Goal: Transaction & Acquisition: Purchase product/service

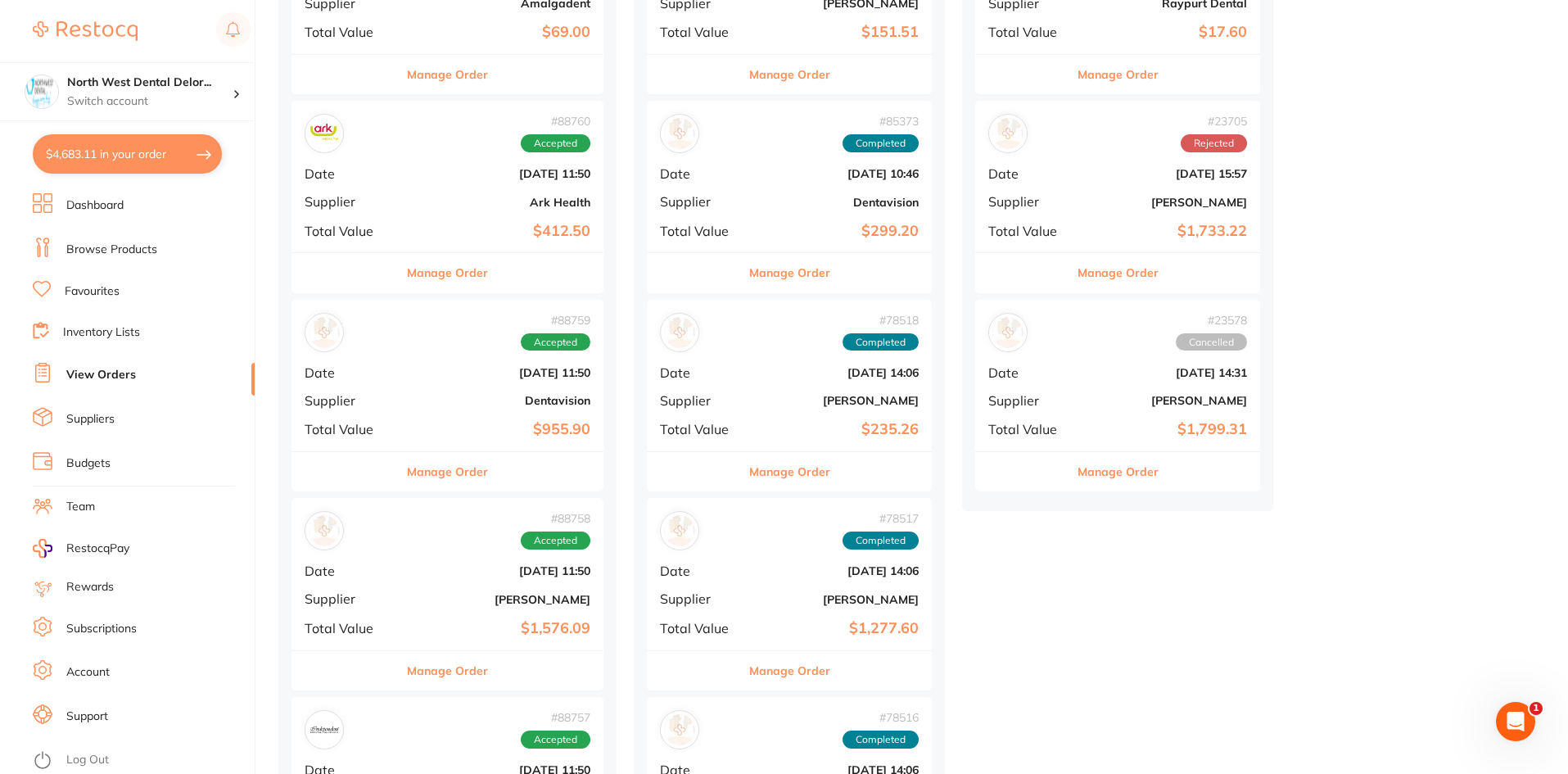
scroll to position [1556, 0]
click at [106, 254] on link "Browse Products" at bounding box center [111, 250] width 91 height 17
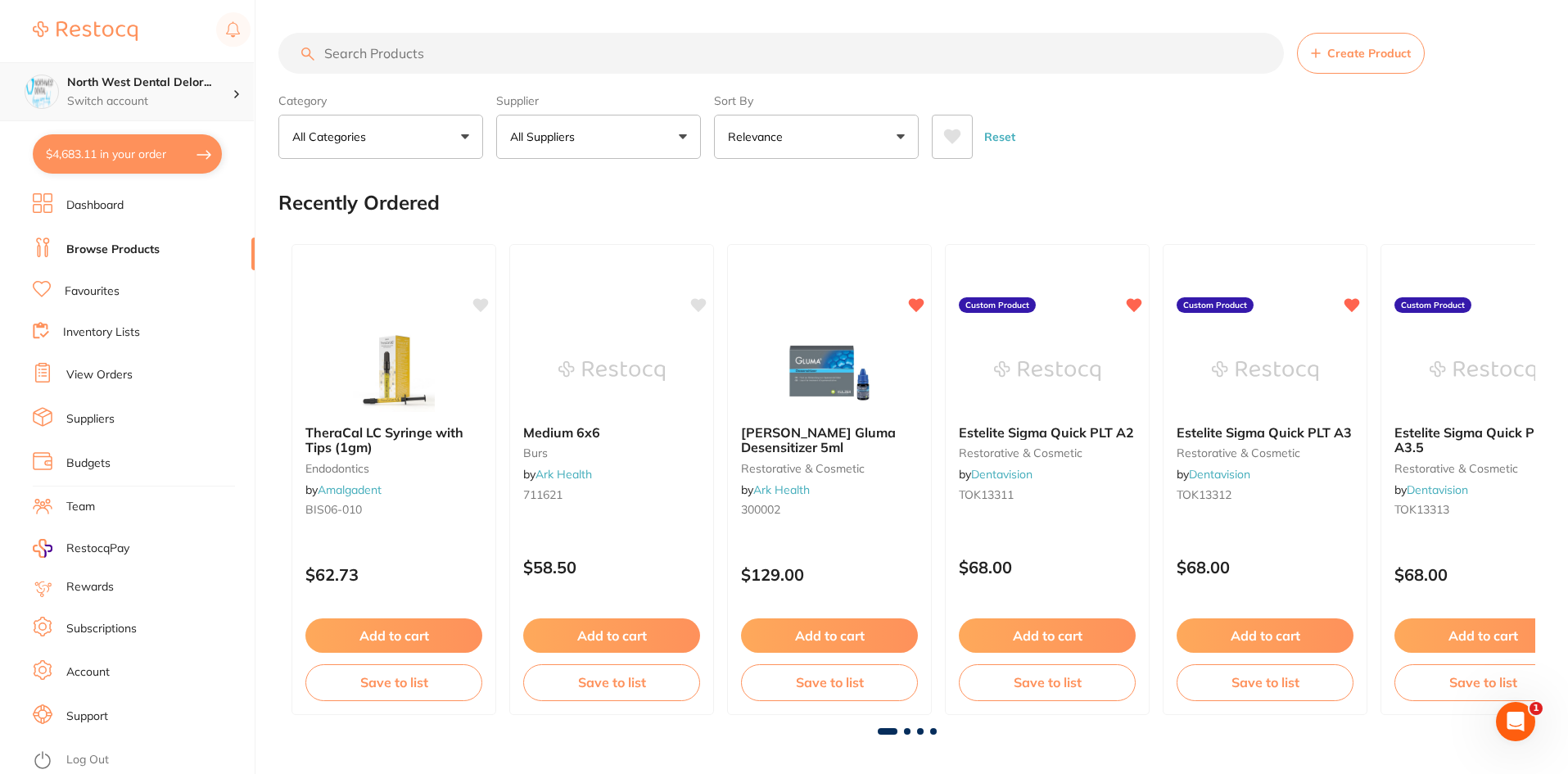
click at [187, 118] on div "North West Dental Delor... Switch account" at bounding box center [126, 92] width 254 height 59
click at [442, 207] on div "Recently Ordered" at bounding box center [907, 202] width 1257 height 55
drag, startPoint x: 442, startPoint y: 207, endPoint x: 312, endPoint y: 212, distance: 130.1
click at [312, 212] on div "Recently Ordered" at bounding box center [907, 202] width 1257 height 55
click at [184, 108] on p "Switch account" at bounding box center [150, 102] width 166 height 17
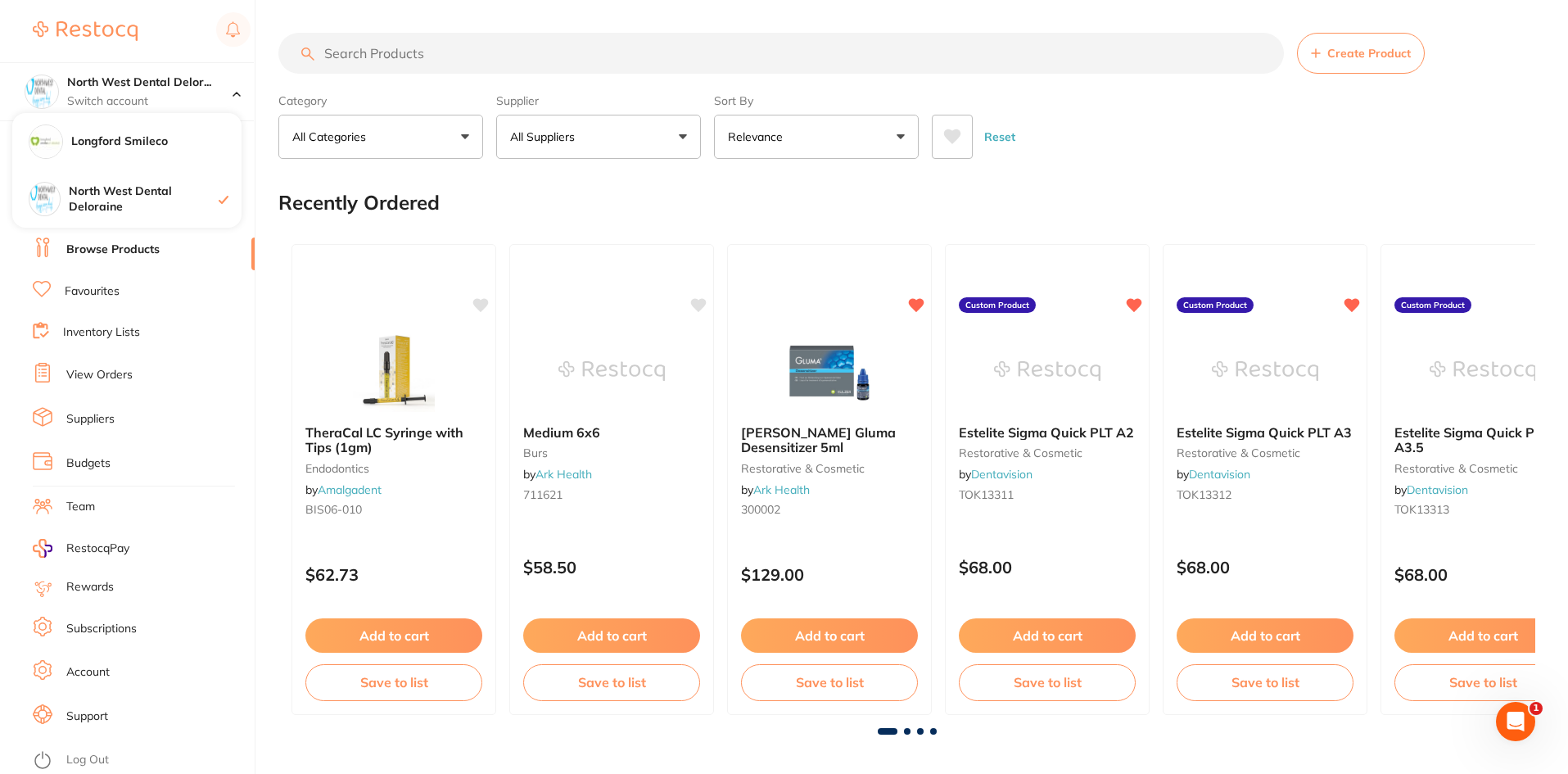
click at [338, 181] on div "Recently Ordered" at bounding box center [907, 202] width 1257 height 55
click at [190, 151] on div "Longford Smileco" at bounding box center [126, 141] width 229 height 57
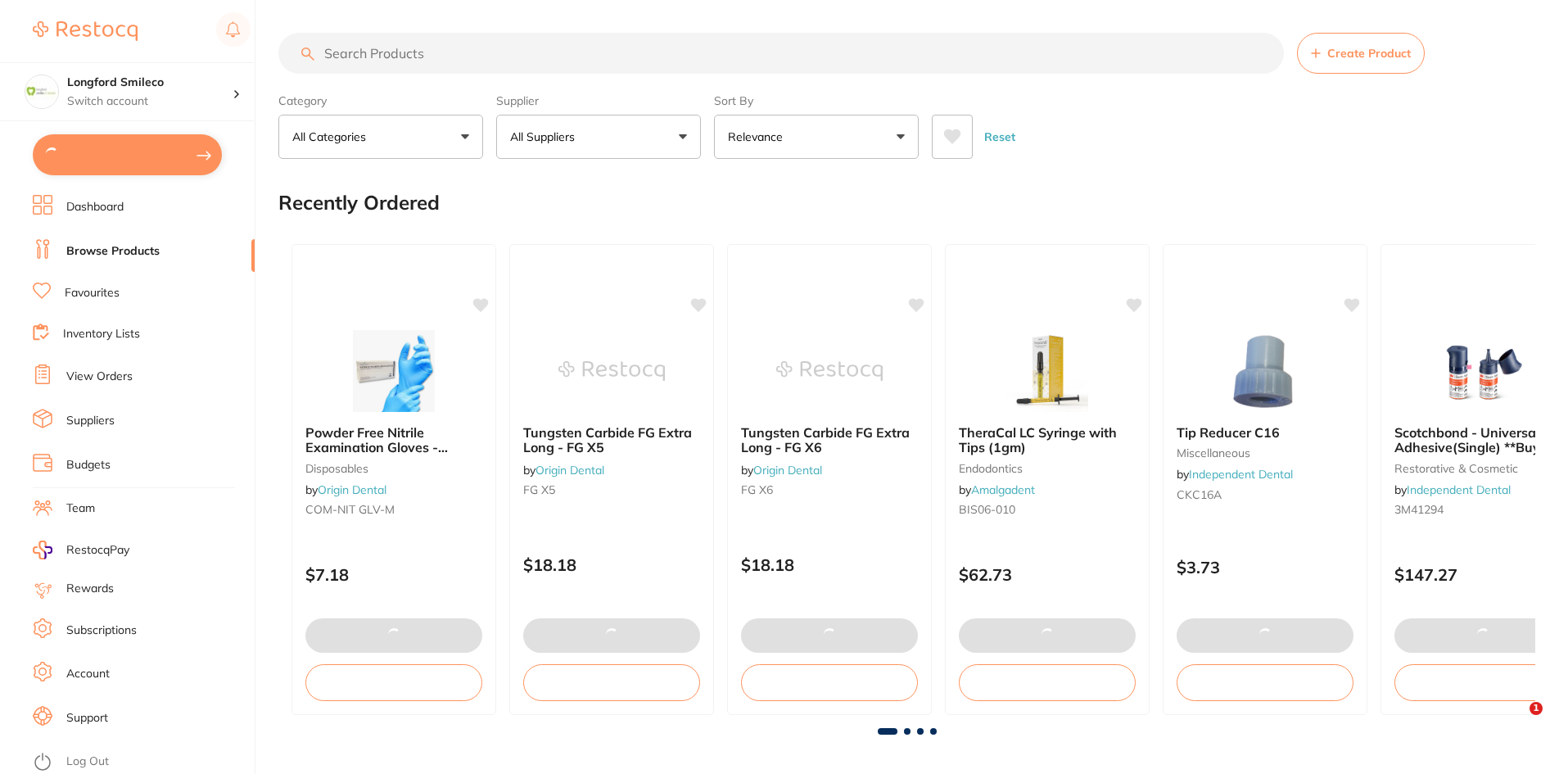
type input "1"
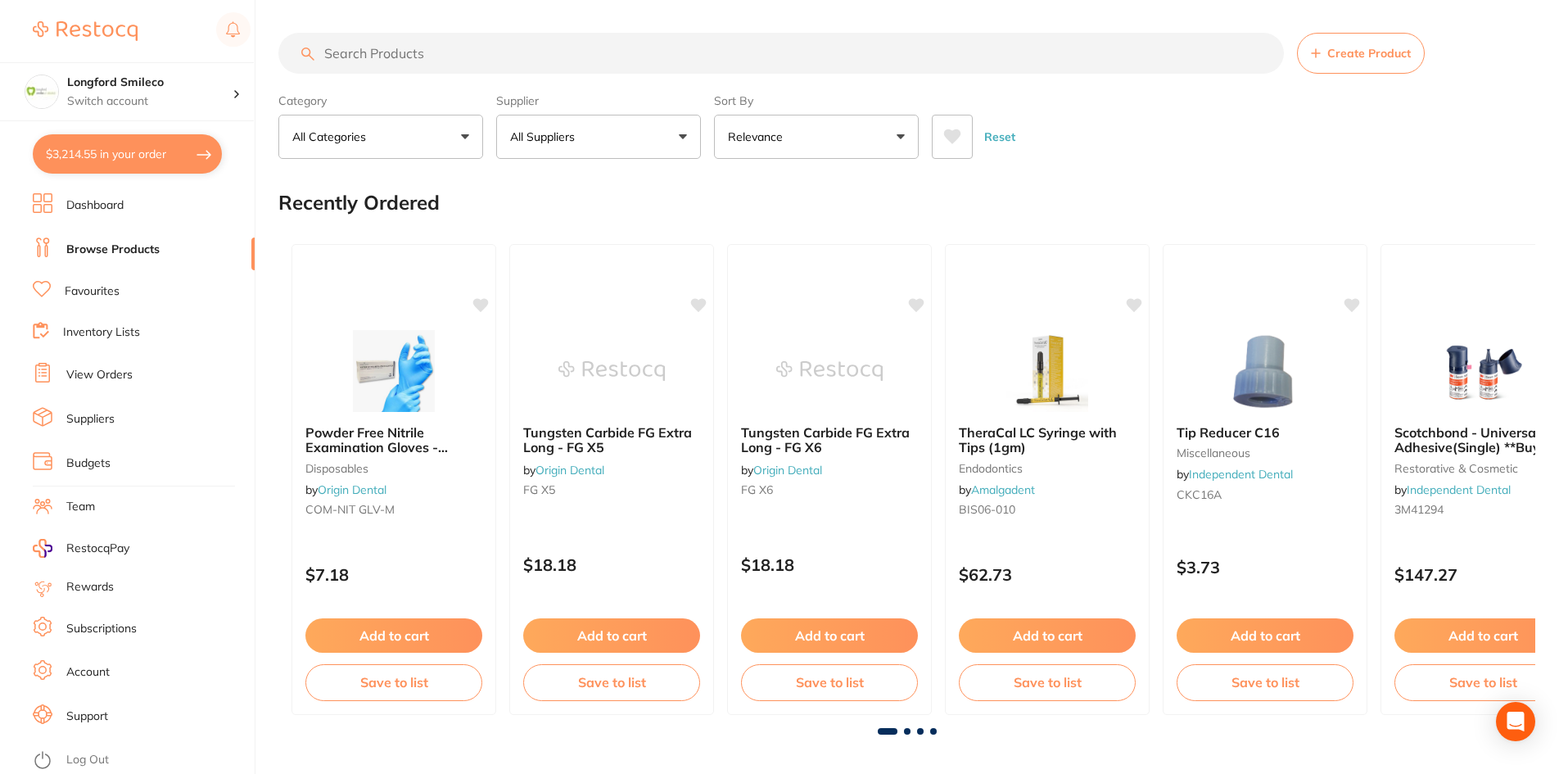
click at [204, 158] on button "$3,214.55 in your order" at bounding box center [127, 154] width 189 height 39
checkbox input "true"
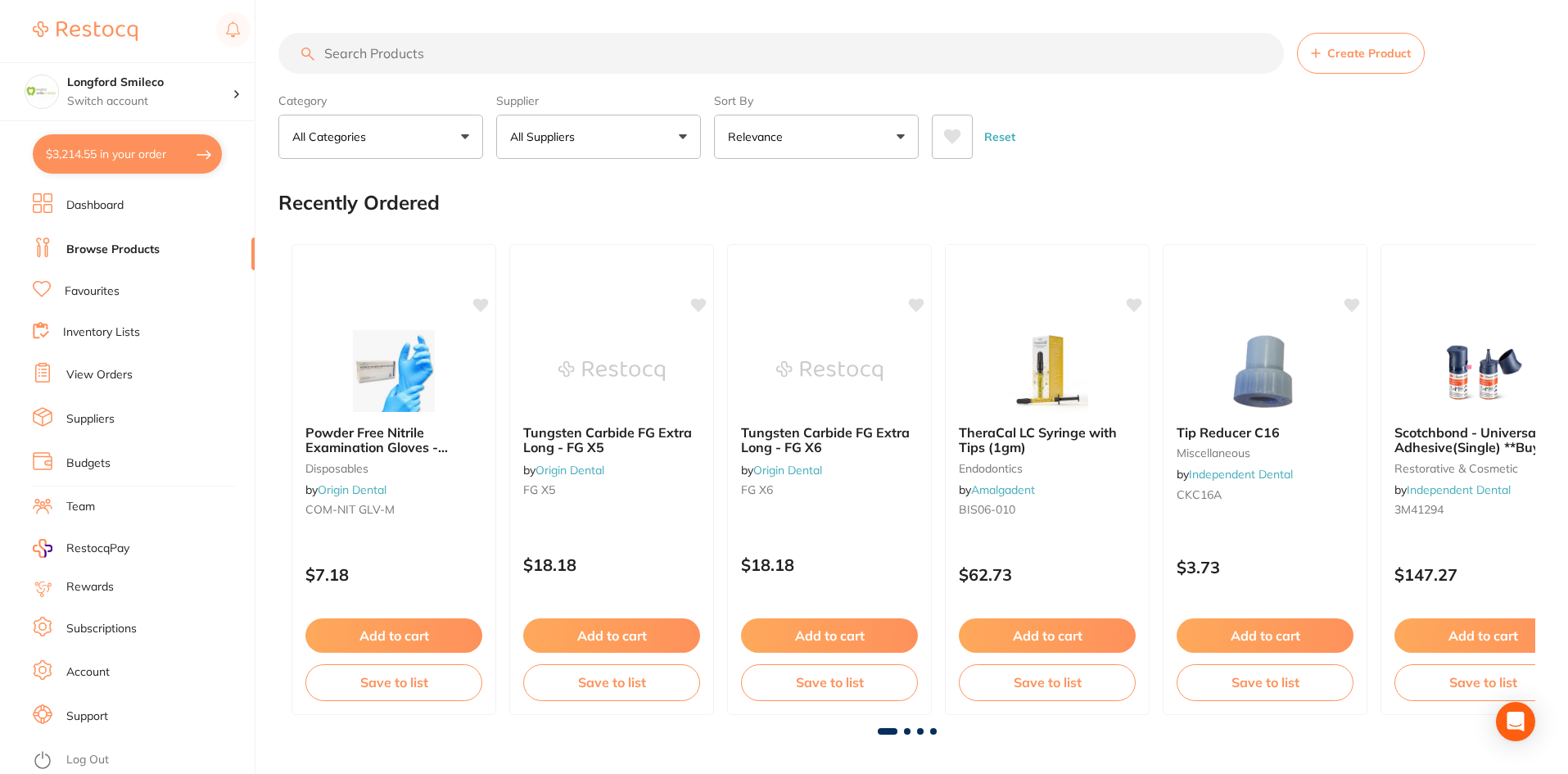
checkbox input "true"
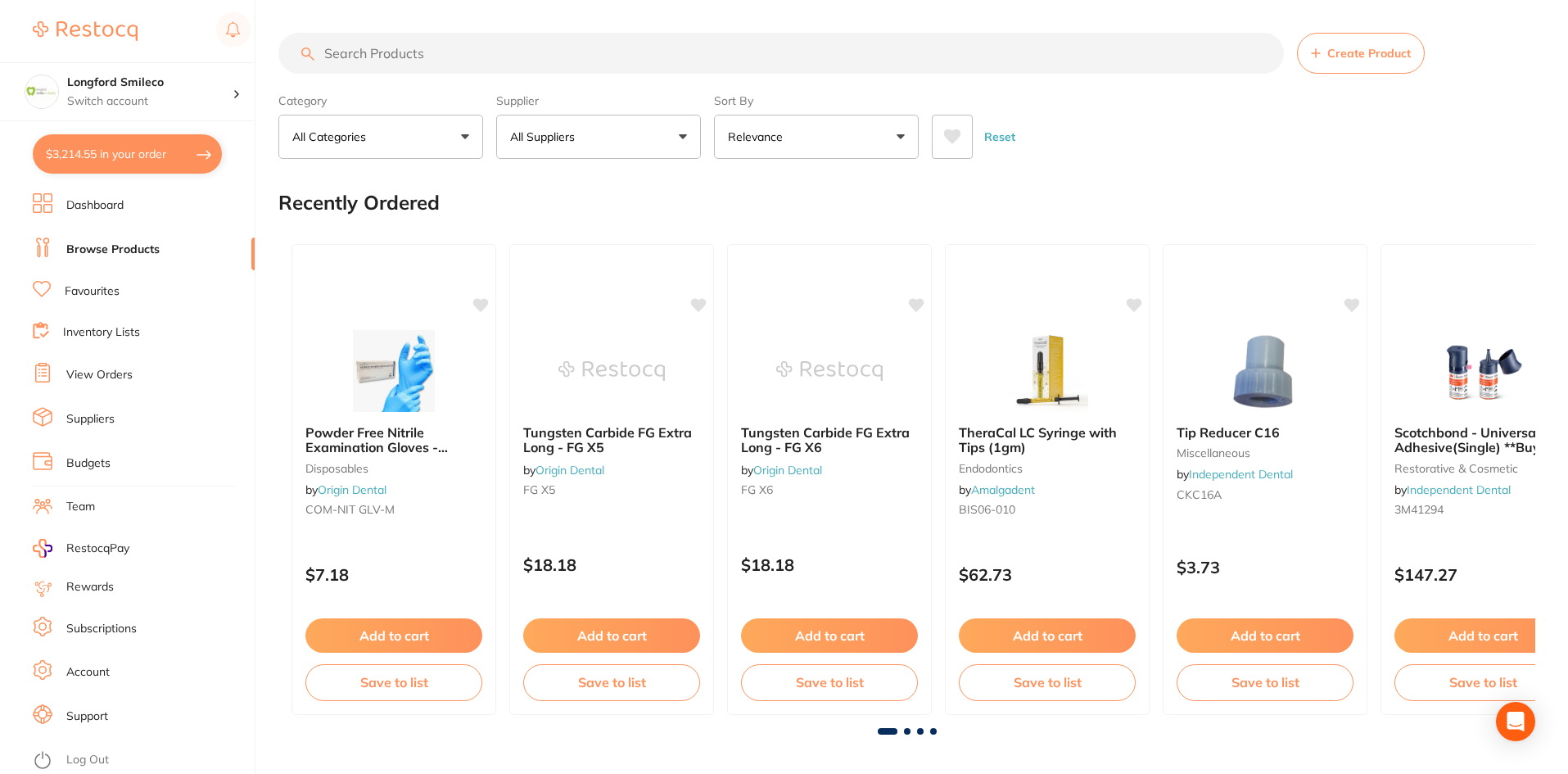
checkbox input "true"
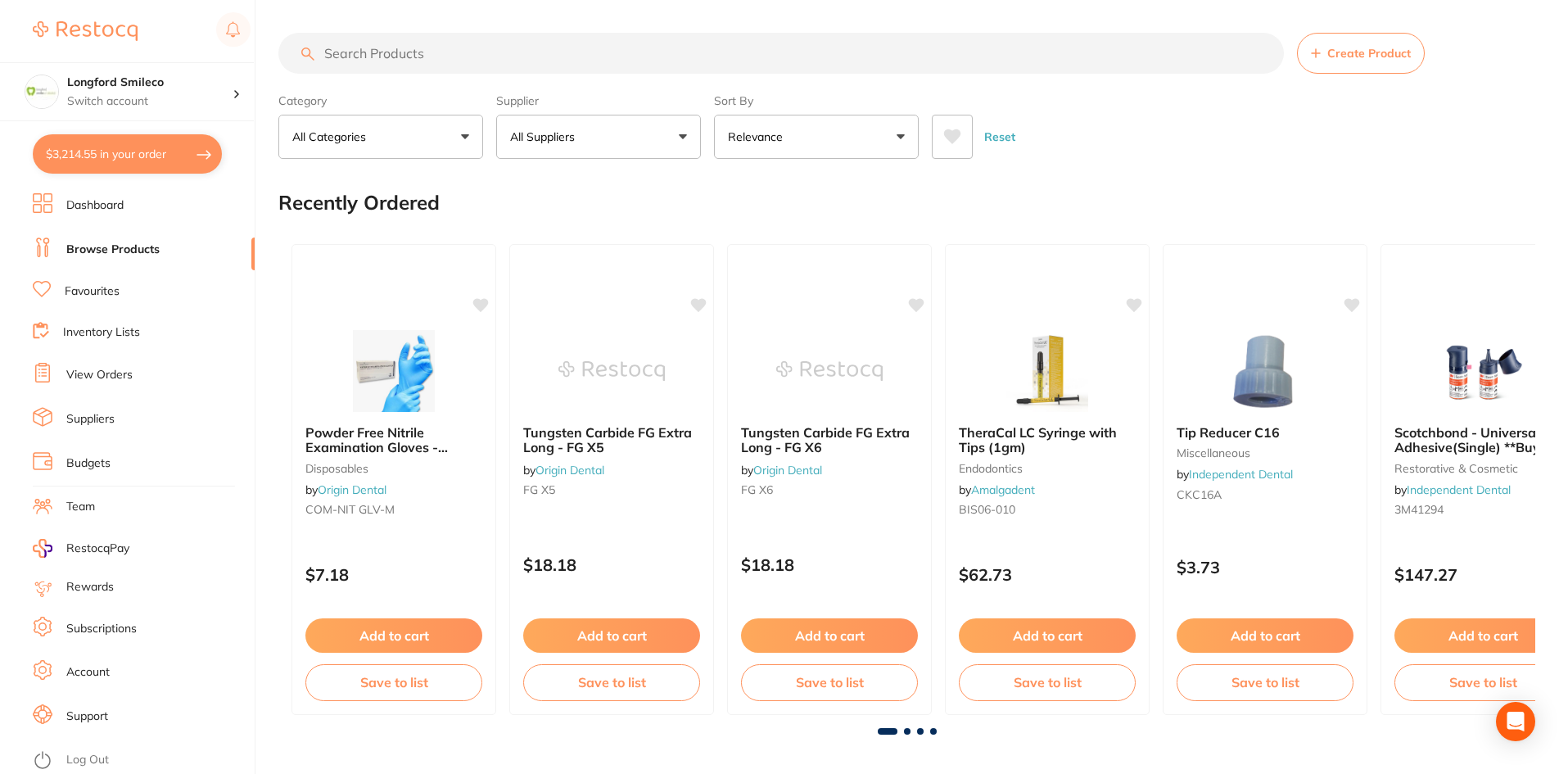
checkbox input "true"
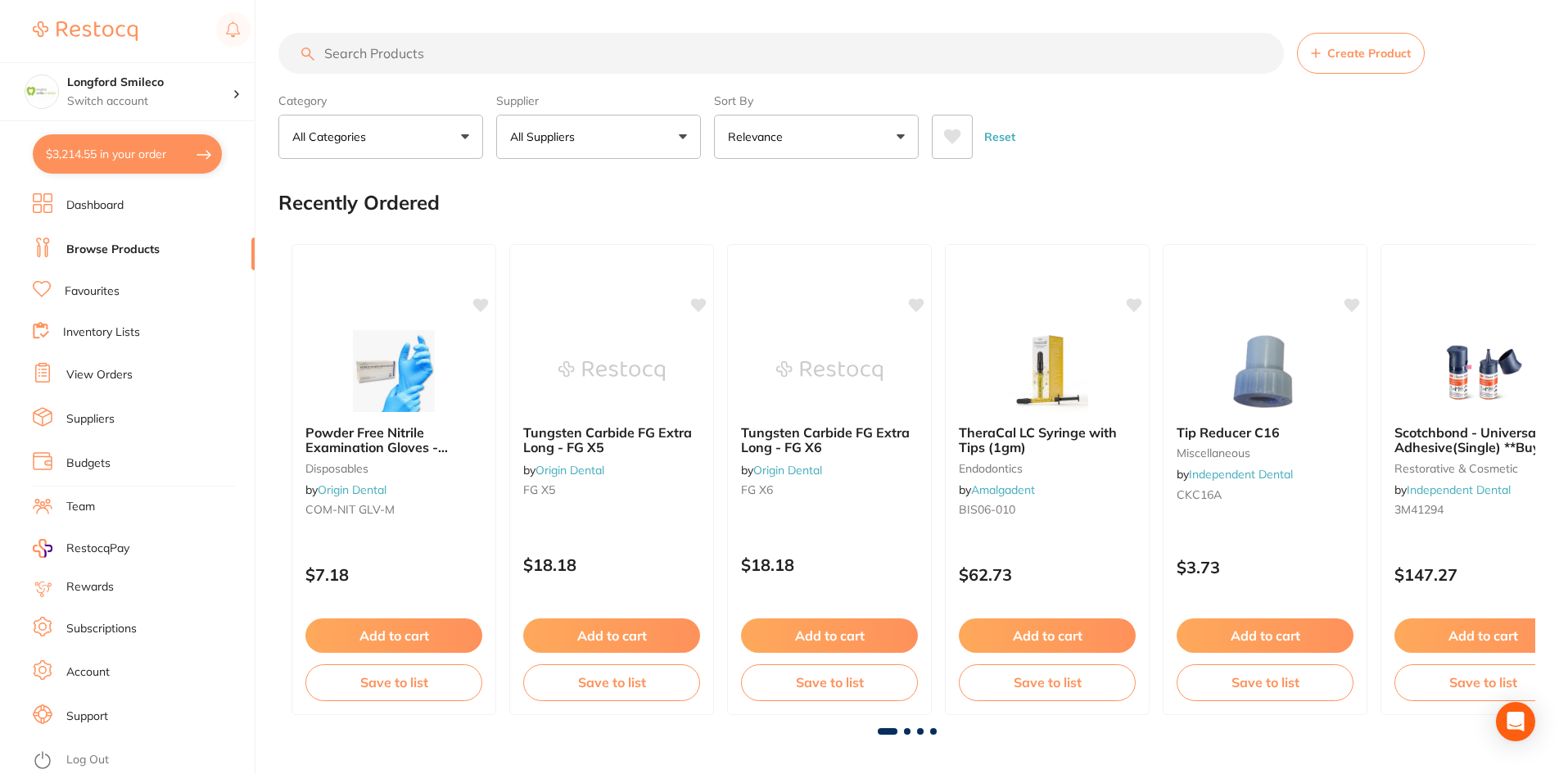
checkbox input "true"
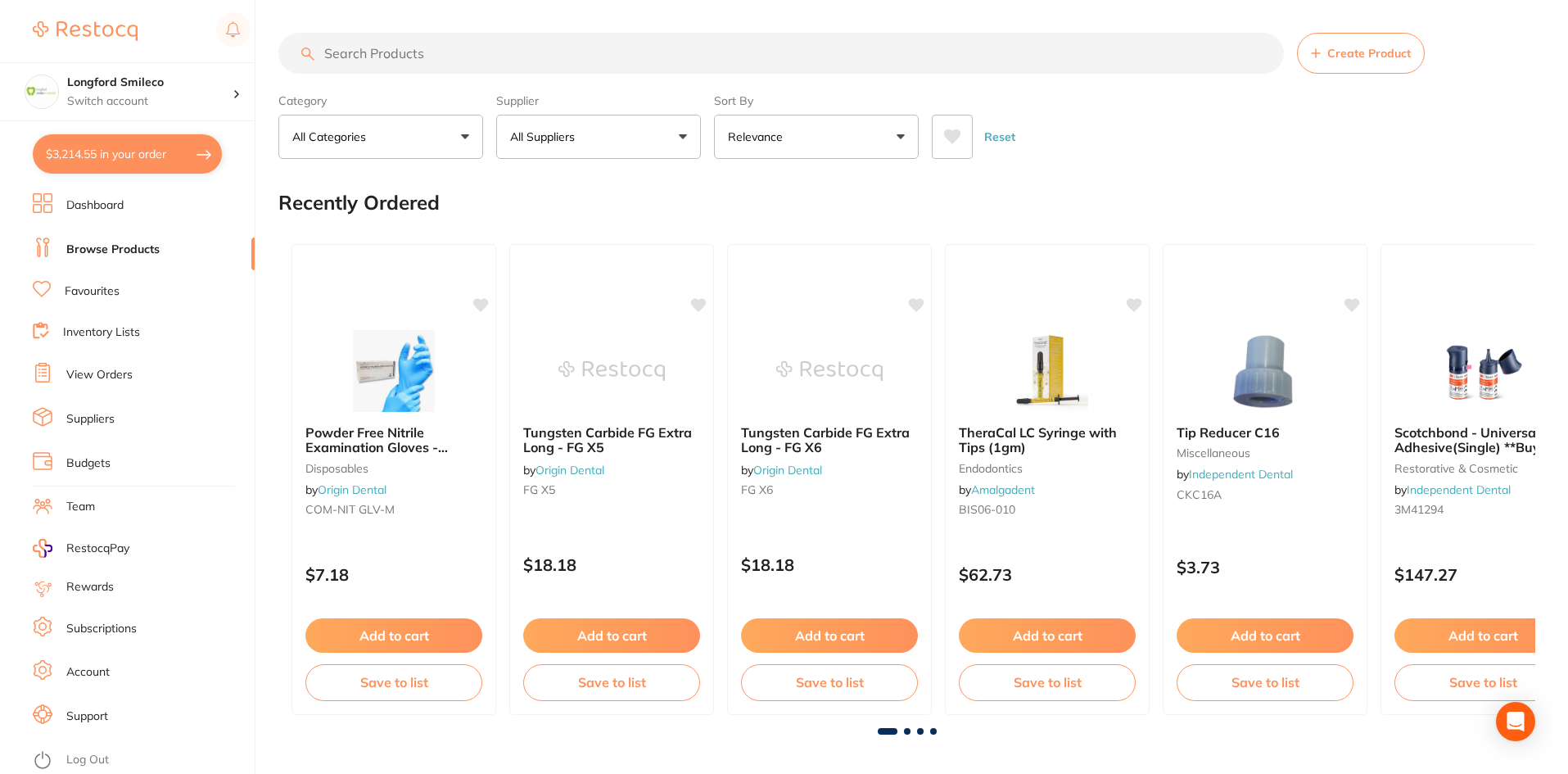
checkbox input "true"
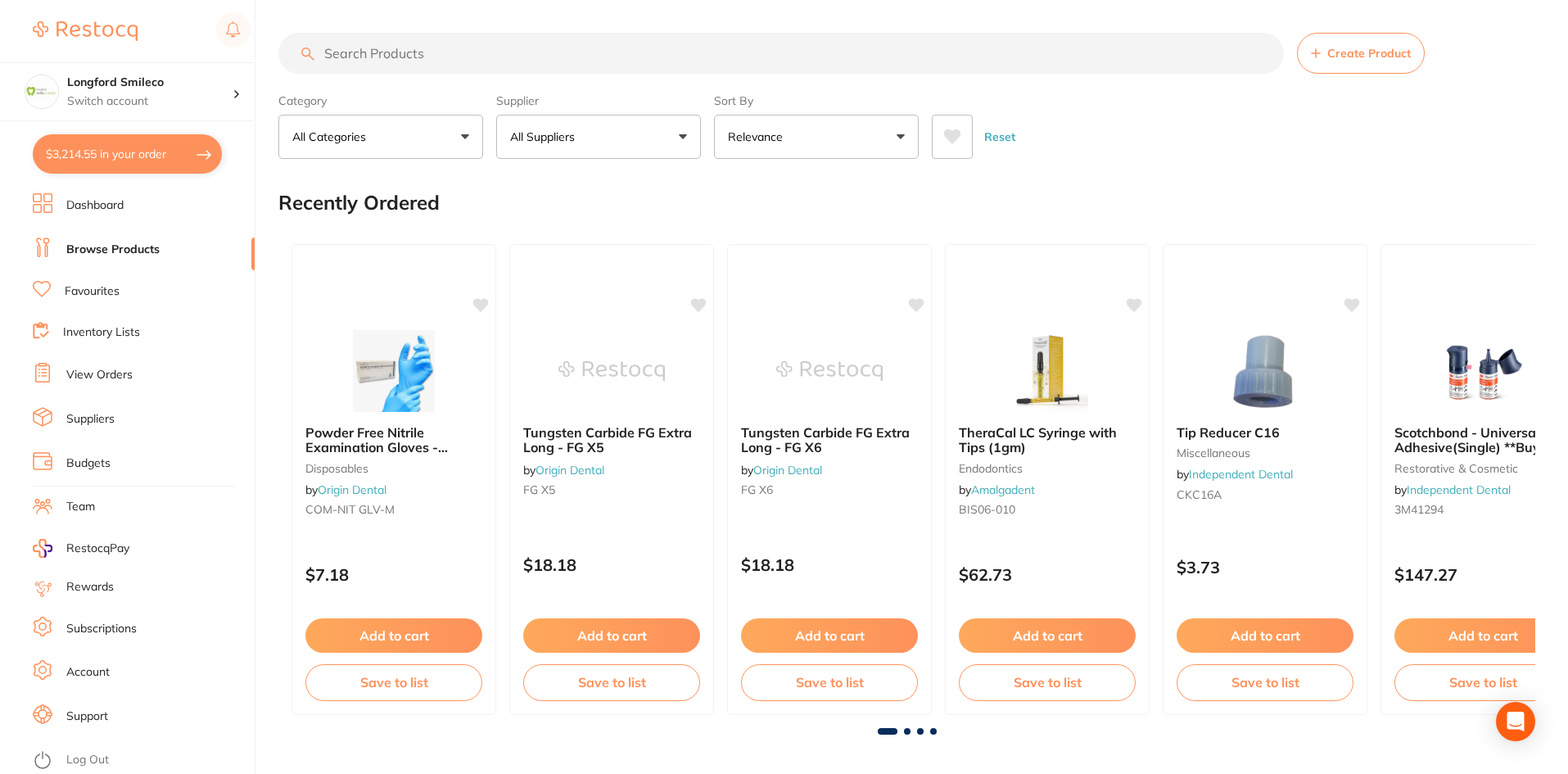
checkbox input "true"
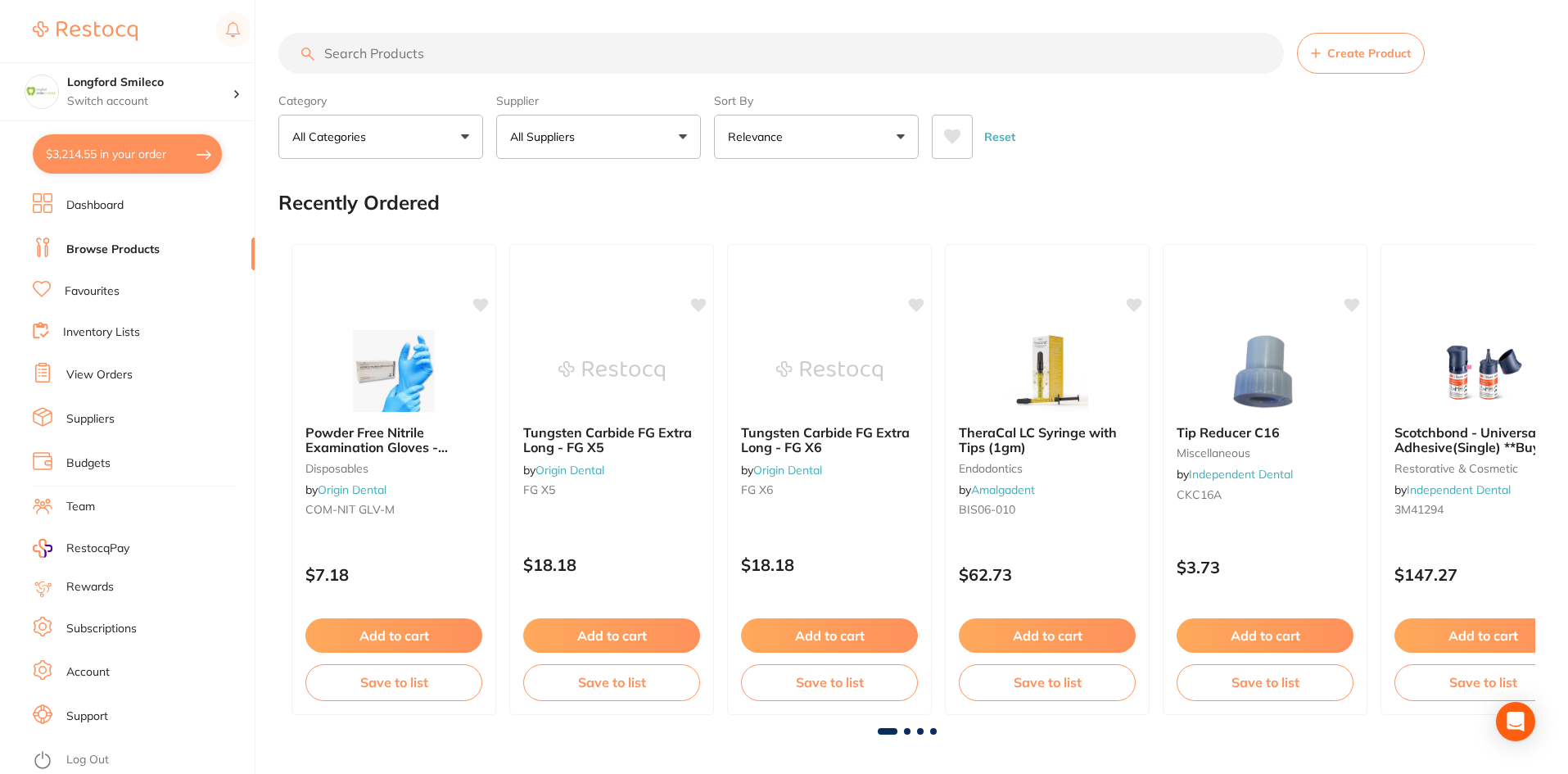
checkbox input "true"
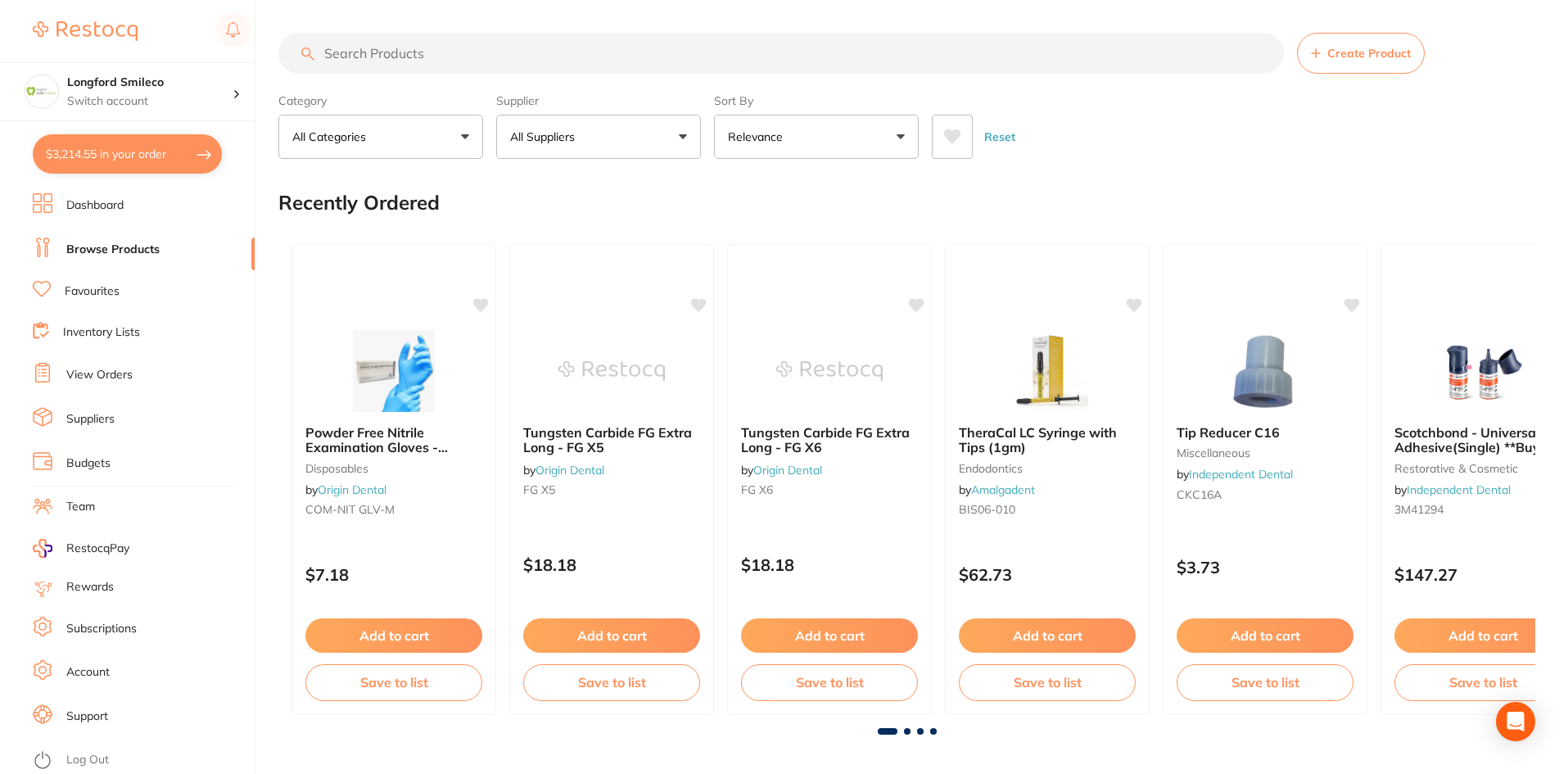
checkbox input "true"
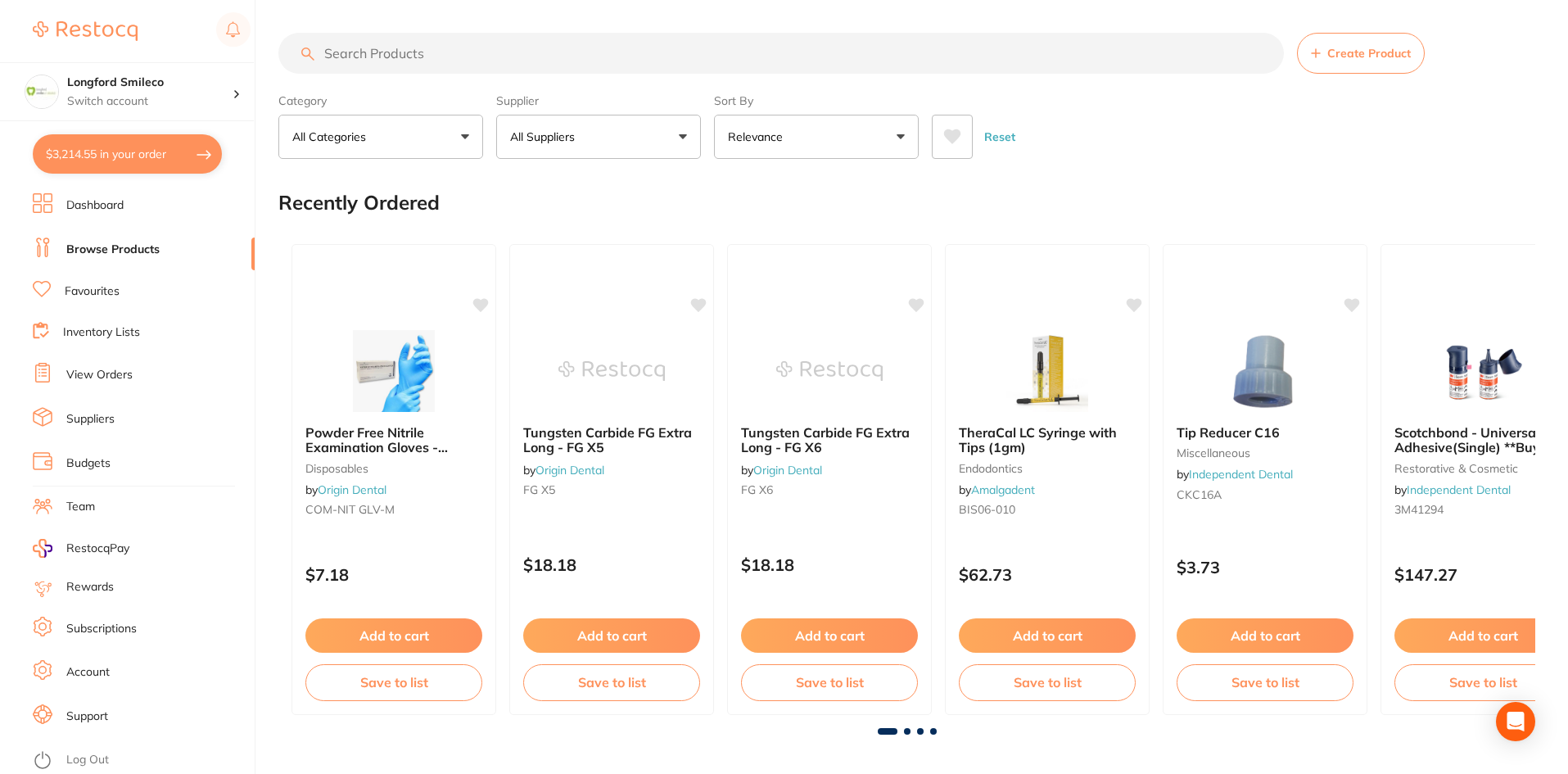
checkbox input "true"
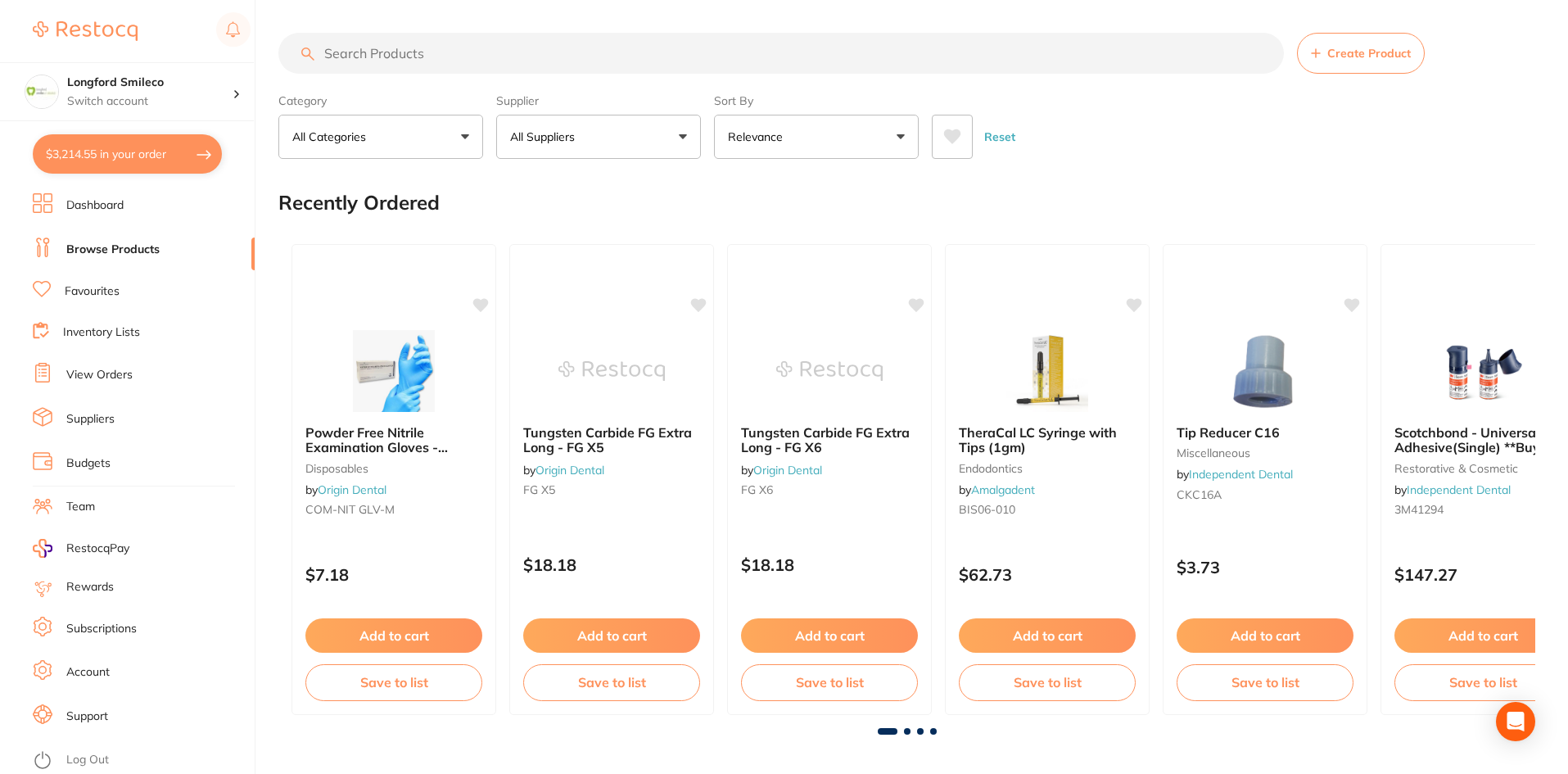
checkbox input "true"
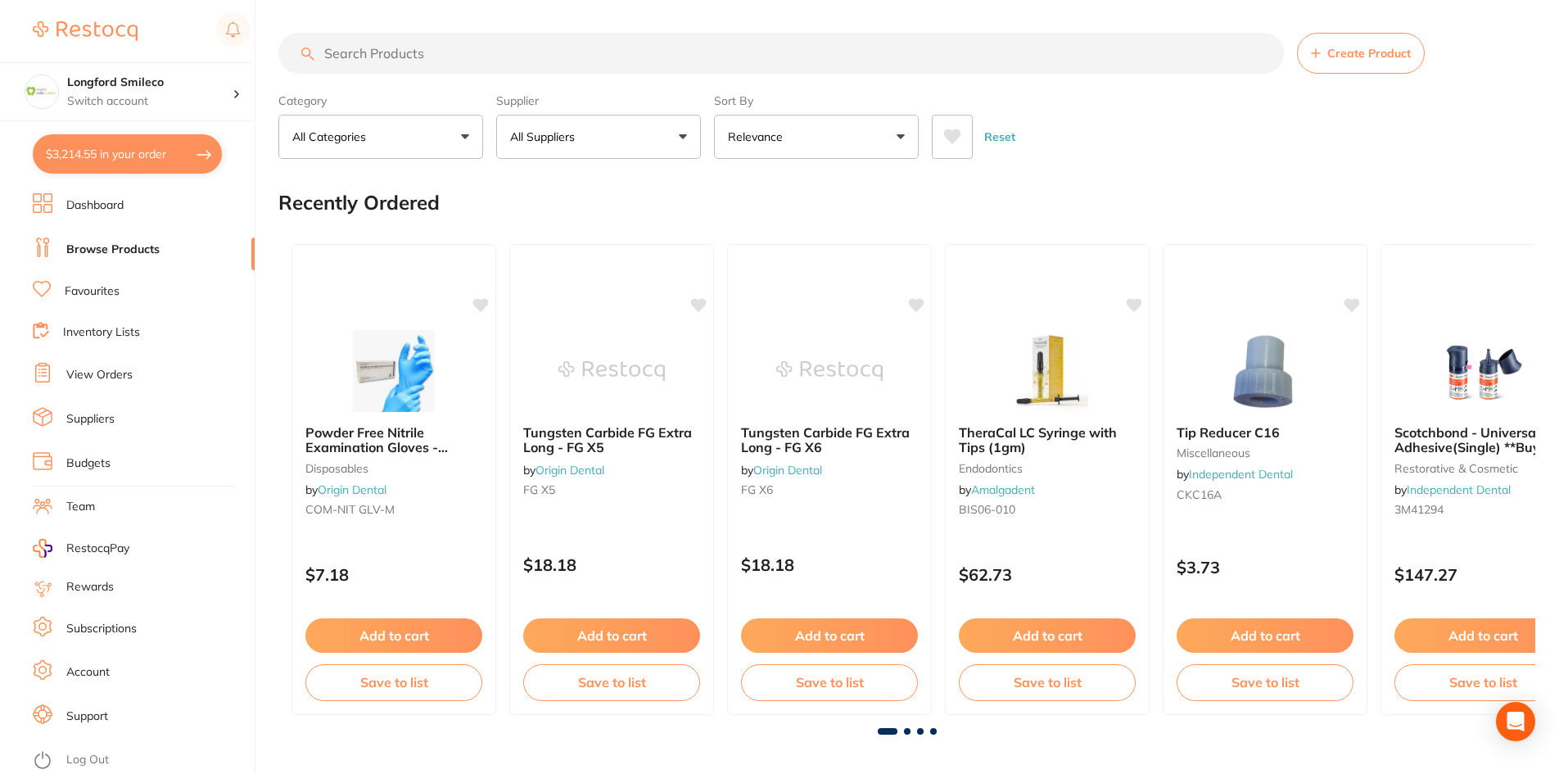
checkbox input "true"
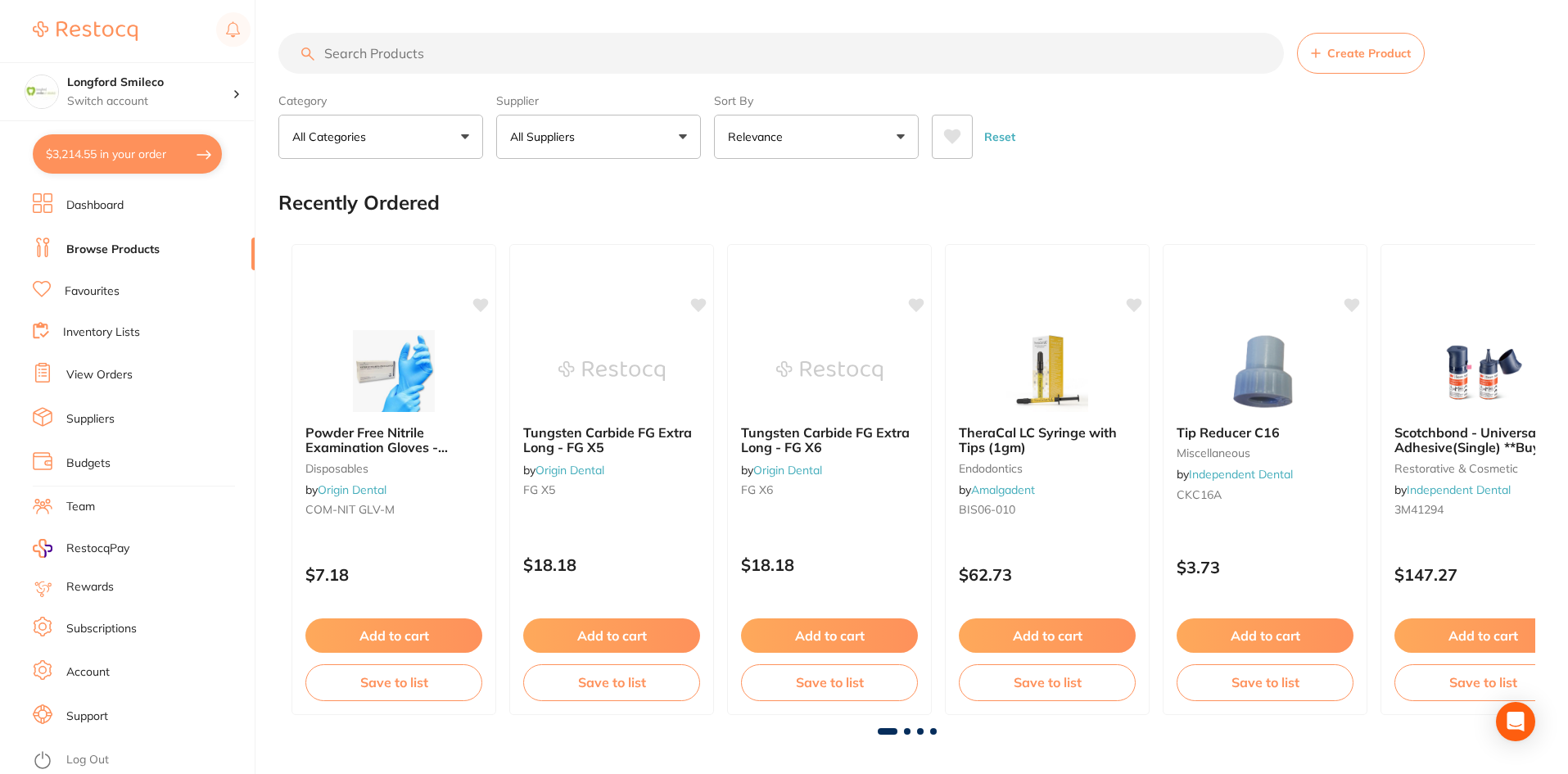
checkbox input "true"
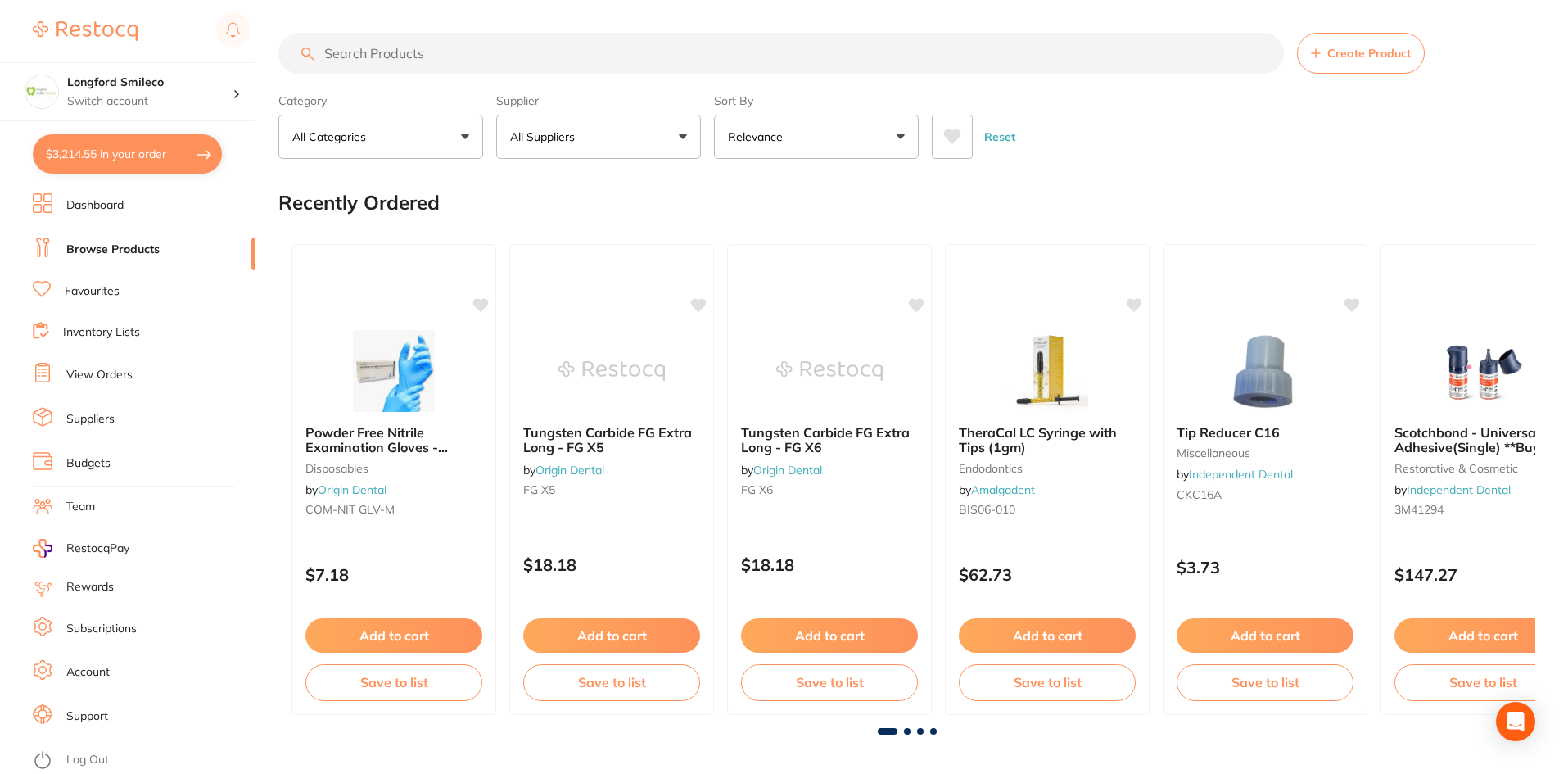
checkbox input "true"
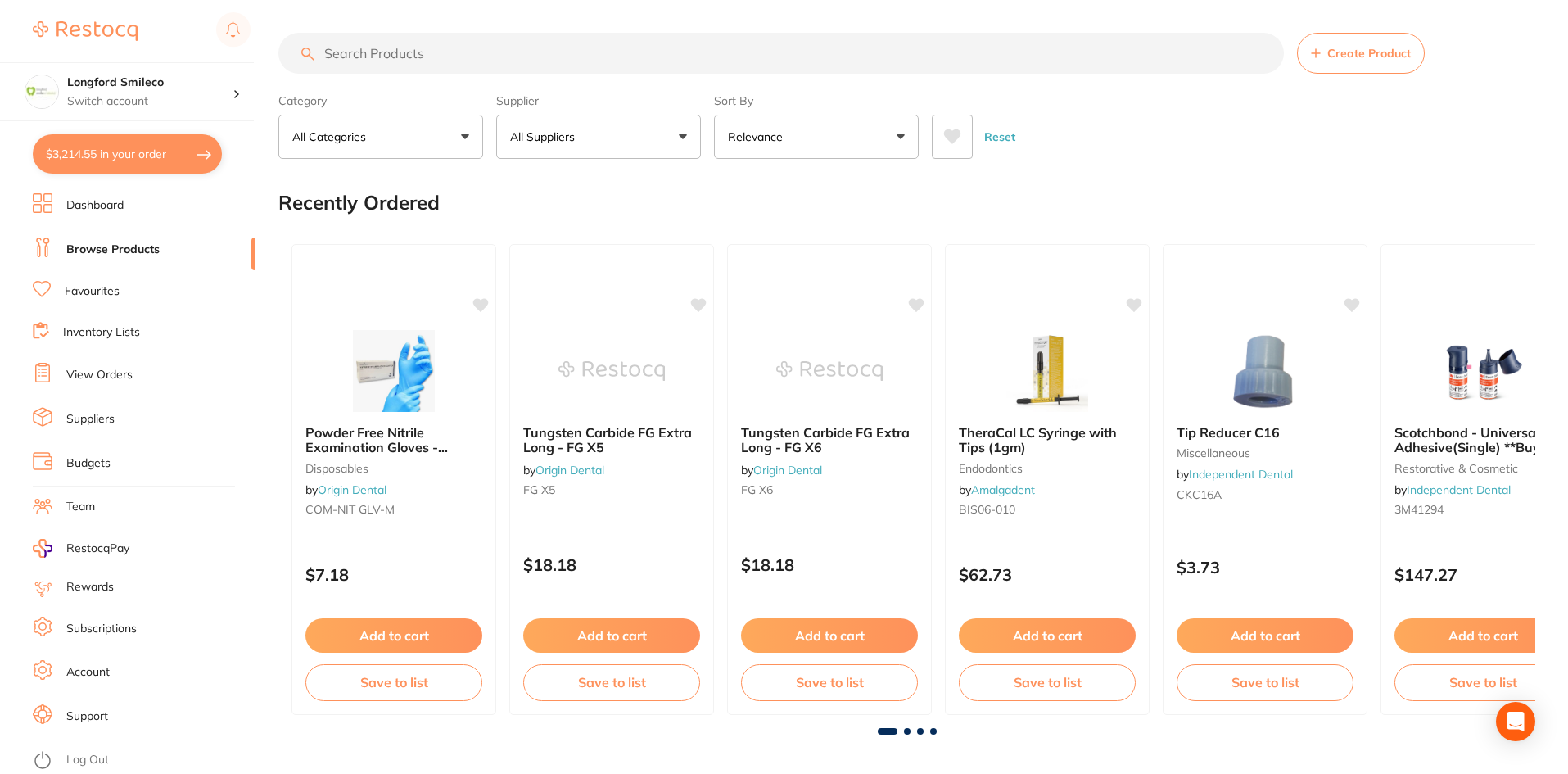
checkbox input "true"
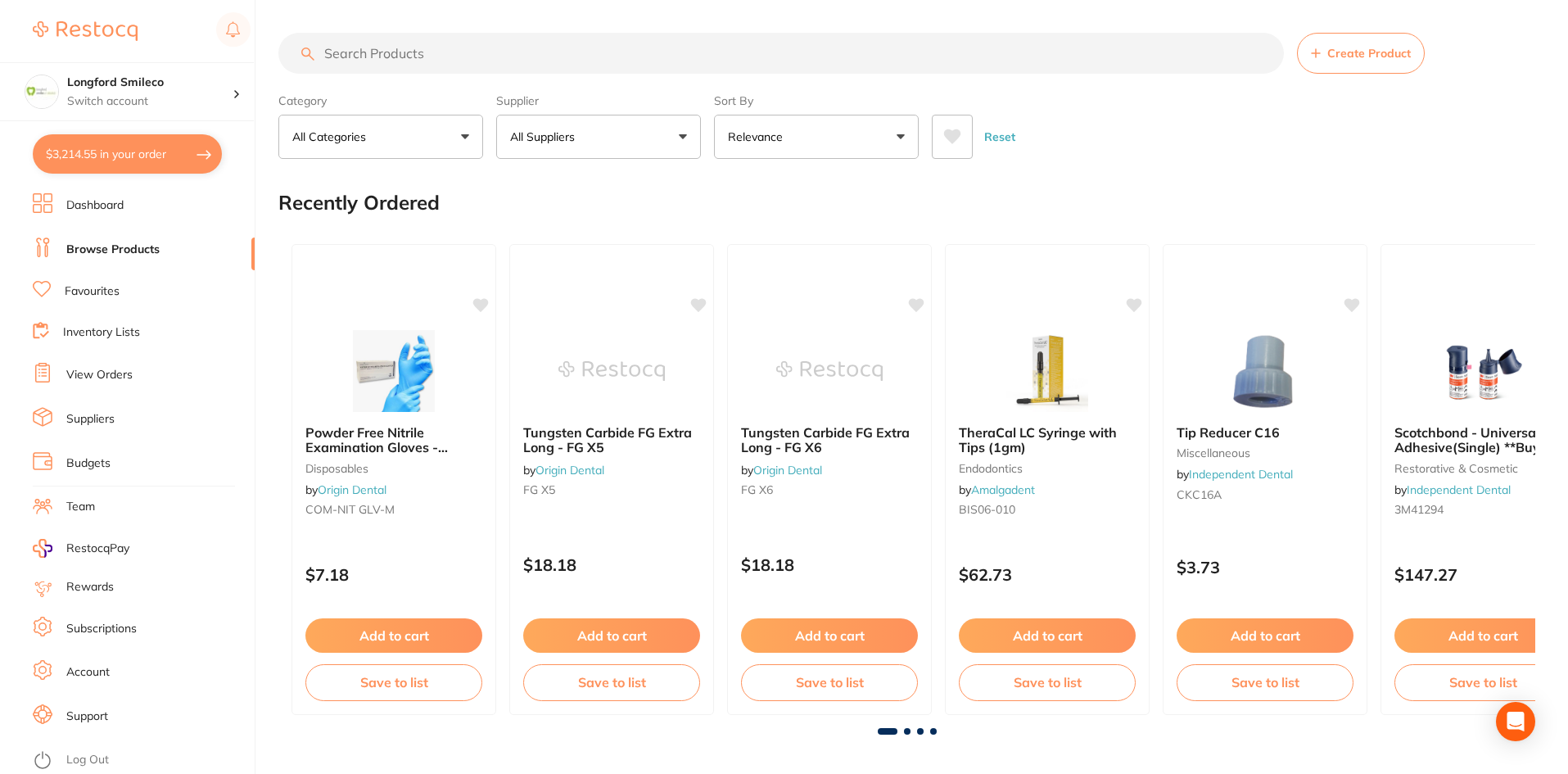
checkbox input "true"
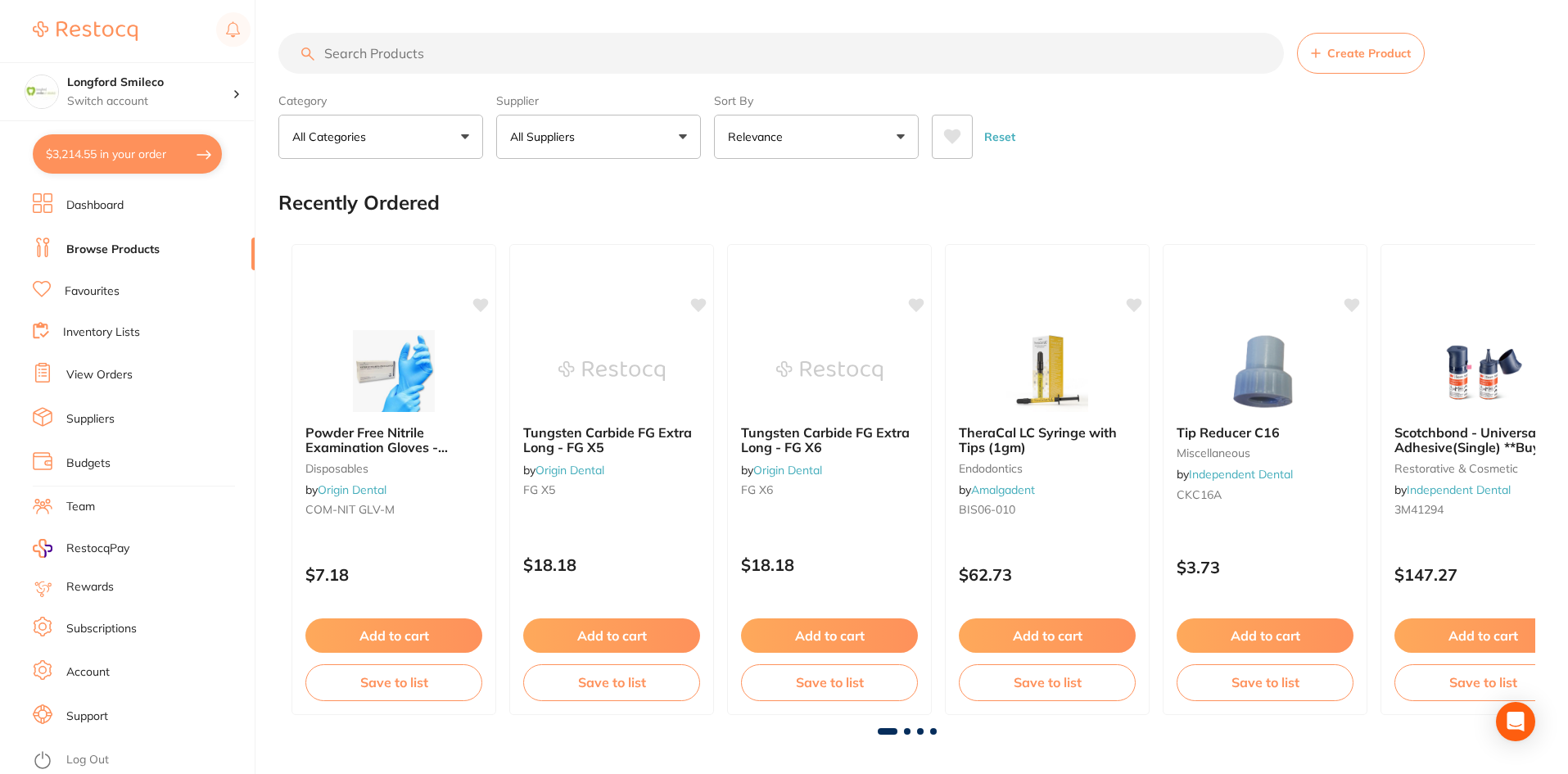
checkbox input "true"
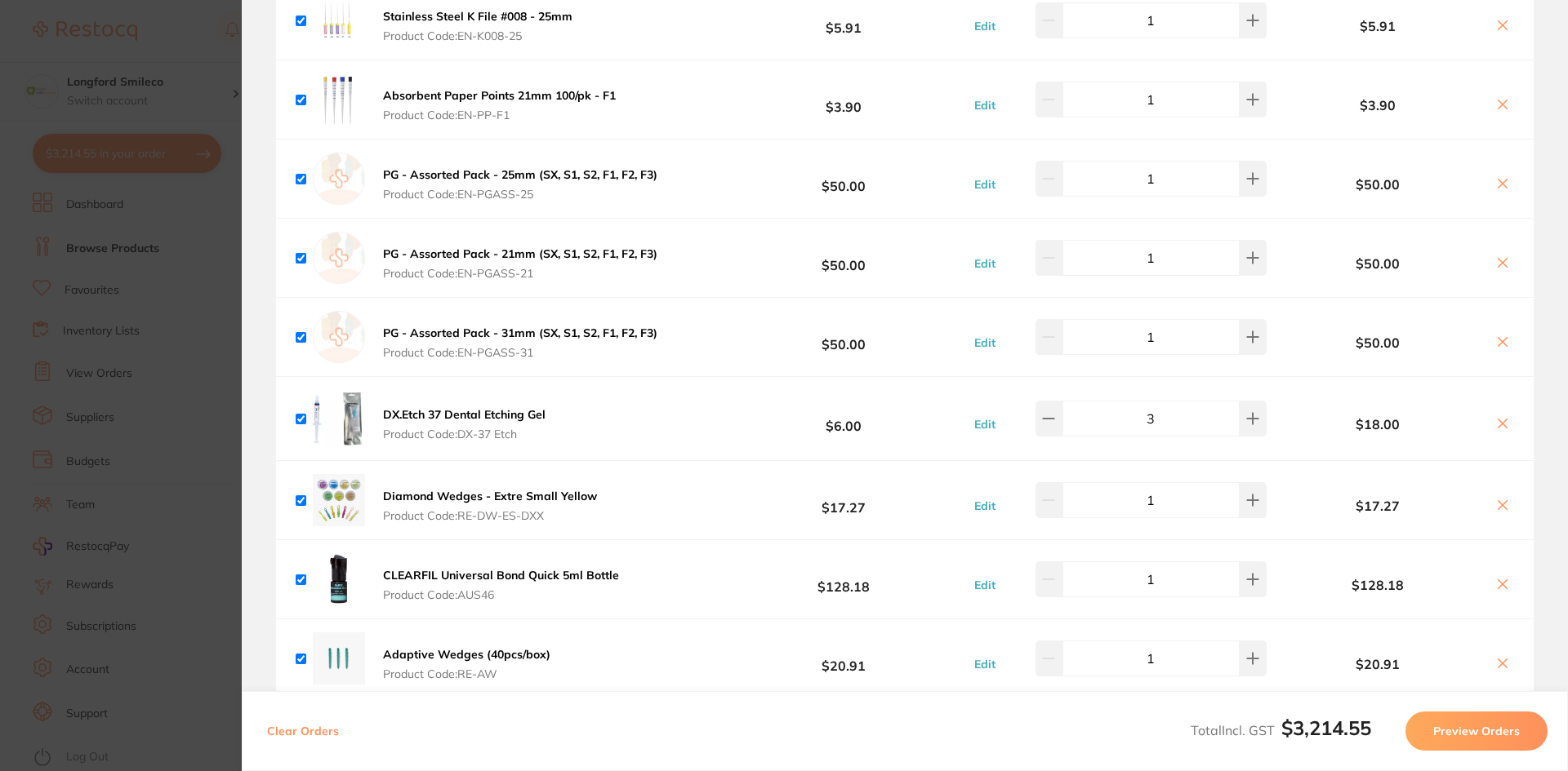
scroll to position [4242, 0]
click at [53, 241] on section "Update RRP Set your pre negotiated price for this item. Item Agreed RRP (excl. …" at bounding box center [784, 385] width 1568 height 771
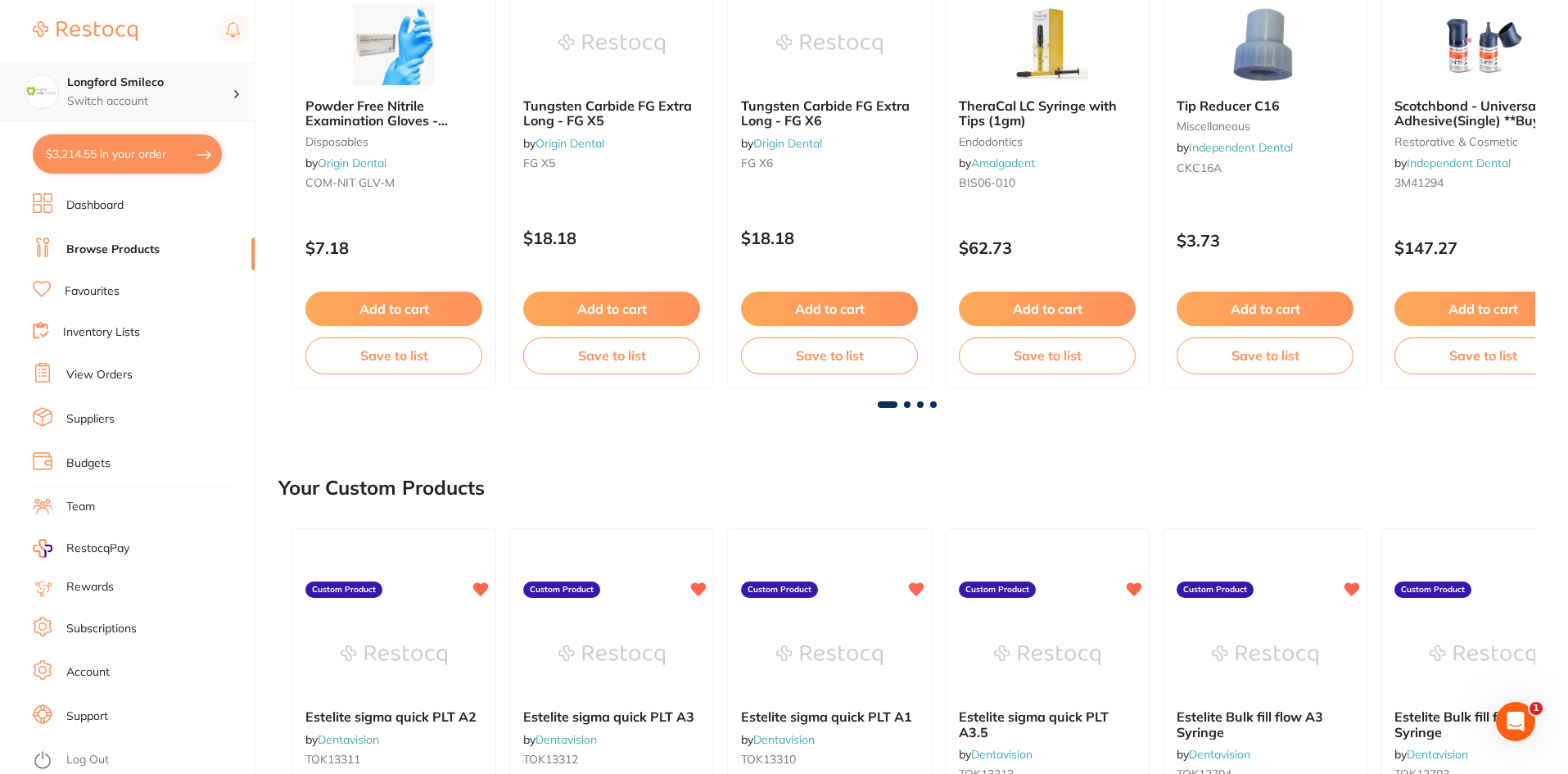
click at [60, 127] on section "Longford Smileco Switch account Longford Smileco North West Dental Deloraine $3…" at bounding box center [127, 387] width 255 height 774
click at [90, 148] on button "$3,214.55 in your order" at bounding box center [127, 154] width 189 height 39
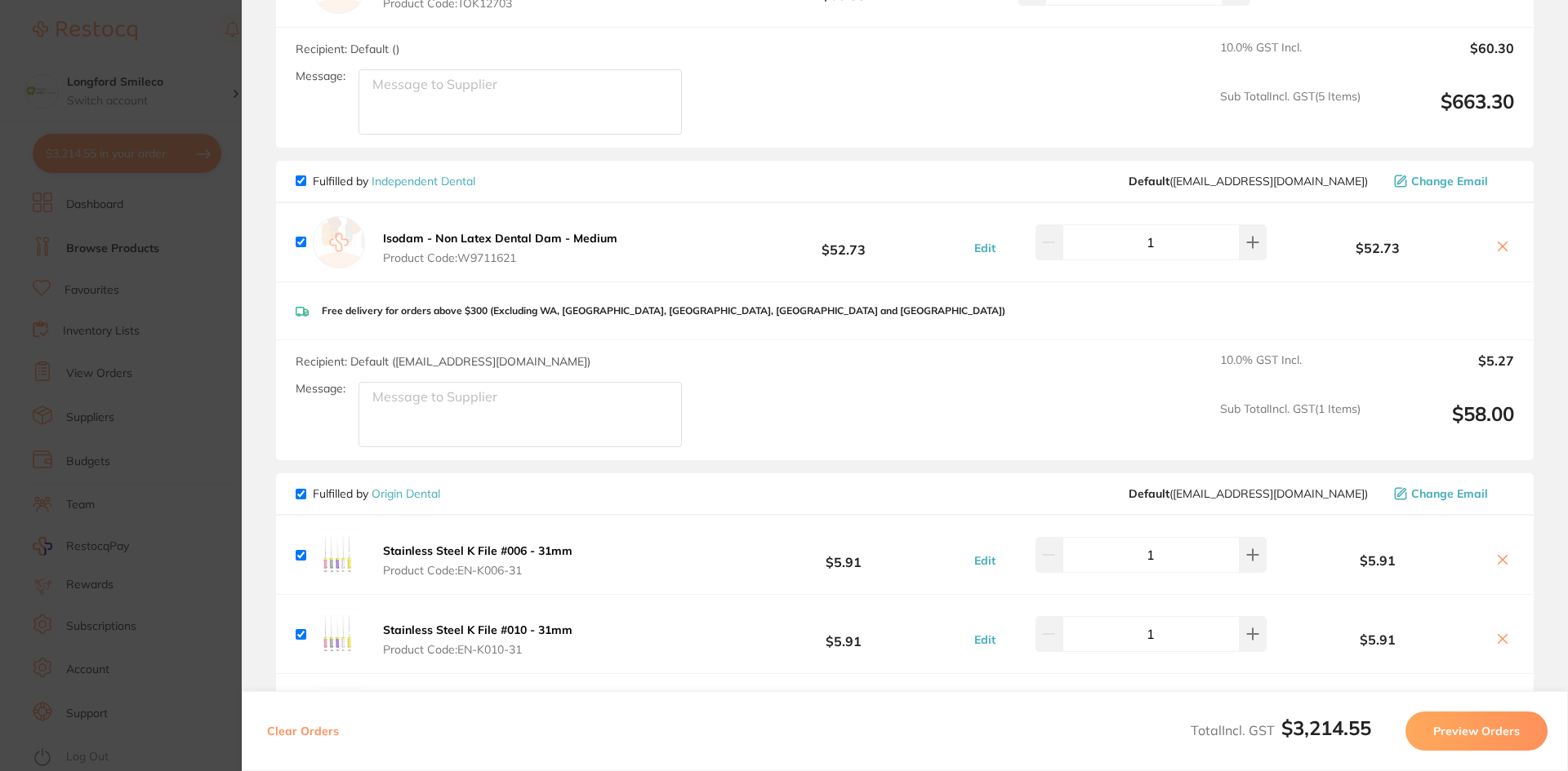
scroll to position [2938, 0]
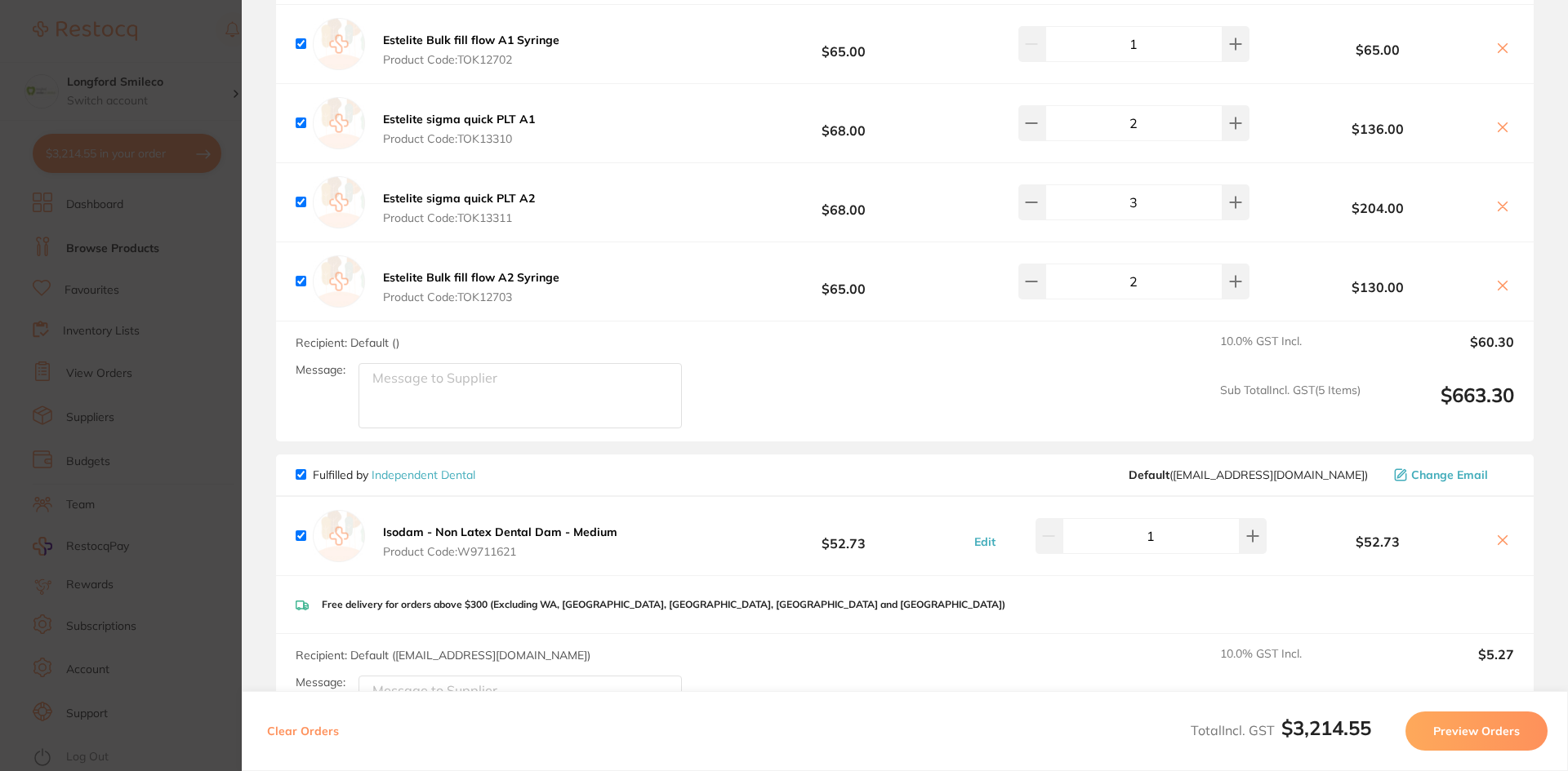
click at [170, 432] on section "Update RRP Set your pre negotiated price for this item. Item Agreed RRP (excl. …" at bounding box center [784, 385] width 1568 height 771
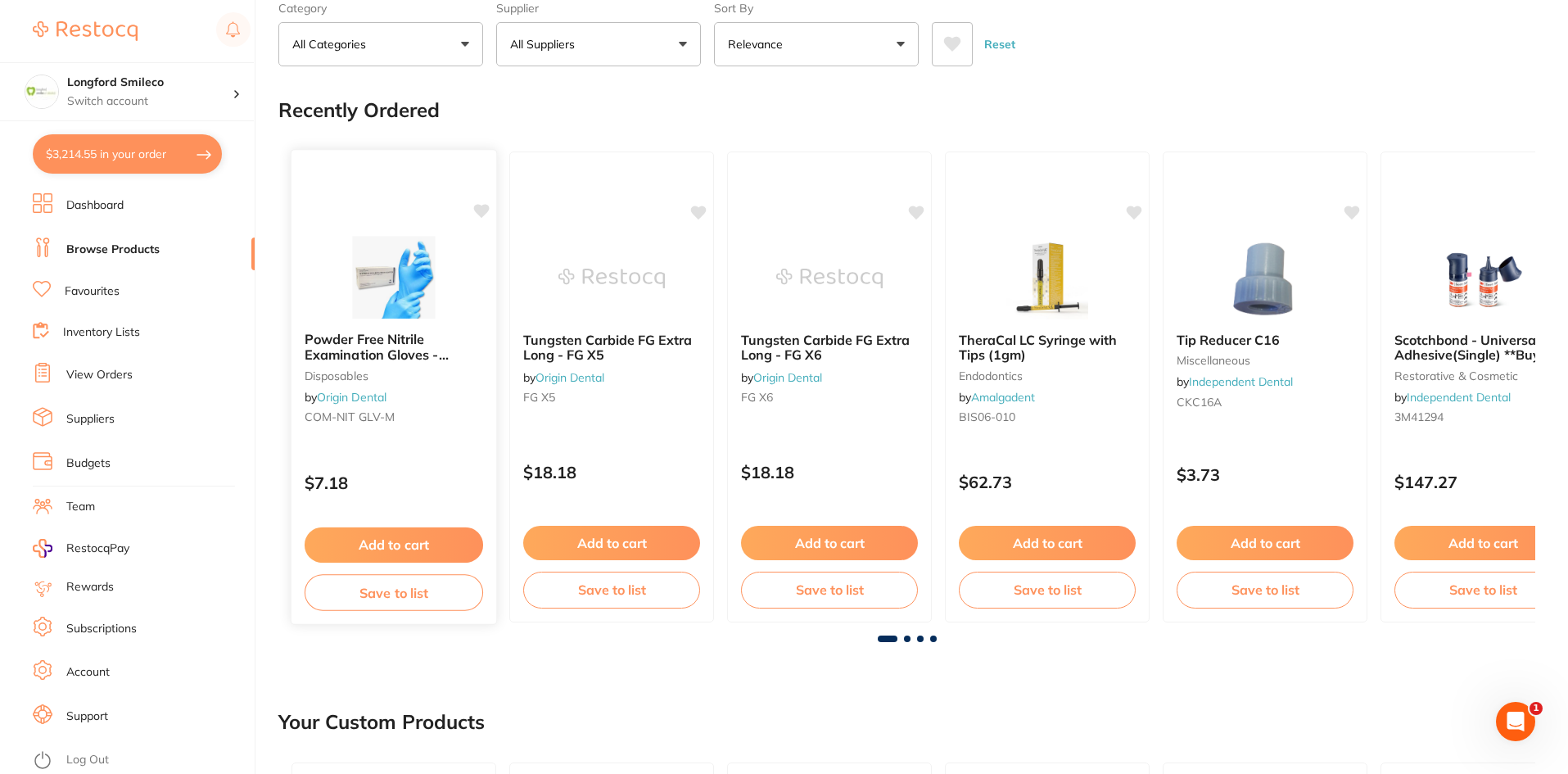
scroll to position [0, 0]
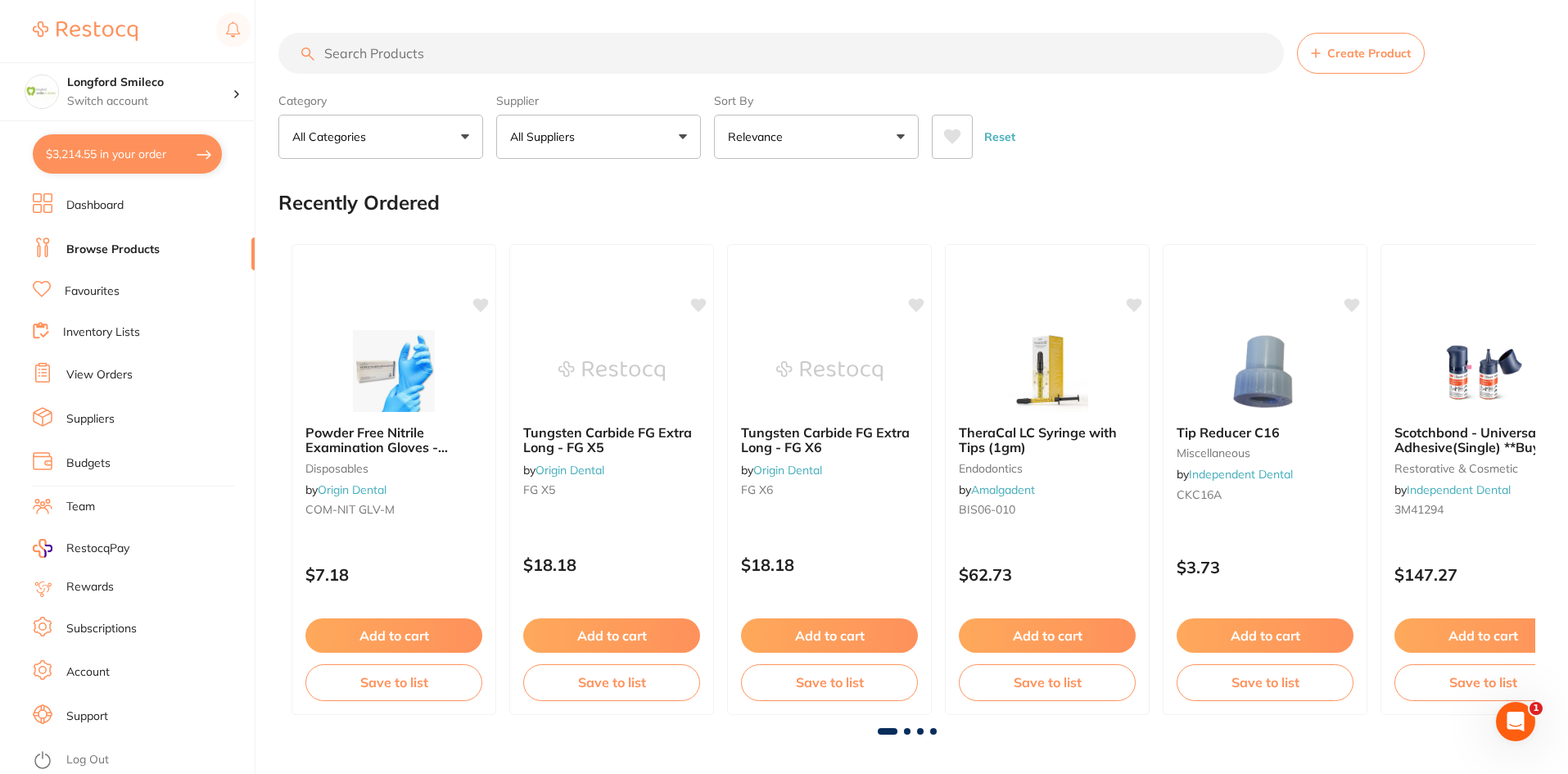
click at [358, 61] on input "search" at bounding box center [781, 53] width 1006 height 41
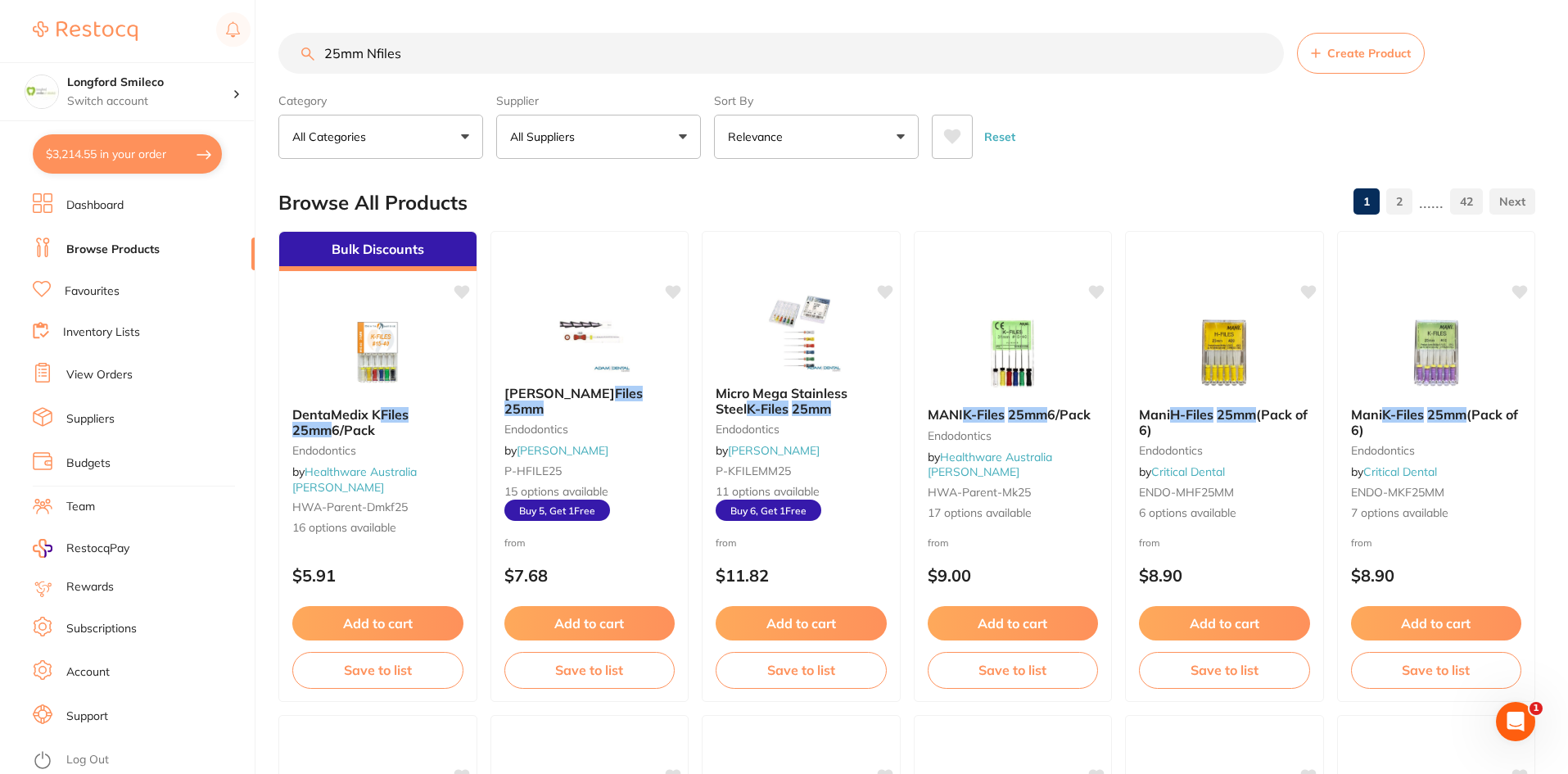
type input "25mm Nfiles"
click at [646, 113] on div "Supplier All Suppliers All Suppliers Dentsply Sirona AB Orthodontics Adam Denta…" at bounding box center [598, 123] width 205 height 72
click at [647, 124] on button "All Suppliers" at bounding box center [598, 137] width 205 height 44
type input "orig"
click at [549, 295] on li "Origin Dental" at bounding box center [598, 278] width 192 height 46
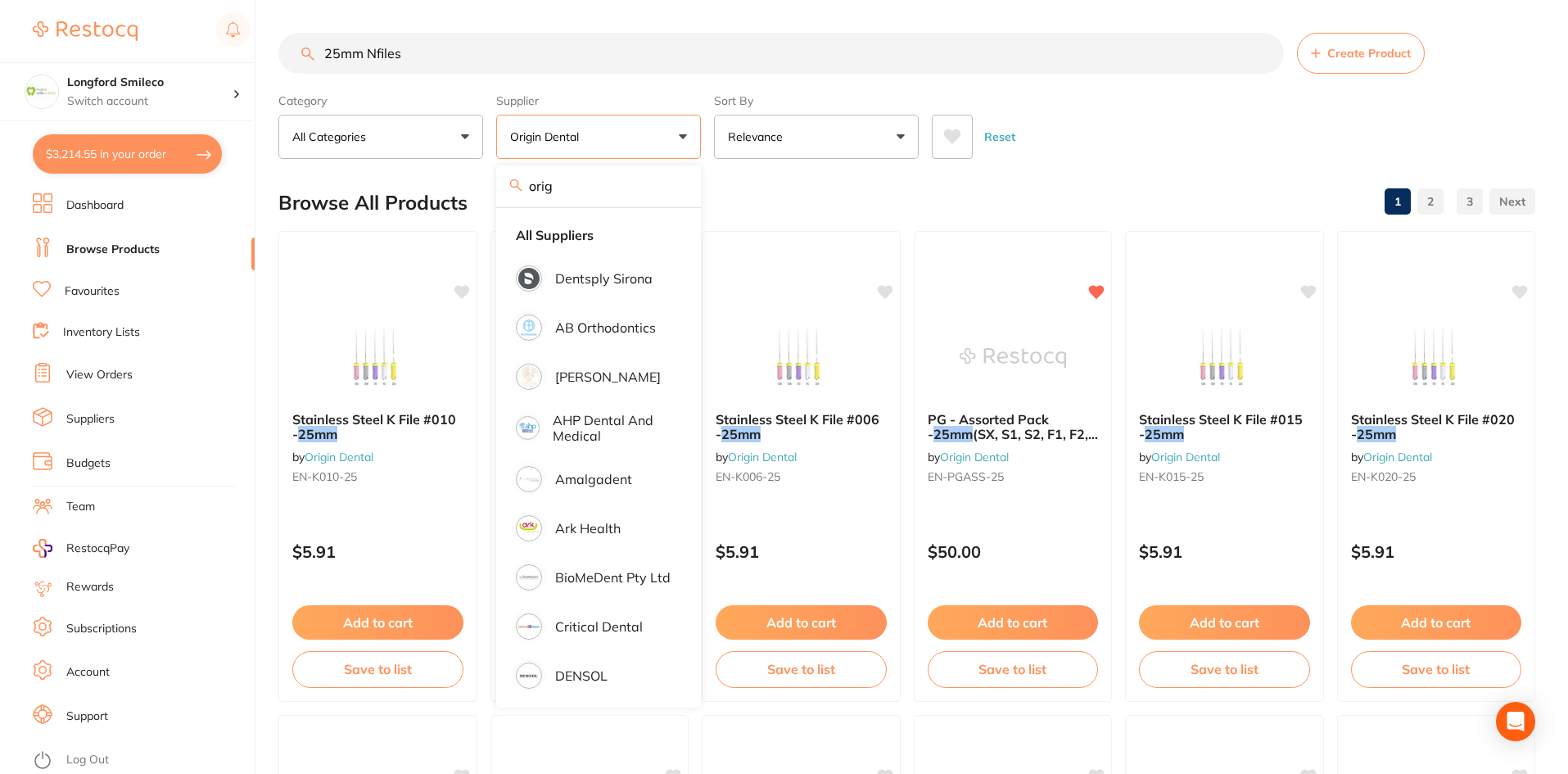
click at [819, 204] on div "Browse All Products 1 2 3" at bounding box center [907, 202] width 1257 height 55
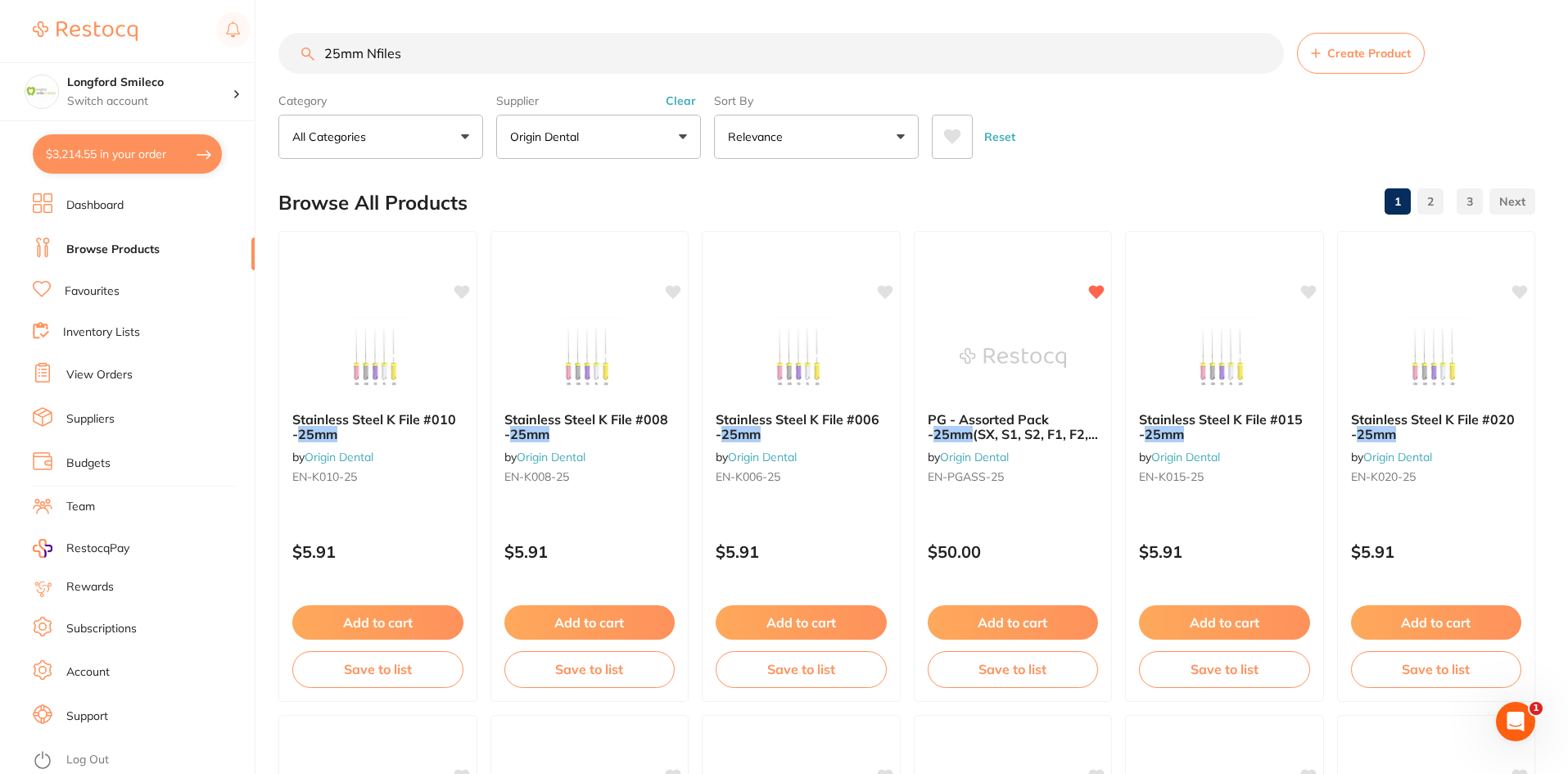
click at [168, 141] on button "$3,214.55 in your order" at bounding box center [127, 154] width 189 height 39
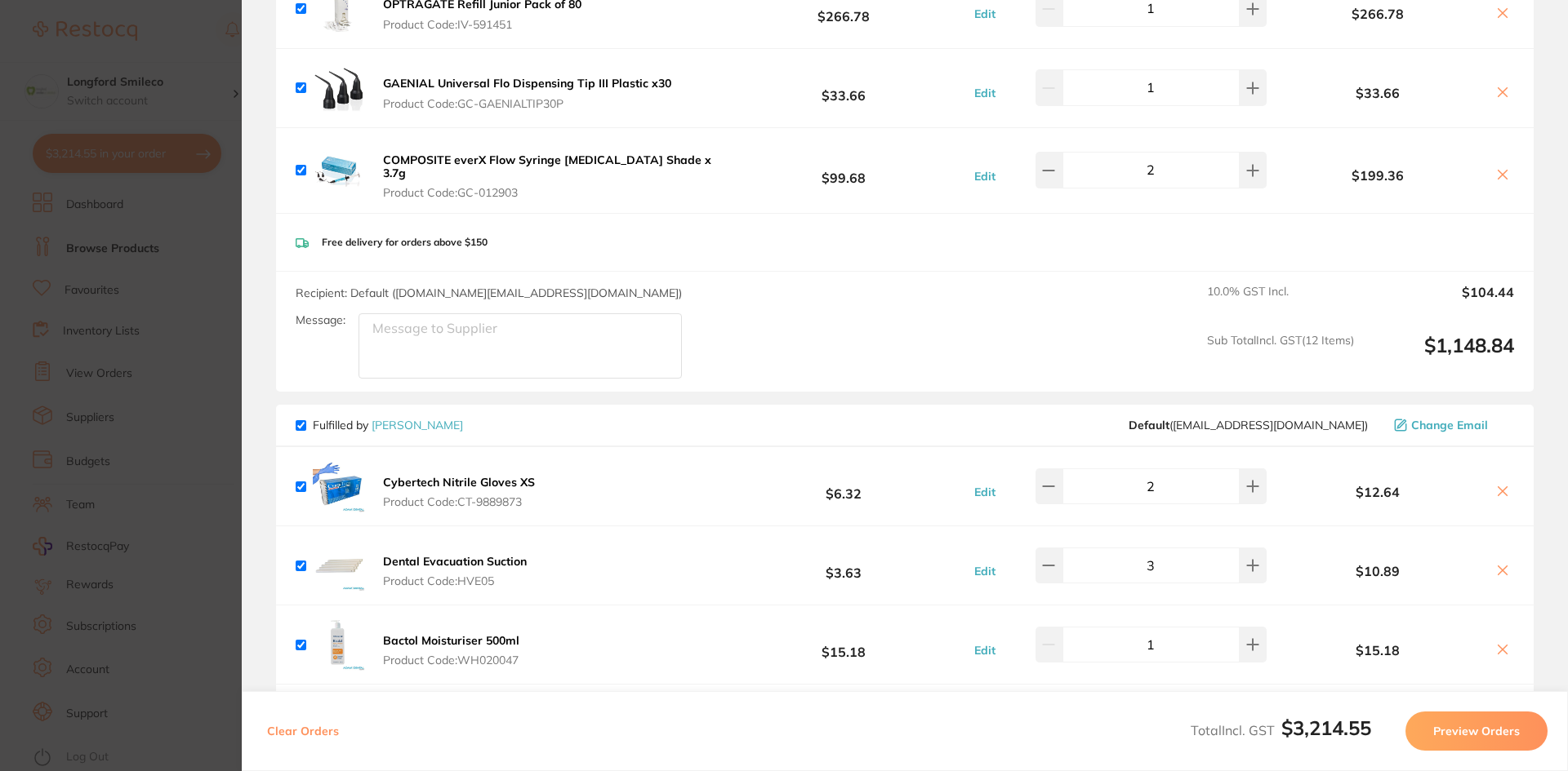
scroll to position [906, 0]
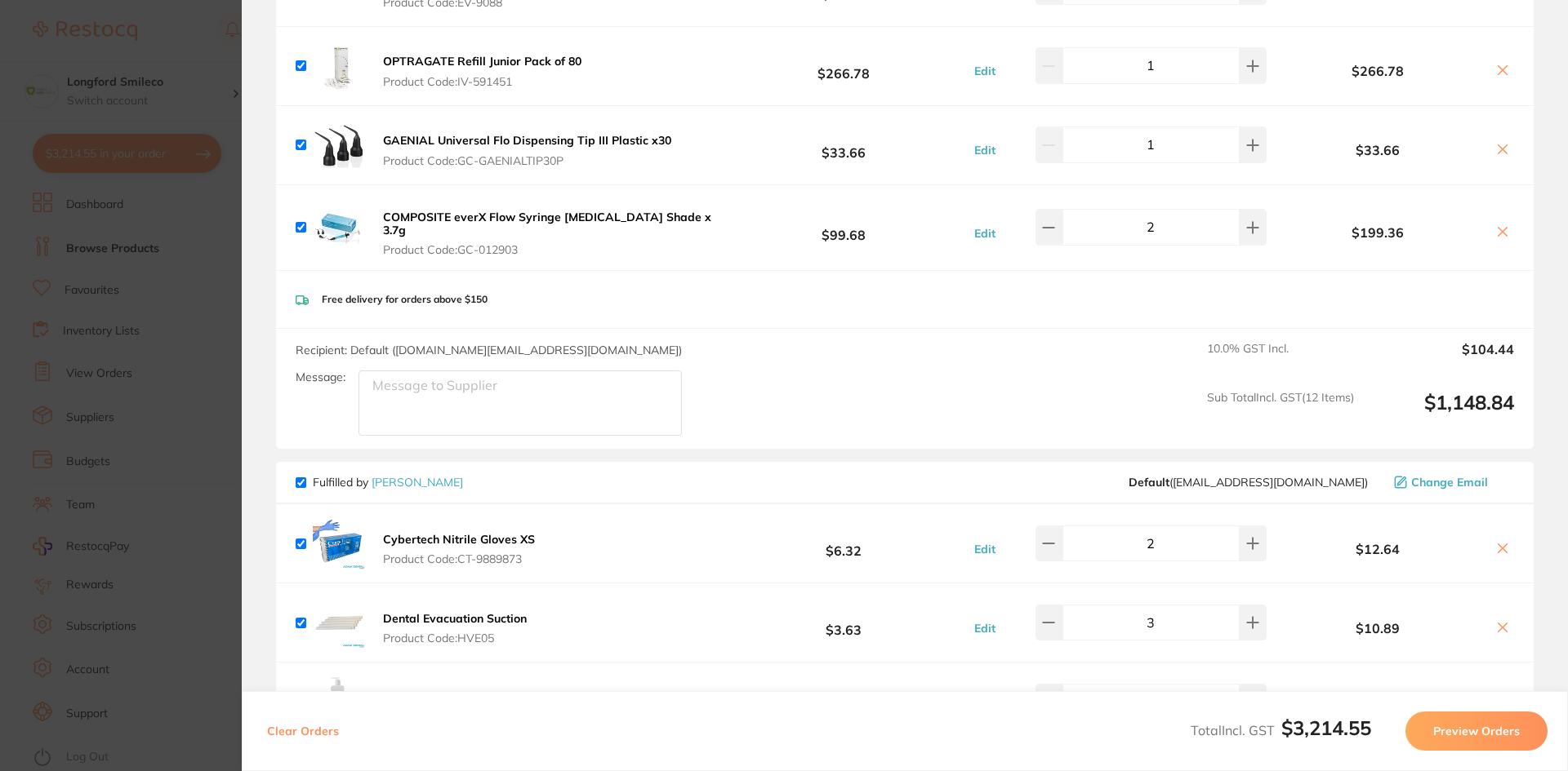
click at [82, 194] on section "Update RRP Set your pre negotiated price for this item. Item Agreed RRP (excl. …" at bounding box center [784, 385] width 1568 height 771
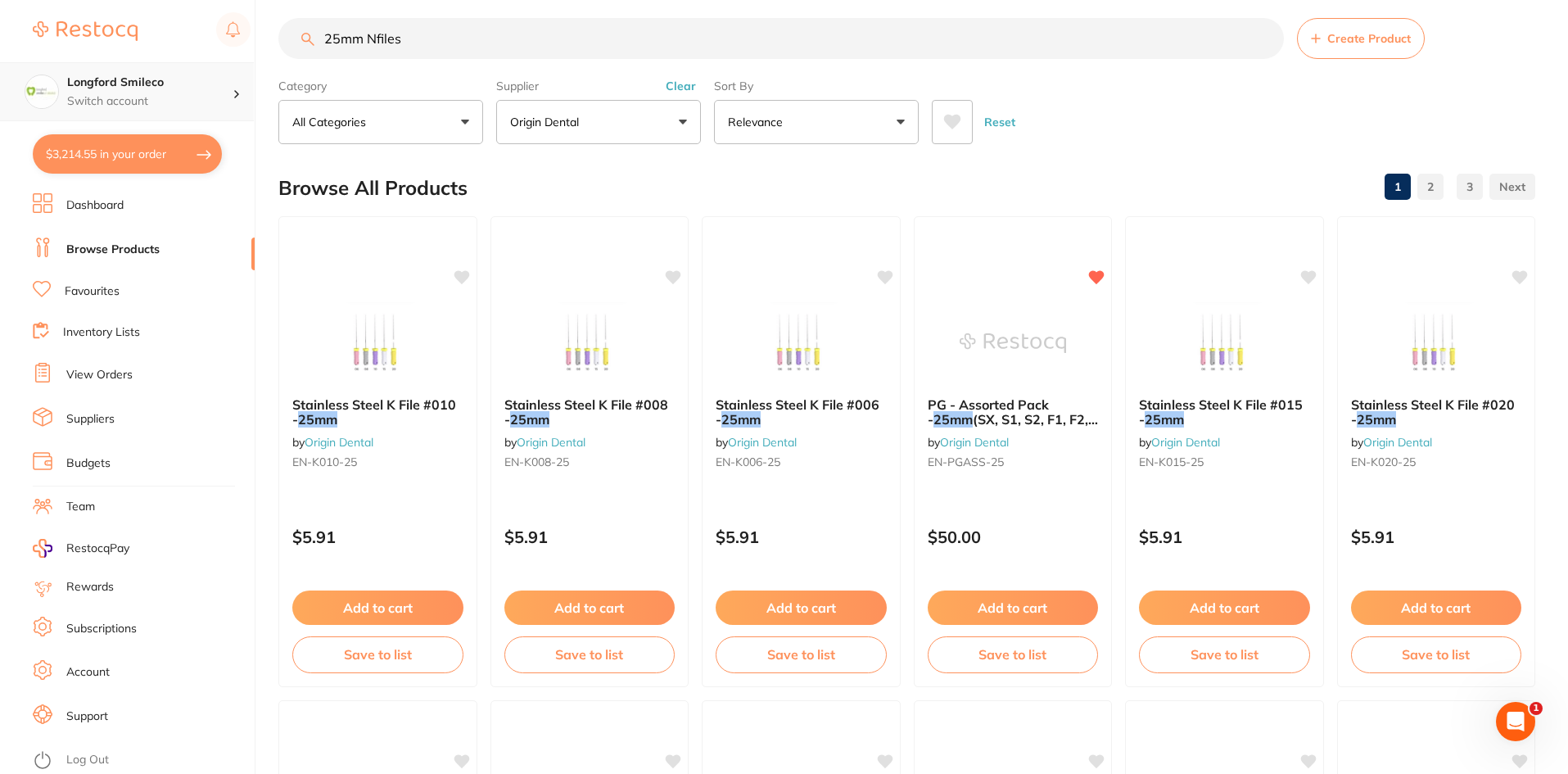
scroll to position [903, 0]
click at [148, 114] on div "Longford Smileco Switch account" at bounding box center [126, 92] width 254 height 59
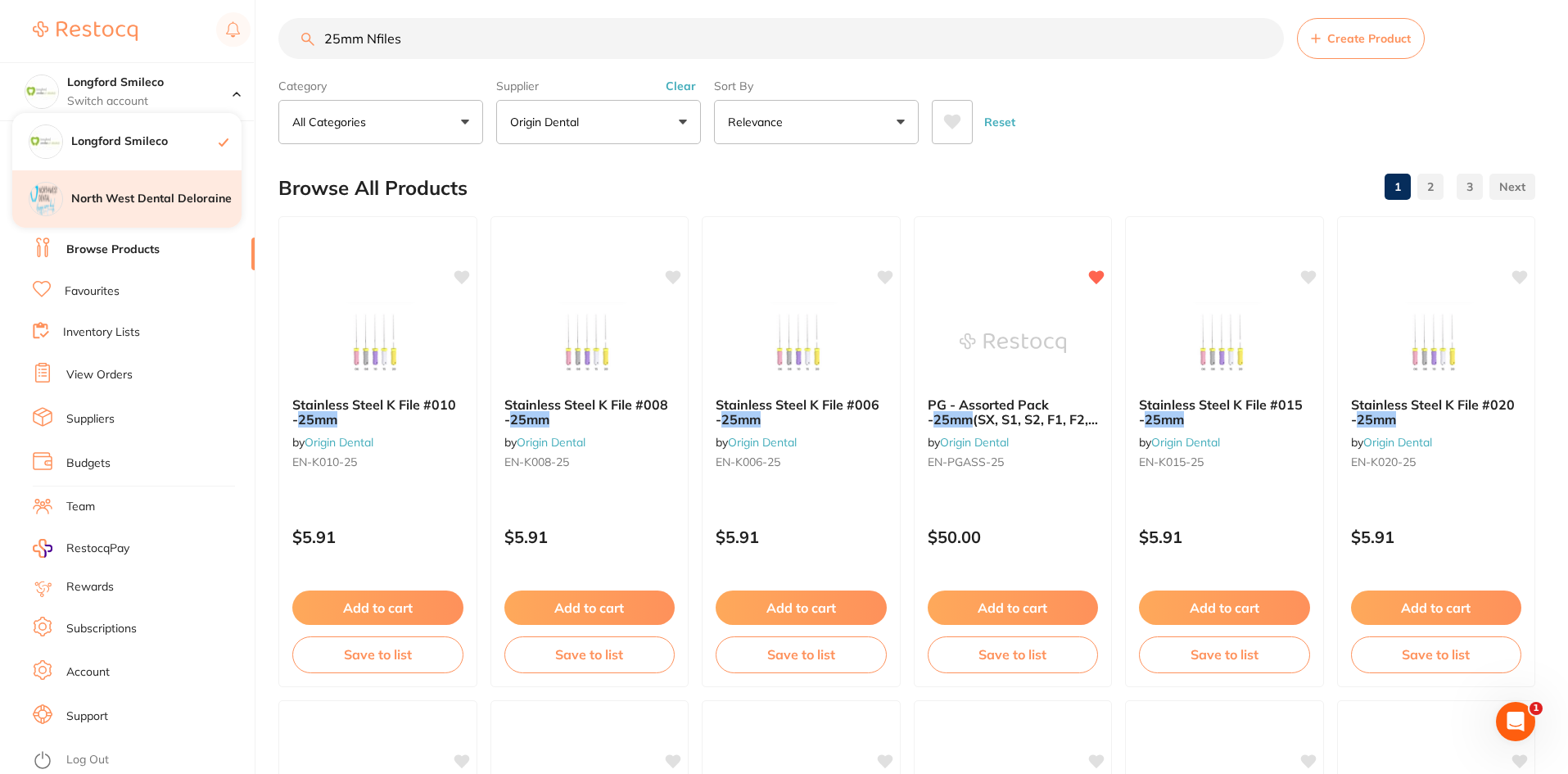
click at [182, 213] on div "North West Dental Deloraine" at bounding box center [126, 198] width 229 height 57
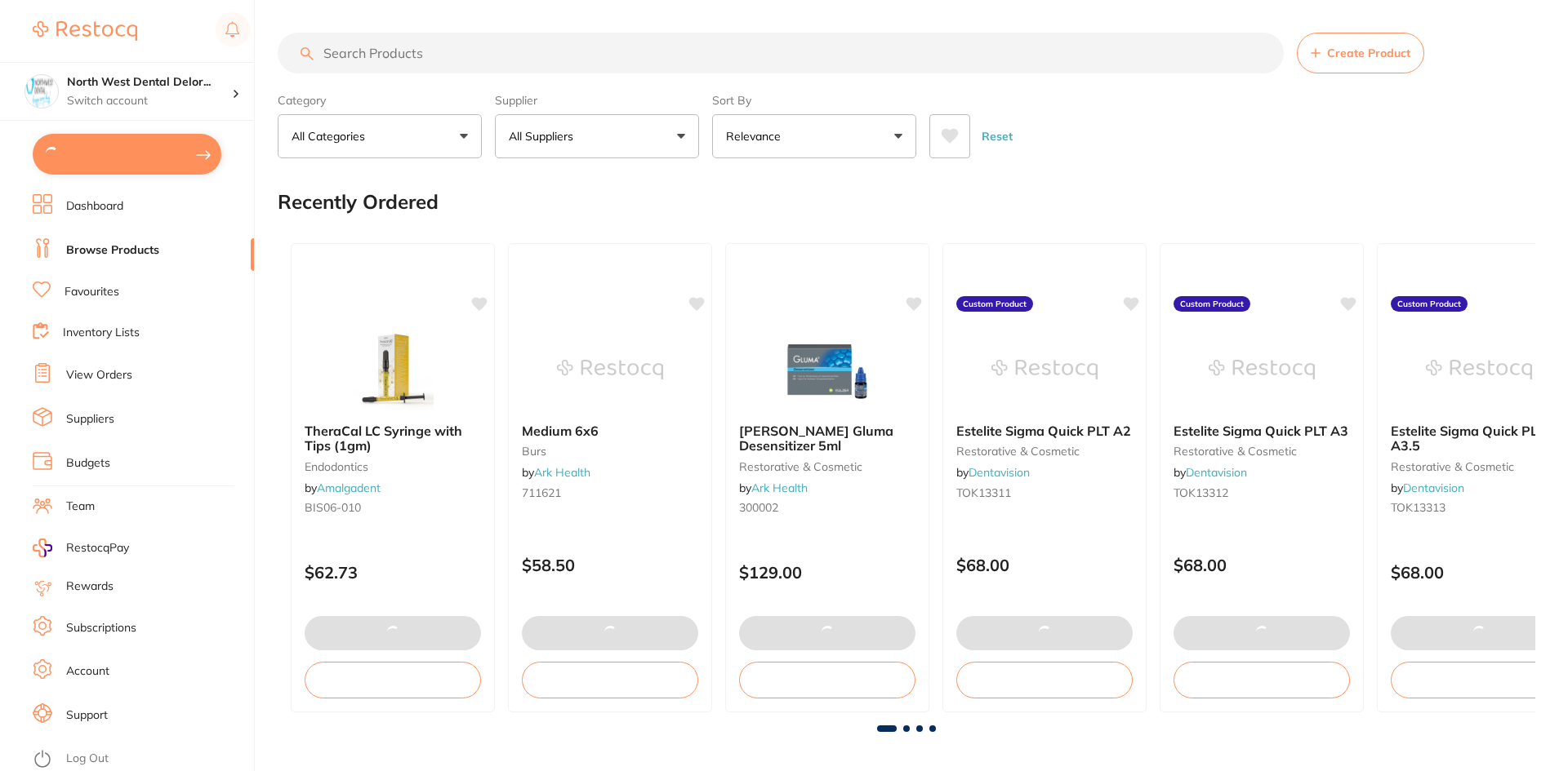
click at [134, 162] on button at bounding box center [127, 155] width 188 height 41
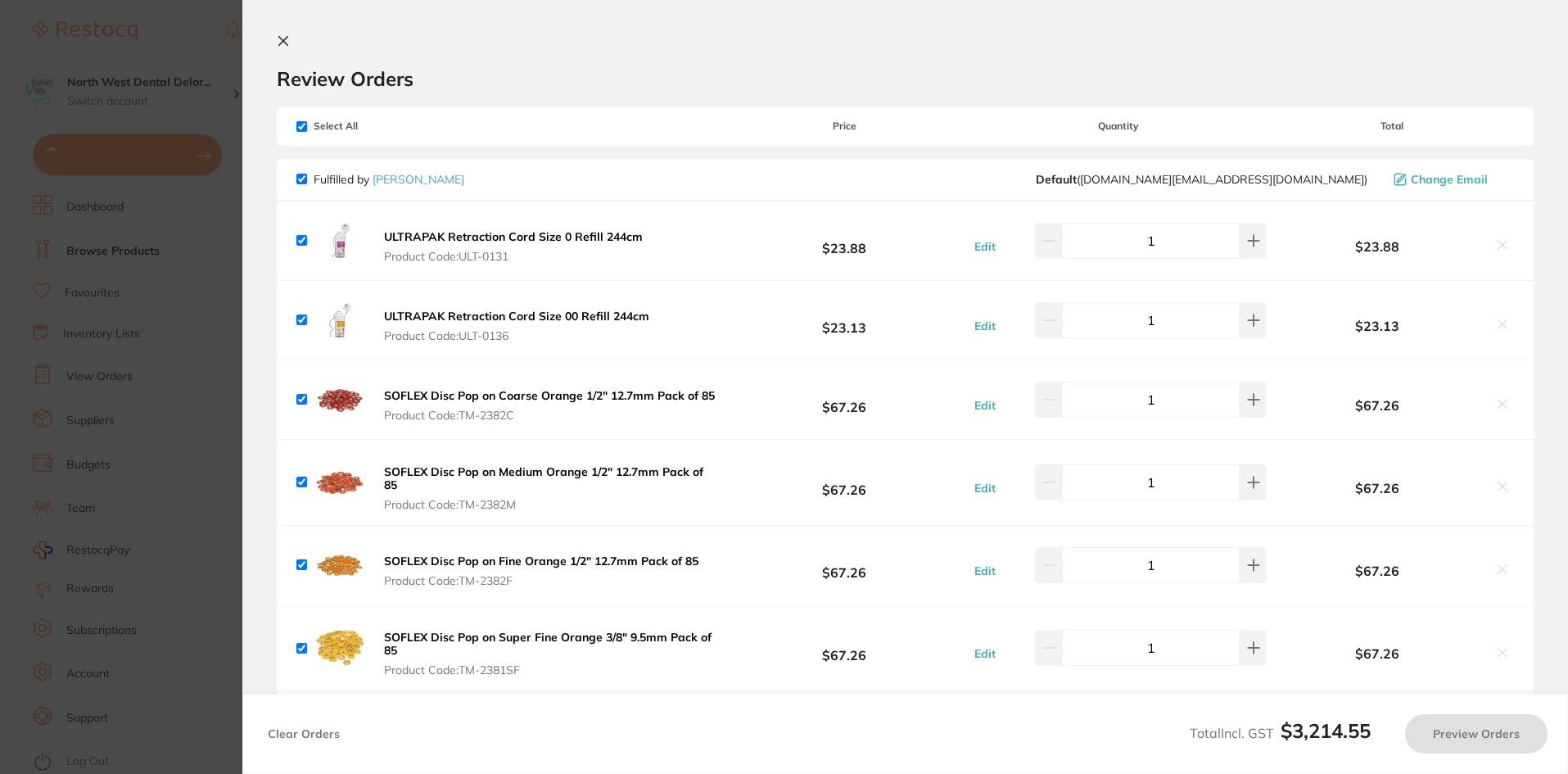
checkbox input "true"
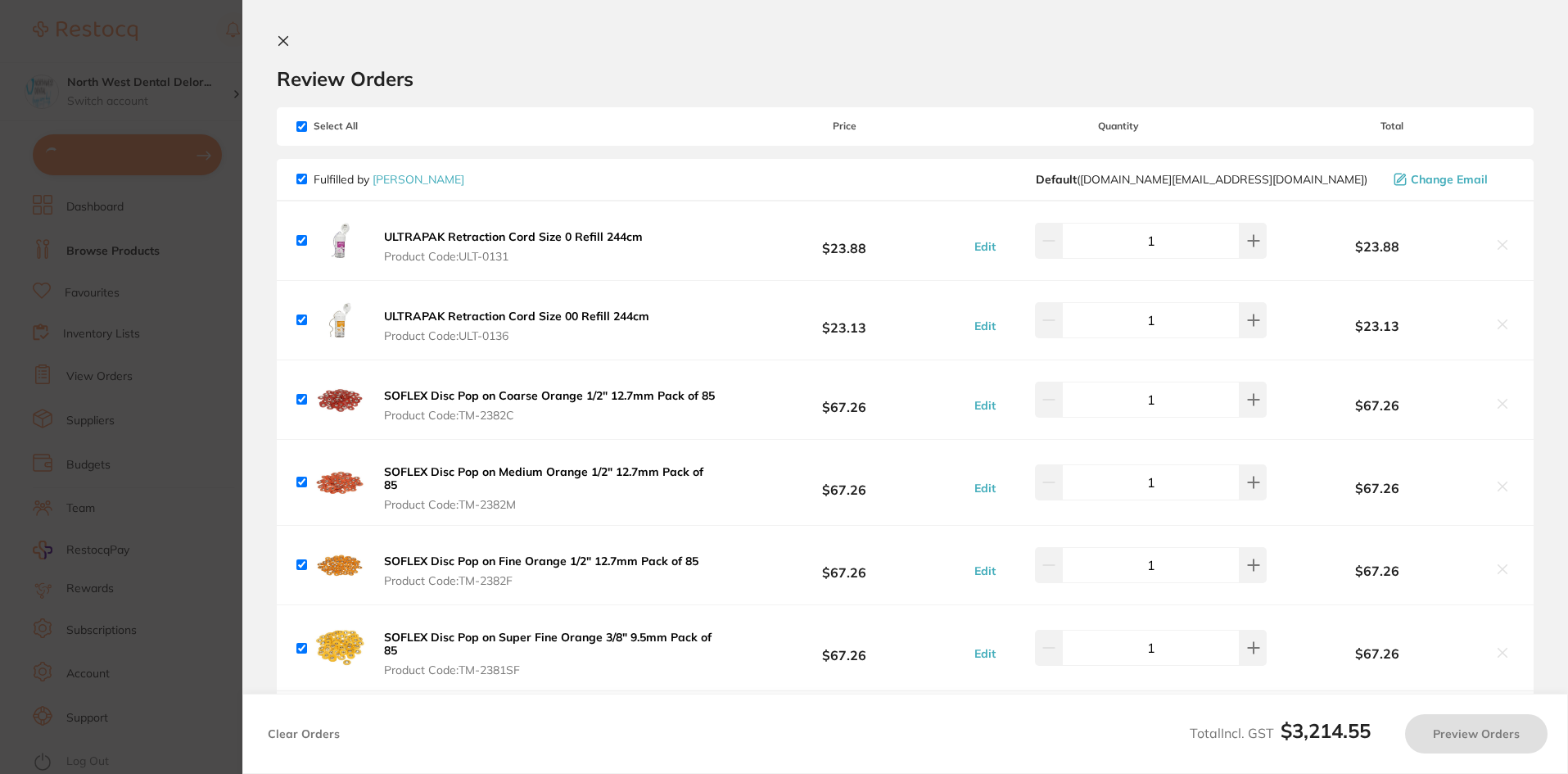
checkbox input "true"
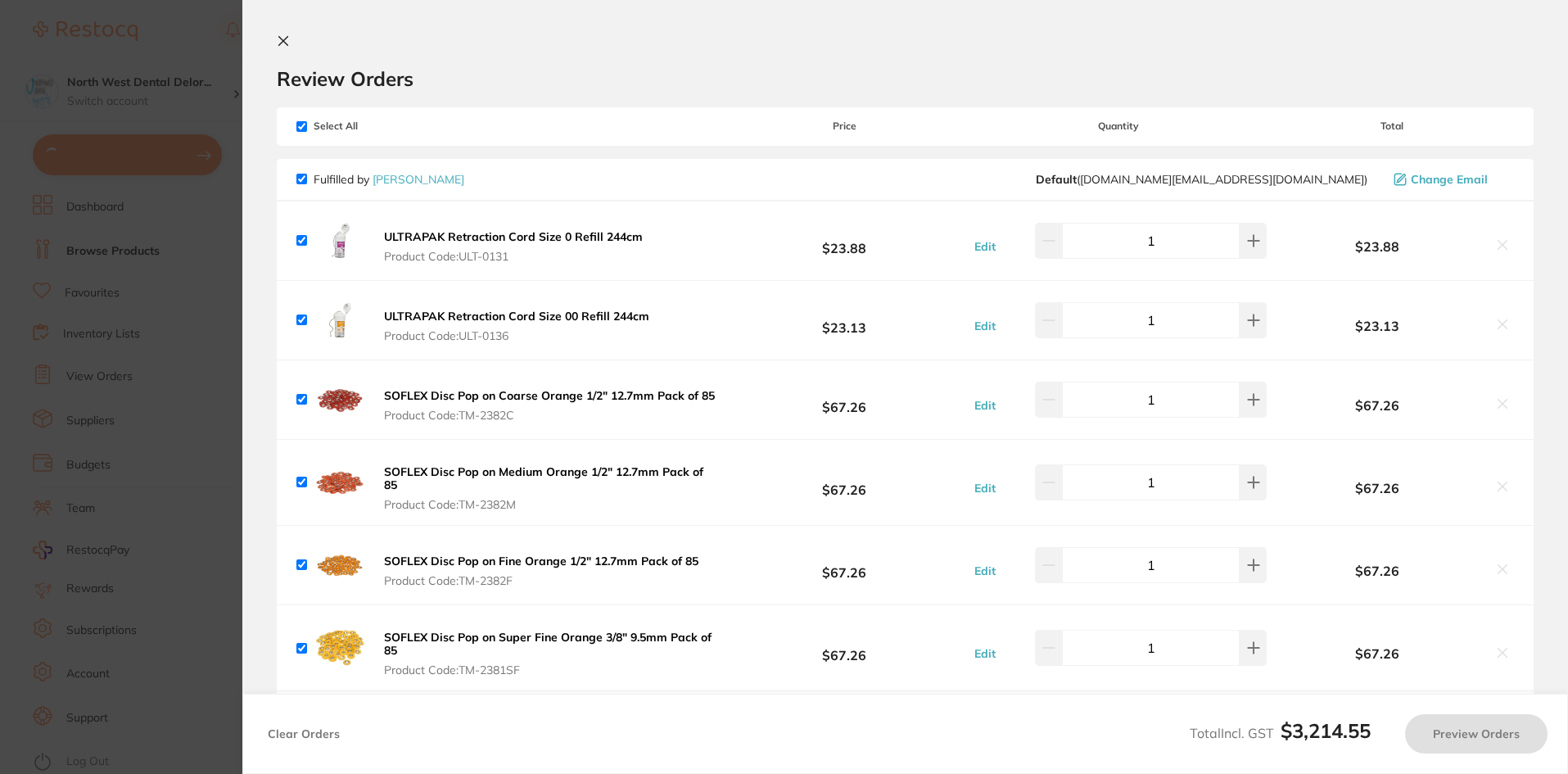
checkbox input "true"
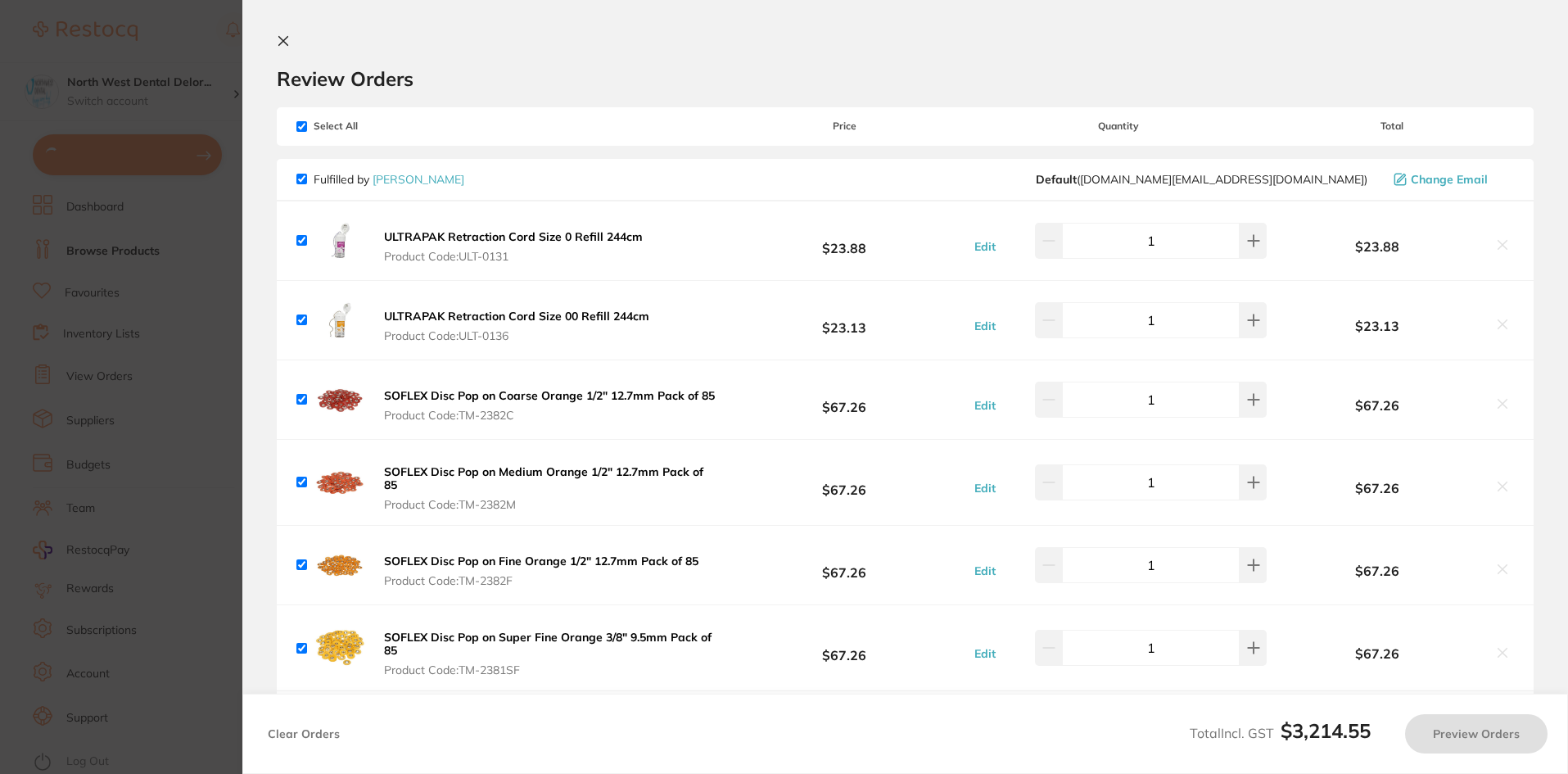
checkbox input "true"
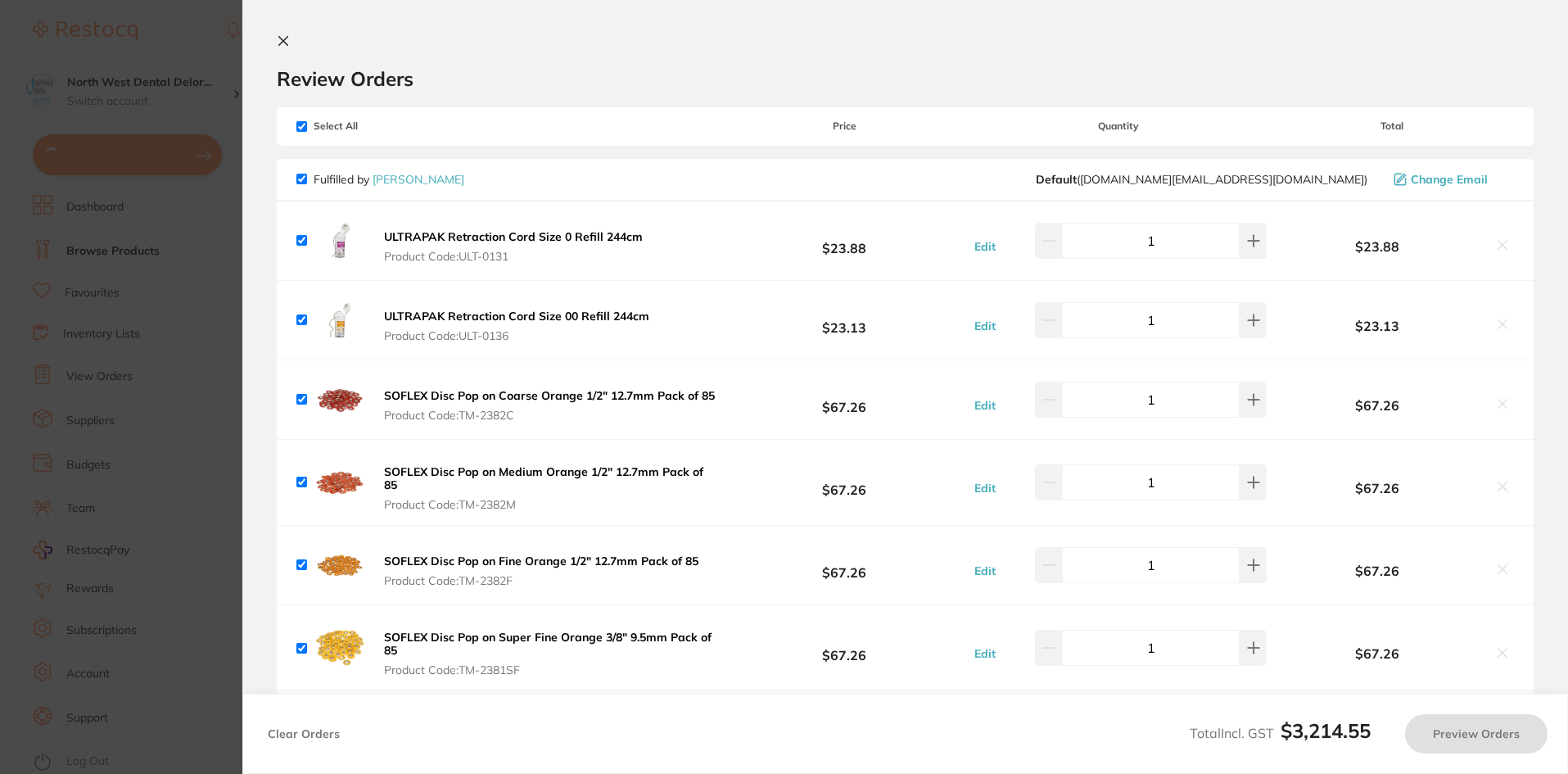
checkbox input "true"
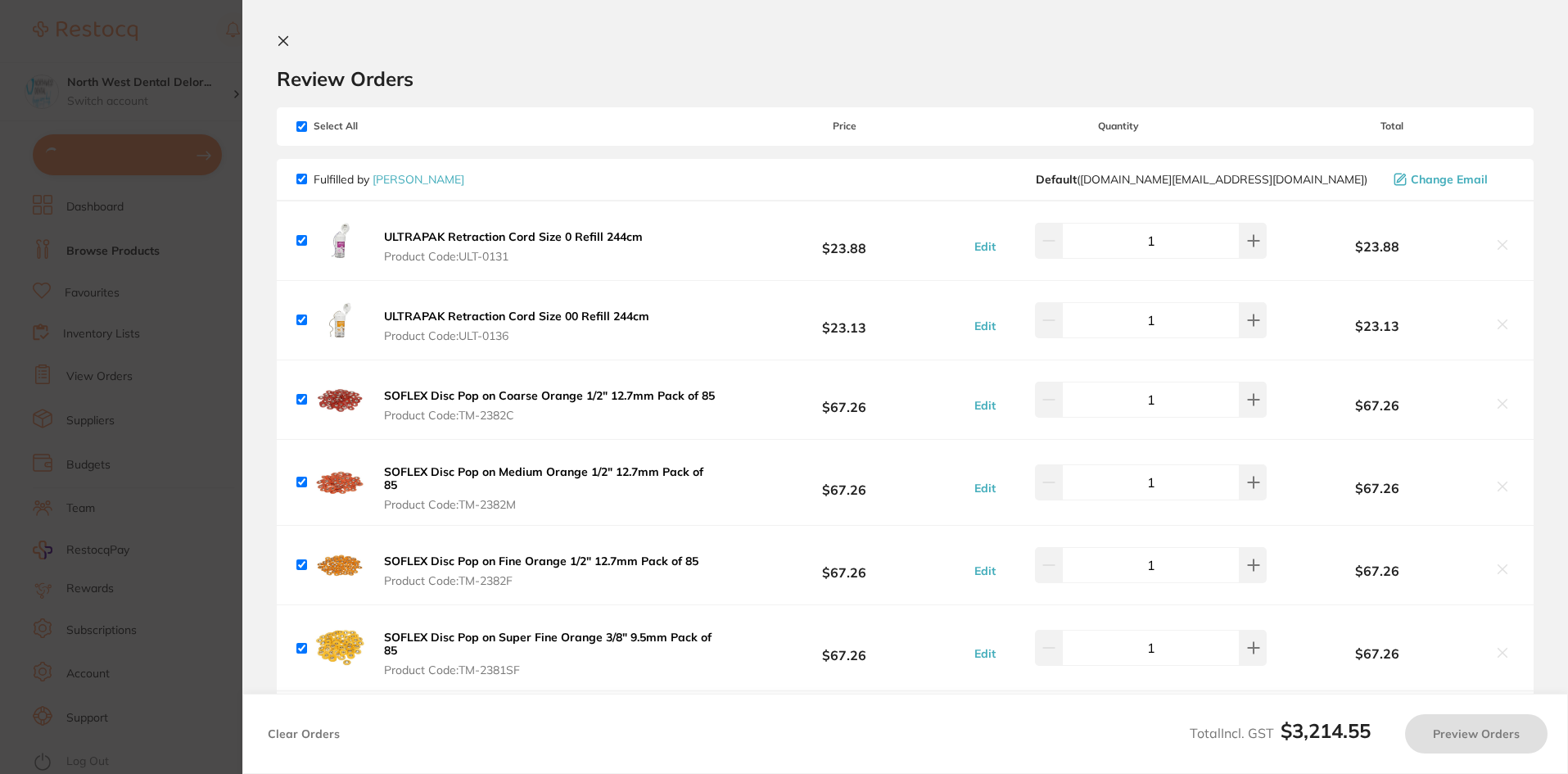
checkbox input "true"
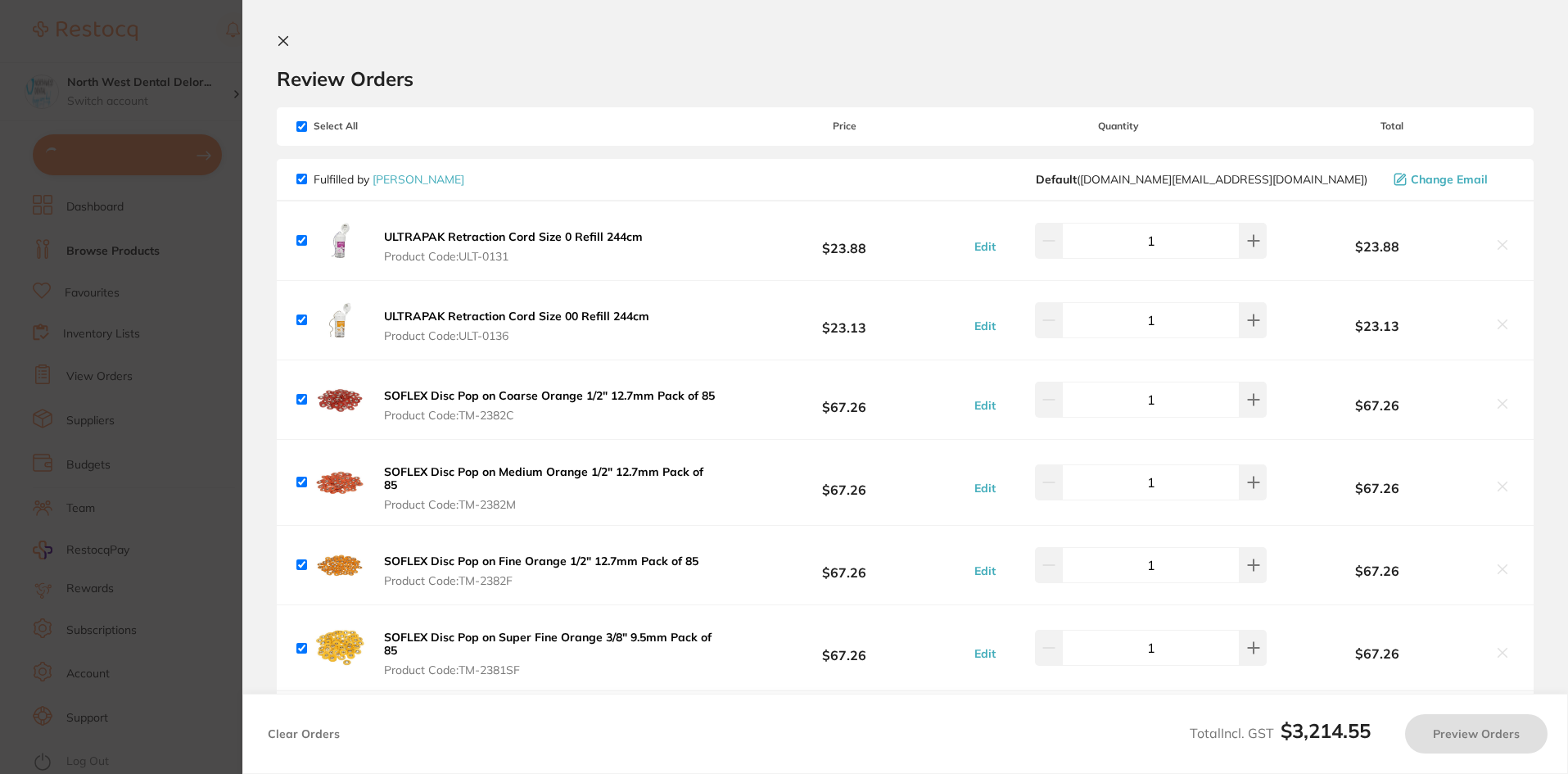
checkbox input "true"
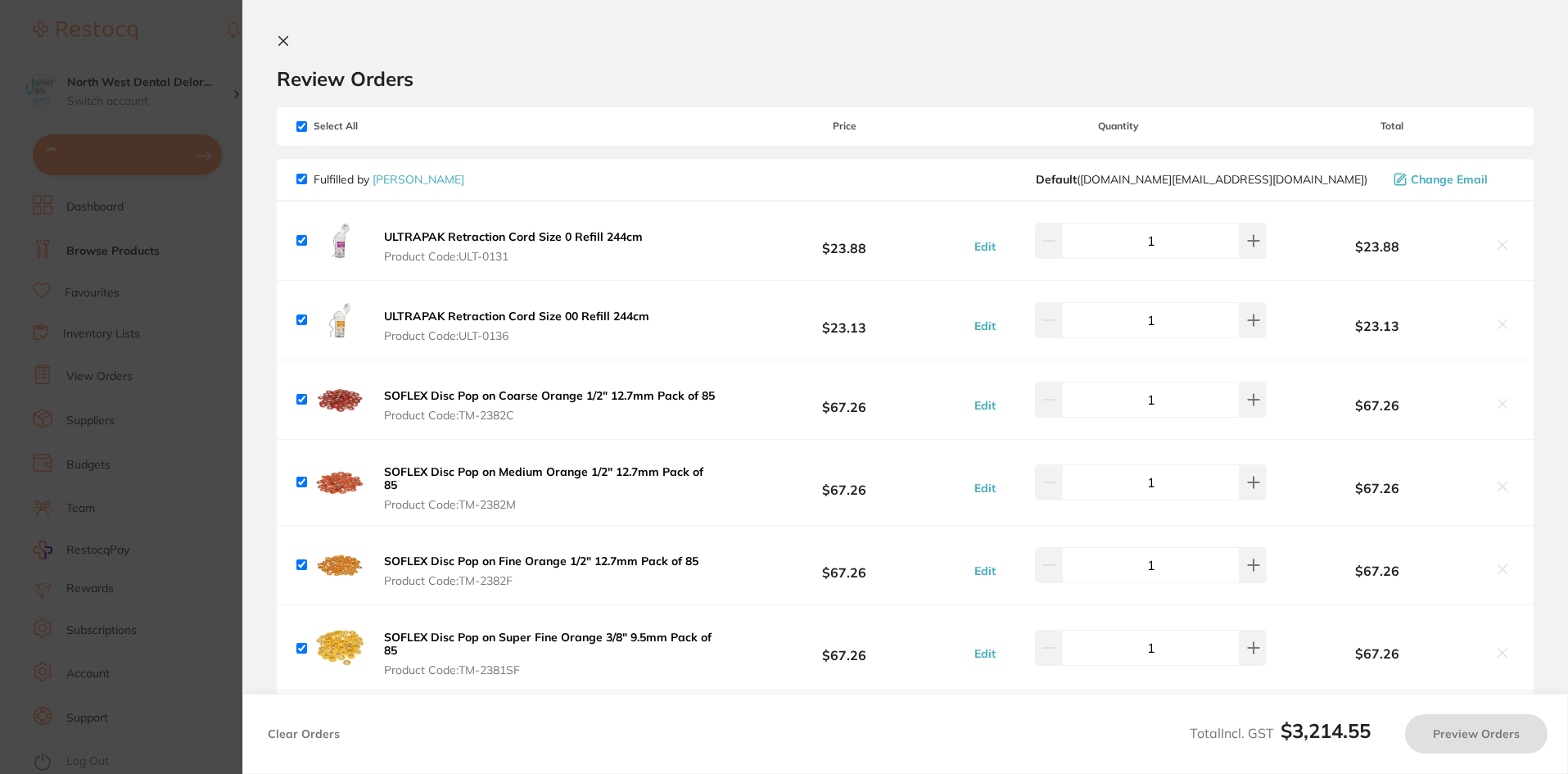
checkbox input "true"
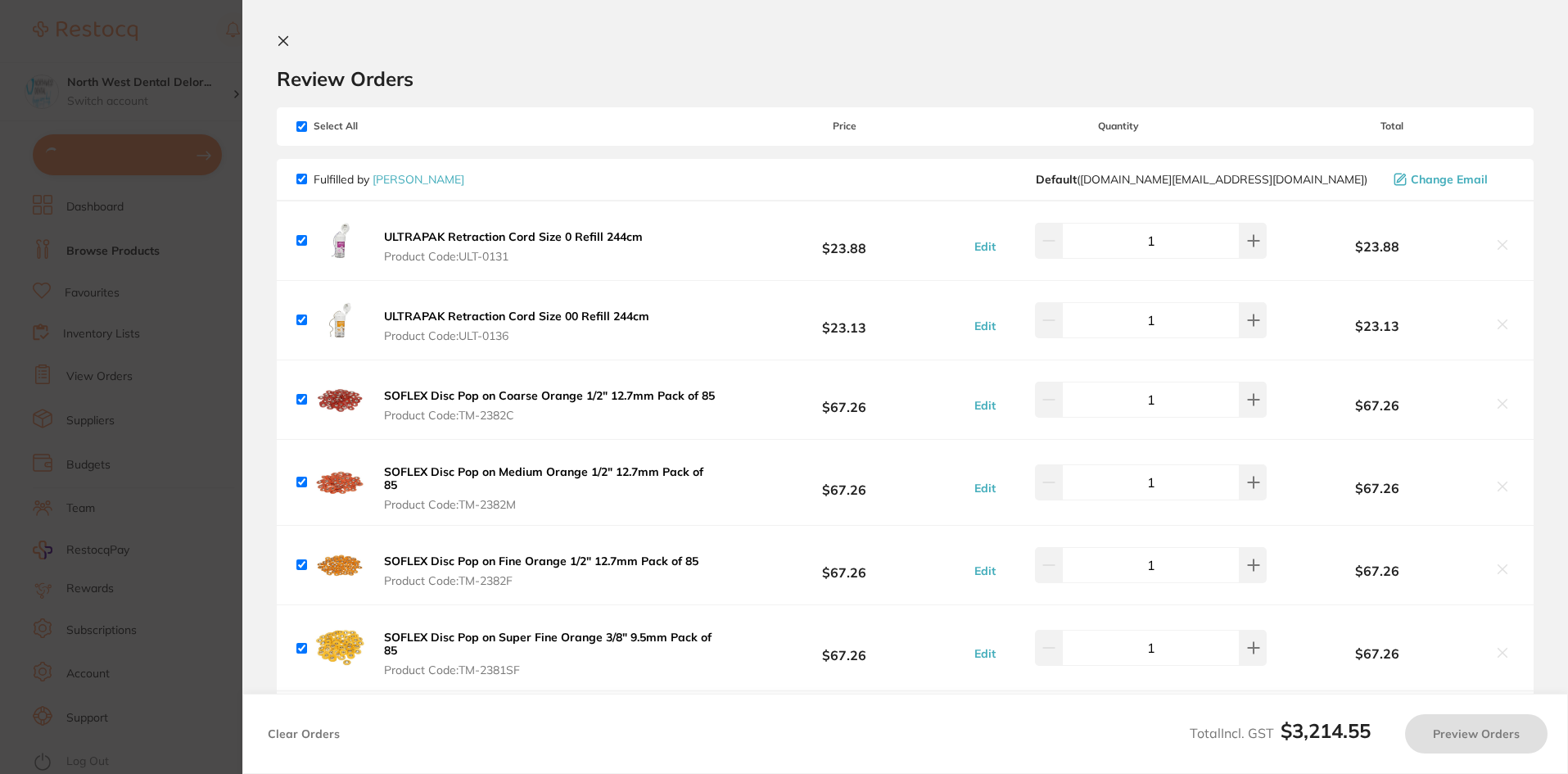
checkbox input "true"
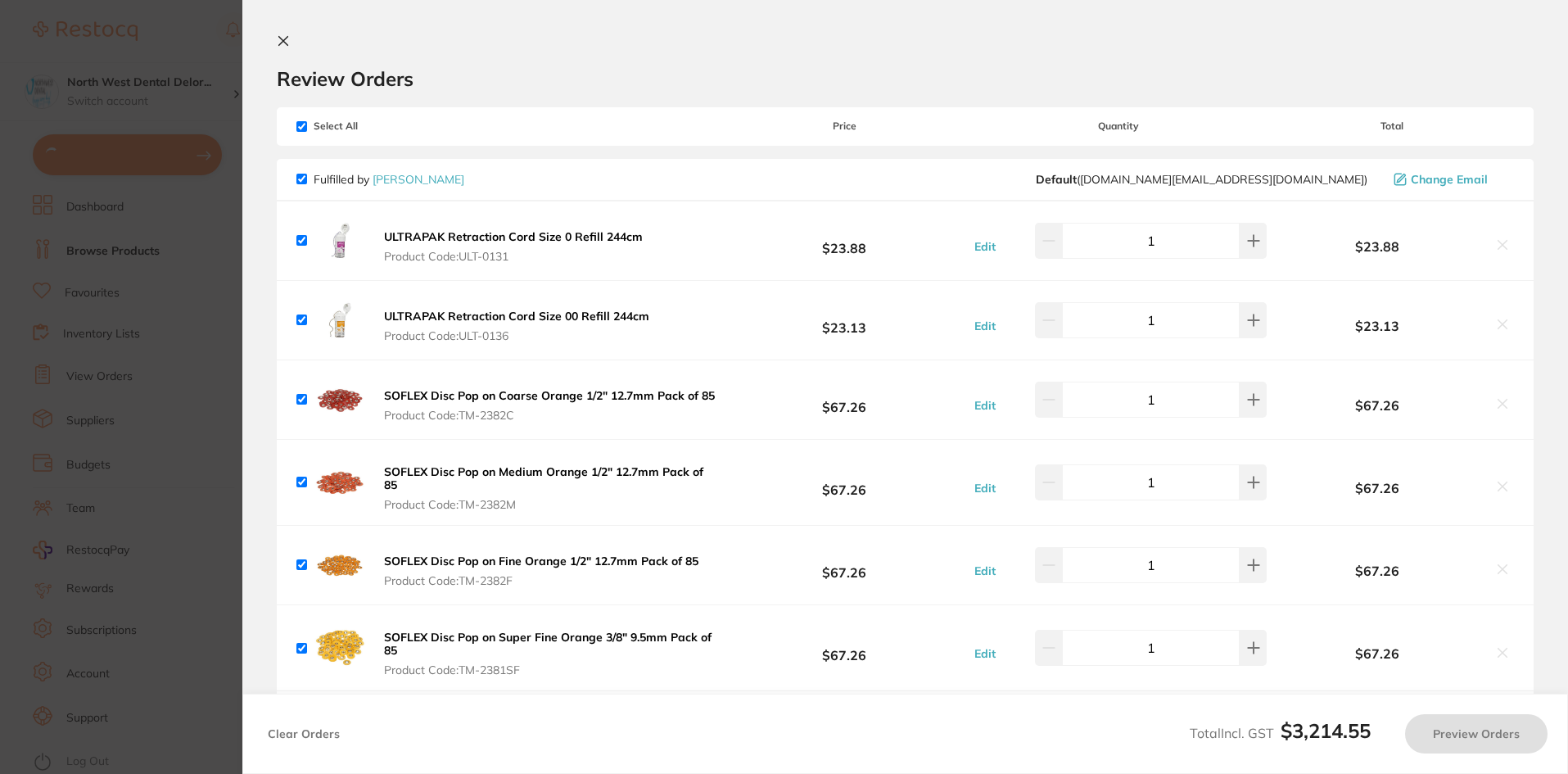
checkbox input "true"
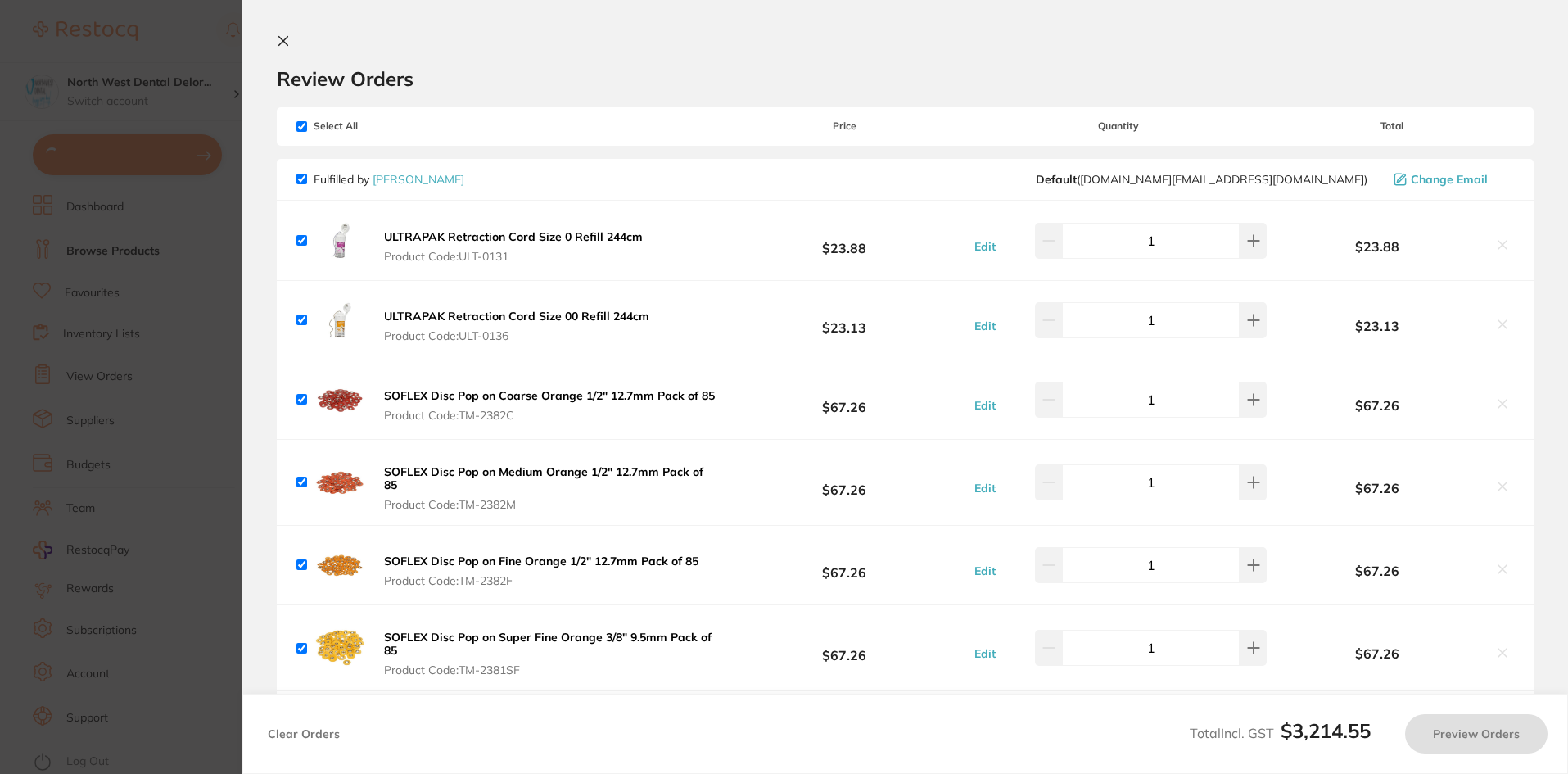
checkbox input "true"
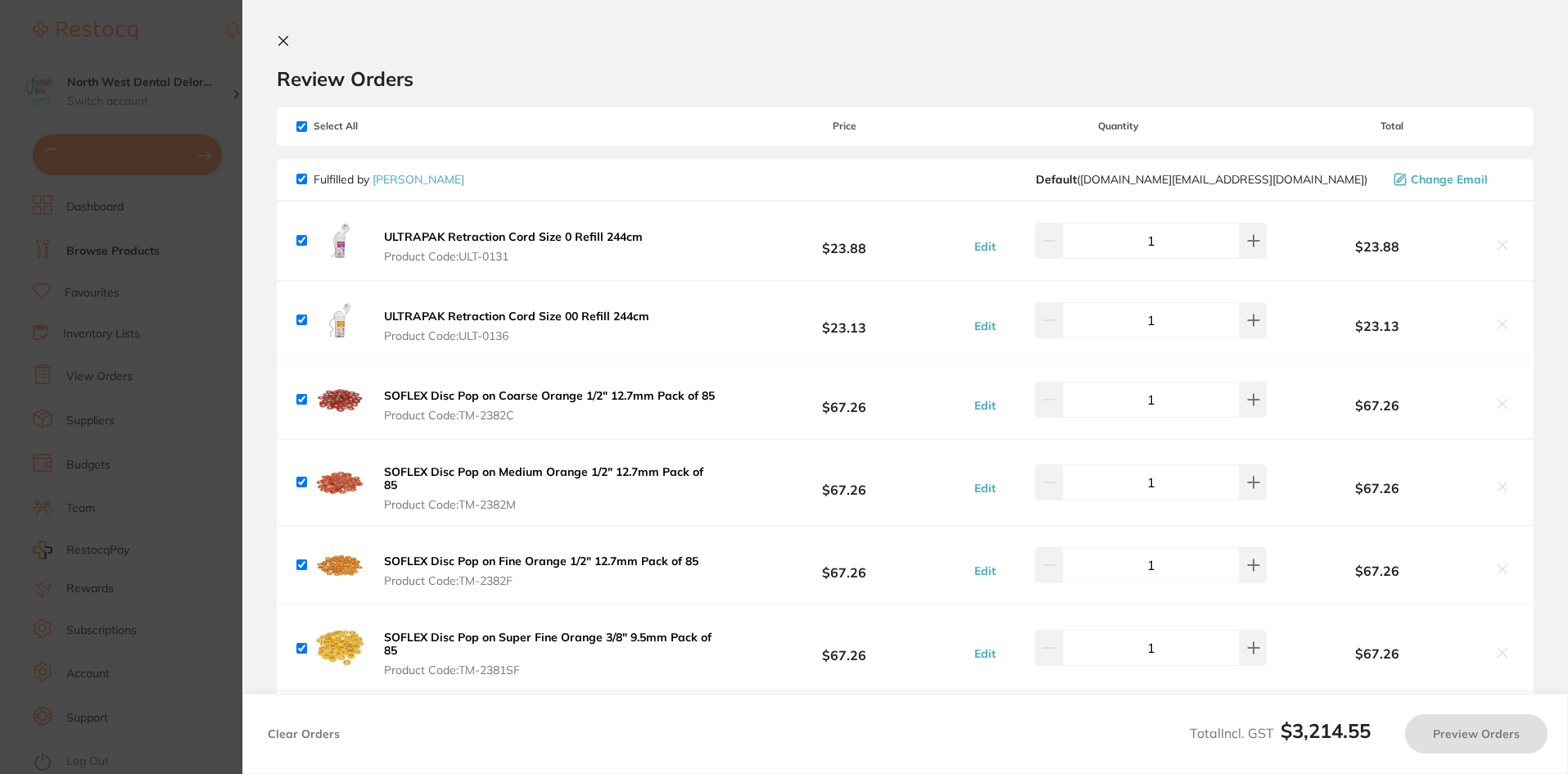
checkbox input "true"
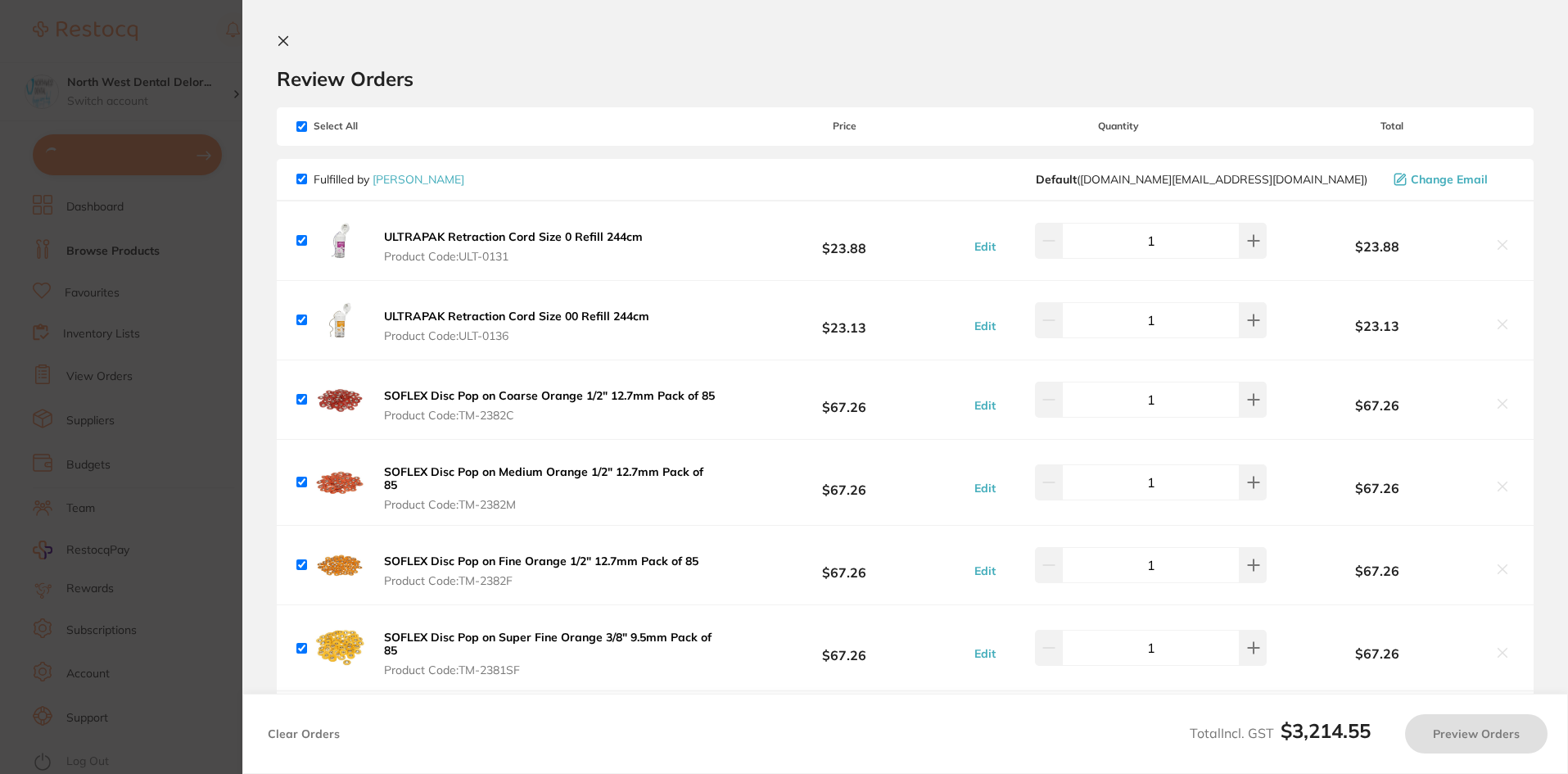
checkbox input "true"
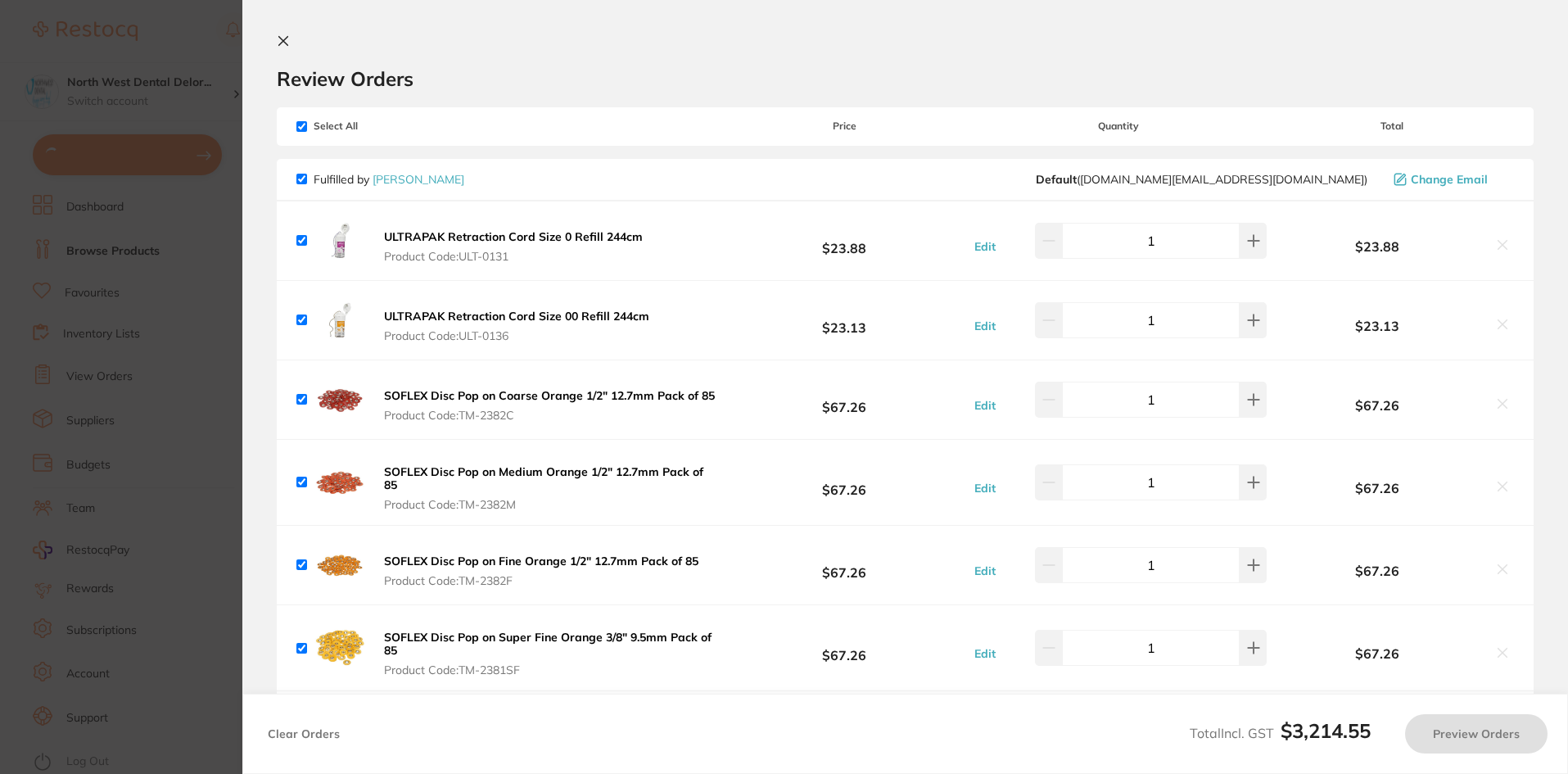
checkbox input "true"
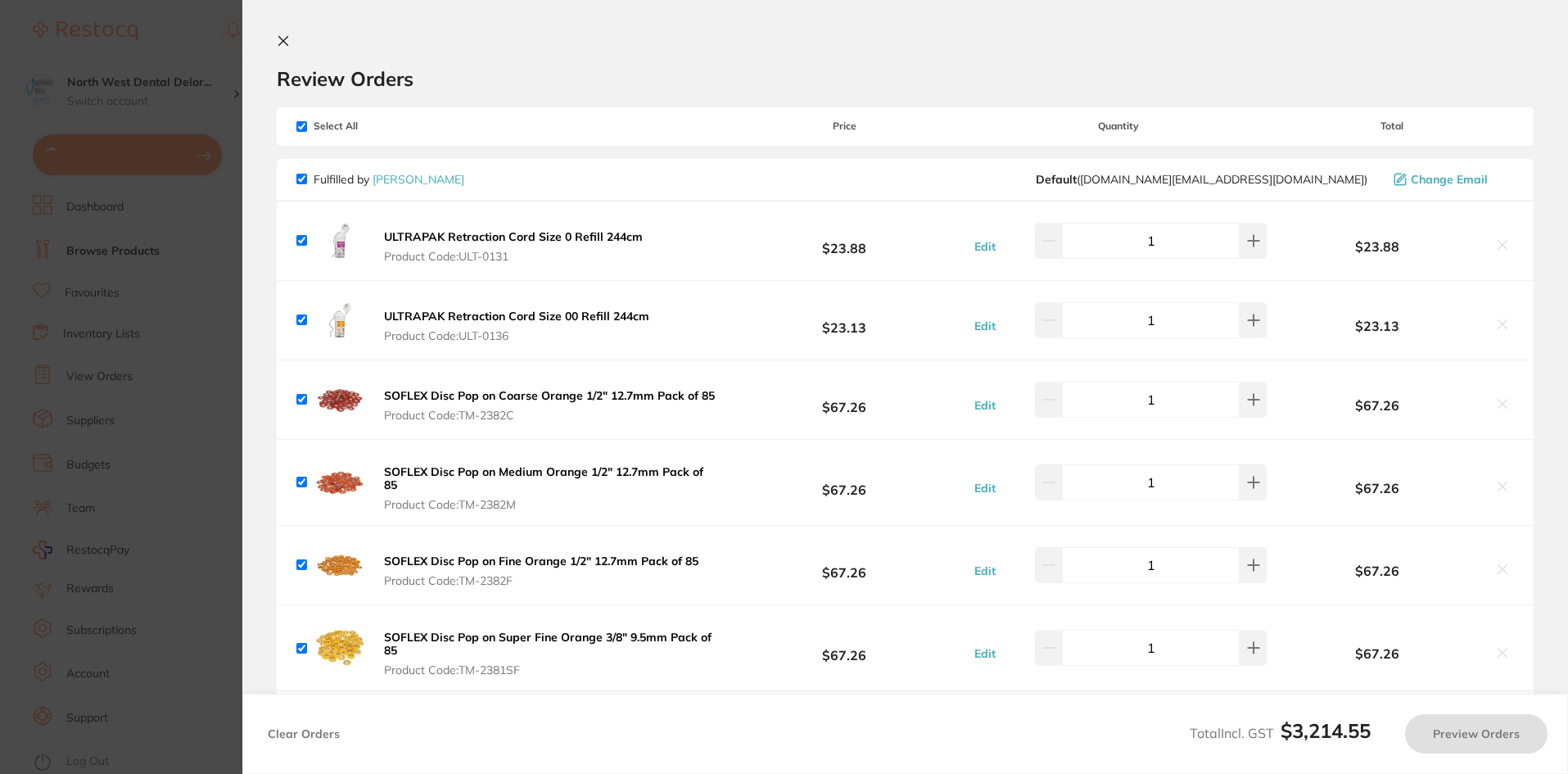
checkbox input "true"
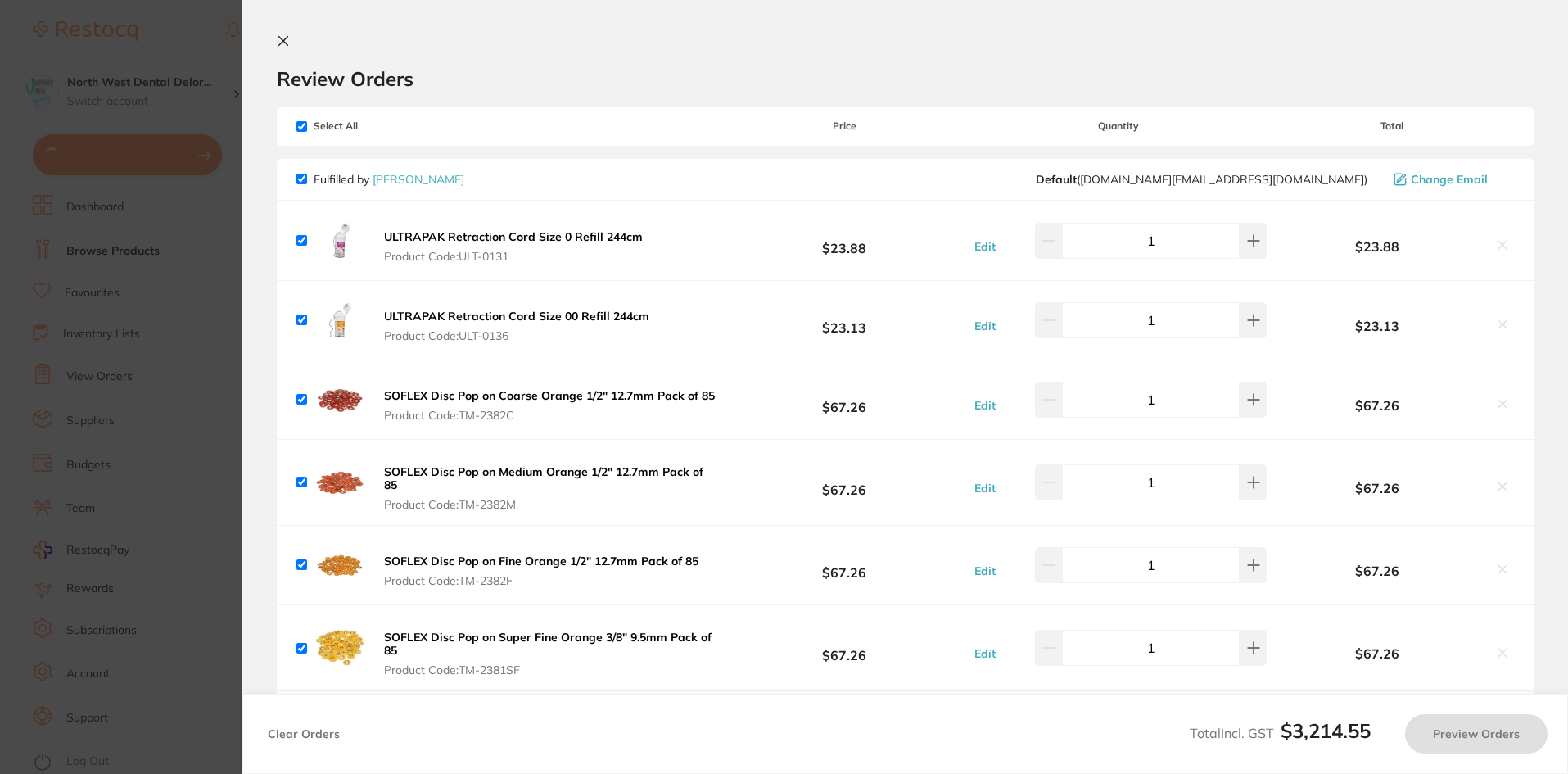
checkbox input "true"
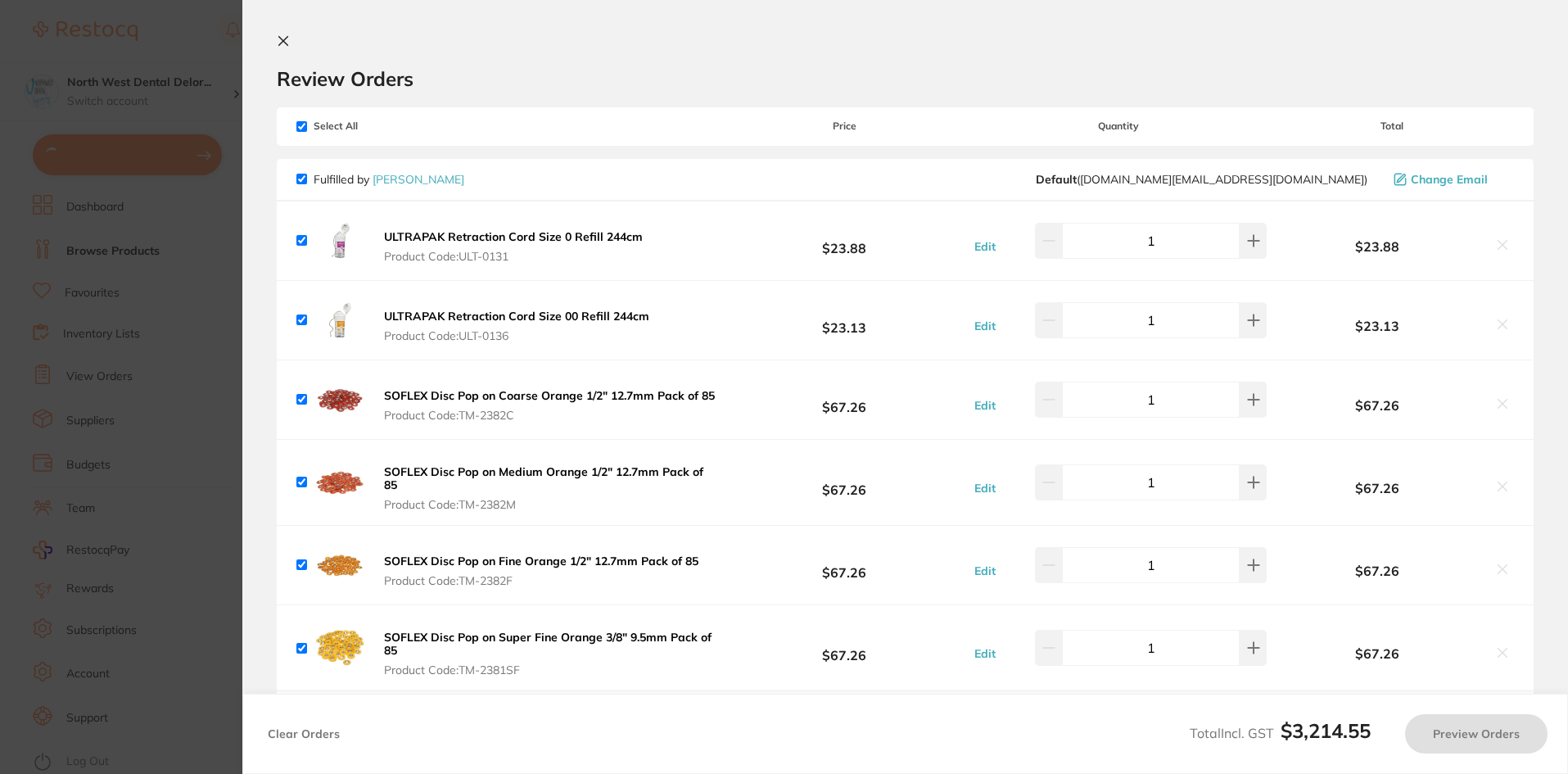
checkbox input "true"
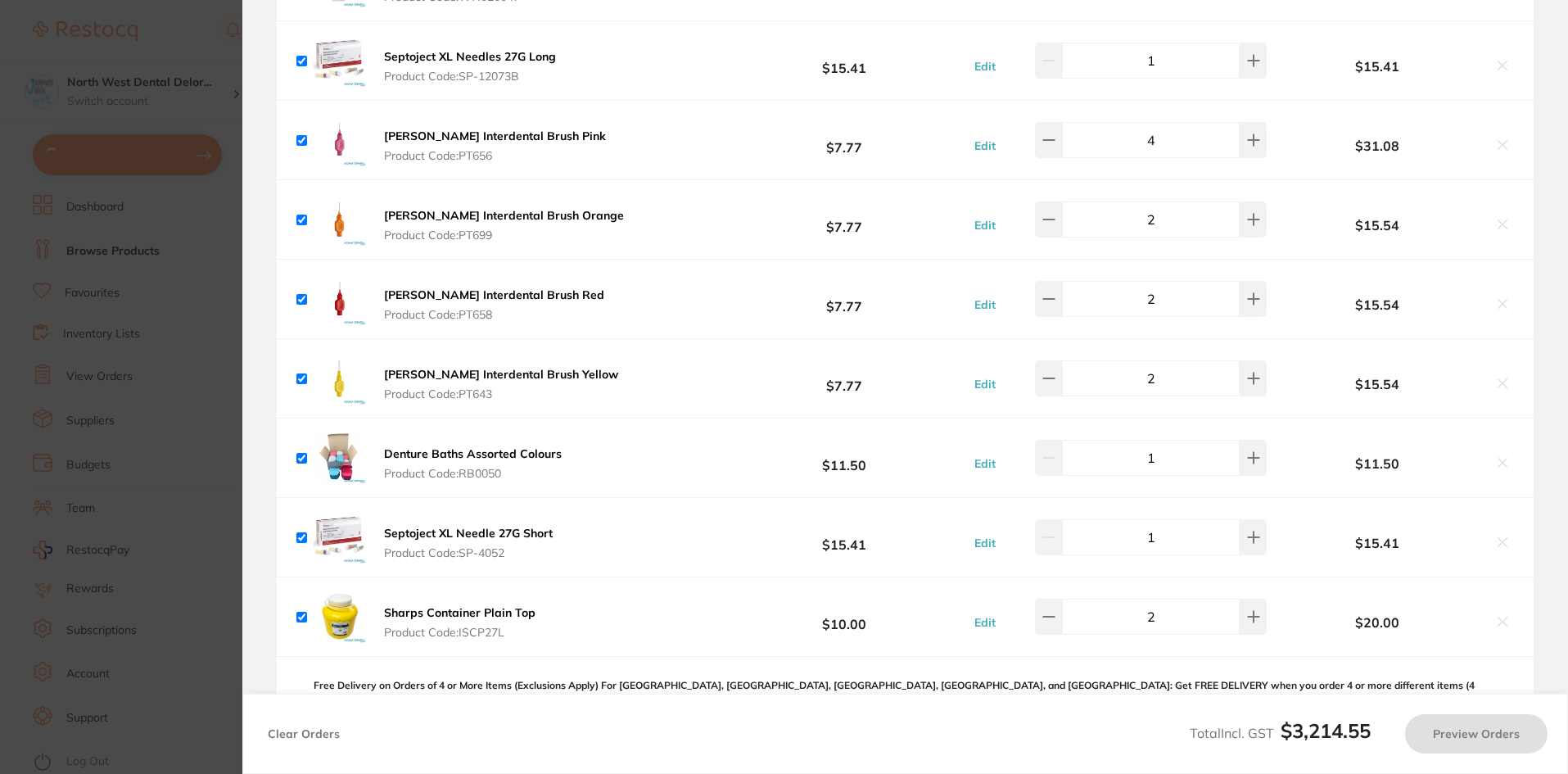
checkbox input "true"
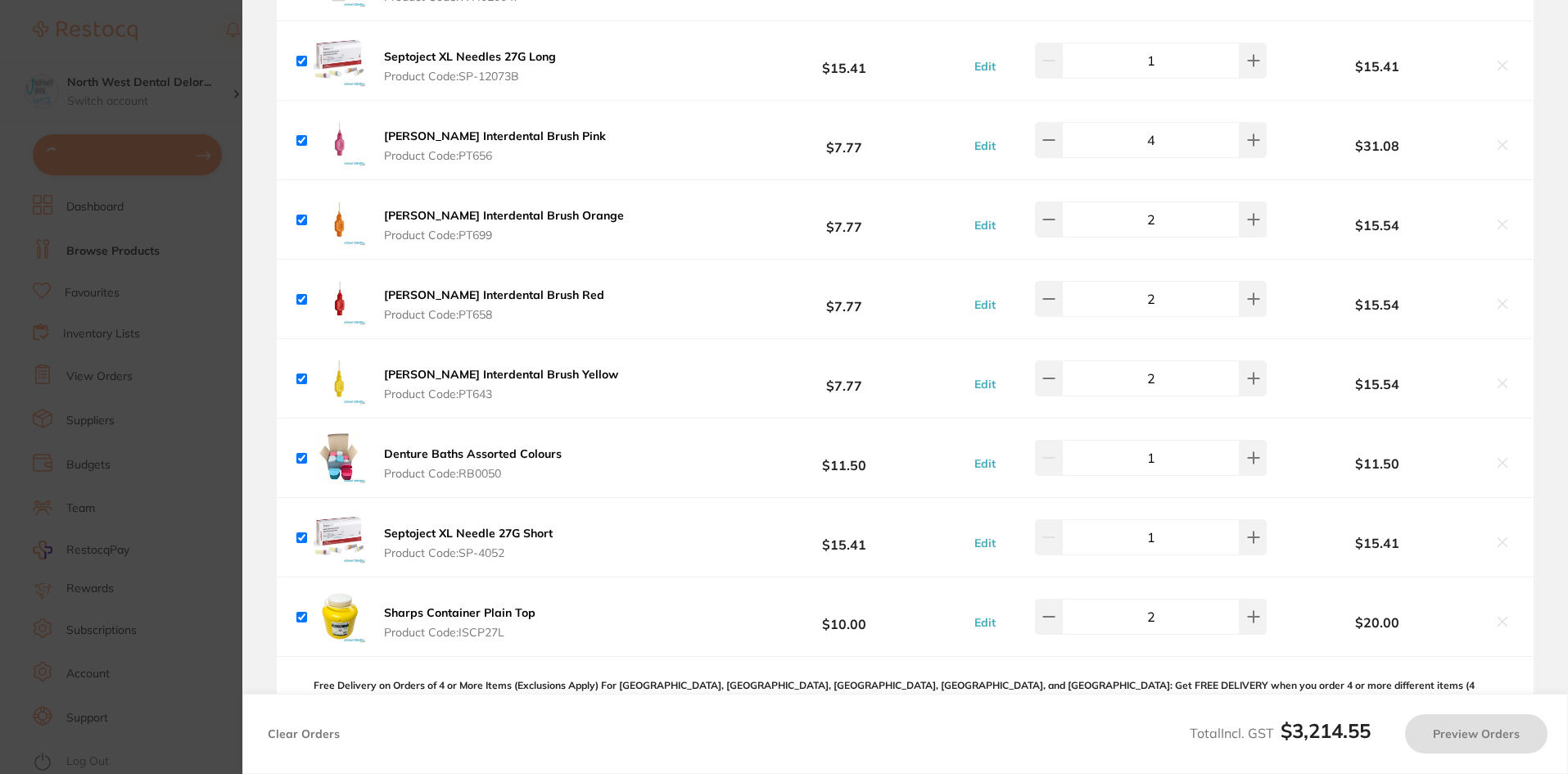
checkbox input "true"
type input "2"
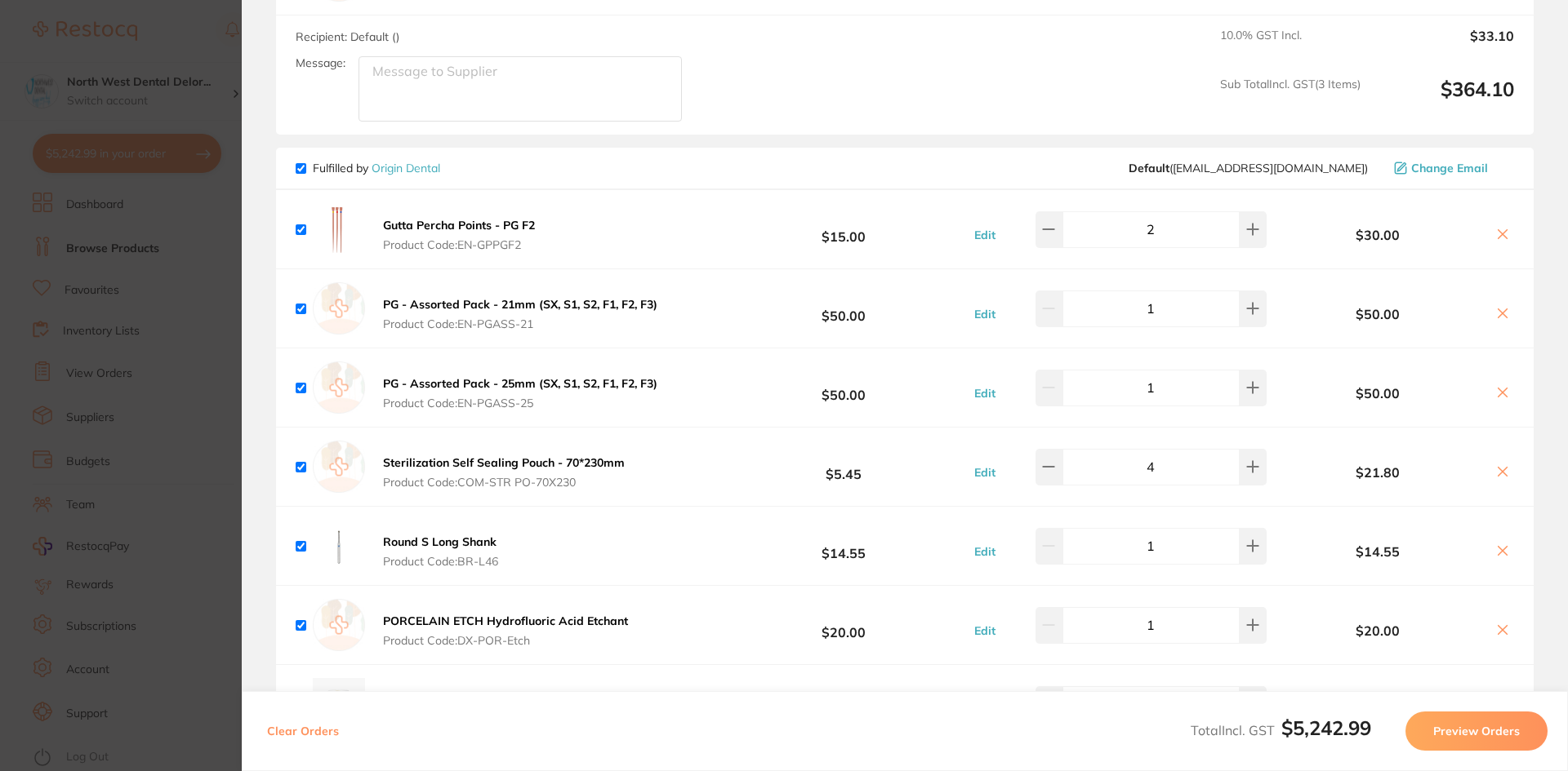
scroll to position [3347, 0]
drag, startPoint x: 396, startPoint y: 216, endPoint x: 544, endPoint y: 219, distance: 148.0
click at [544, 219] on div "Gutta Percha Points - PG F2 Product Code: EN-GPPGF2 $15.00 Edit 2 $30.00" at bounding box center [905, 230] width 1257 height 78
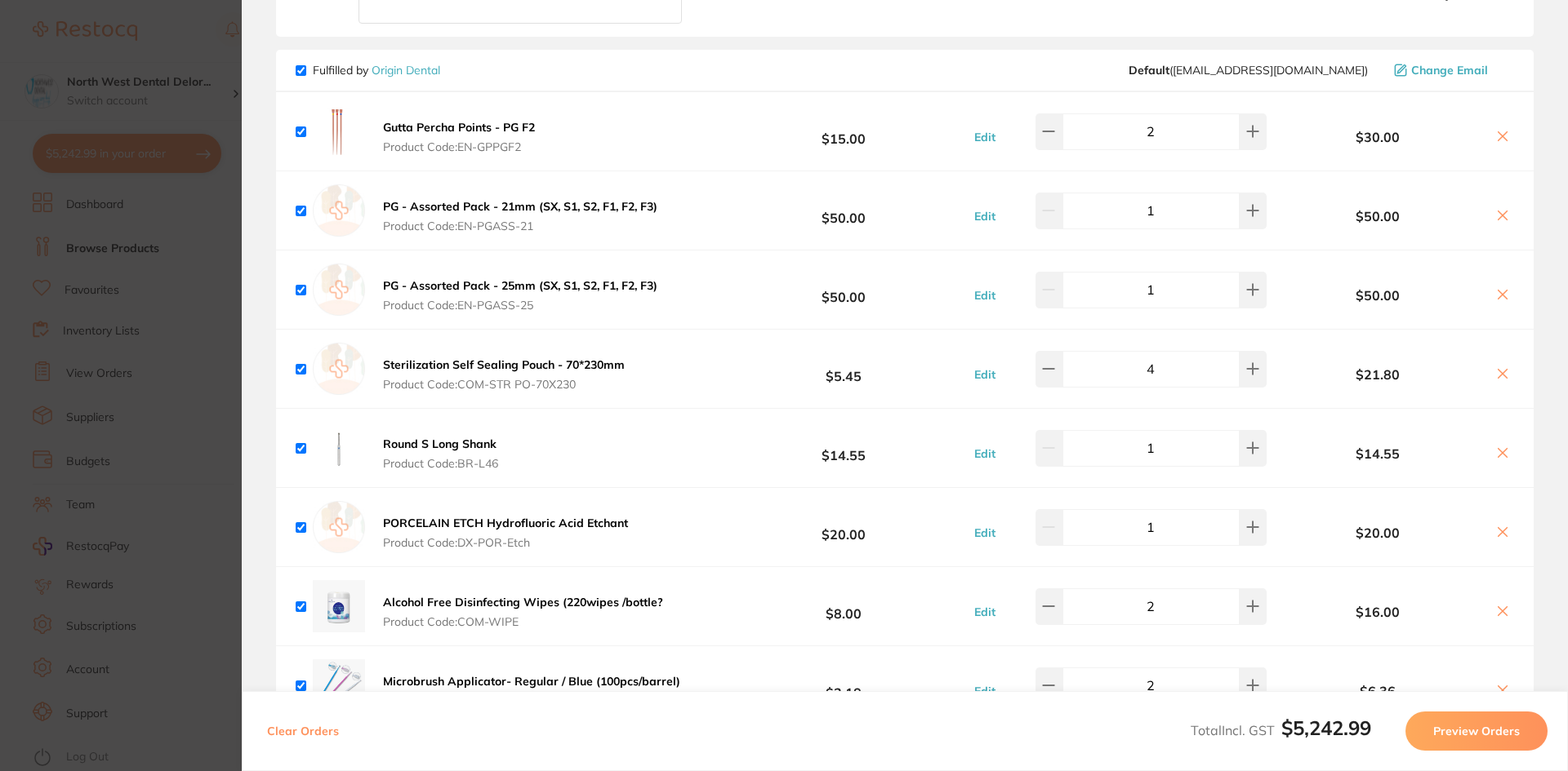
scroll to position [3445, 0]
drag, startPoint x: 132, startPoint y: 299, endPoint x: 147, endPoint y: 231, distance: 69.6
click at [132, 296] on section "Update RRP Set your pre negotiated price for this item. Item Agreed RRP (excl. …" at bounding box center [784, 385] width 1568 height 771
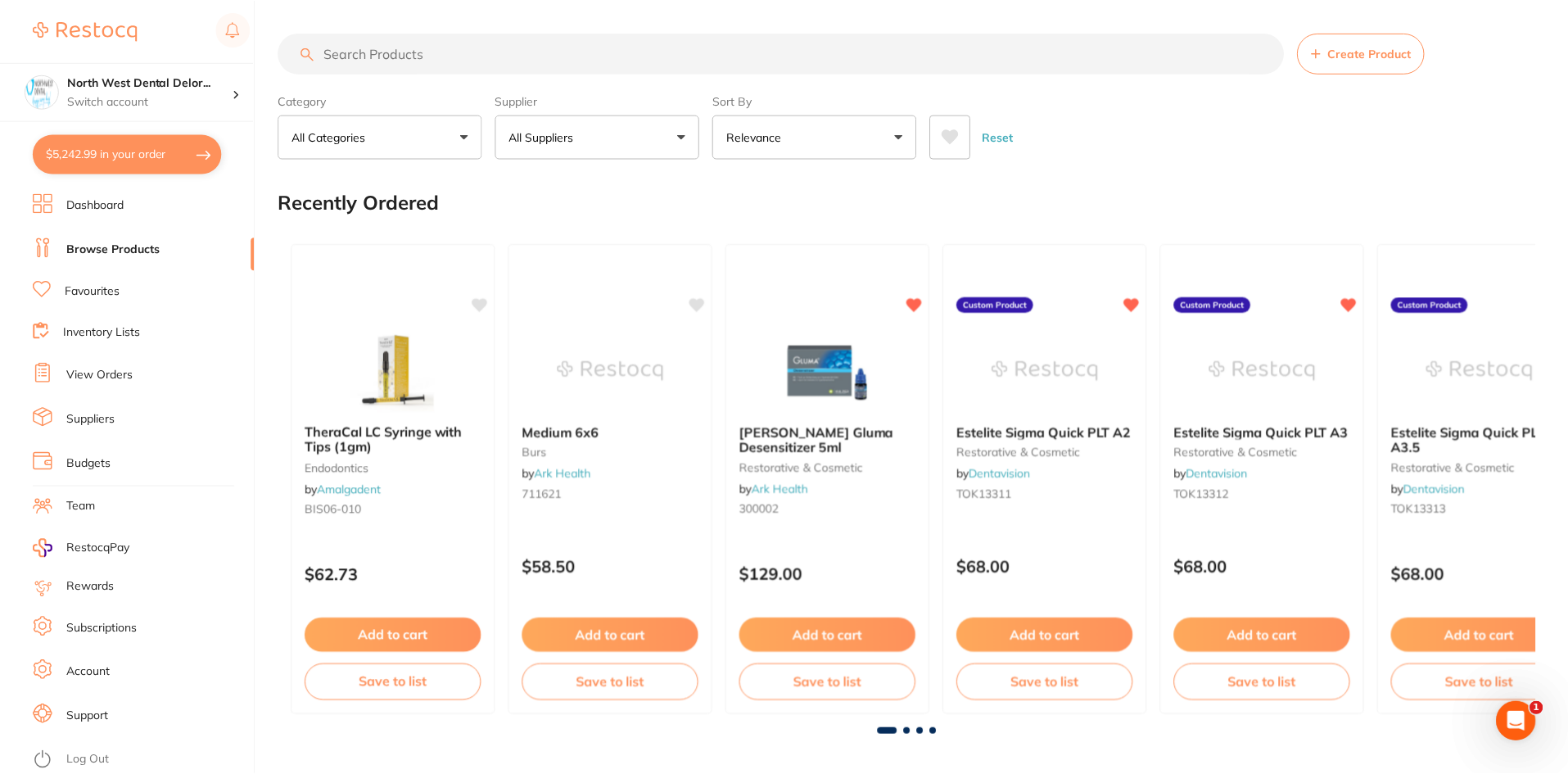
scroll to position [15, 0]
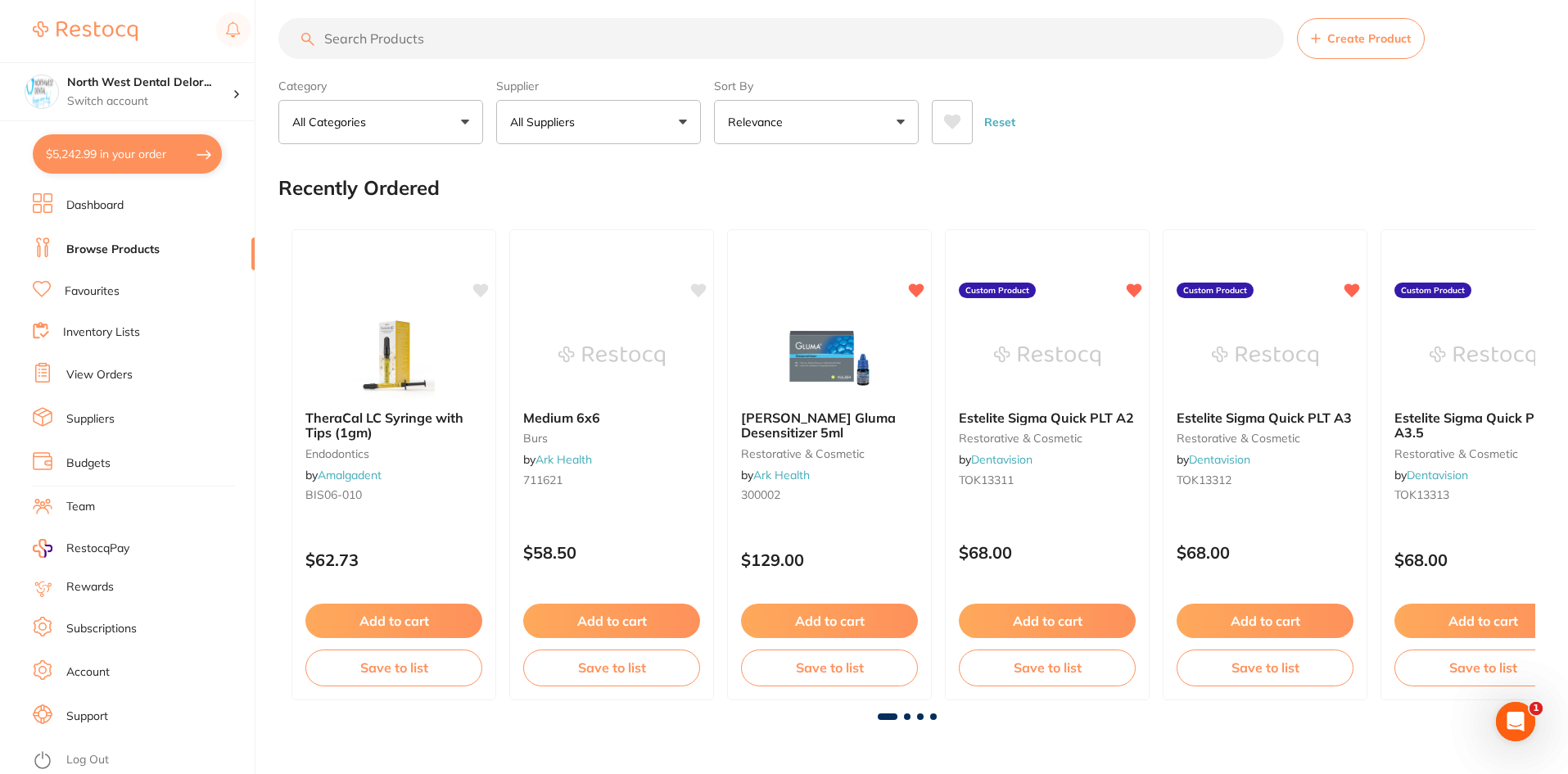
click at [413, 44] on input "search" at bounding box center [781, 38] width 1006 height 41
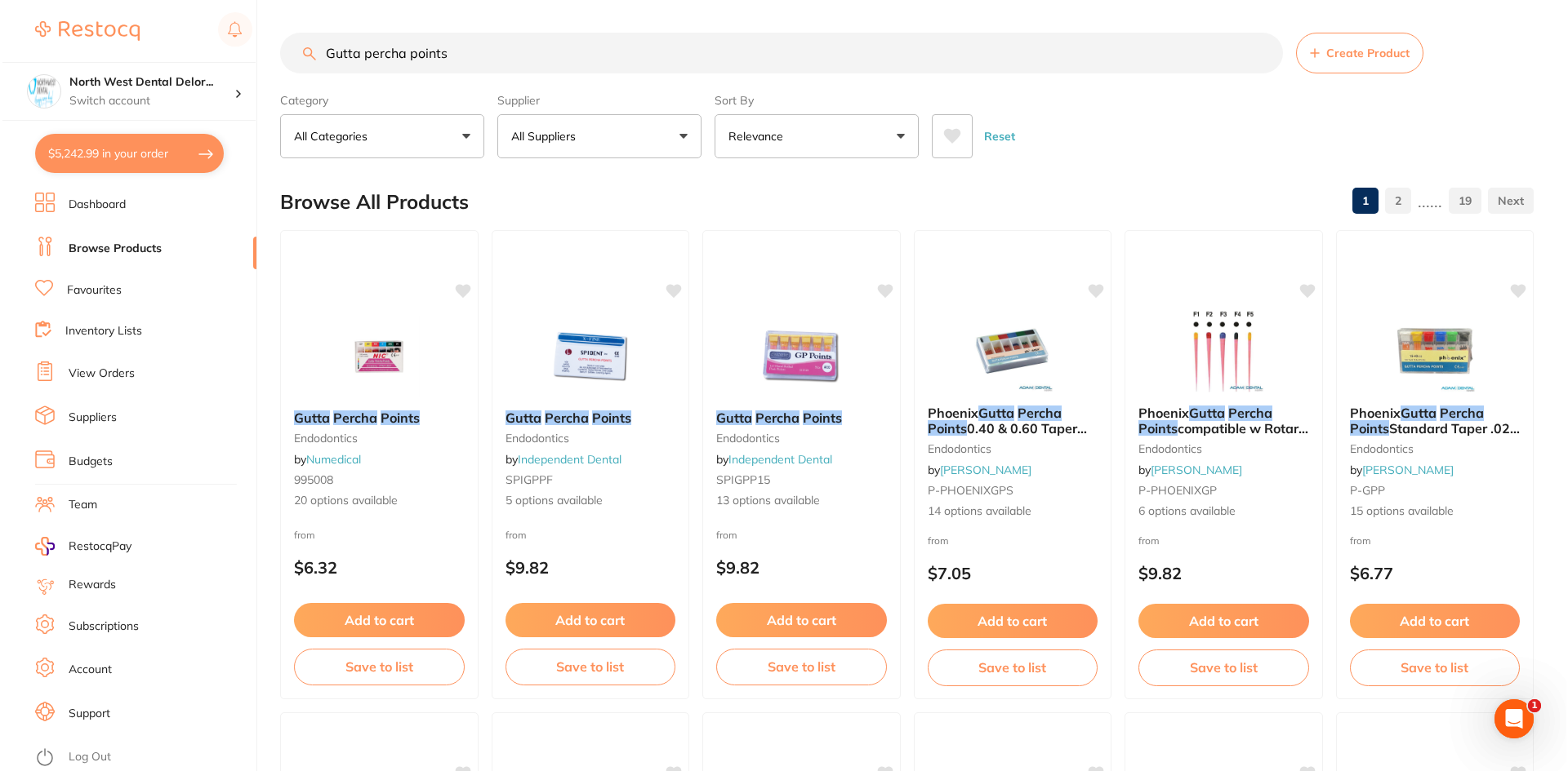
scroll to position [0, 0]
click at [100, 135] on button "$5,242.99 in your order" at bounding box center [127, 154] width 188 height 39
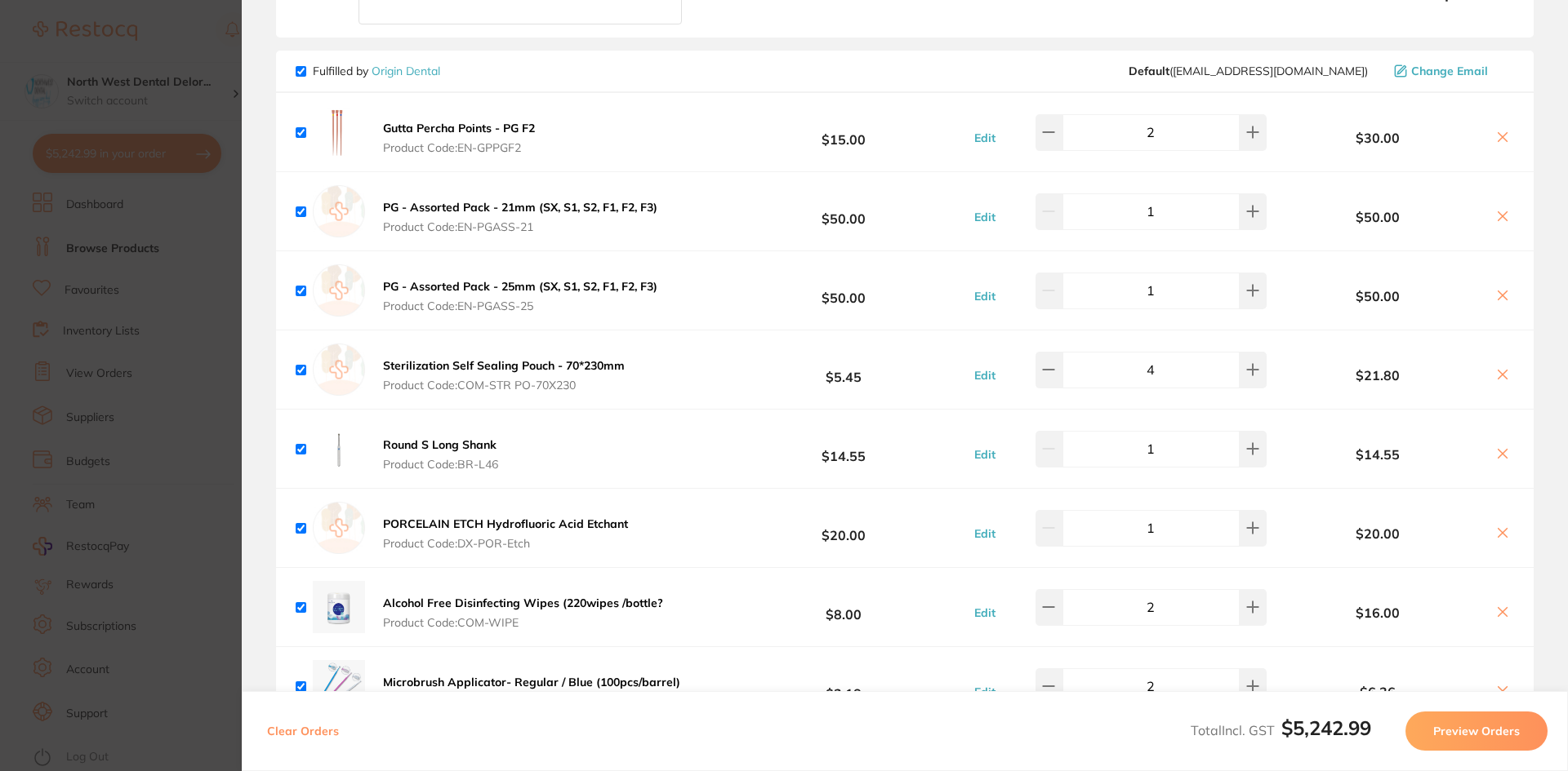
click at [181, 267] on section "Update RRP Set your pre negotiated price for this item. Item Agreed RRP (excl. …" at bounding box center [784, 385] width 1568 height 771
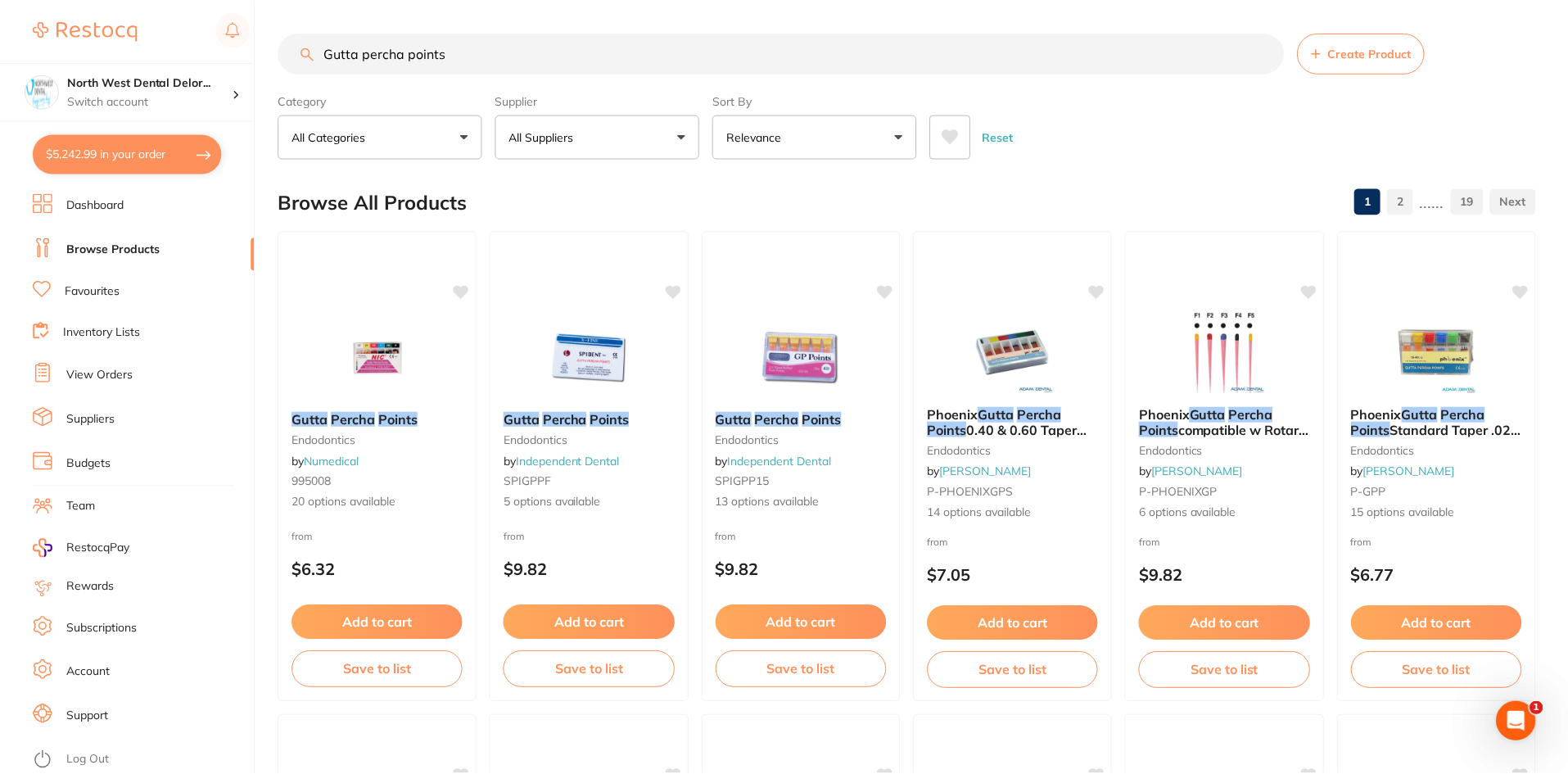
scroll to position [15, 0]
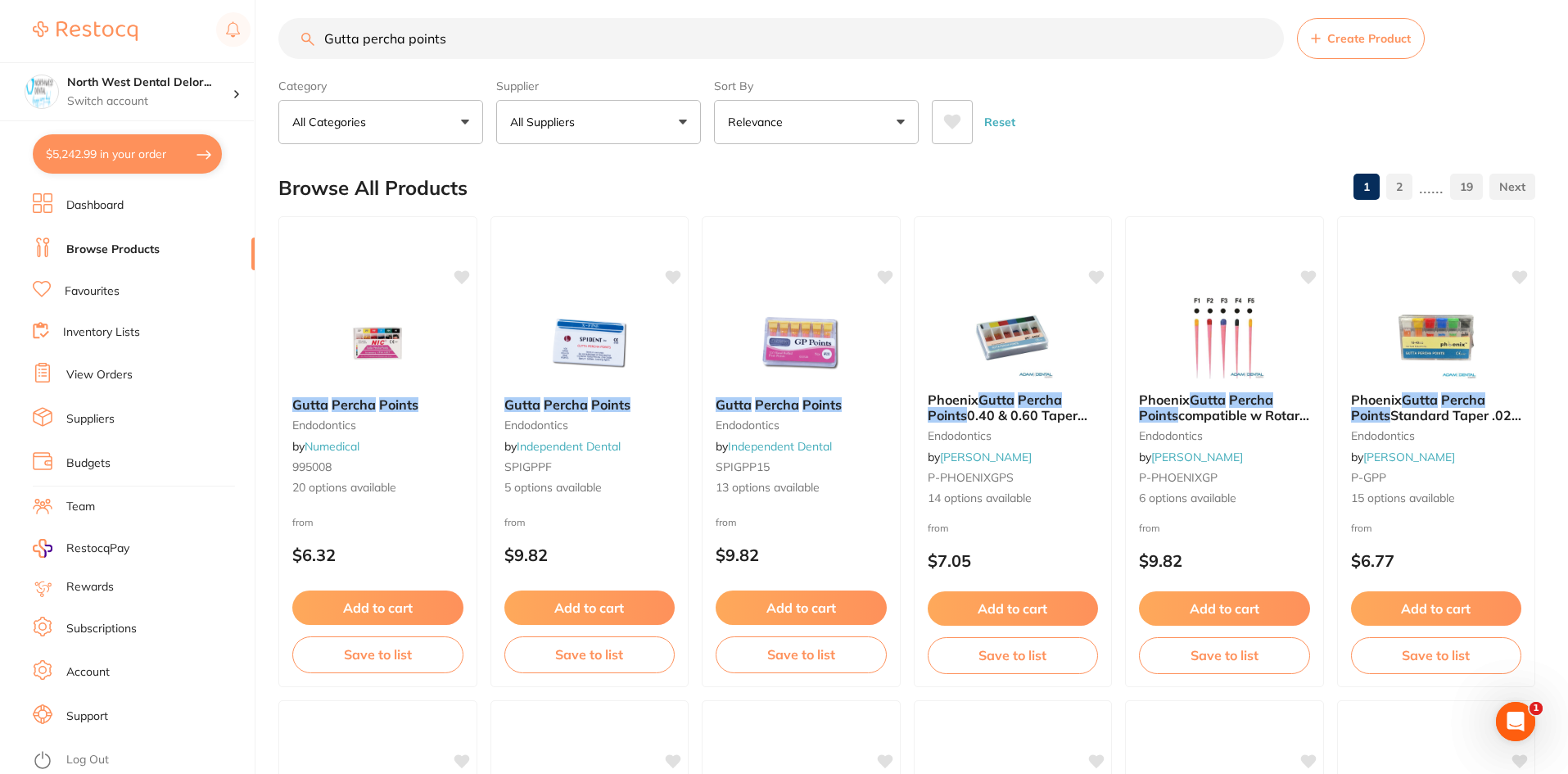
click at [467, 43] on input "Gutta percha points" at bounding box center [781, 38] width 1006 height 41
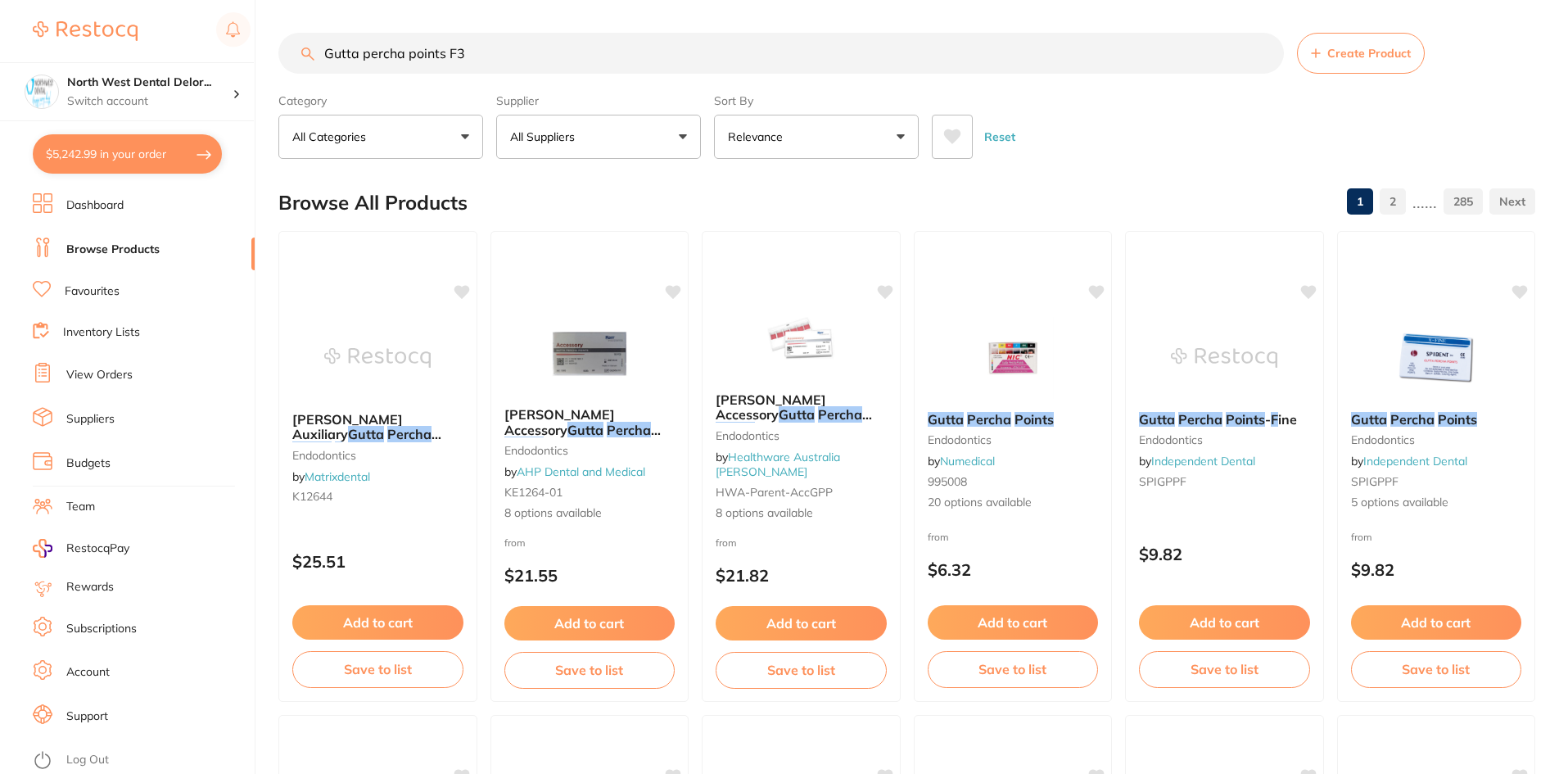
type input "Gutta percha points F3"
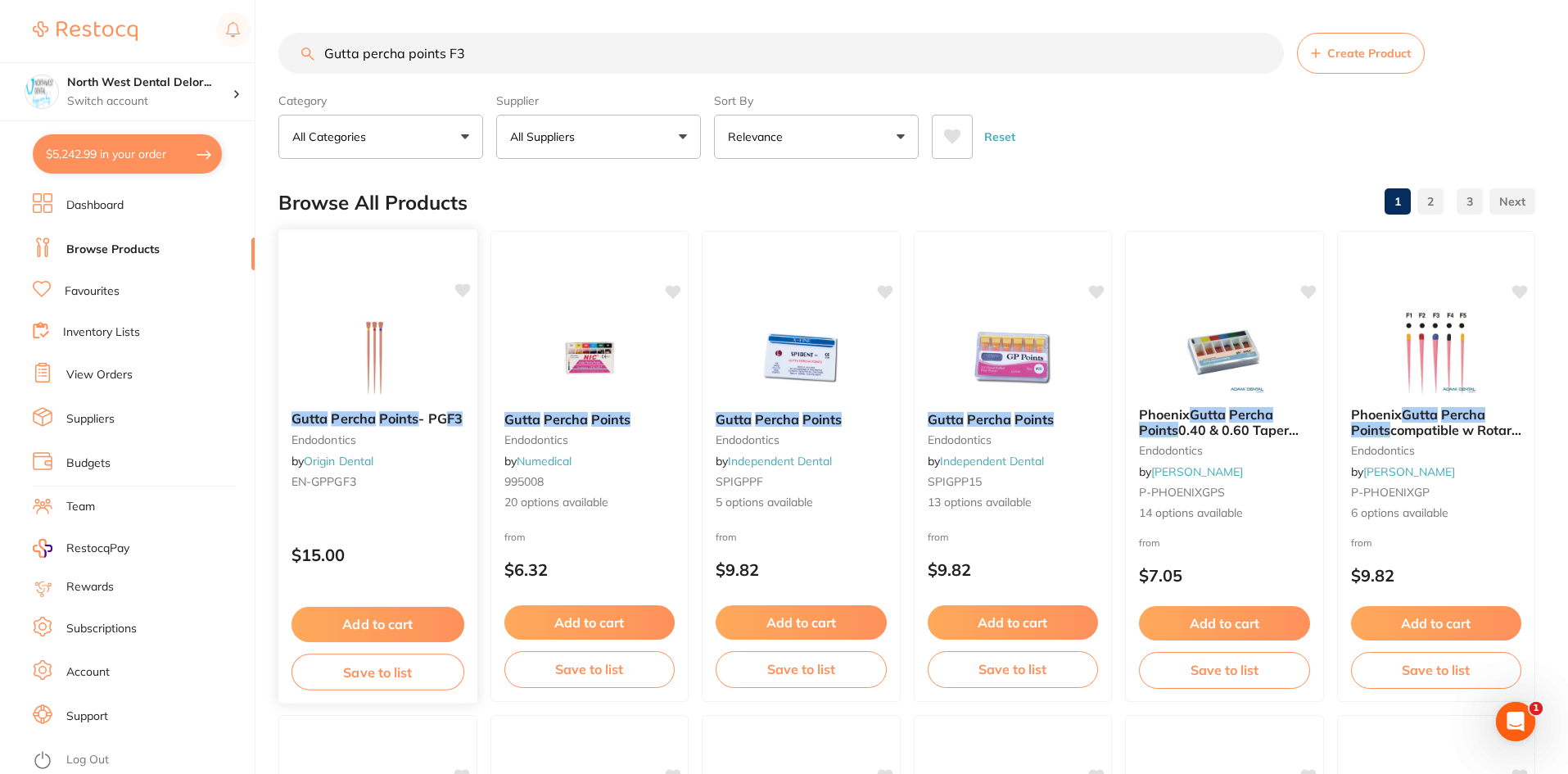
click at [423, 357] on img at bounding box center [378, 357] width 108 height 82
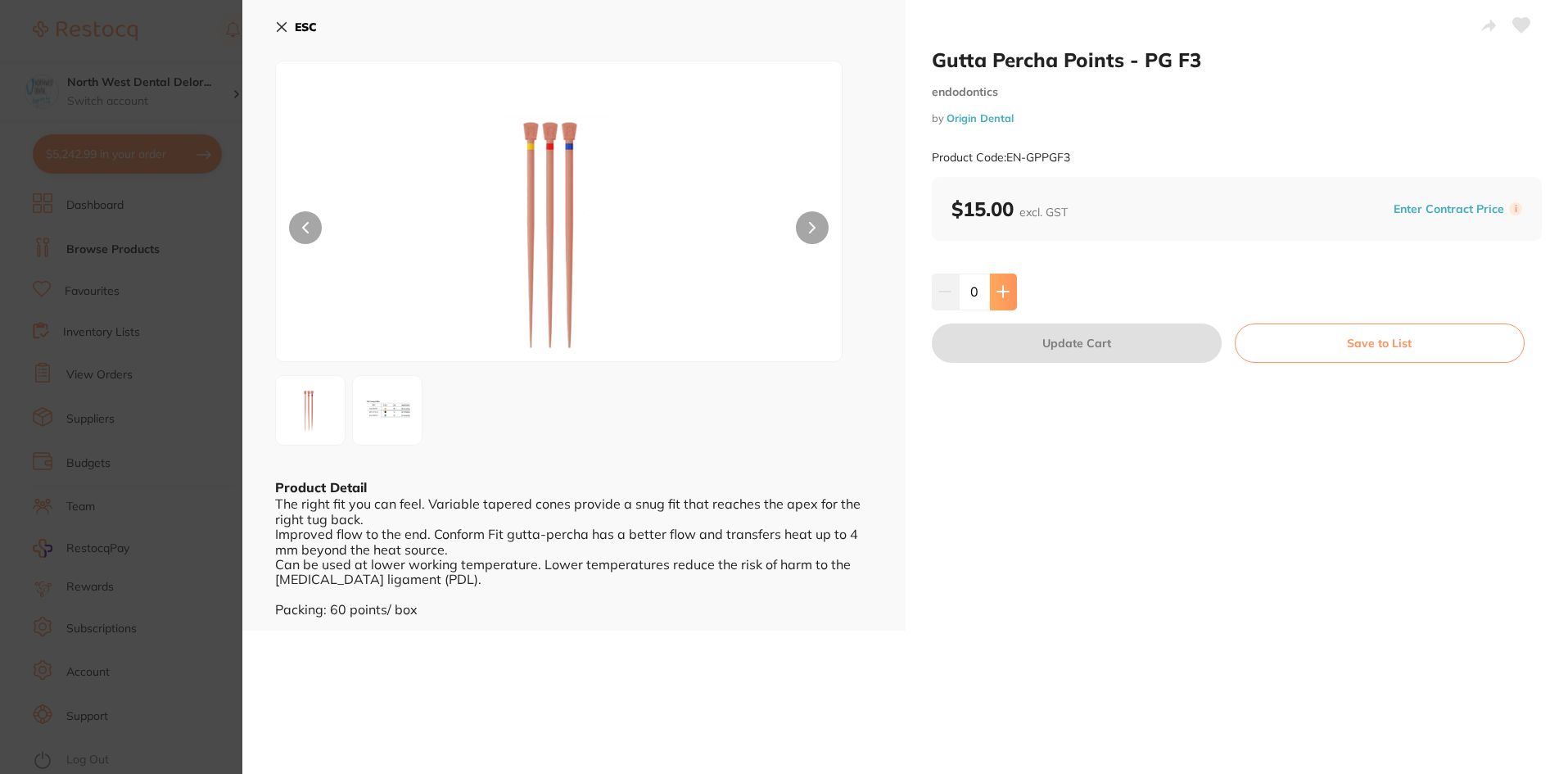
click at [1007, 279] on button at bounding box center [1003, 291] width 27 height 37
type input "1"
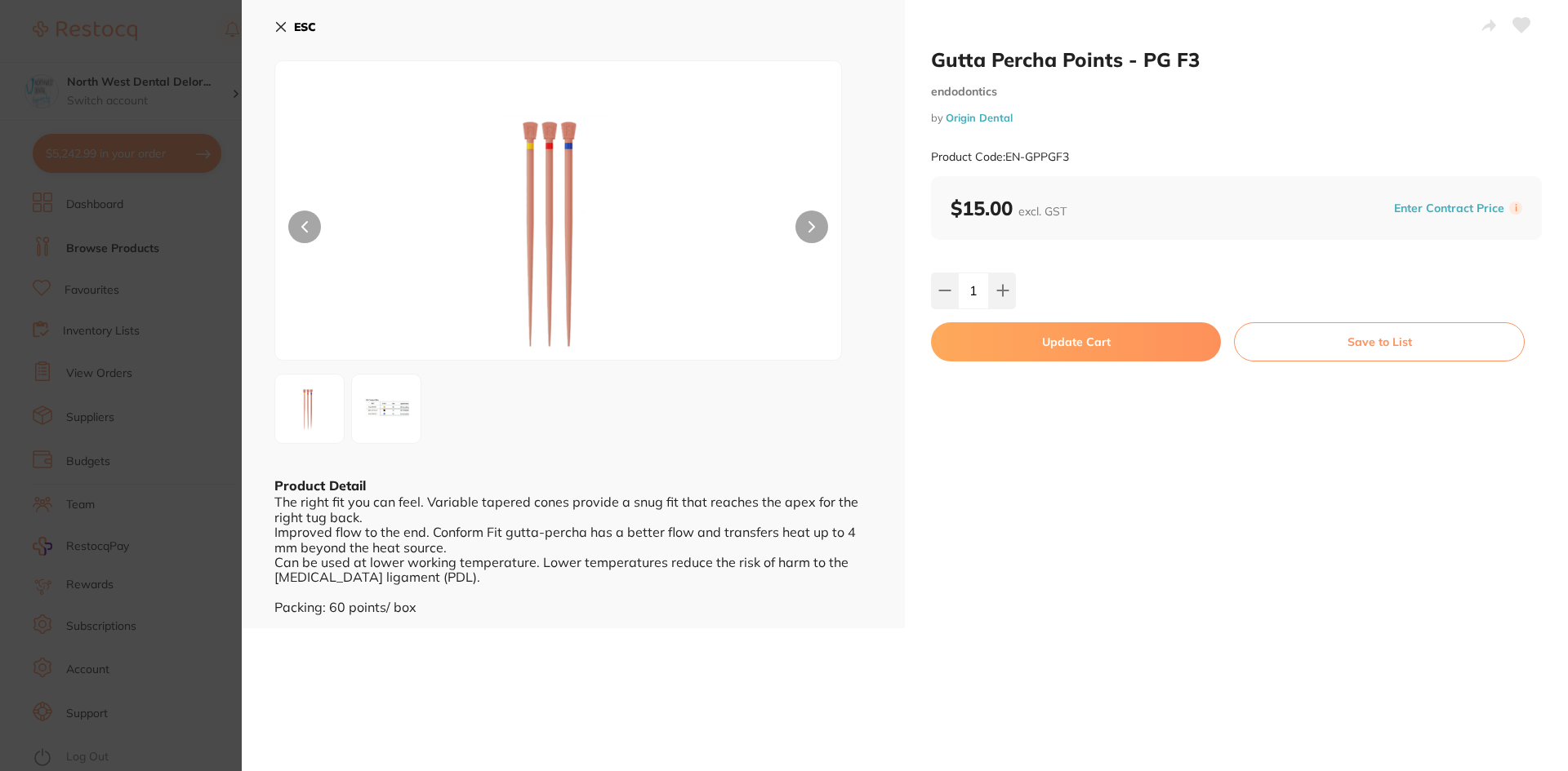
click at [819, 231] on button at bounding box center [812, 227] width 33 height 33
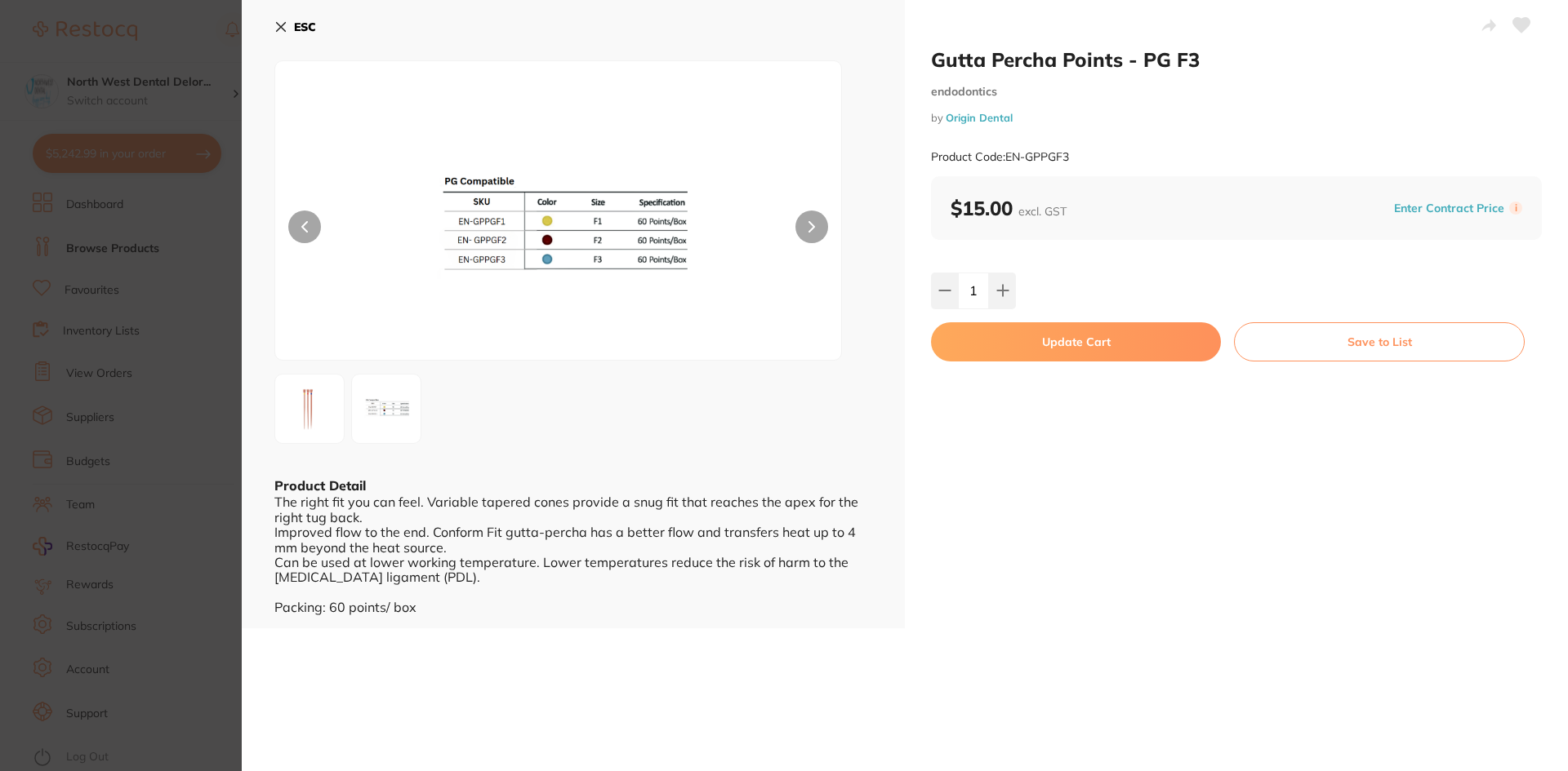
click at [813, 228] on button at bounding box center [812, 227] width 33 height 33
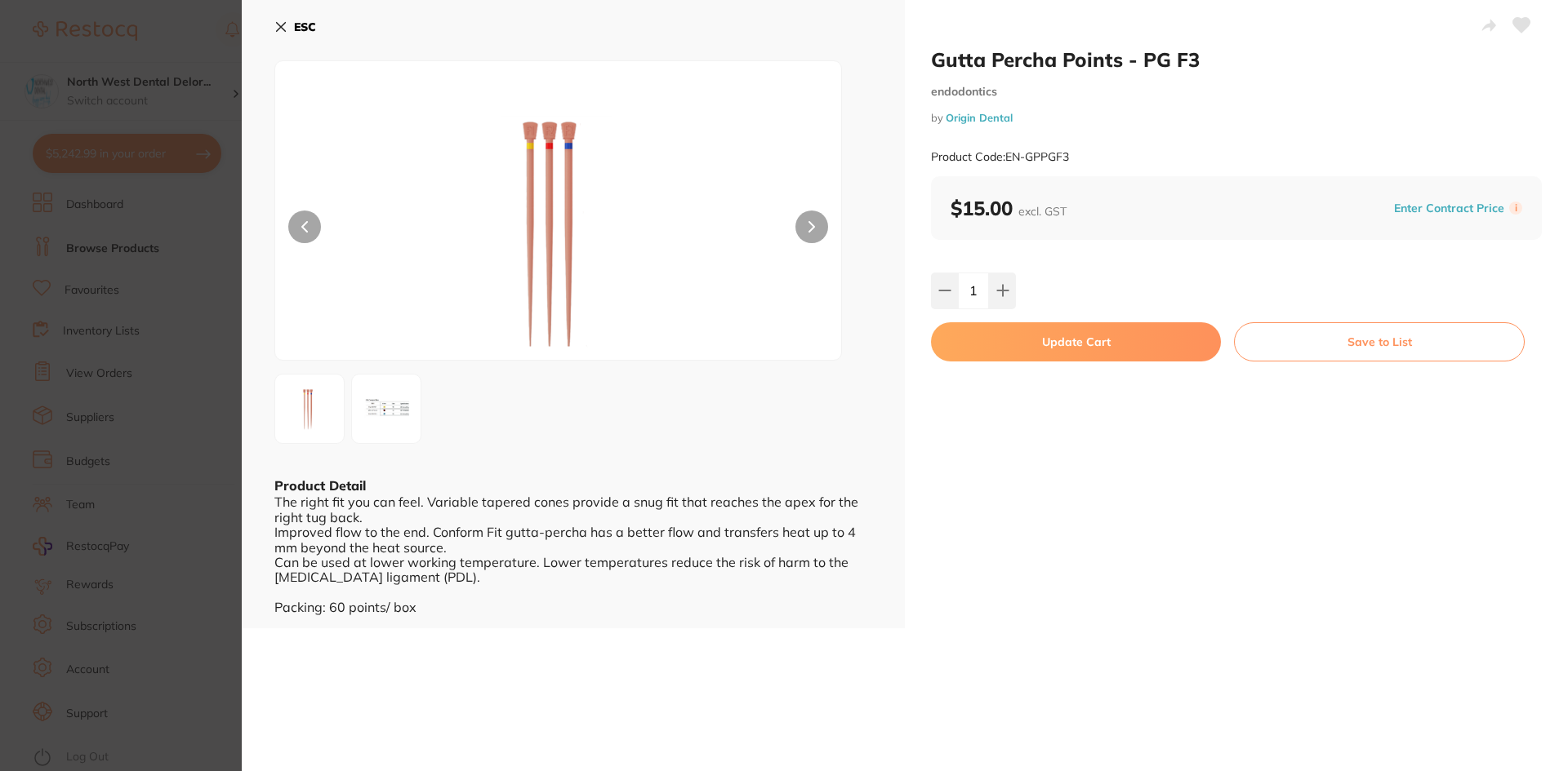
click at [813, 228] on button at bounding box center [812, 227] width 33 height 33
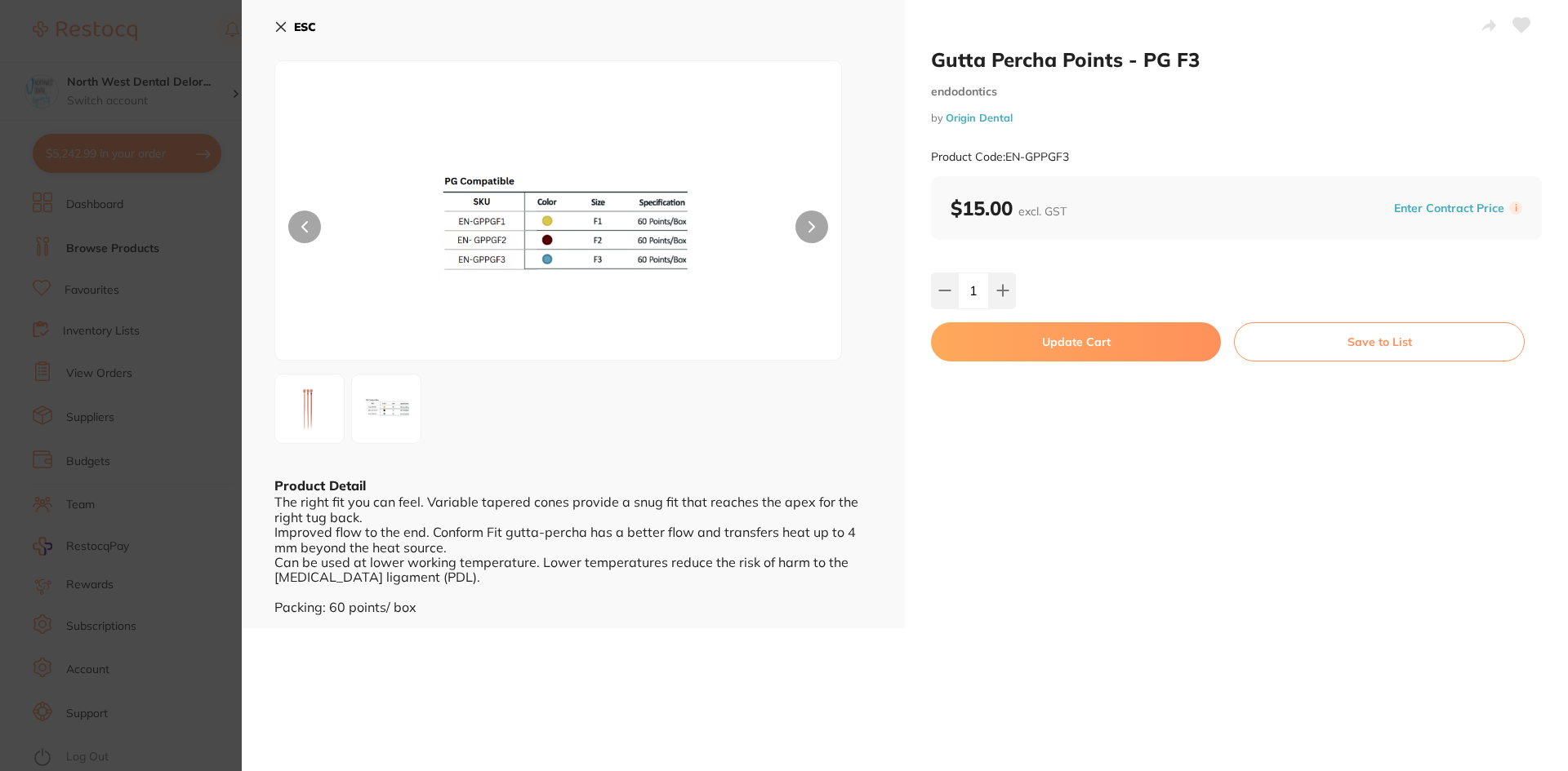
click at [282, 19] on button "ESC" at bounding box center [295, 27] width 42 height 28
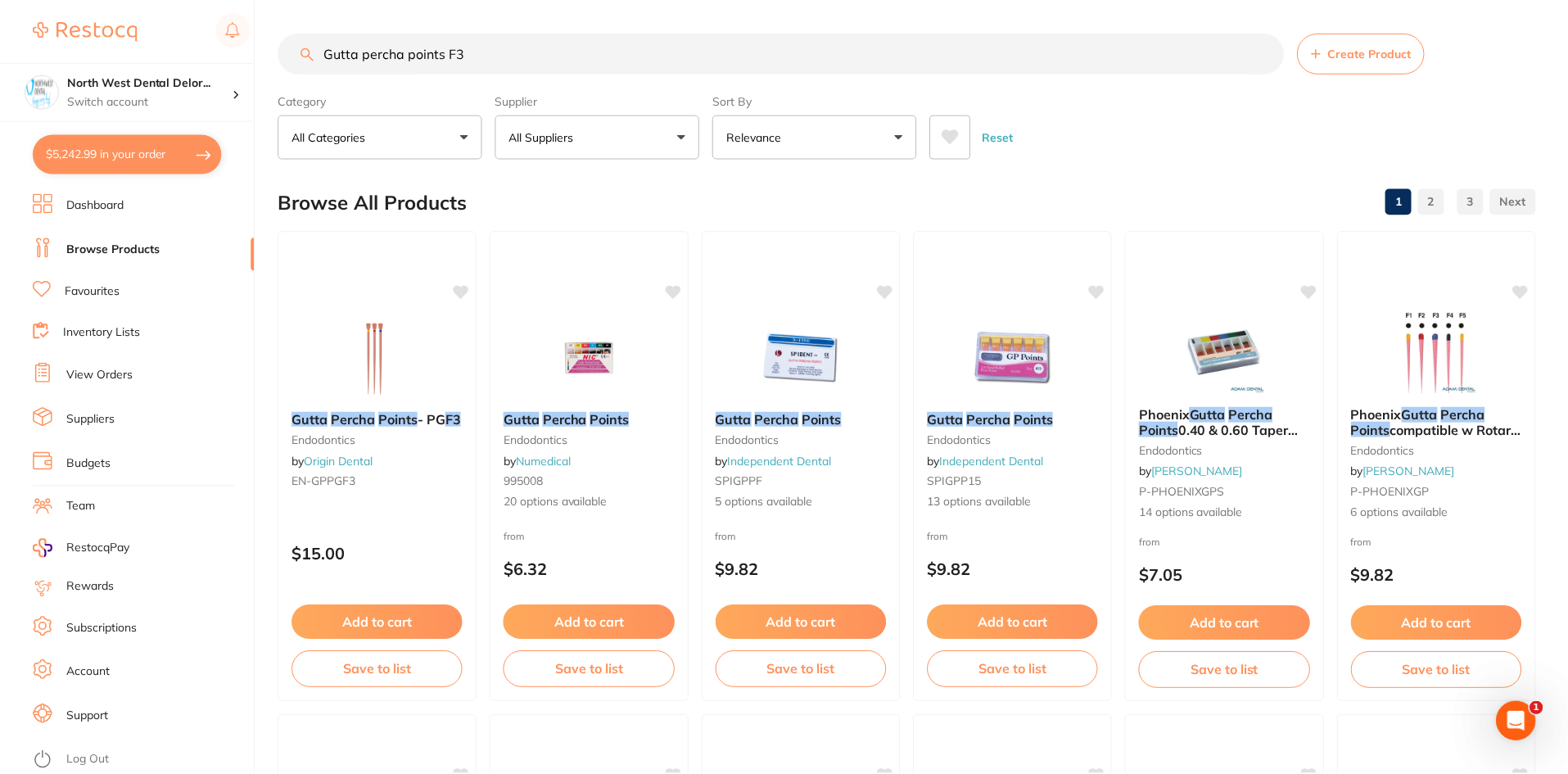
scroll to position [15, 0]
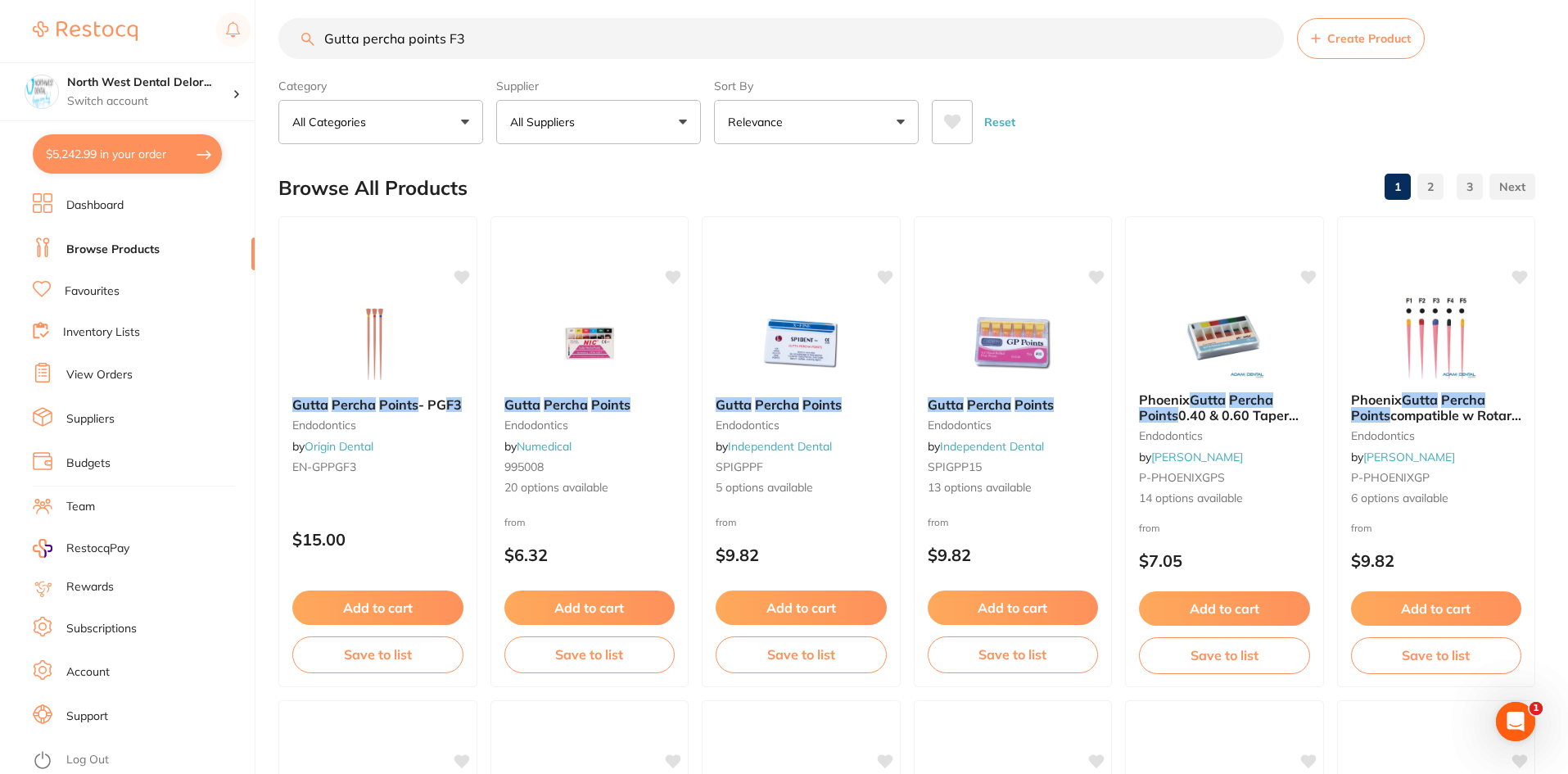
click at [180, 148] on button "$5,242.99 in your order" at bounding box center [127, 154] width 189 height 39
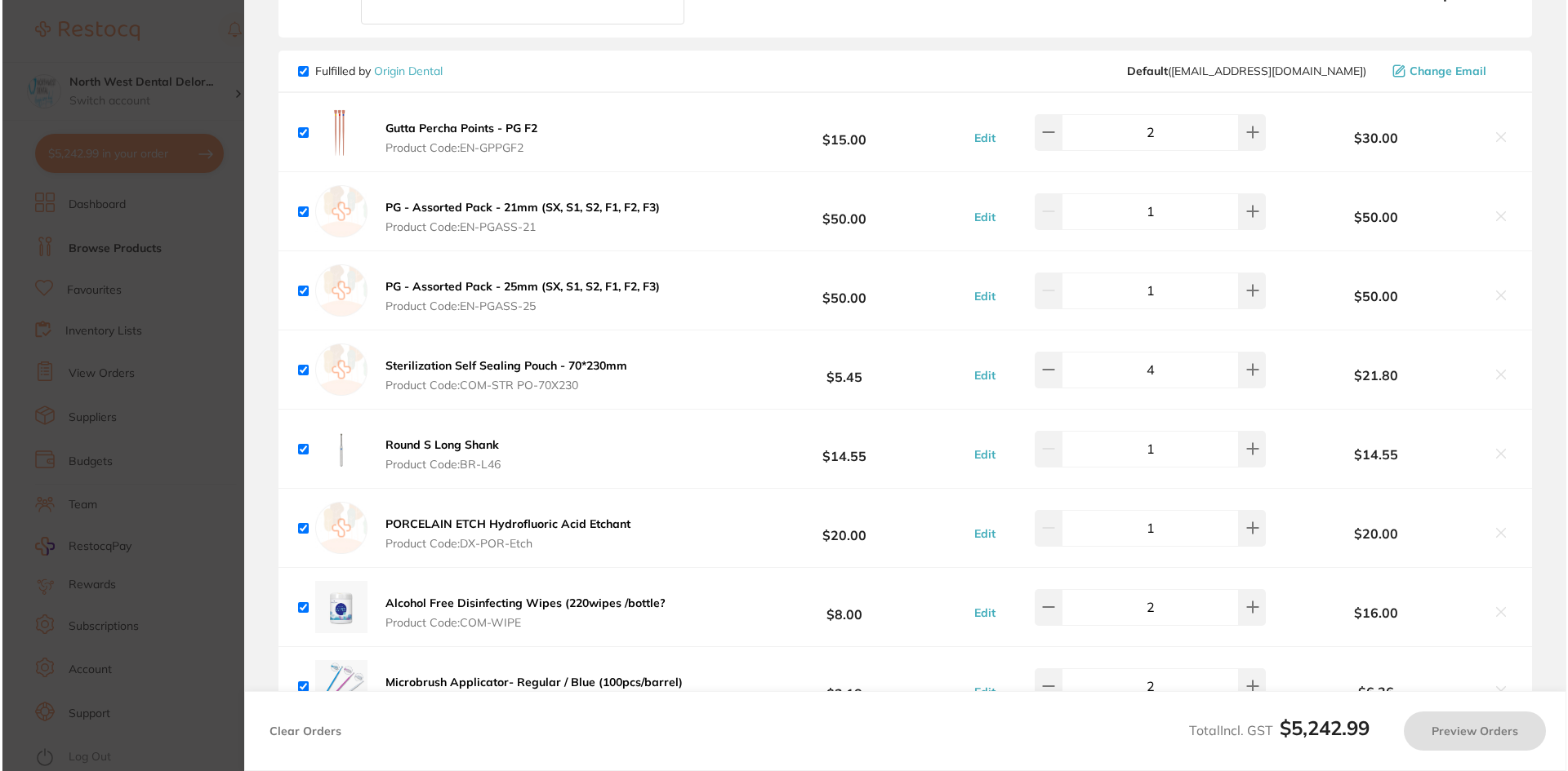
scroll to position [0, 0]
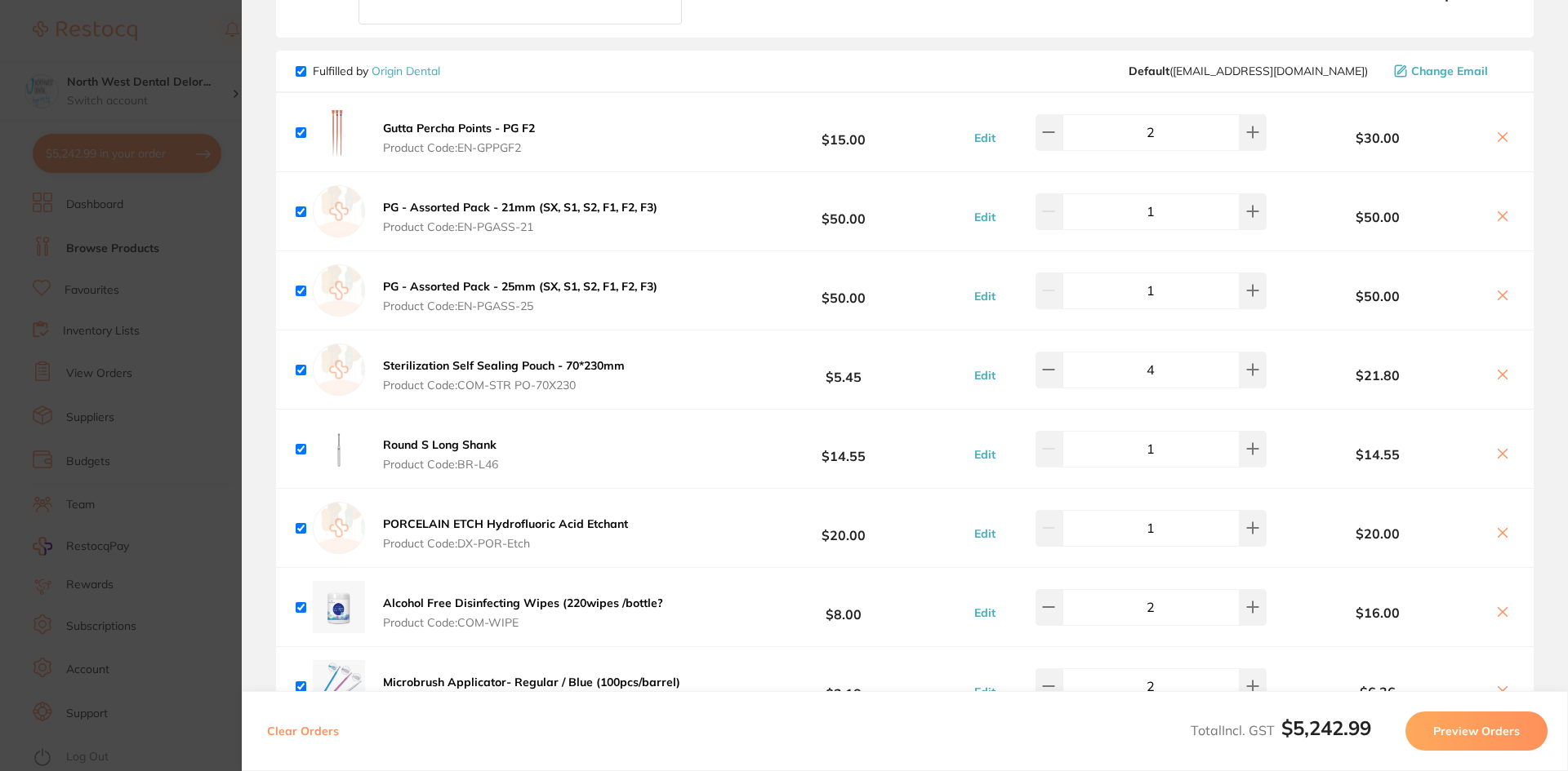
click at [1498, 131] on icon at bounding box center [1502, 137] width 13 height 13
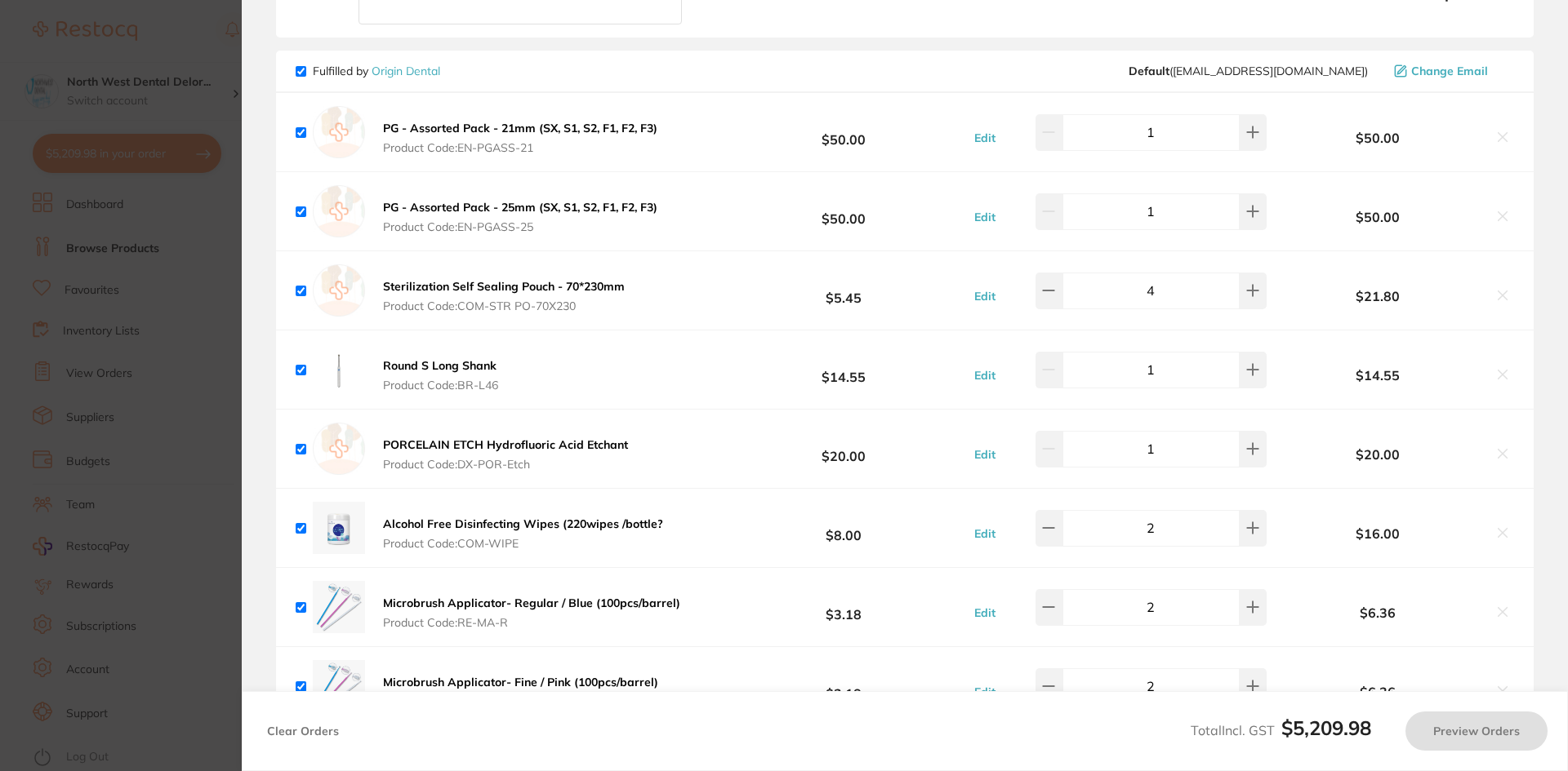
checkbox input "true"
click at [182, 181] on section "Update RRP Set your pre negotiated price for this item. Item Agreed RRP (excl. …" at bounding box center [784, 385] width 1568 height 771
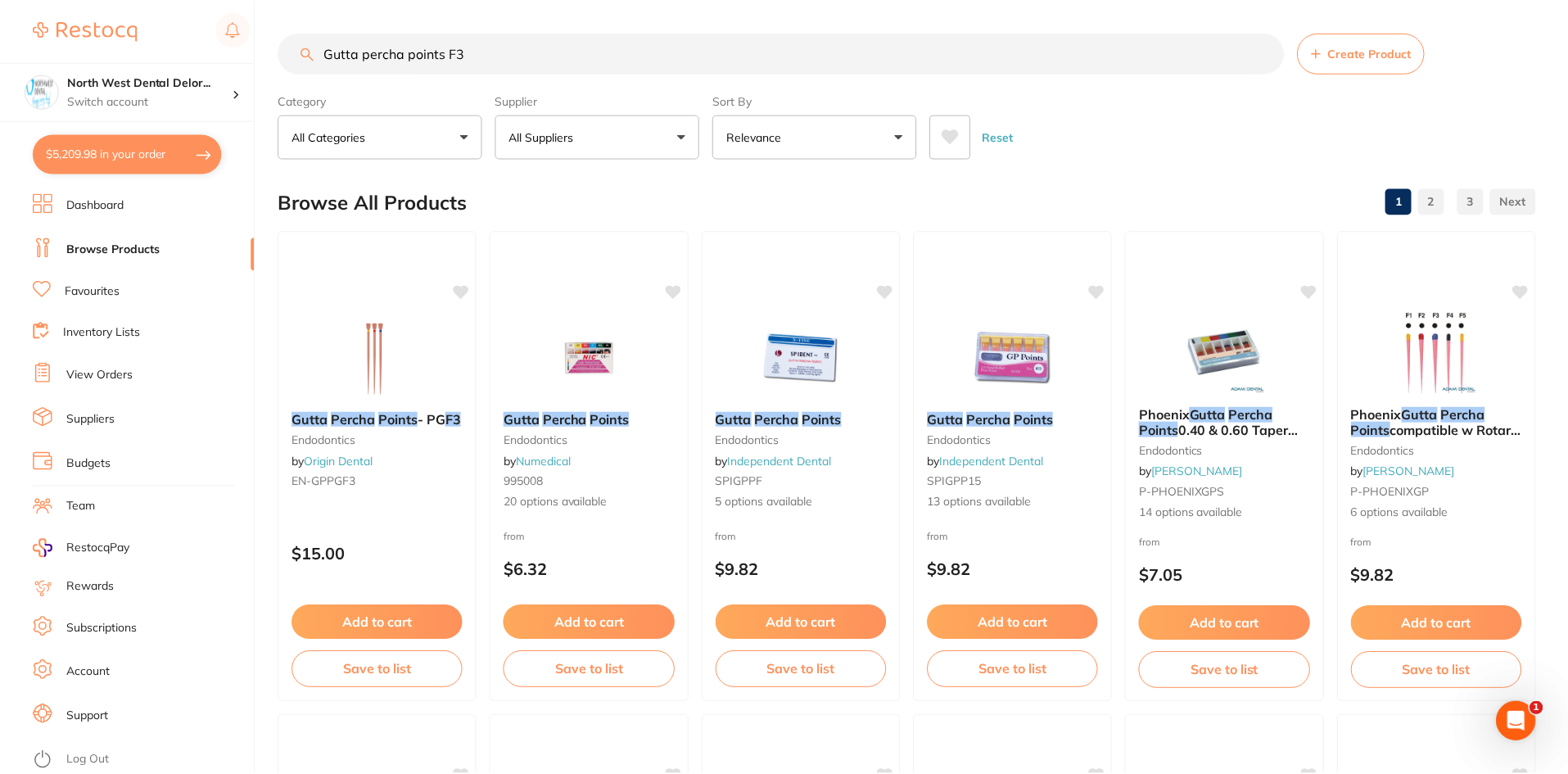
scroll to position [15, 0]
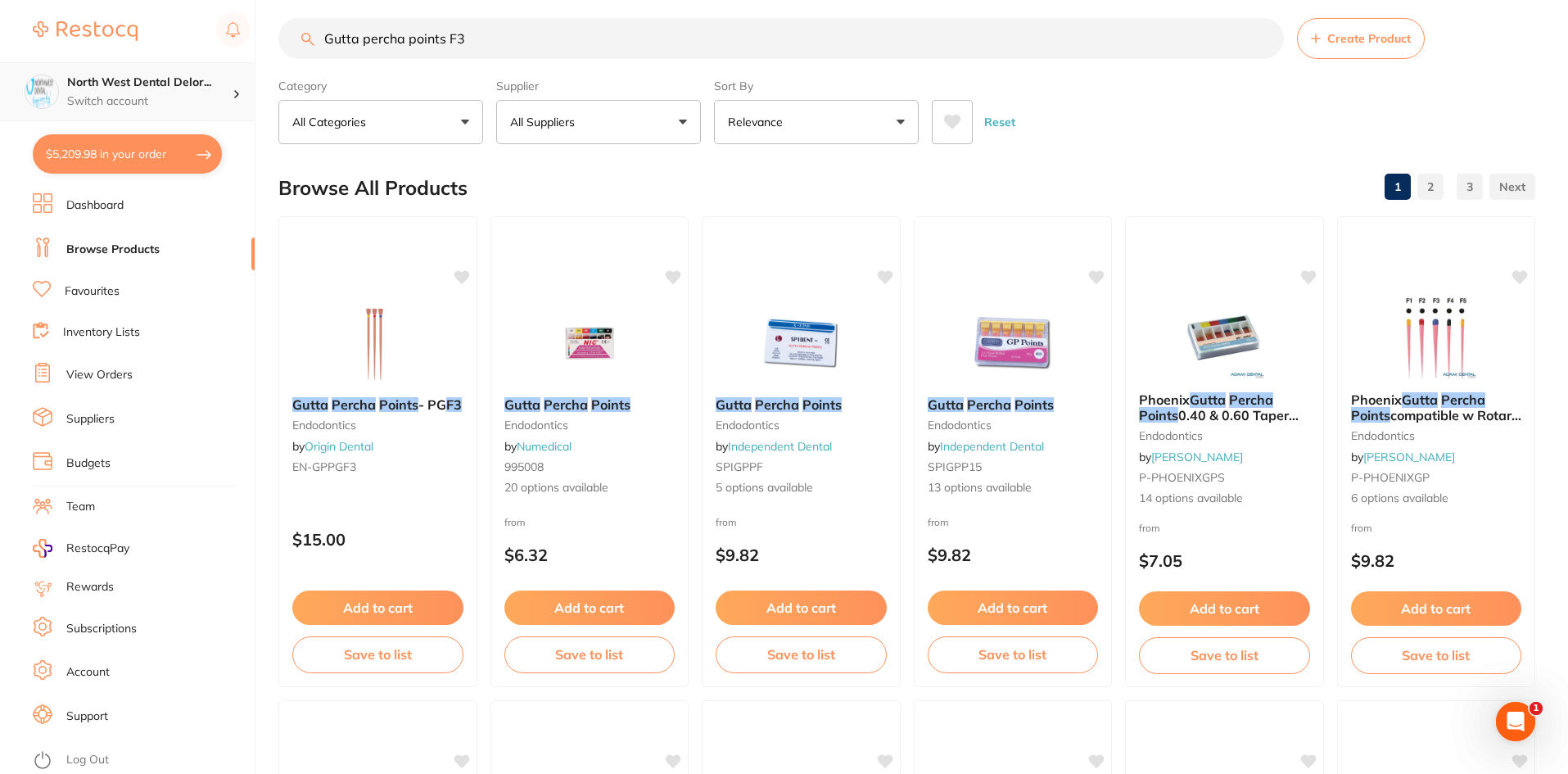
click at [182, 86] on h4 "North West Dental Delor..." at bounding box center [150, 83] width 166 height 17
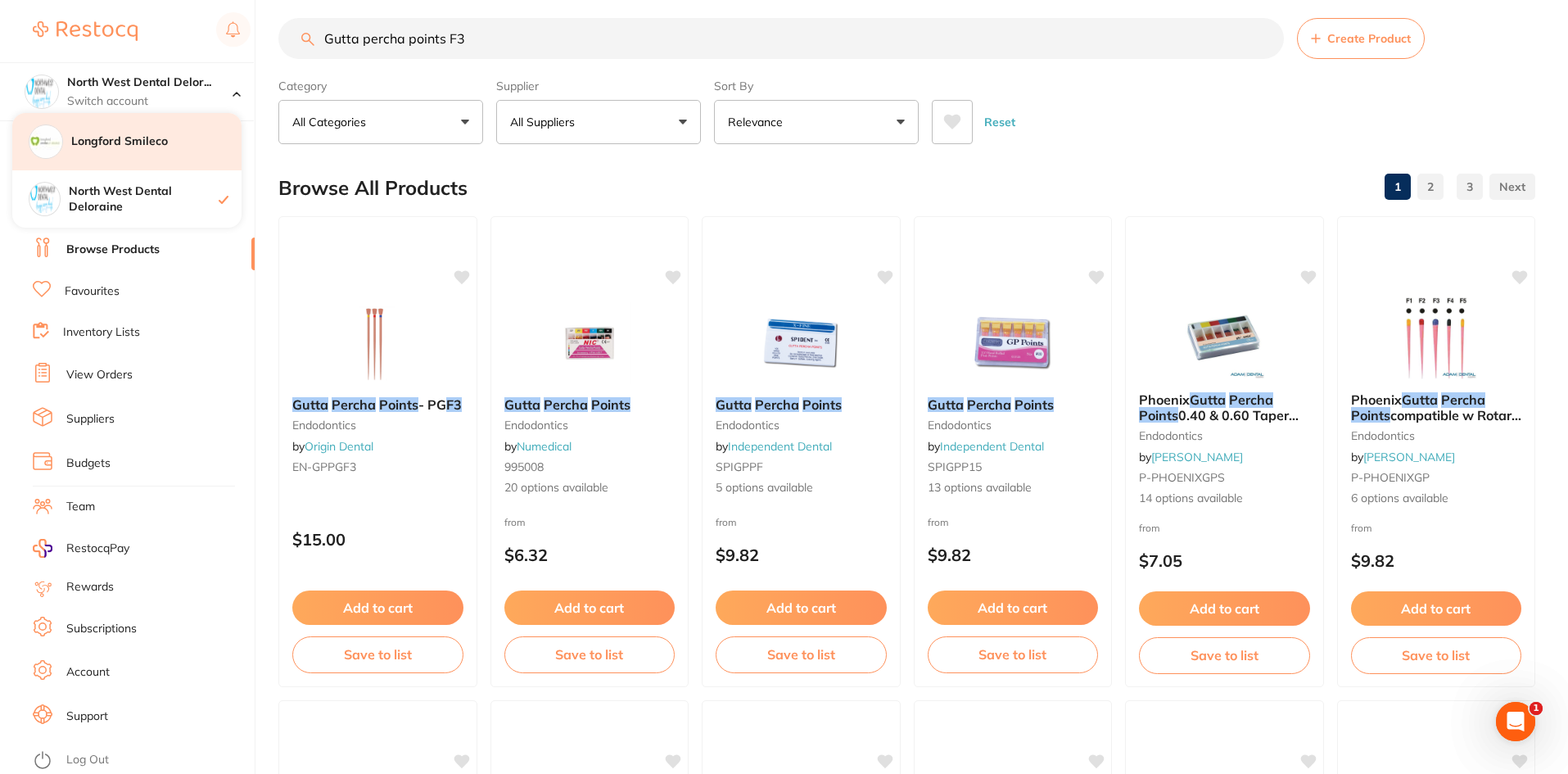
drag, startPoint x: 175, startPoint y: 146, endPoint x: 544, endPoint y: 158, distance: 369.2
click at [175, 145] on h4 "Longford Smileco" at bounding box center [156, 142] width 170 height 17
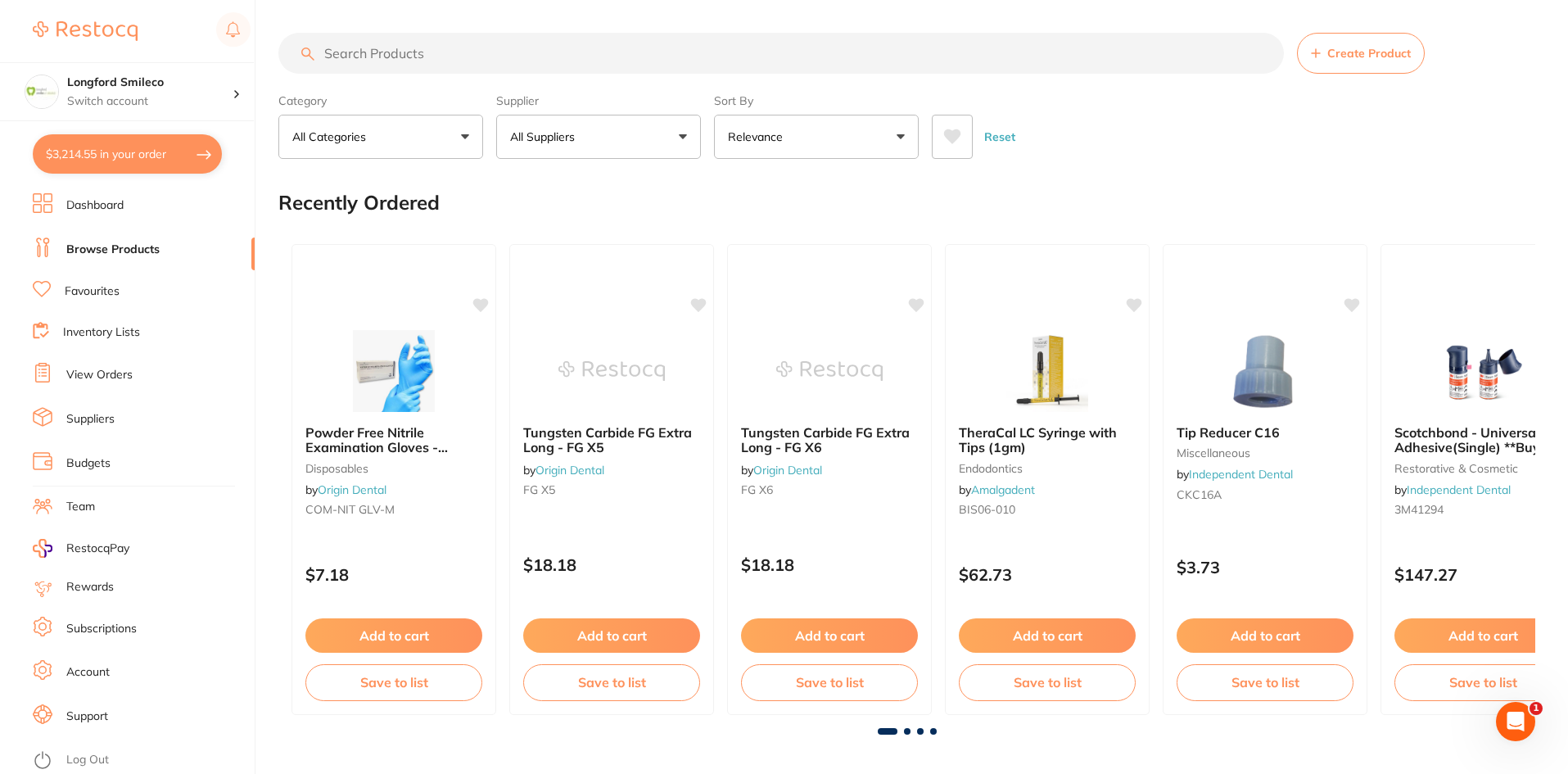
click at [157, 160] on button "$3,214.55 in your order" at bounding box center [127, 154] width 189 height 39
checkbox input "true"
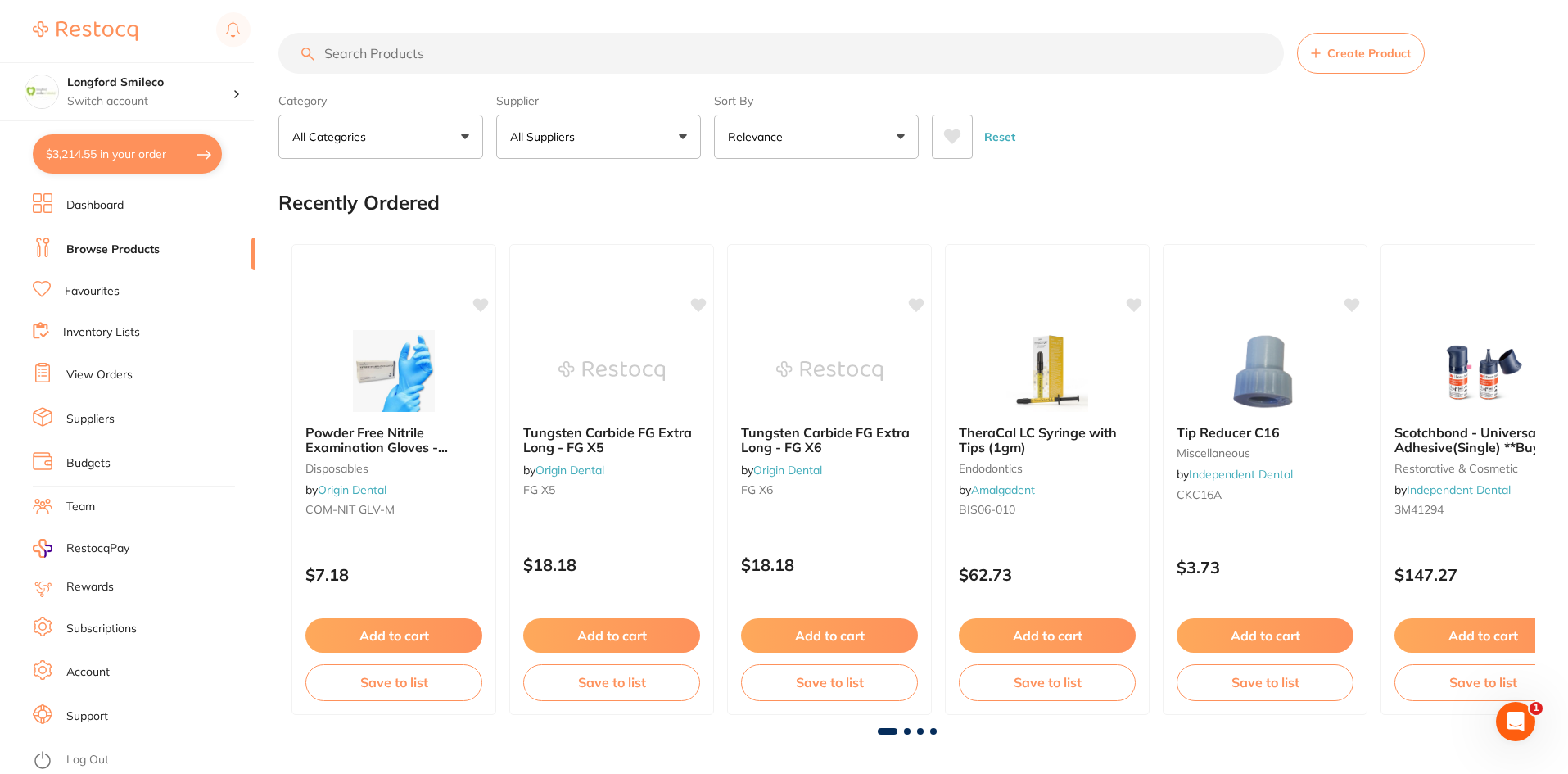
checkbox input "true"
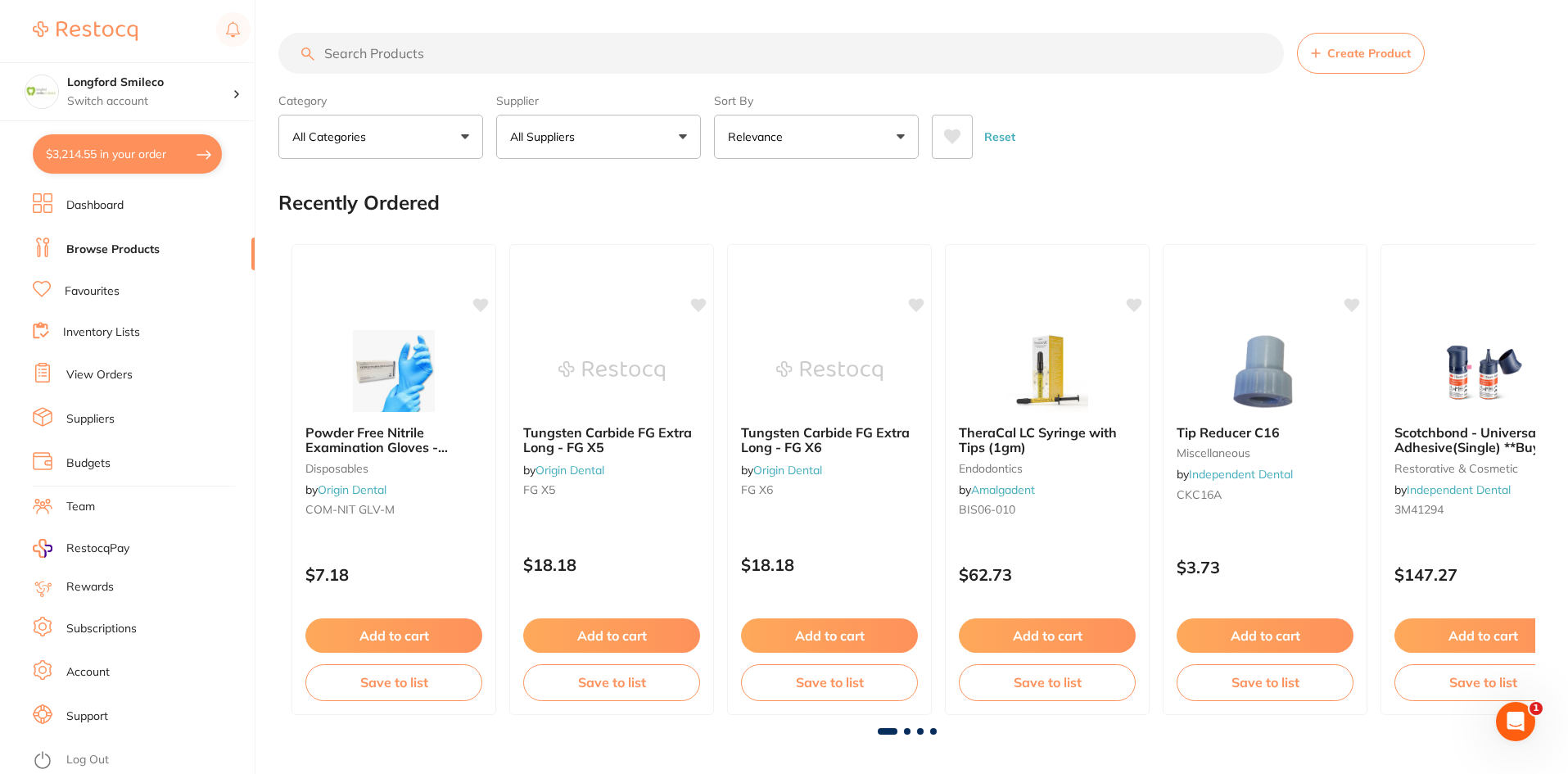
checkbox input "true"
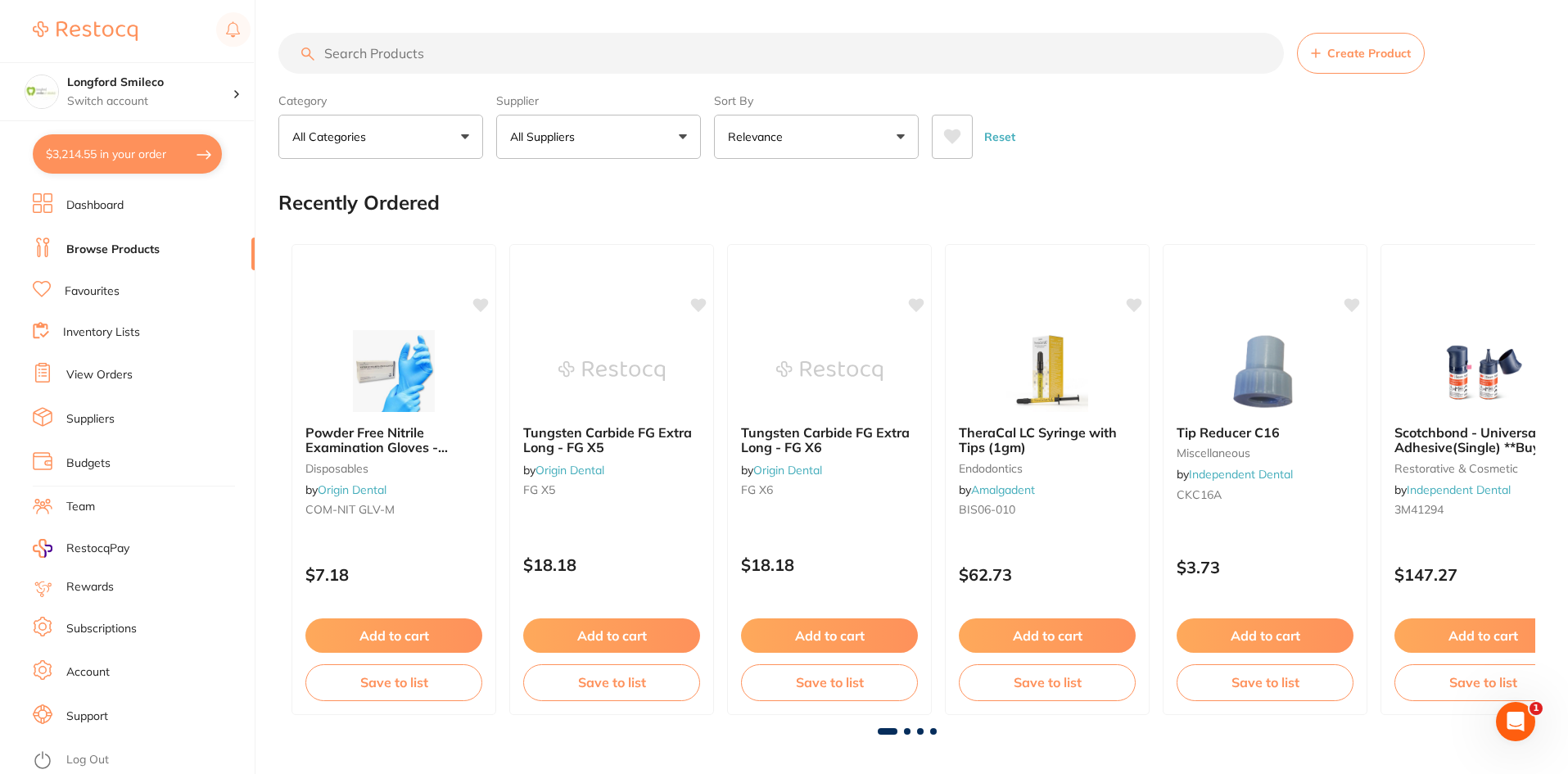
checkbox input "true"
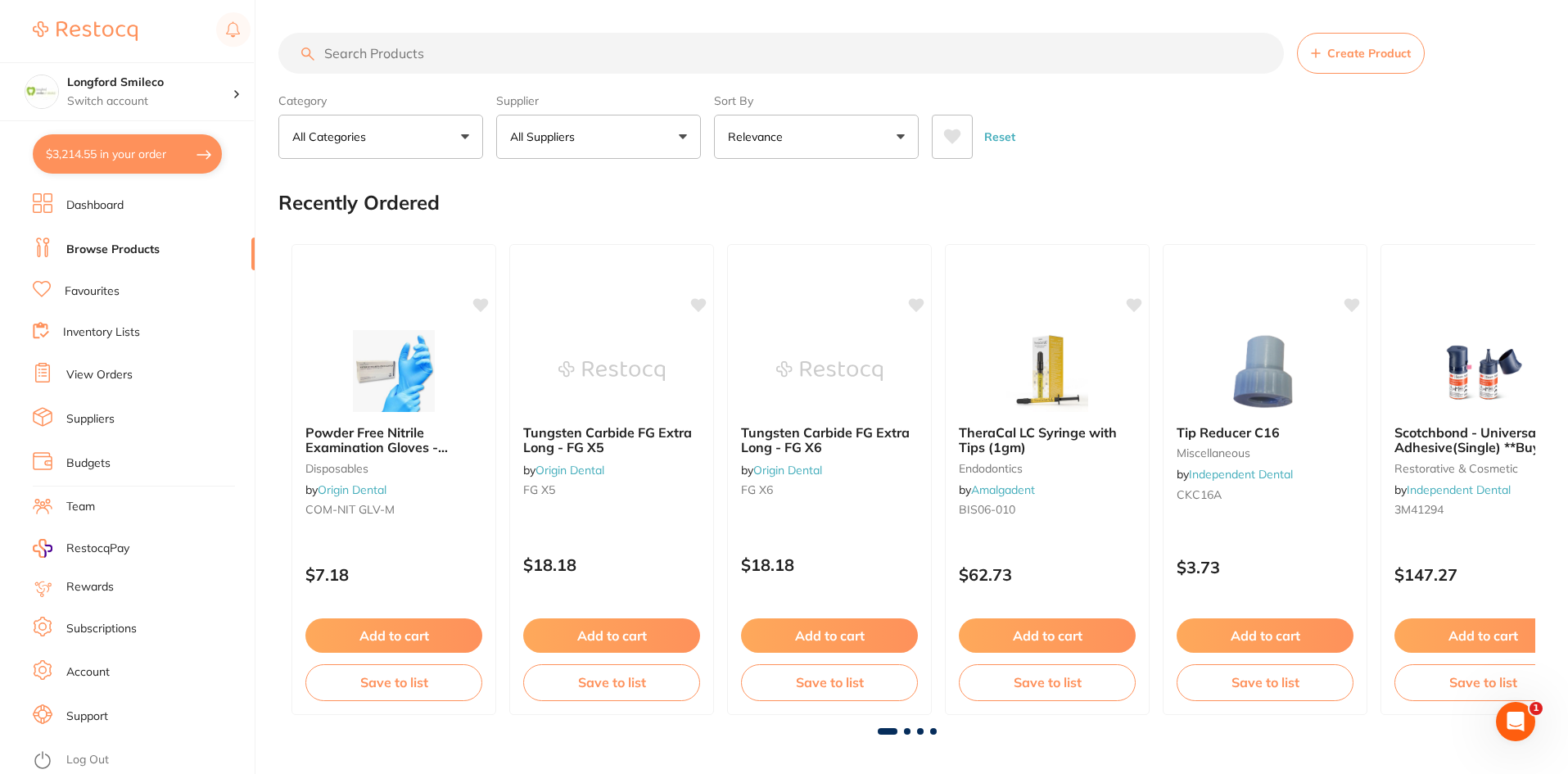
checkbox input "true"
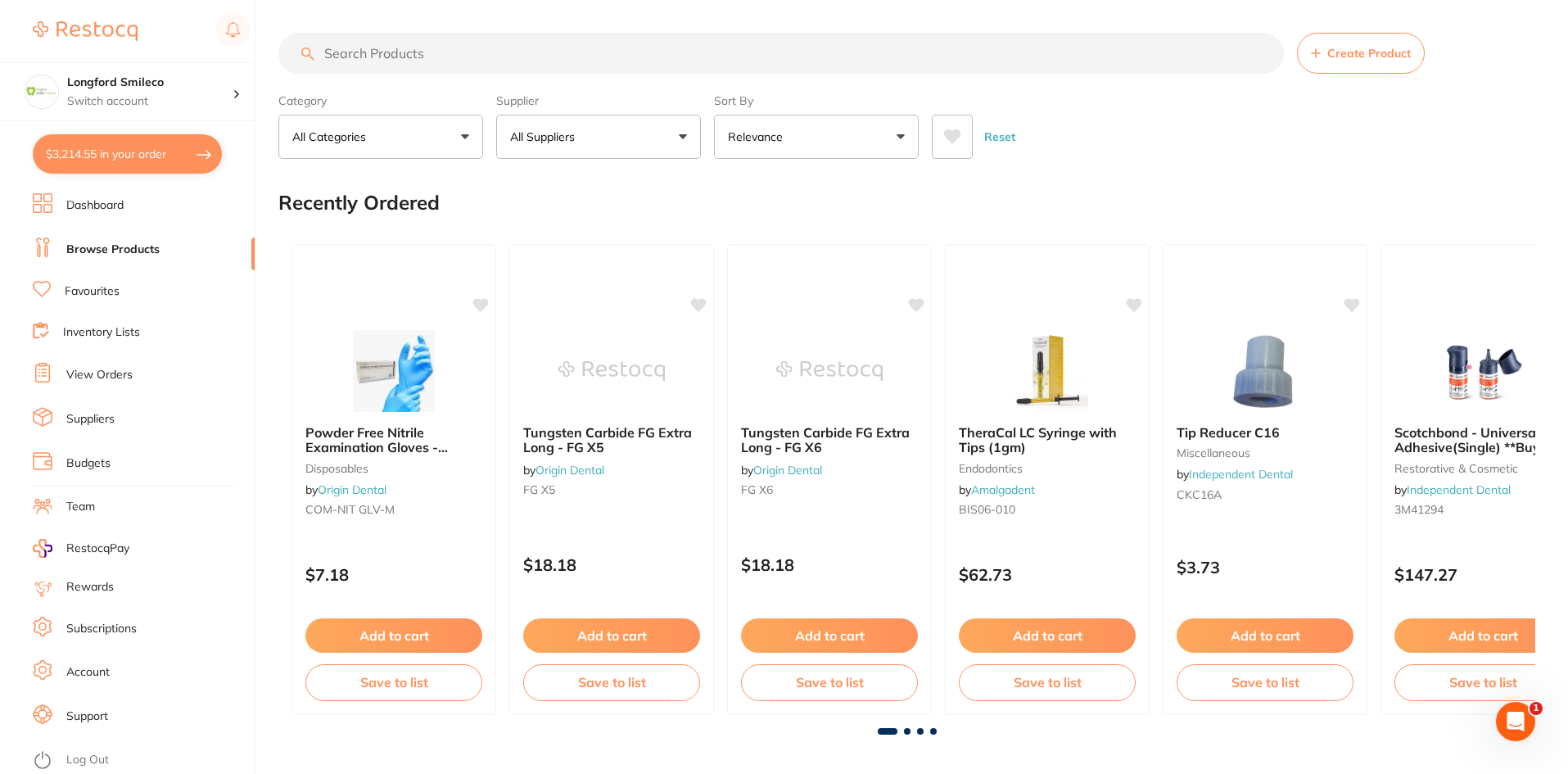
checkbox input "true"
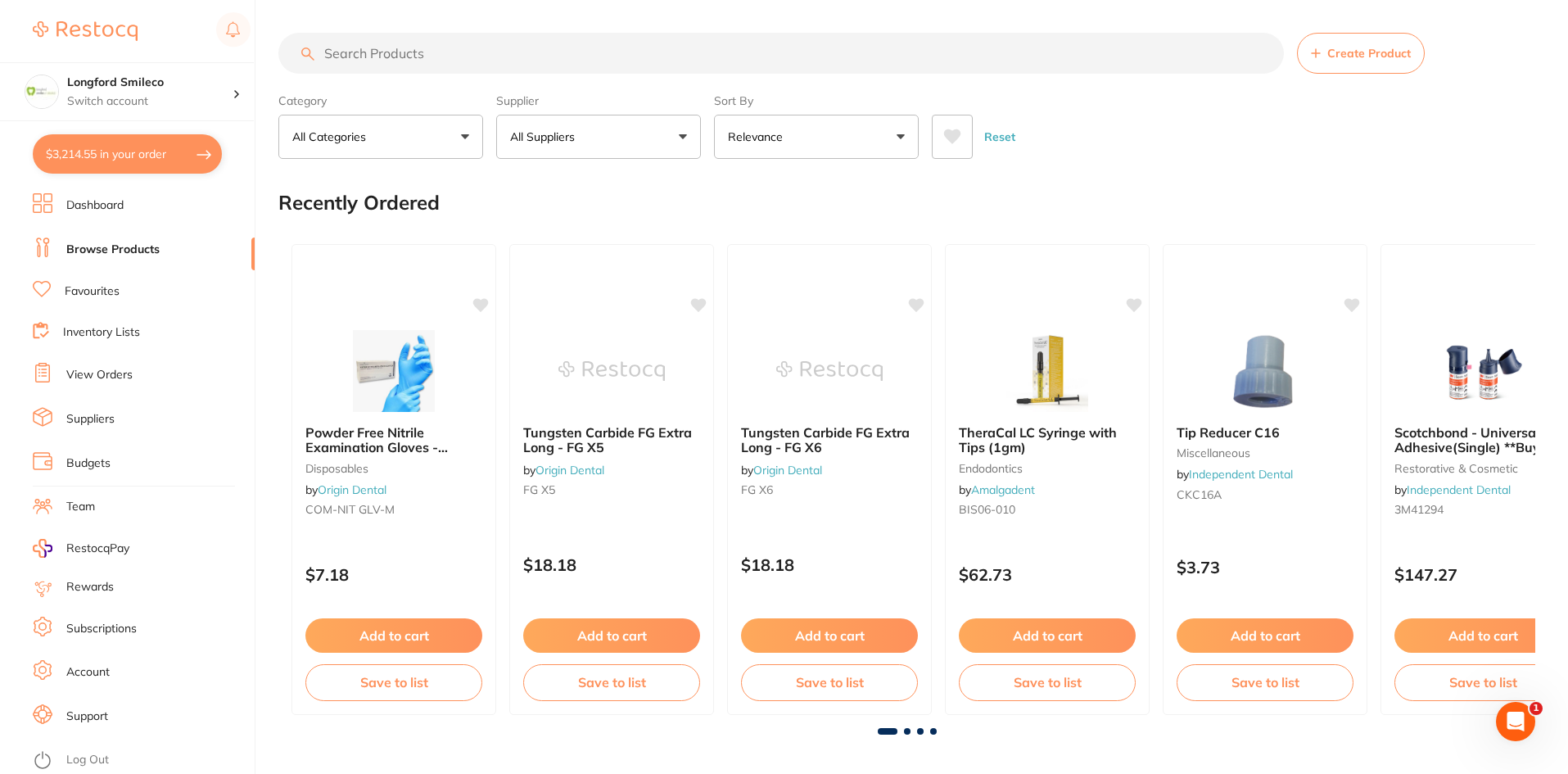
checkbox input "true"
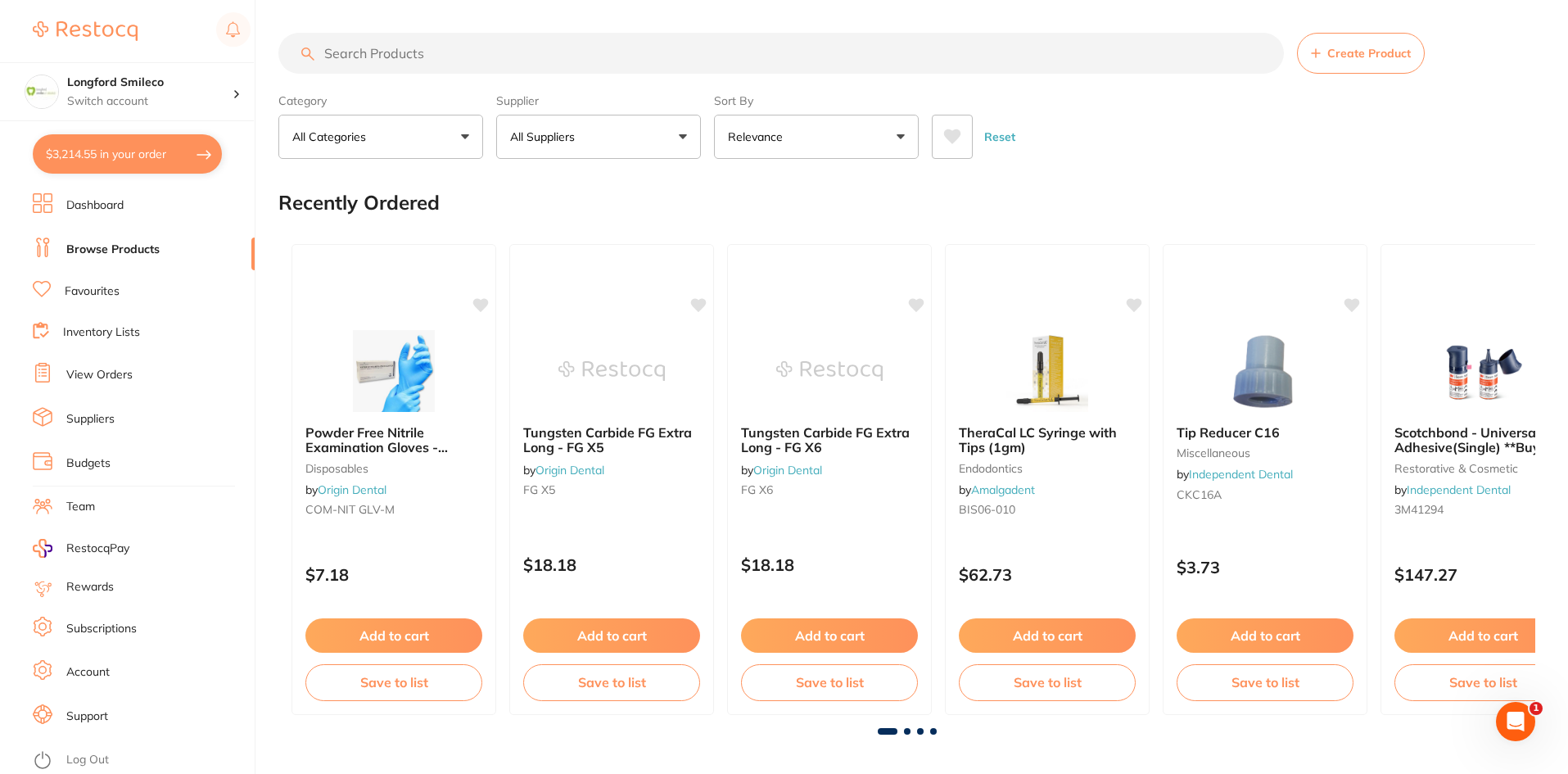
checkbox input "true"
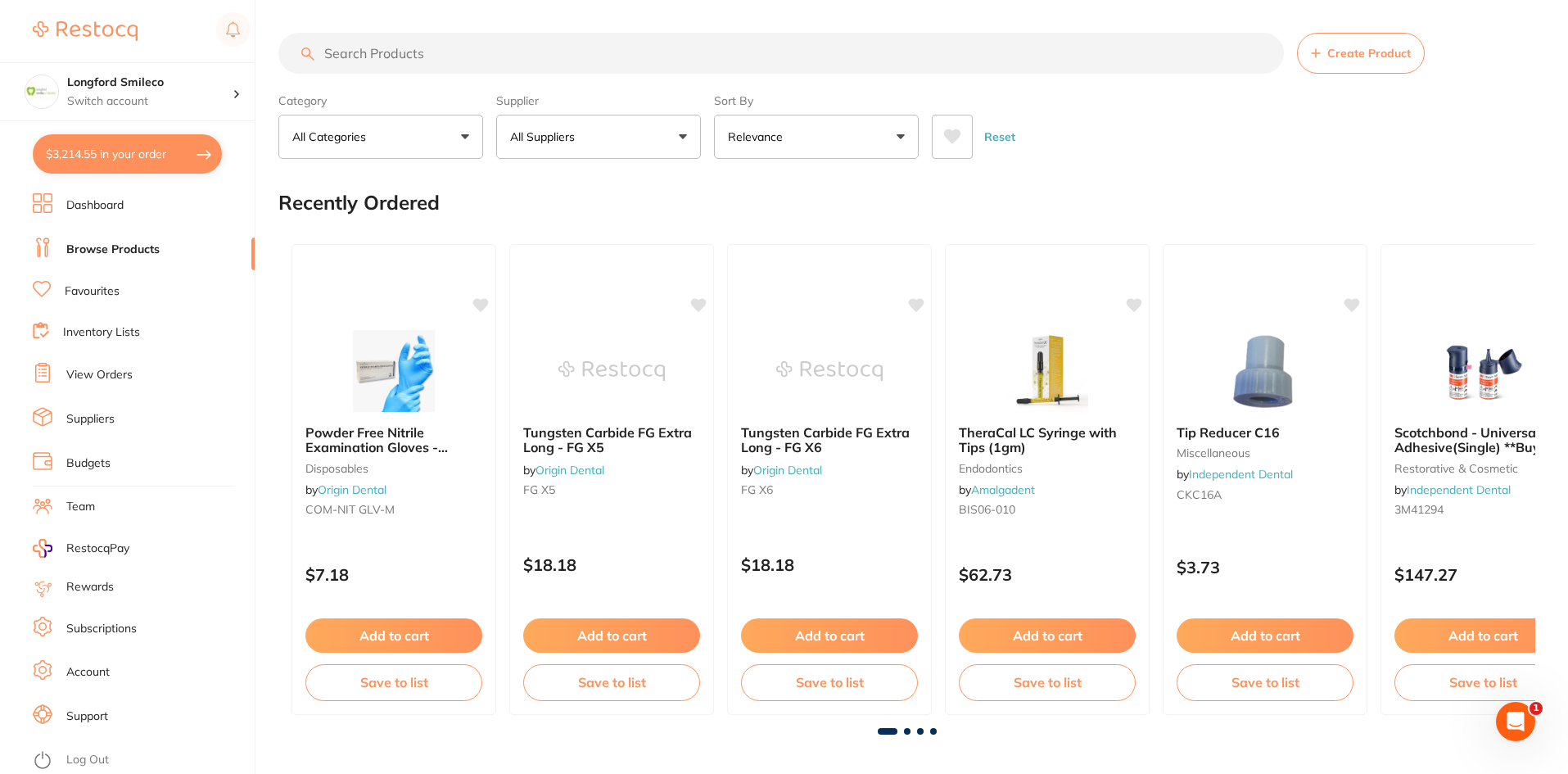
checkbox input "true"
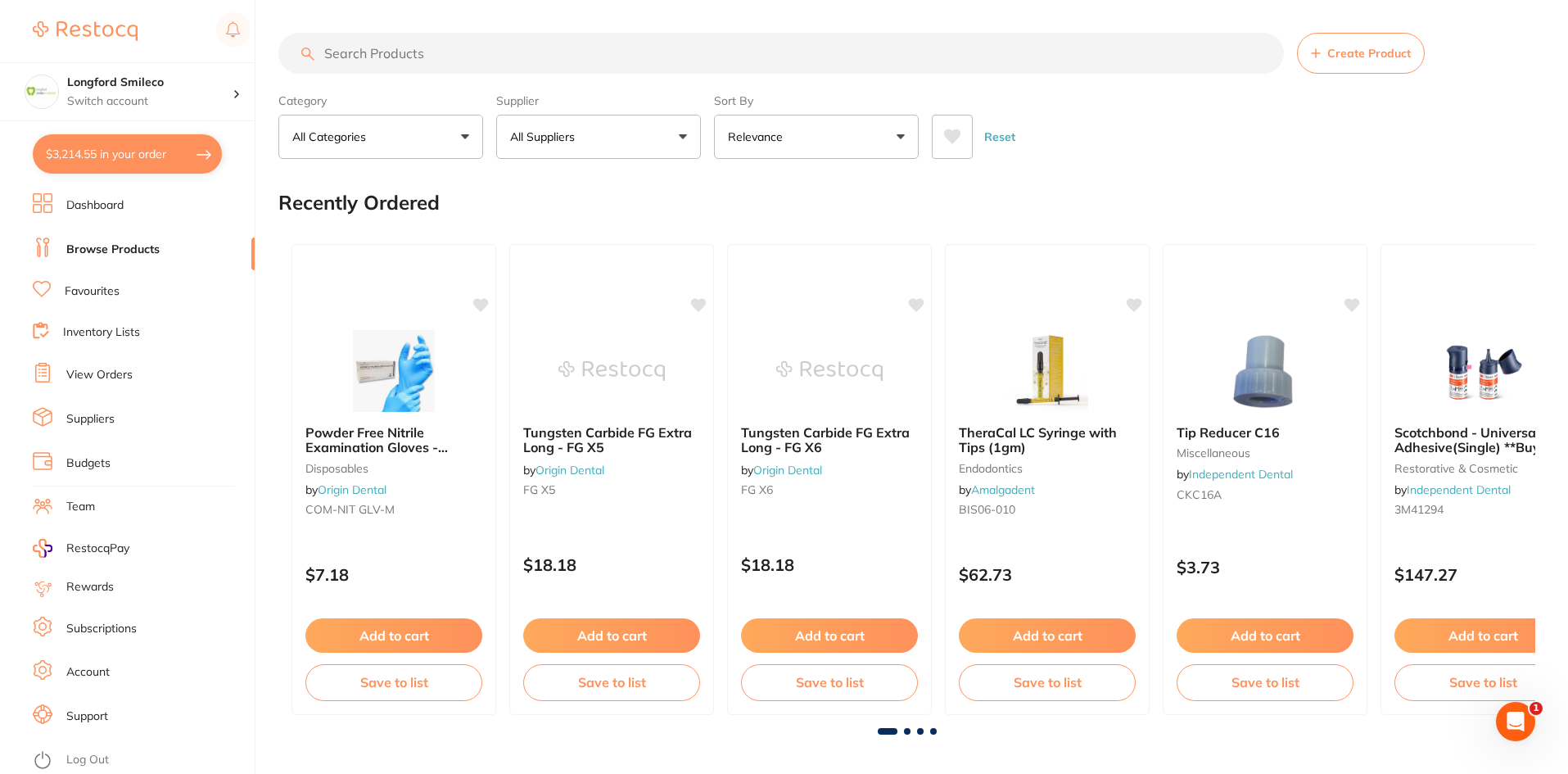
checkbox input "true"
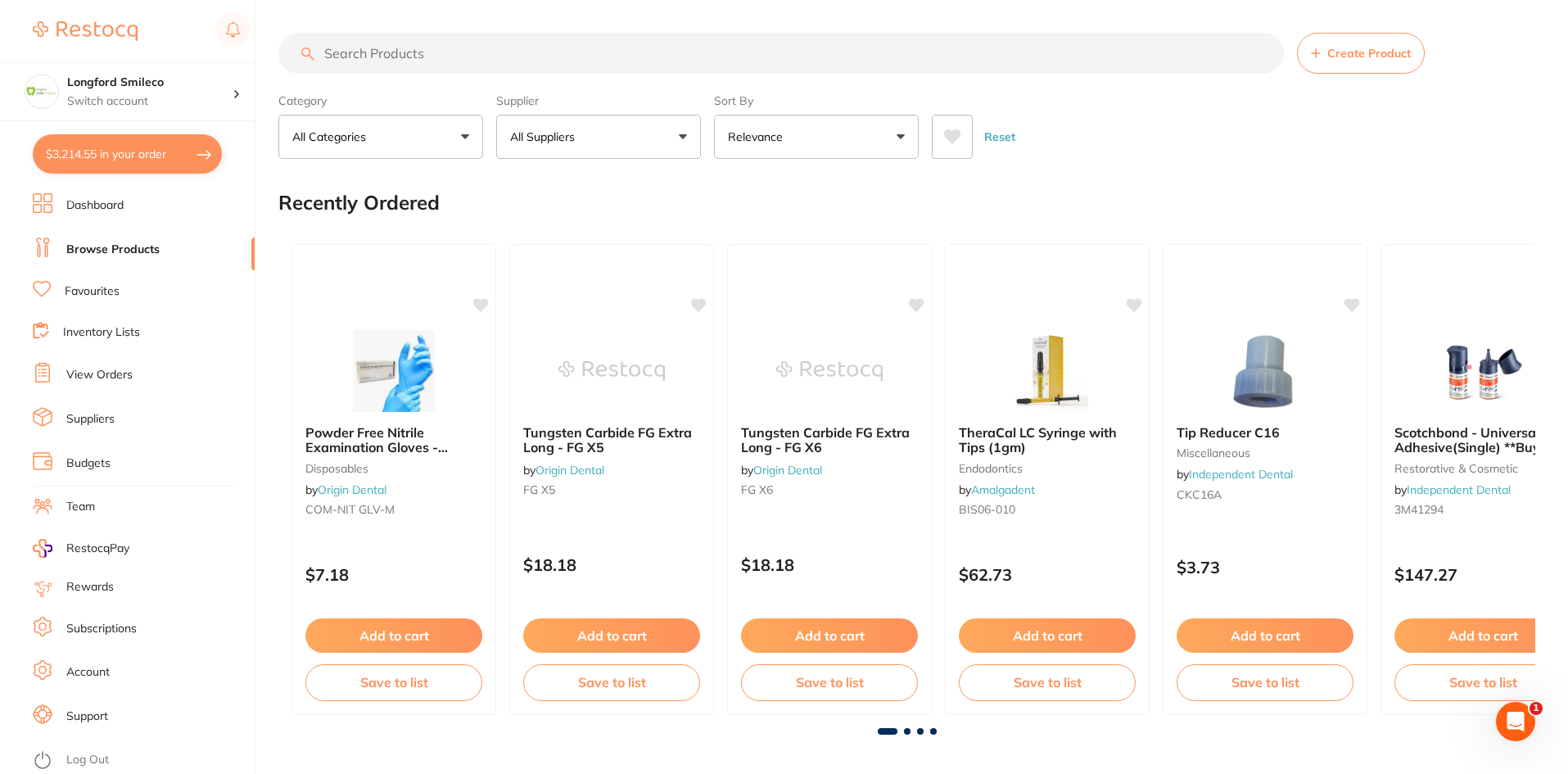
checkbox input "true"
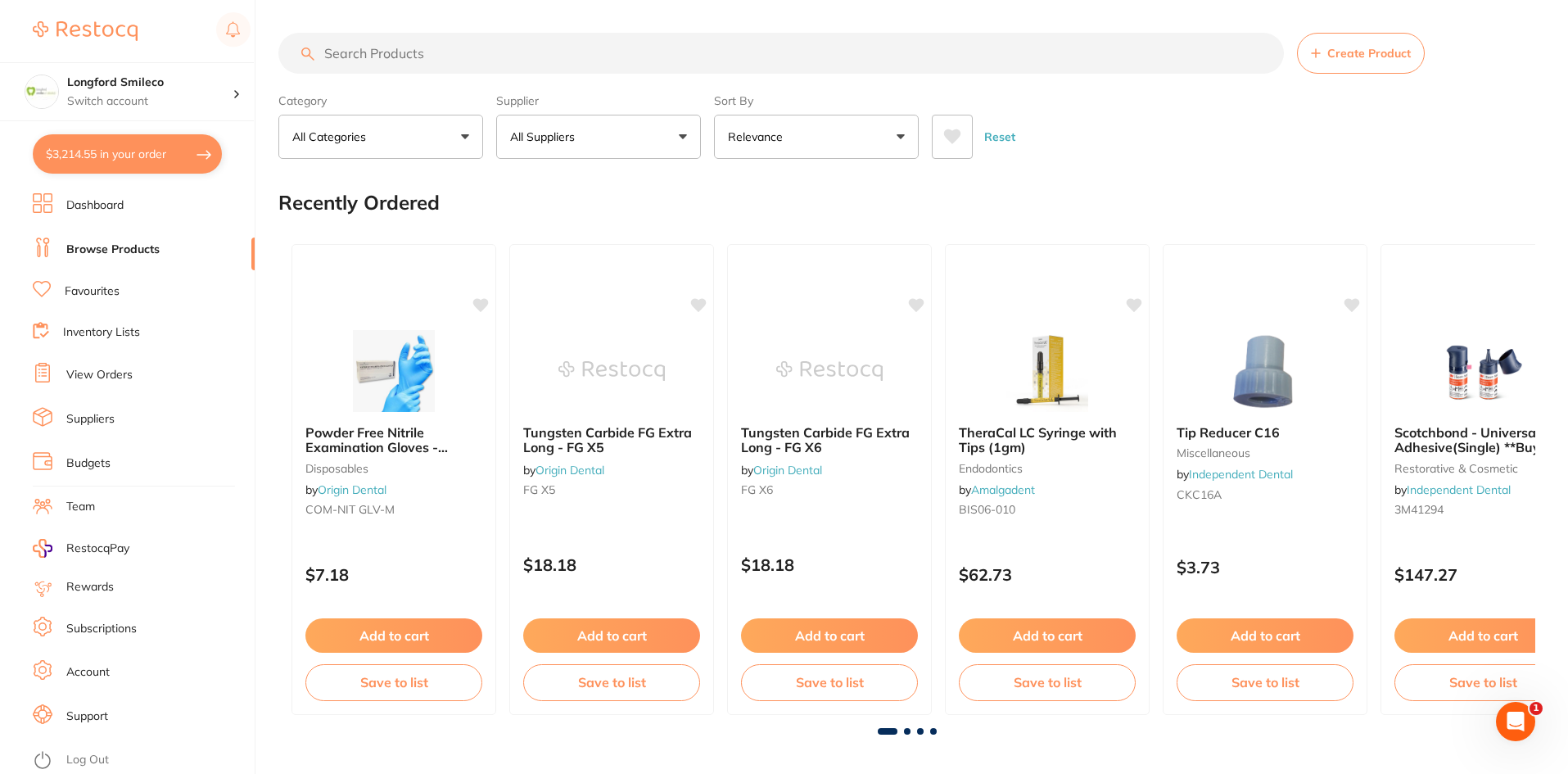
checkbox input "true"
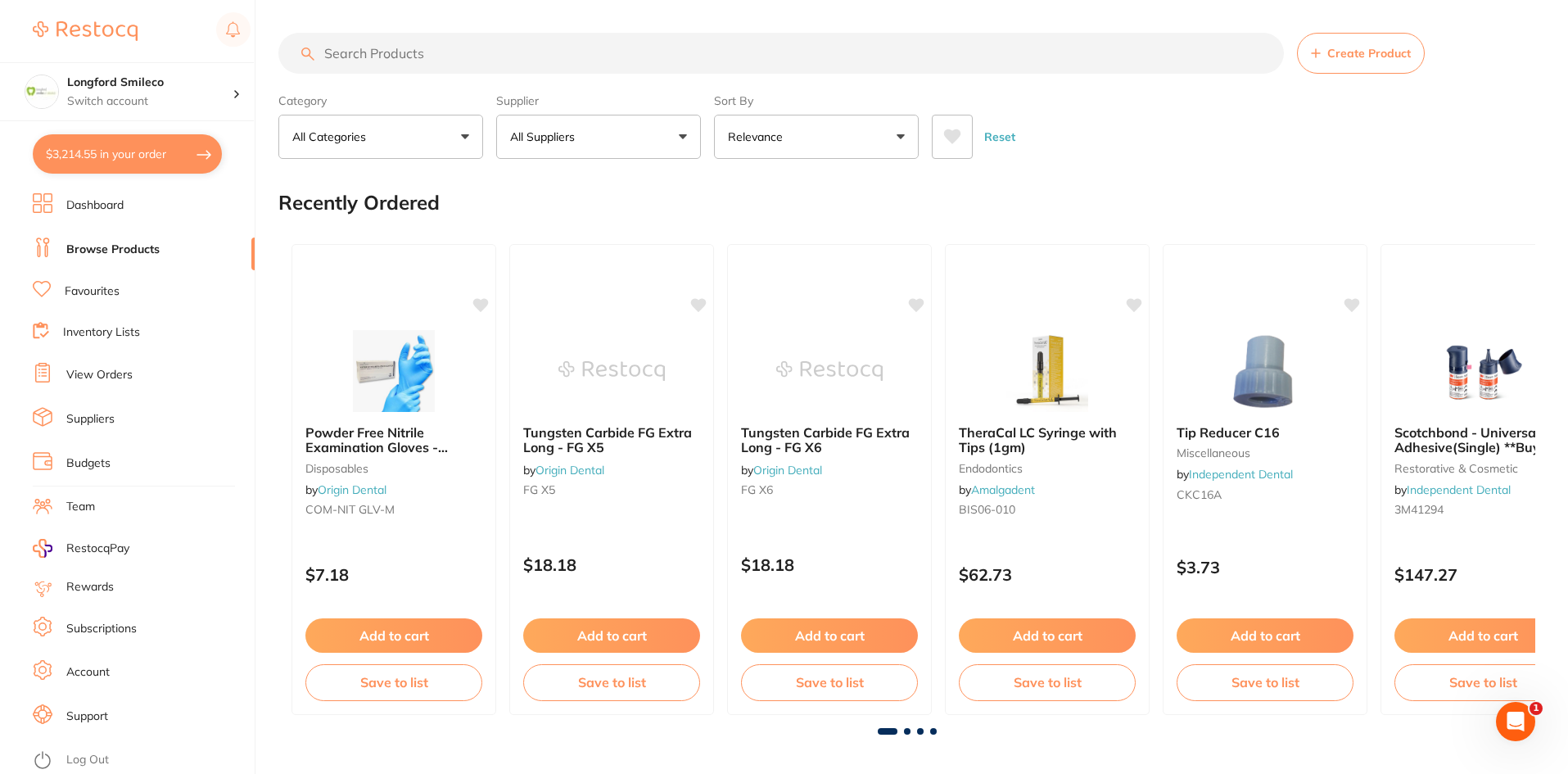
checkbox input "true"
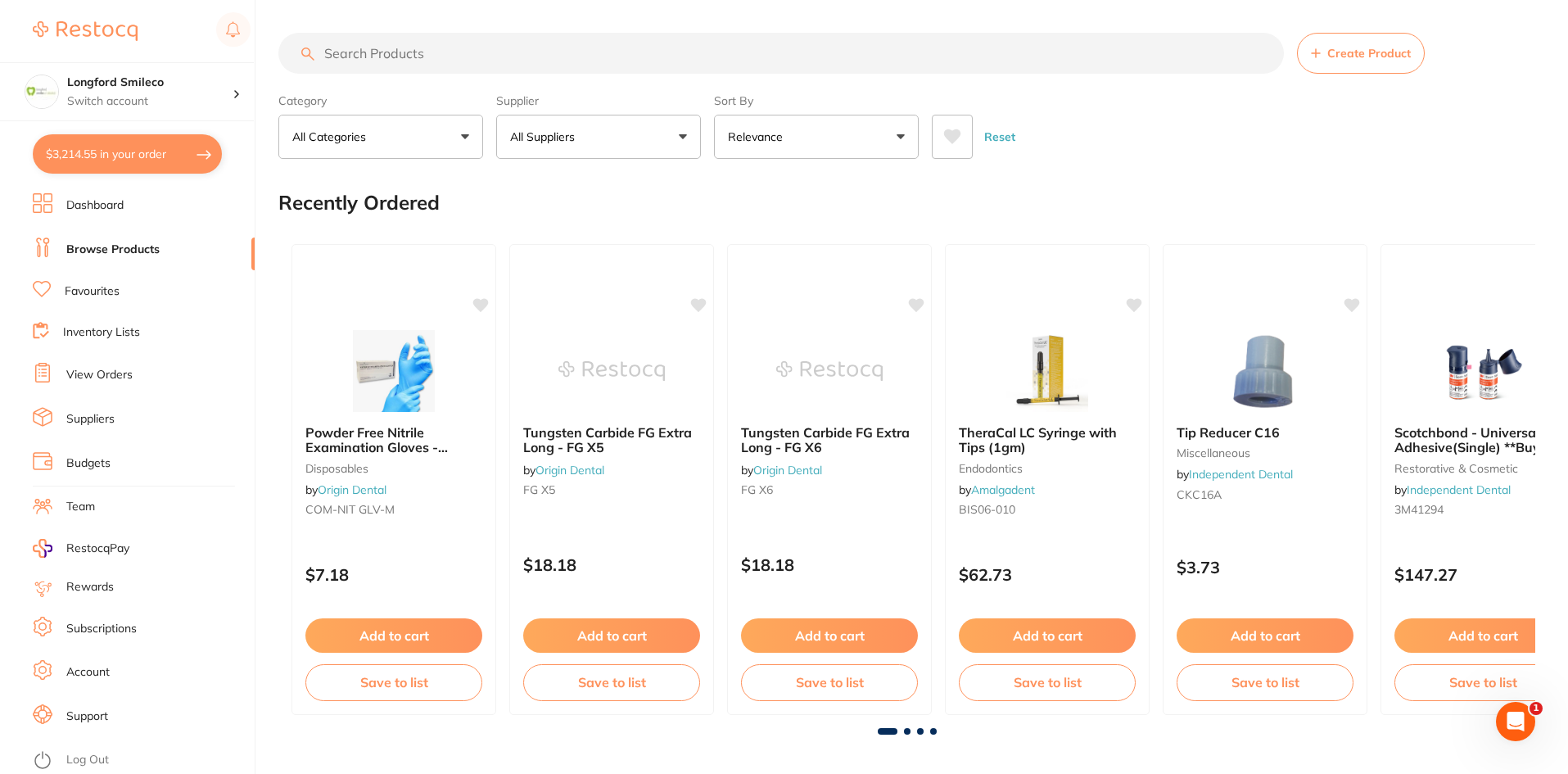
checkbox input "true"
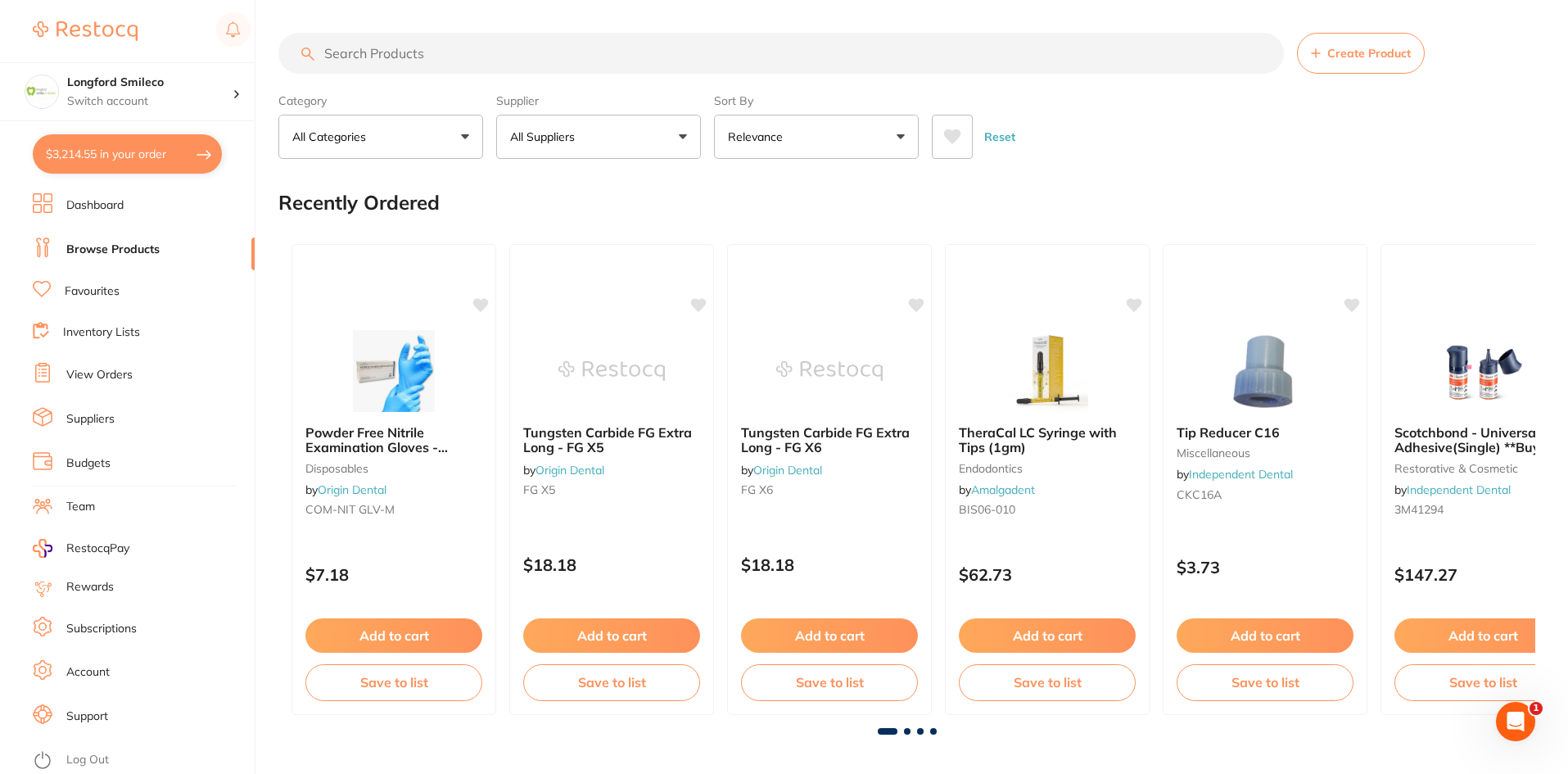
checkbox input "true"
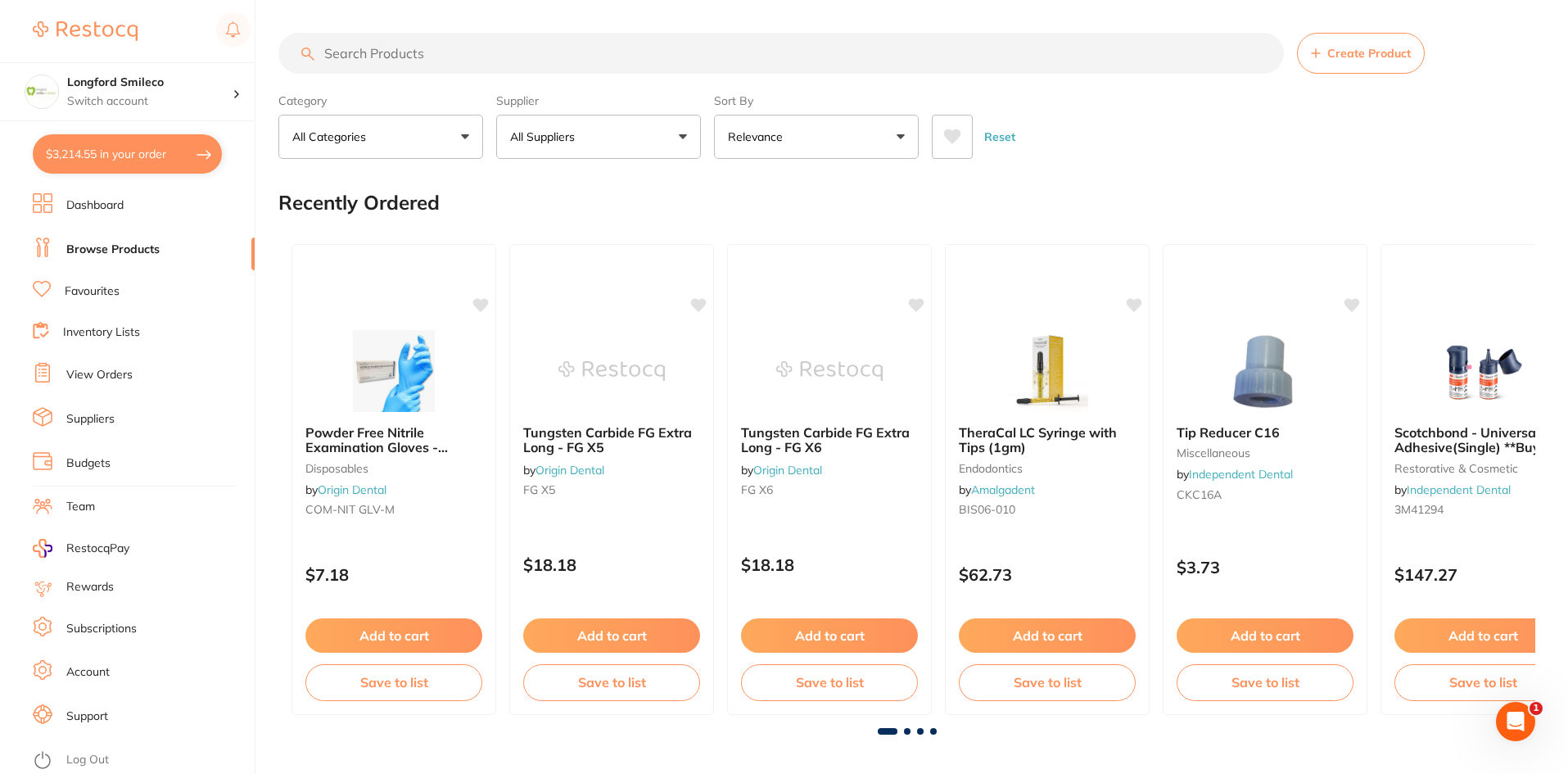
checkbox input "true"
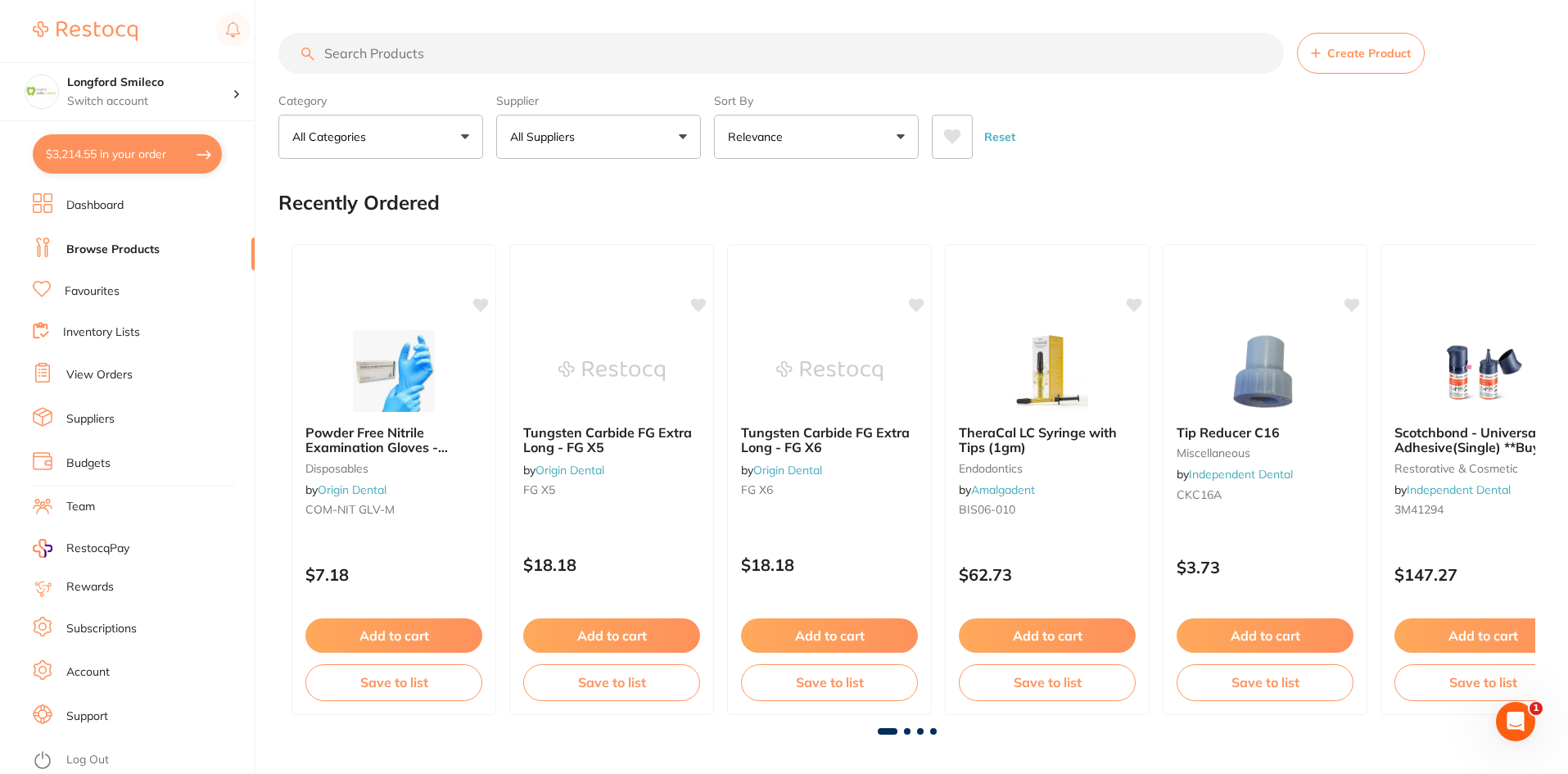
checkbox input "true"
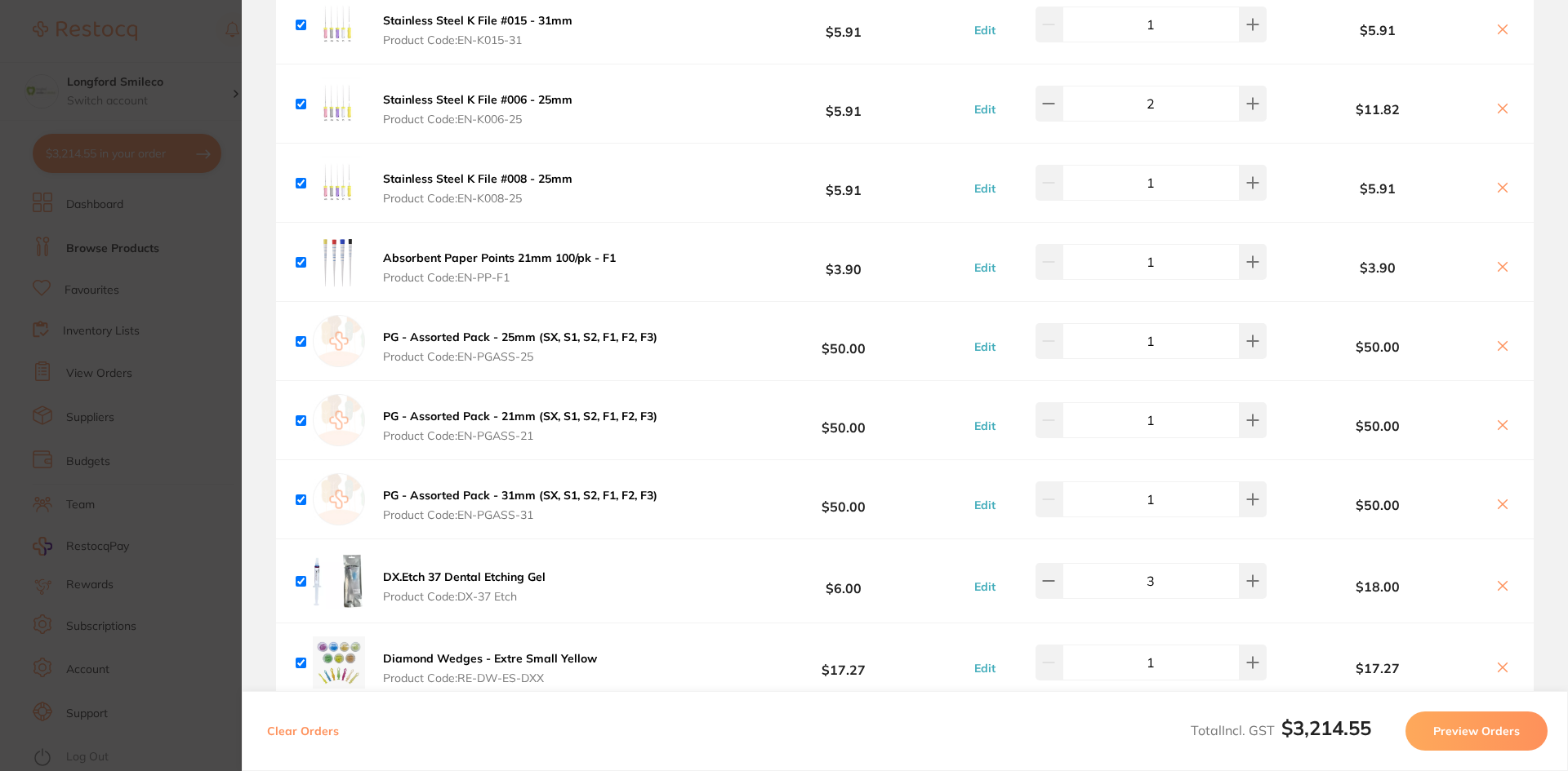
scroll to position [4079, 0]
click at [123, 447] on section "Update RRP Set your pre negotiated price for this item. Item Agreed RRP (excl. …" at bounding box center [784, 385] width 1568 height 771
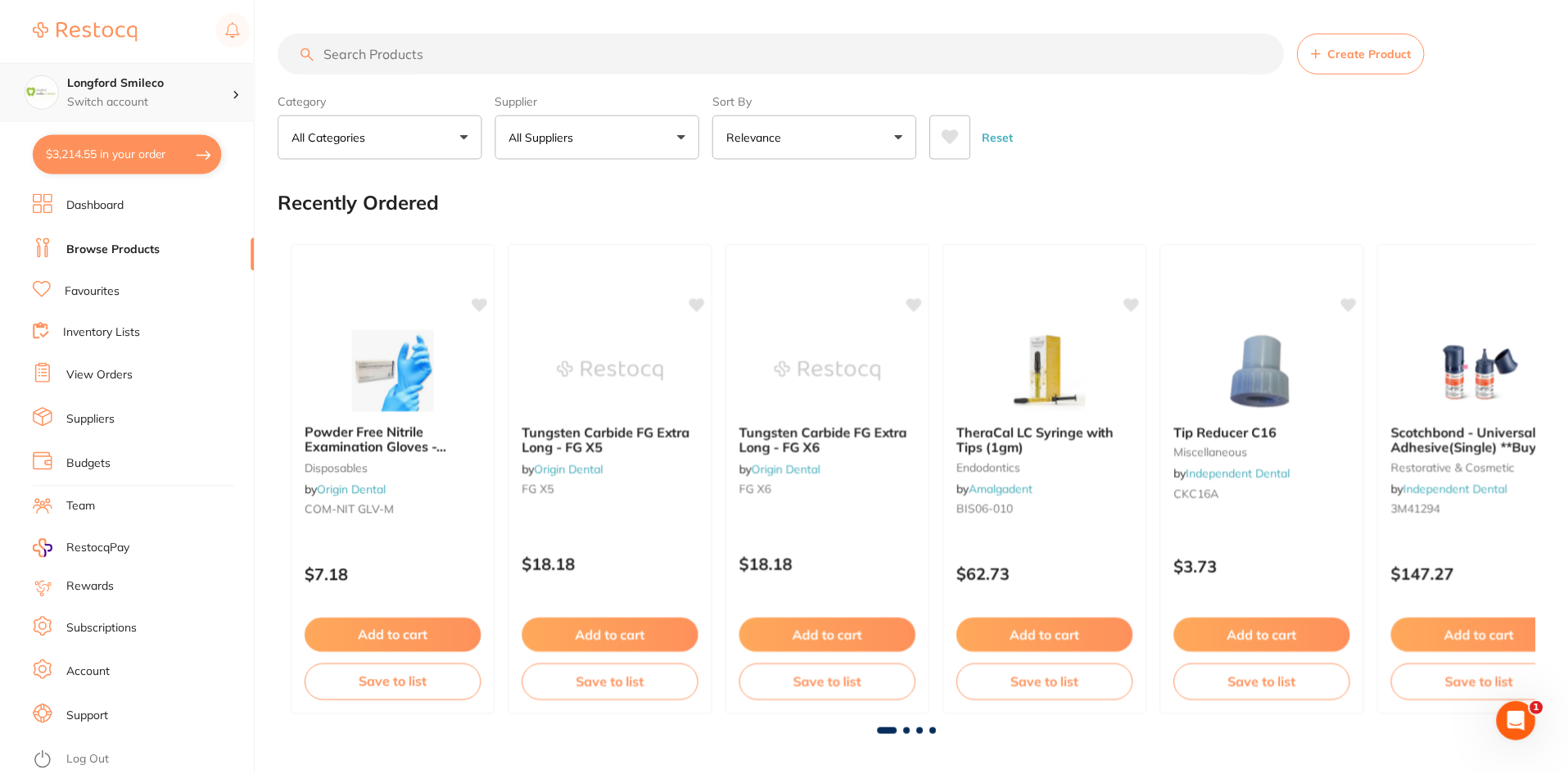
scroll to position [15, 0]
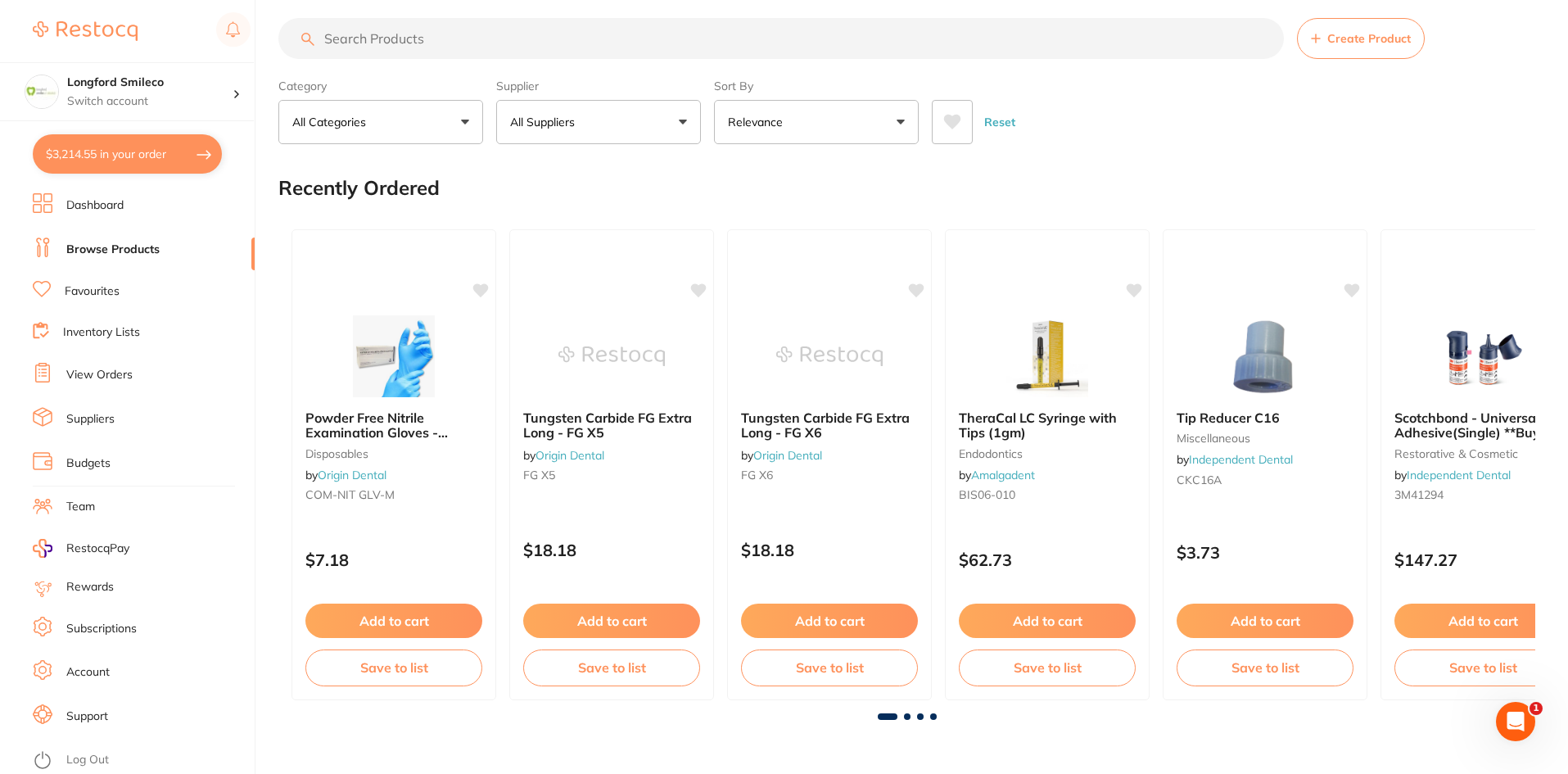
click at [448, 26] on input "search" at bounding box center [781, 38] width 1006 height 41
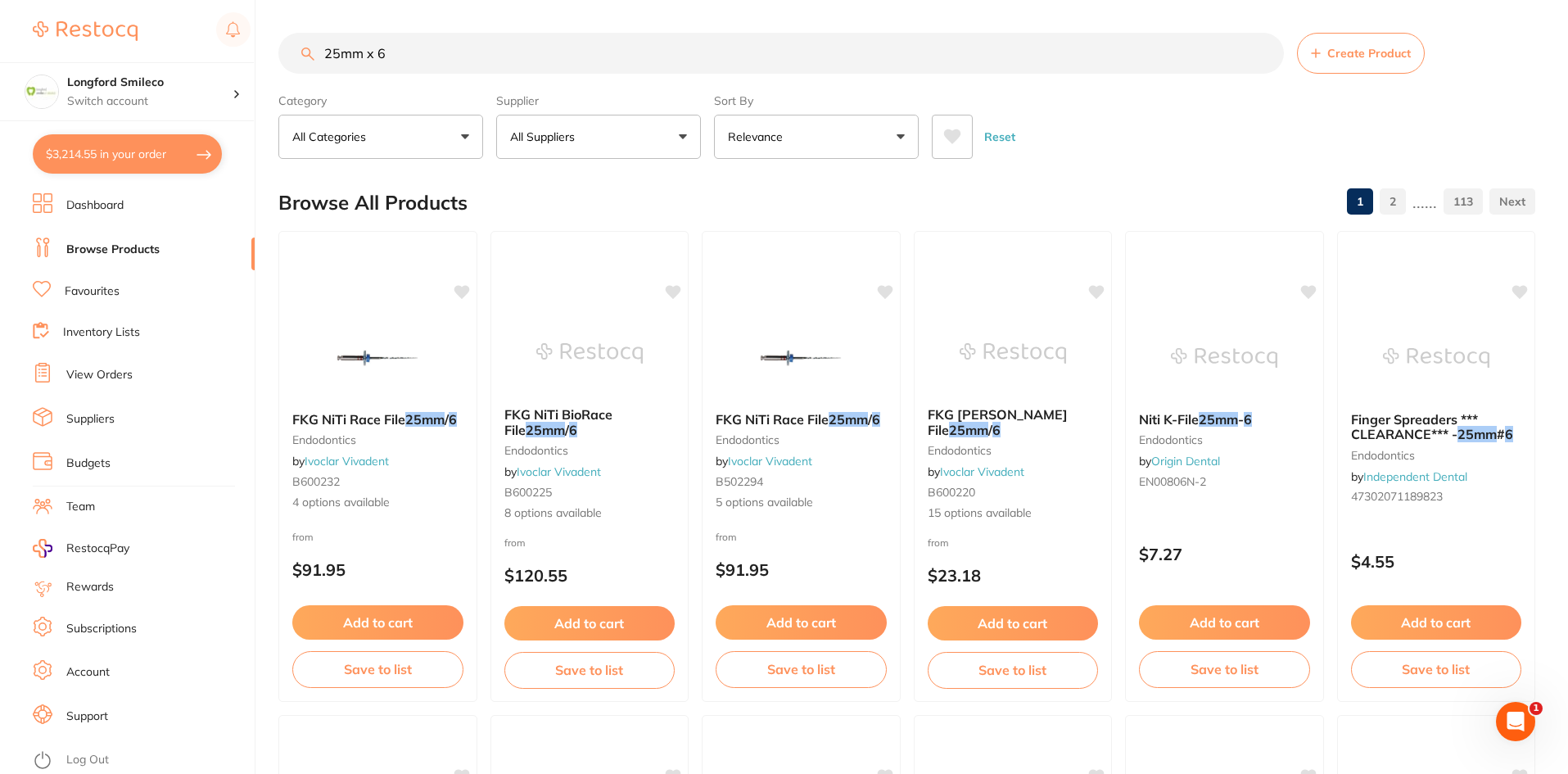
scroll to position [0, 0]
type input "25mm x 6Kfile"
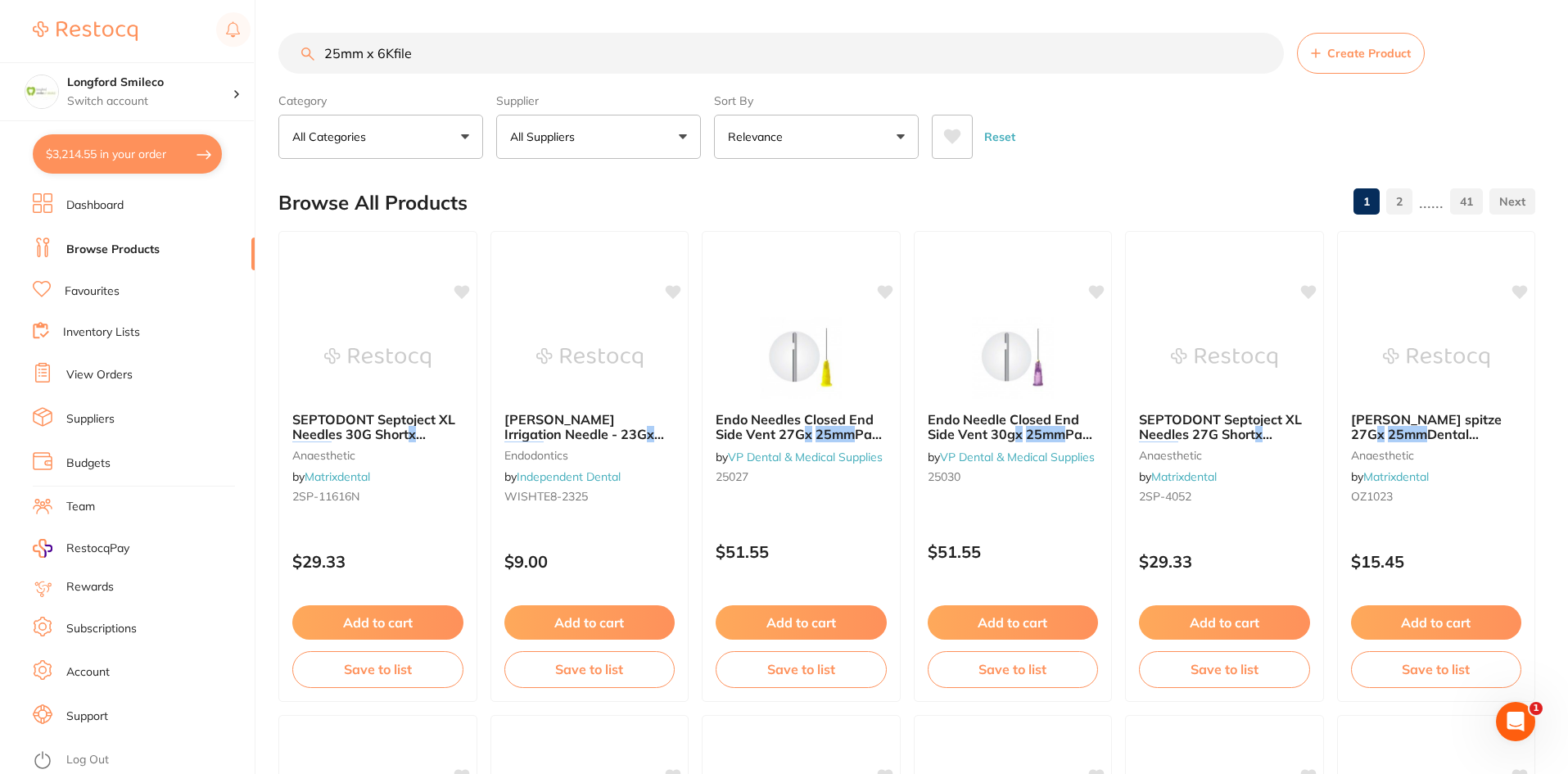
click at [623, 148] on button "All Suppliers" at bounding box center [598, 137] width 205 height 44
type input "p"
type input "orig"
click at [537, 270] on div at bounding box center [529, 278] width 22 height 22
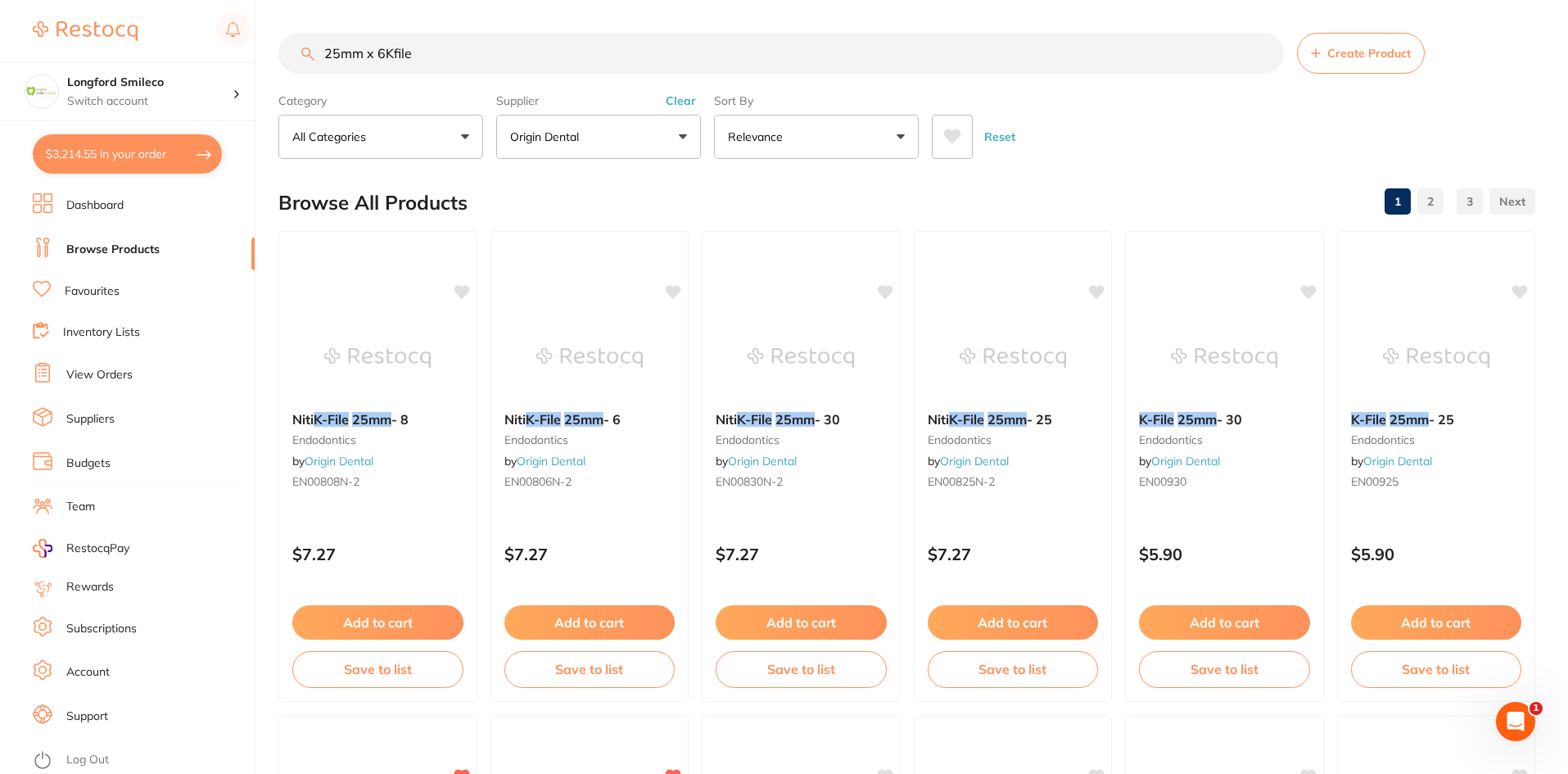
drag, startPoint x: 616, startPoint y: 372, endPoint x: 664, endPoint y: 356, distance: 50.6
click at [616, 372] on img at bounding box center [589, 358] width 107 height 82
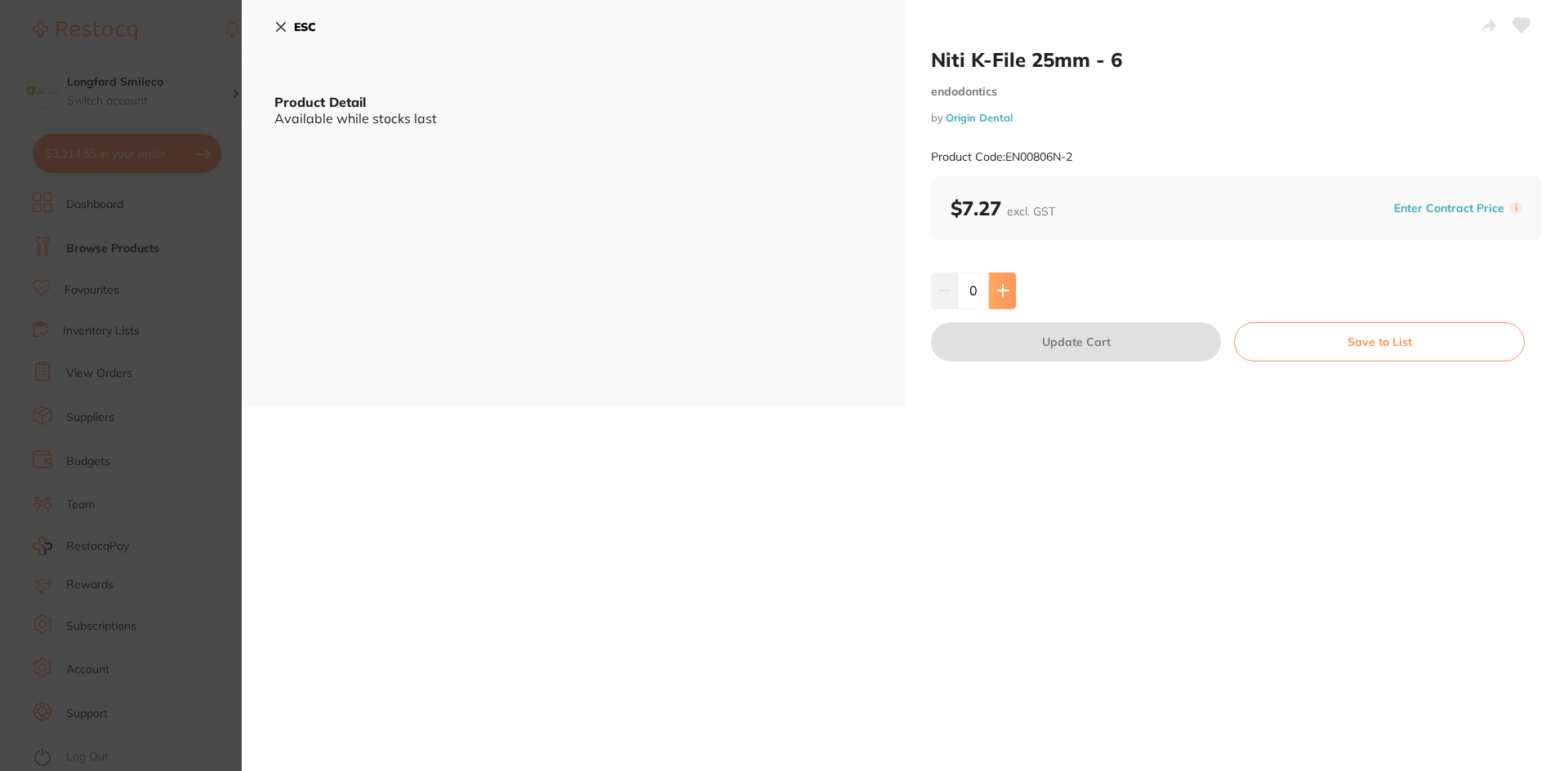
click at [997, 286] on icon at bounding box center [1003, 291] width 13 height 13
type input "1"
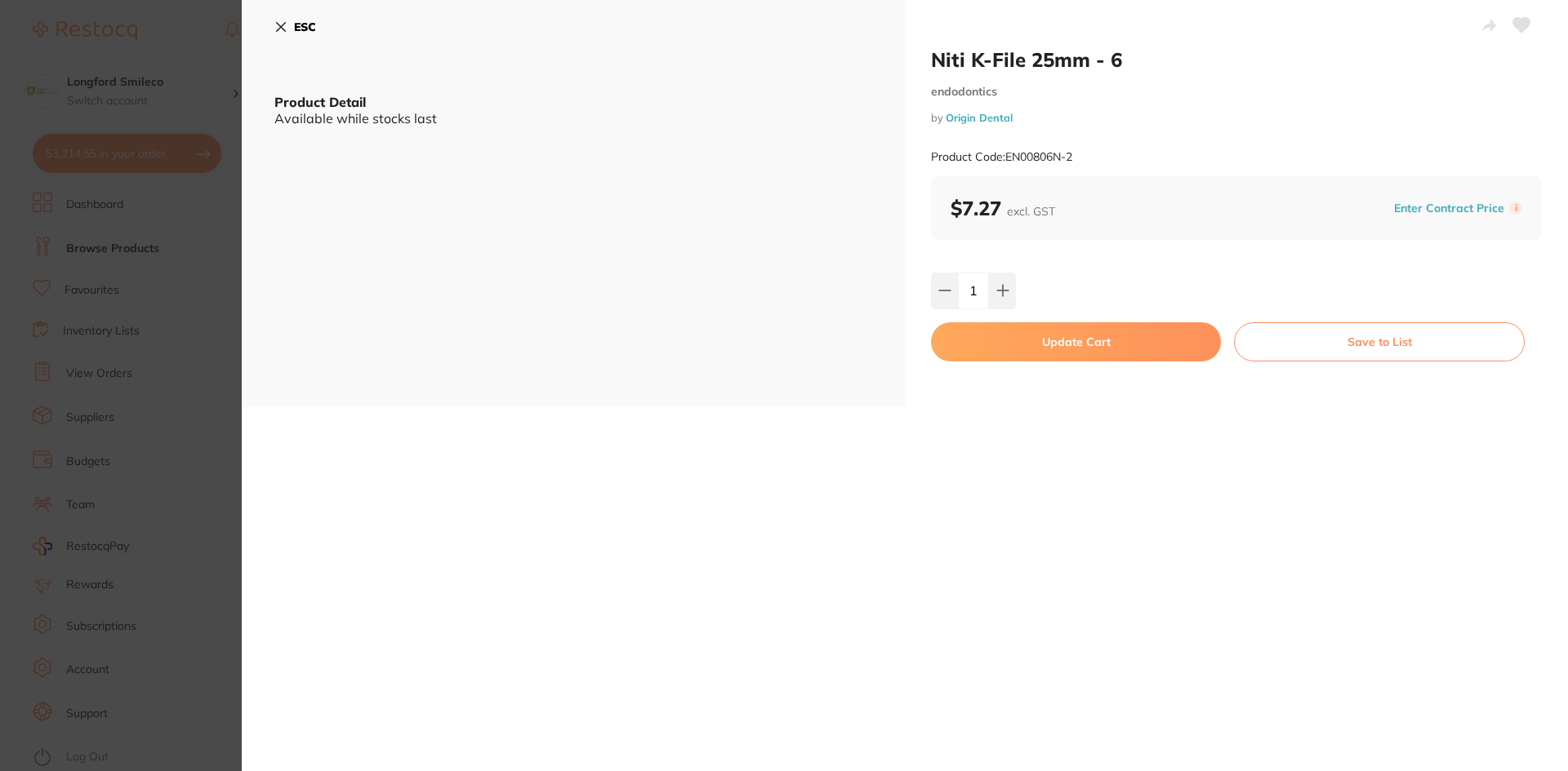
click at [1025, 340] on button "Update Cart" at bounding box center [1075, 342] width 290 height 39
checkbox input "false"
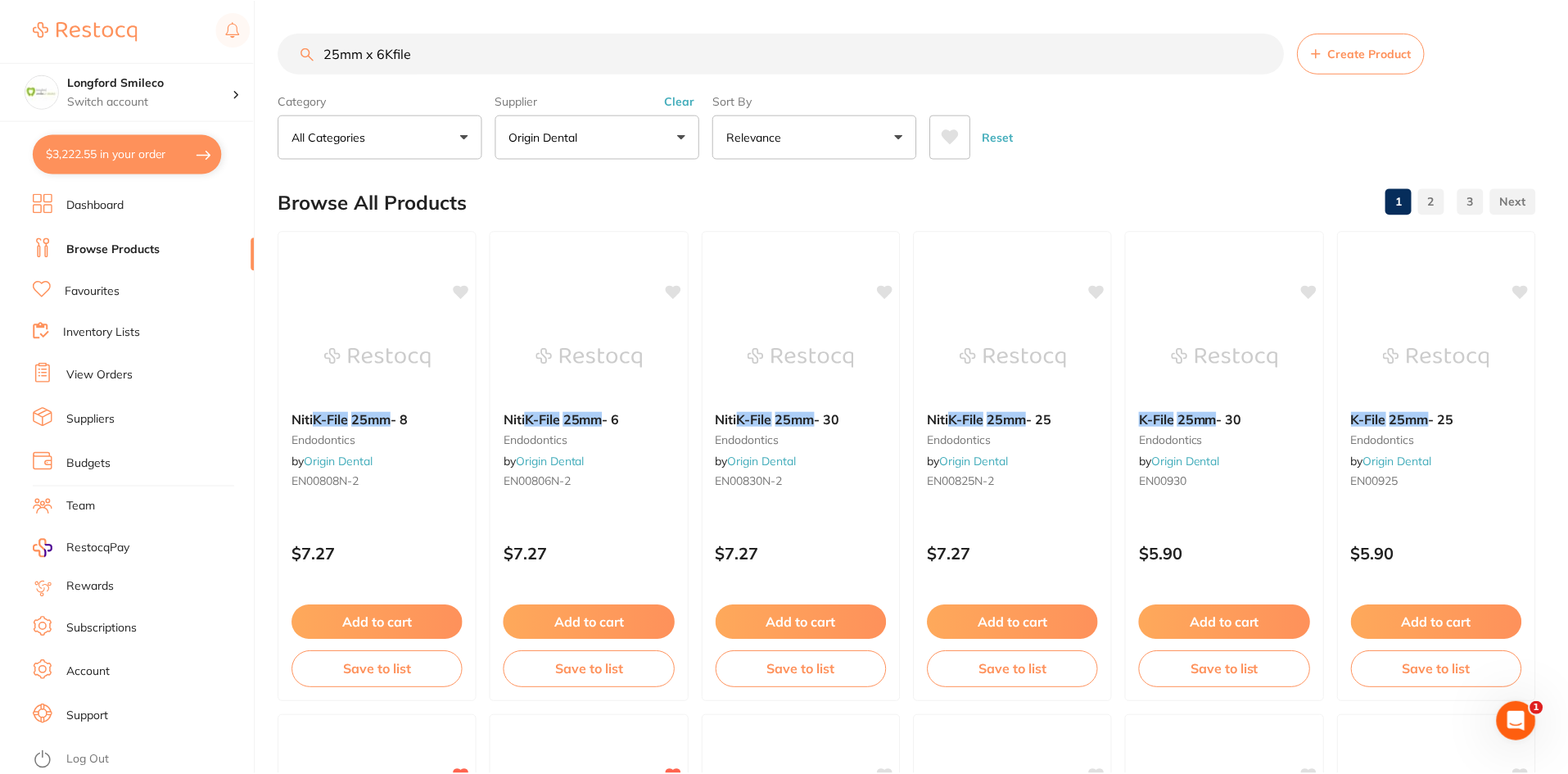
scroll to position [1, 0]
click at [385, 57] on input "25mm x 6Kfile" at bounding box center [781, 52] width 1006 height 41
type input "25mm x 30Kfile"
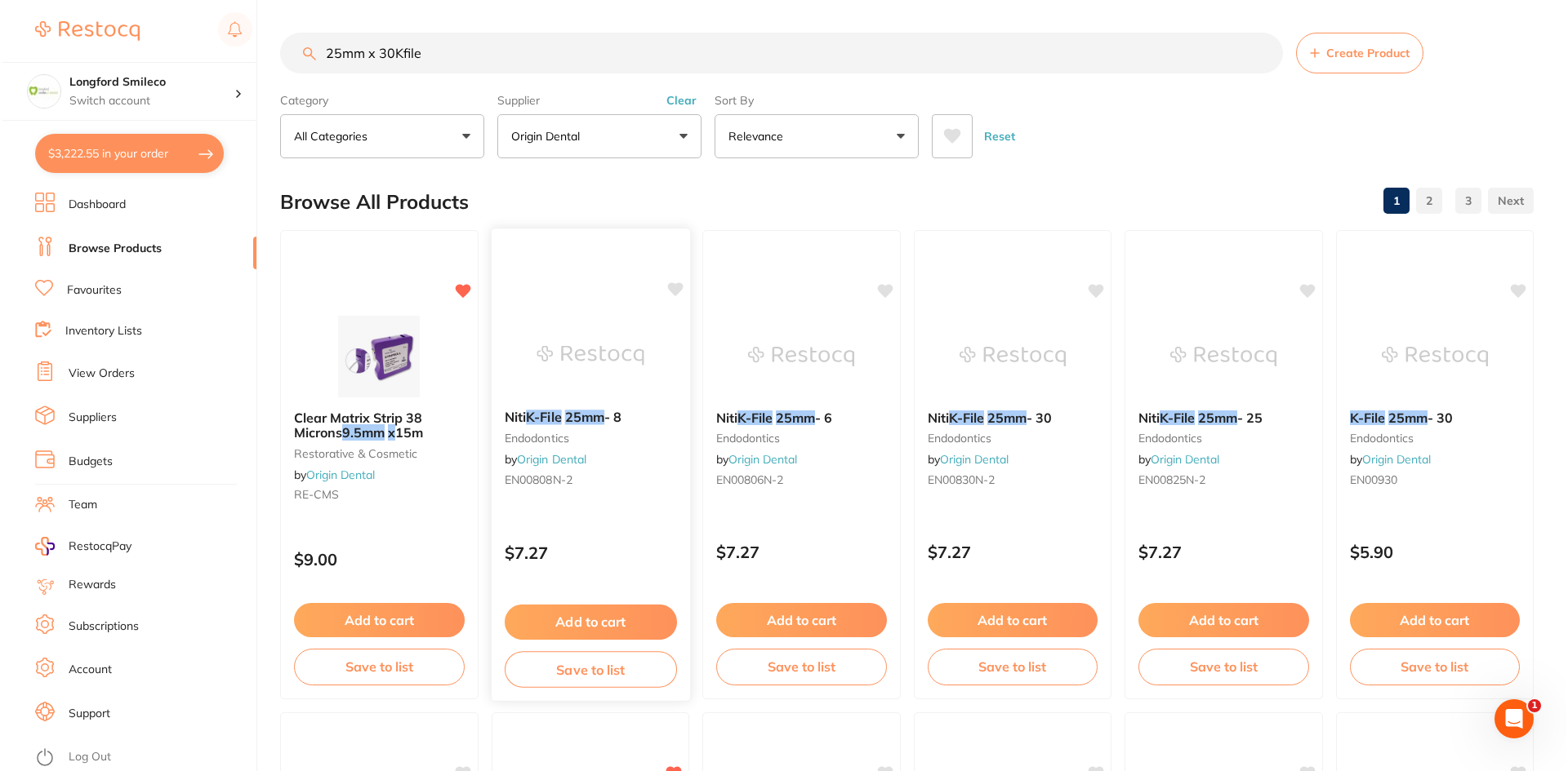
scroll to position [0, 0]
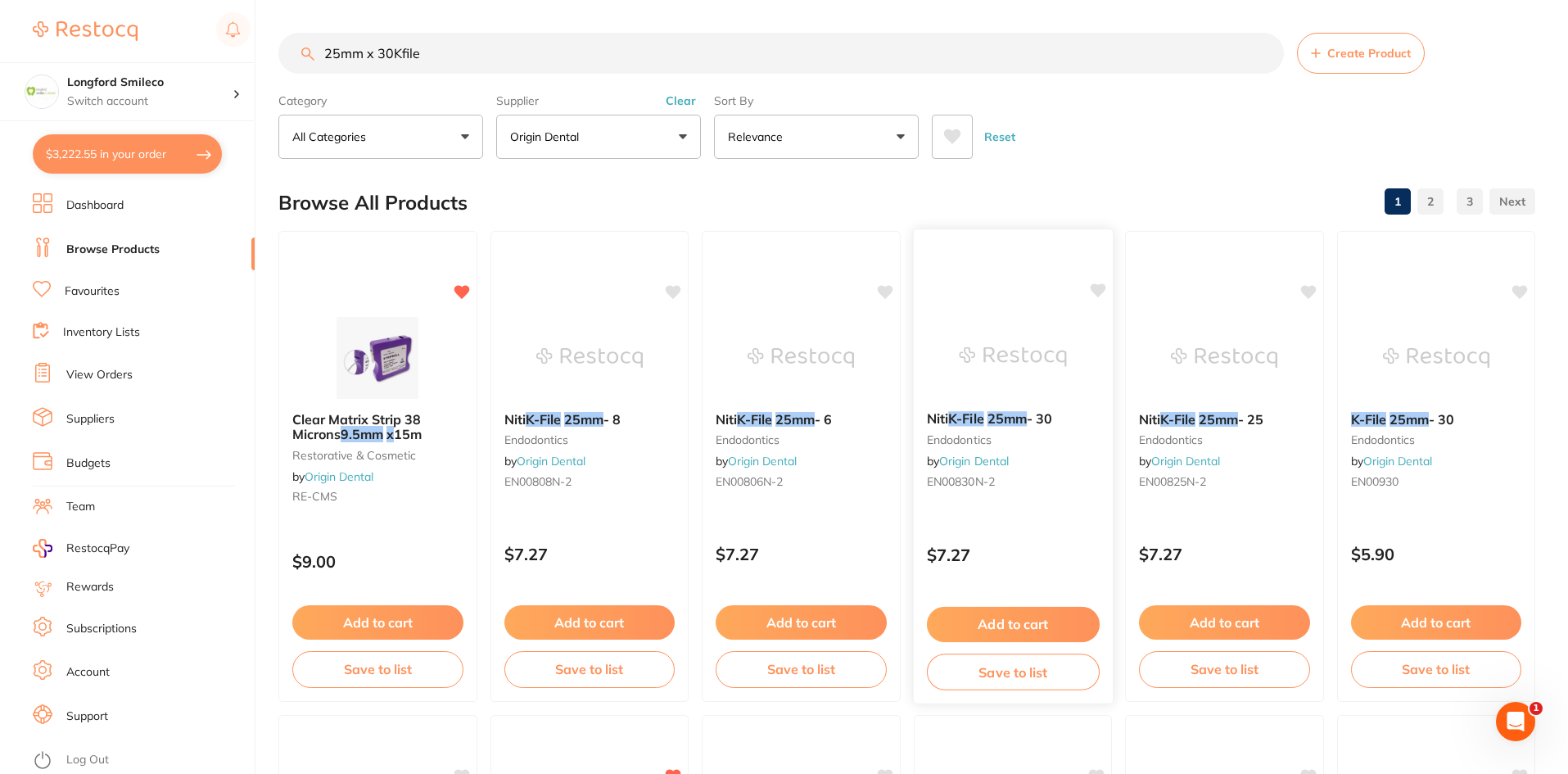
click at [1062, 371] on img at bounding box center [1012, 357] width 108 height 82
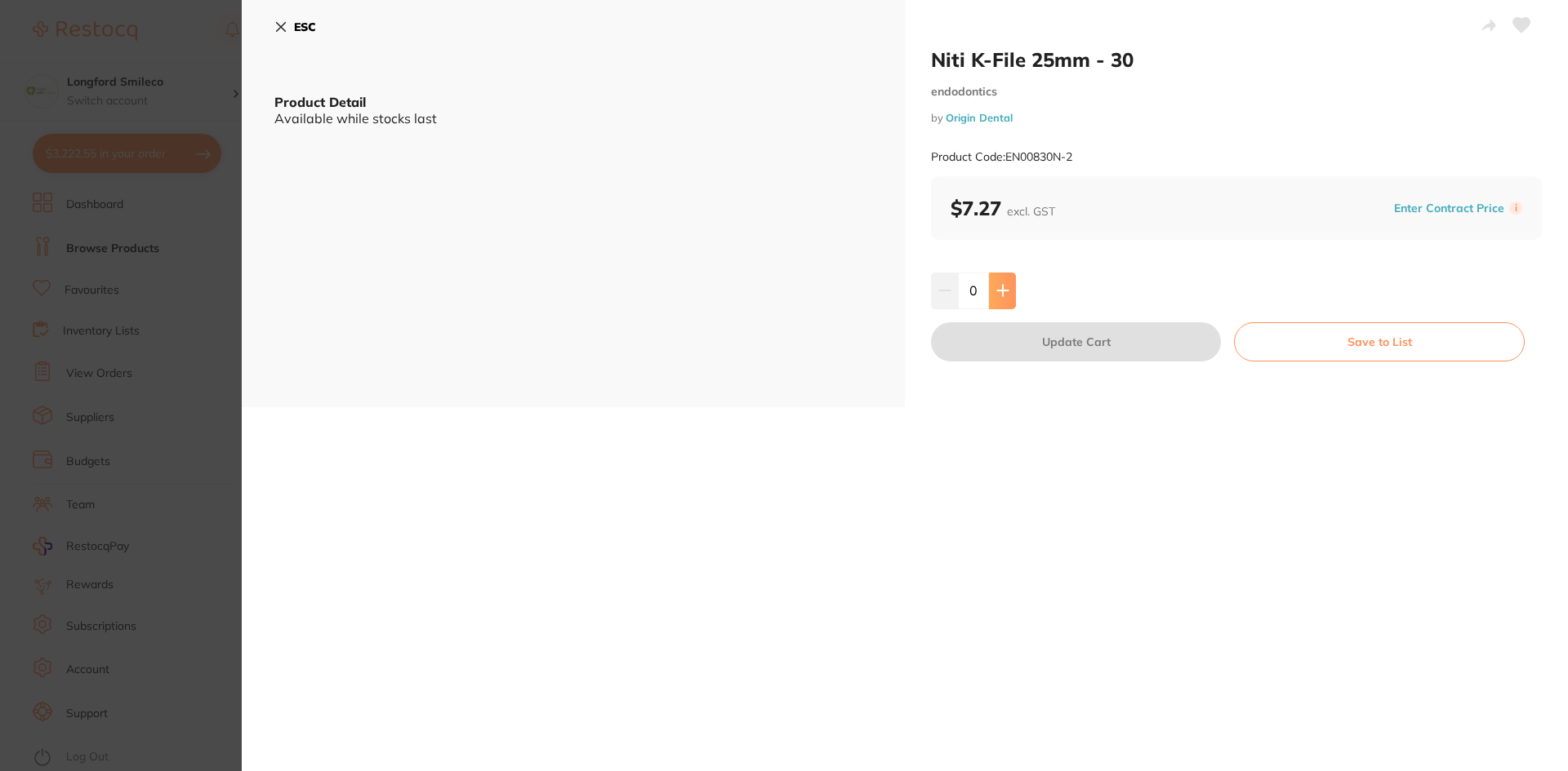
click at [1005, 291] on icon at bounding box center [1002, 290] width 10 height 10
type input "1"
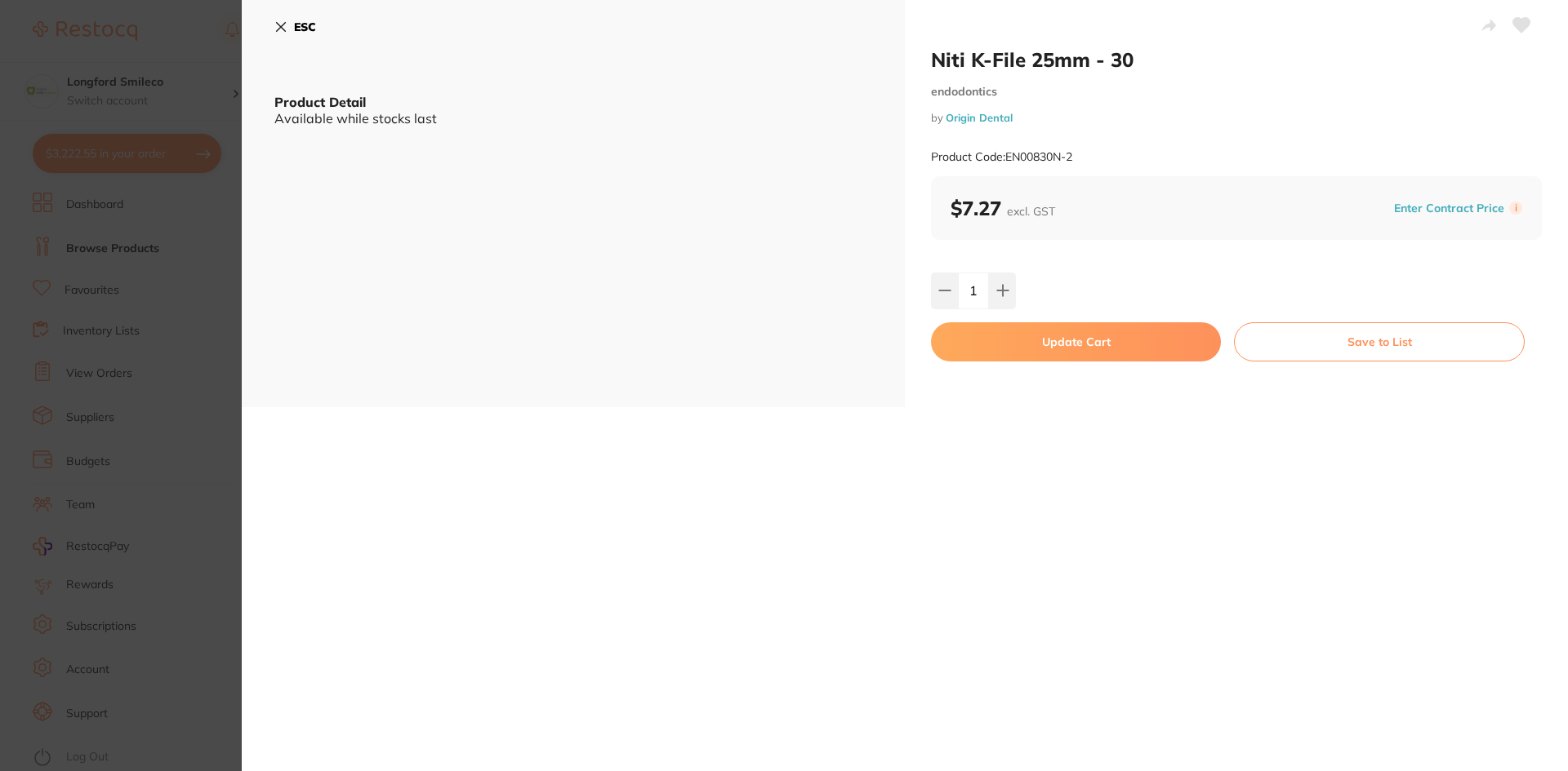
click at [1024, 337] on button "Update Cart" at bounding box center [1075, 342] width 290 height 39
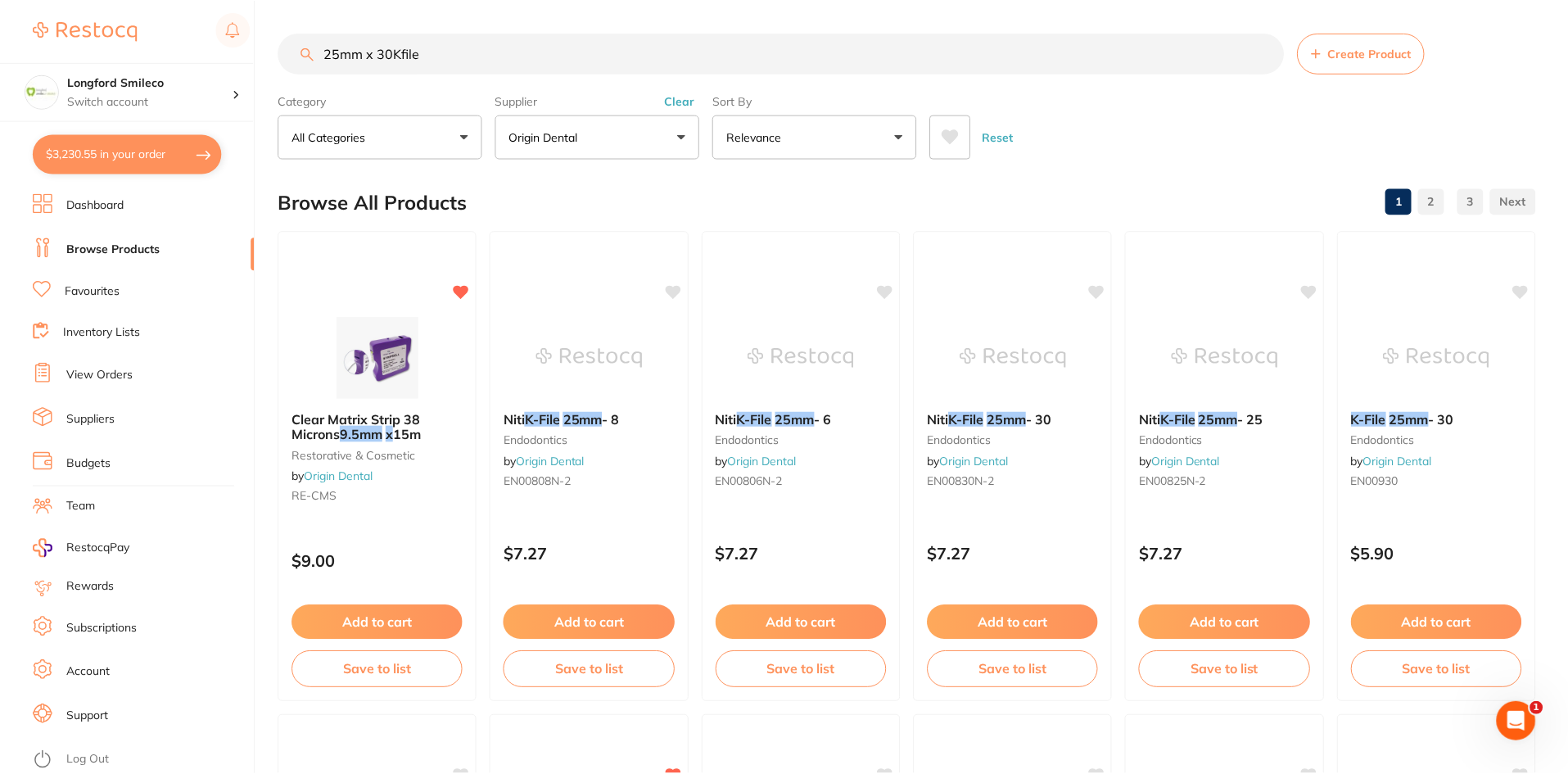
scroll to position [1, 0]
drag, startPoint x: 307, startPoint y: 37, endPoint x: 259, endPoint y: 37, distance: 48.0
click at [236, 37] on div "$3,230.55 Longford Smileco Switch account Longford Smileco North West Dental De…" at bounding box center [784, 386] width 1568 height 774
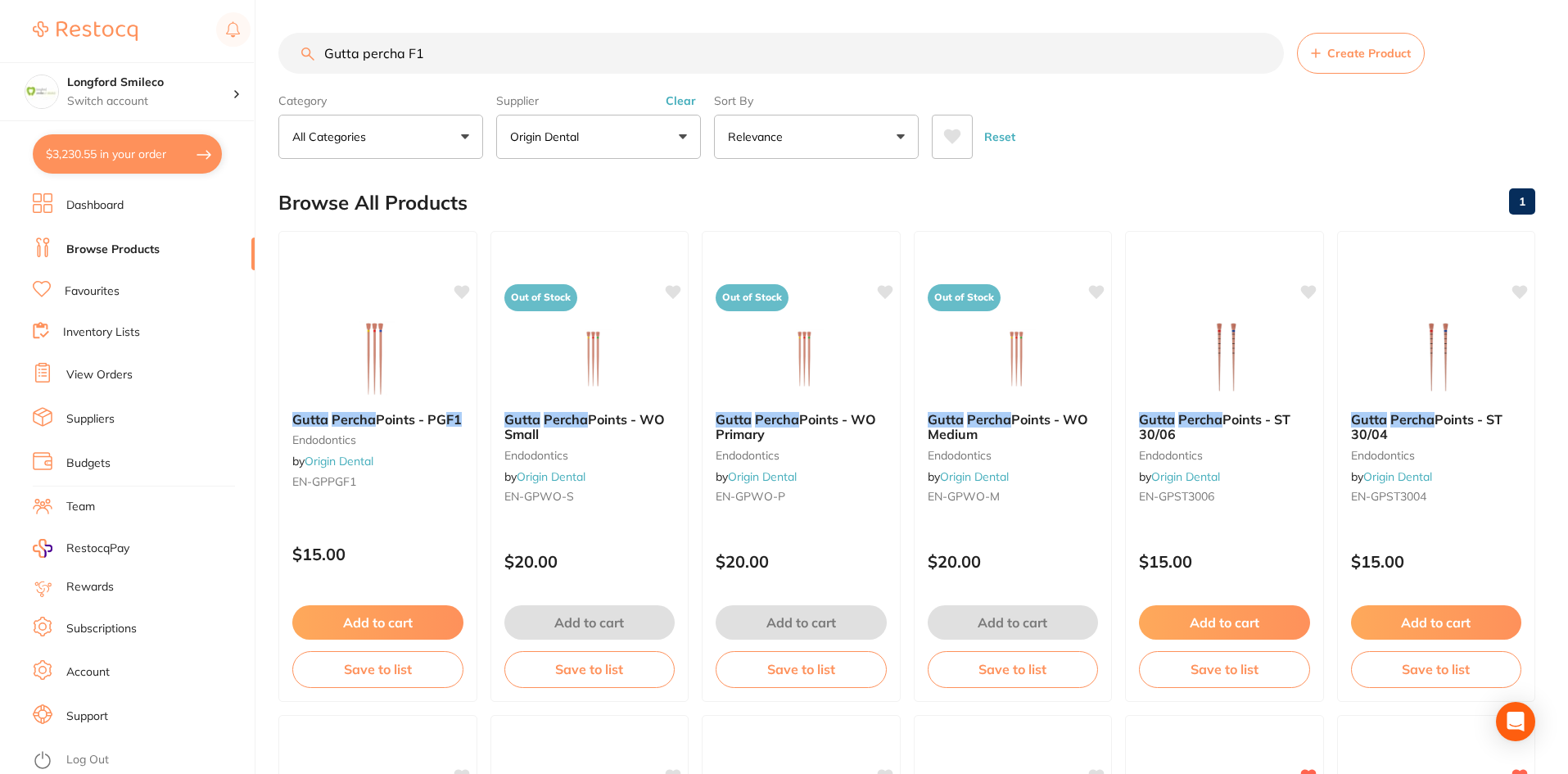
type input "Gutta percha F1"
click at [141, 152] on button "$3,230.55 in your order" at bounding box center [127, 154] width 189 height 39
checkbox input "true"
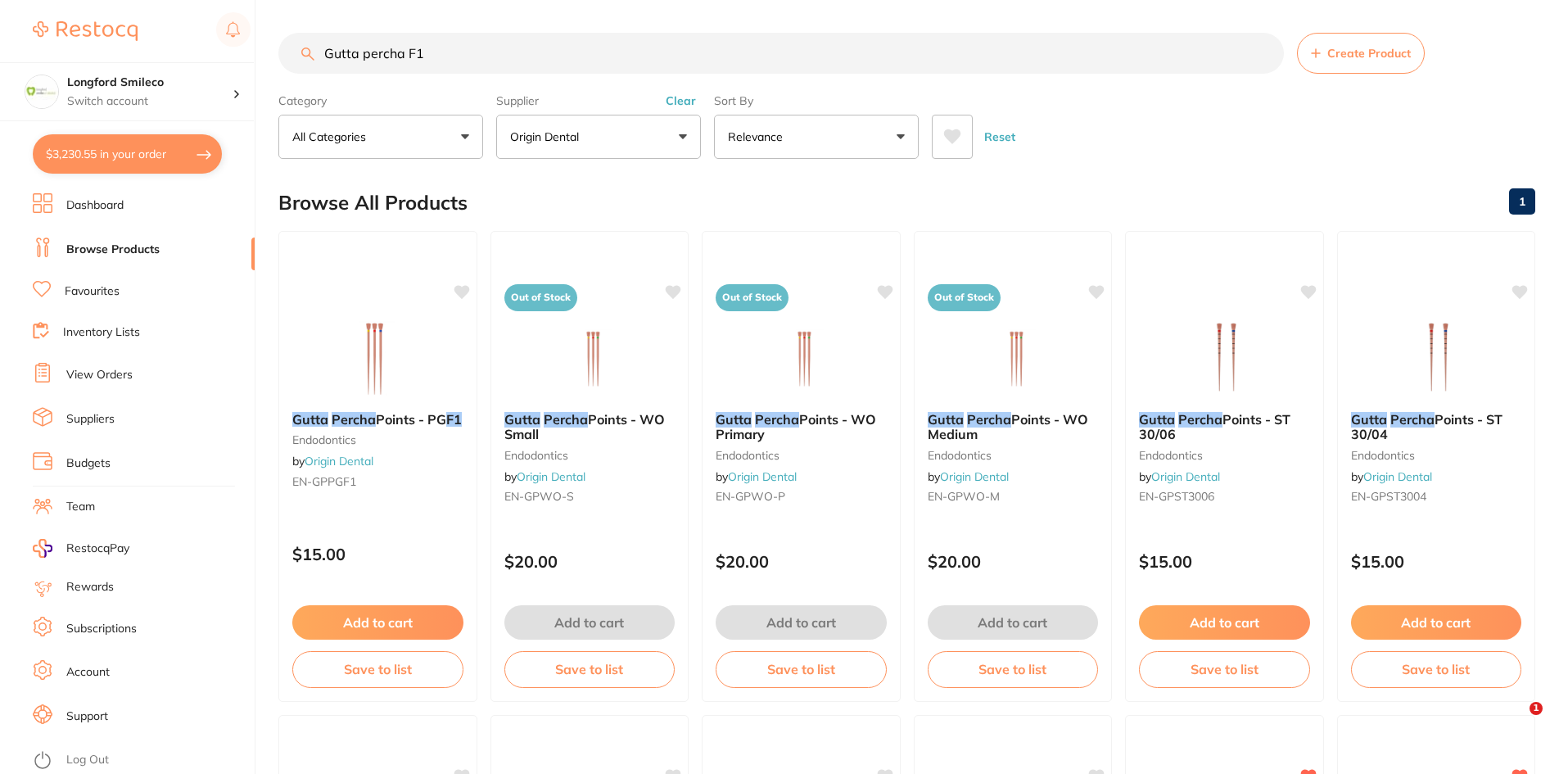
checkbox input "true"
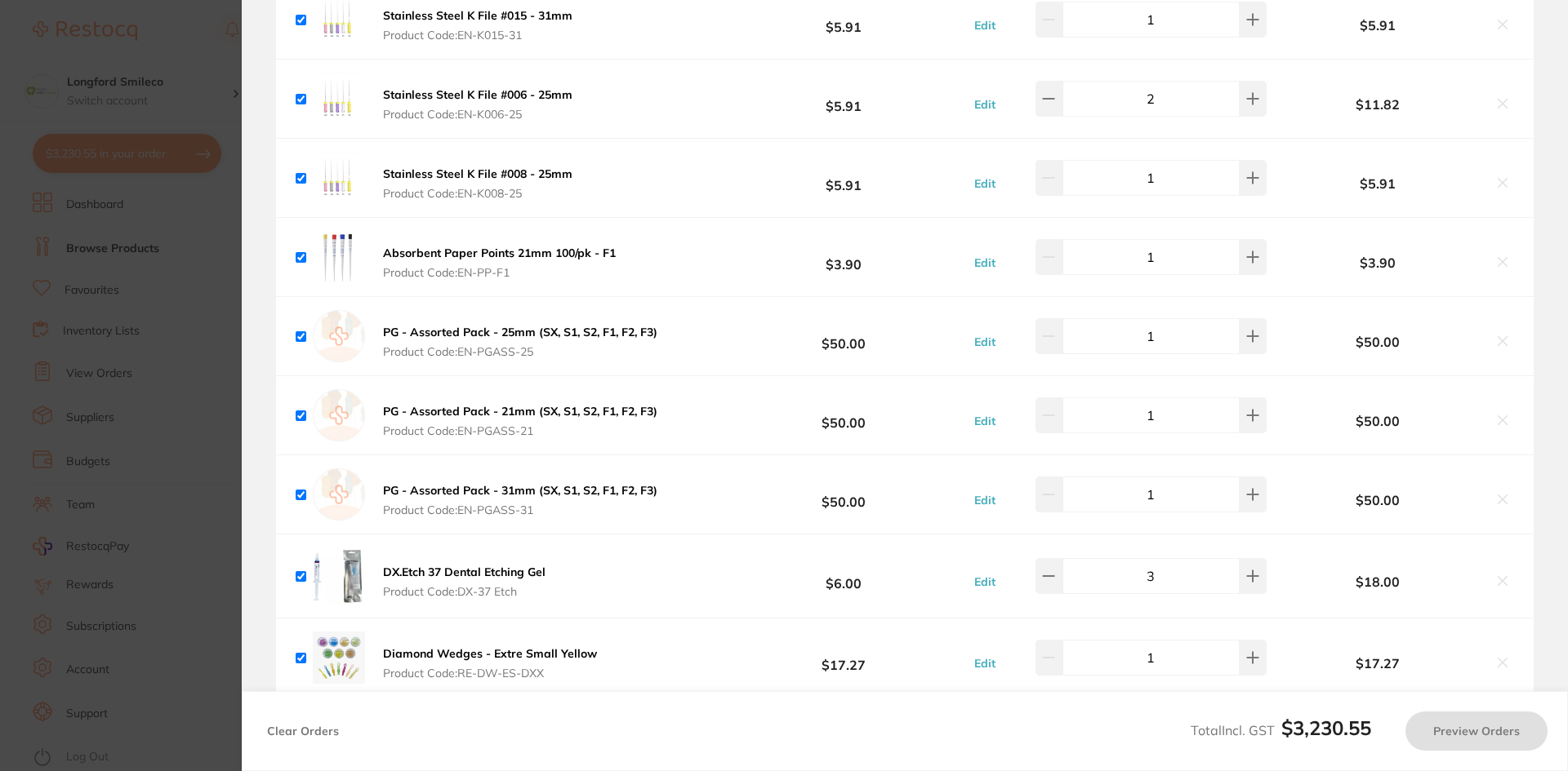
scroll to position [4242, 0]
click at [167, 445] on section "Update RRP Set your pre negotiated price for this item. Item Agreed RRP (excl. …" at bounding box center [784, 385] width 1568 height 771
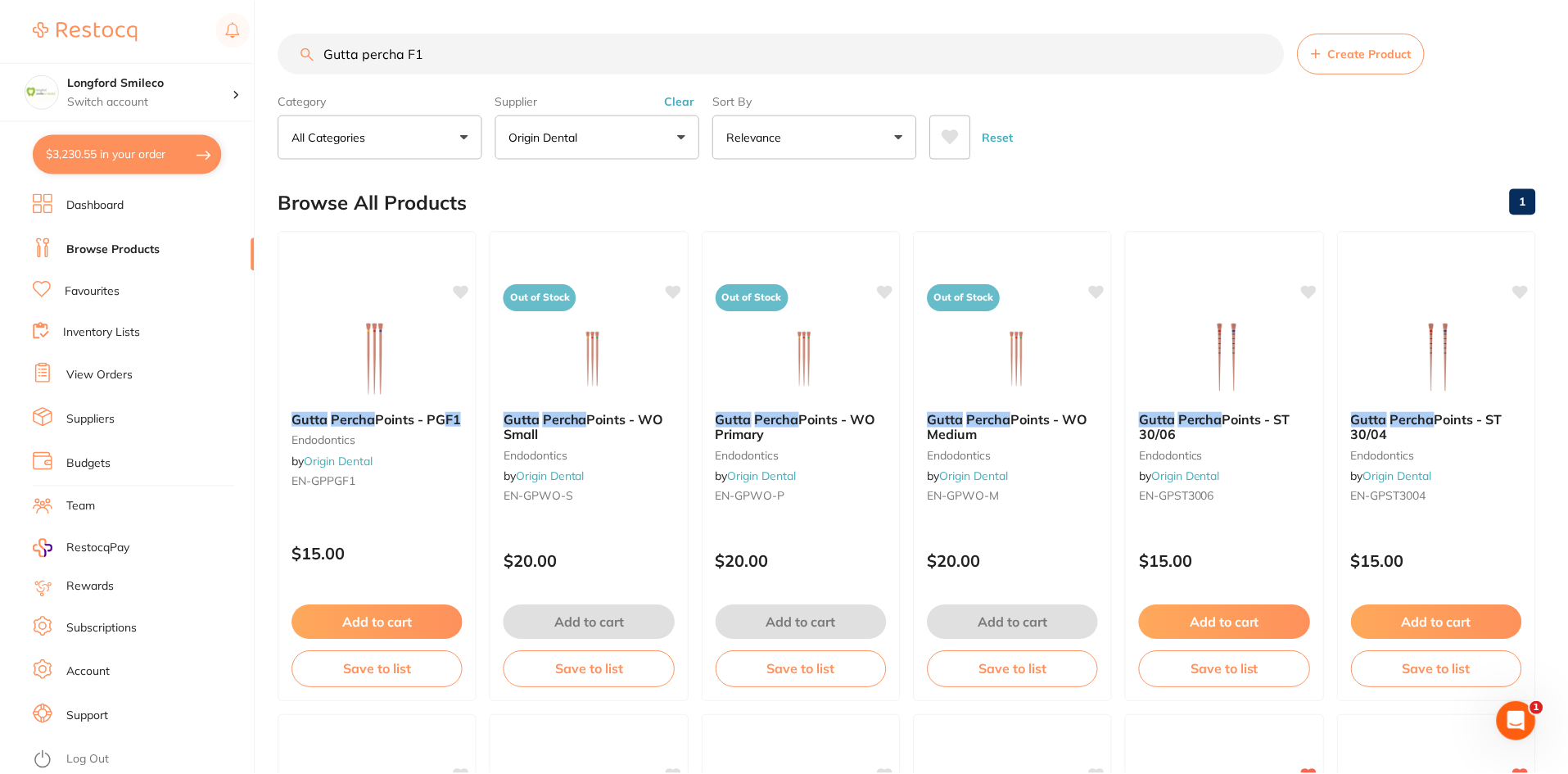
scroll to position [1, 0]
click at [390, 621] on button "Add to cart" at bounding box center [378, 624] width 173 height 36
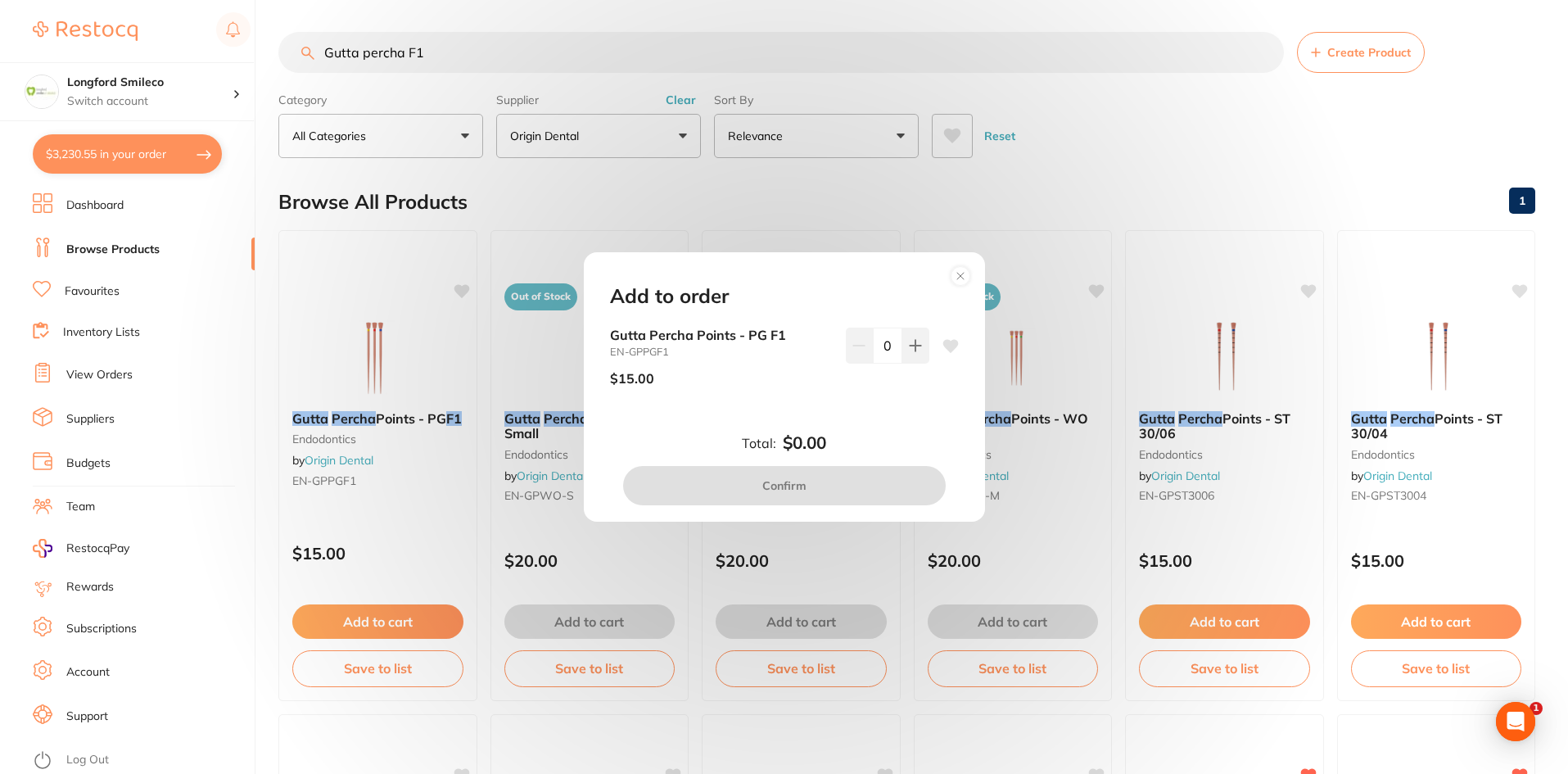
scroll to position [0, 0]
click at [922, 346] on button at bounding box center [916, 345] width 27 height 37
type input "1"
click at [790, 491] on button "Confirm" at bounding box center [784, 486] width 323 height 39
checkbox input "false"
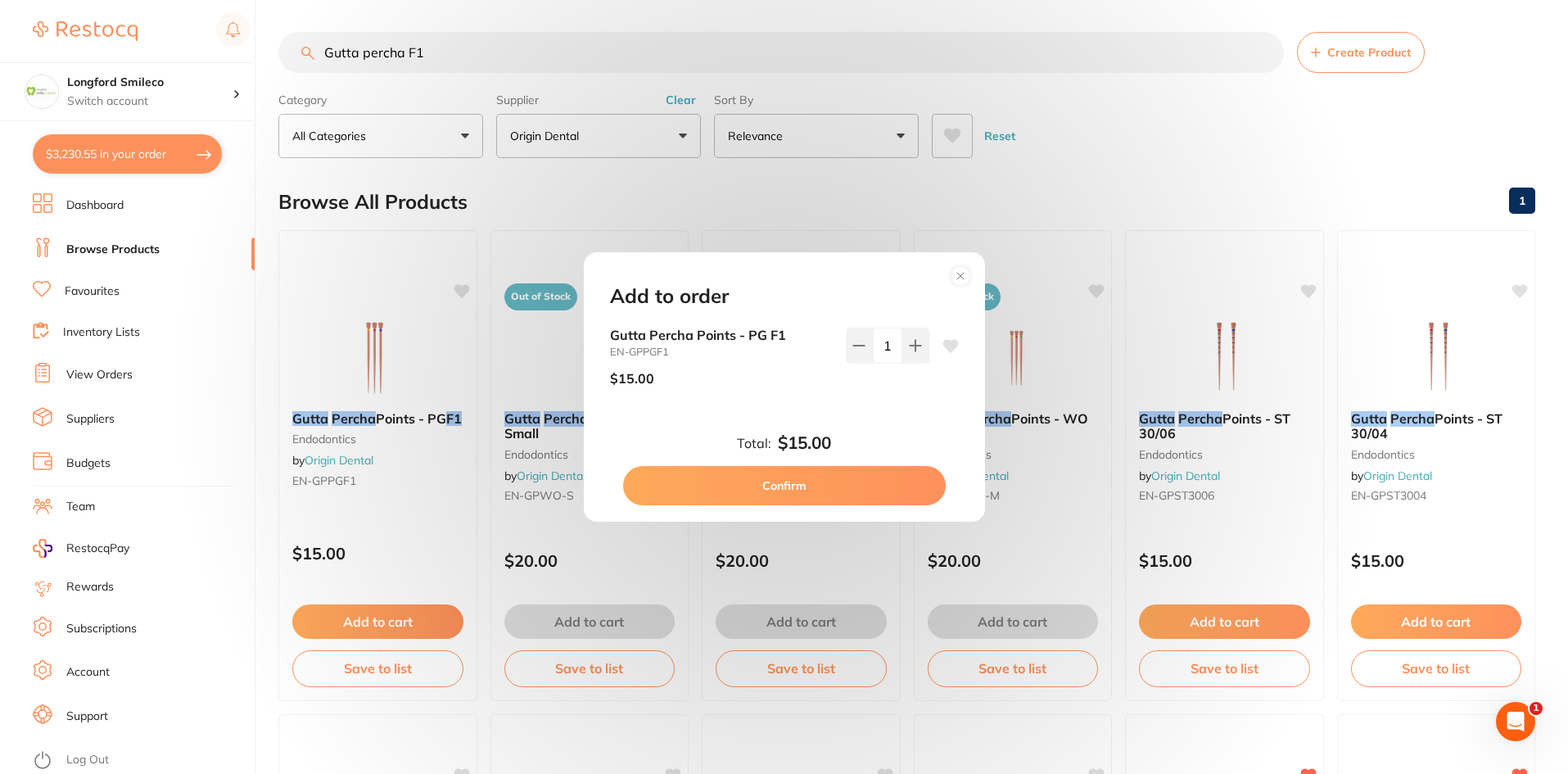
checkbox input "false"
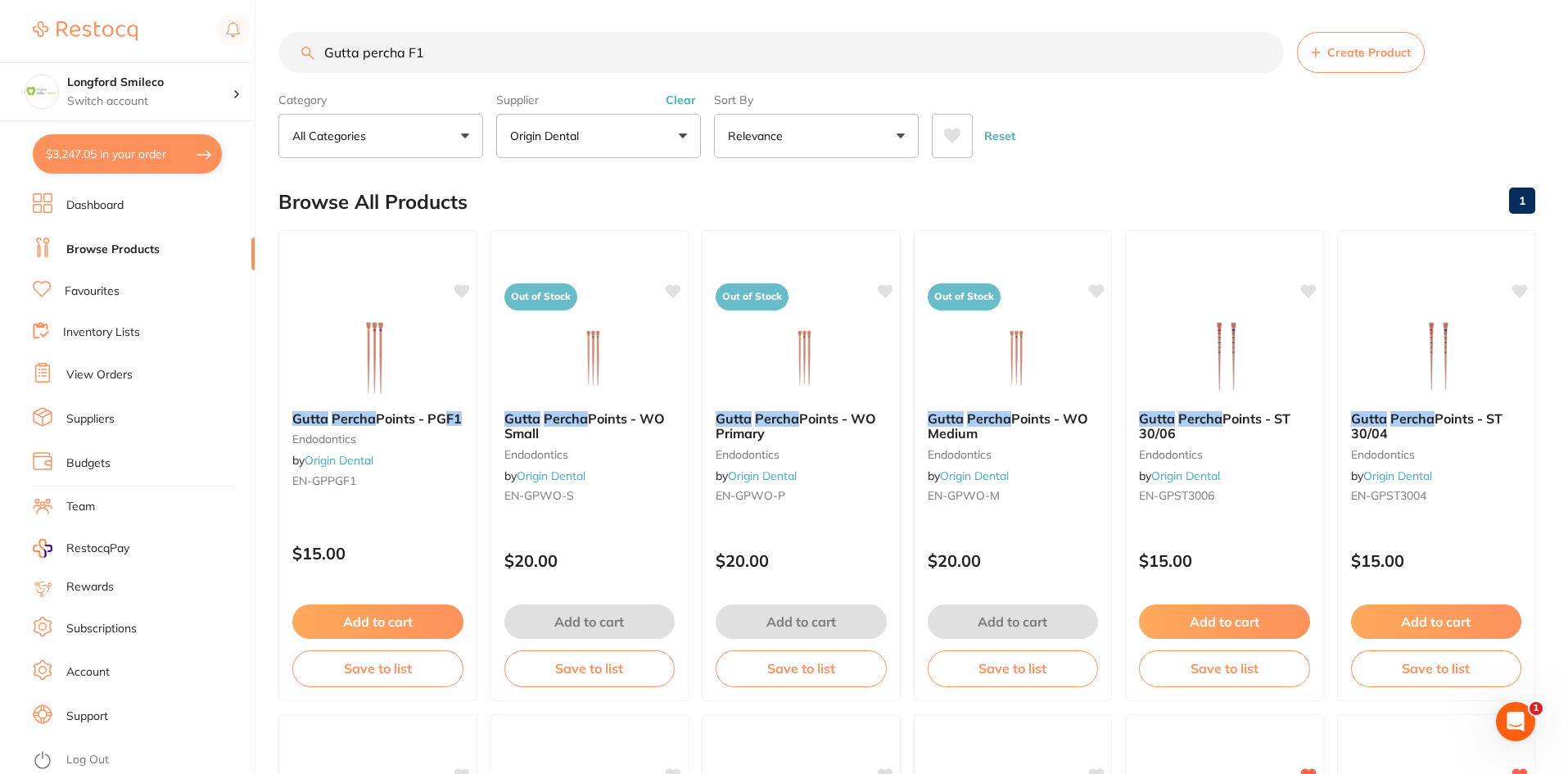
click at [493, 35] on input "Gutta percha F1" at bounding box center [781, 52] width 1006 height 41
type input "Gutta percha F2"
click at [401, 625] on button "Add to cart" at bounding box center [378, 625] width 173 height 36
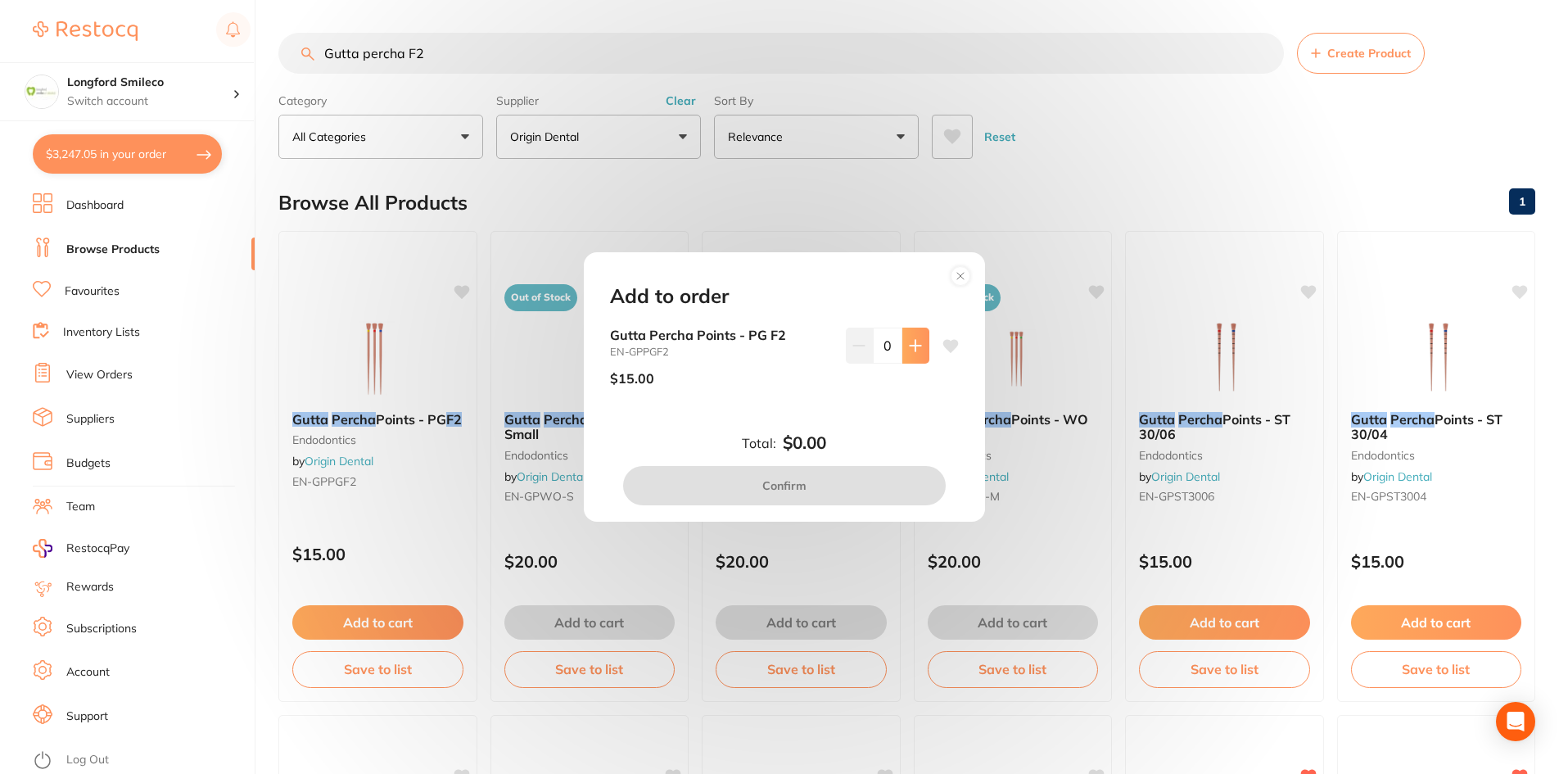
click at [909, 342] on icon at bounding box center [916, 345] width 13 height 13
type input "1"
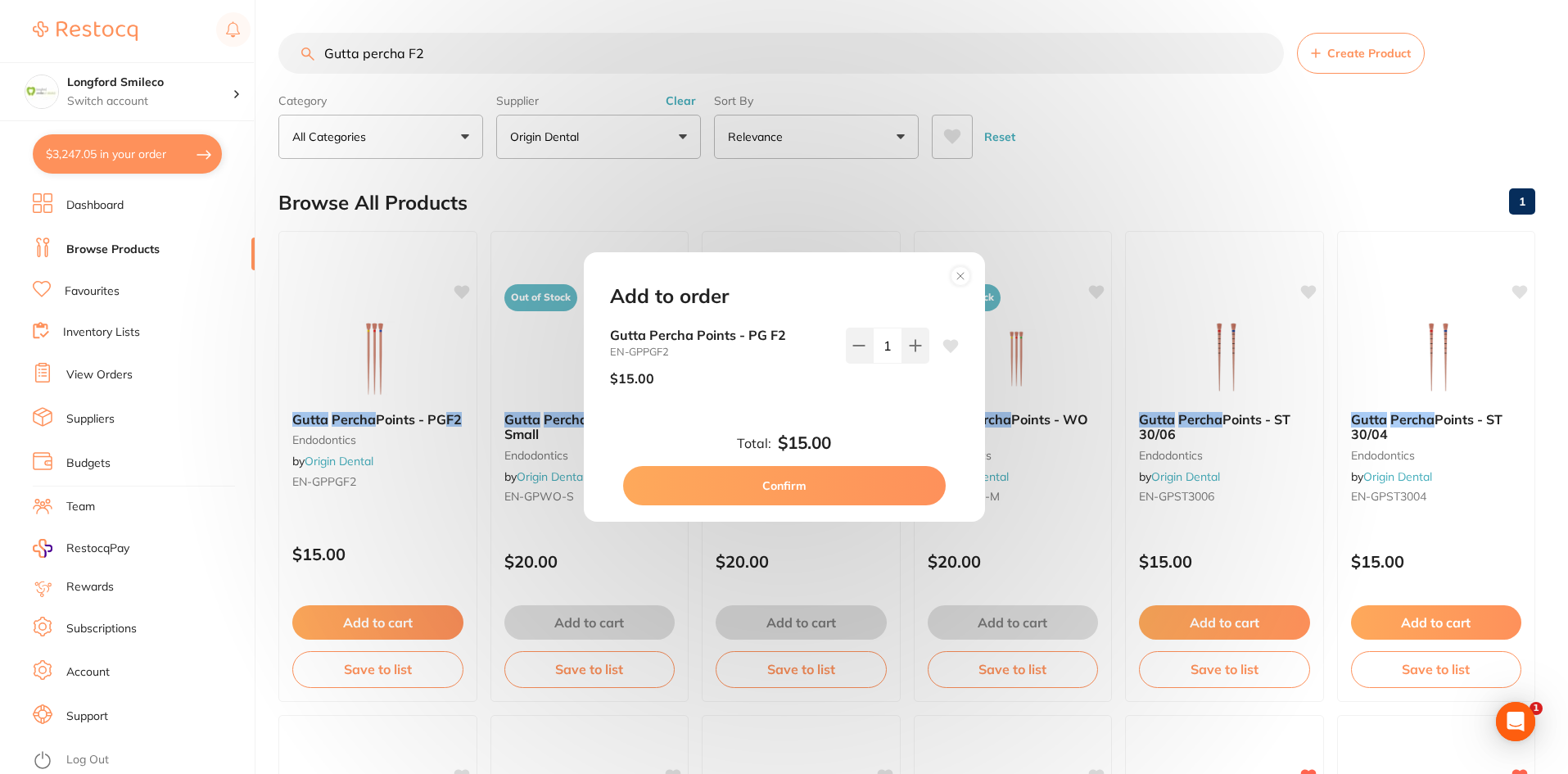
scroll to position [0, 0]
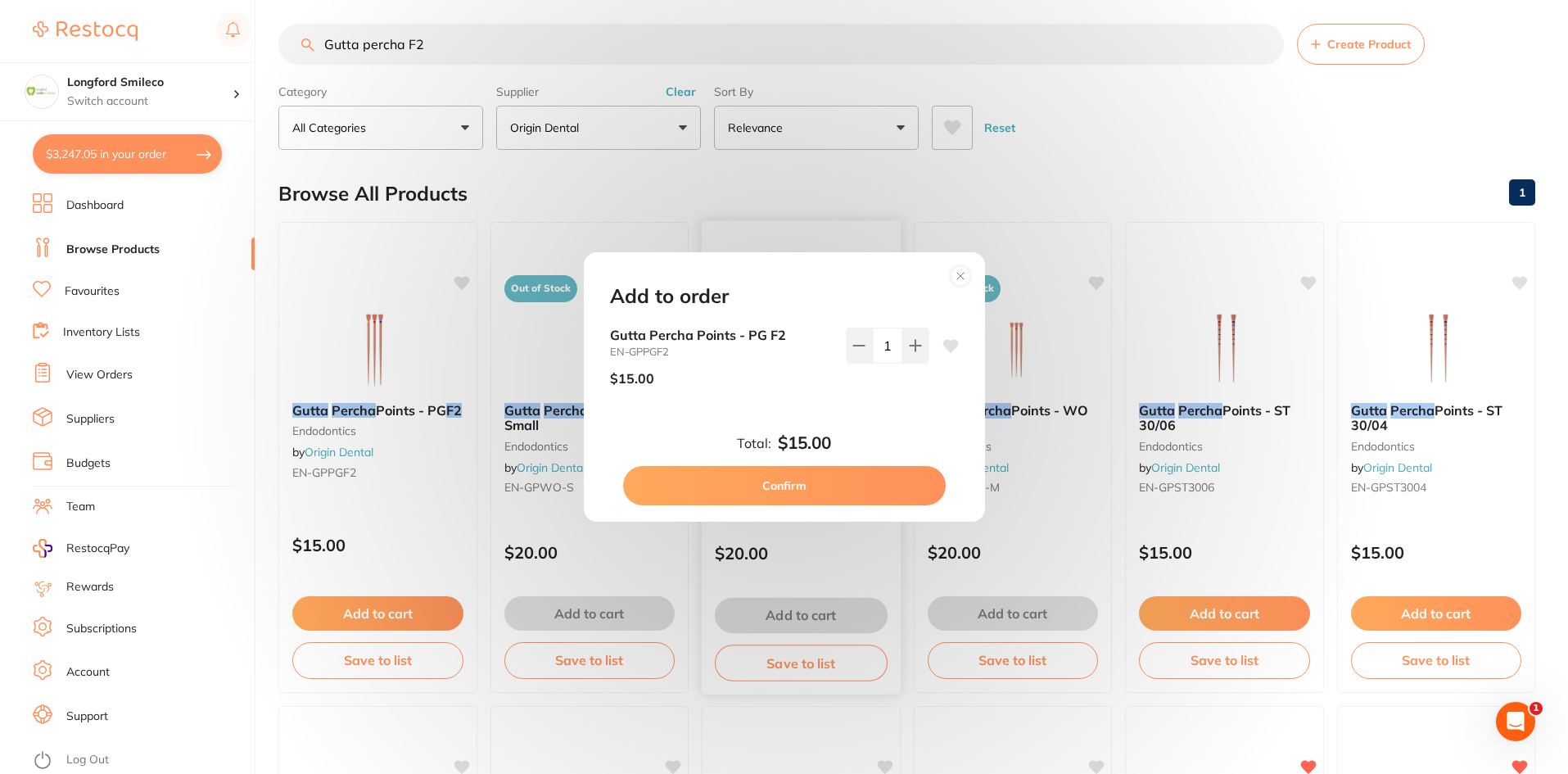
click at [885, 480] on button "Confirm" at bounding box center [784, 486] width 323 height 39
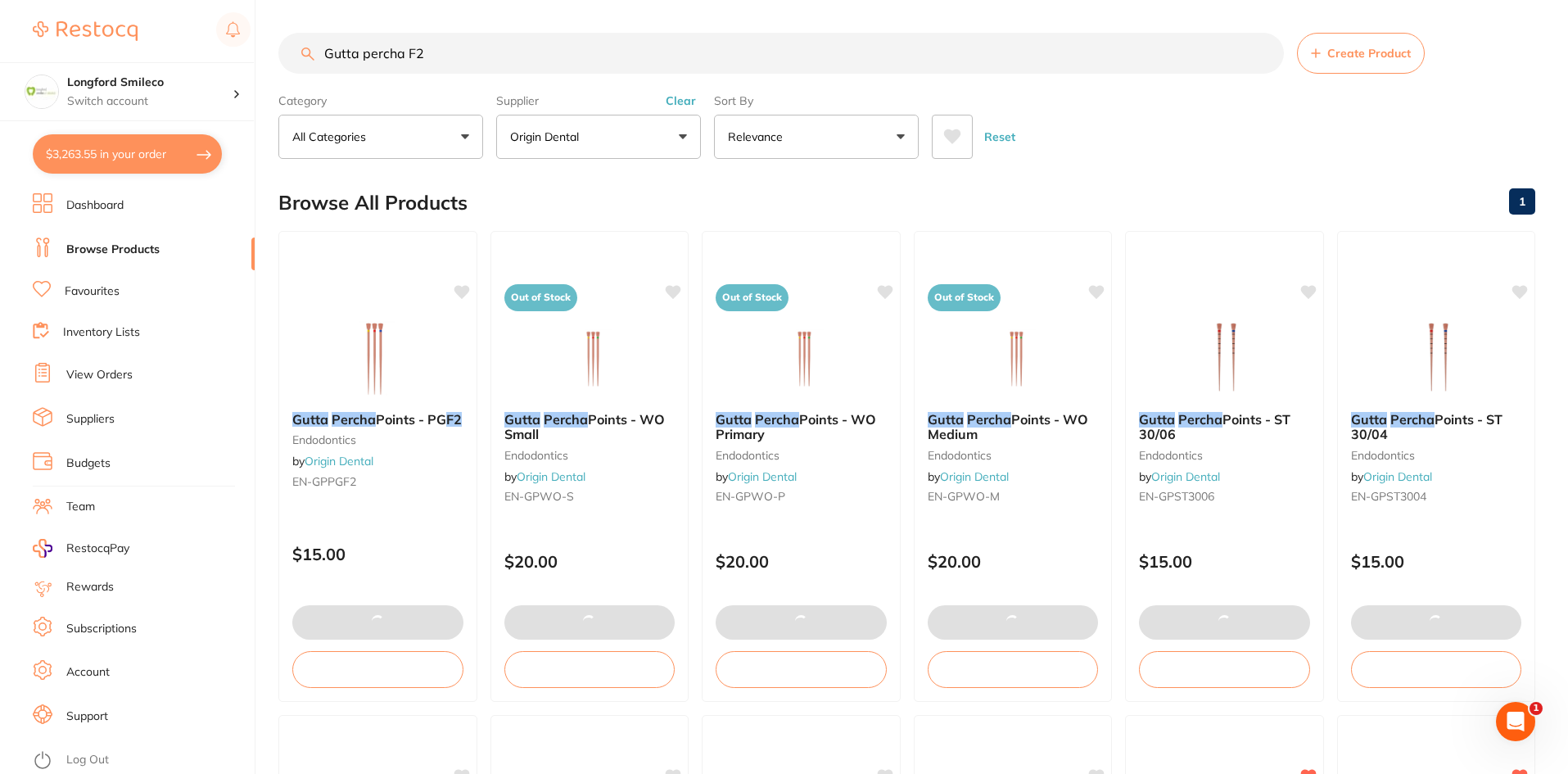
click at [463, 50] on input "Gutta percha F2" at bounding box center [781, 53] width 1006 height 41
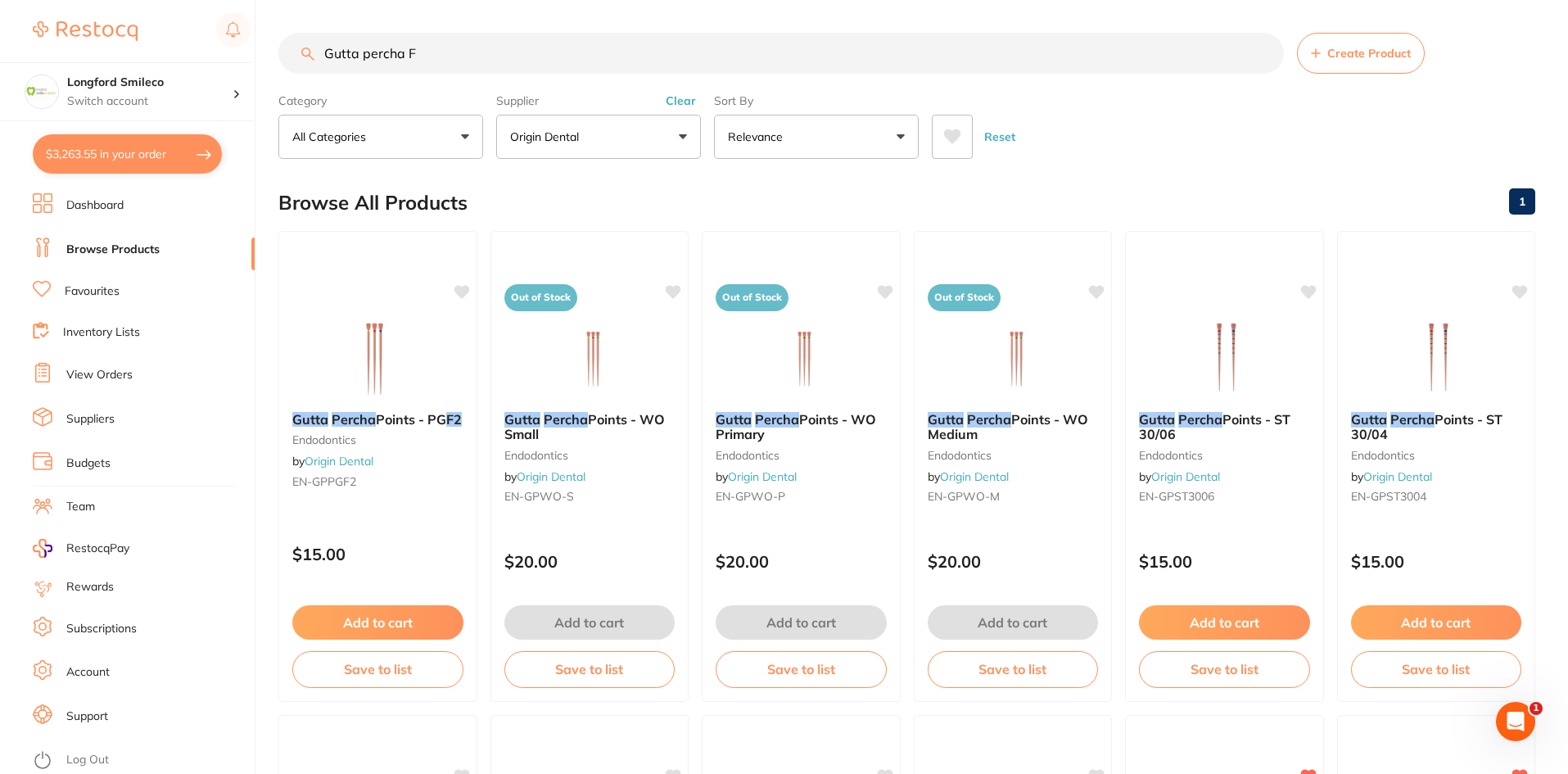
scroll to position [4258, 0]
type input "Gutta percha F3"
click at [429, 629] on button "Add to cart" at bounding box center [378, 625] width 173 height 36
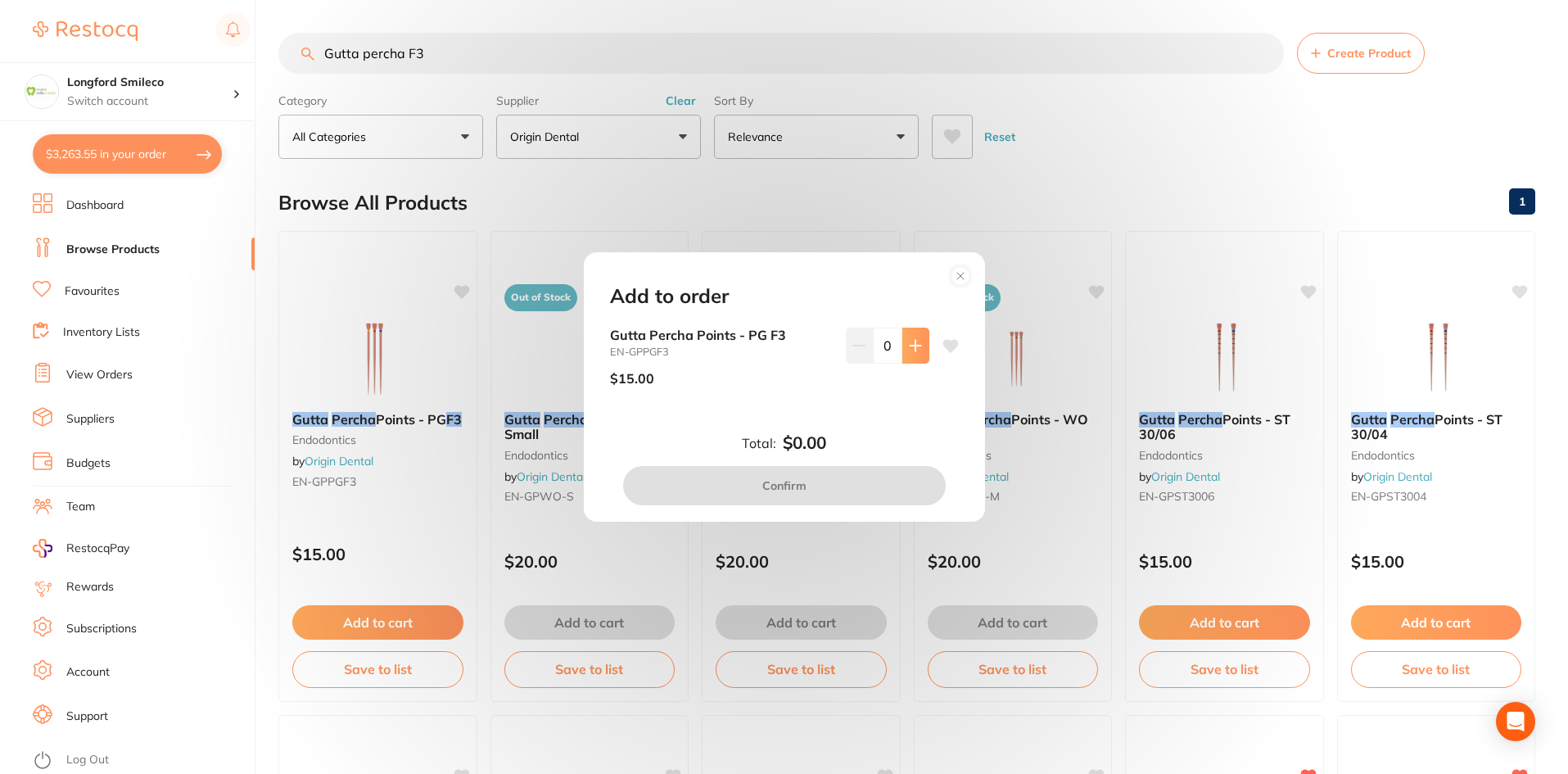
click at [903, 347] on button at bounding box center [916, 345] width 27 height 37
type input "1"
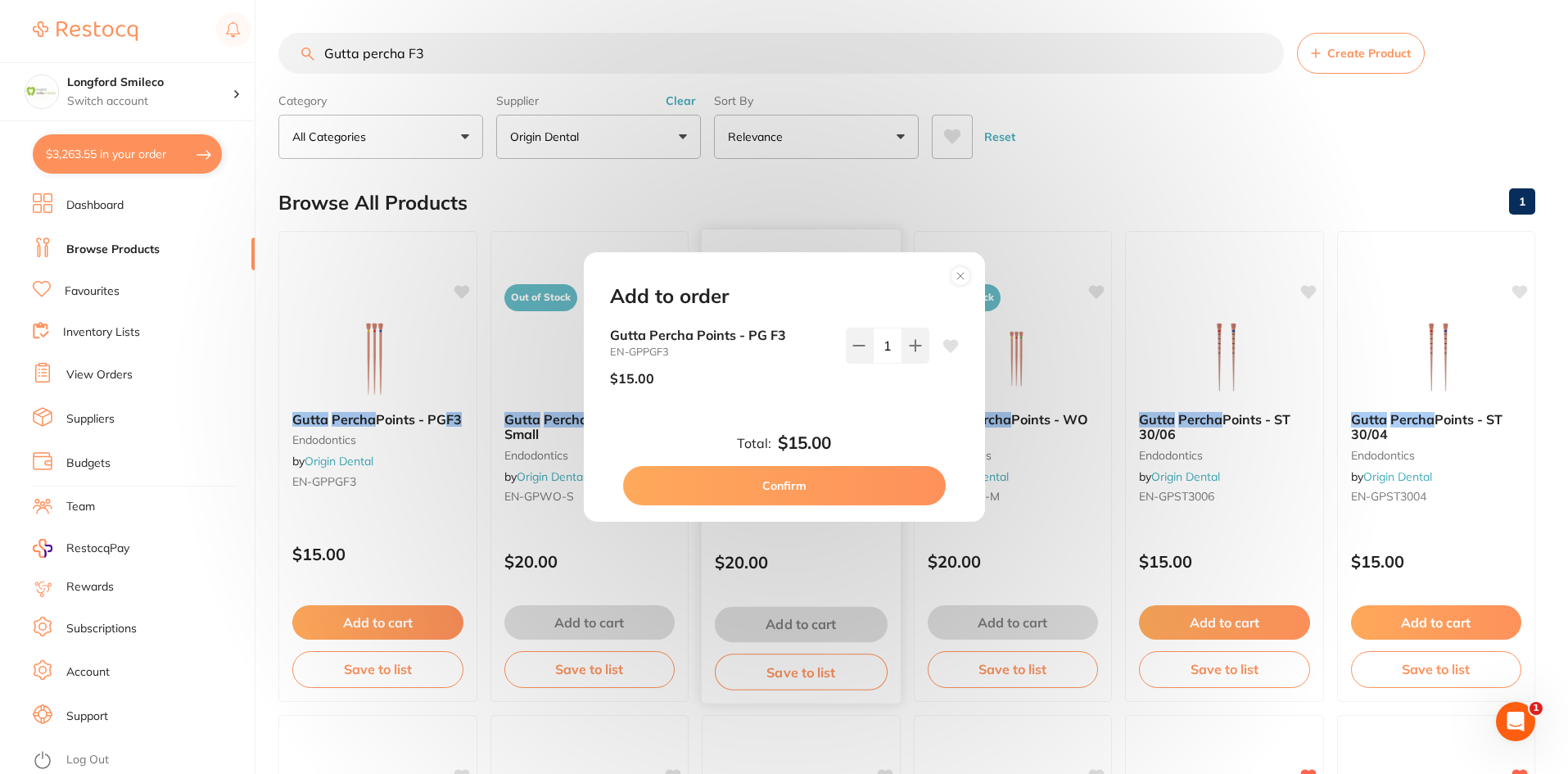
click at [809, 480] on button "Confirm" at bounding box center [784, 486] width 323 height 39
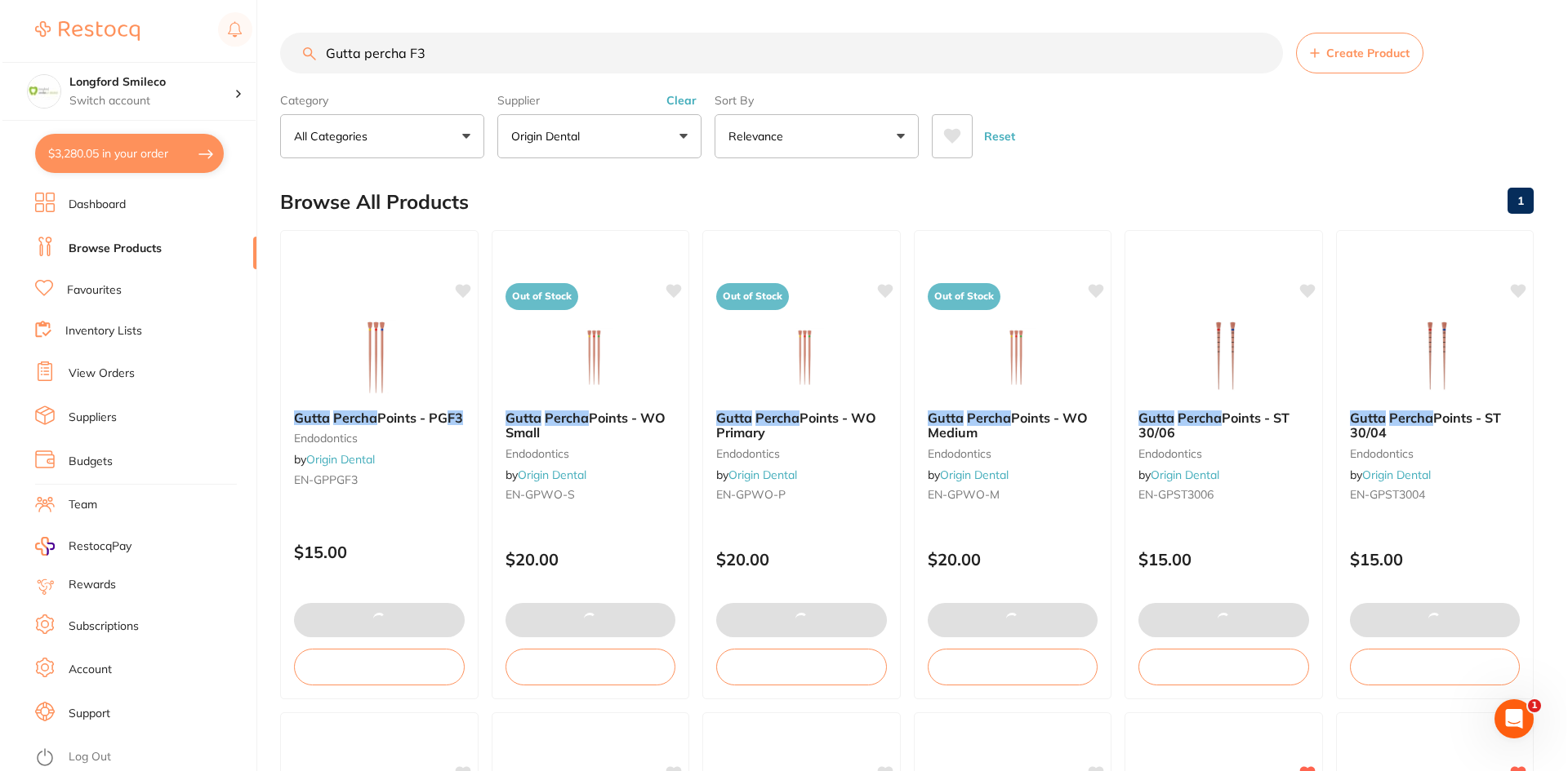
scroll to position [4242, 0]
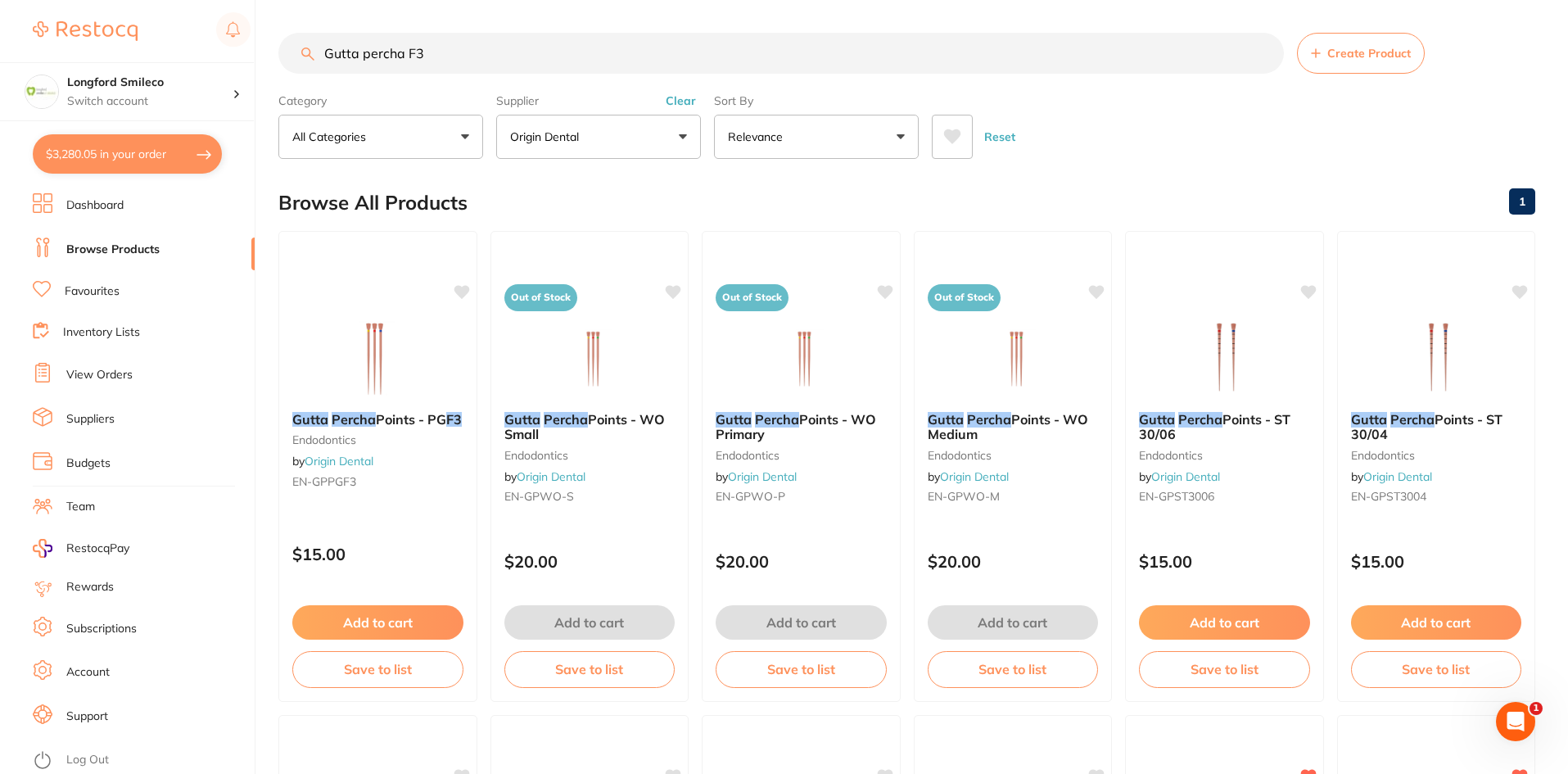
drag, startPoint x: 498, startPoint y: 31, endPoint x: 451, endPoint y: 65, distance: 58.0
drag, startPoint x: 484, startPoint y: 75, endPoint x: 404, endPoint y: 55, distance: 82.5
click at [363, 66] on section "Gutta percha F3 Create Product Category All Categories All Categories endodonti…" at bounding box center [907, 95] width 1257 height 126
click at [452, 47] on input "Gutta percha F3" at bounding box center [781, 53] width 1006 height 41
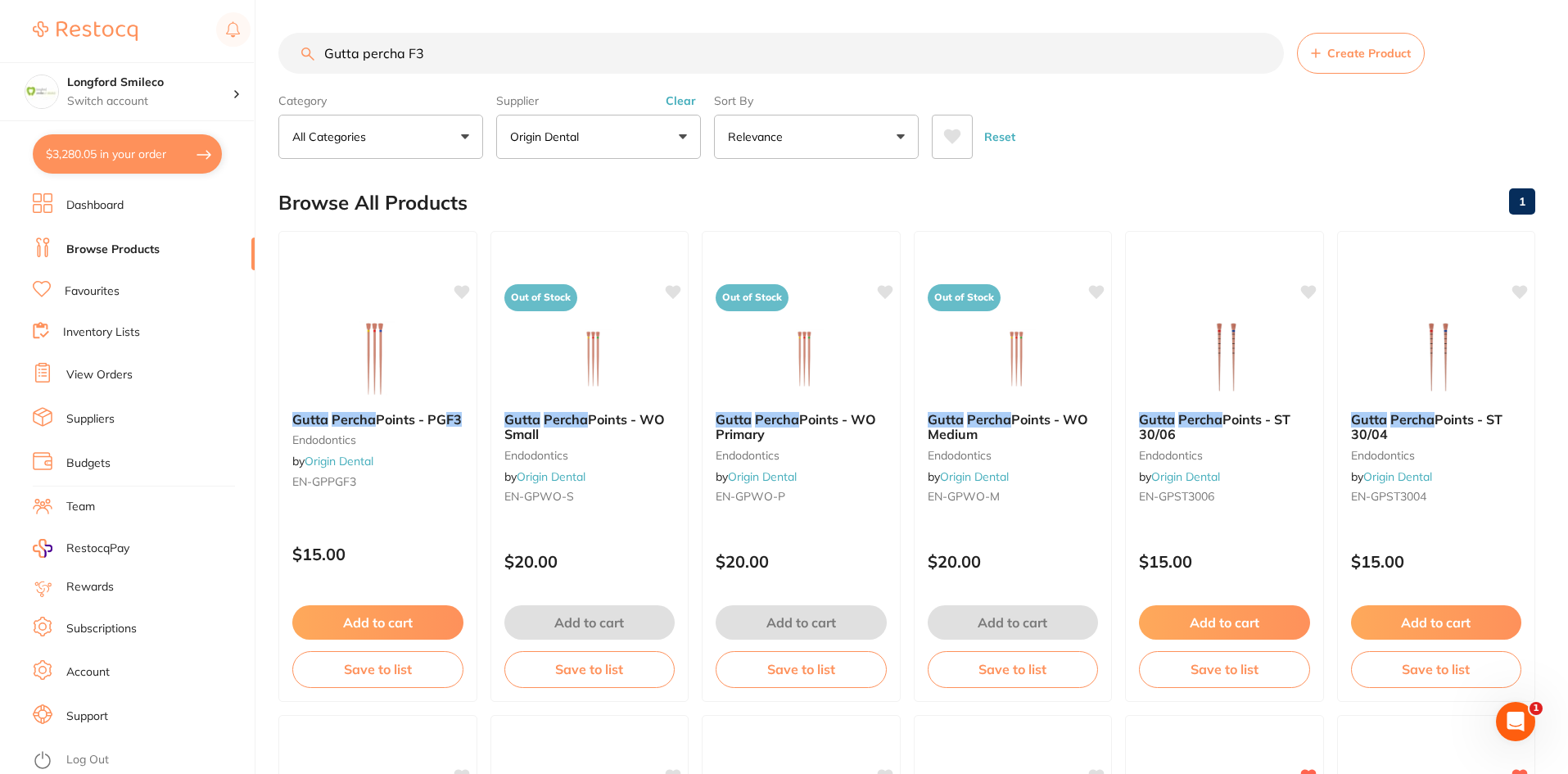
click at [203, 148] on button "$3,280.05 in your order" at bounding box center [127, 154] width 189 height 39
checkbox input "true"
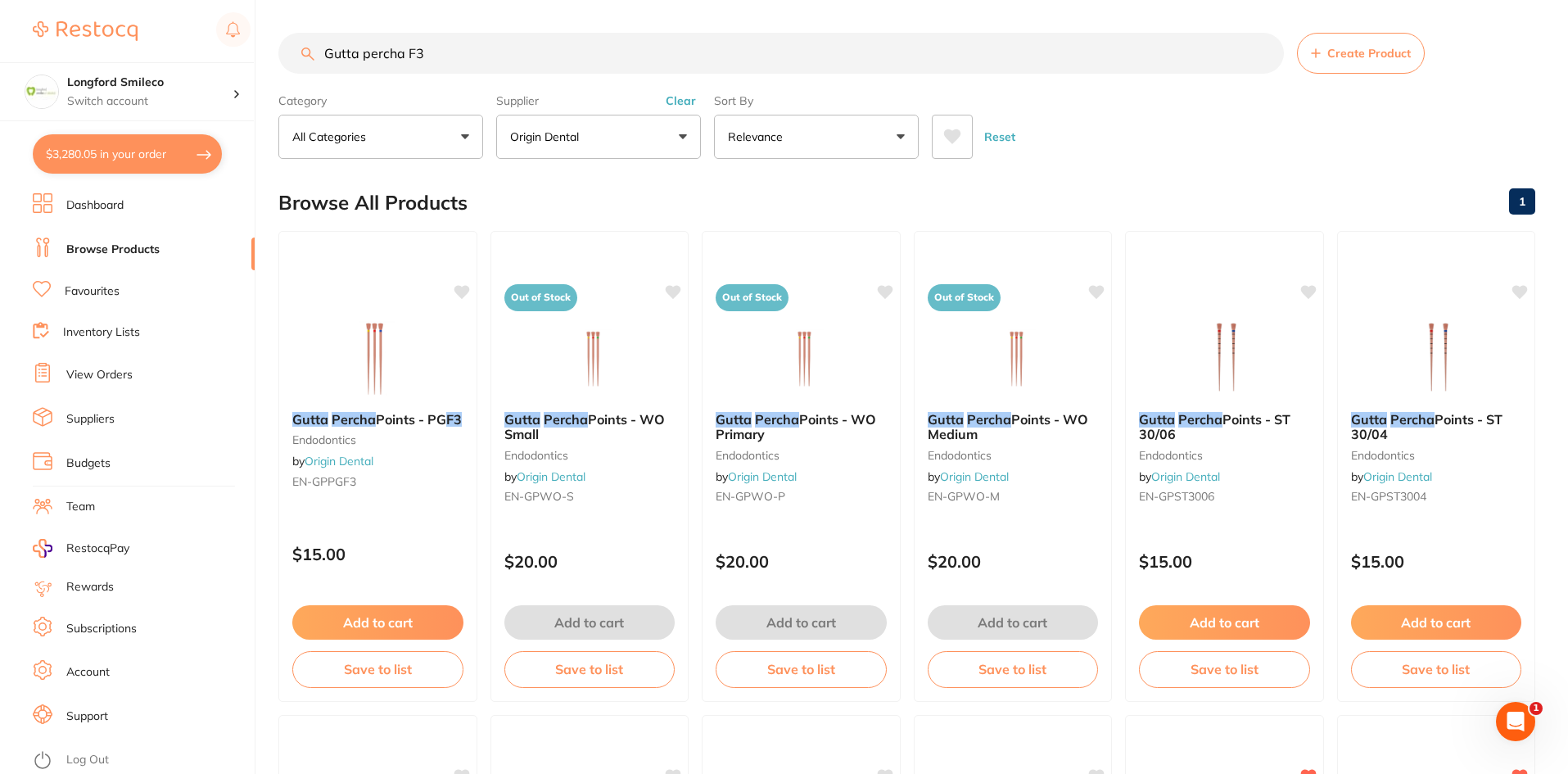
checkbox input "true"
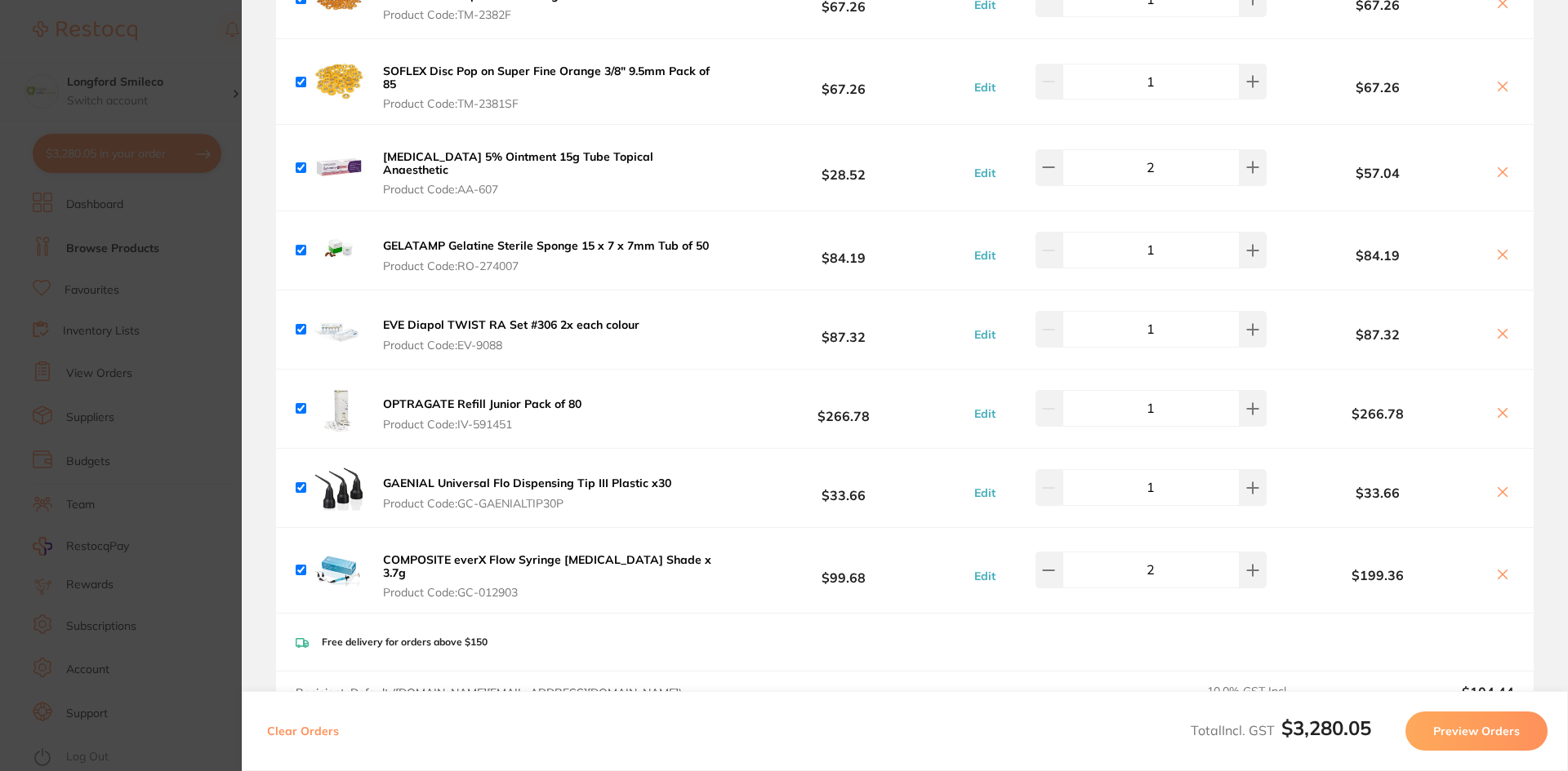
scroll to position [570, 0]
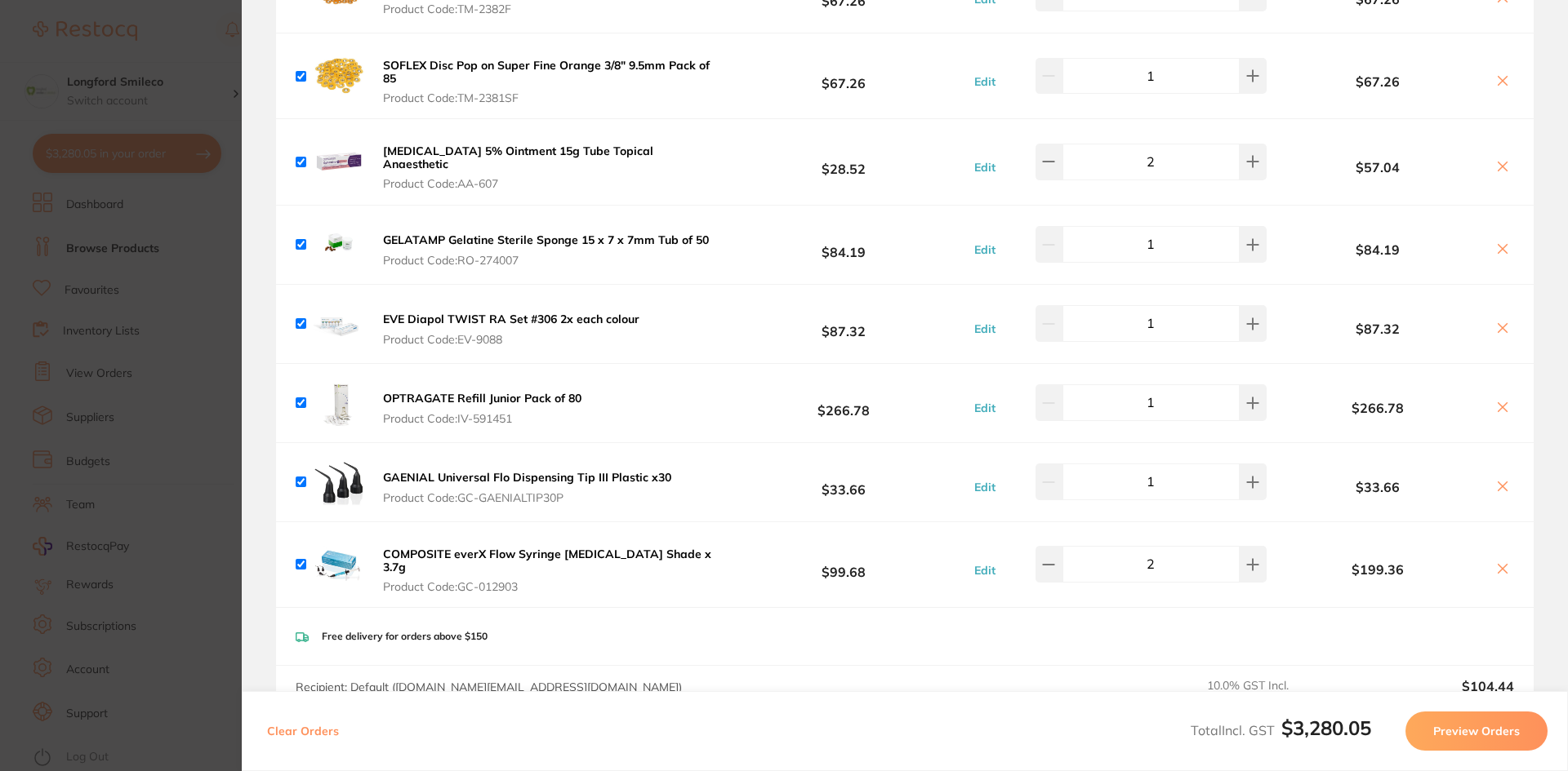
drag, startPoint x: 160, startPoint y: 375, endPoint x: 381, endPoint y: 315, distance: 229.0
click at [160, 369] on section "Update RRP Set your pre negotiated price for this item. Item Agreed RRP (excl. …" at bounding box center [784, 385] width 1568 height 771
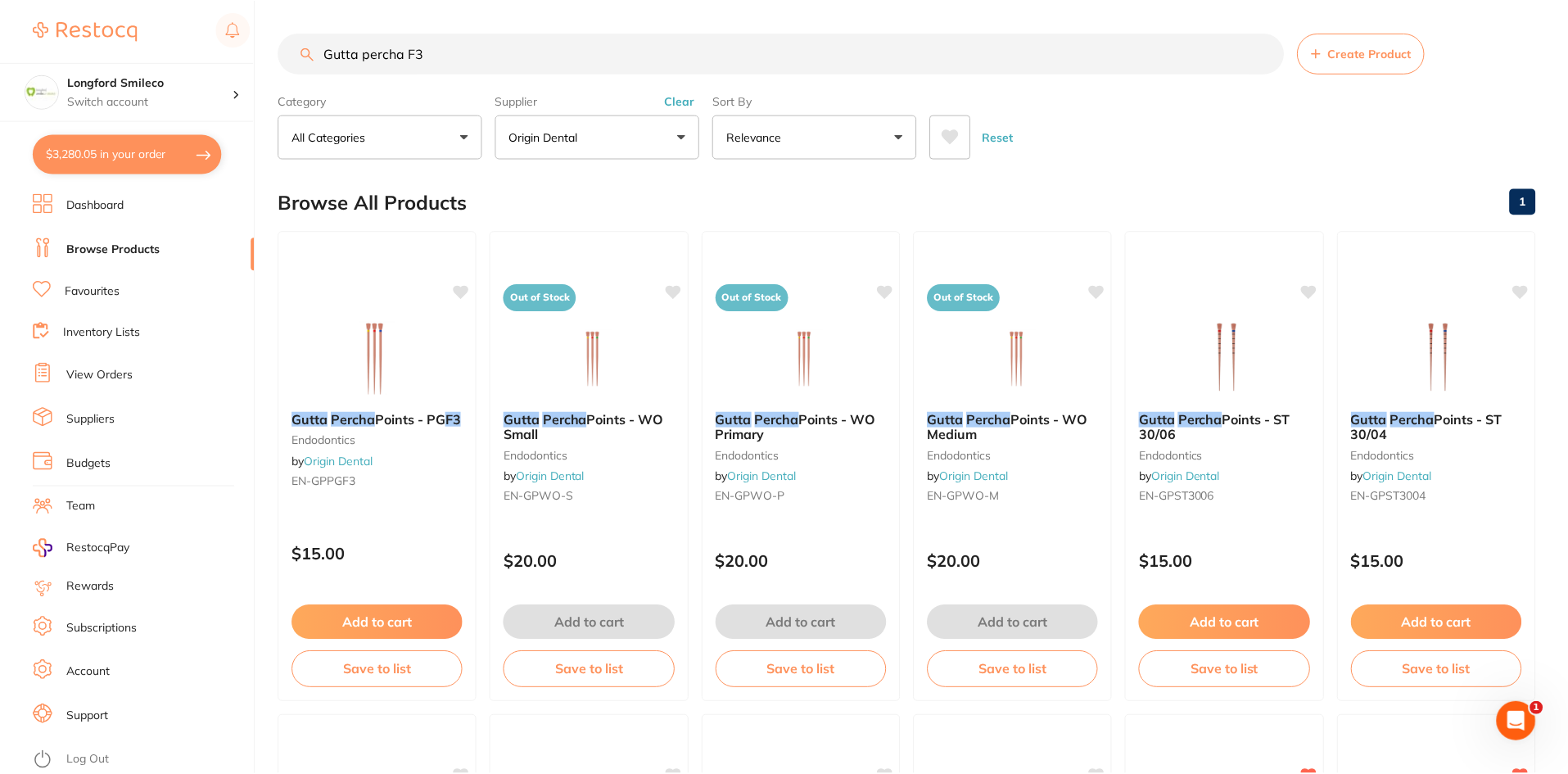
scroll to position [2, 0]
drag, startPoint x: 424, startPoint y: 51, endPoint x: 330, endPoint y: 51, distance: 94.0
click at [330, 51] on input "Gutta percha F3" at bounding box center [781, 51] width 1006 height 41
type input "G"
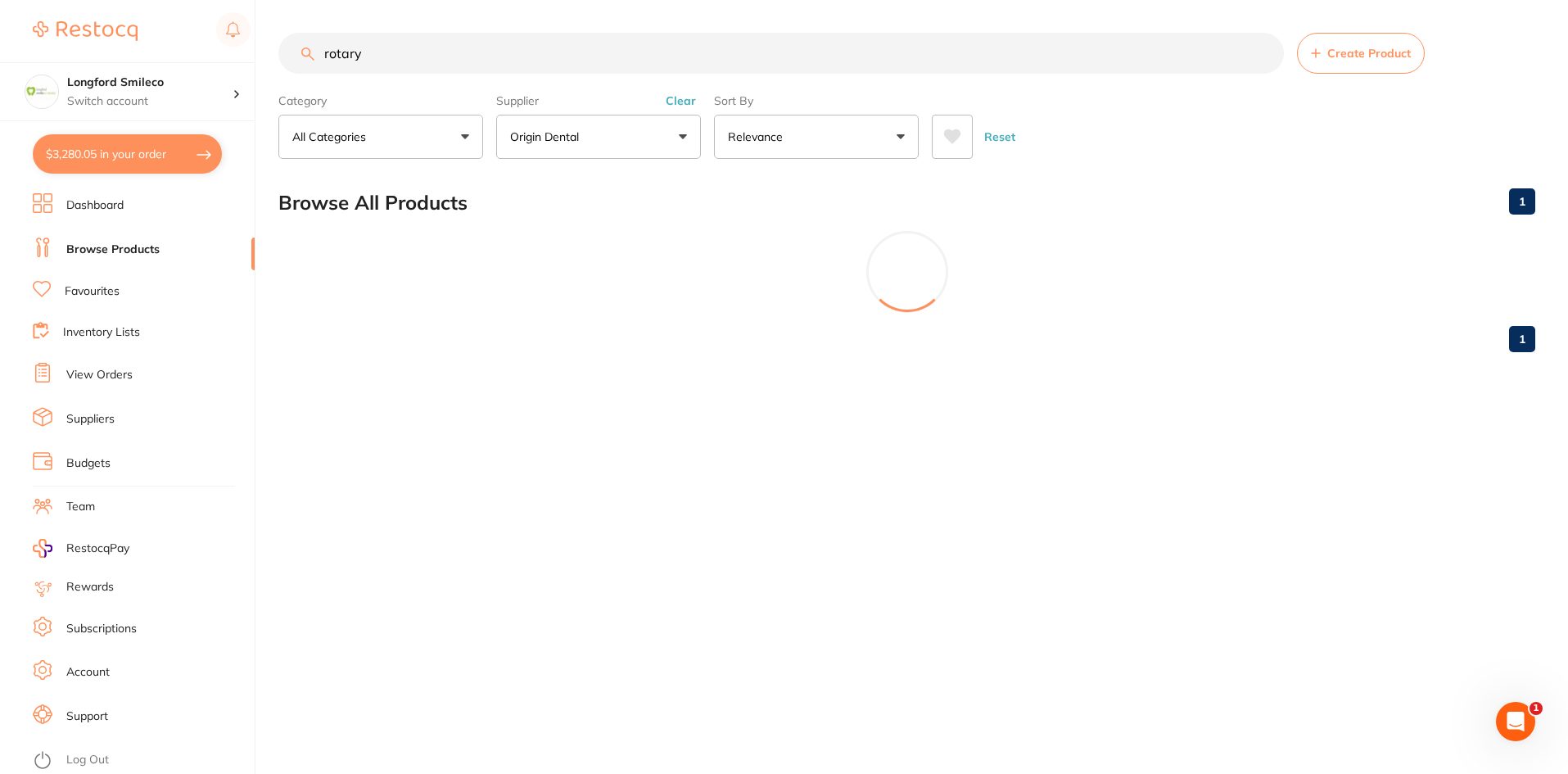
scroll to position [0, 0]
click at [418, 64] on input "rotary" at bounding box center [783, 53] width 1009 height 41
type input "r"
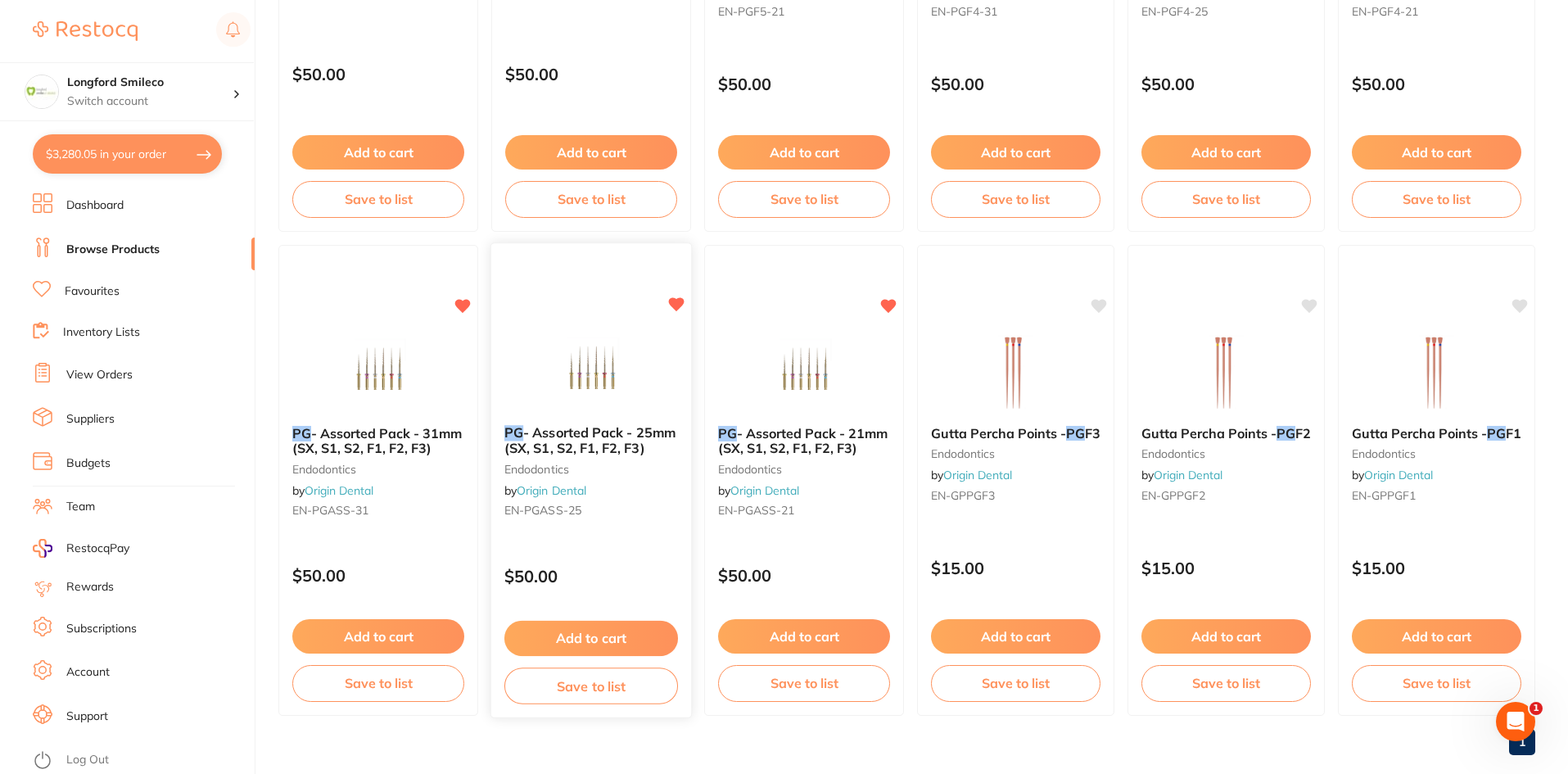
type input "Rotary PG"
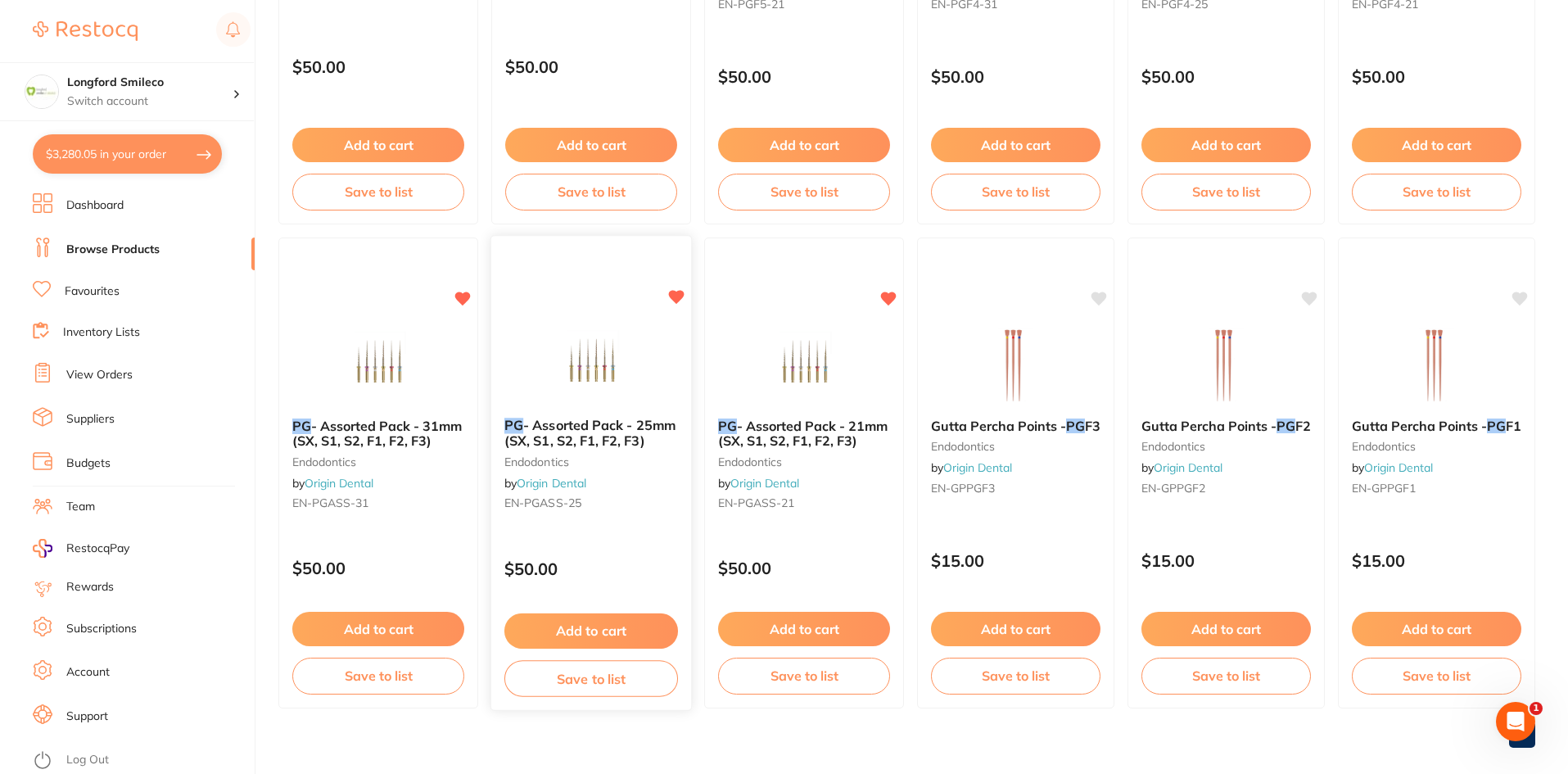
click at [576, 361] on img at bounding box center [590, 363] width 108 height 82
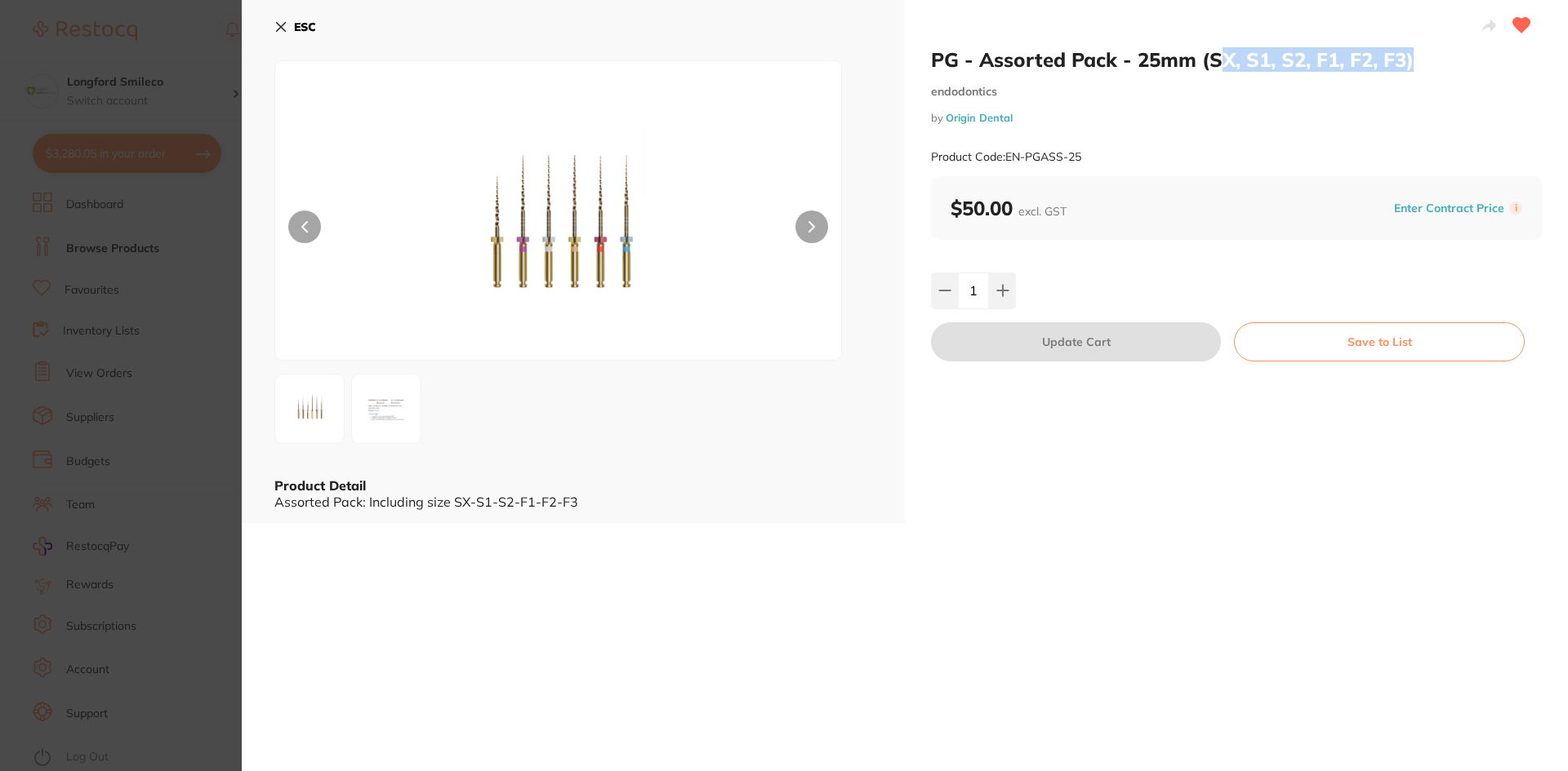
drag, startPoint x: 1217, startPoint y: 49, endPoint x: 1421, endPoint y: 57, distance: 204.2
click at [1421, 57] on h2 "PG - Assorted Pack - 25mm (SX, S1, S2, F1, F2, F3)" at bounding box center [1236, 60] width 611 height 24
click at [278, 25] on icon at bounding box center [282, 28] width 9 height 9
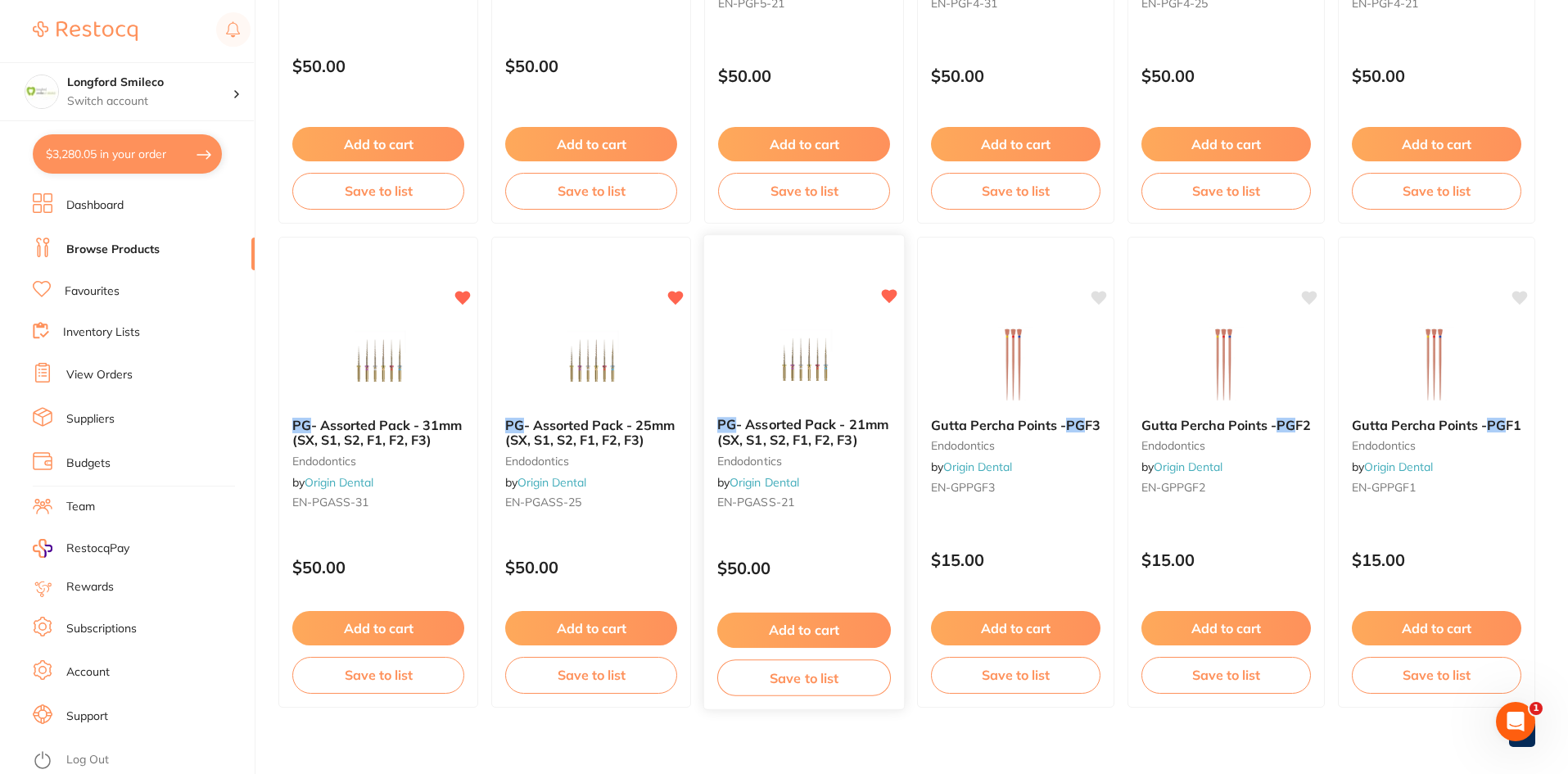
click at [838, 358] on img at bounding box center [804, 362] width 108 height 82
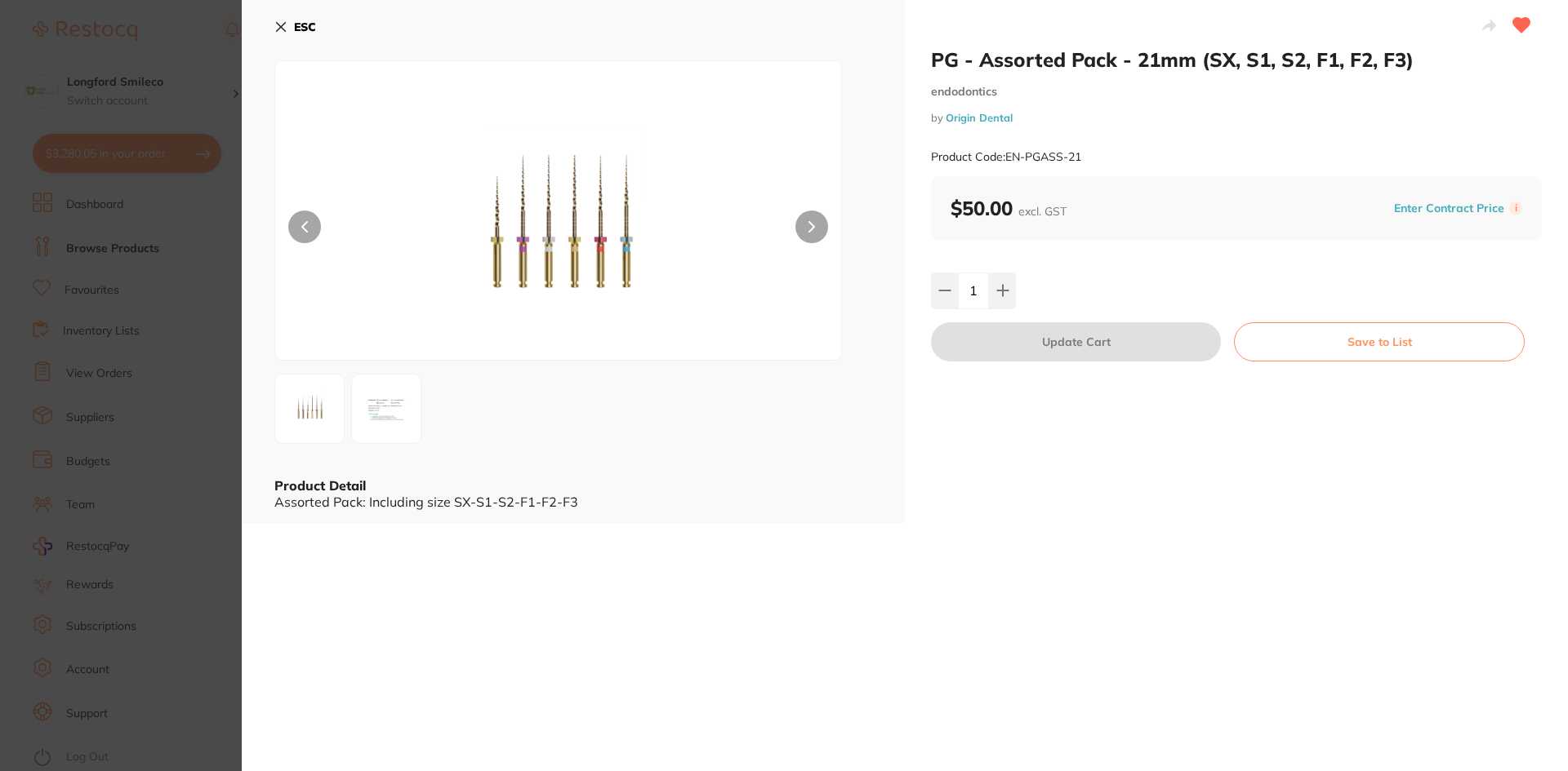
click at [279, 33] on icon at bounding box center [281, 27] width 13 height 13
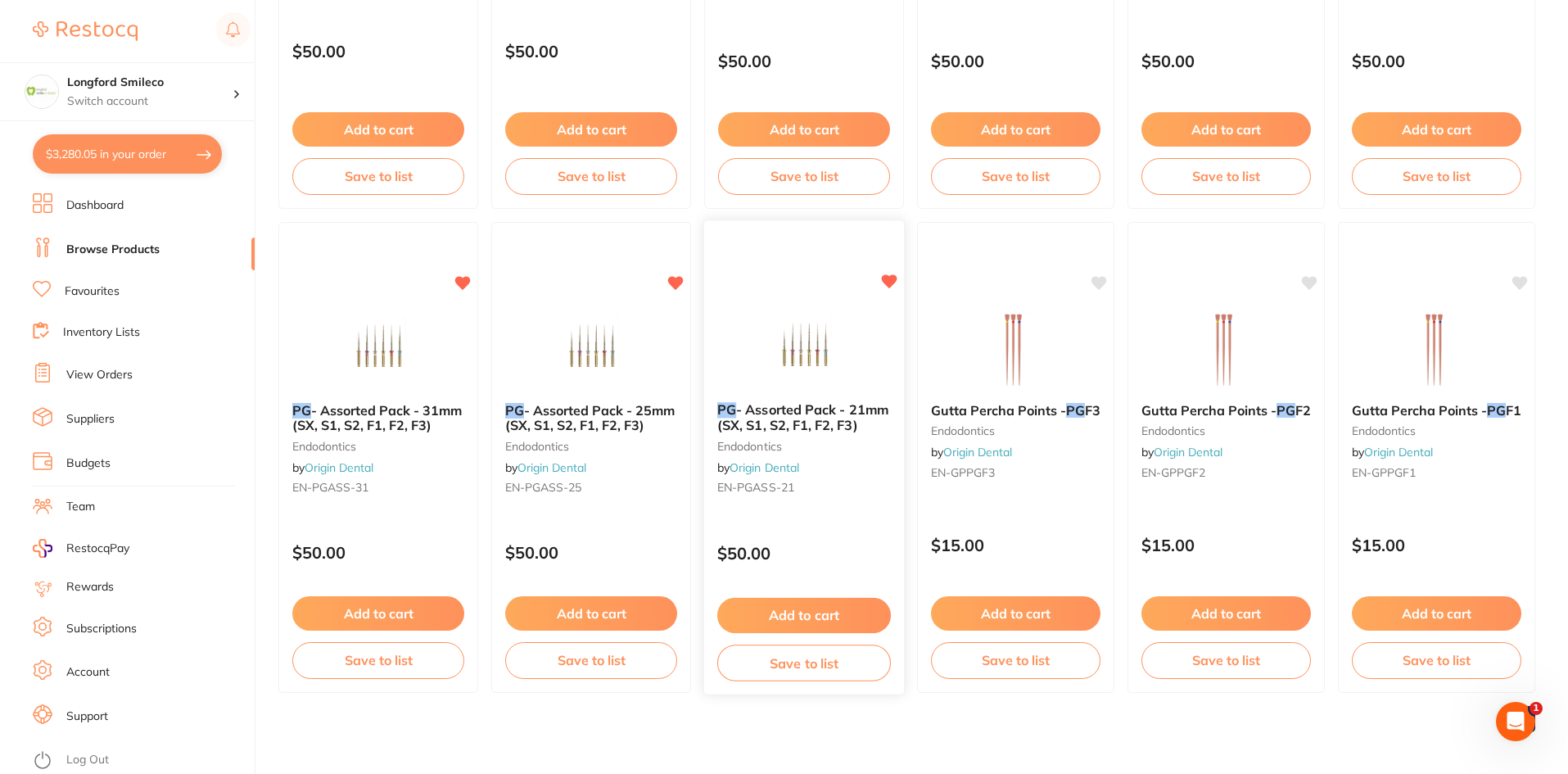
scroll to position [497, 0]
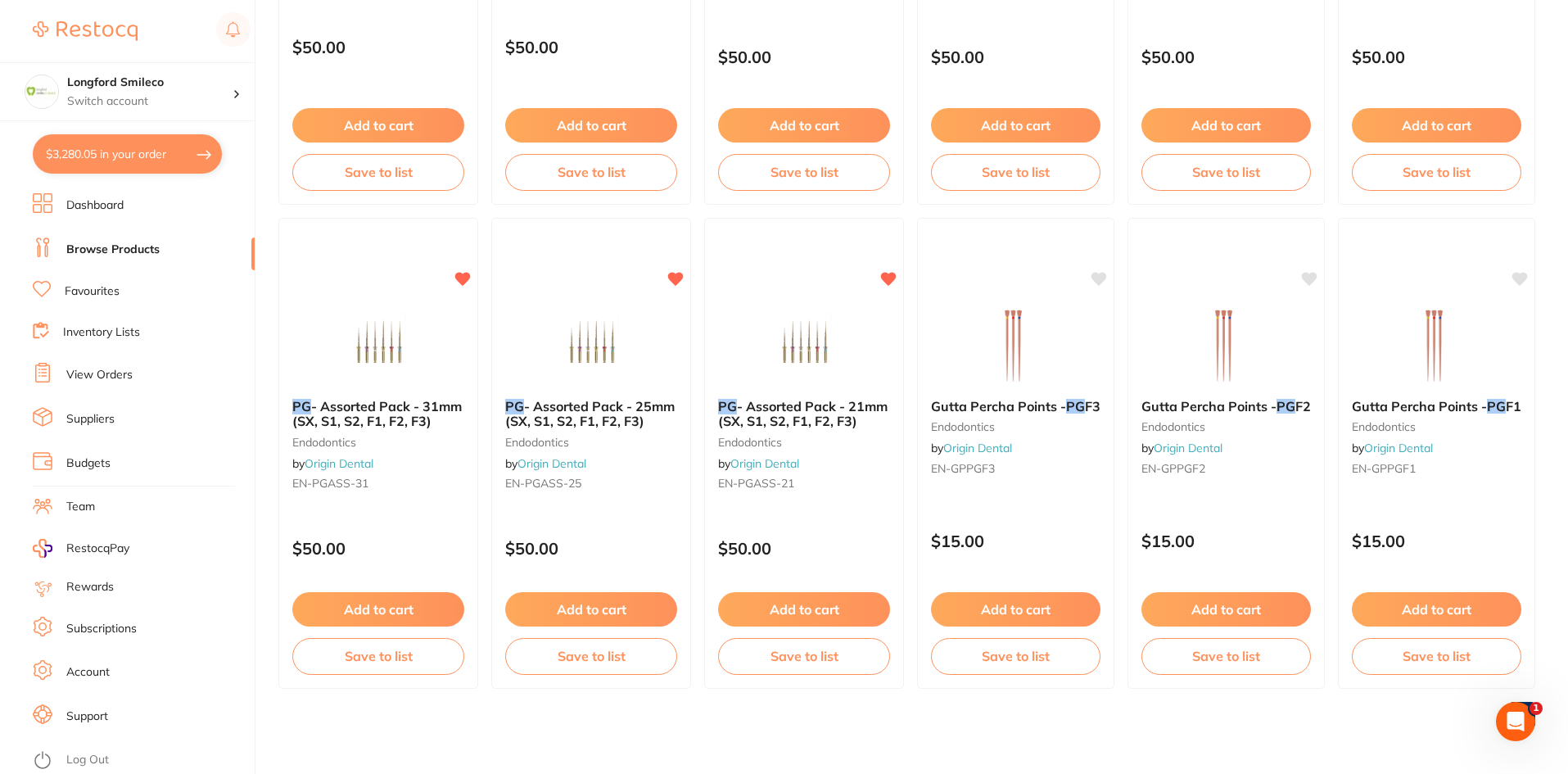
click at [172, 155] on button "$3,280.05 in your order" at bounding box center [127, 154] width 189 height 39
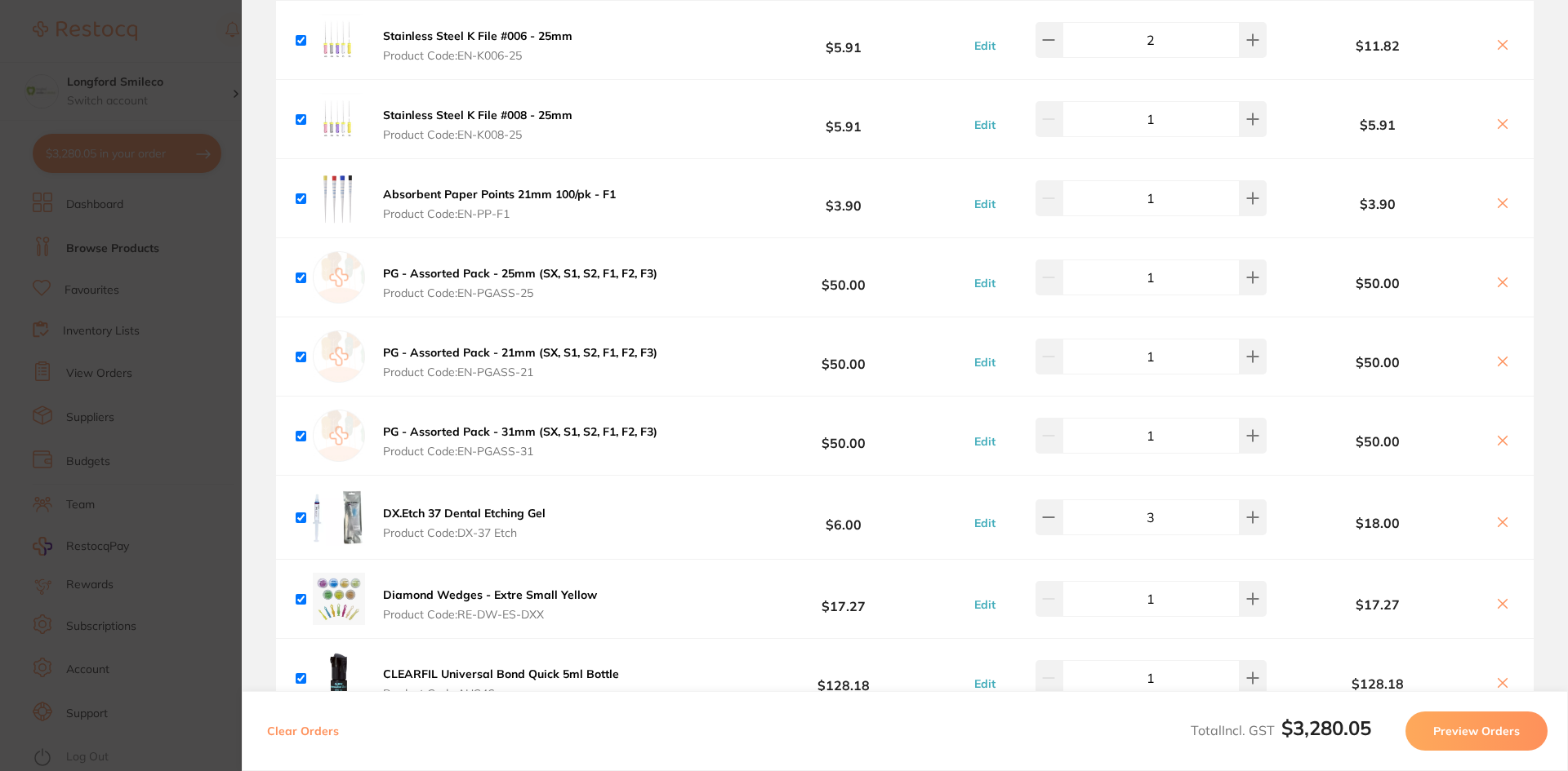
scroll to position [4538, 0]
click at [1242, 417] on button at bounding box center [1253, 434] width 27 height 36
type input "2"
click at [108, 285] on section "Update RRP Set your pre negotiated price for this item. Item Agreed RRP (excl. …" at bounding box center [784, 385] width 1568 height 771
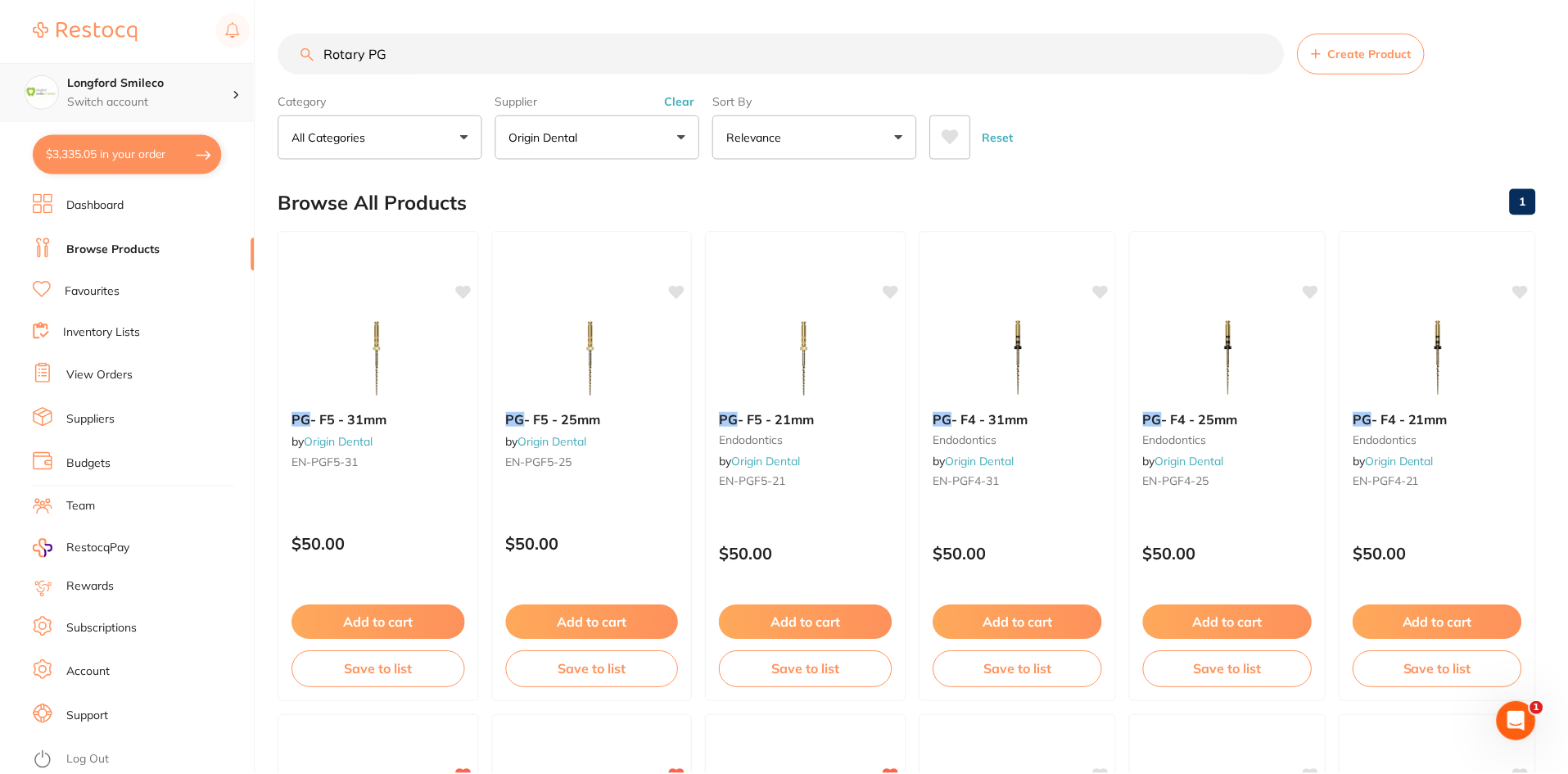
scroll to position [497, 0]
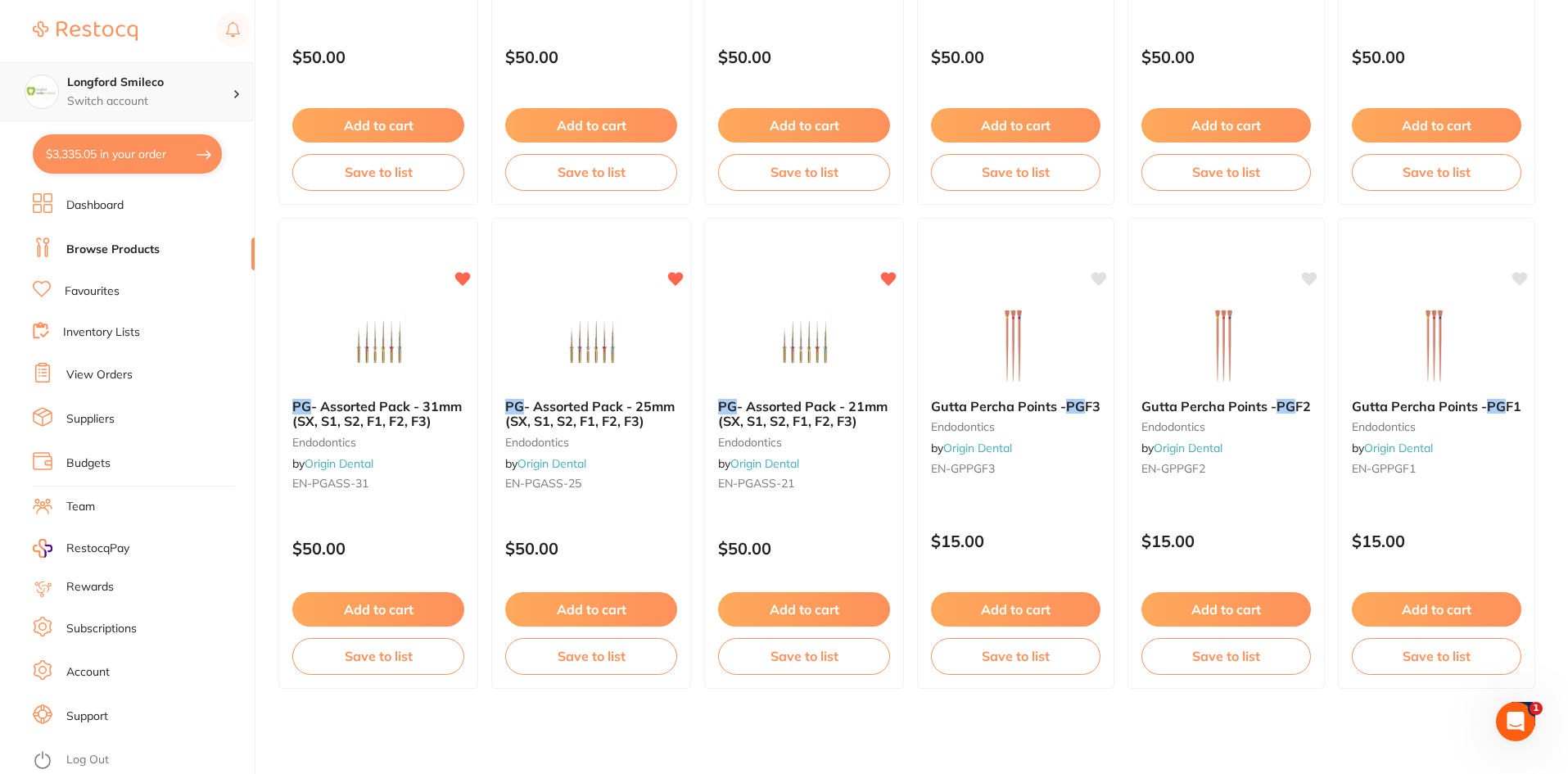
click at [117, 87] on h4 "Longford Smileco" at bounding box center [150, 83] width 166 height 17
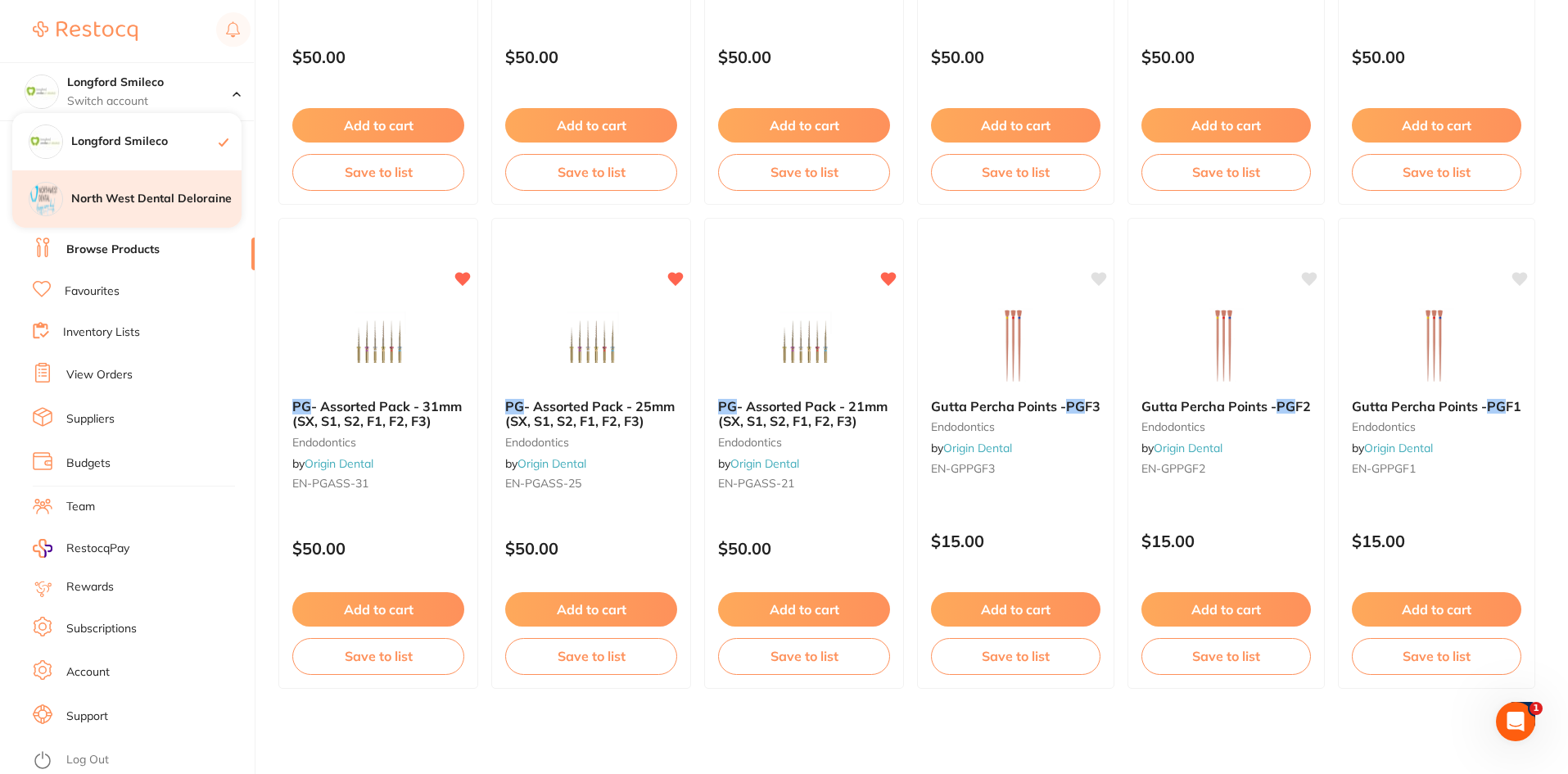
click at [141, 198] on h4 "North West Dental Deloraine" at bounding box center [156, 199] width 170 height 17
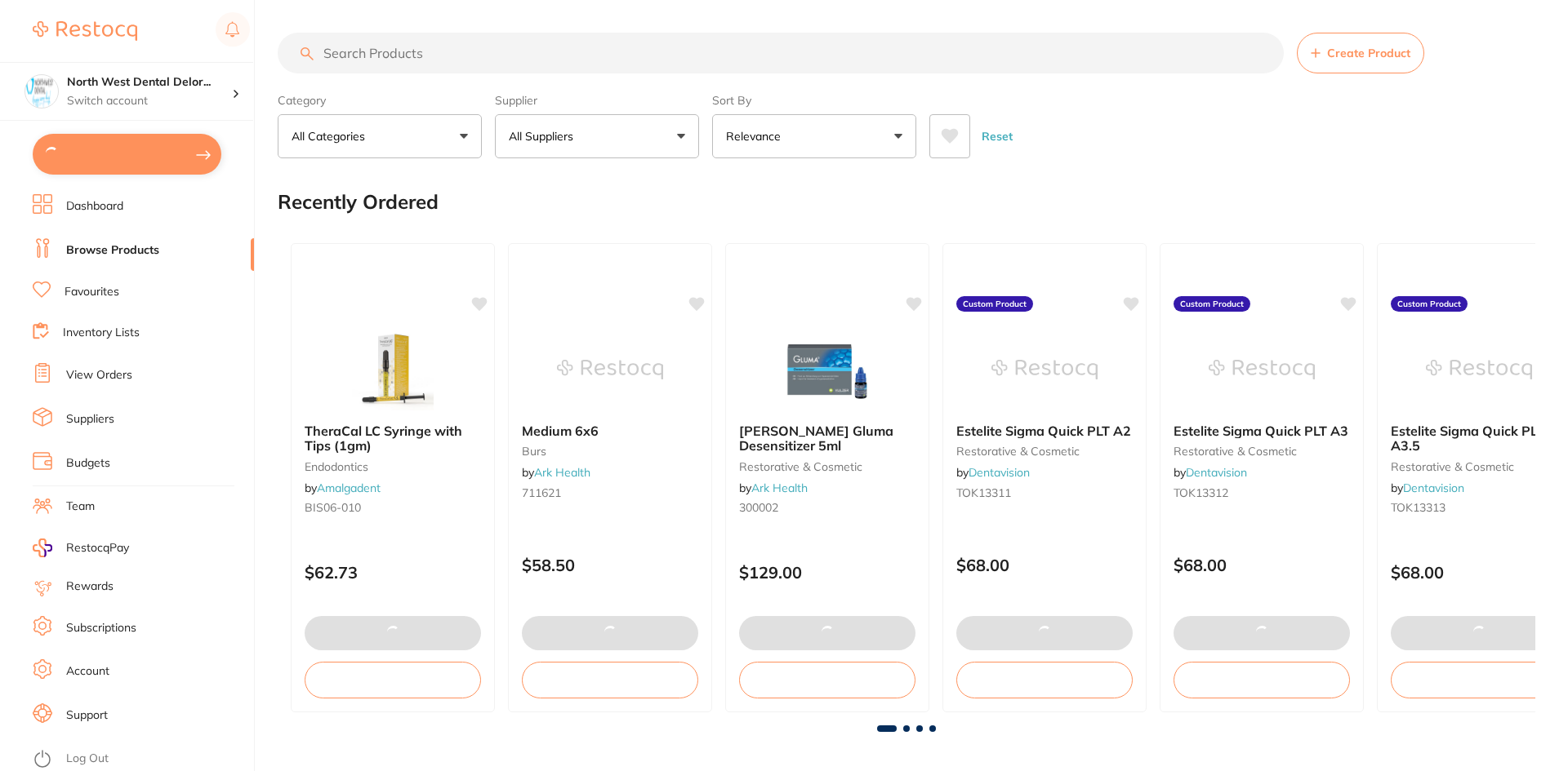
click at [132, 154] on button at bounding box center [127, 155] width 188 height 41
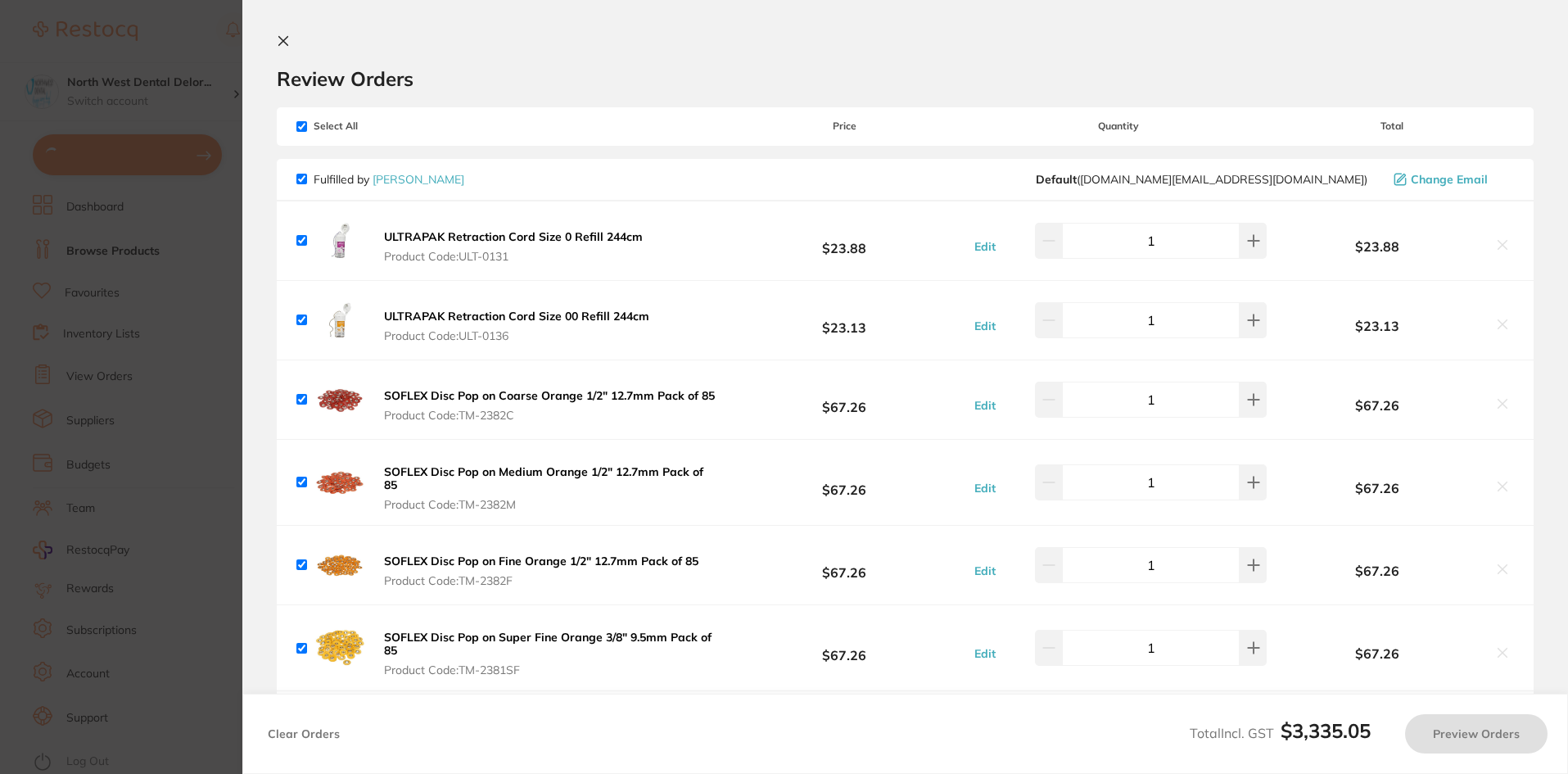
checkbox input "true"
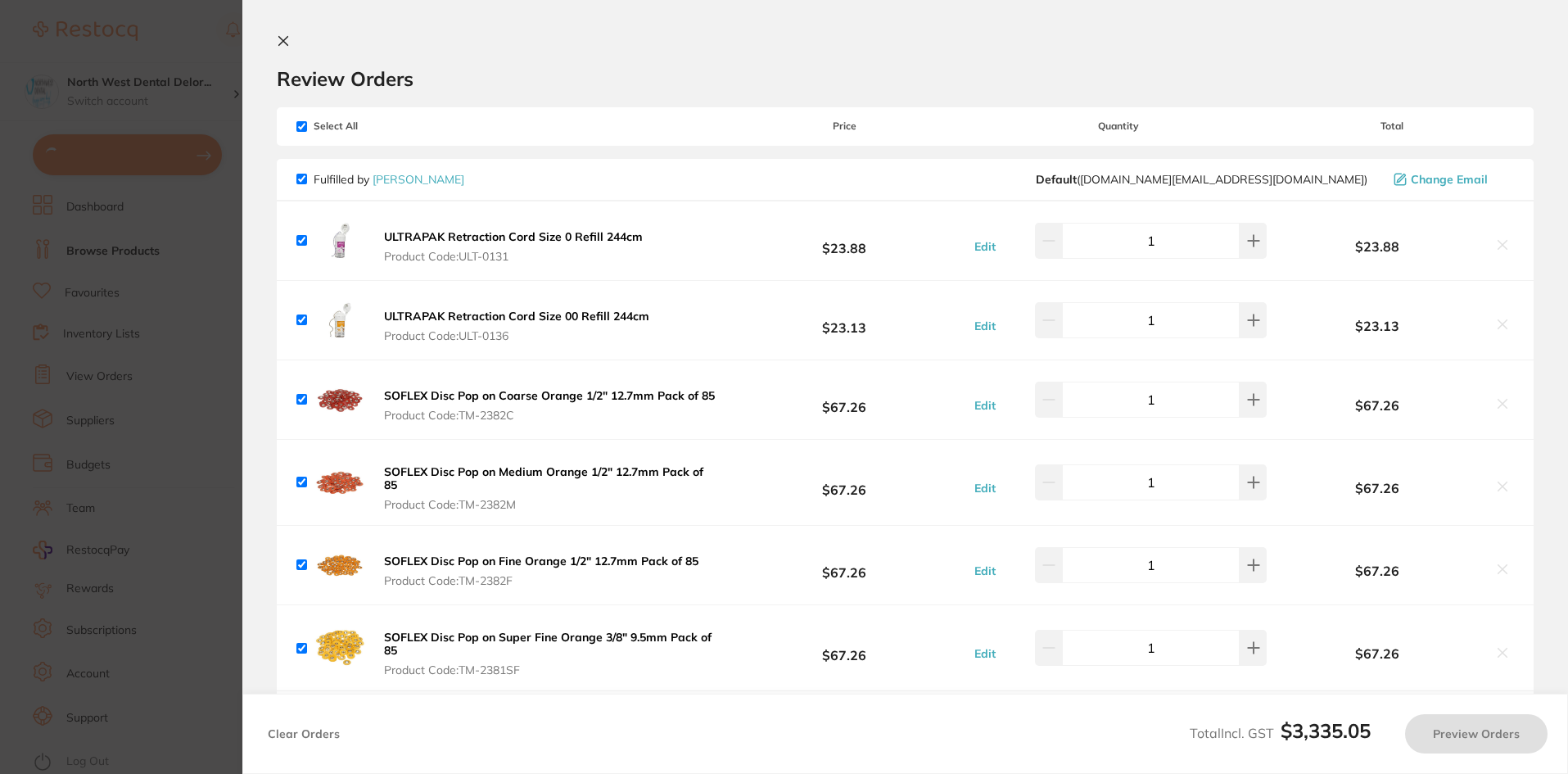
checkbox input "true"
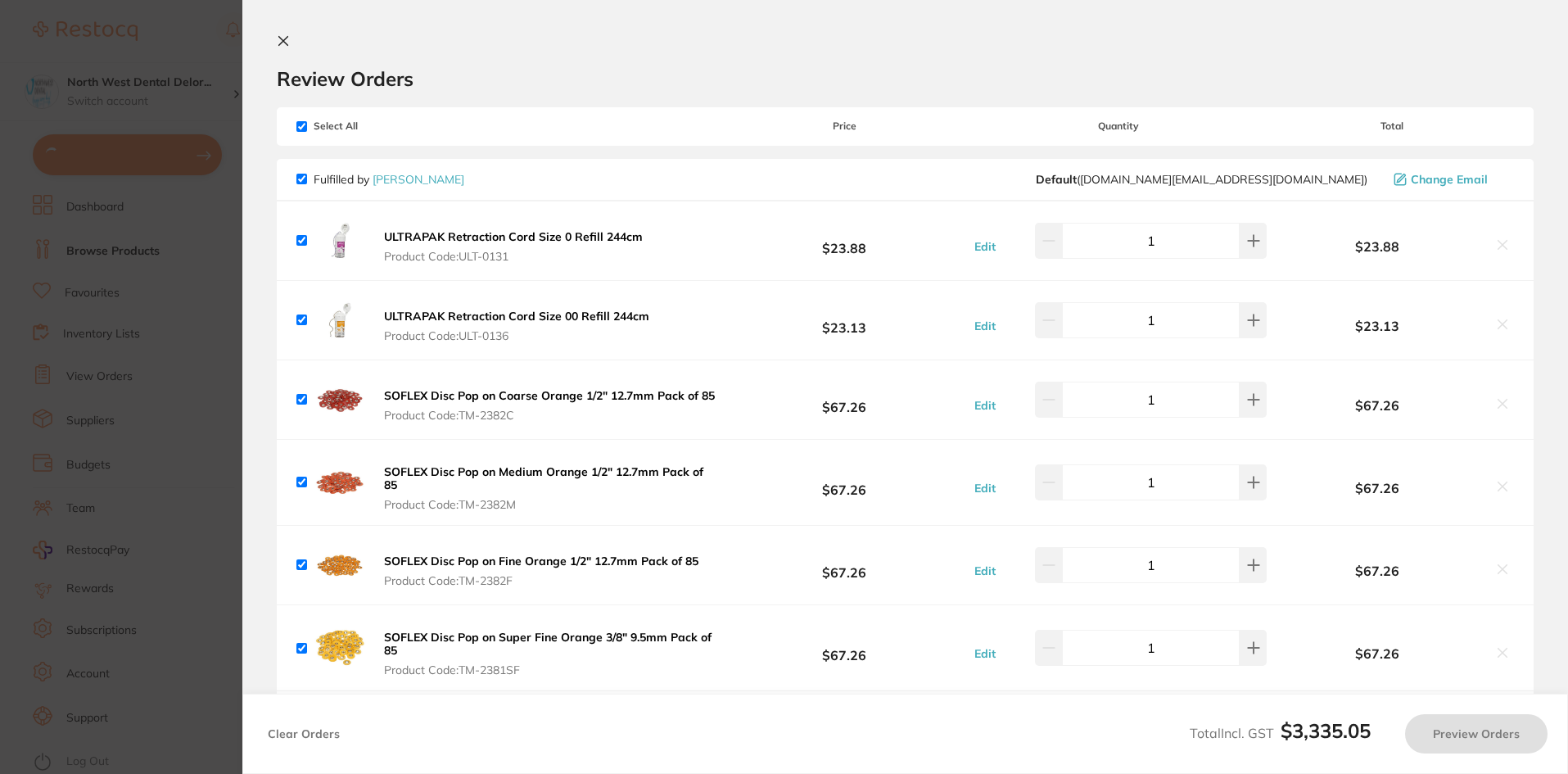
checkbox input "true"
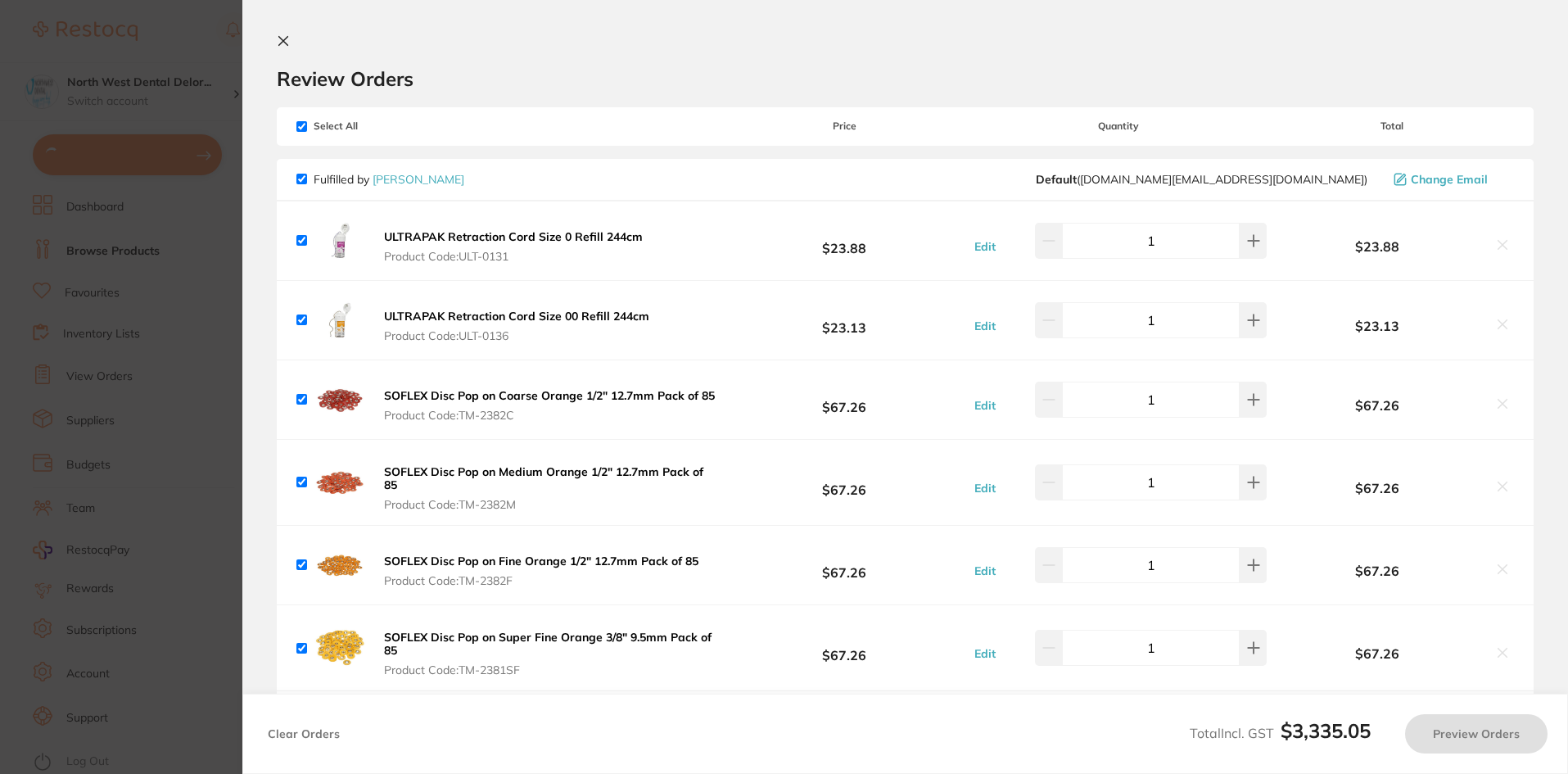
checkbox input "true"
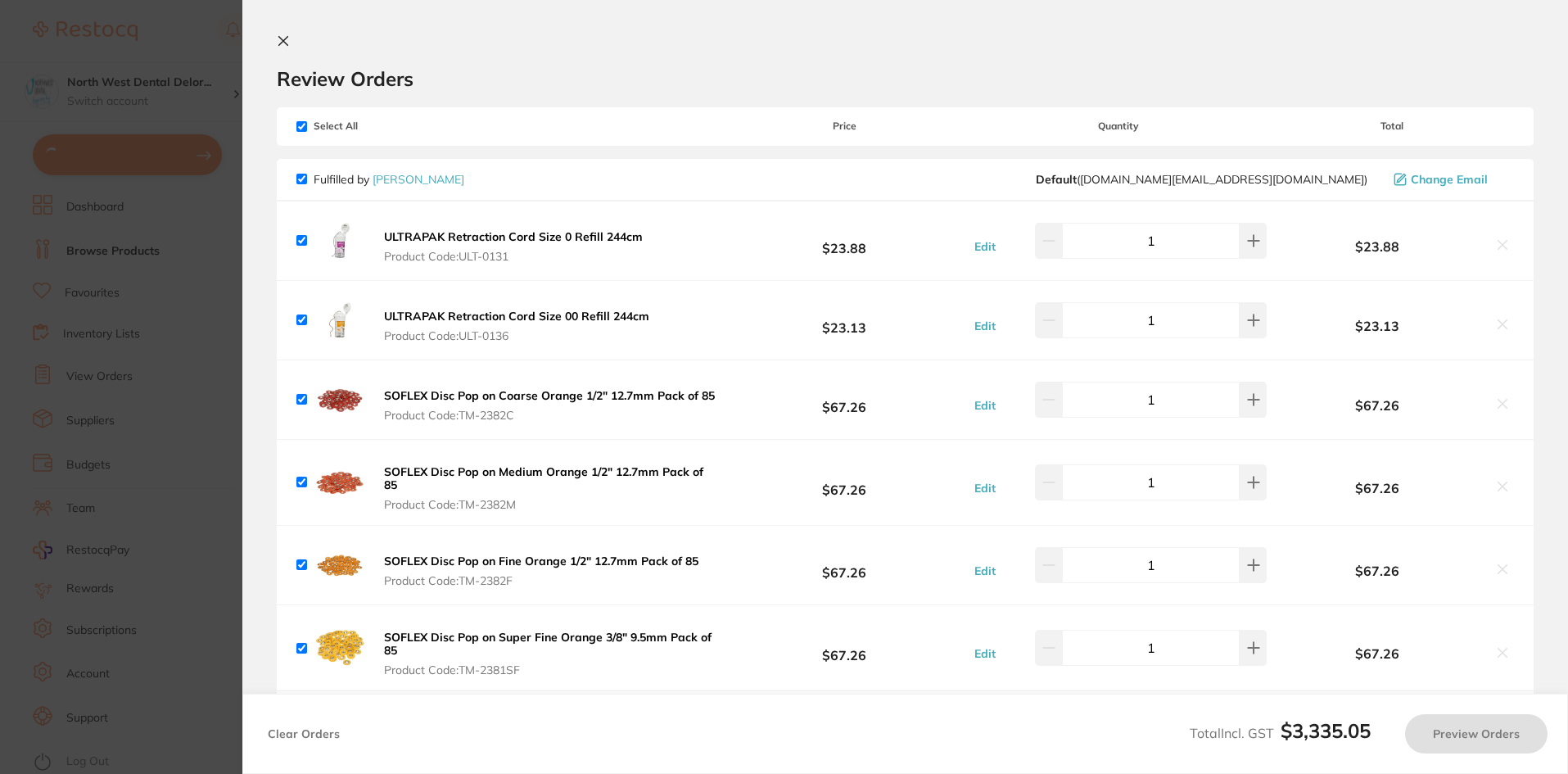
checkbox input "true"
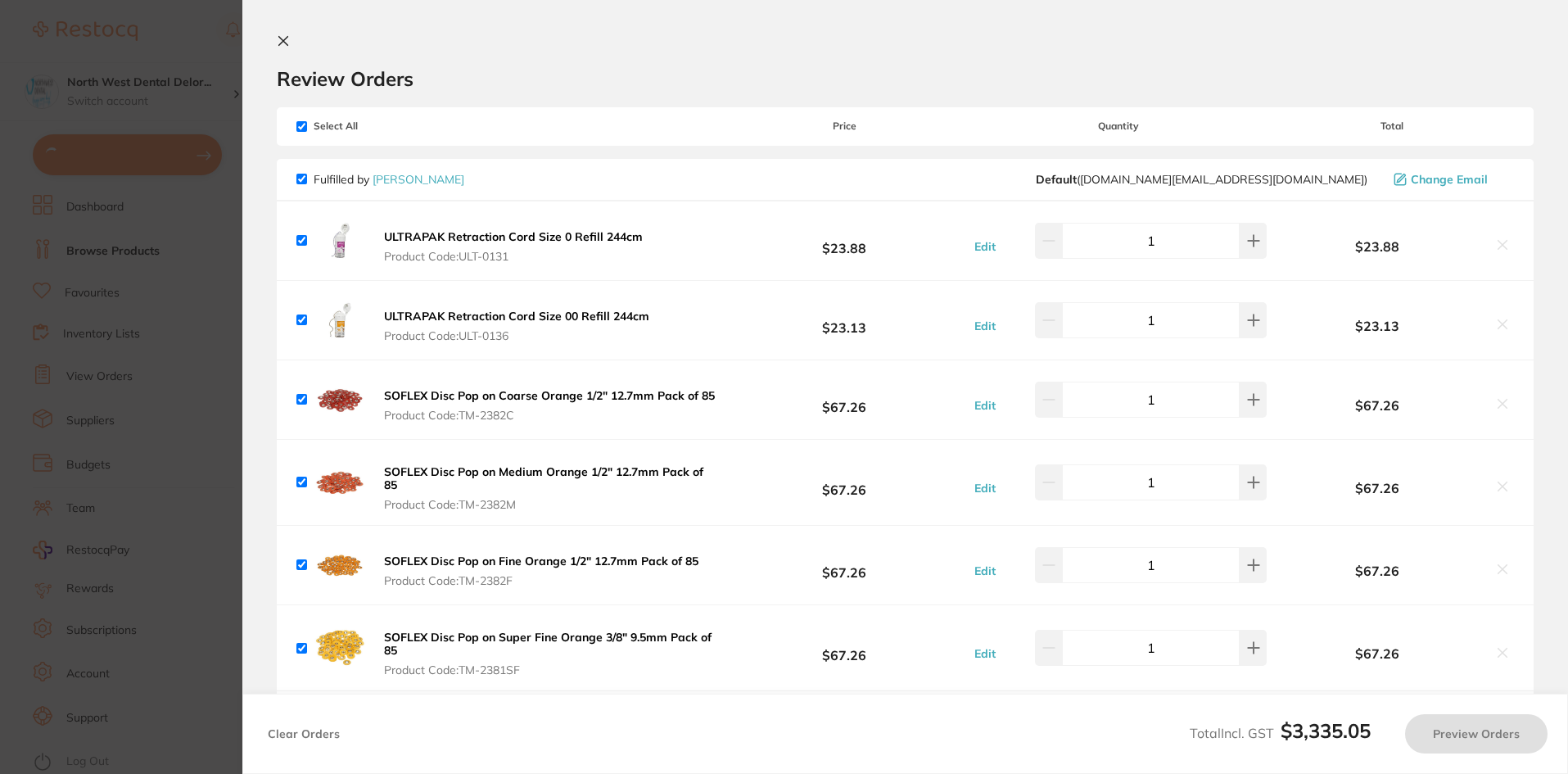
checkbox input "true"
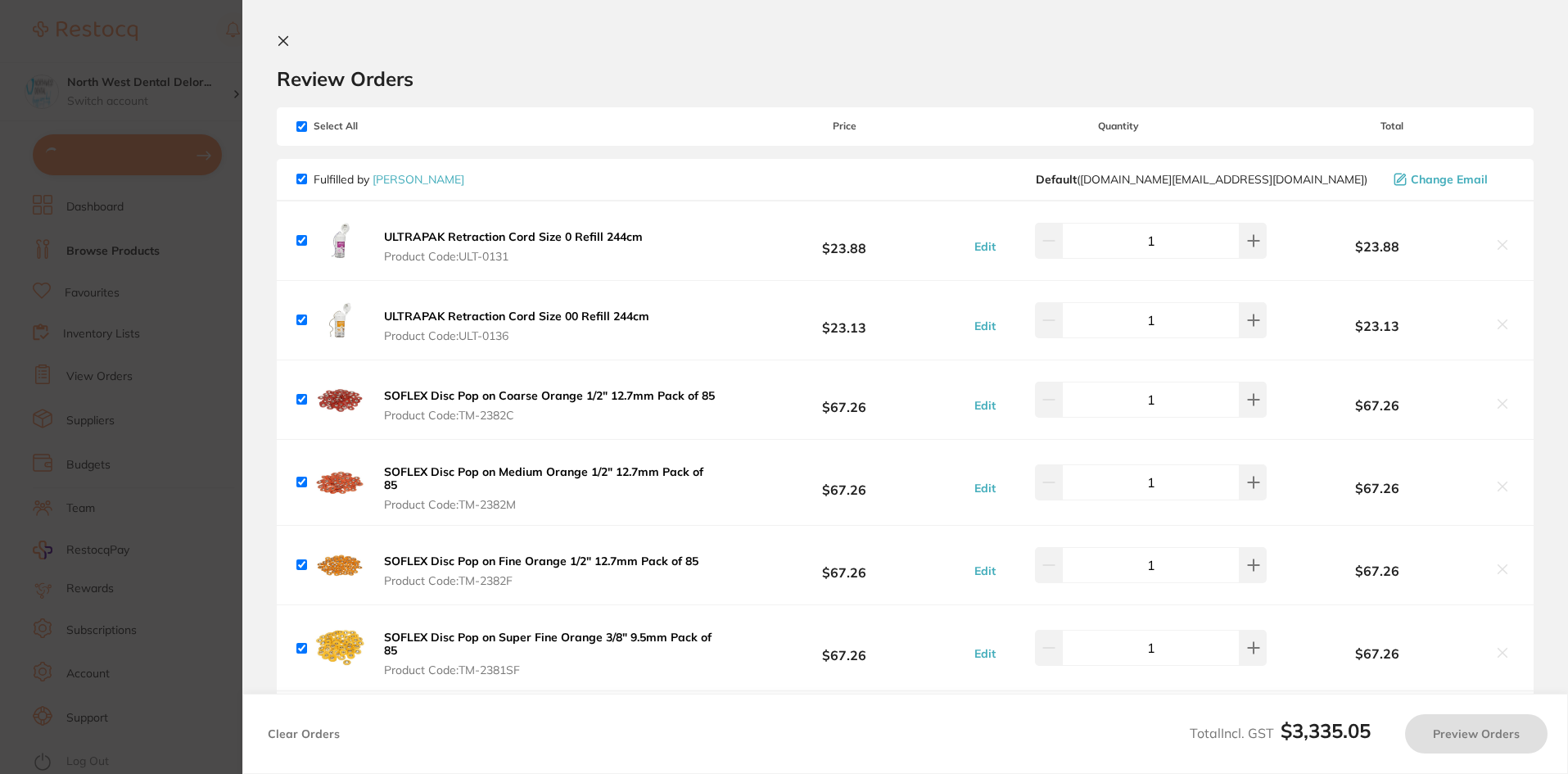
checkbox input "true"
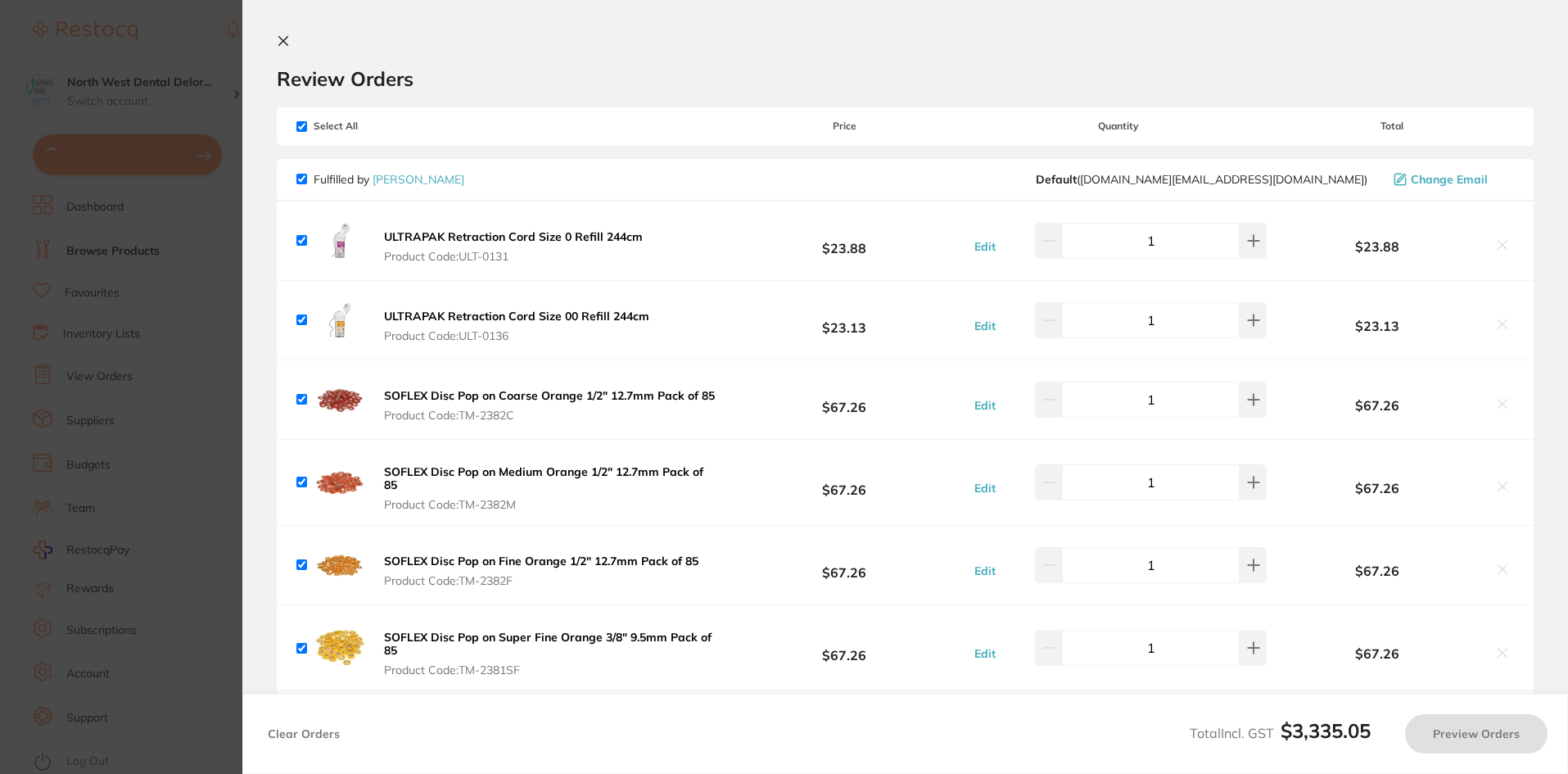
checkbox input "true"
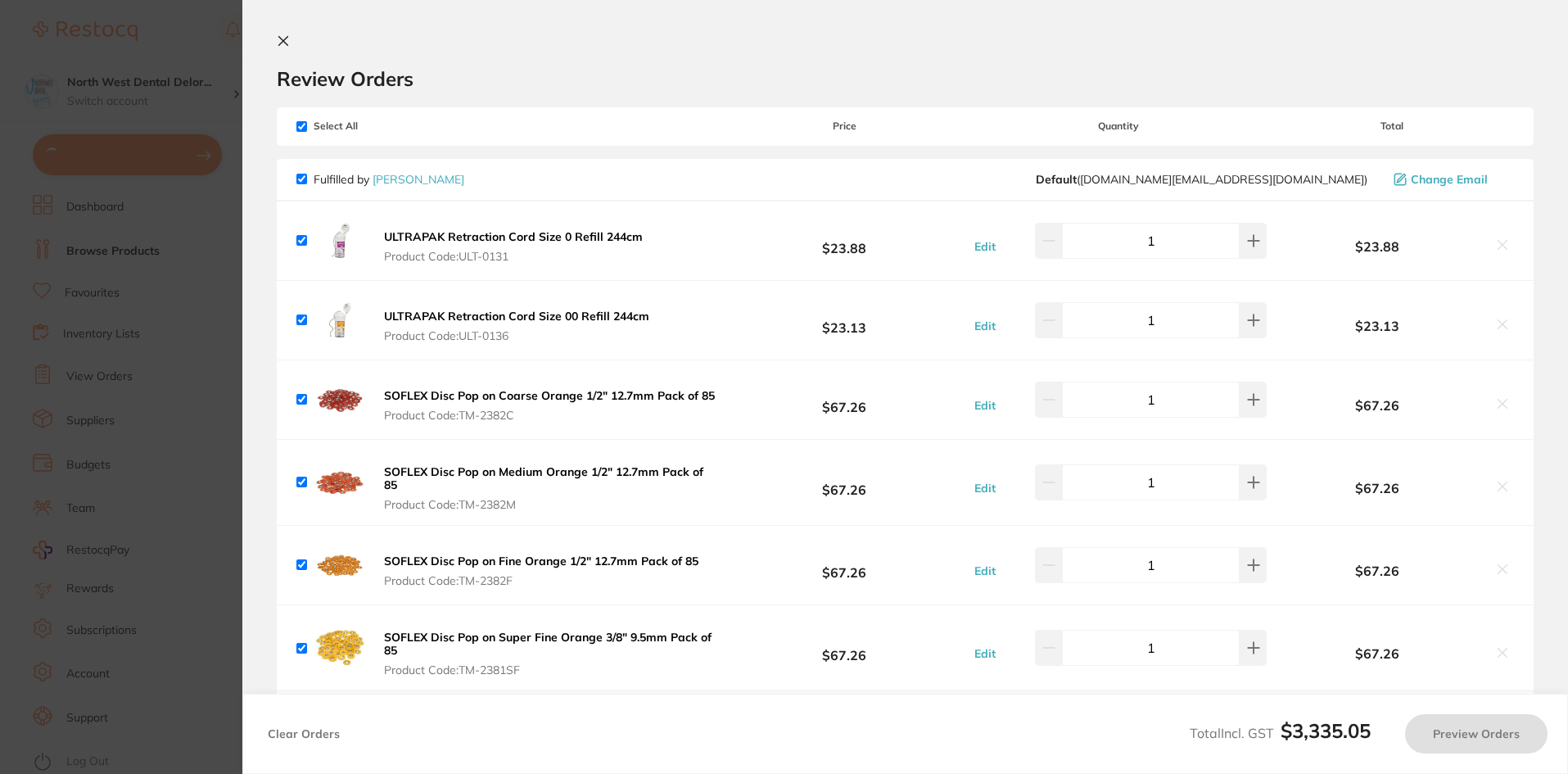
checkbox input "true"
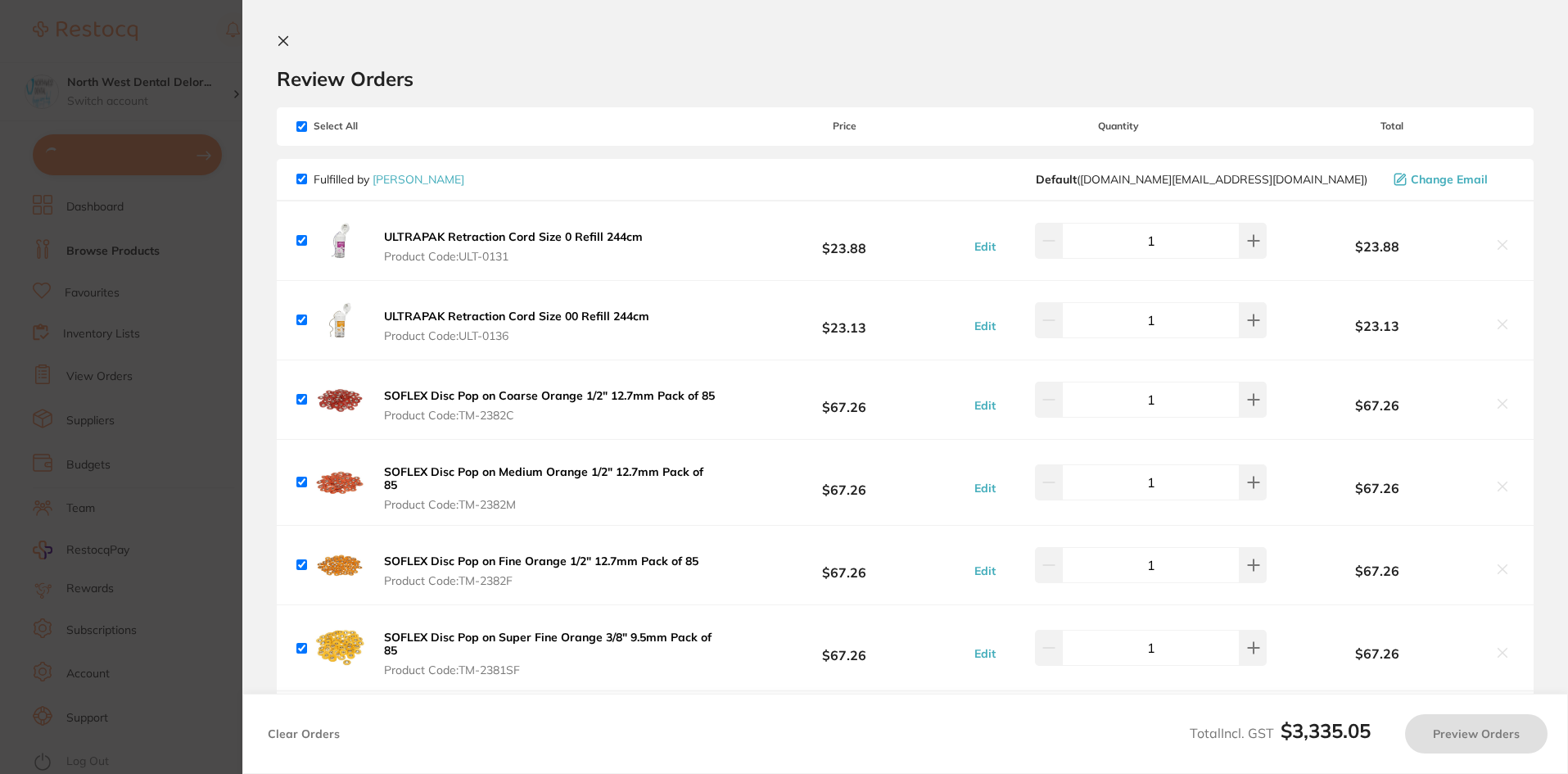
checkbox input "true"
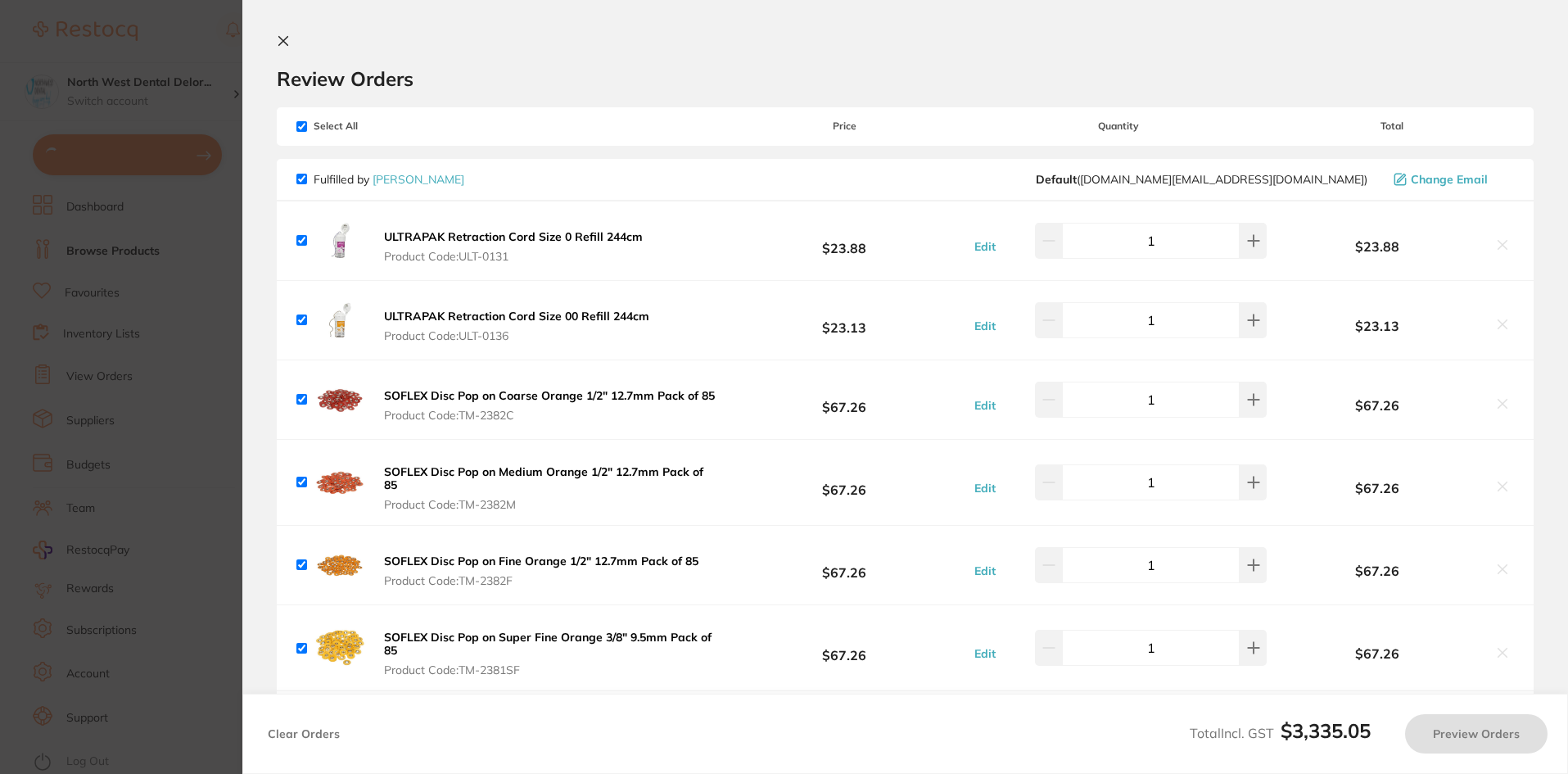
checkbox input "true"
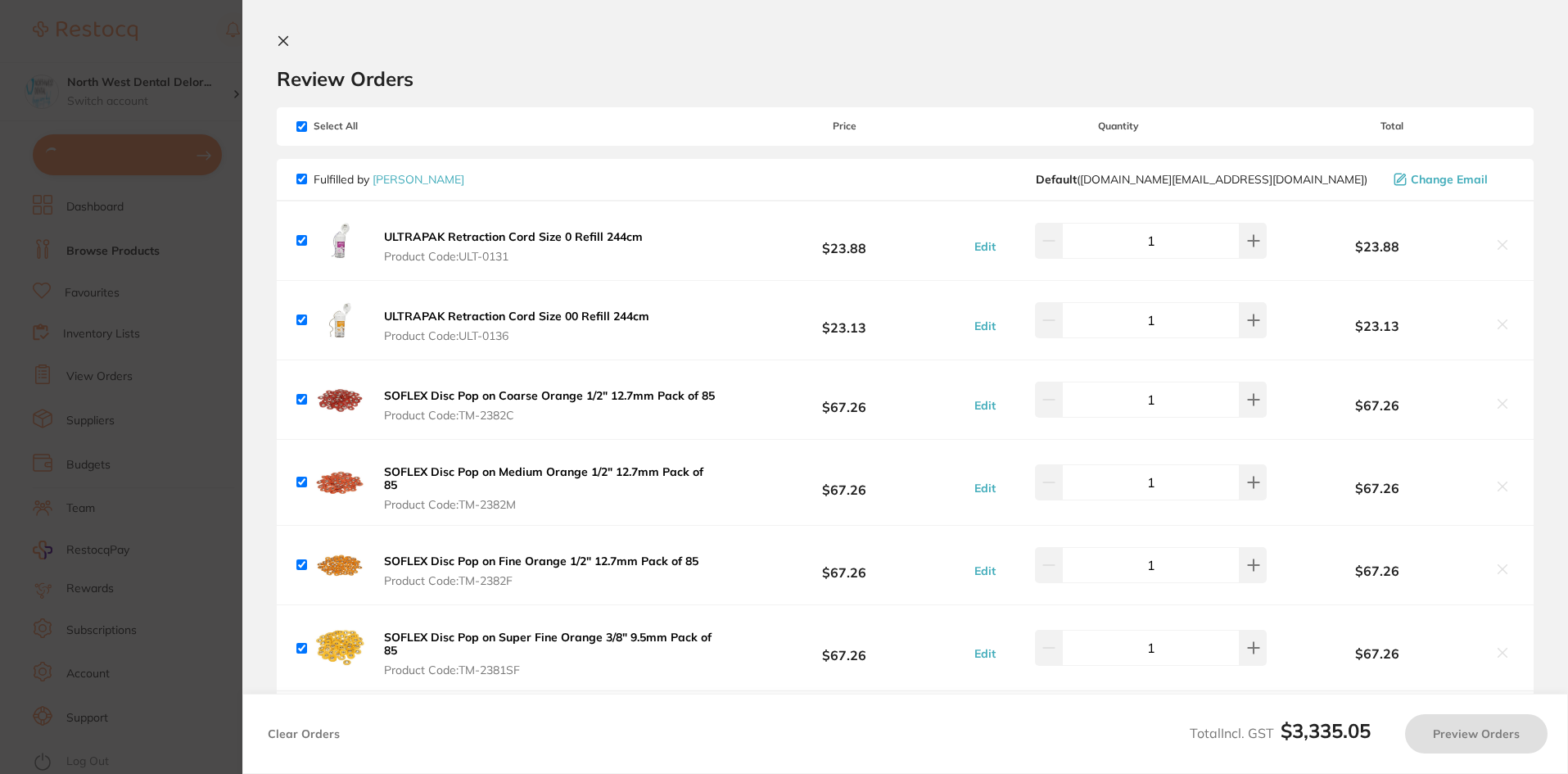
checkbox input "true"
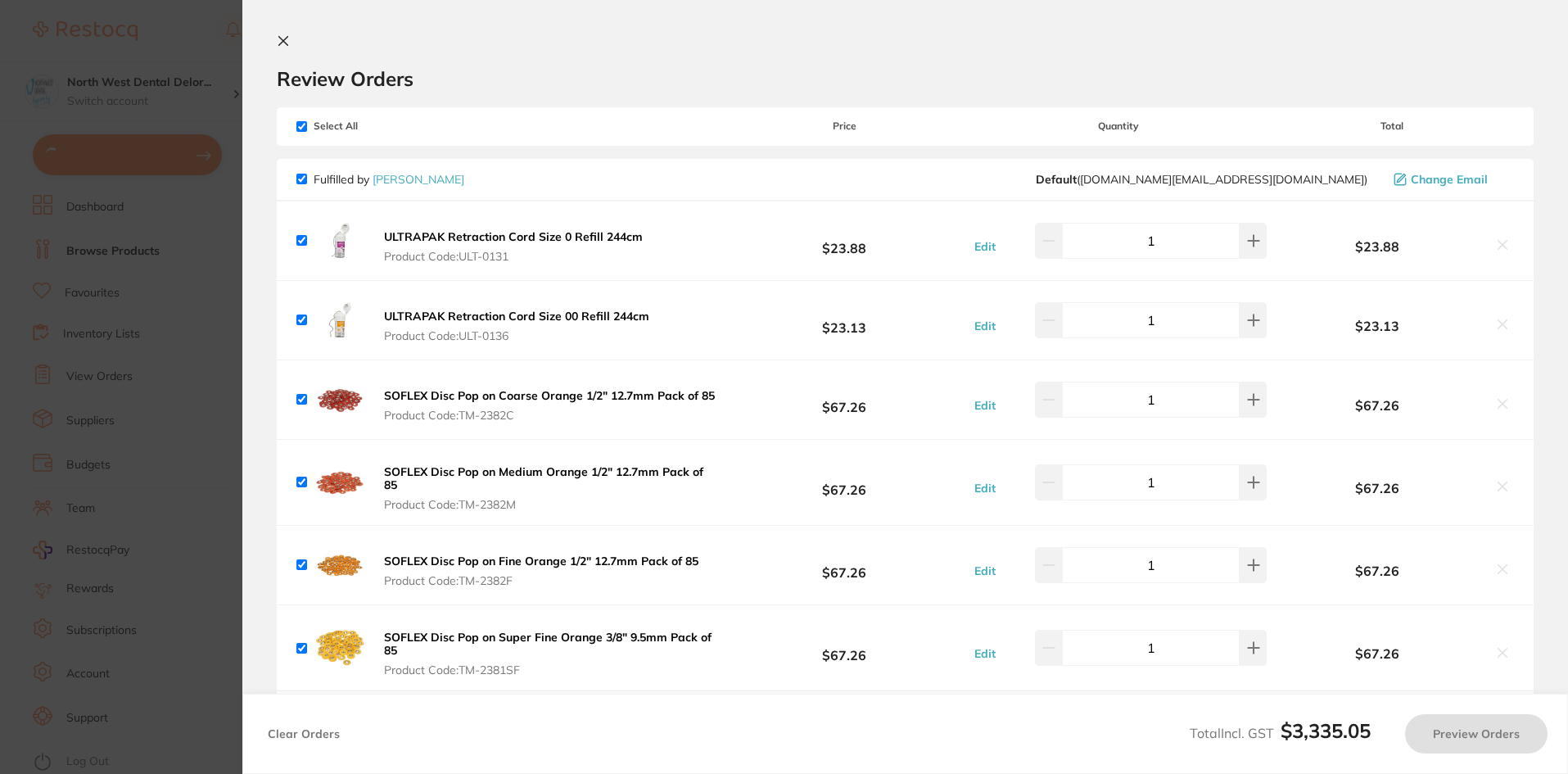
checkbox input "true"
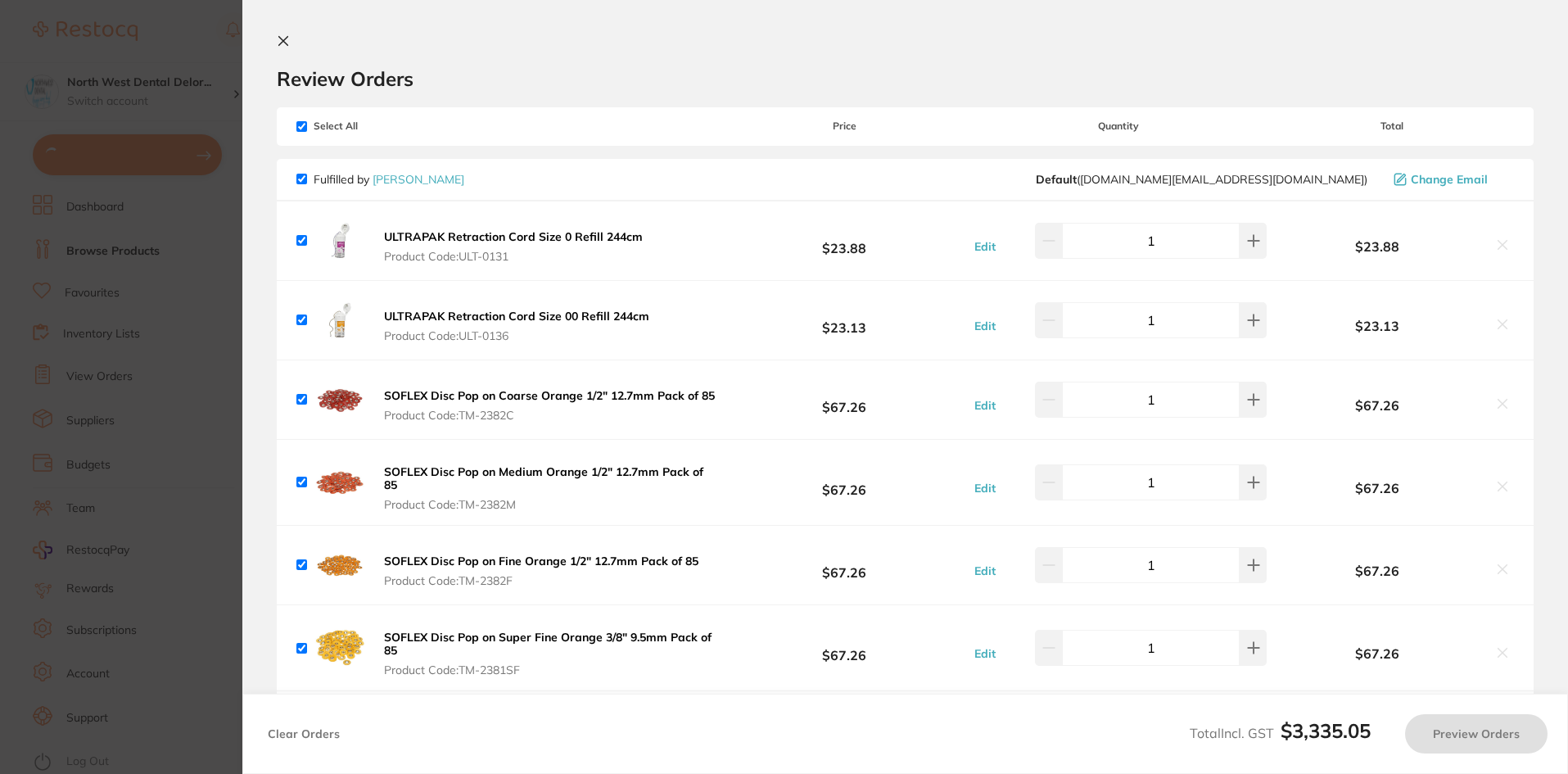
checkbox input "true"
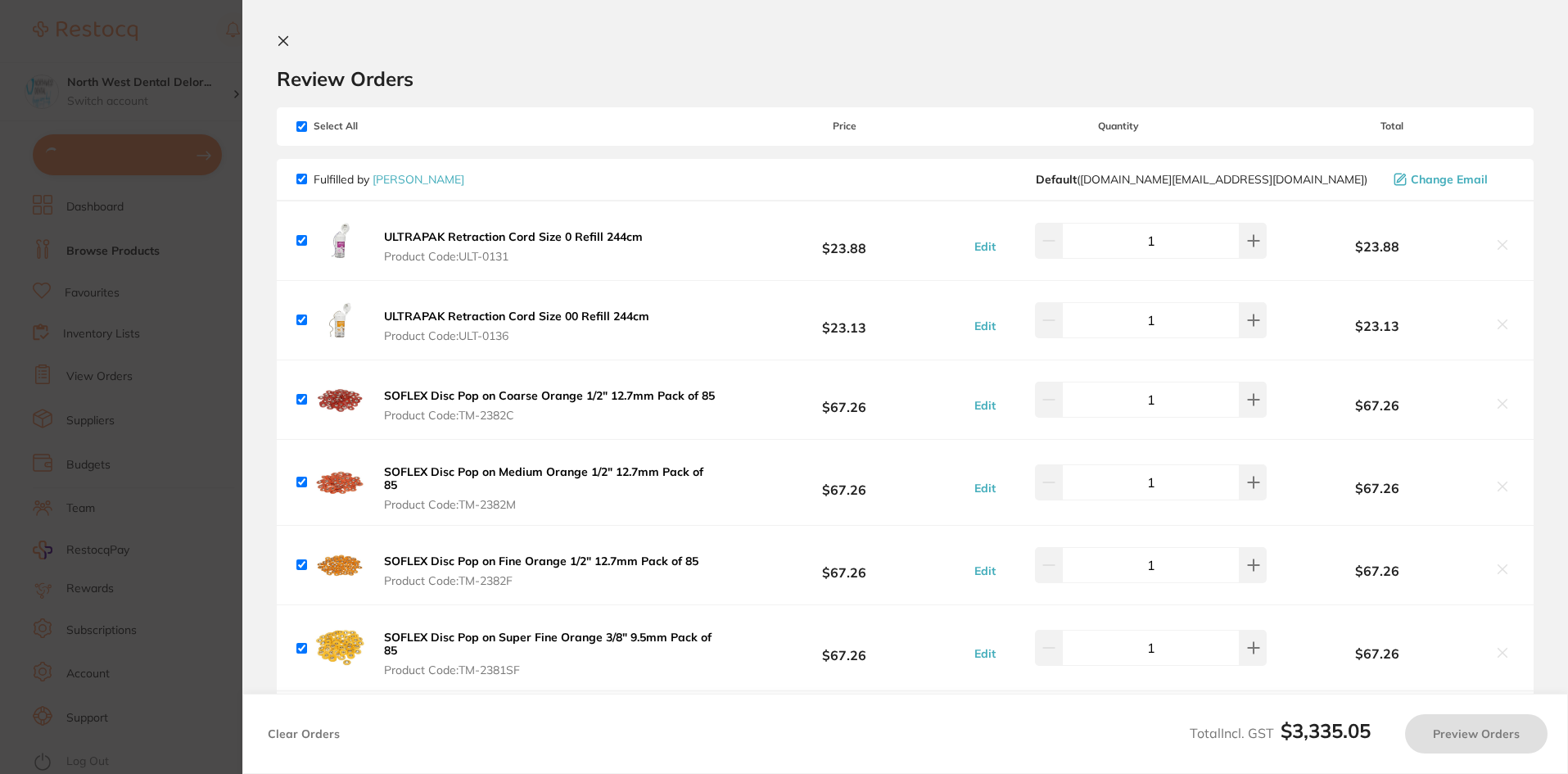
checkbox input "true"
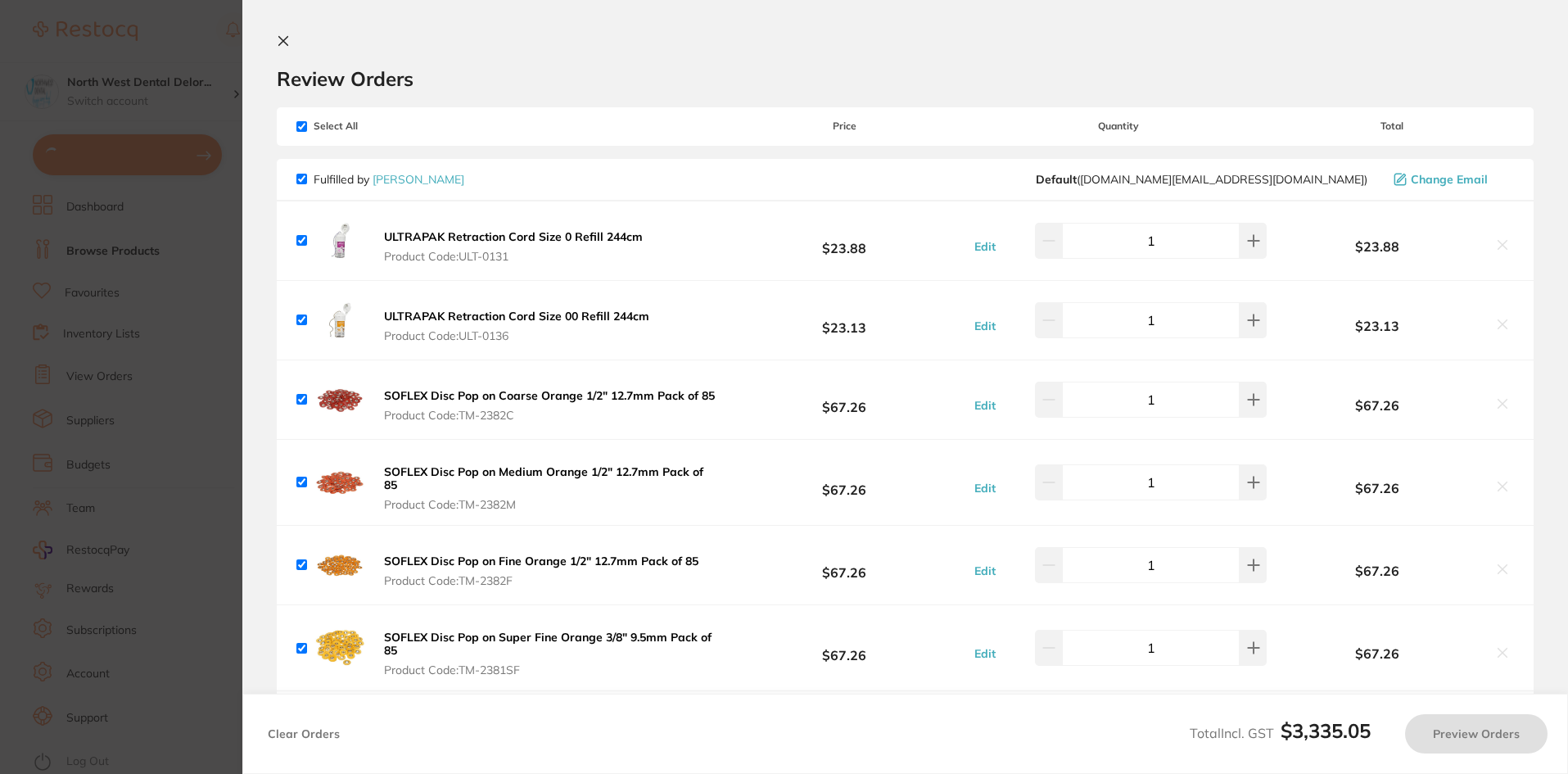
checkbox input "true"
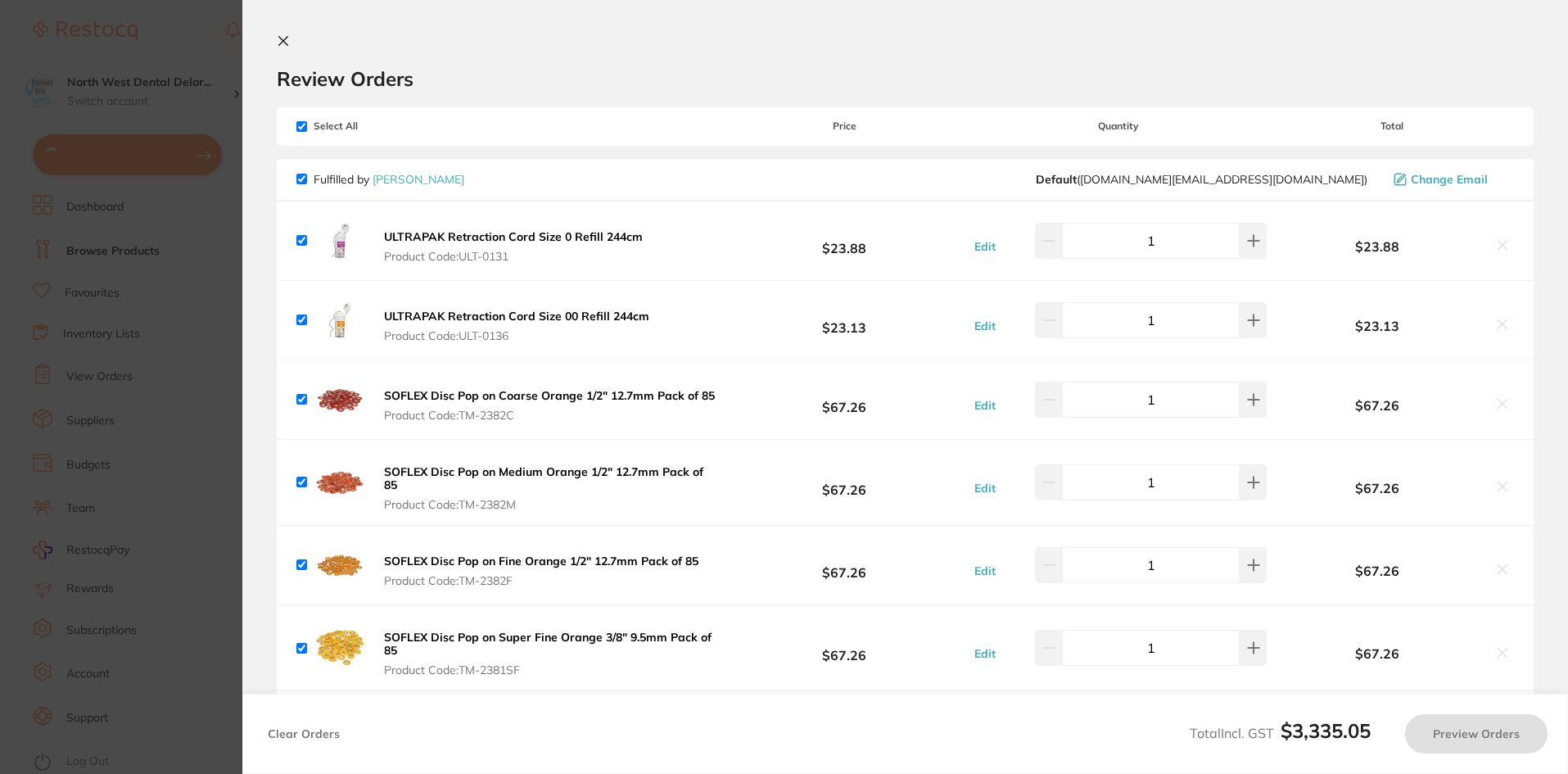
checkbox input "true"
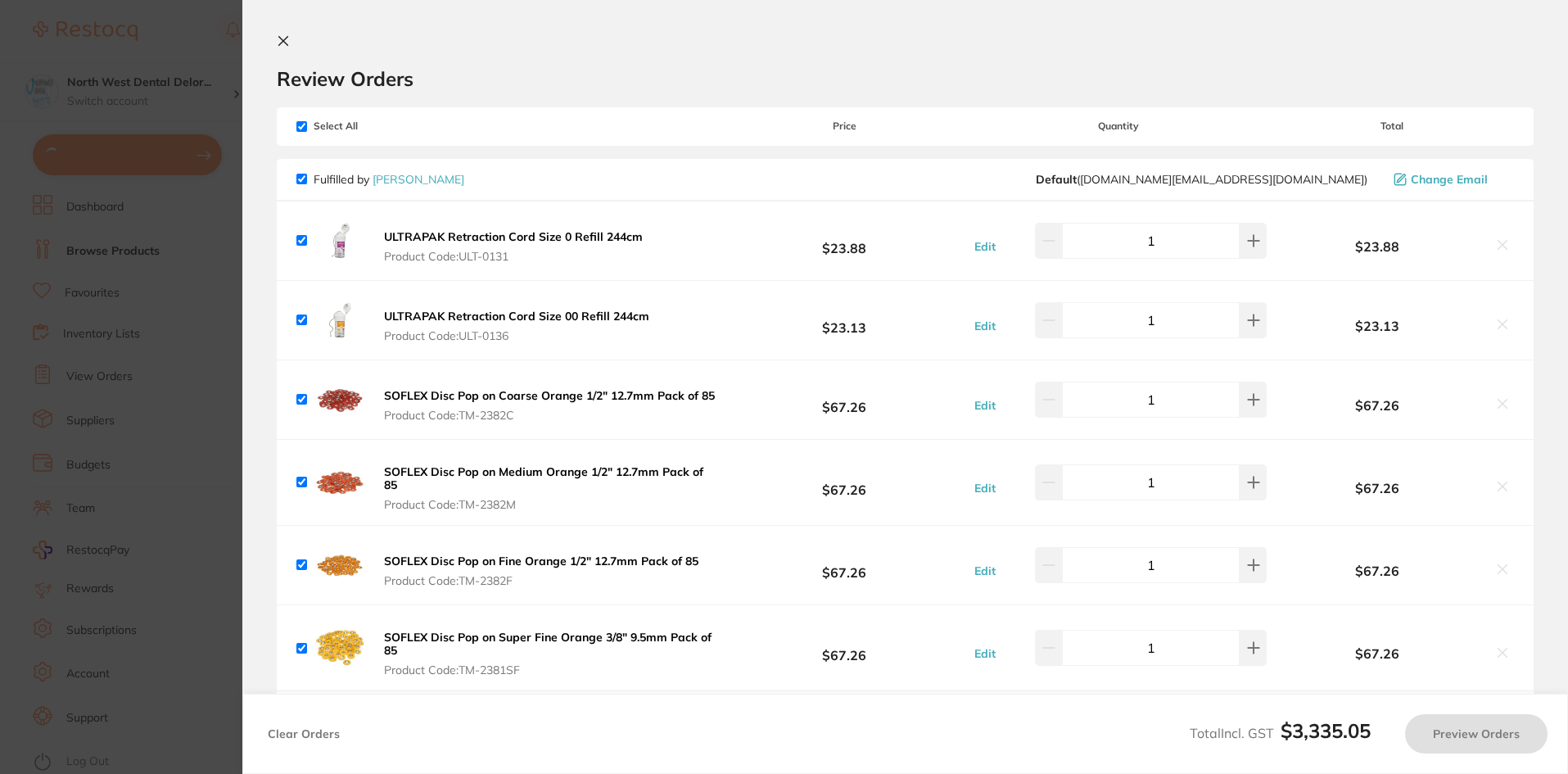
checkbox input "true"
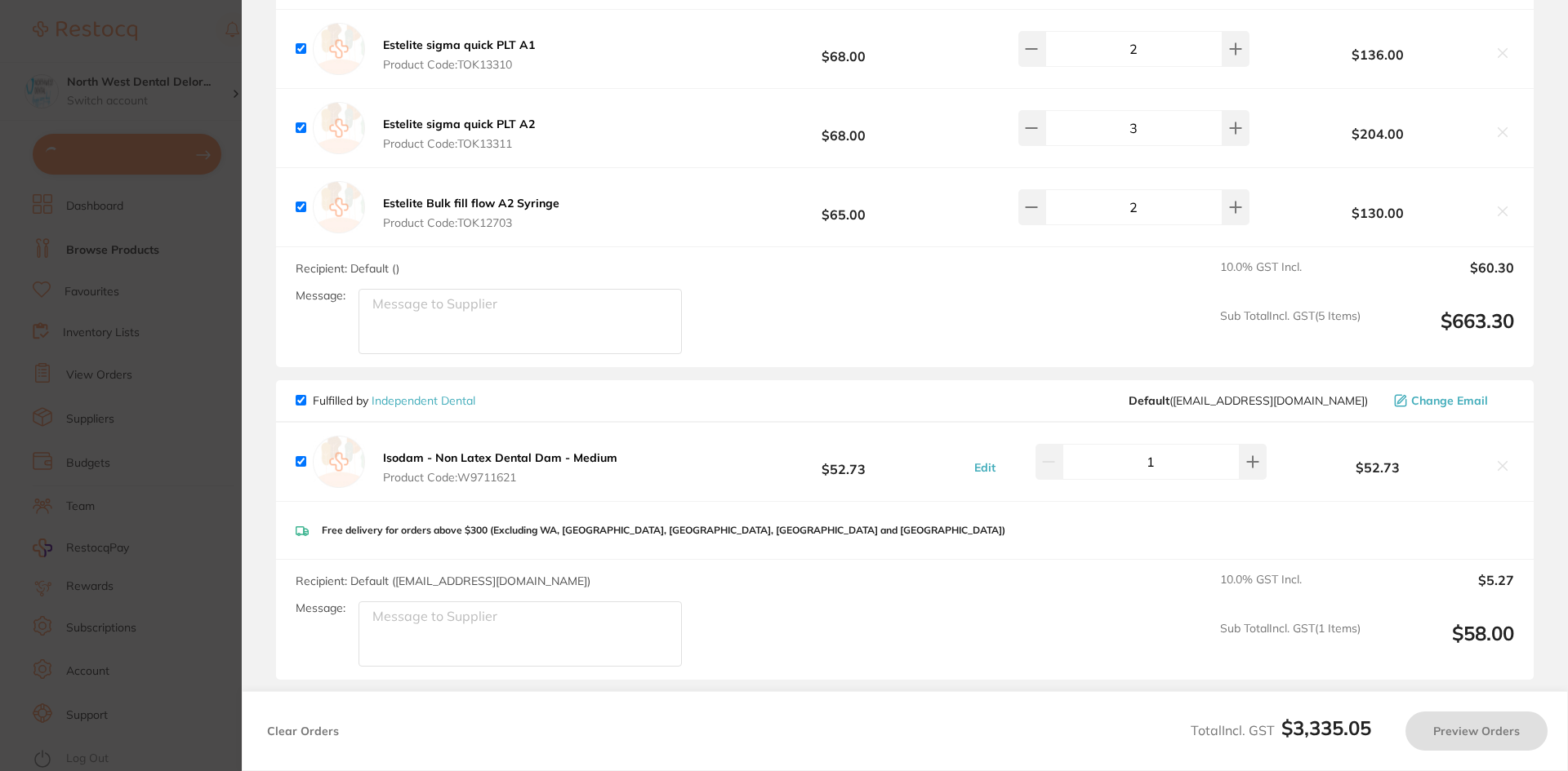
scroll to position [3018, 0]
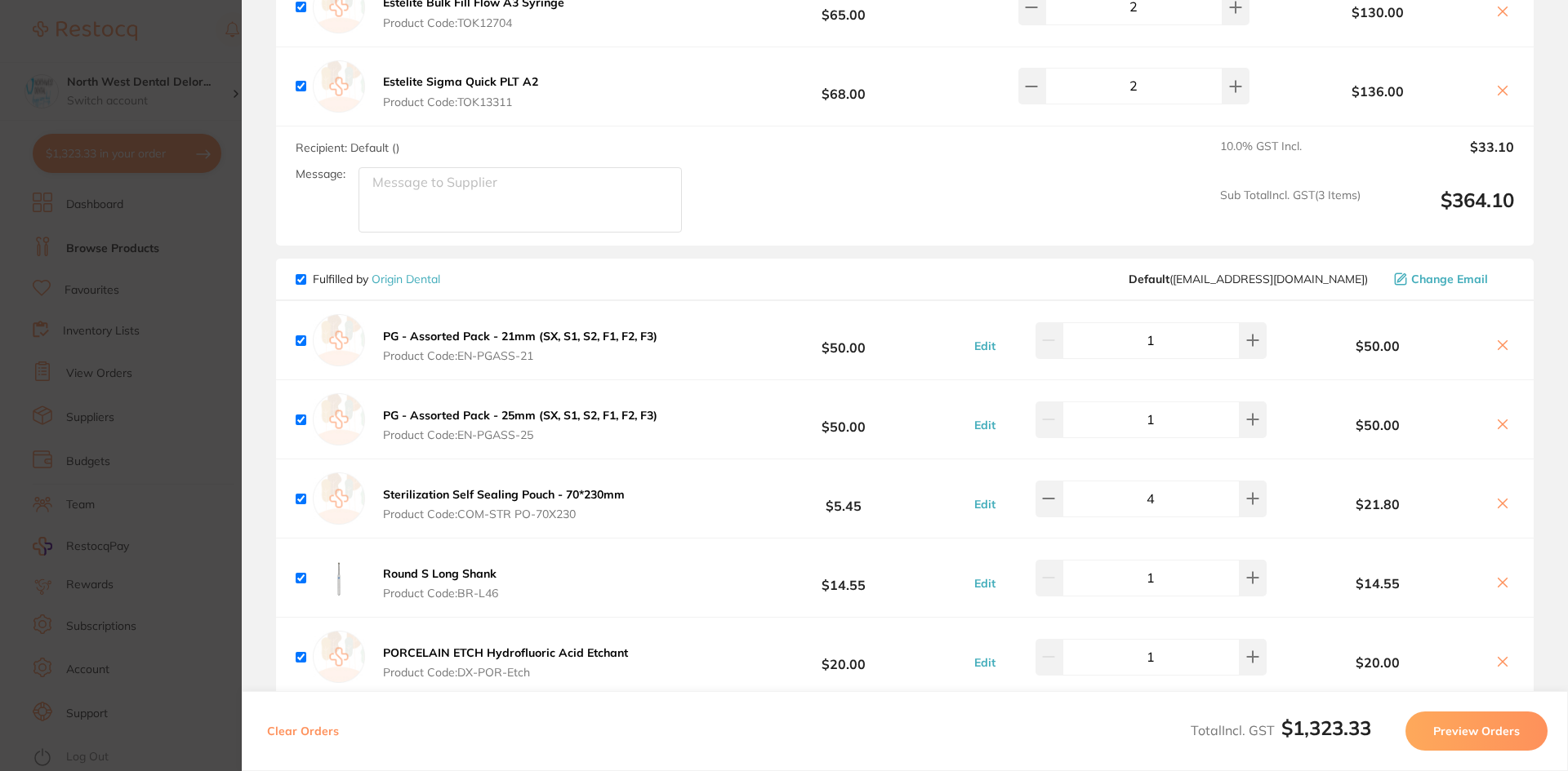
checkbox input "true"
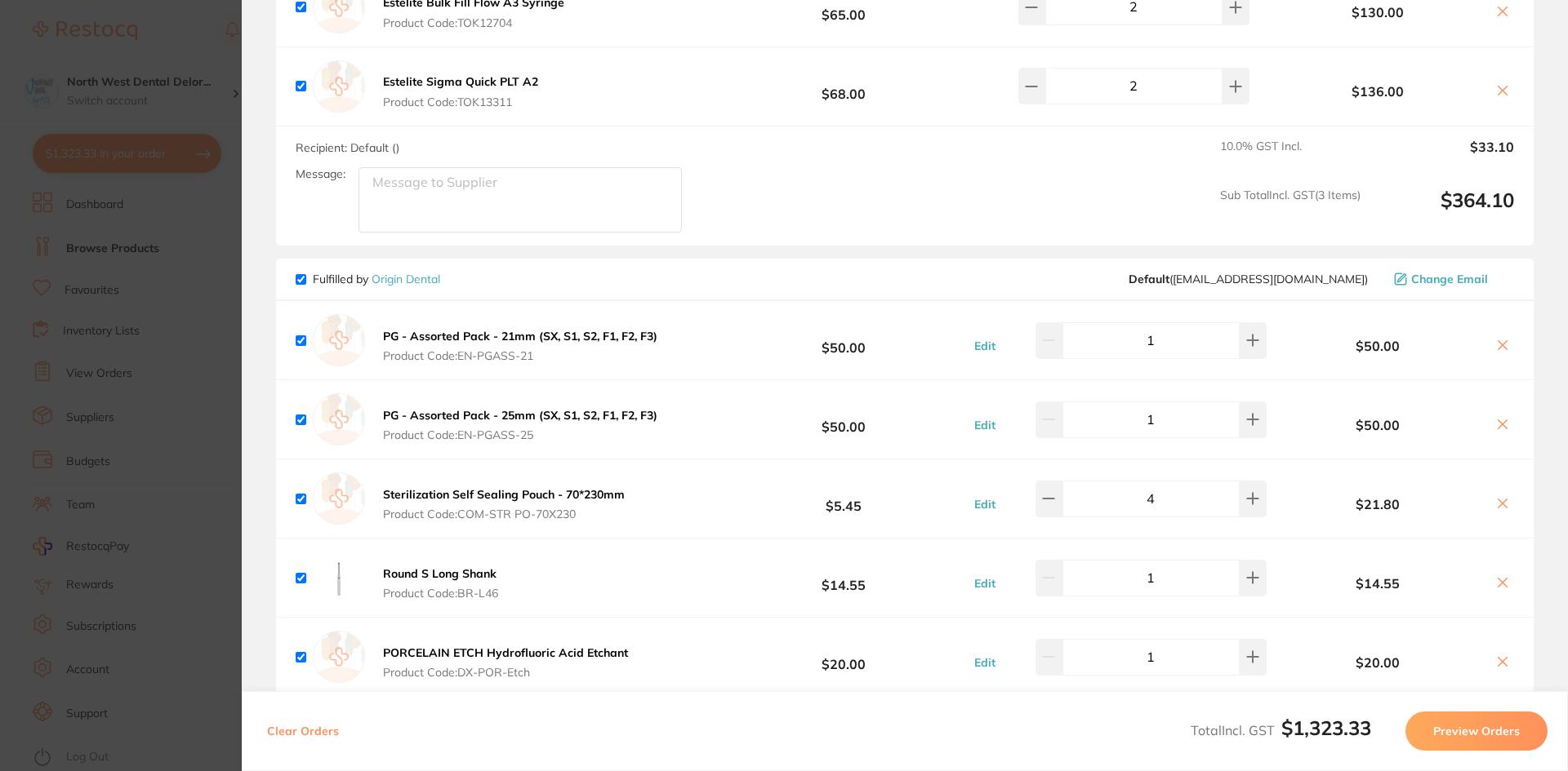
checkbox input "true"
type input "2"
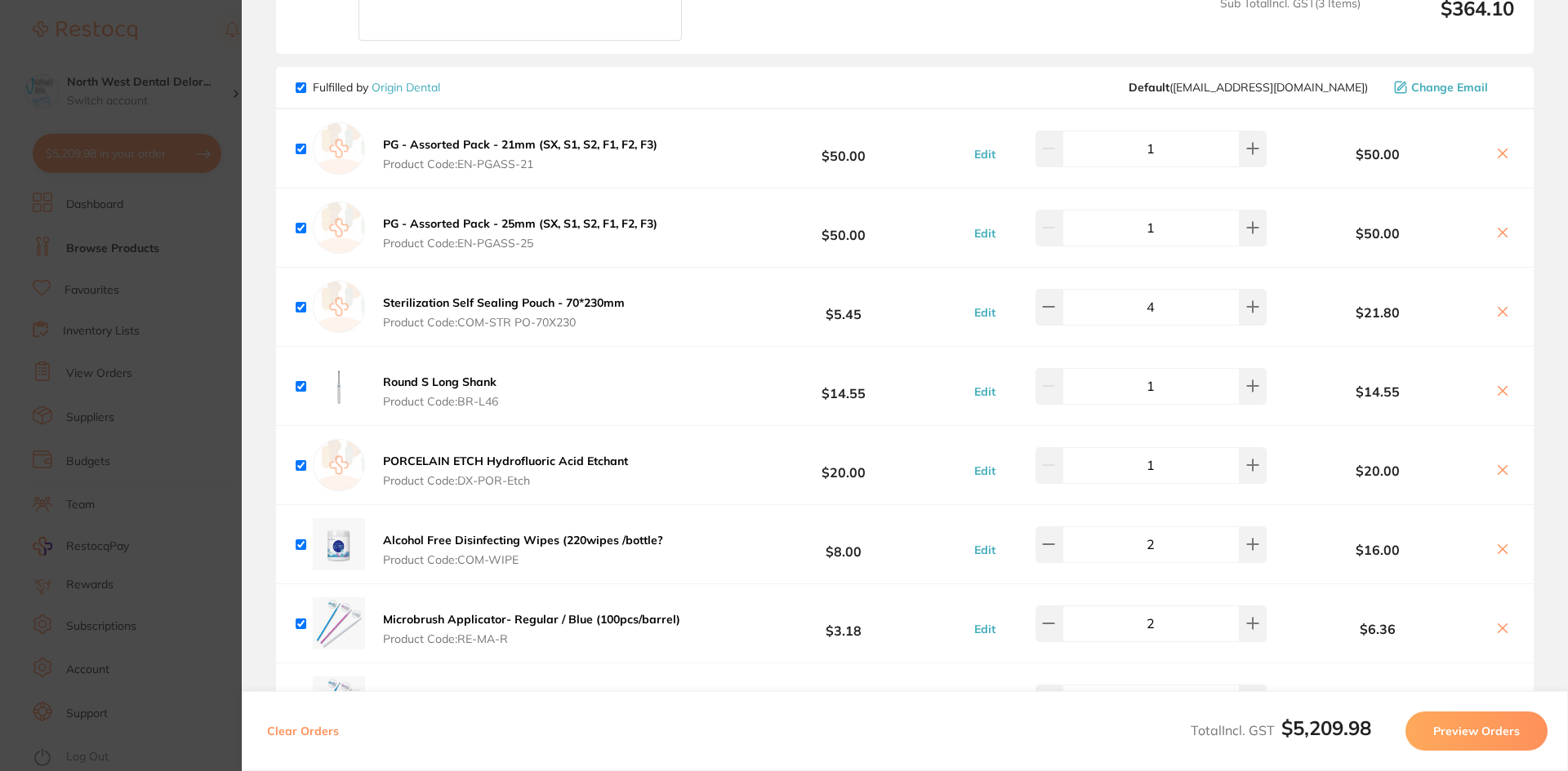
scroll to position [3428, 0]
click at [1247, 225] on icon at bounding box center [1252, 228] width 10 height 10
type input "2"
click at [1252, 217] on button at bounding box center [1253, 228] width 27 height 36
type input "2"
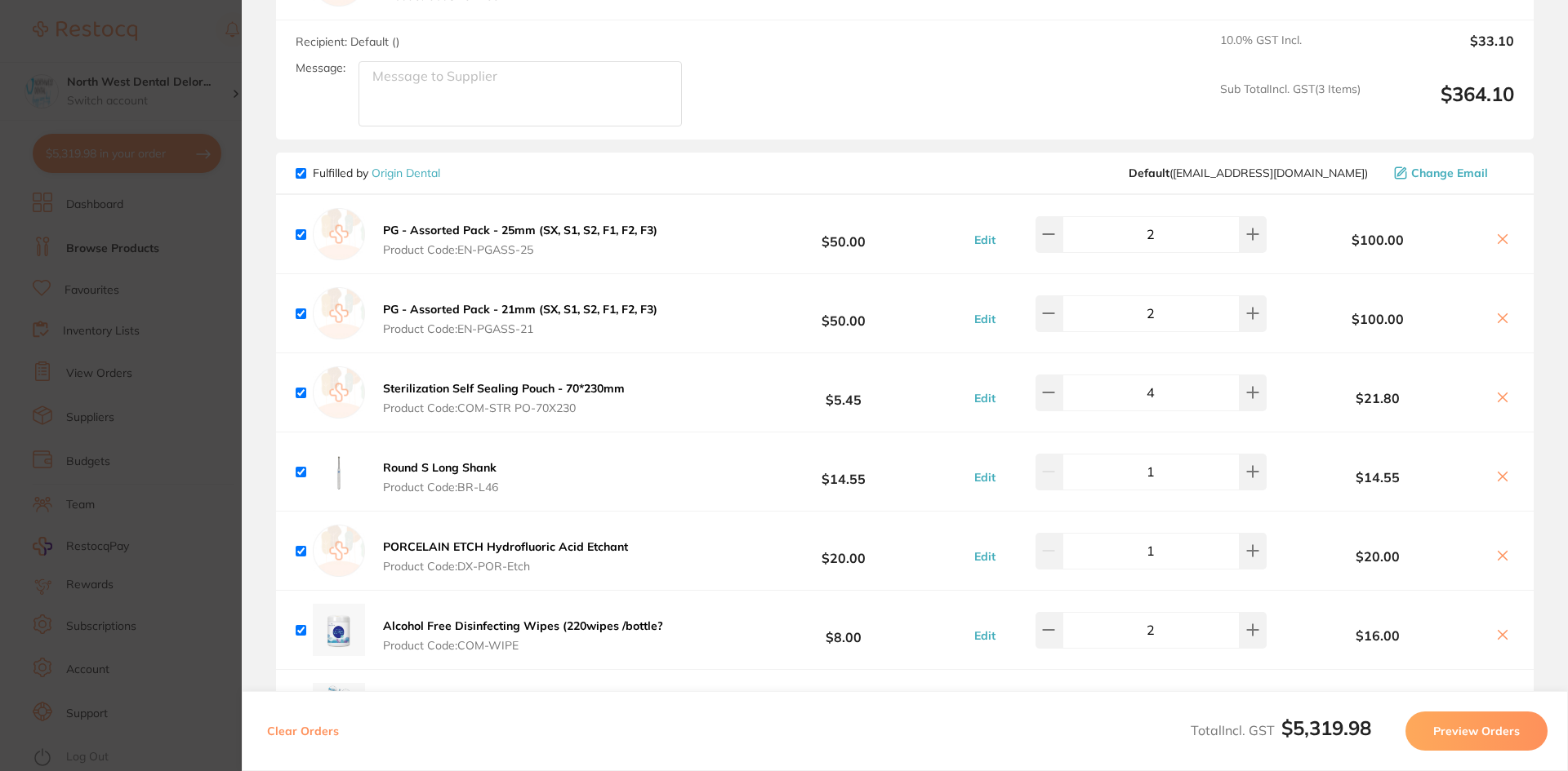
scroll to position [3345, 0]
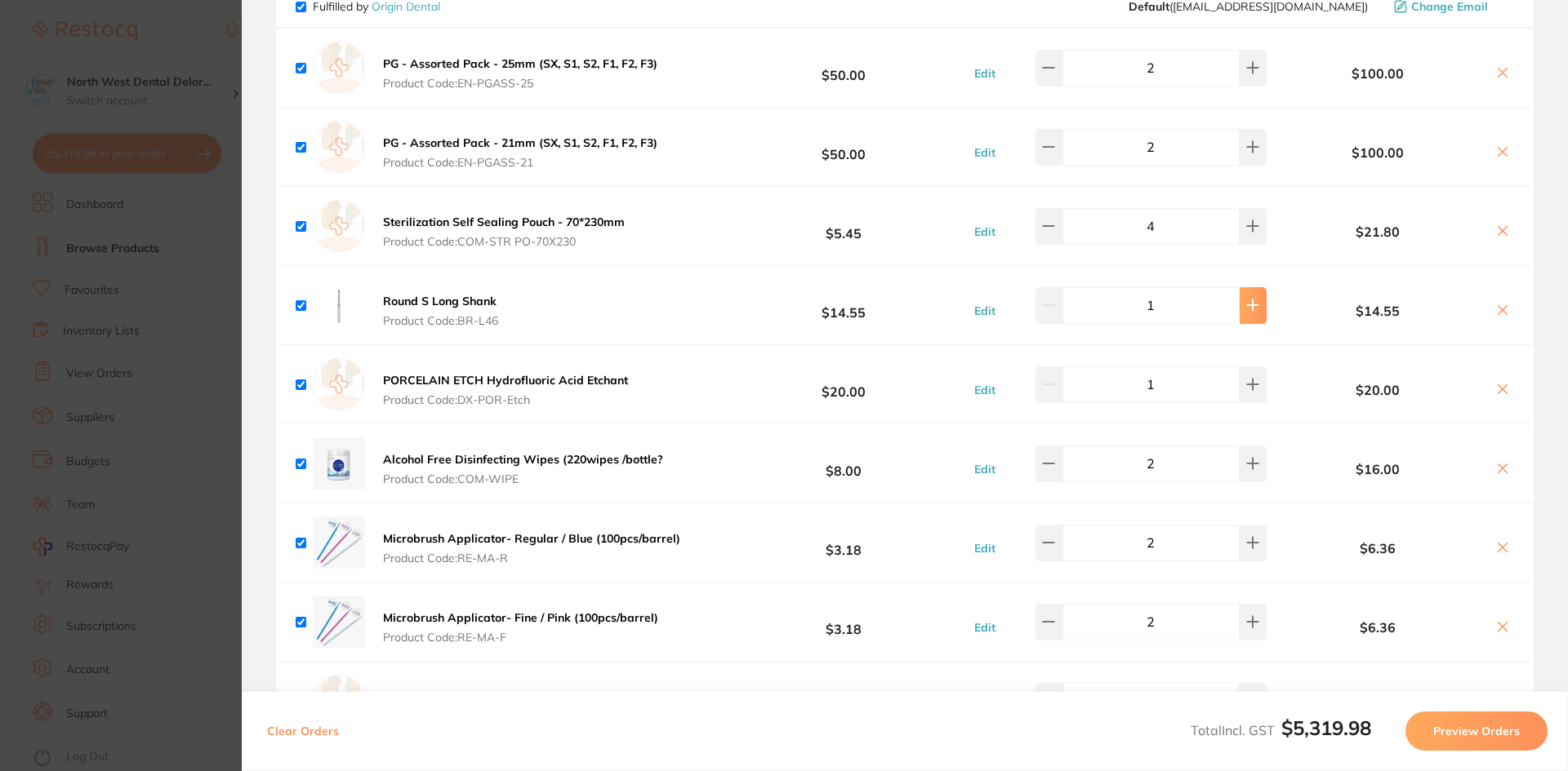
click at [1246, 300] on icon at bounding box center [1253, 305] width 13 height 13
click at [1246, 299] on icon at bounding box center [1253, 306] width 13 height 13
click at [1046, 288] on button at bounding box center [1048, 306] width 27 height 36
type input "2"
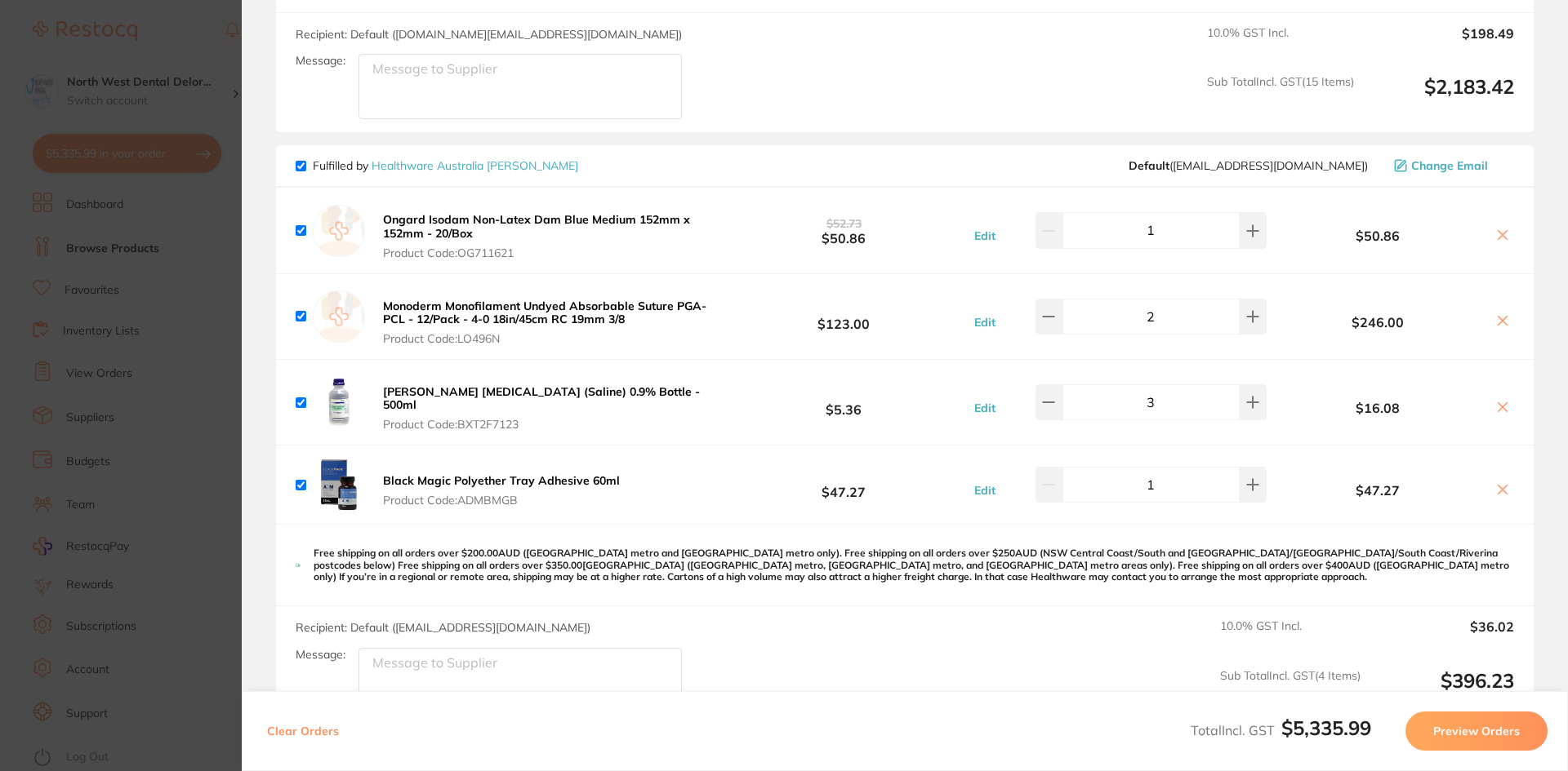
scroll to position [1468, 0]
drag, startPoint x: 374, startPoint y: 452, endPoint x: 628, endPoint y: 469, distance: 254.6
click at [628, 469] on div "Black Magic Polyether Tray Adhesive 60ml Product Code: ADMBMGB $47.27 Edit 1 $4…" at bounding box center [905, 484] width 1257 height 78
click at [680, 465] on div "Black Magic Polyether Tray Adhesive 60ml Product Code: ADMBMGB $47.27 Edit 1 $4…" at bounding box center [905, 484] width 1257 height 78
click at [1502, 482] on icon at bounding box center [1502, 489] width 13 height 13
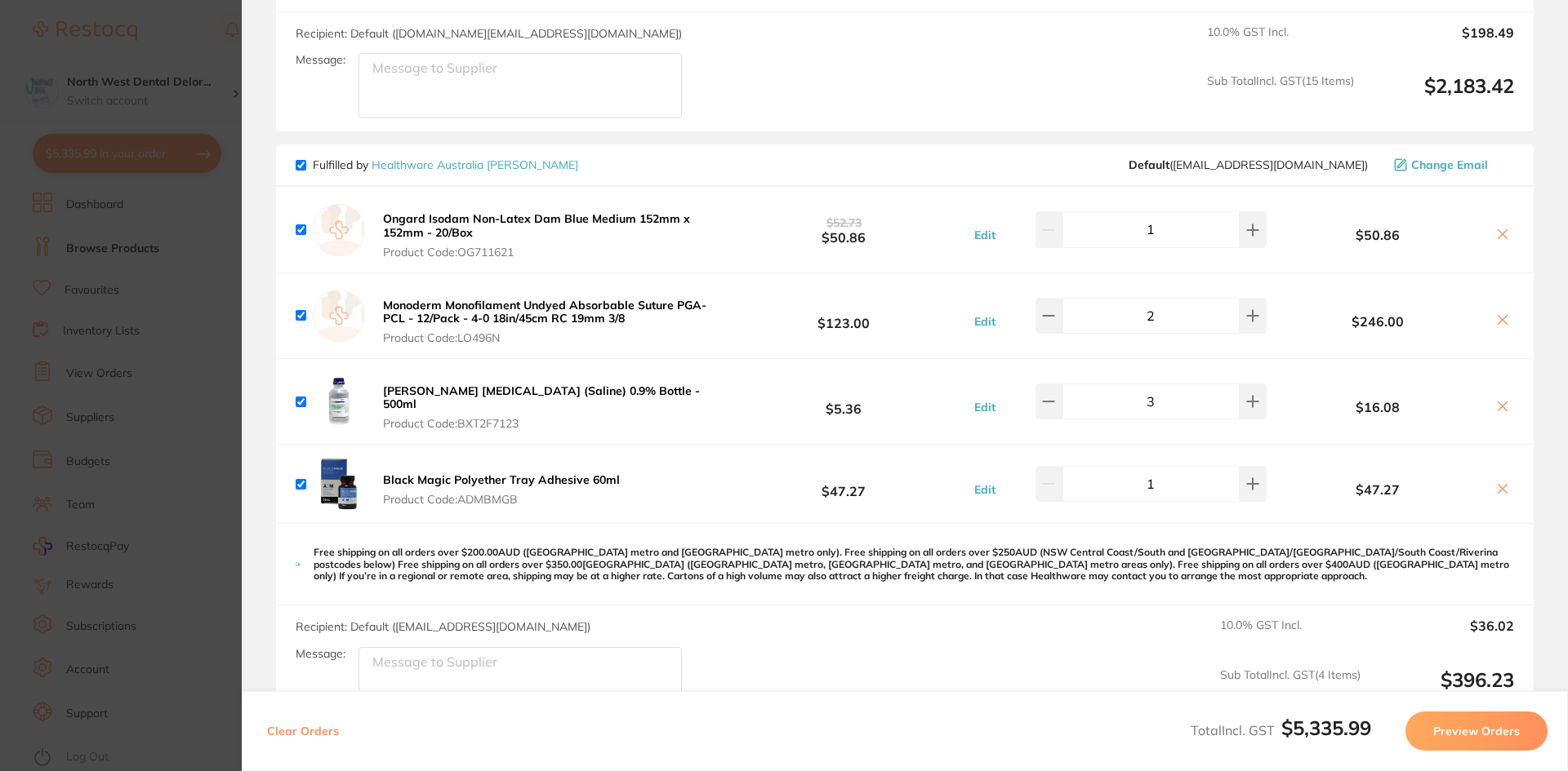
checkbox input "false"
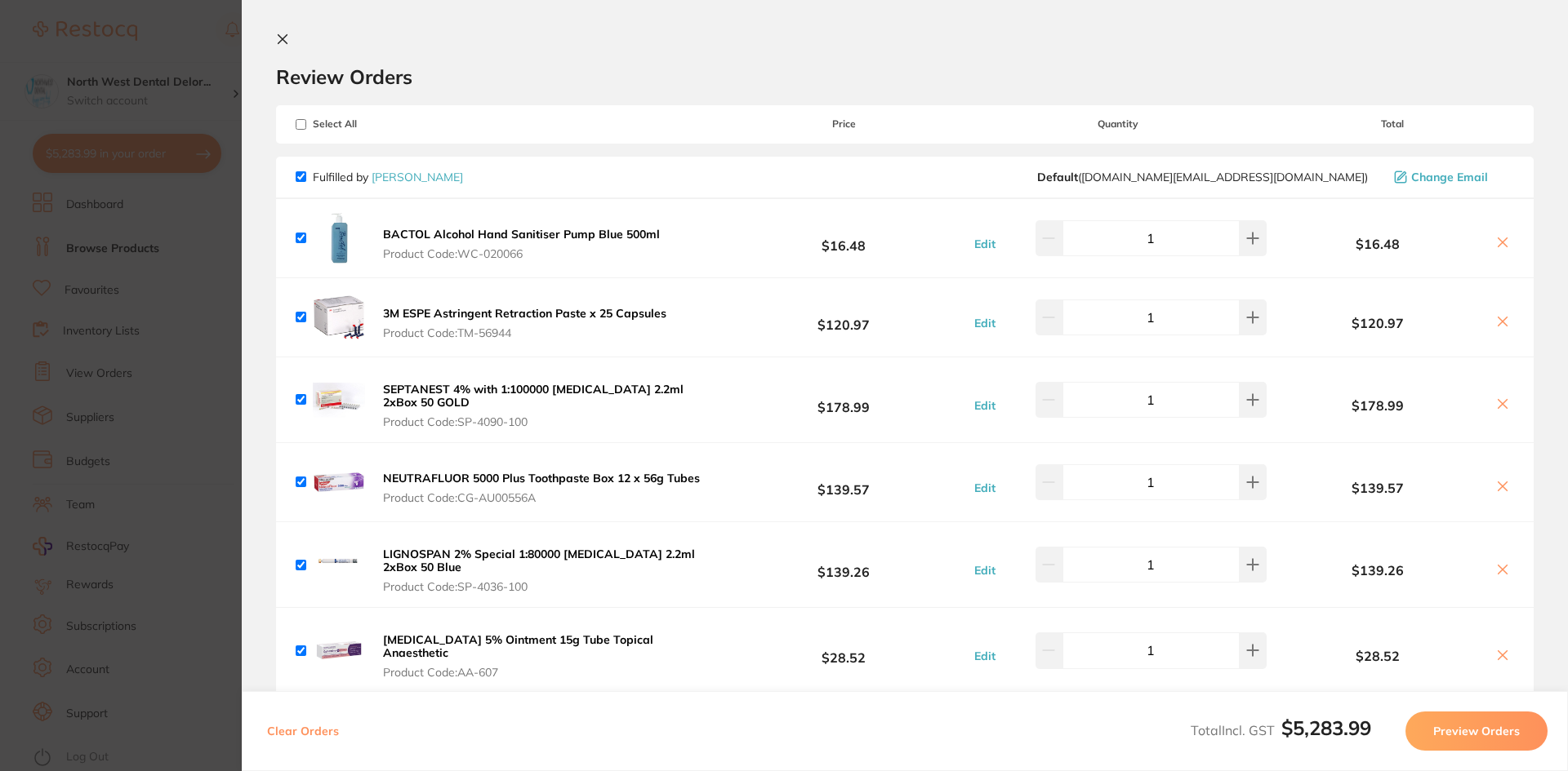
scroll to position [0, 0]
drag, startPoint x: 112, startPoint y: 342, endPoint x: 509, endPoint y: 306, distance: 398.6
click at [115, 342] on section "Update RRP Set your pre negotiated price for this item. Item Agreed RRP (excl. …" at bounding box center [784, 385] width 1568 height 771
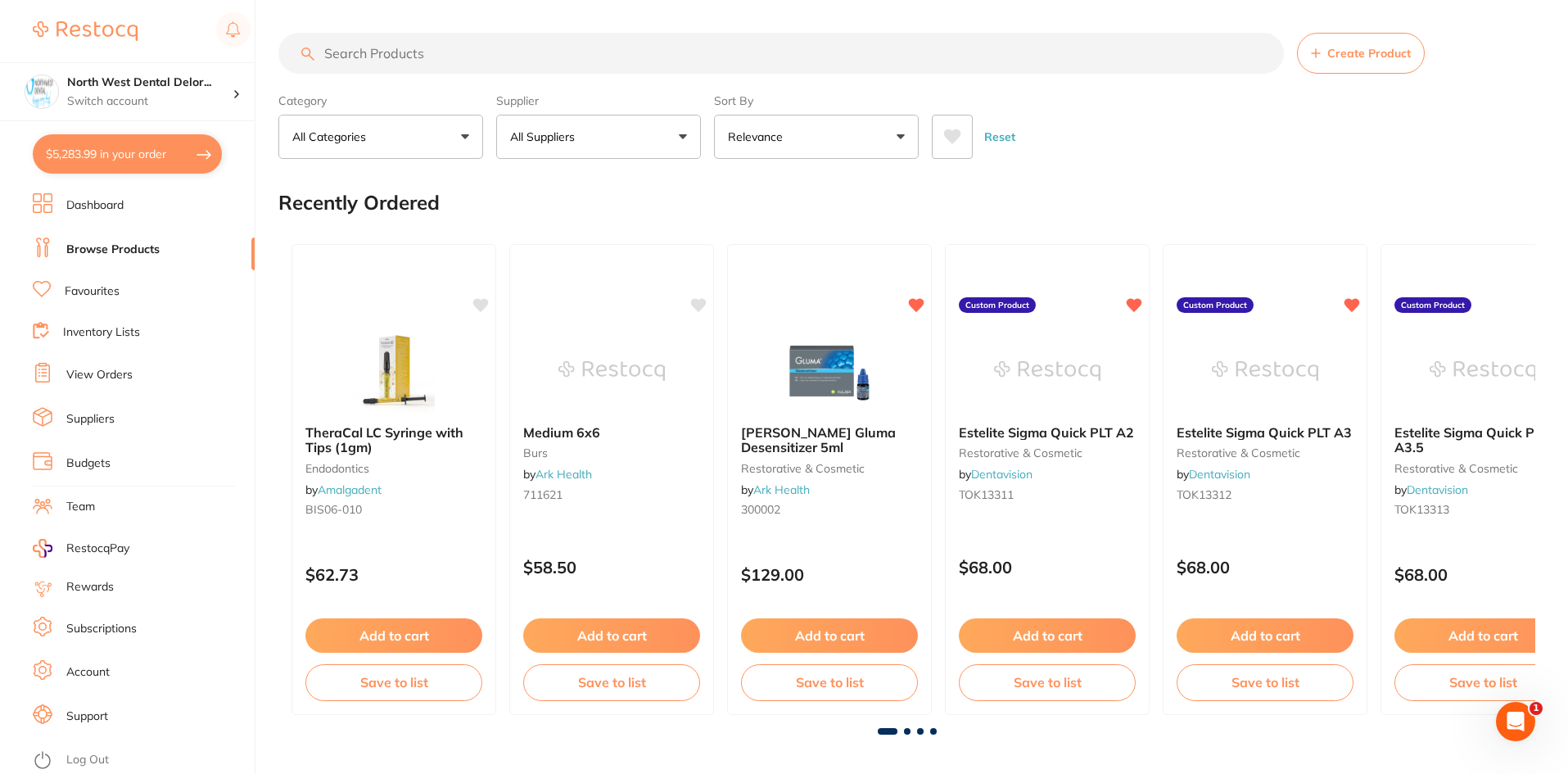
click at [399, 53] on input "search" at bounding box center [781, 53] width 1006 height 41
type input "l"
type input "Long shank slow speed round bur"
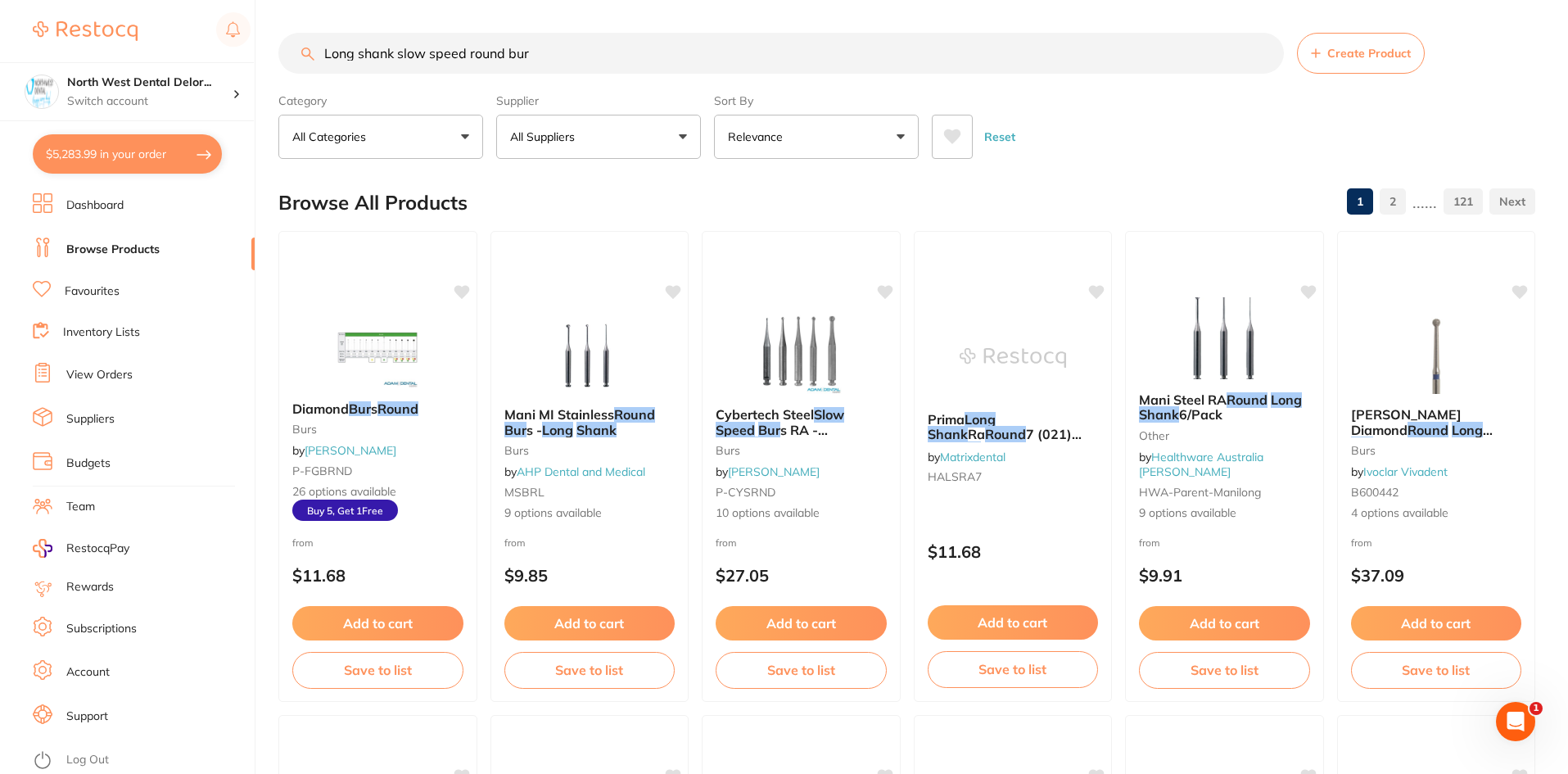
click at [652, 149] on button "All Suppliers" at bounding box center [598, 137] width 205 height 44
type input "orig"
drag, startPoint x: 558, startPoint y: 272, endPoint x: 571, endPoint y: 262, distance: 16.4
click at [558, 271] on p "Origin Dental" at bounding box center [595, 279] width 81 height 15
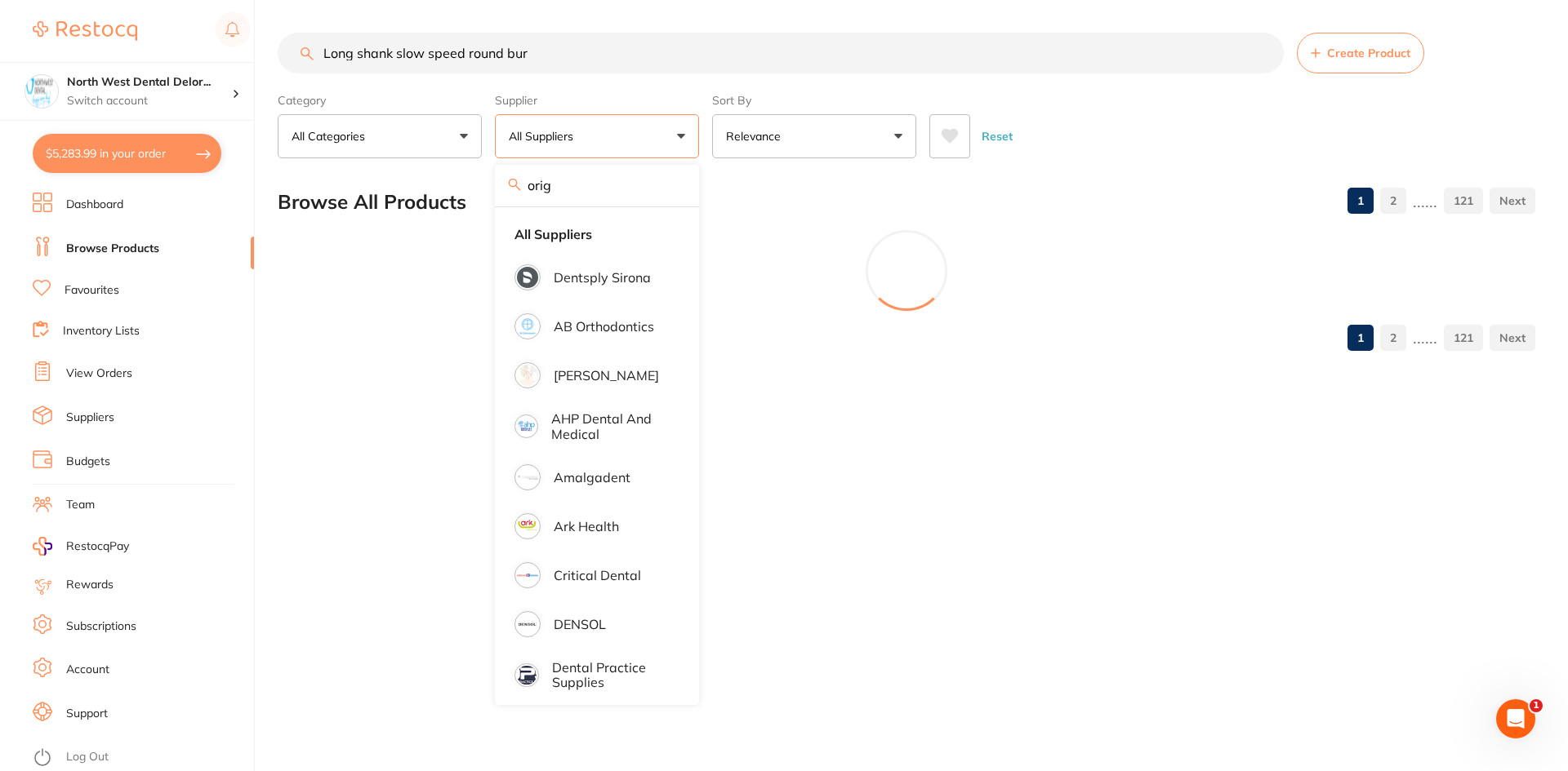
click at [828, 206] on div "Browse All Products 1 2 ...... 121" at bounding box center [907, 201] width 1257 height 55
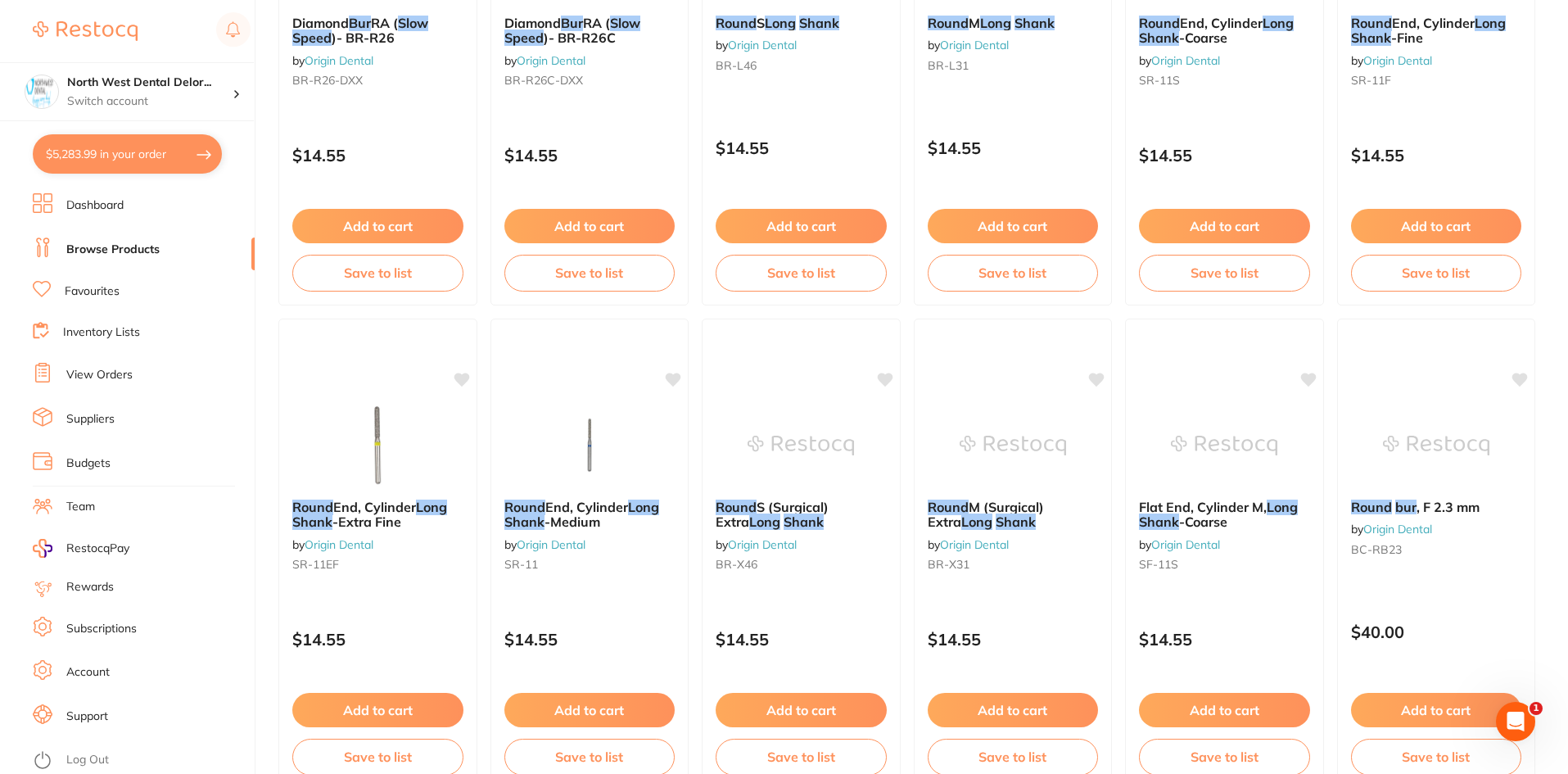
scroll to position [1251, 0]
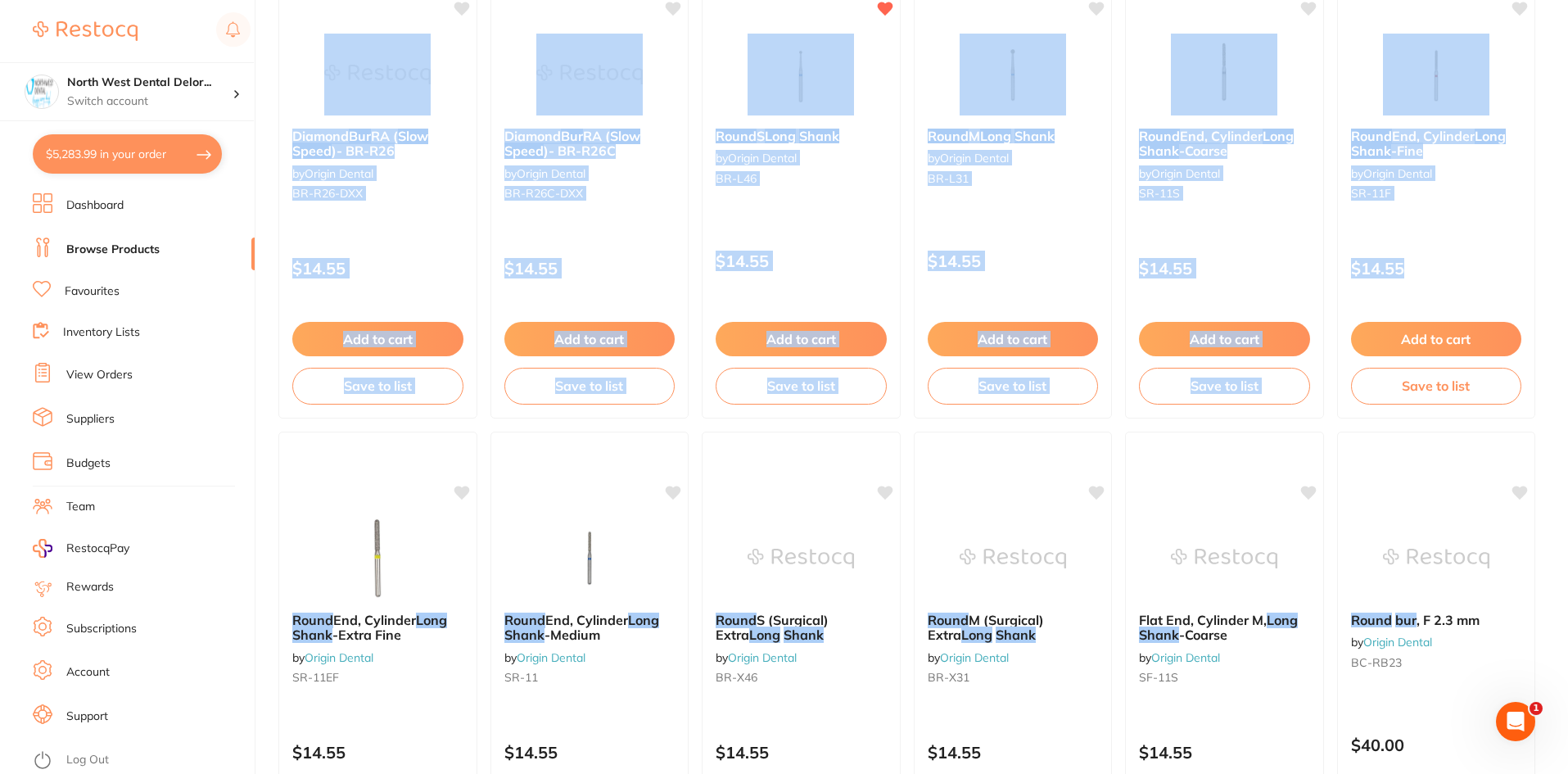
drag, startPoint x: 1566, startPoint y: 285, endPoint x: 1574, endPoint y: 202, distance: 83.4
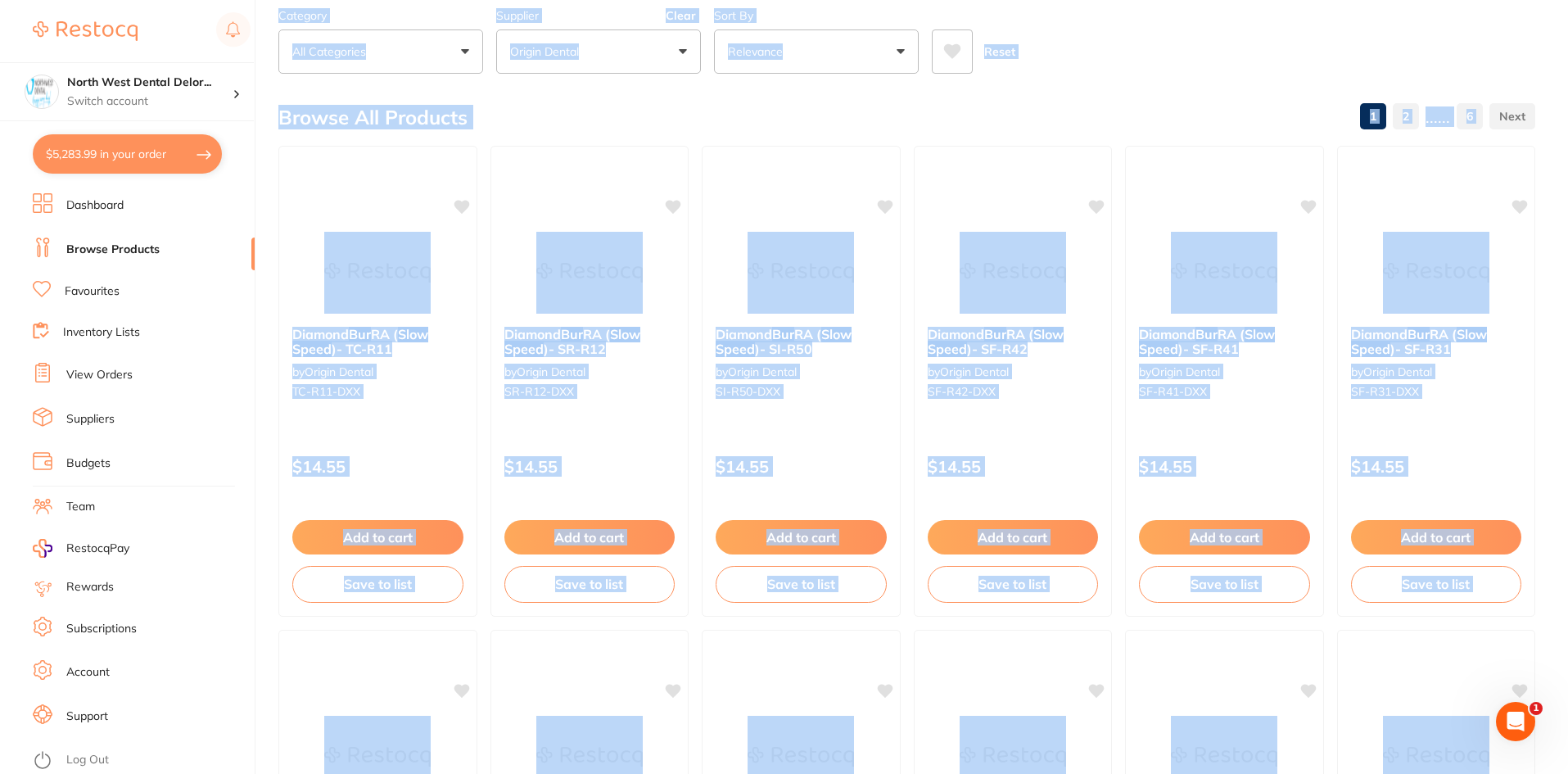
scroll to position [0, 0]
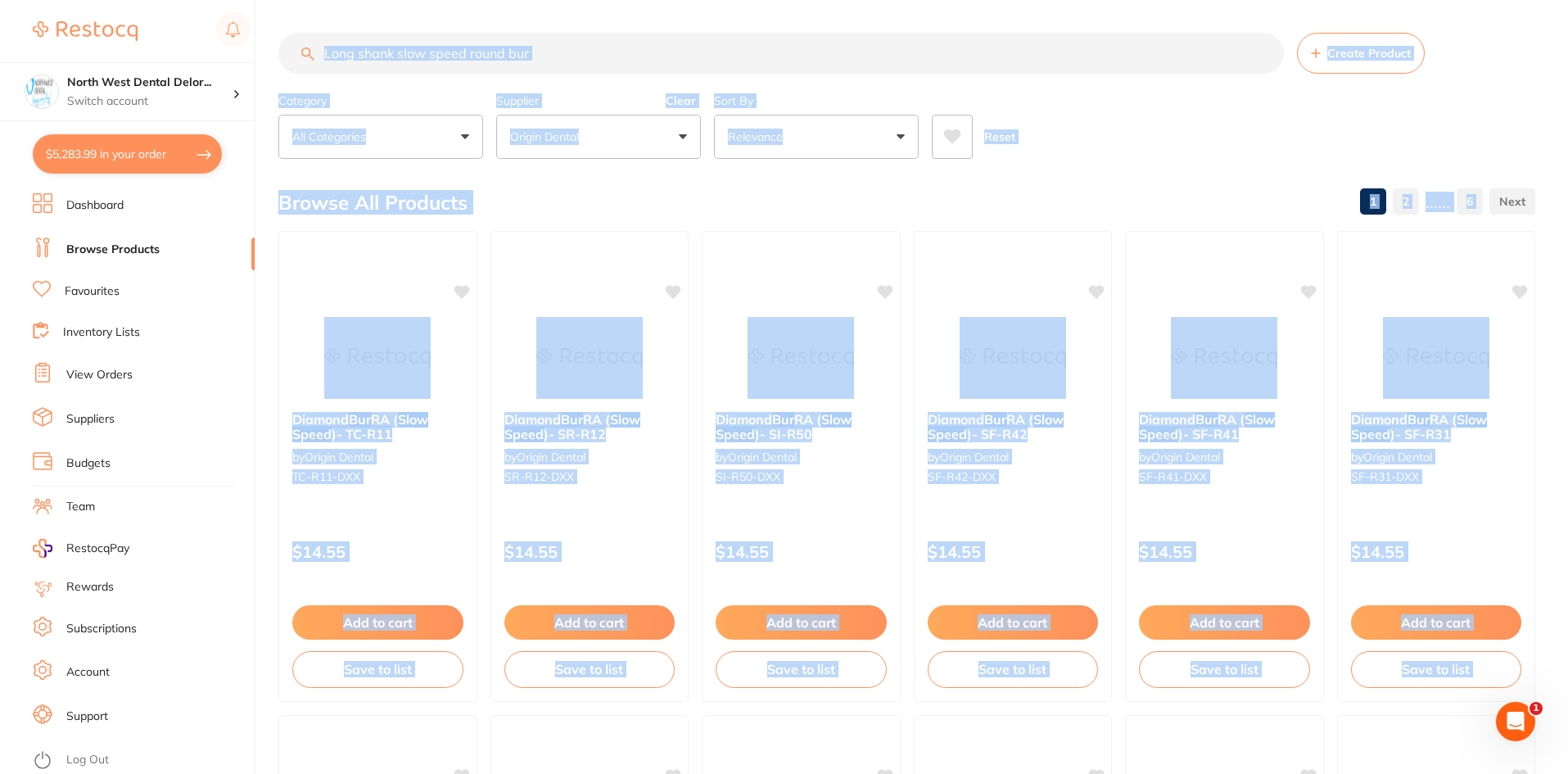
click at [616, 41] on input "Long shank slow speed round bur" at bounding box center [781, 53] width 1006 height 41
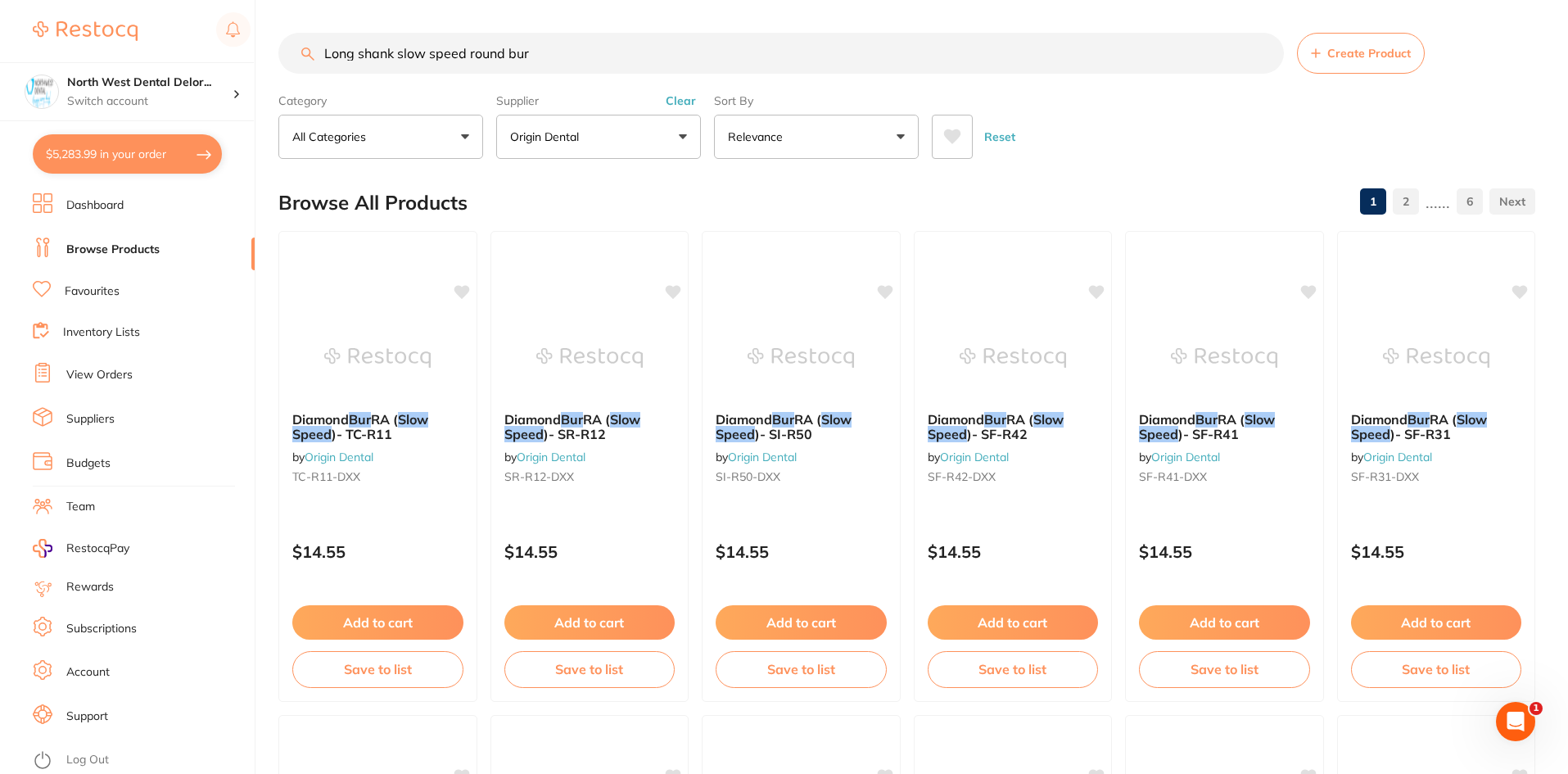
click at [616, 41] on input "Long shank slow speed round bur" at bounding box center [781, 53] width 1006 height 41
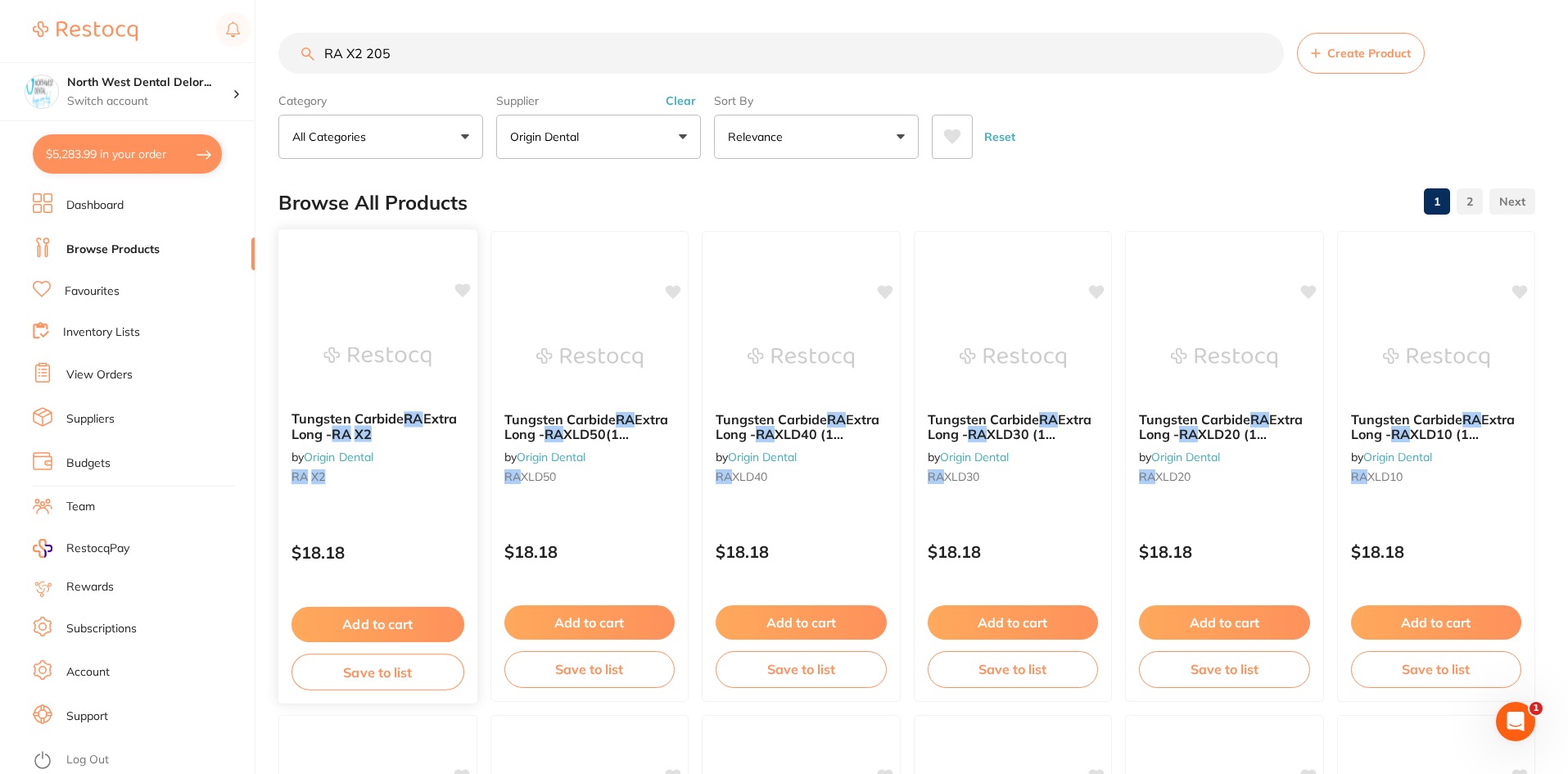
type input "RA X2 205"
click at [379, 620] on button "Add to cart" at bounding box center [378, 625] width 173 height 36
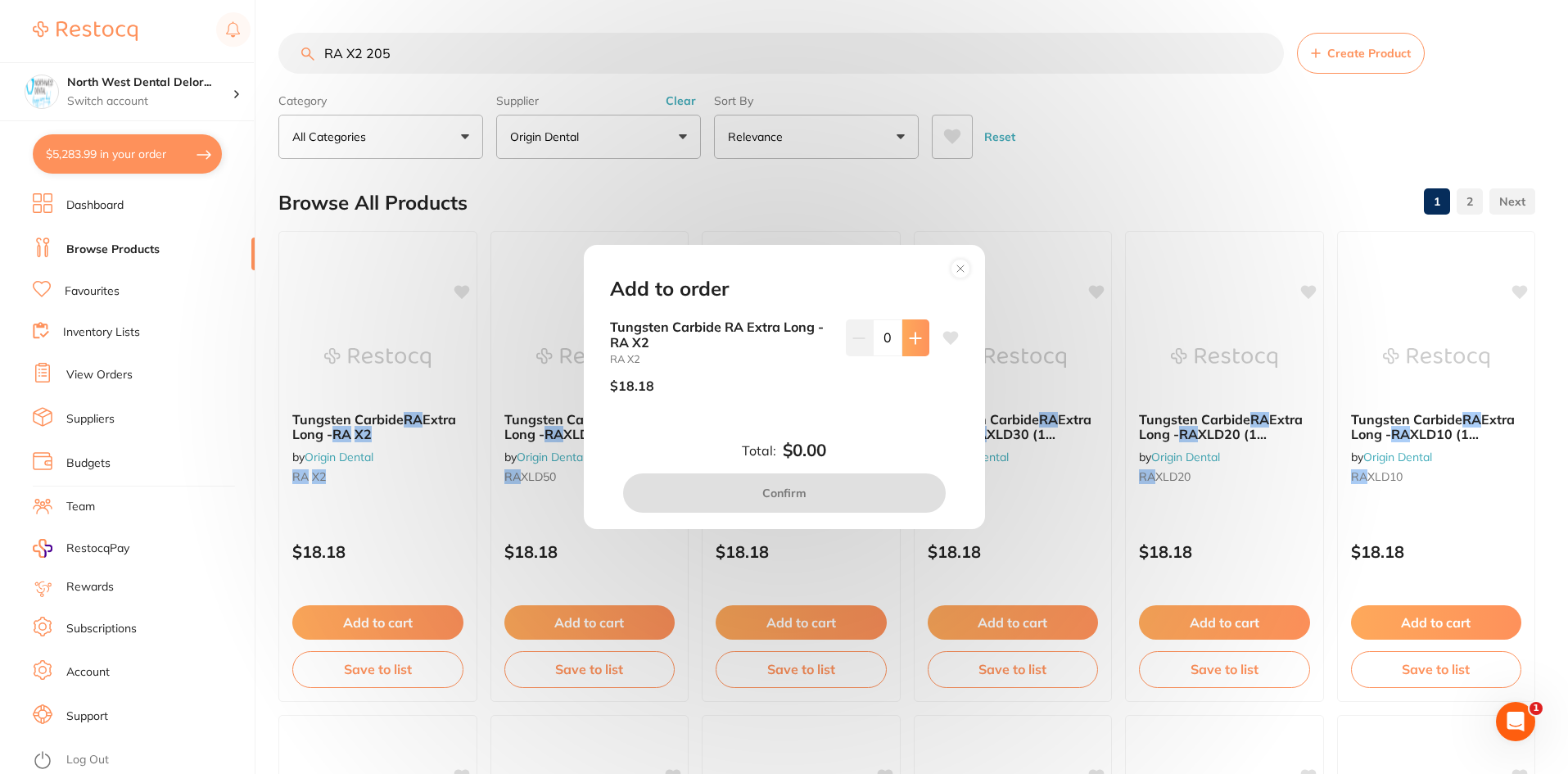
click at [910, 353] on button at bounding box center [916, 337] width 27 height 37
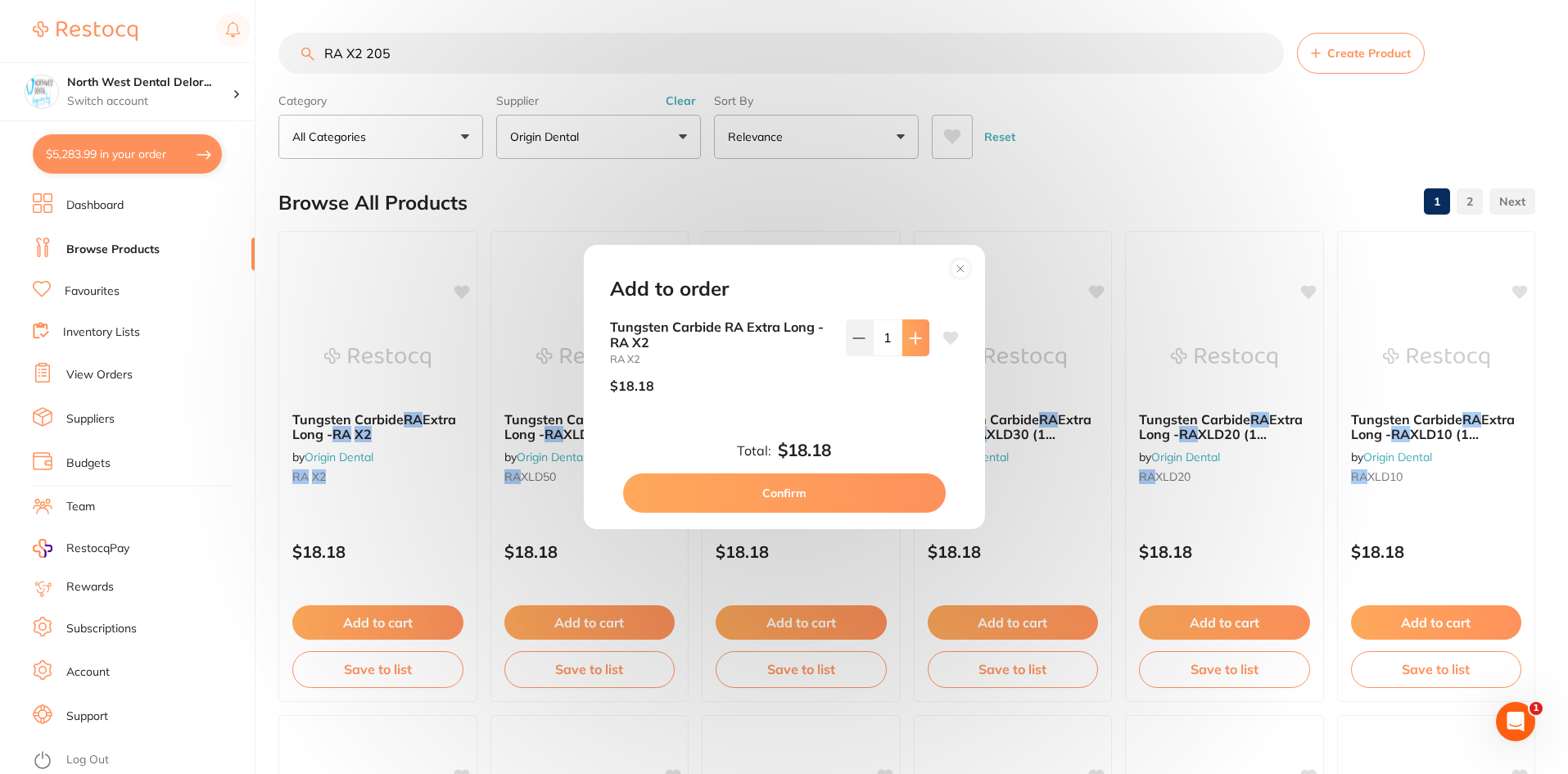
click at [910, 353] on button at bounding box center [916, 337] width 27 height 37
click at [852, 341] on icon at bounding box center [859, 338] width 13 height 13
type input "1"
click at [936, 343] on div "Tungsten Carbide RA Extra Long - RA X2 RA X2 $18.18 1" at bounding box center [784, 362] width 349 height 87
click at [947, 342] on icon at bounding box center [950, 338] width 16 height 13
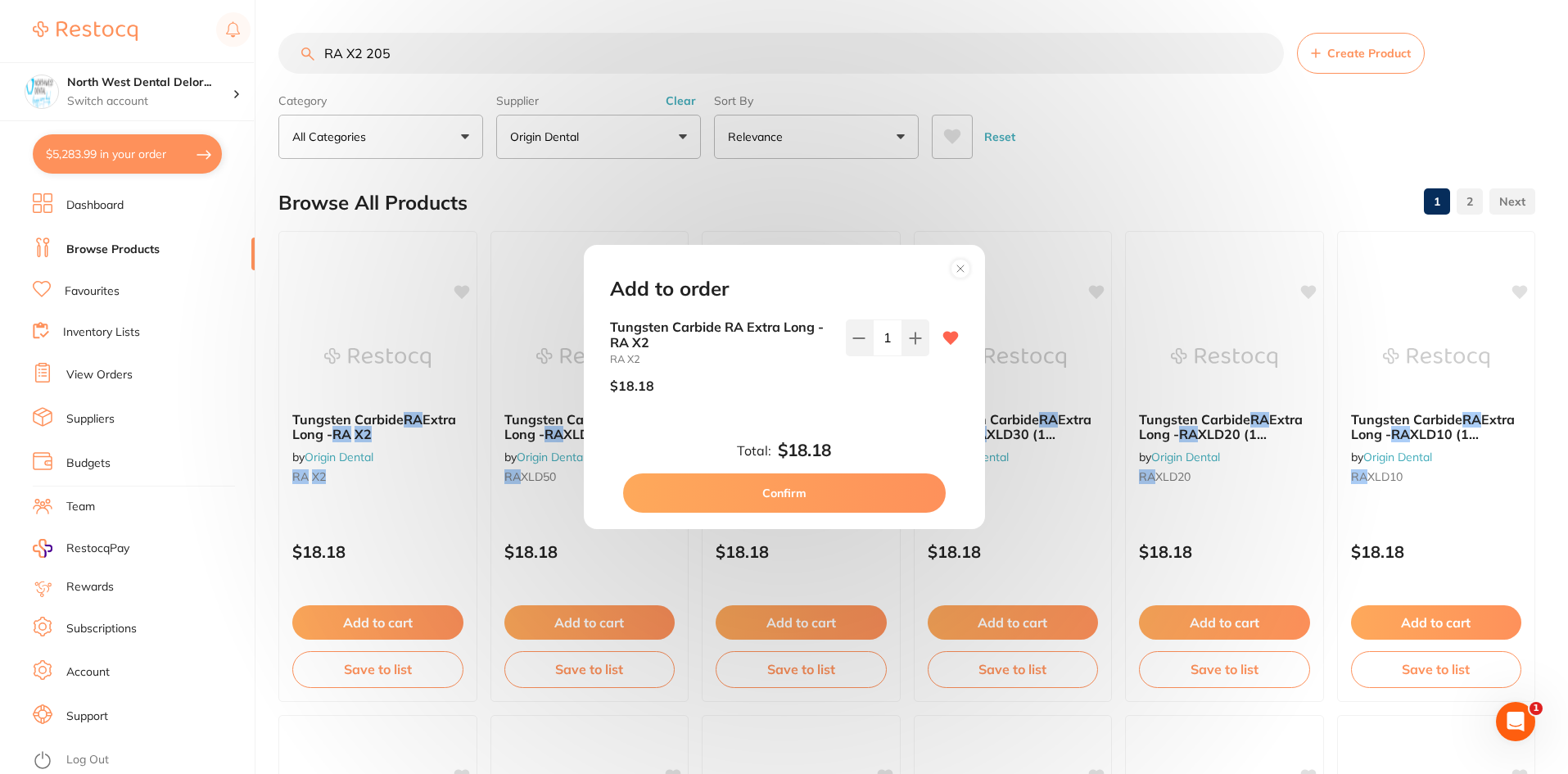
click at [844, 486] on button "Confirm" at bounding box center [784, 493] width 323 height 39
checkbox input "true"
checkbox input "false"
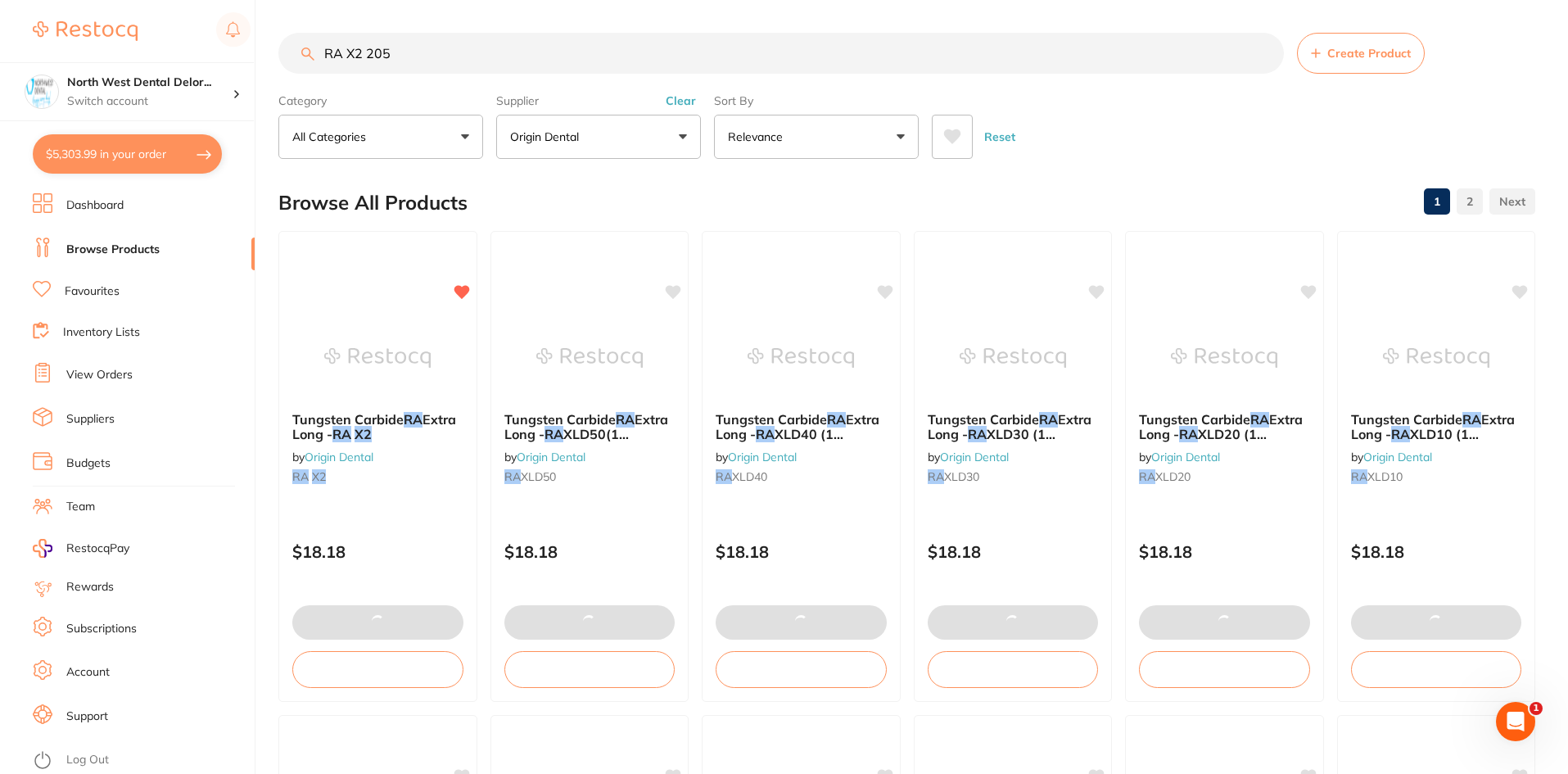
click at [360, 51] on input "RA X2 205" at bounding box center [781, 53] width 1006 height 41
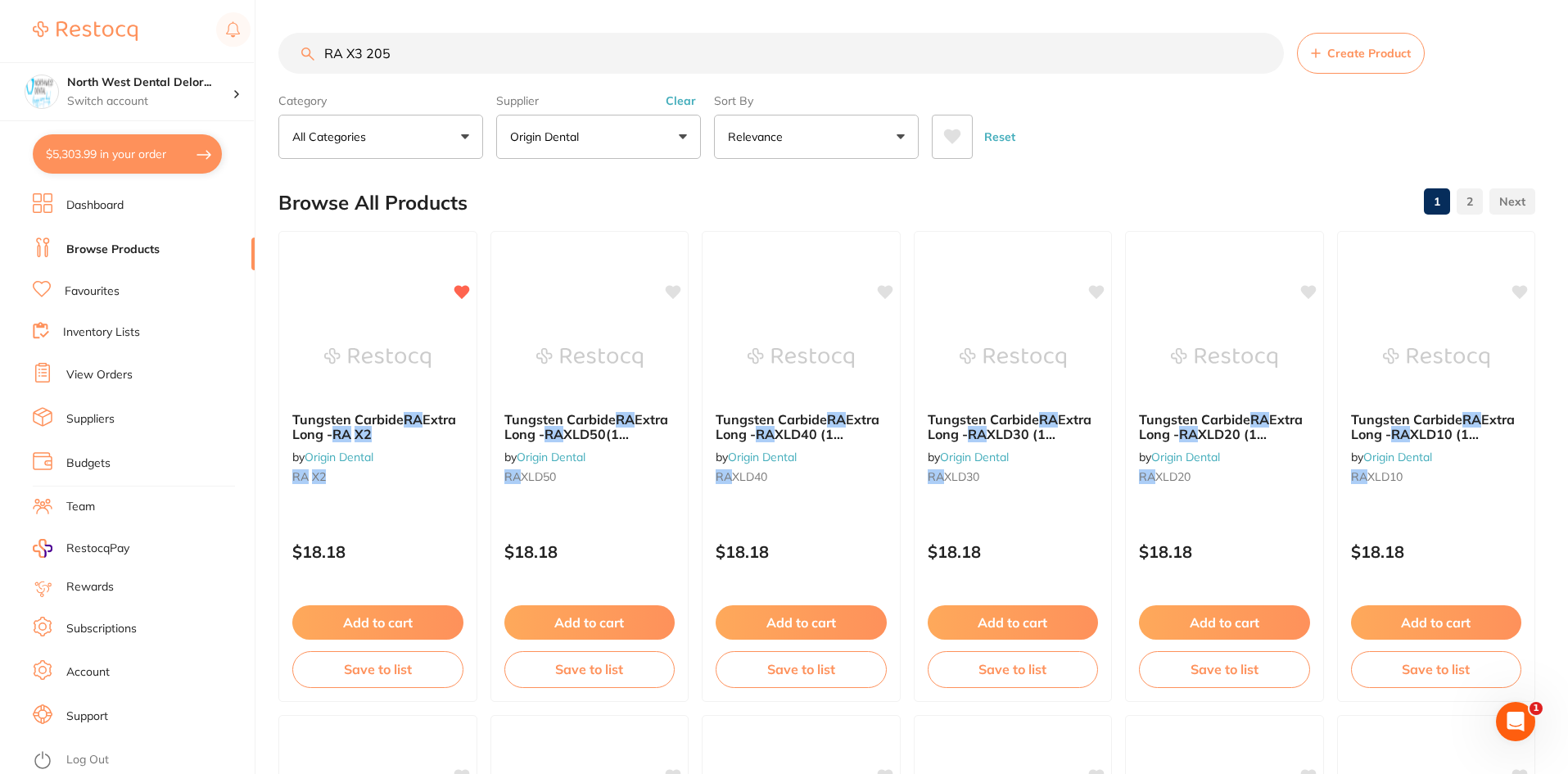
type input "RA X3 205"
click at [423, 614] on button "Add to cart" at bounding box center [378, 625] width 173 height 36
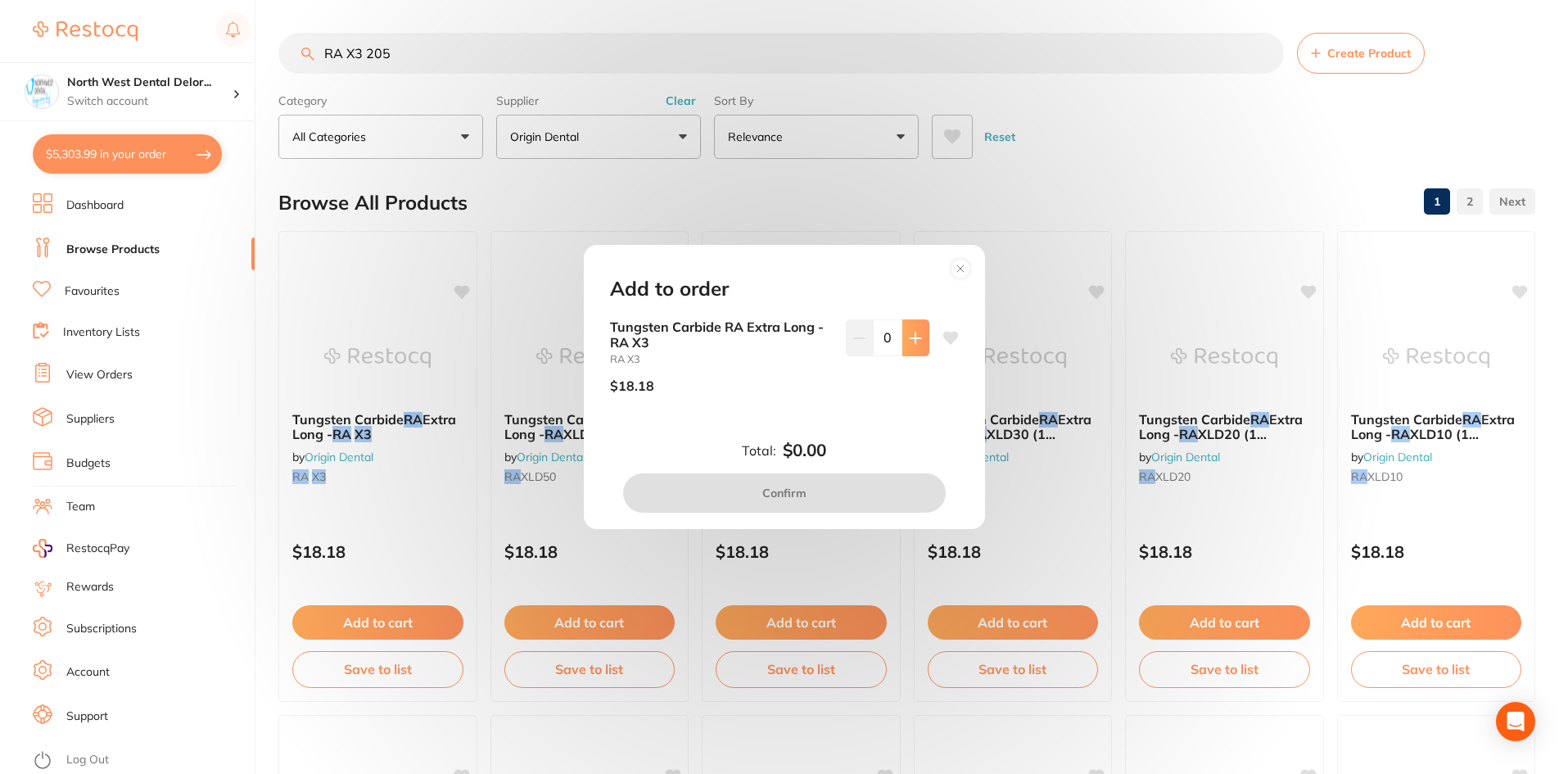
click at [918, 333] on button at bounding box center [916, 337] width 27 height 37
type input "1"
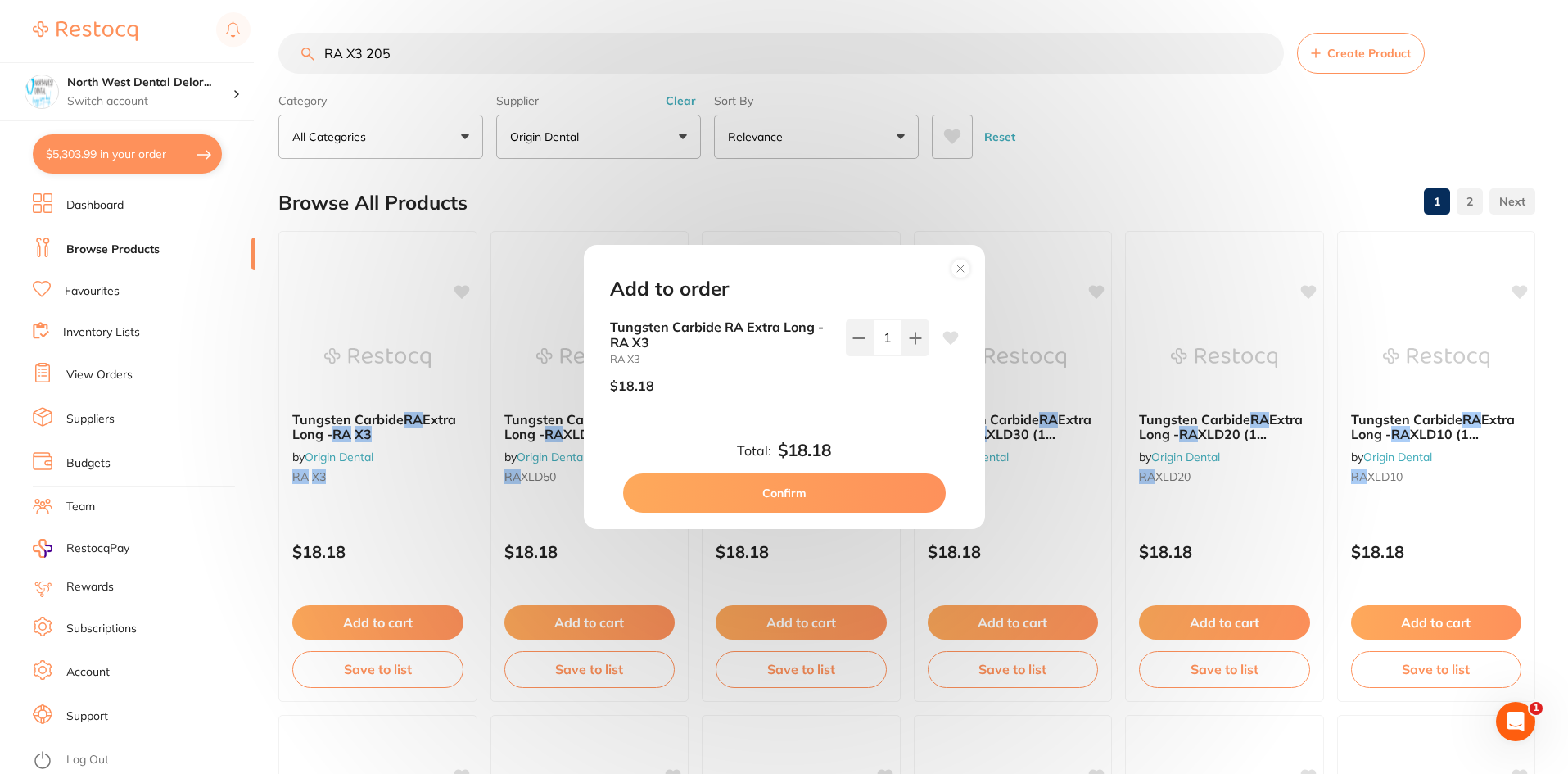
click at [942, 335] on icon at bounding box center [950, 338] width 16 height 13
click at [861, 496] on button "Confirm" at bounding box center [784, 493] width 323 height 39
checkbox input "false"
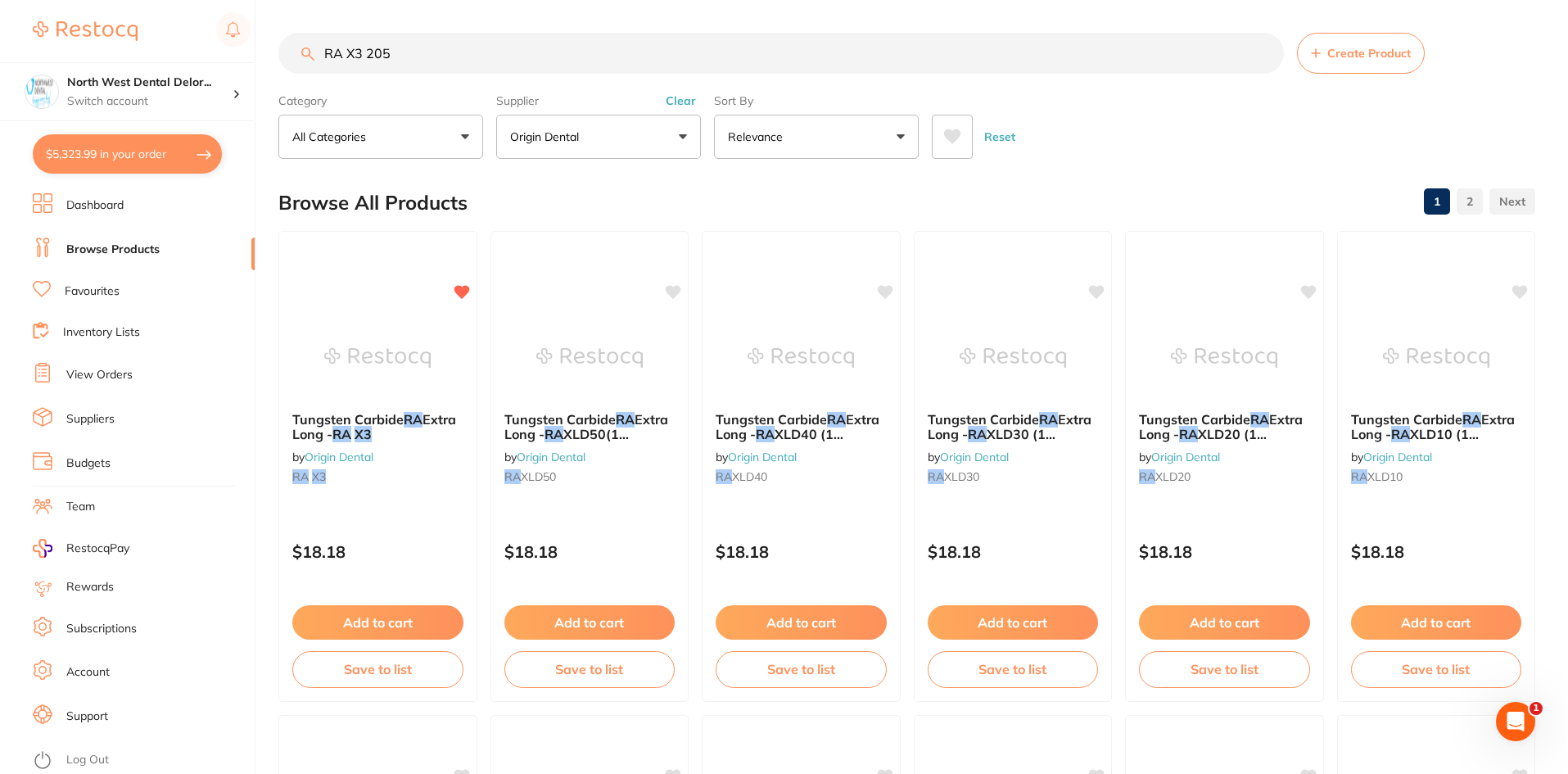
drag, startPoint x: 409, startPoint y: 56, endPoint x: 302, endPoint y: 50, distance: 107.2
click at [302, 50] on div "RA X3 205 Create Product" at bounding box center [907, 53] width 1257 height 41
click at [159, 82] on h4 "North West Dental Delor..." at bounding box center [150, 83] width 166 height 17
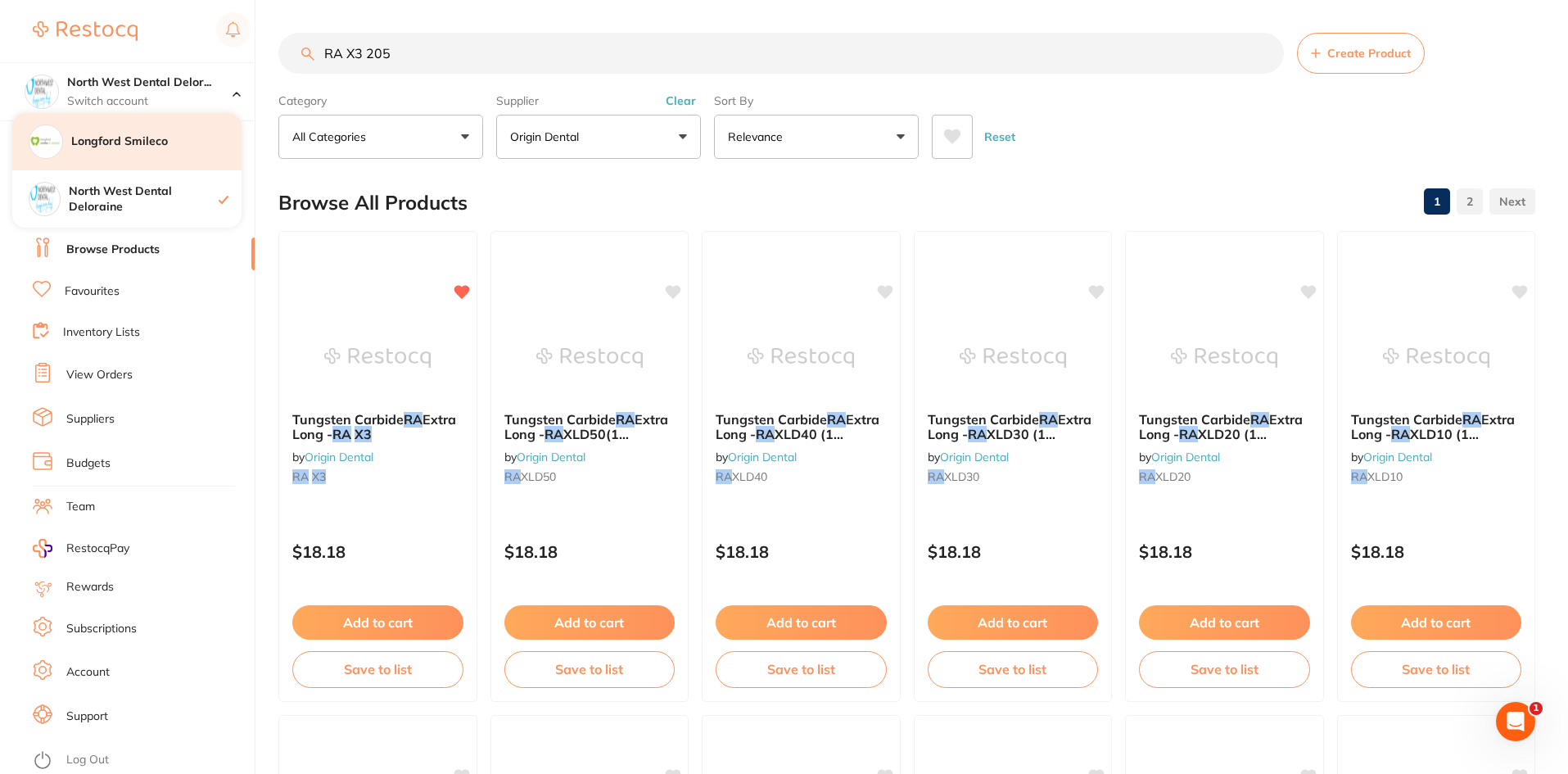
click at [159, 153] on div "Longford Smileco" at bounding box center [126, 141] width 229 height 57
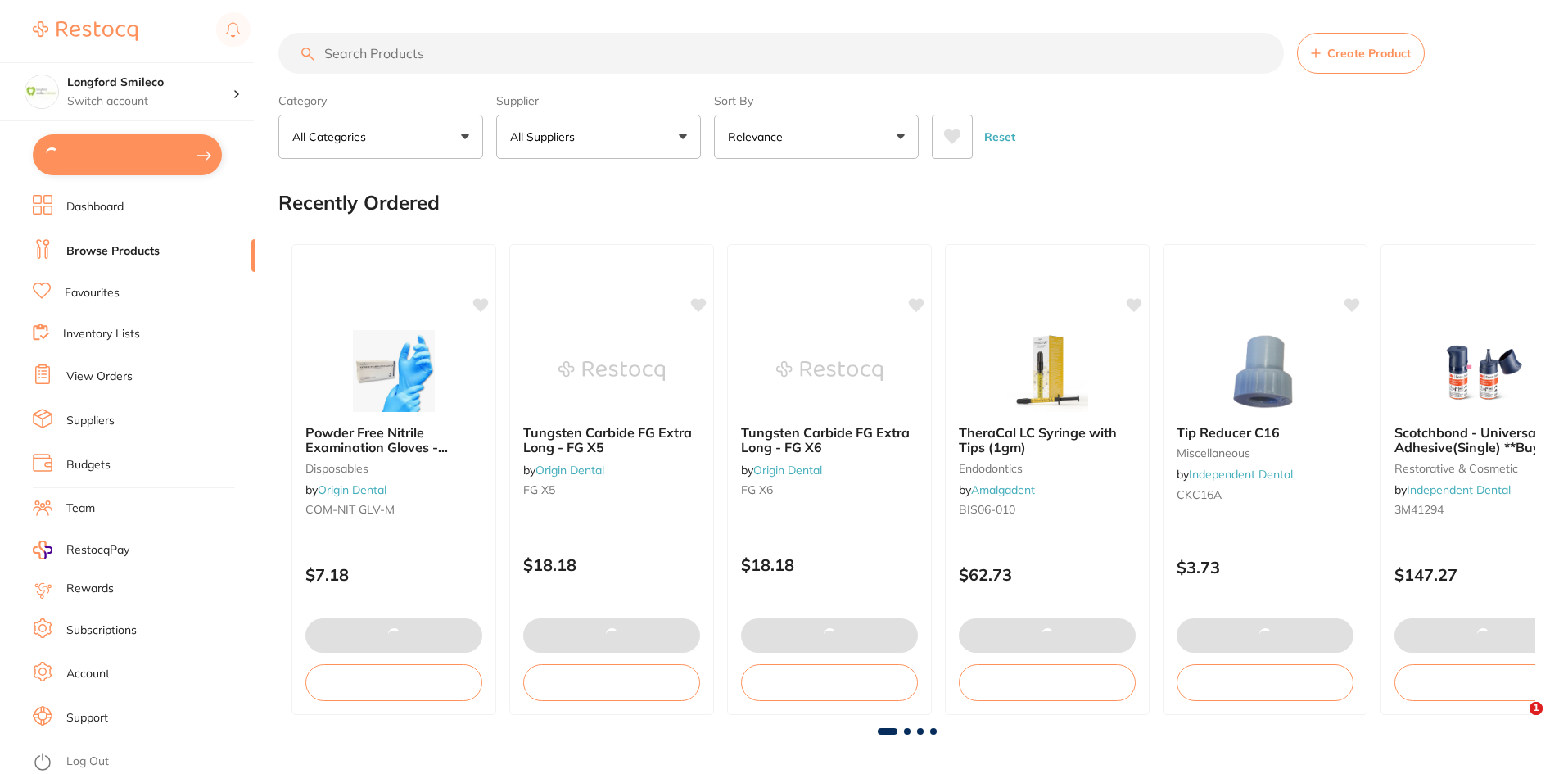
click at [408, 55] on input "search" at bounding box center [781, 53] width 1006 height 41
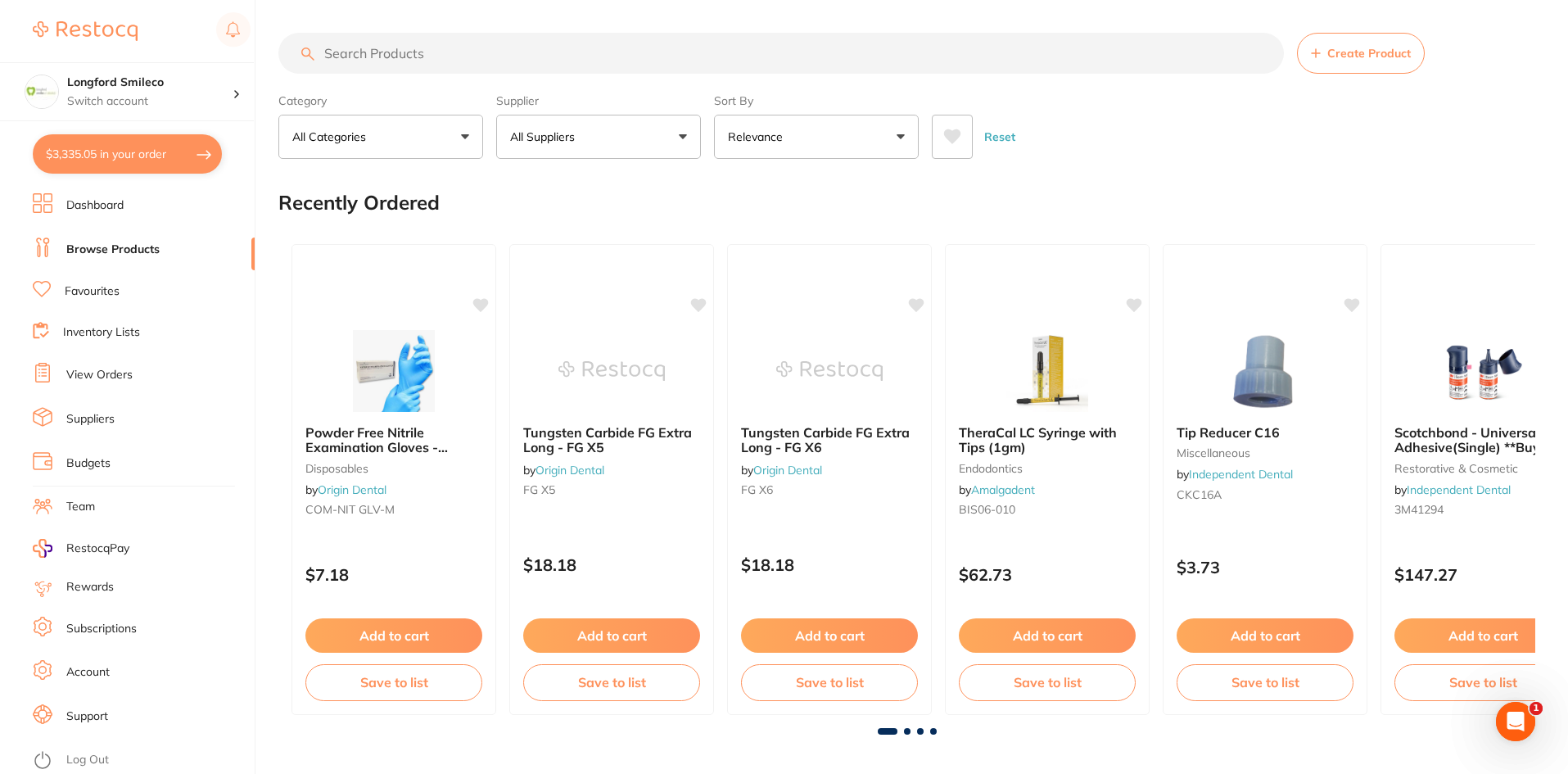
paste input "RA X3 205"
type input "RA X3 205"
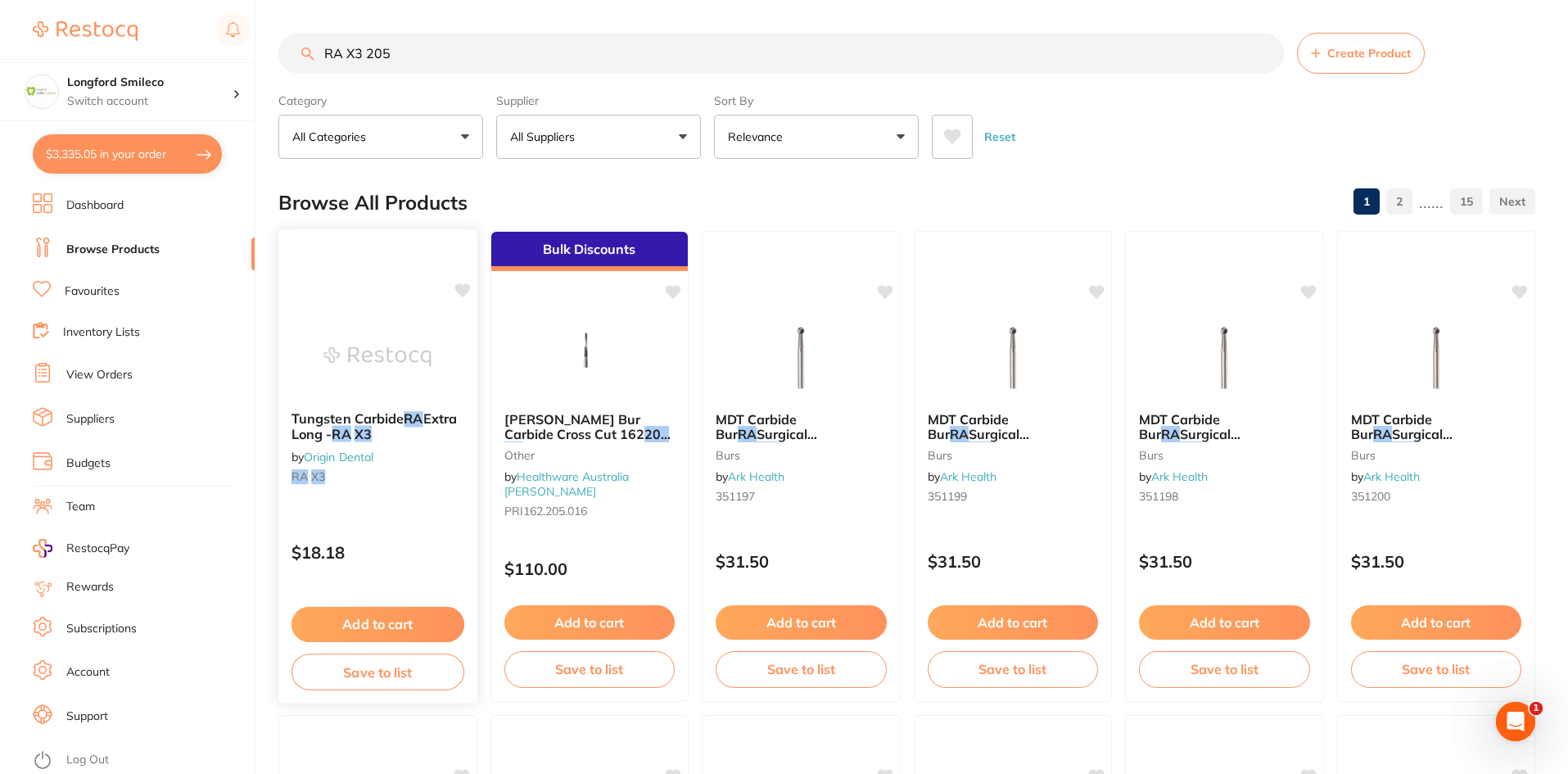
click at [415, 616] on button "Add to cart" at bounding box center [378, 625] width 173 height 36
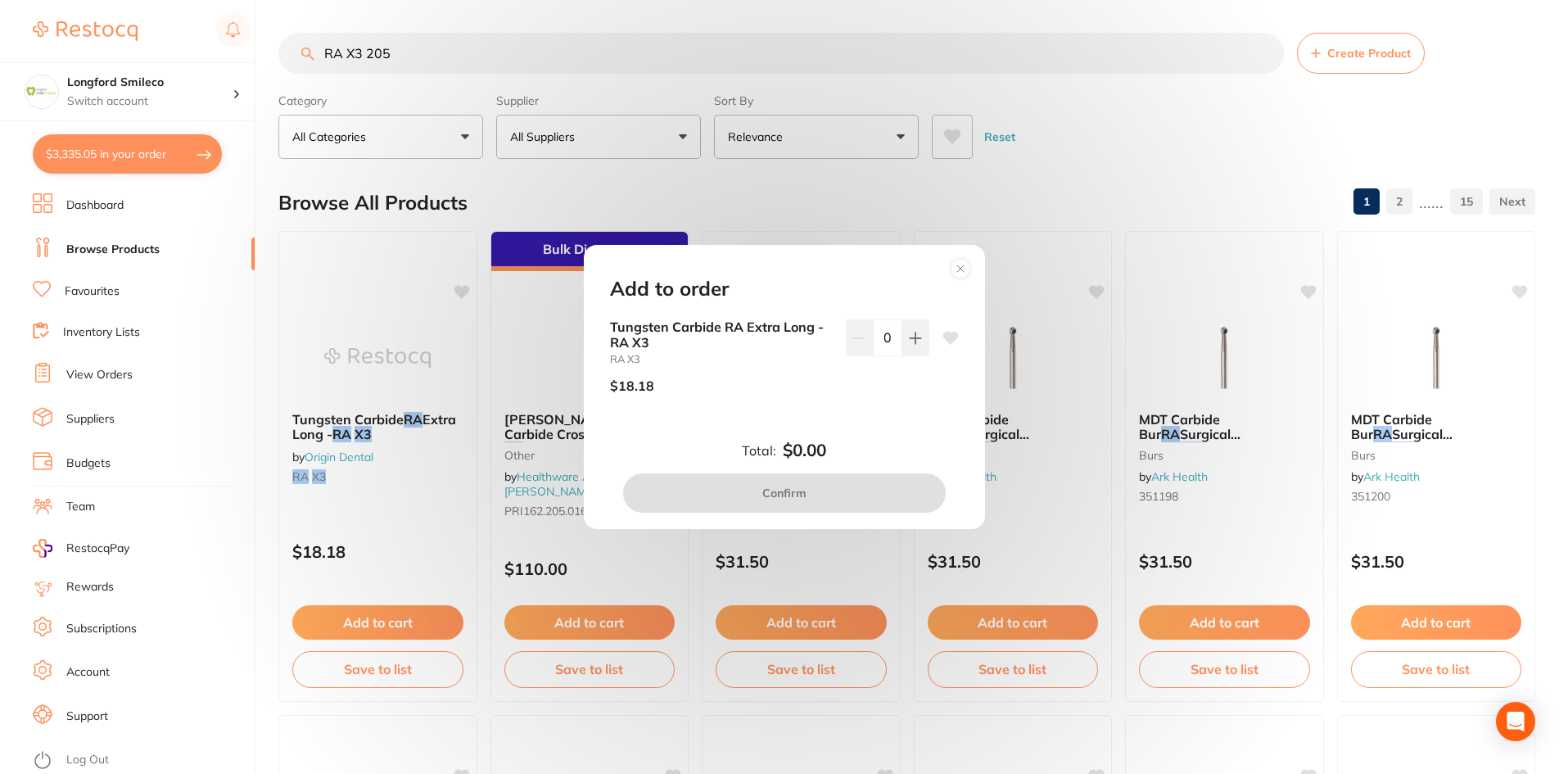
click at [944, 331] on icon at bounding box center [950, 338] width 16 height 13
click at [909, 338] on icon at bounding box center [914, 337] width 10 height 10
type input "1"
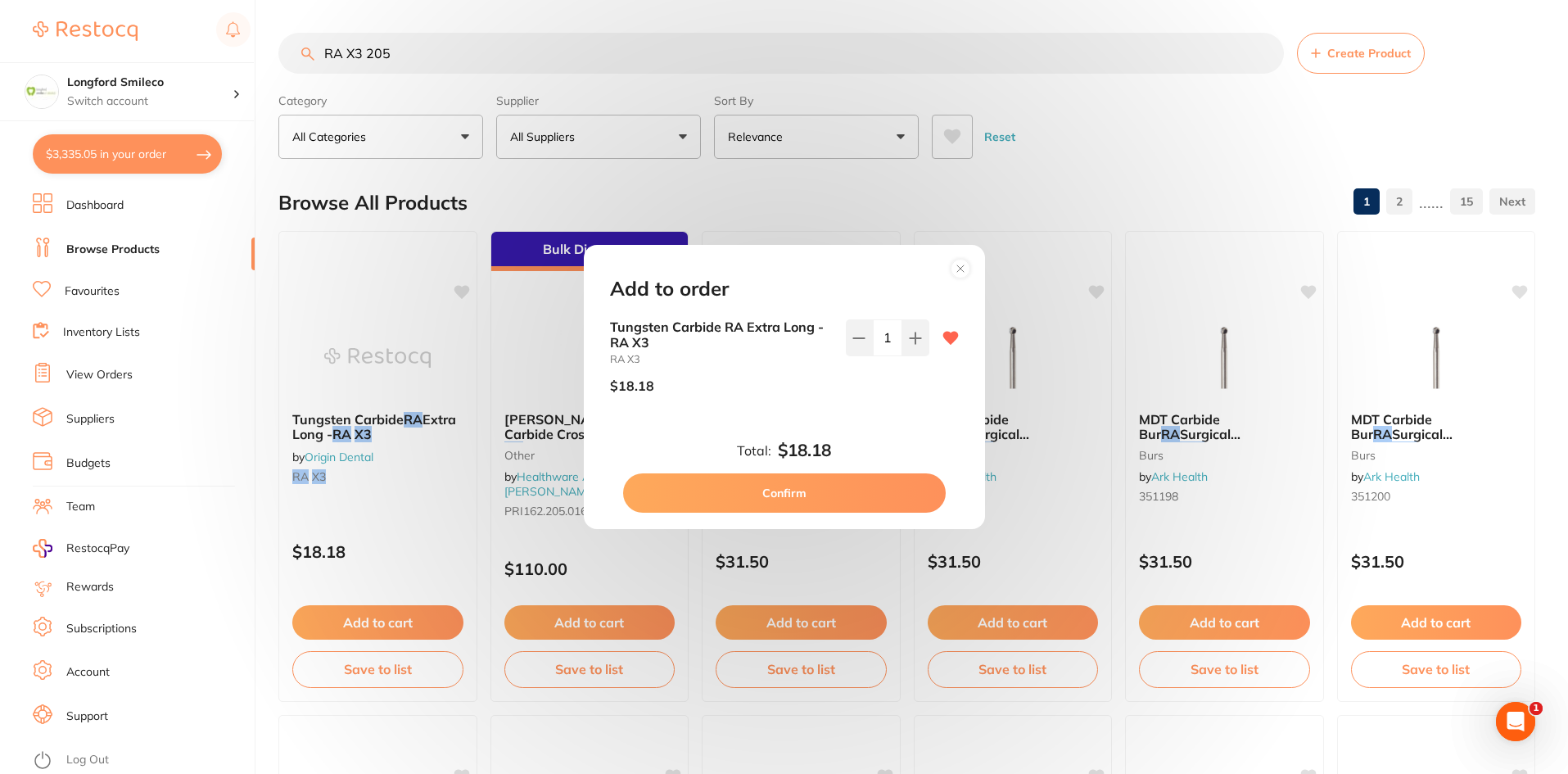
click at [861, 490] on button "Confirm" at bounding box center [784, 493] width 323 height 39
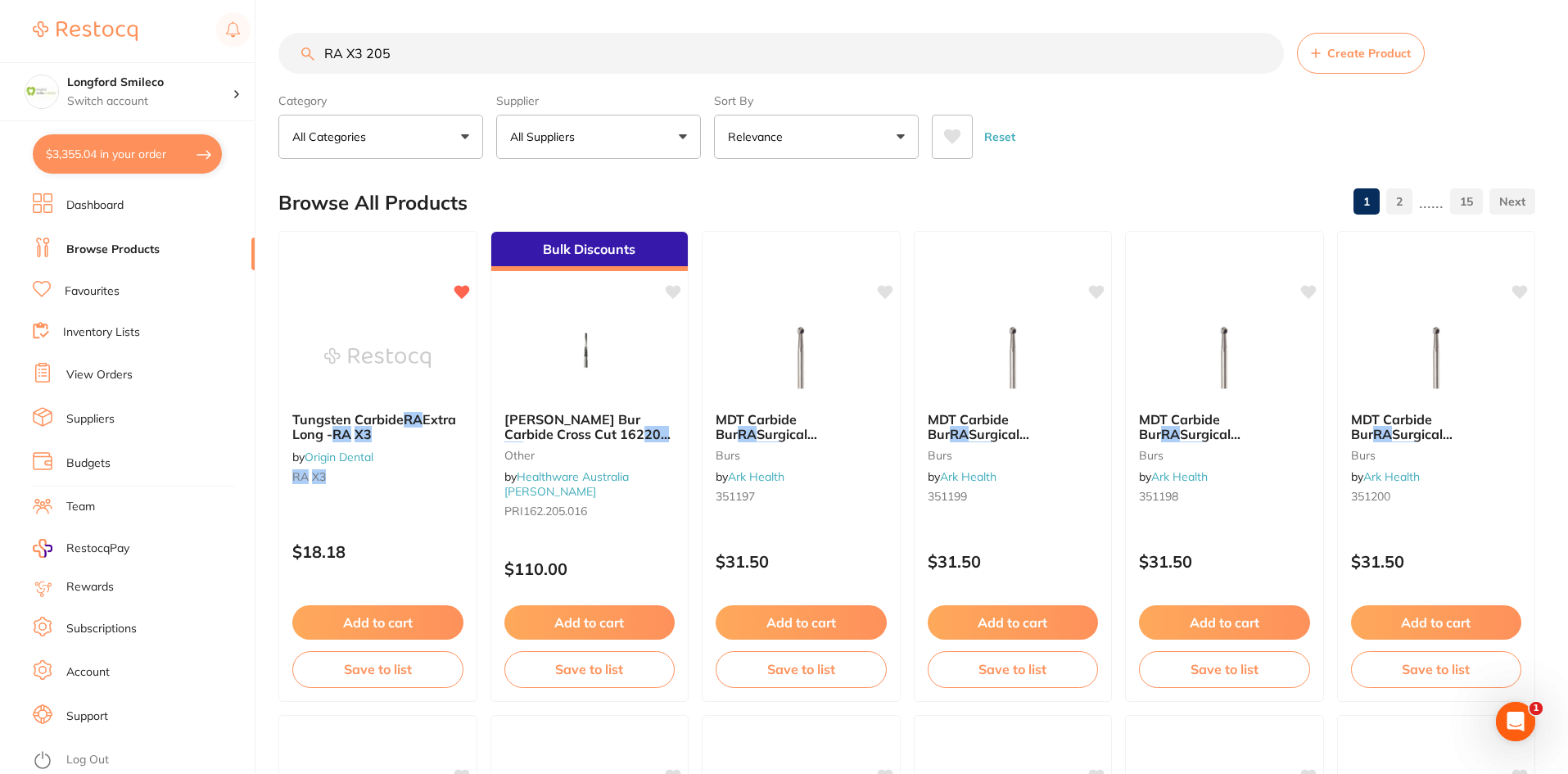
click at [358, 50] on input "RA X3 205" at bounding box center [781, 53] width 1006 height 41
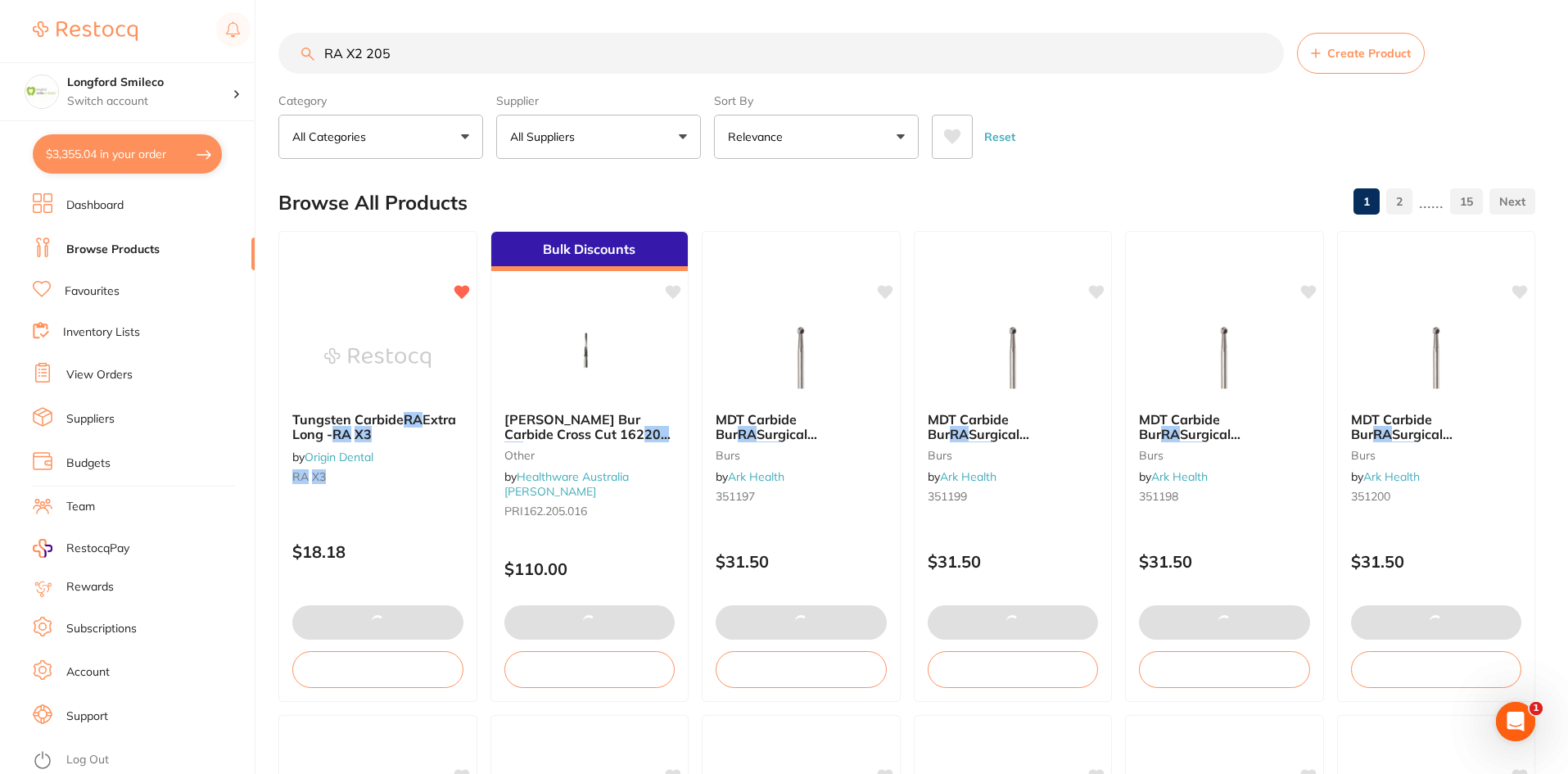
type input "RA X2 205"
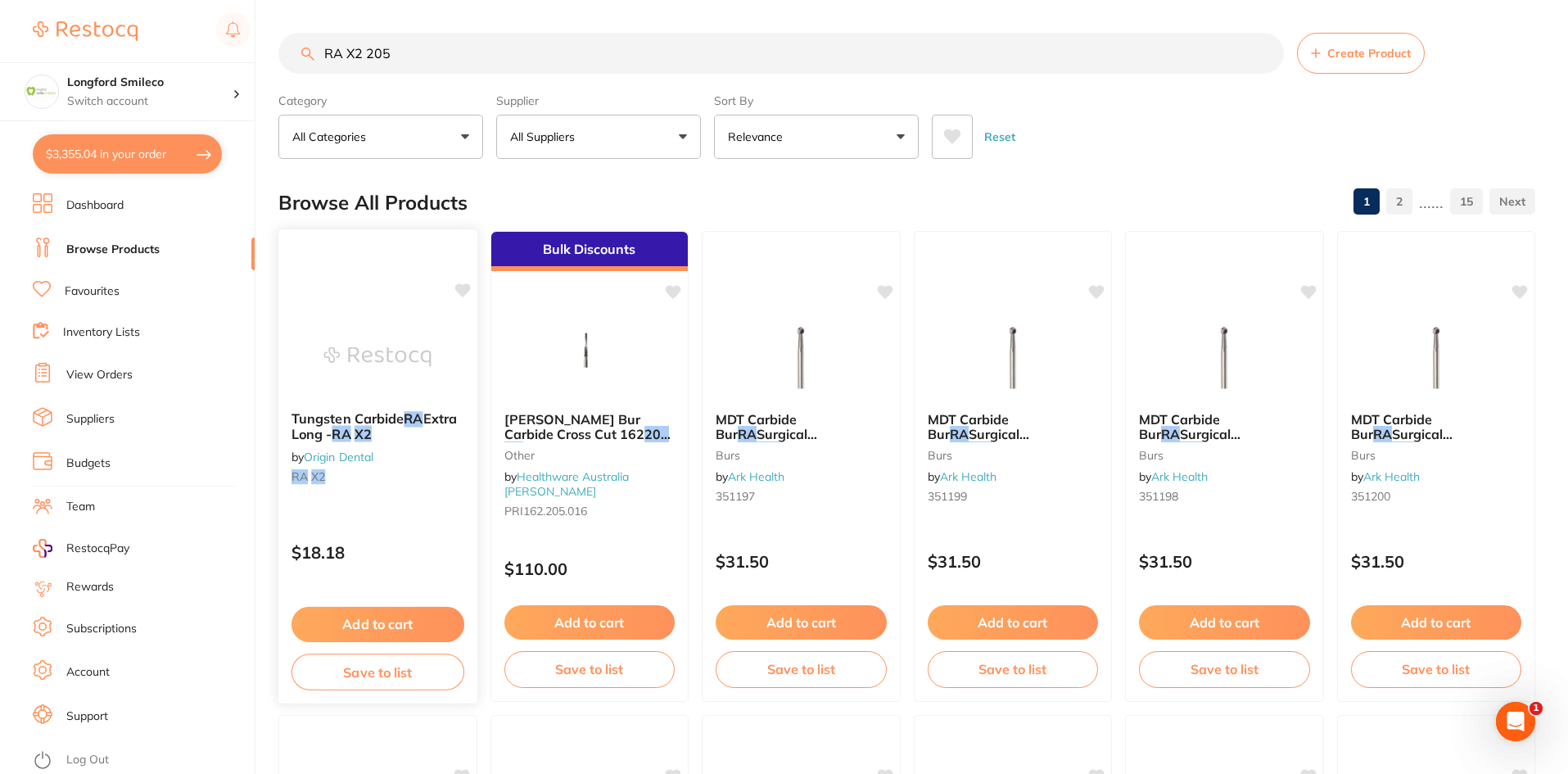
click at [389, 616] on button "Add to cart" at bounding box center [378, 625] width 173 height 36
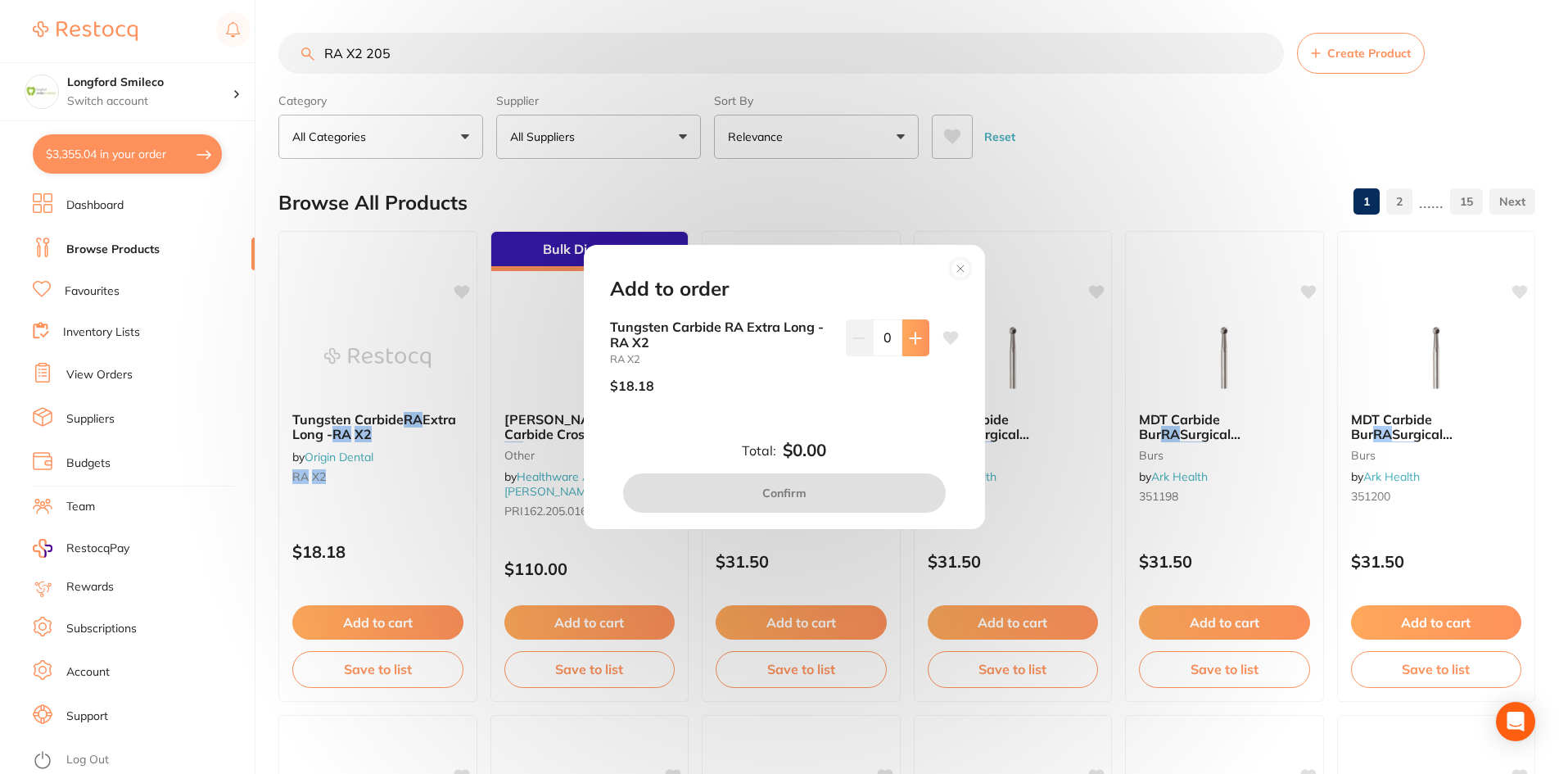
click at [914, 343] on icon at bounding box center [916, 338] width 13 height 13
type input "1"
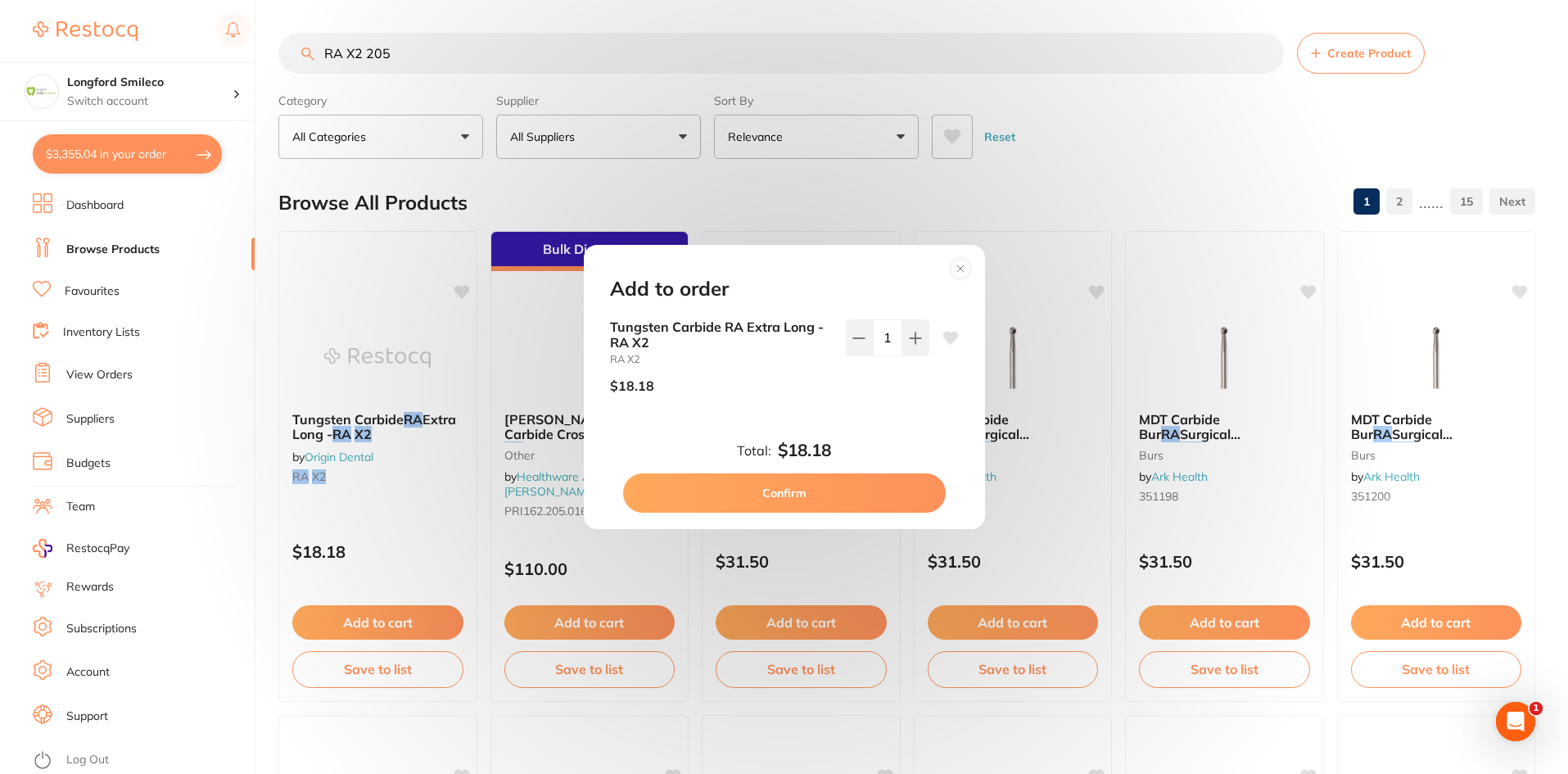
click at [936, 343] on div "Tungsten Carbide RA Extra Long - RA X2 RA X2 $18.18 1" at bounding box center [784, 362] width 349 height 87
click at [946, 339] on icon at bounding box center [950, 338] width 16 height 13
click at [786, 499] on button "Confirm" at bounding box center [784, 493] width 323 height 39
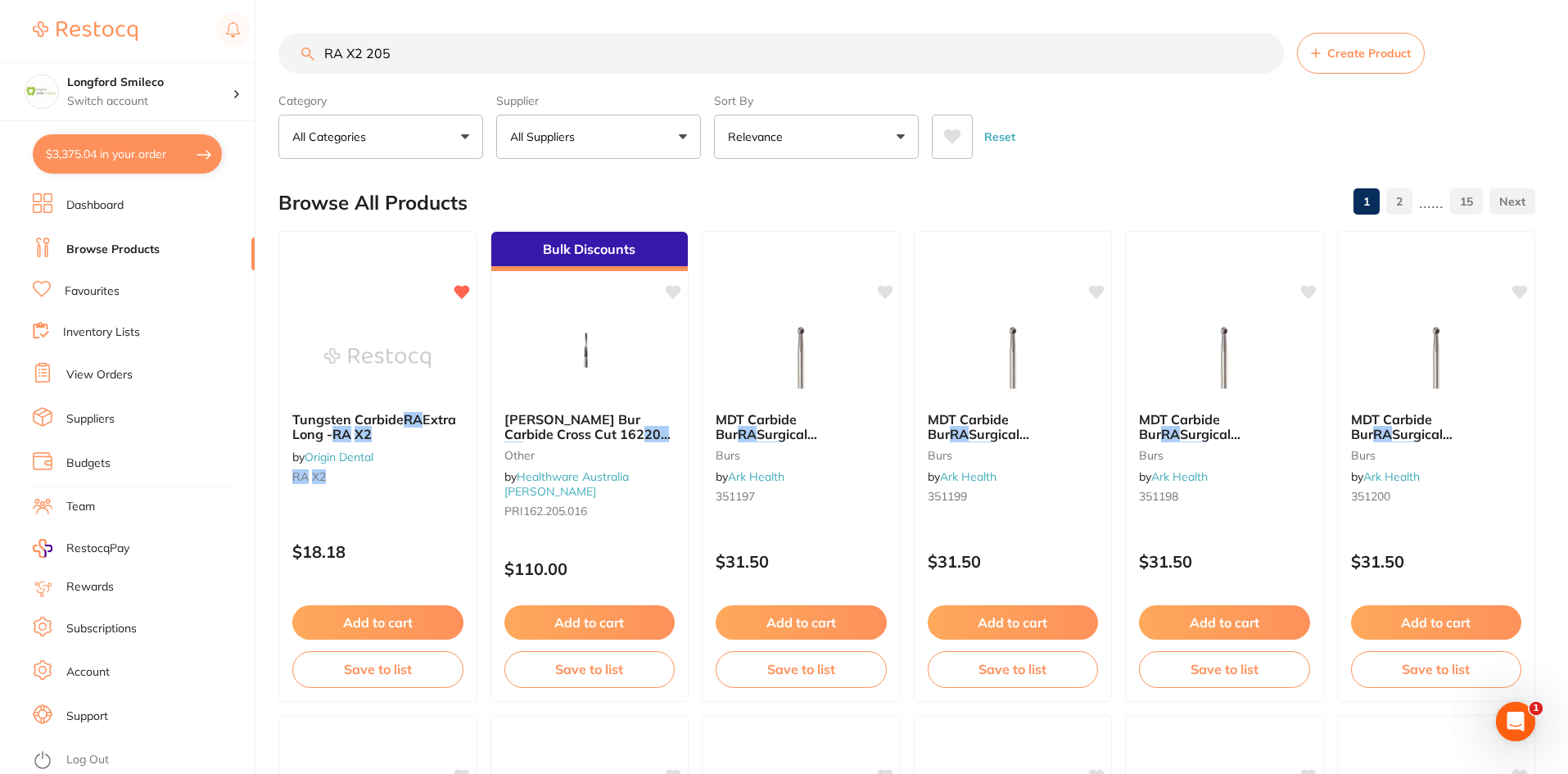
click at [139, 168] on button "$3,375.04 in your order" at bounding box center [127, 154] width 189 height 39
checkbox input "true"
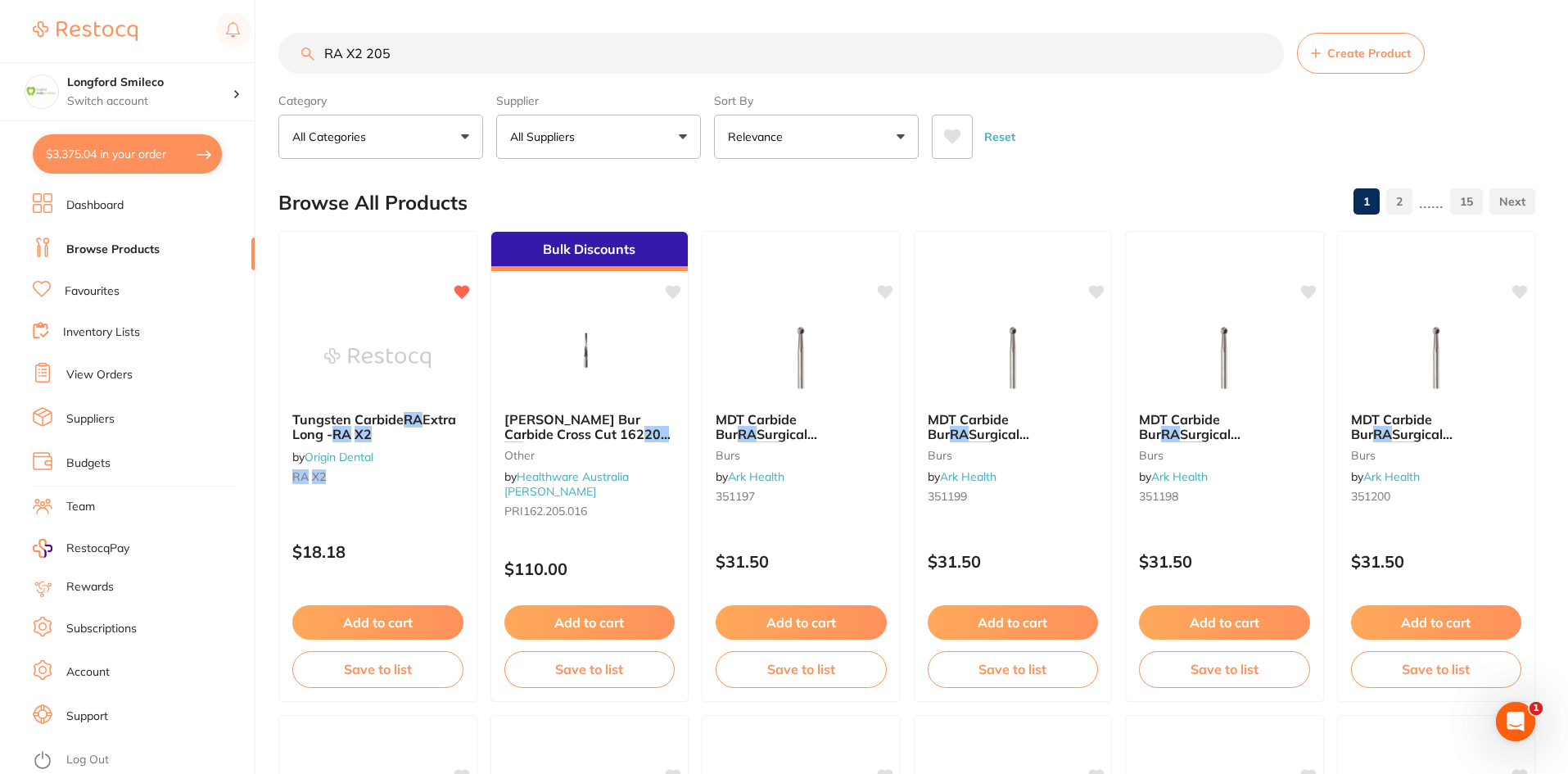
checkbox input "true"
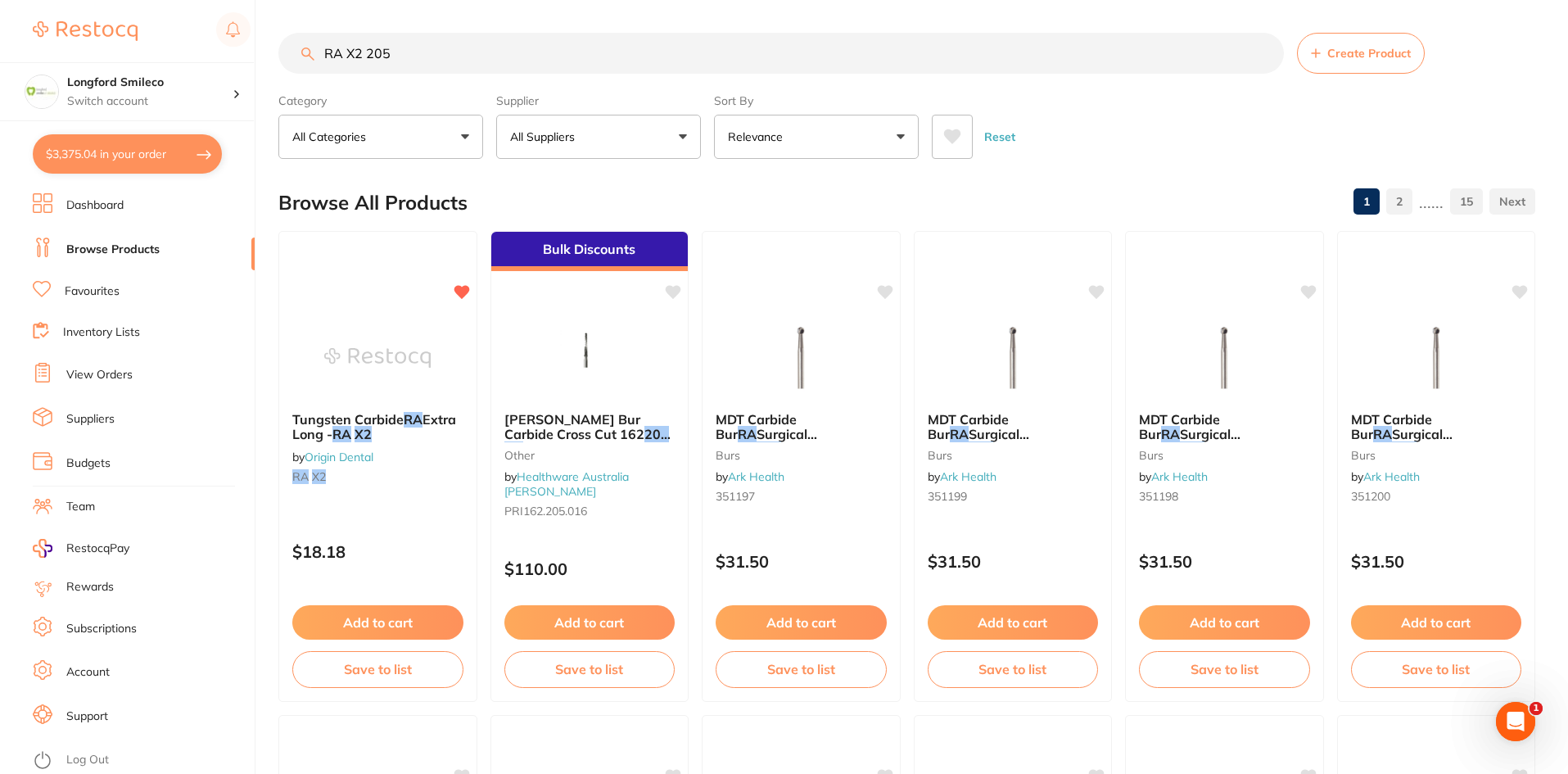
checkbox input "true"
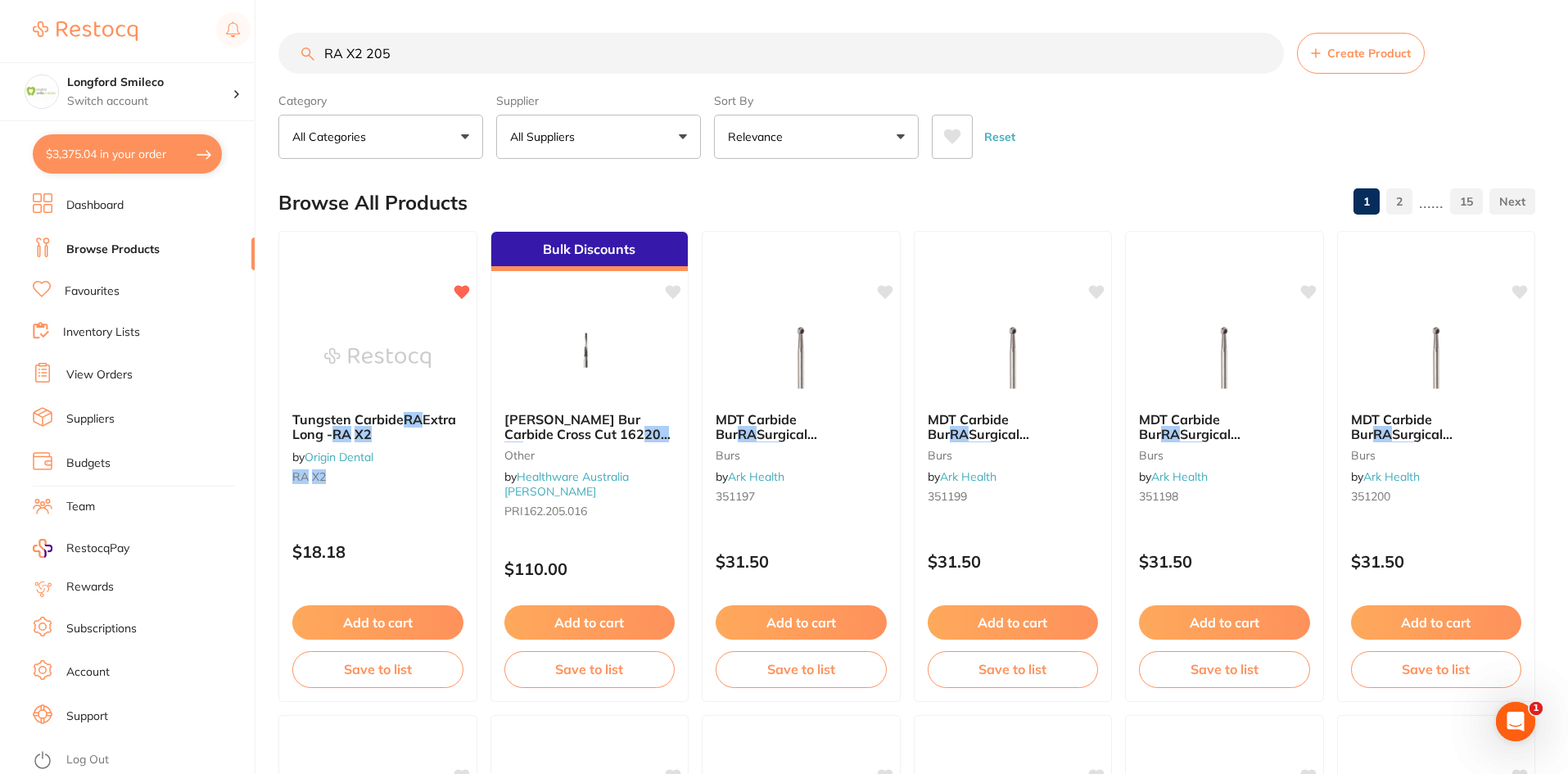
checkbox input "true"
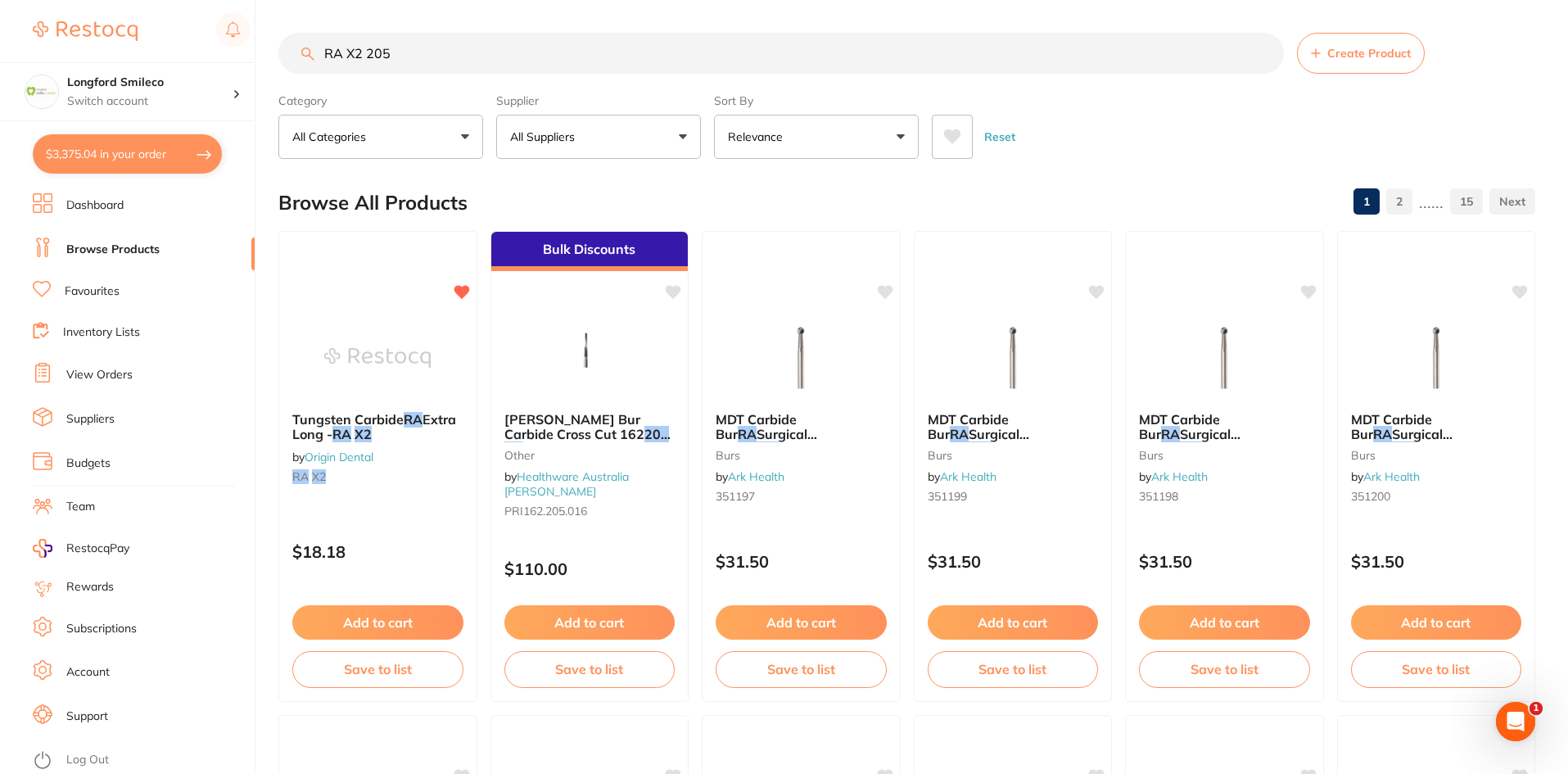
checkbox input "true"
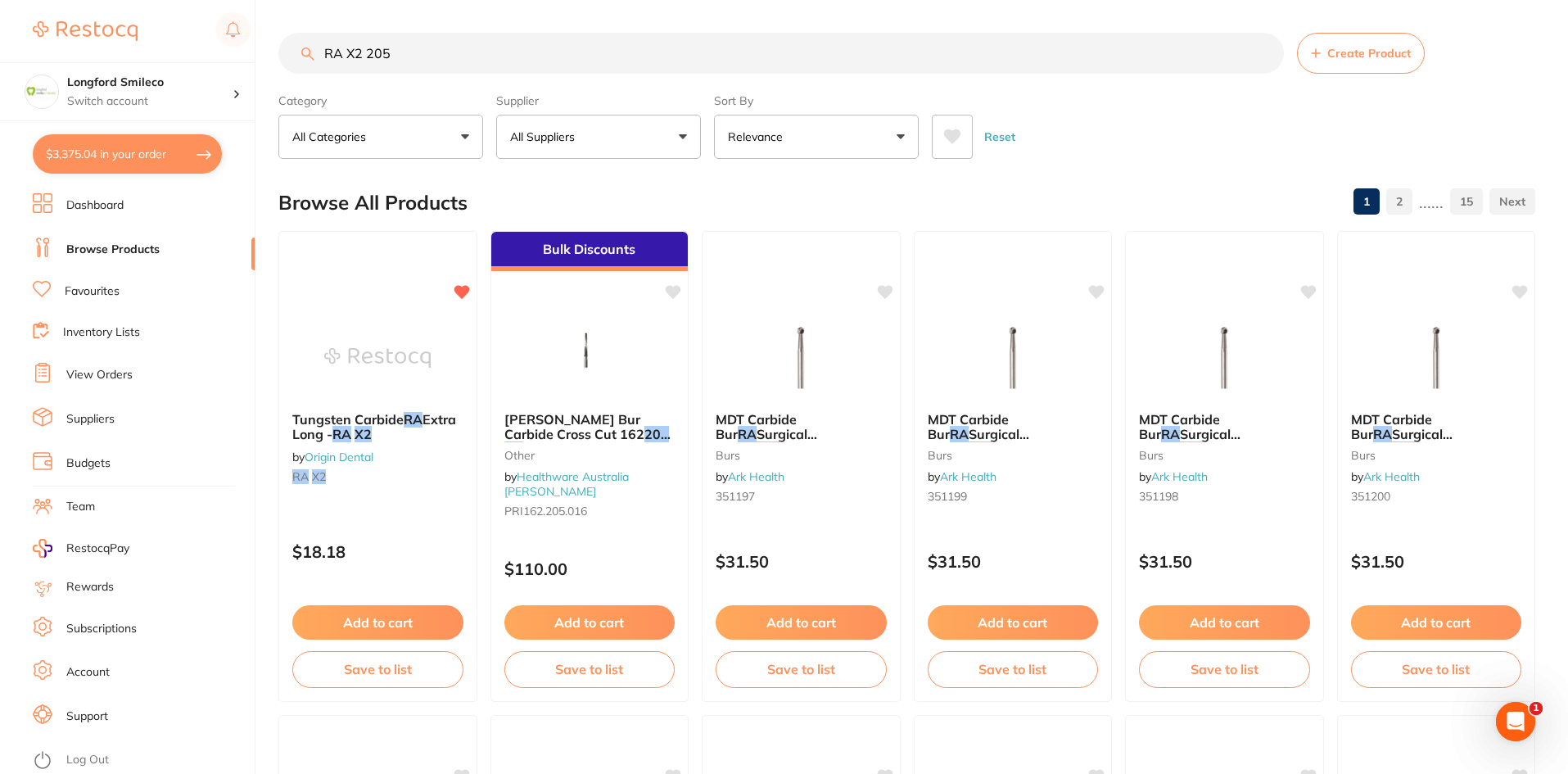
checkbox input "true"
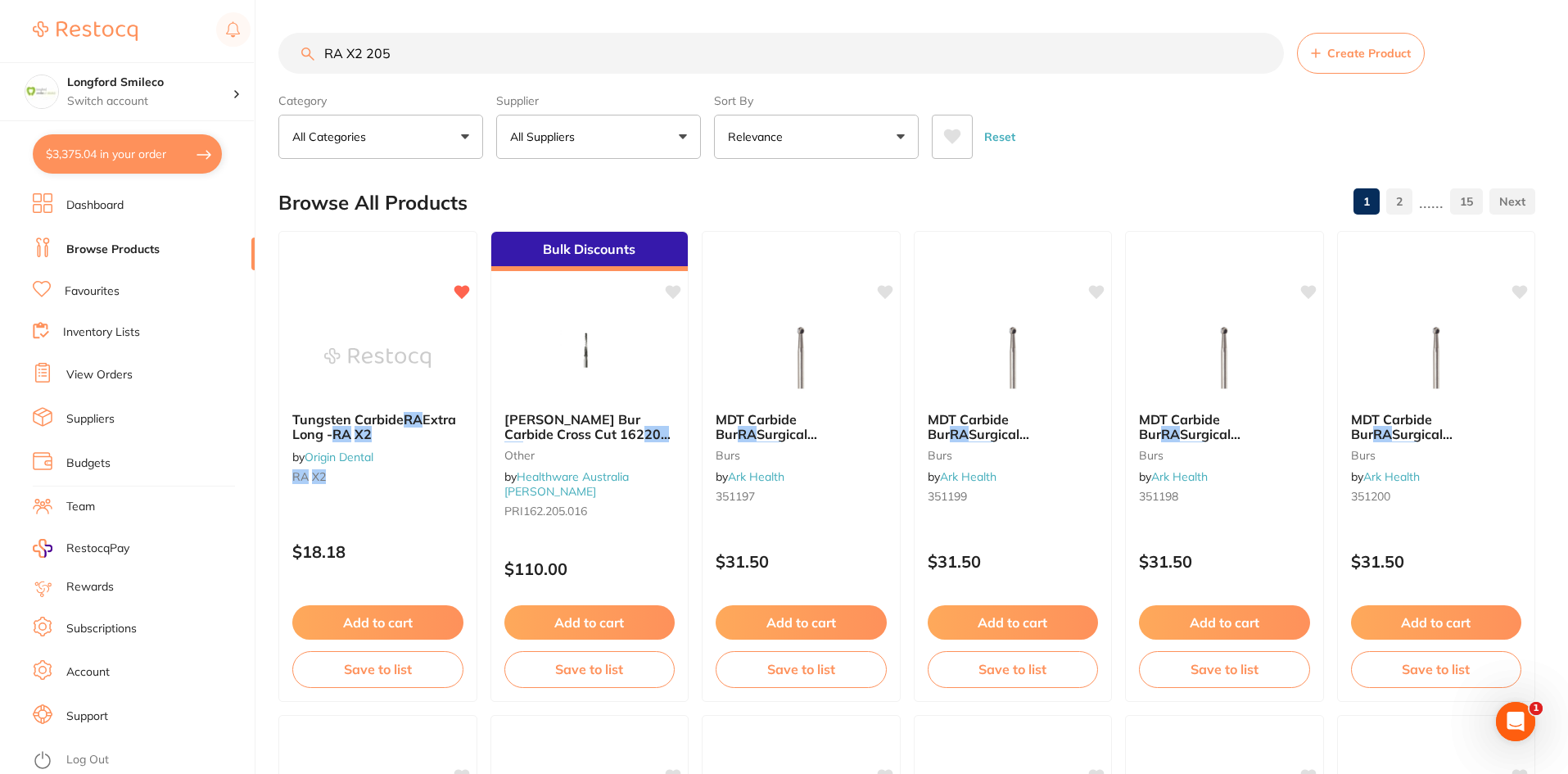
checkbox input "true"
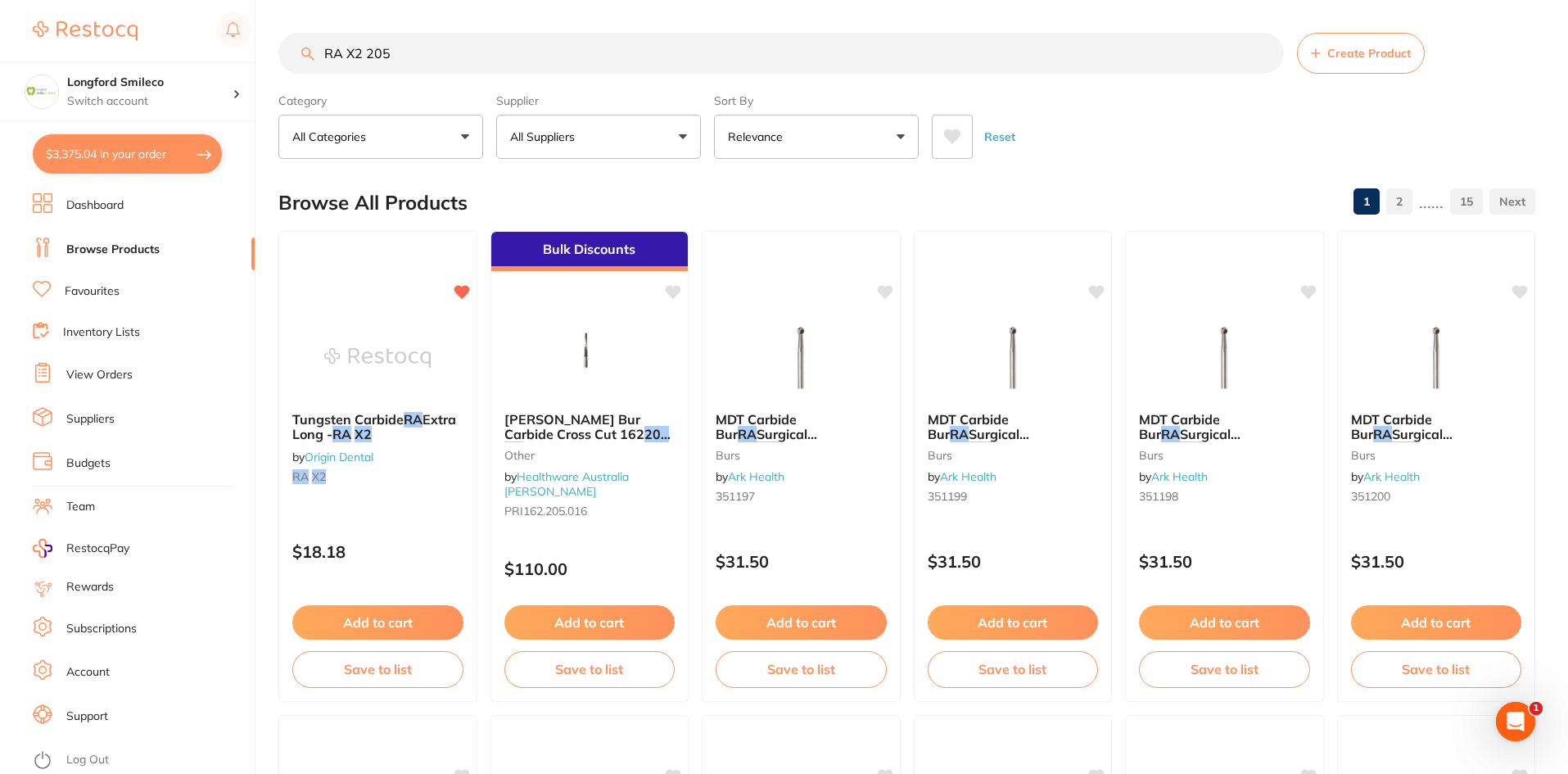
checkbox input "true"
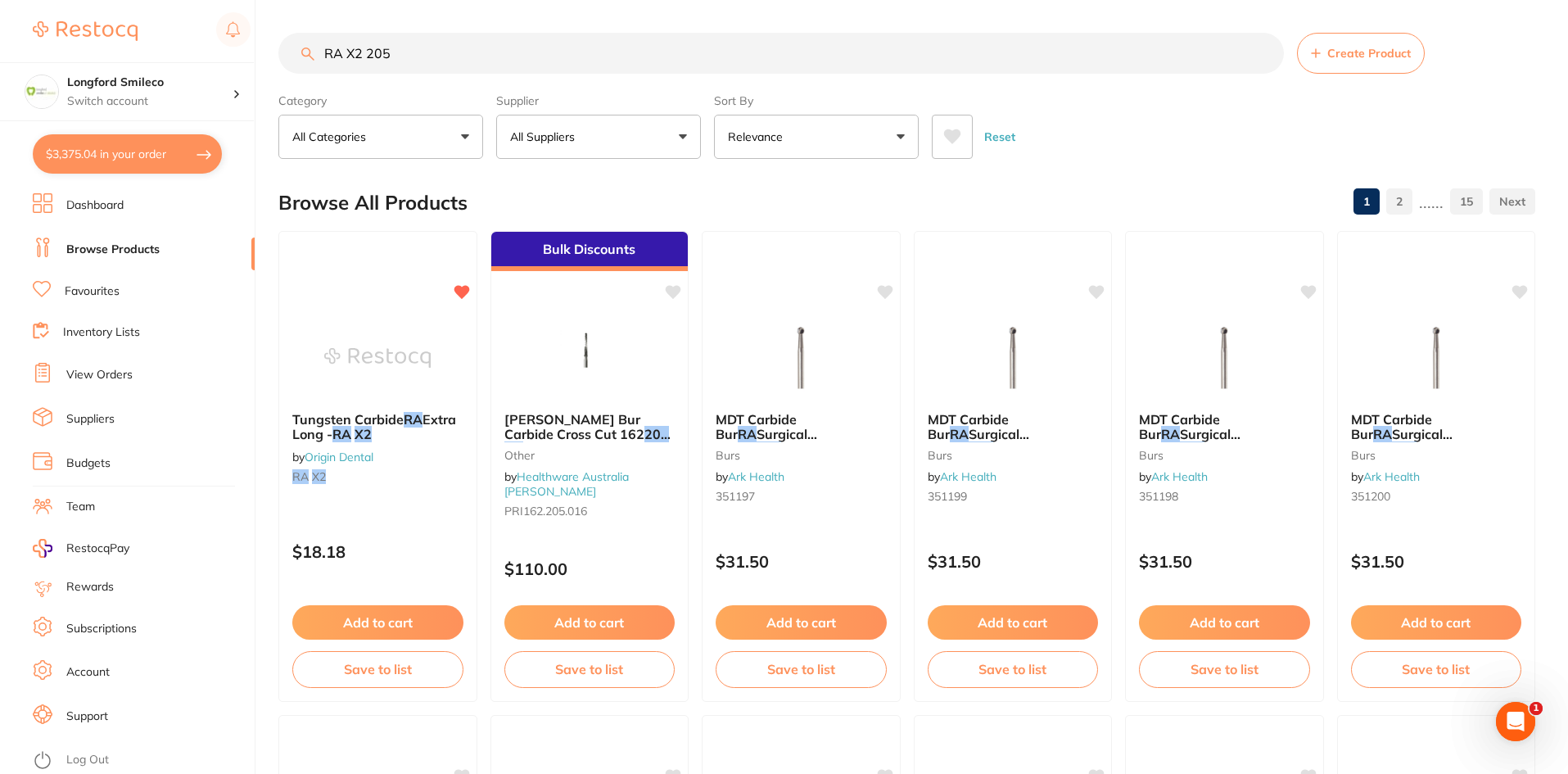
checkbox input "true"
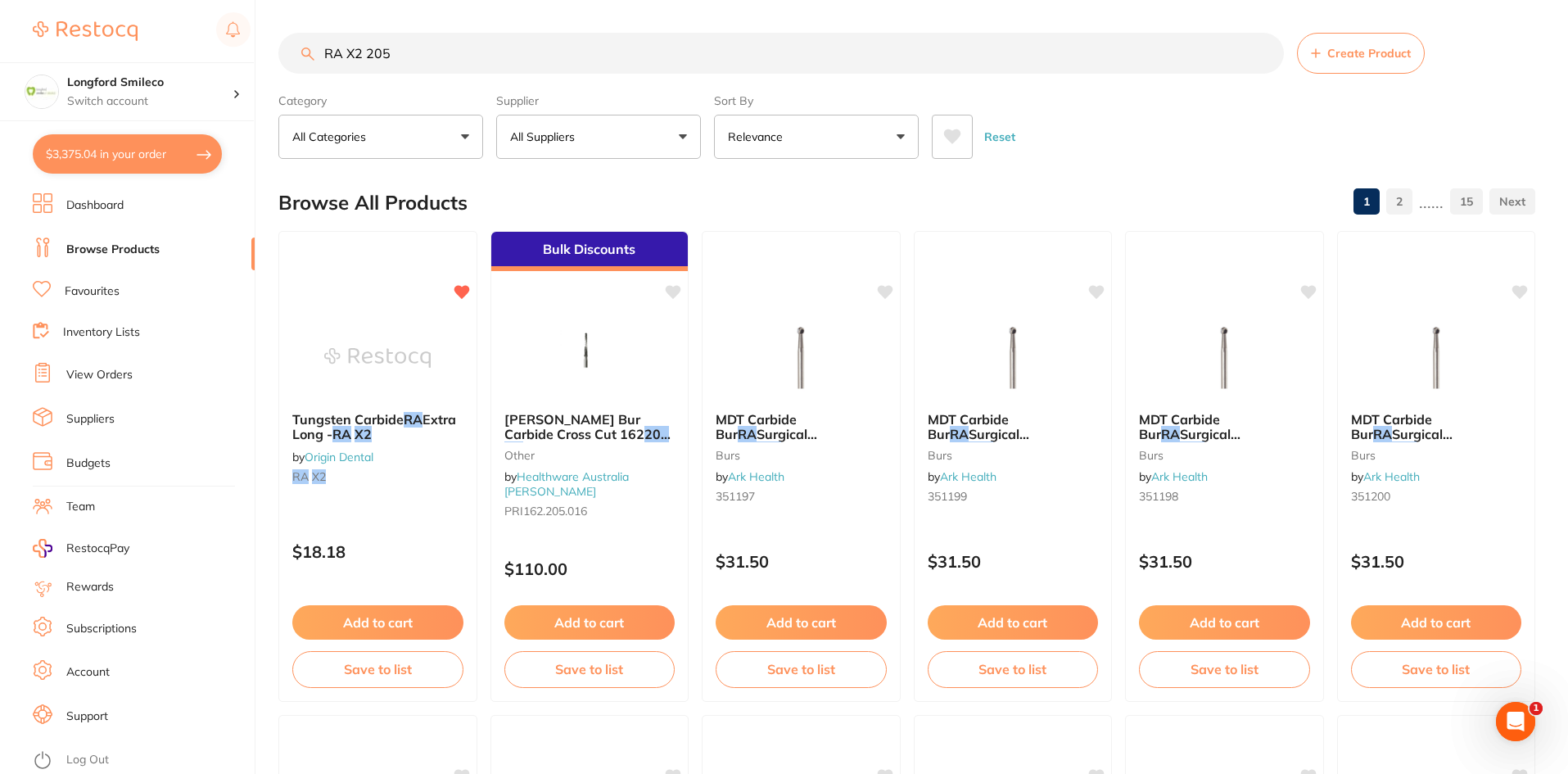
checkbox input "true"
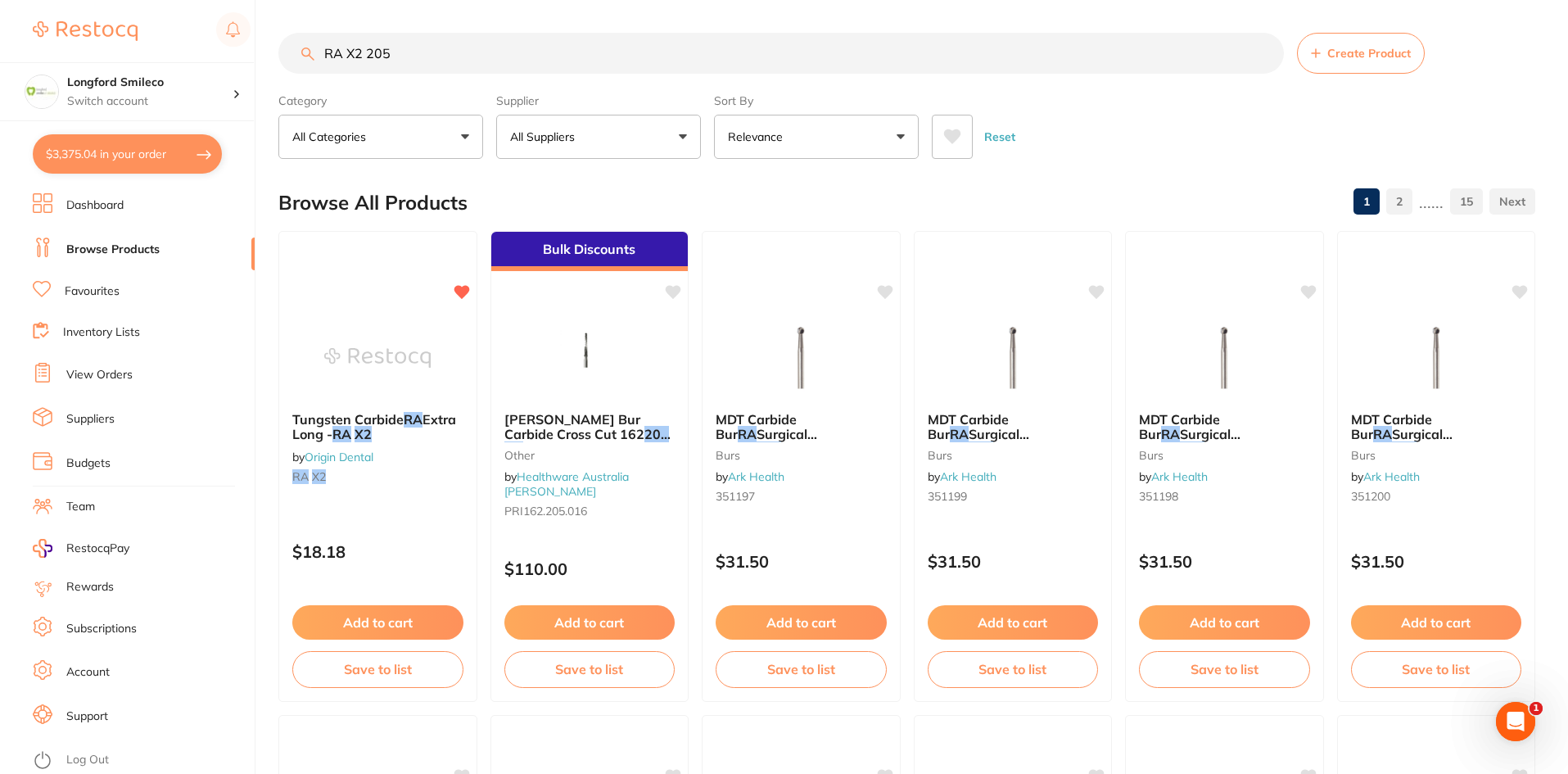
checkbox input "true"
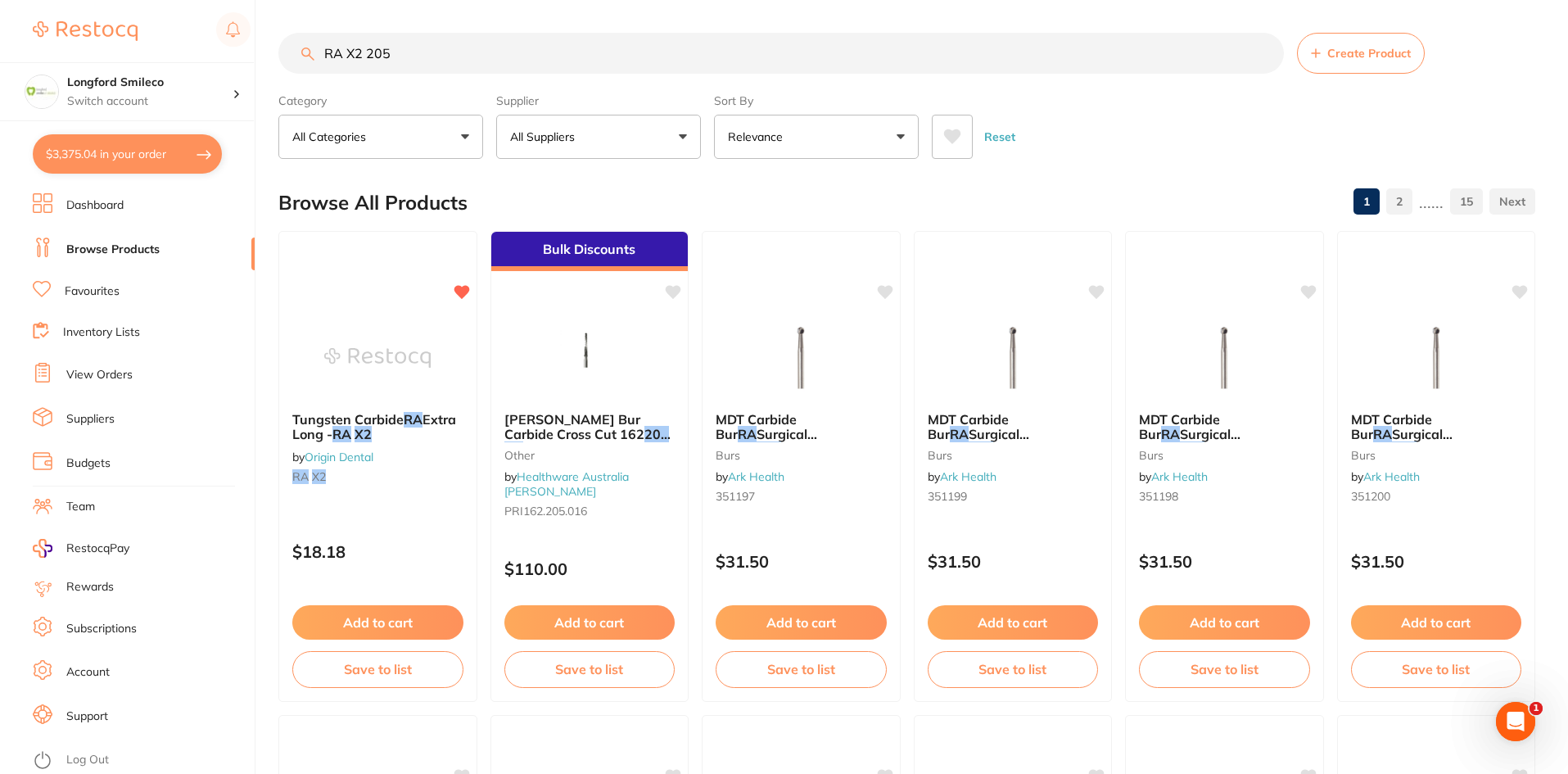
checkbox input "true"
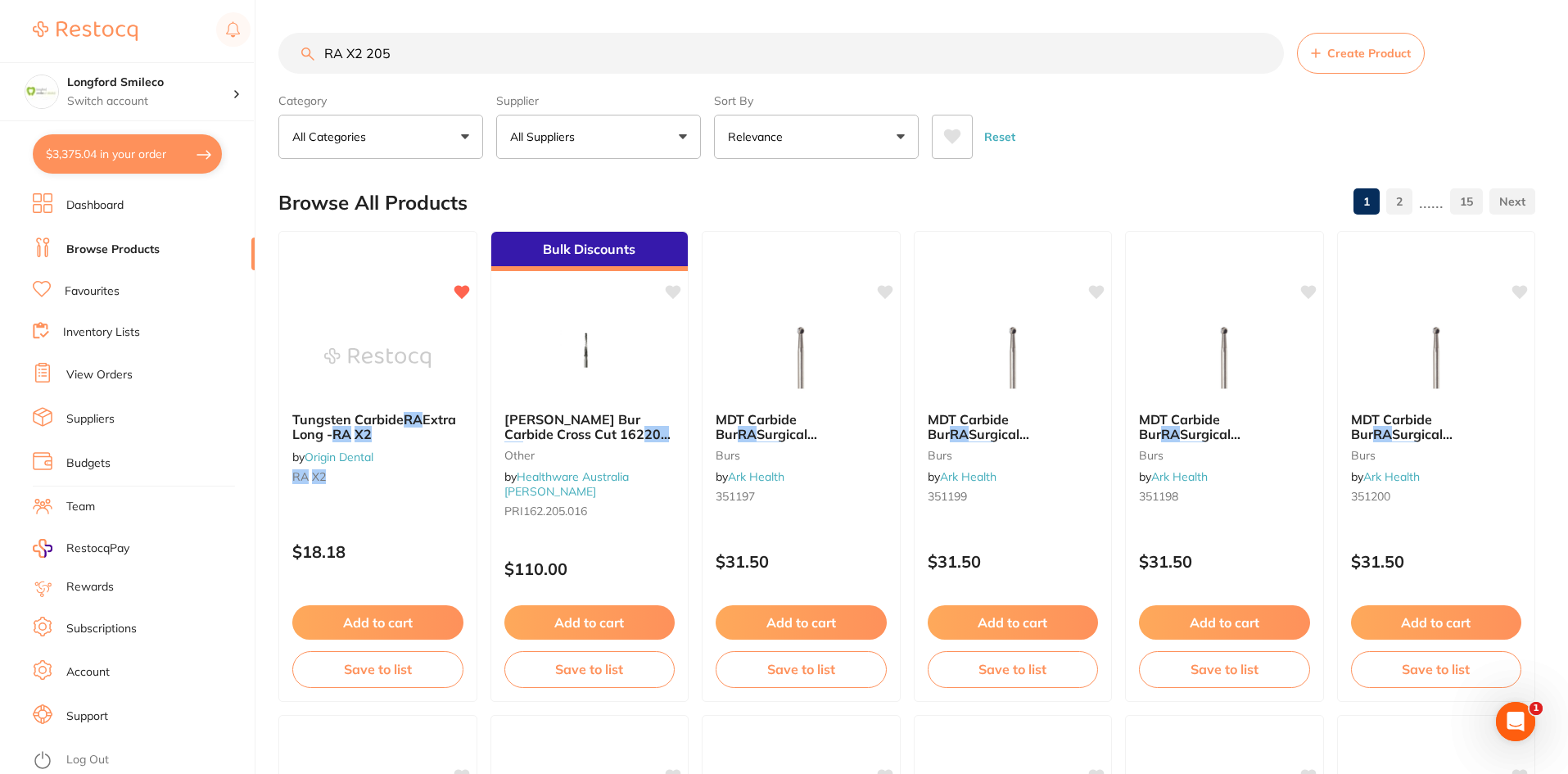
checkbox input "true"
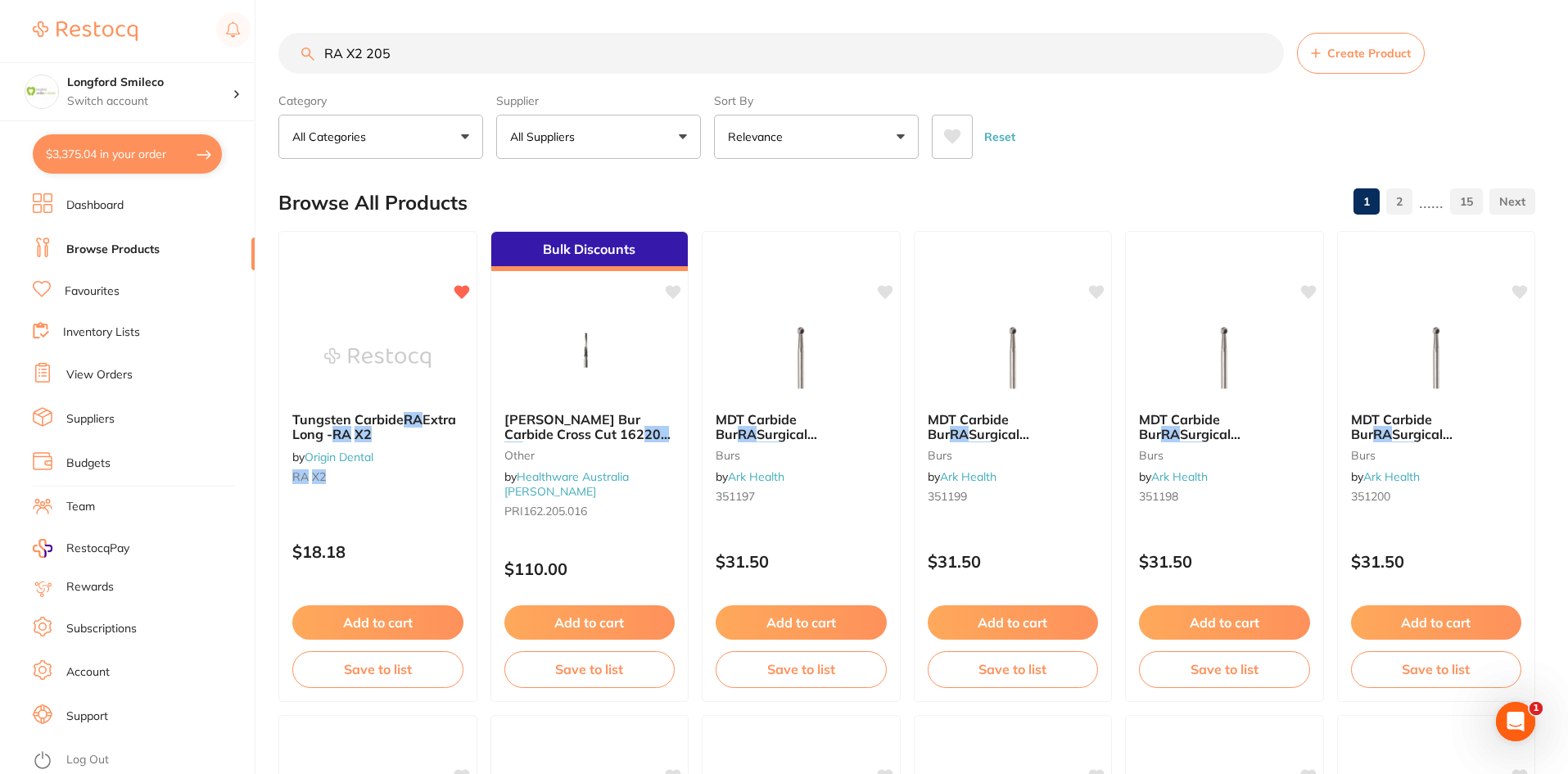
checkbox input "true"
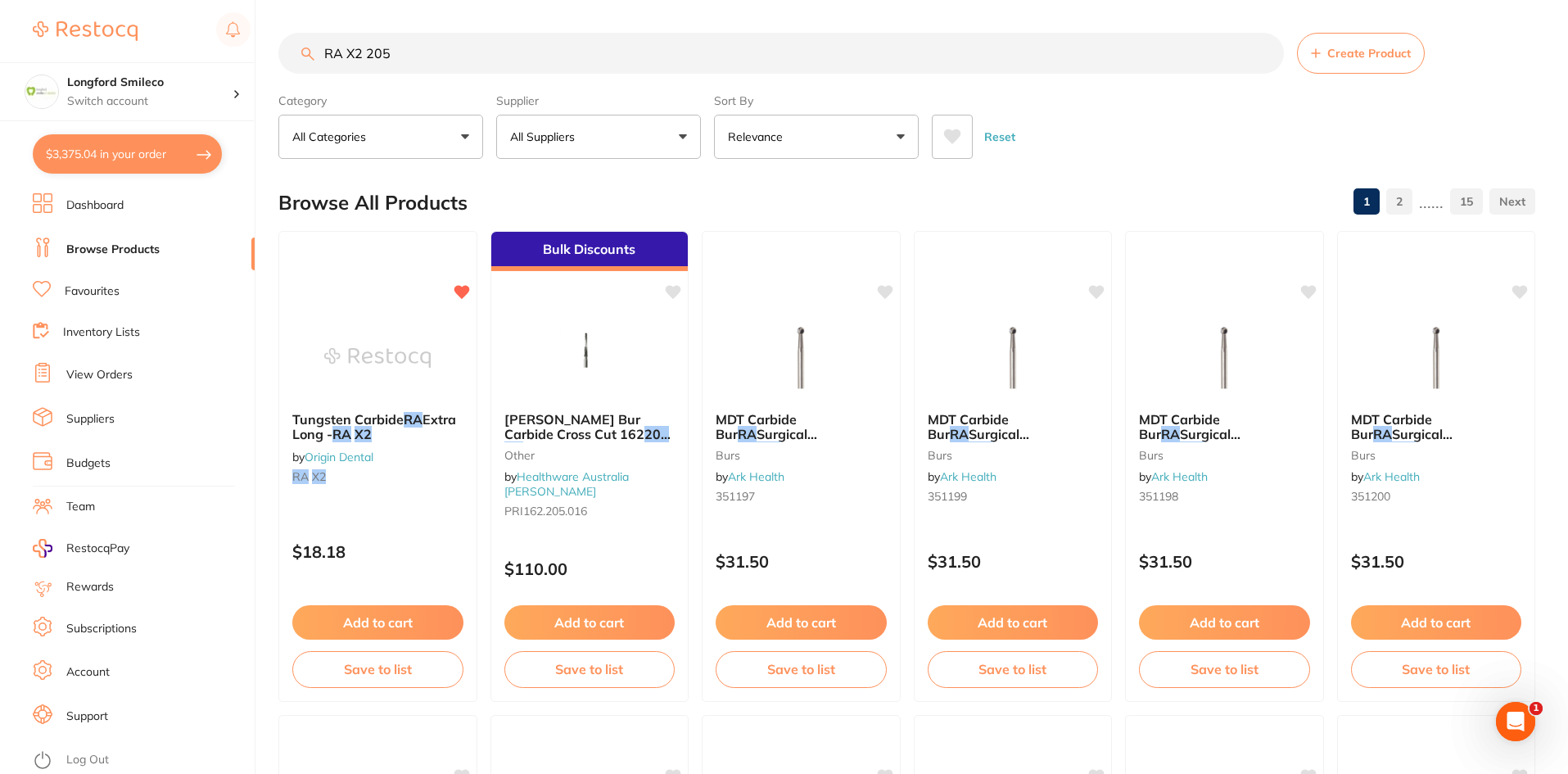
checkbox input "true"
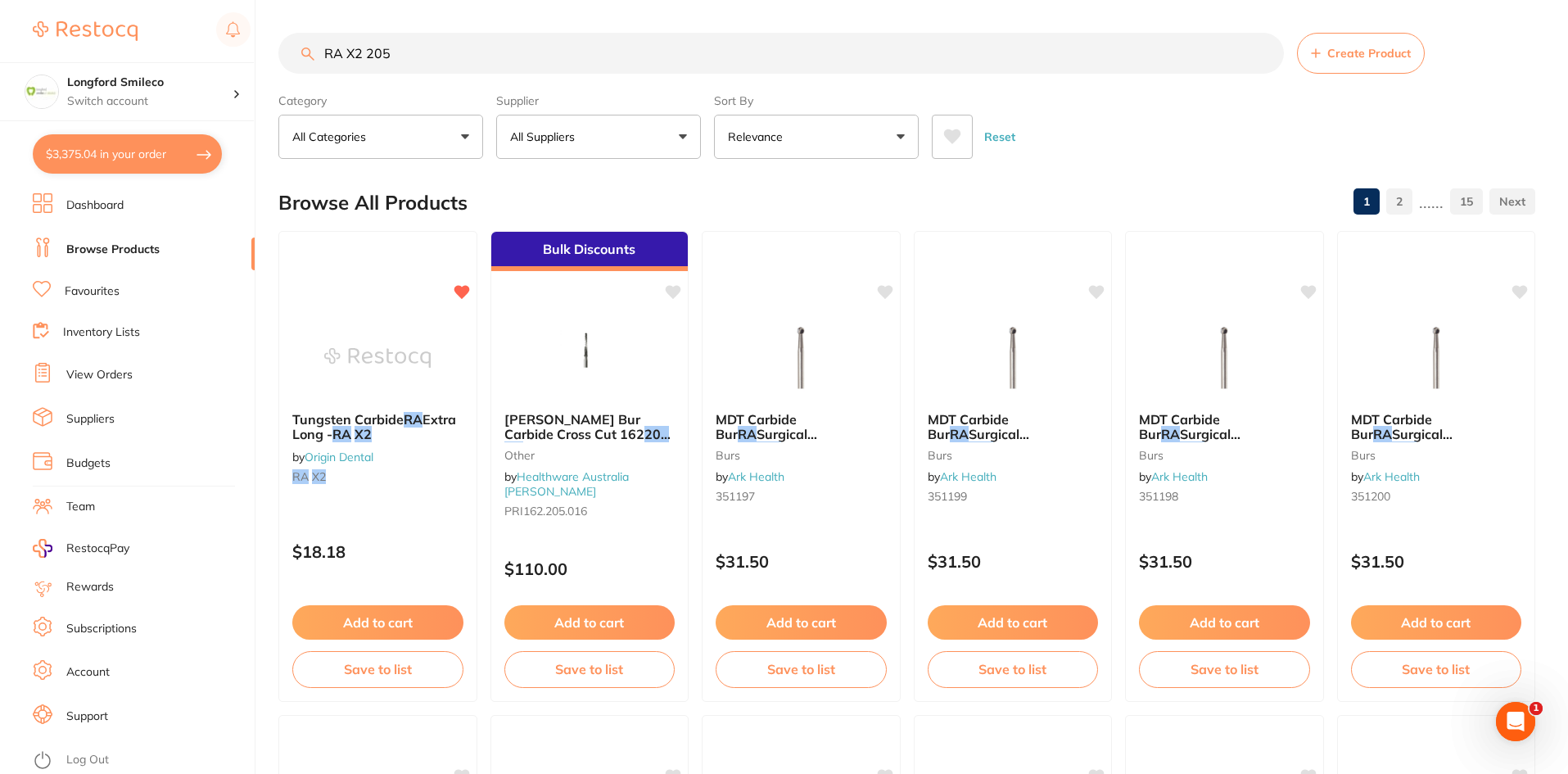
checkbox input "true"
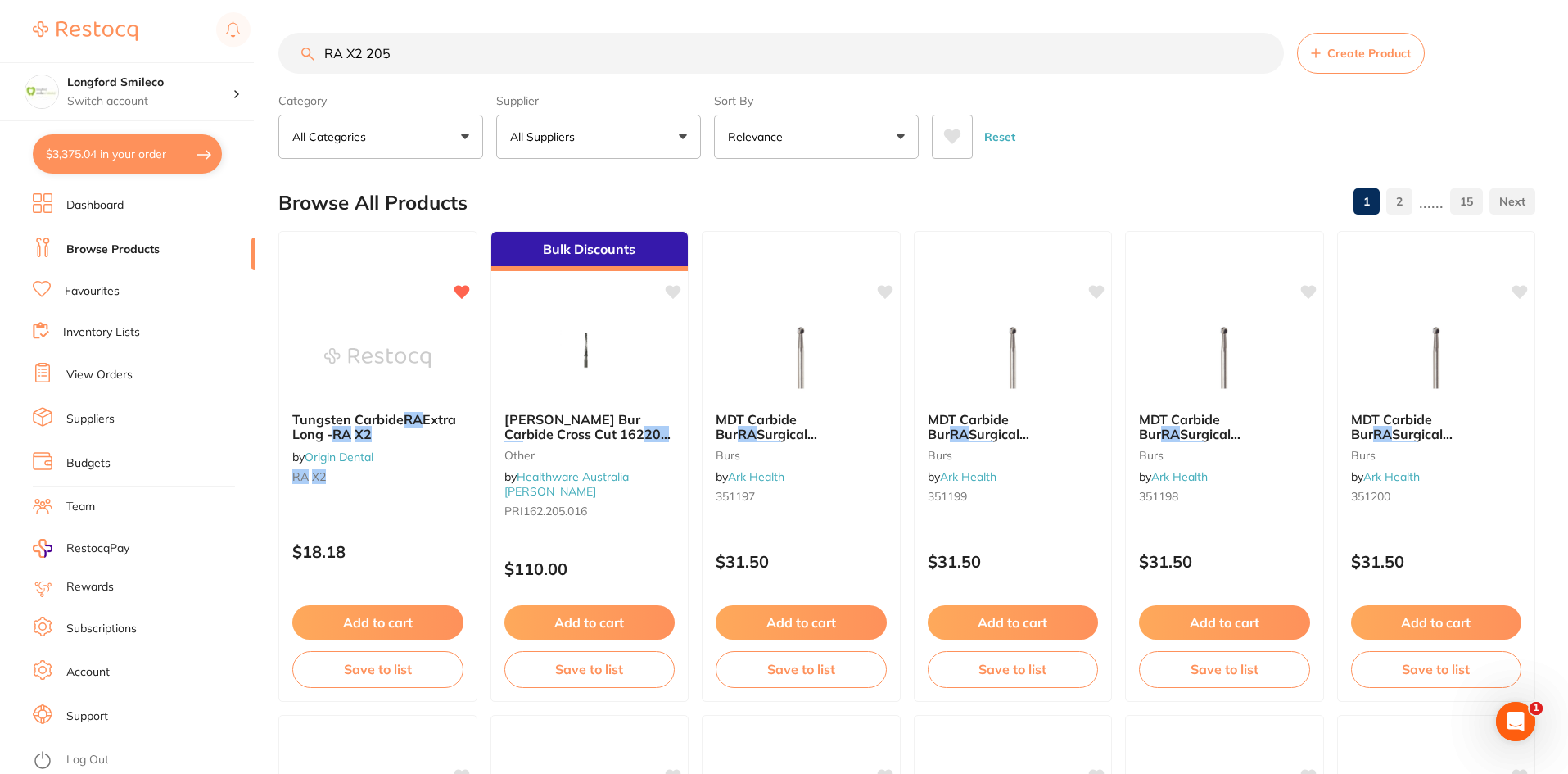
checkbox input "true"
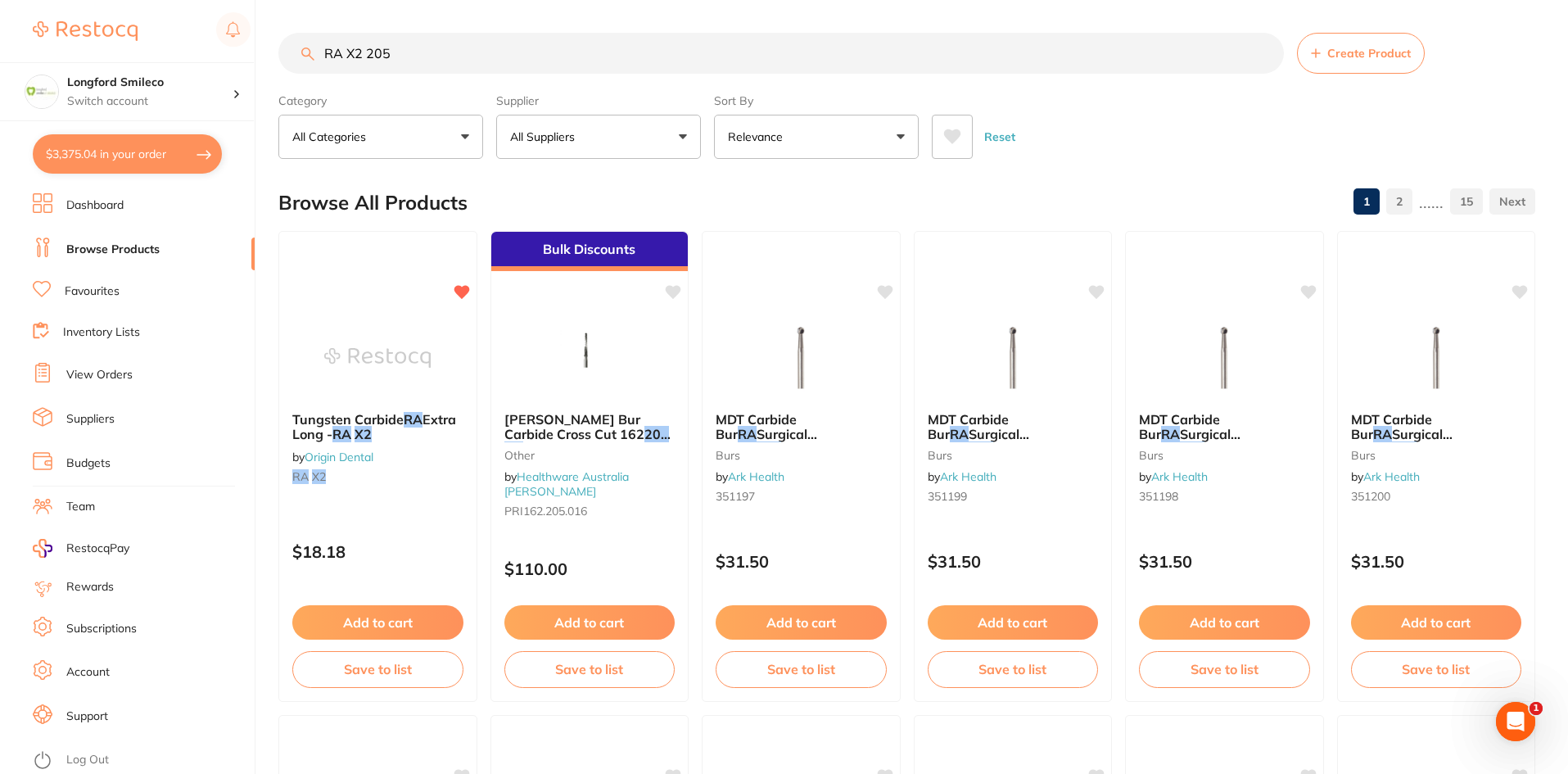
checkbox input "true"
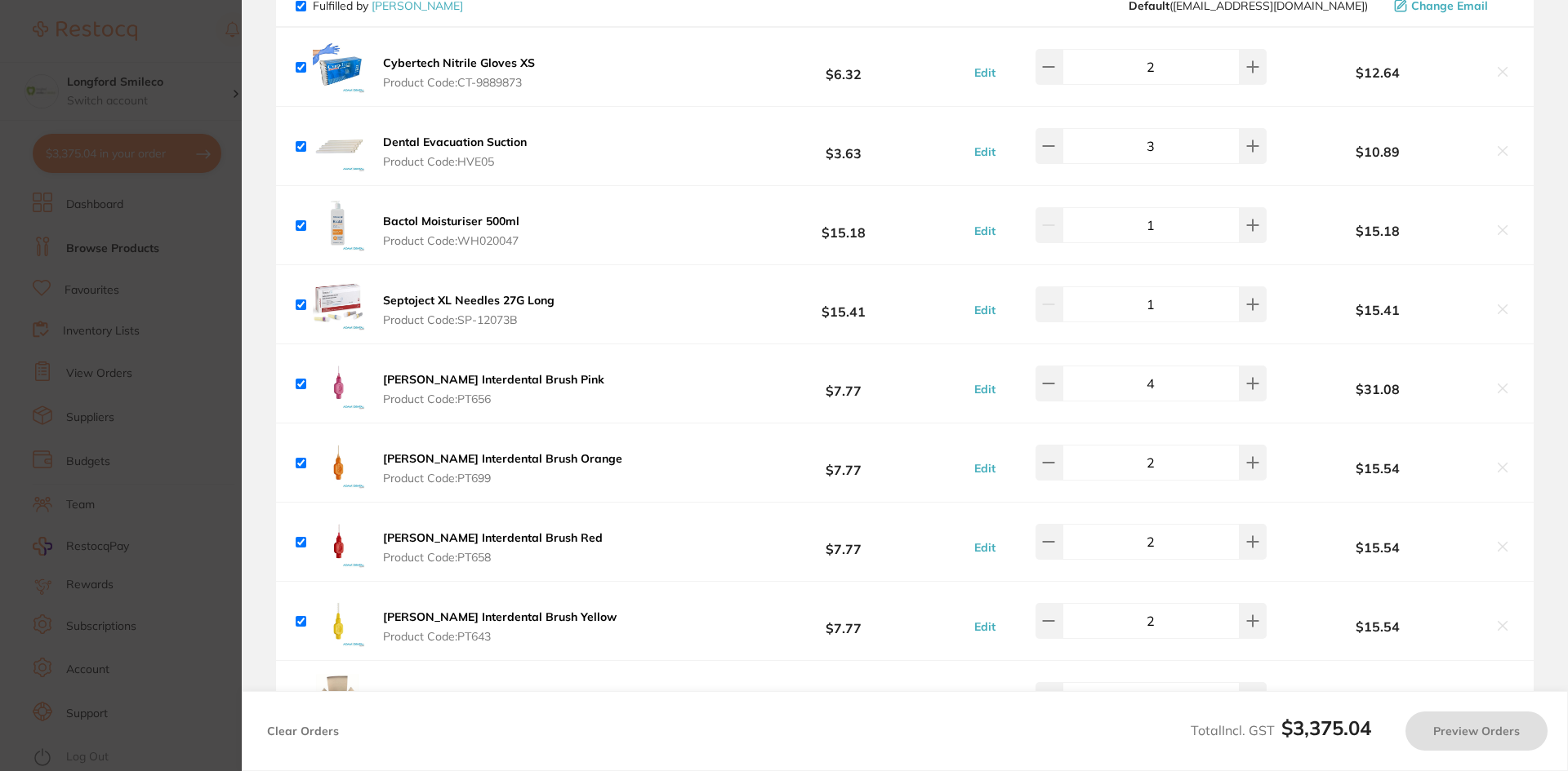
scroll to position [1385, 0]
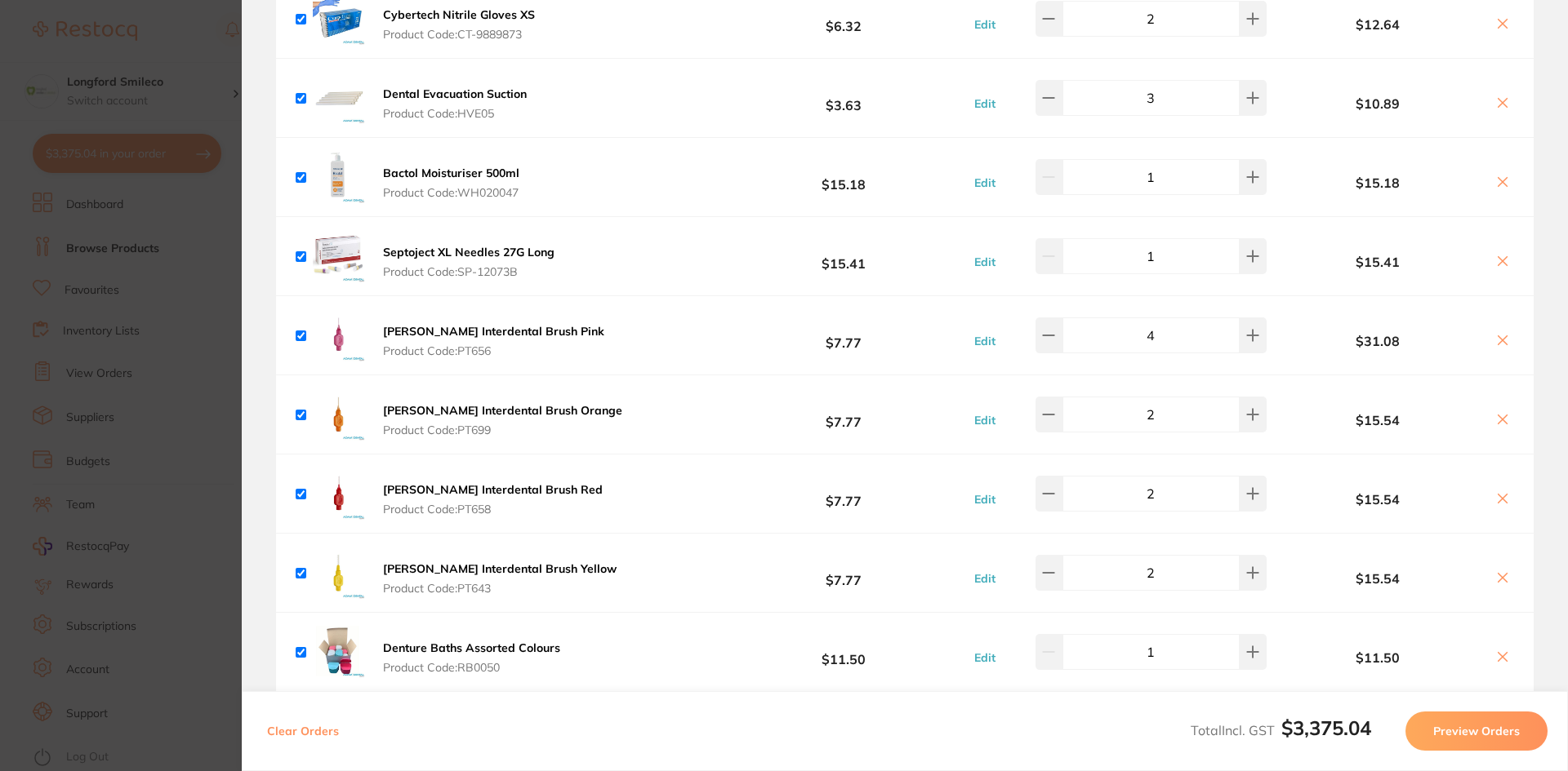
checkbox input "true"
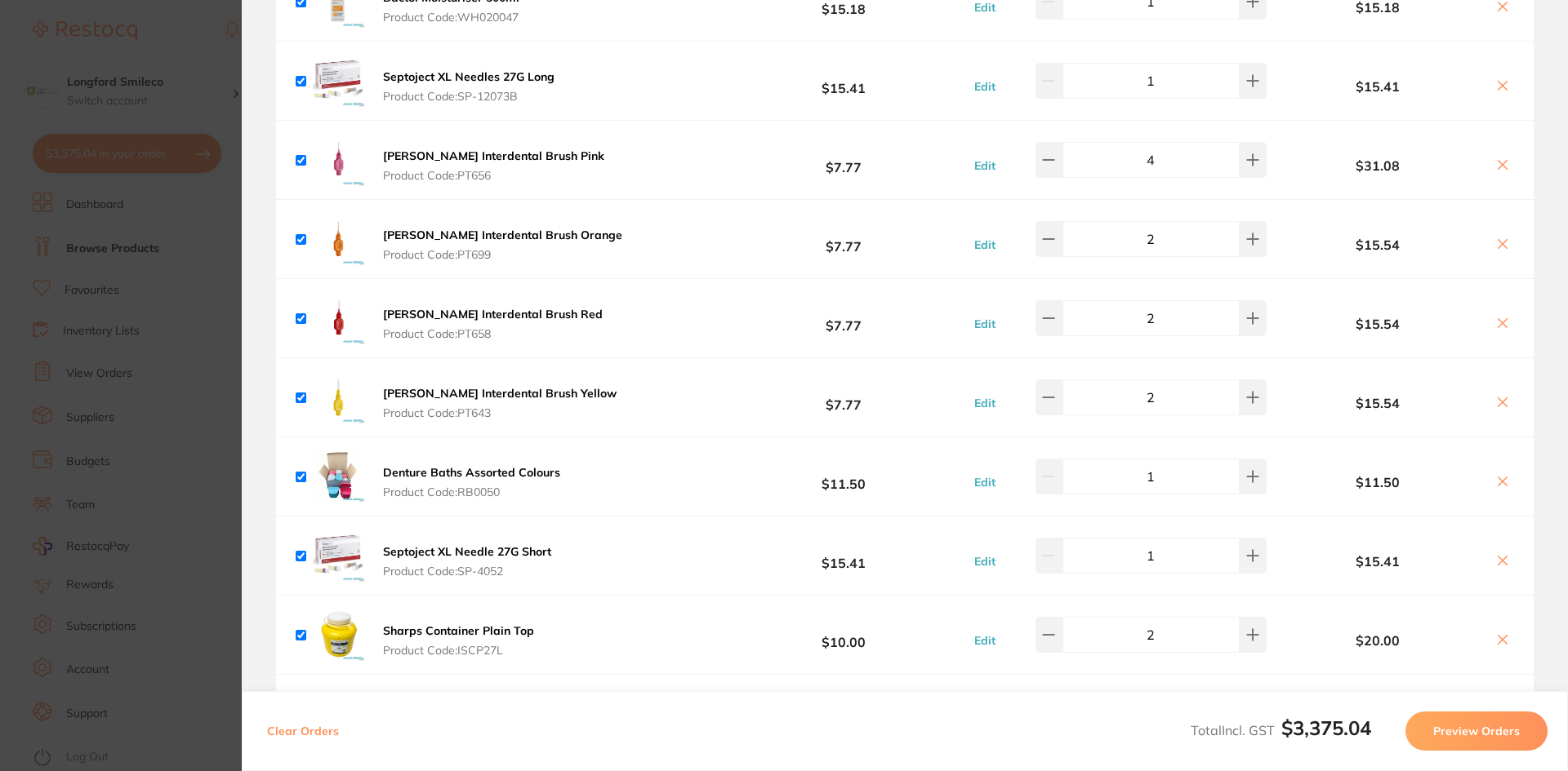
scroll to position [1606, 0]
click at [43, 255] on section "Update RRP Set your pre negotiated price for this item. Item Agreed RRP (excl. …" at bounding box center [784, 385] width 1568 height 771
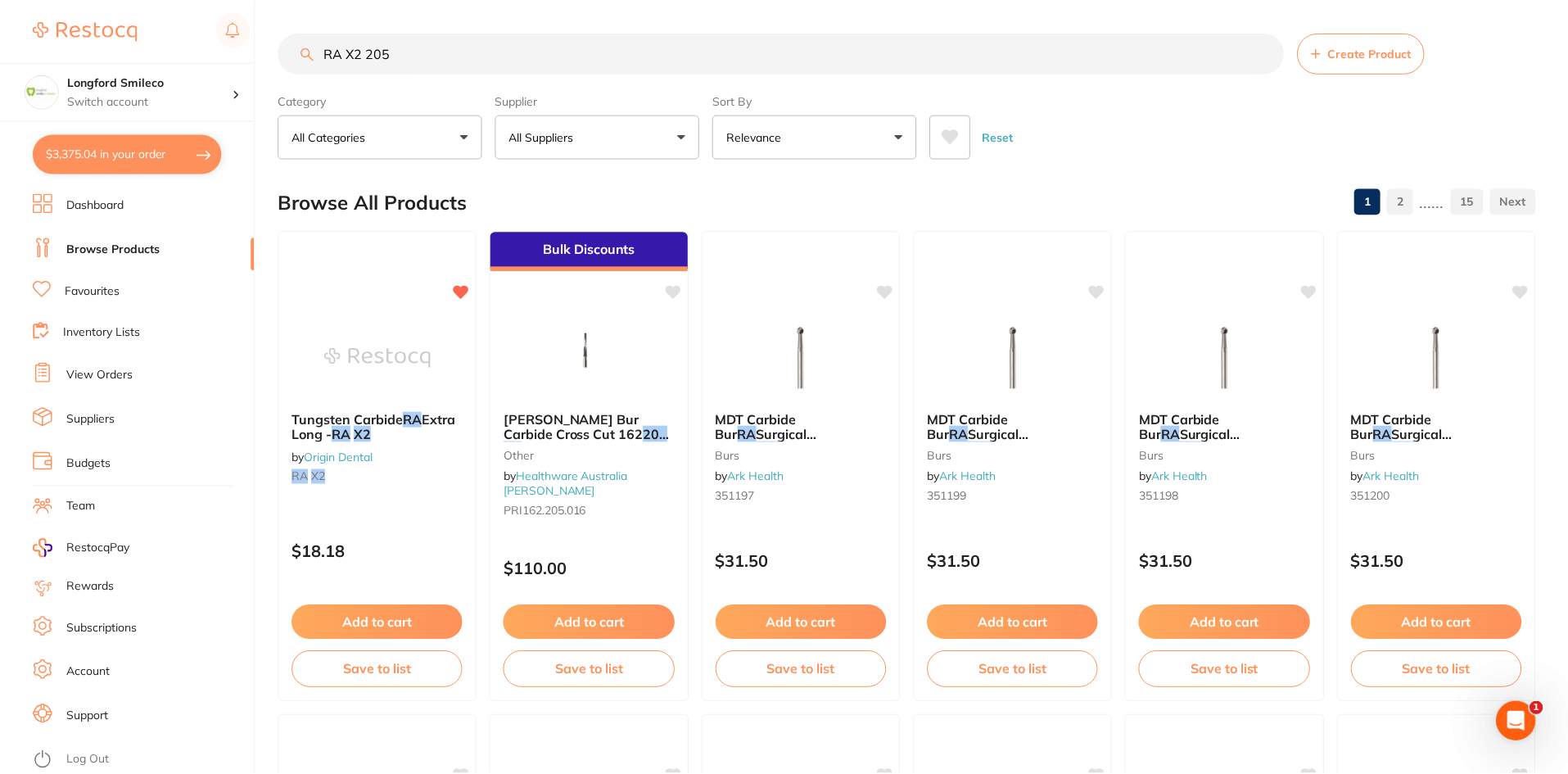
scroll to position [1, 0]
click at [148, 95] on p "Switch account" at bounding box center [150, 102] width 166 height 17
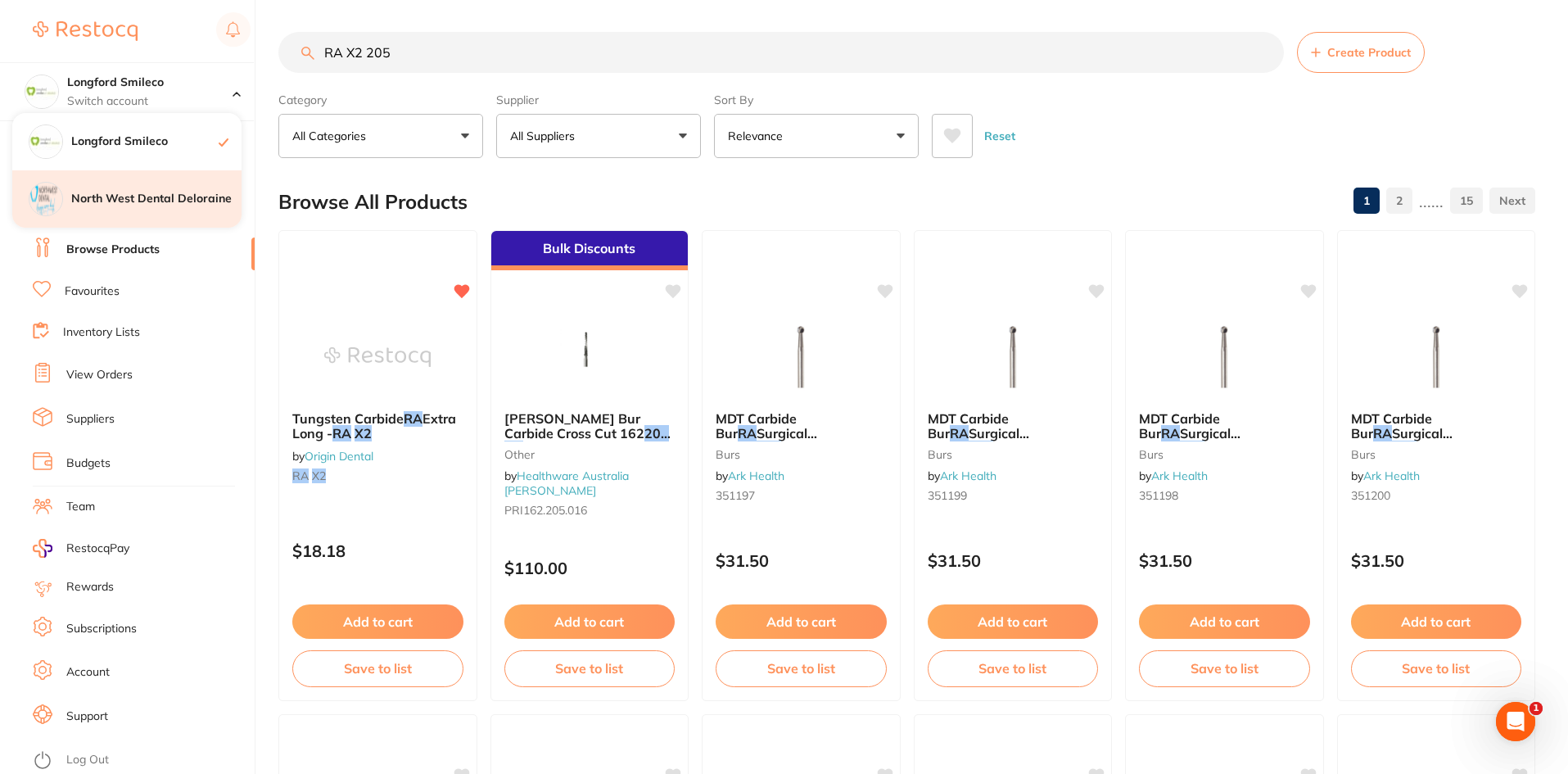
click at [199, 183] on div "North West Dental Deloraine" at bounding box center [126, 198] width 229 height 57
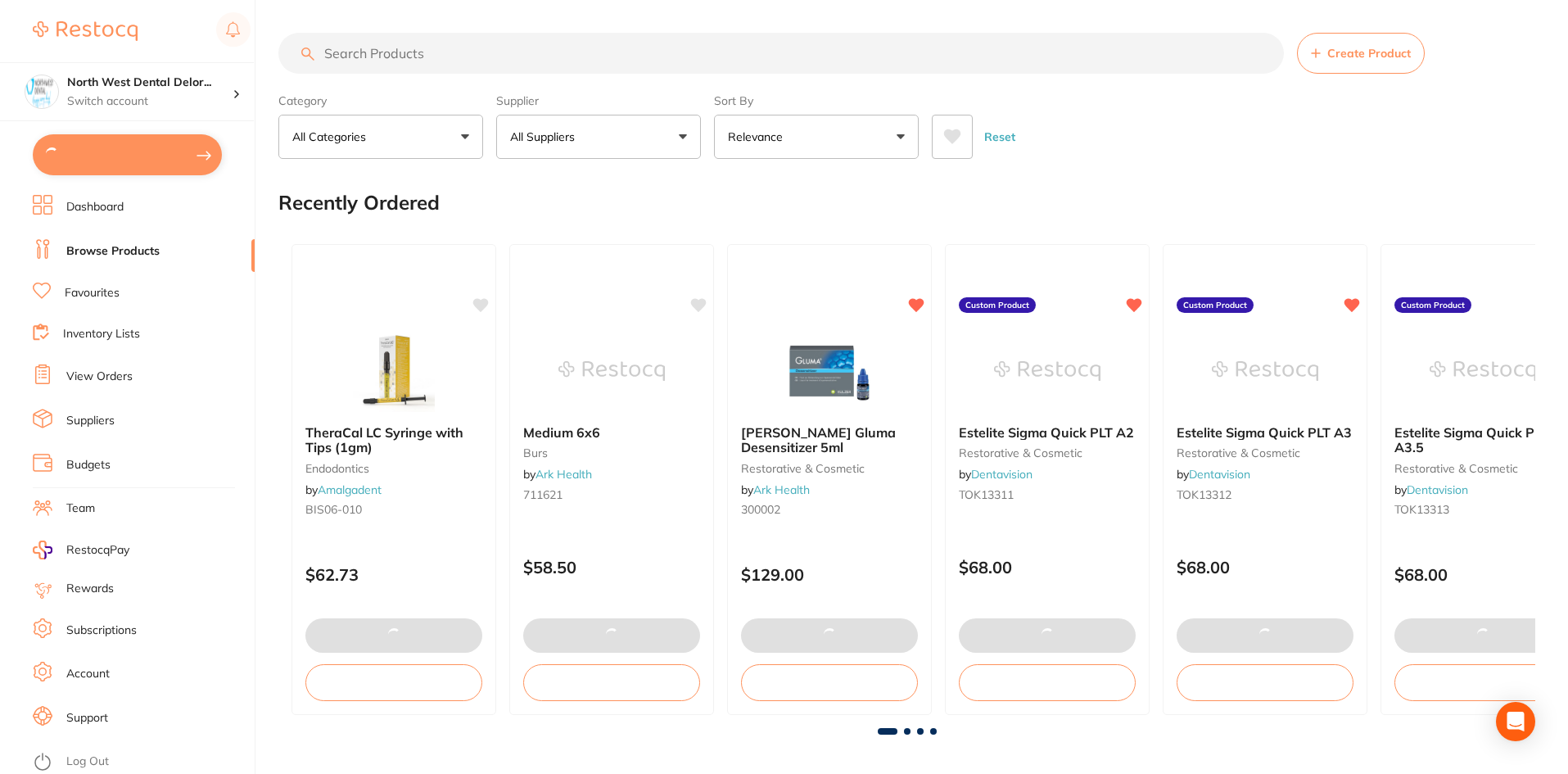
click at [126, 149] on button at bounding box center [127, 155] width 189 height 41
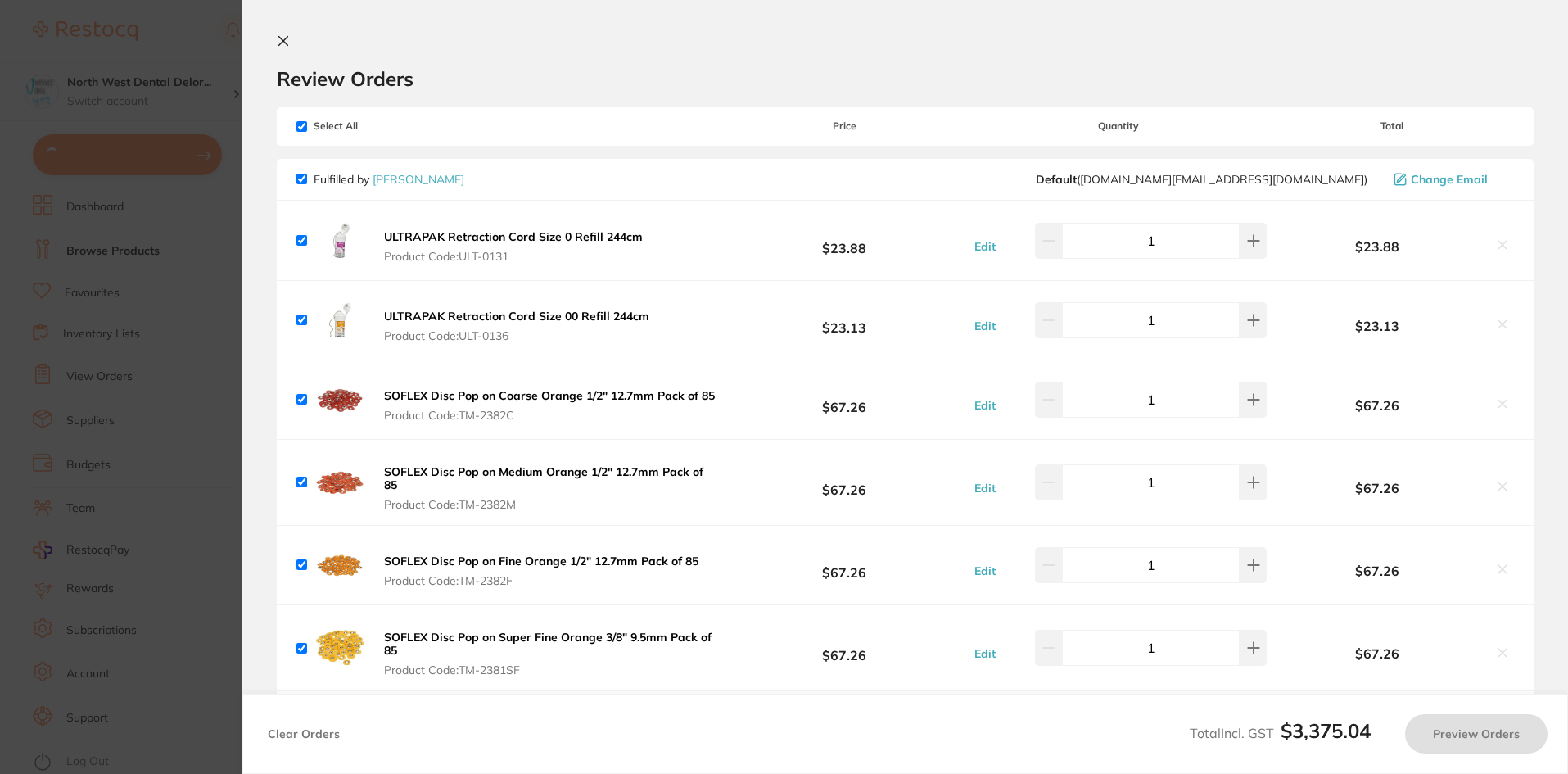
checkbox input "true"
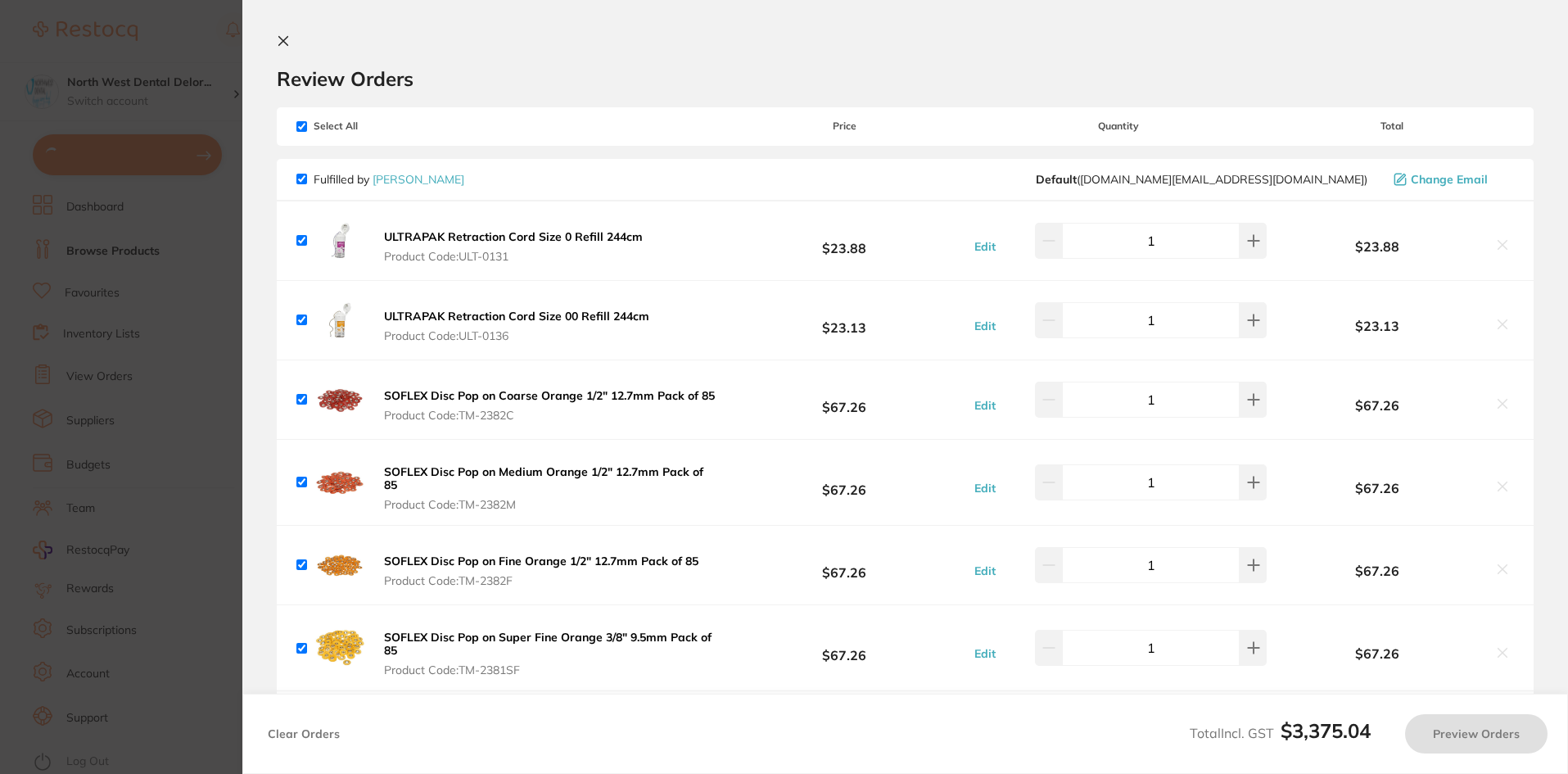
checkbox input "true"
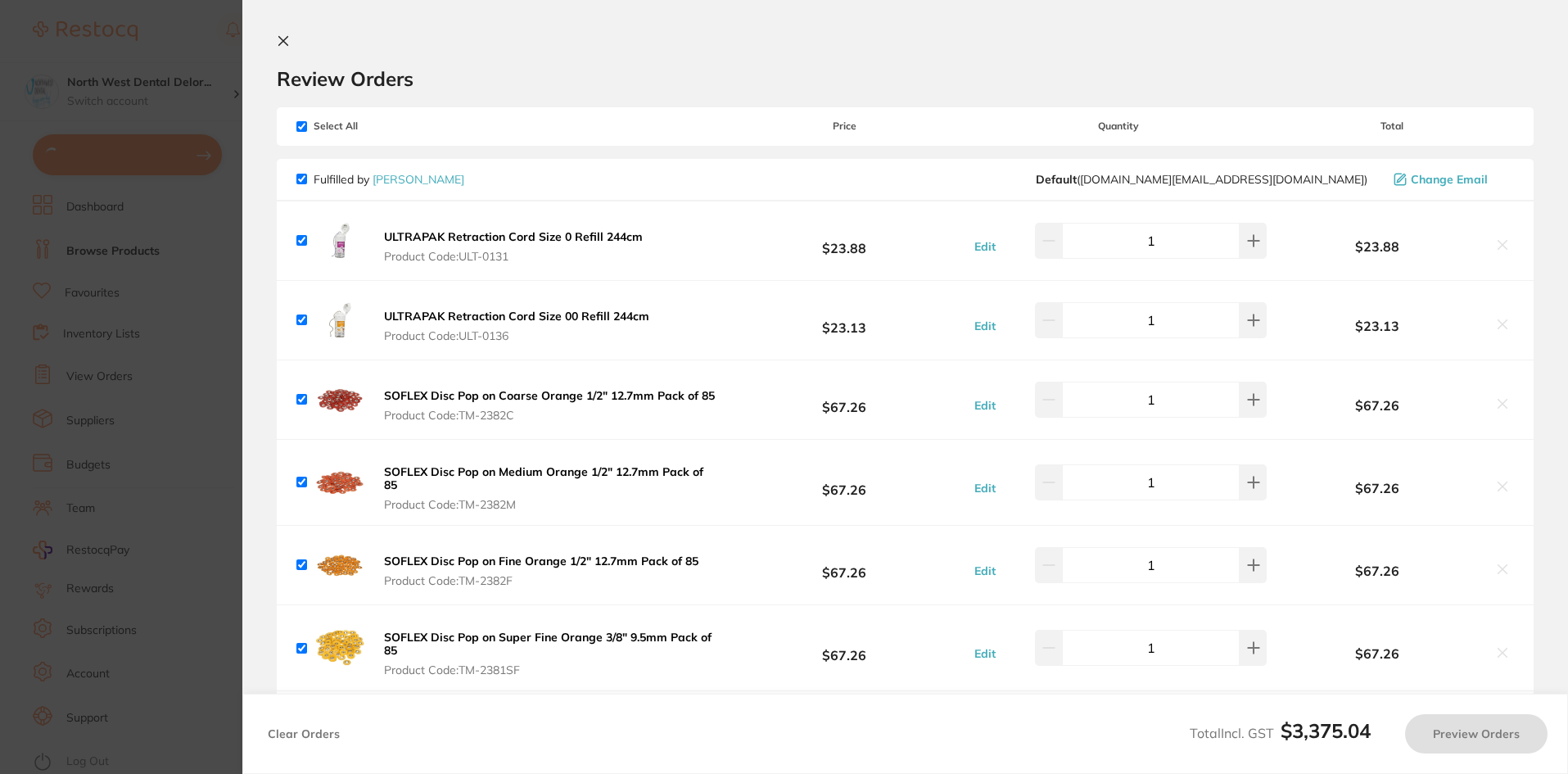
checkbox input "true"
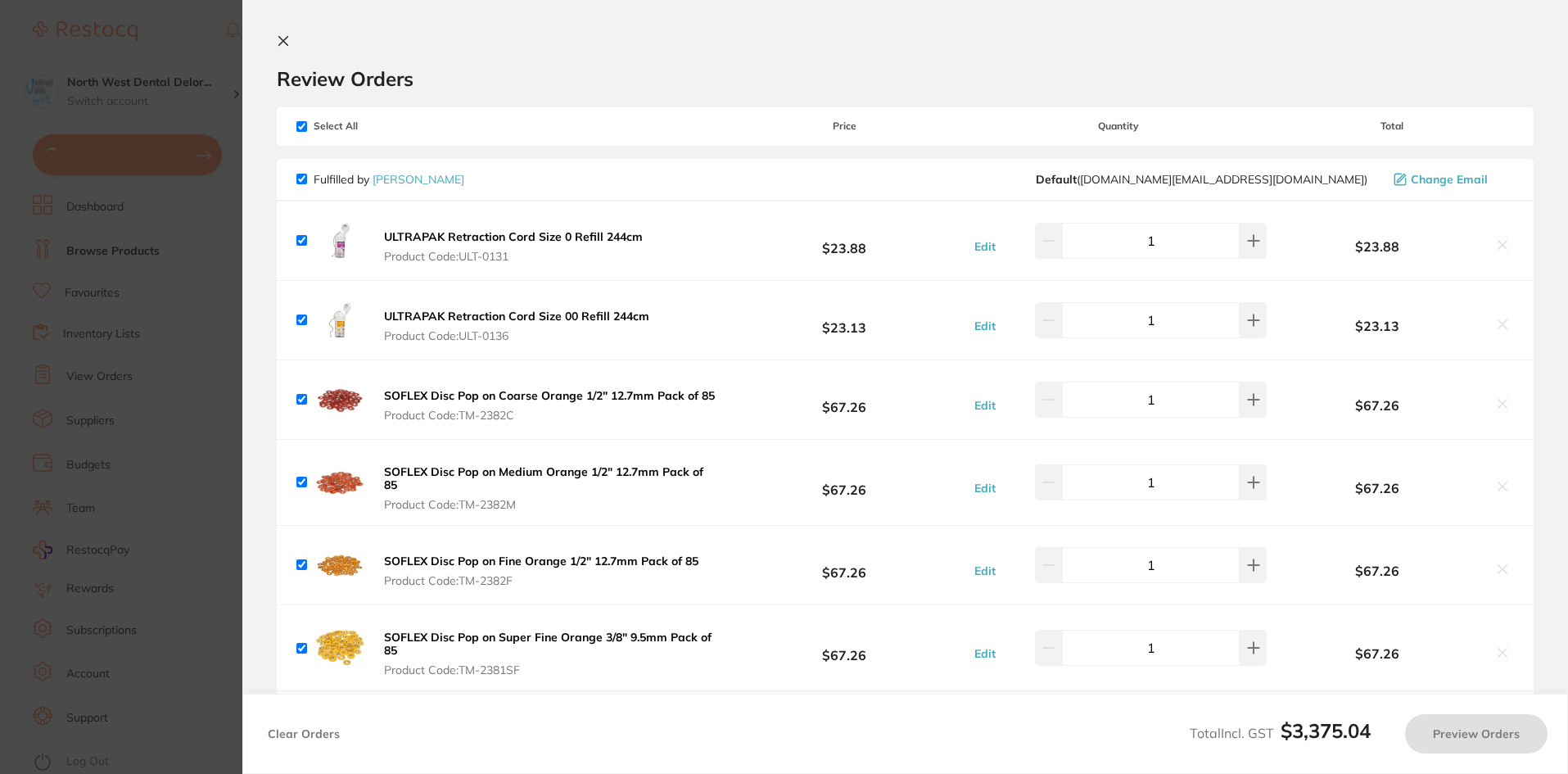
checkbox input "true"
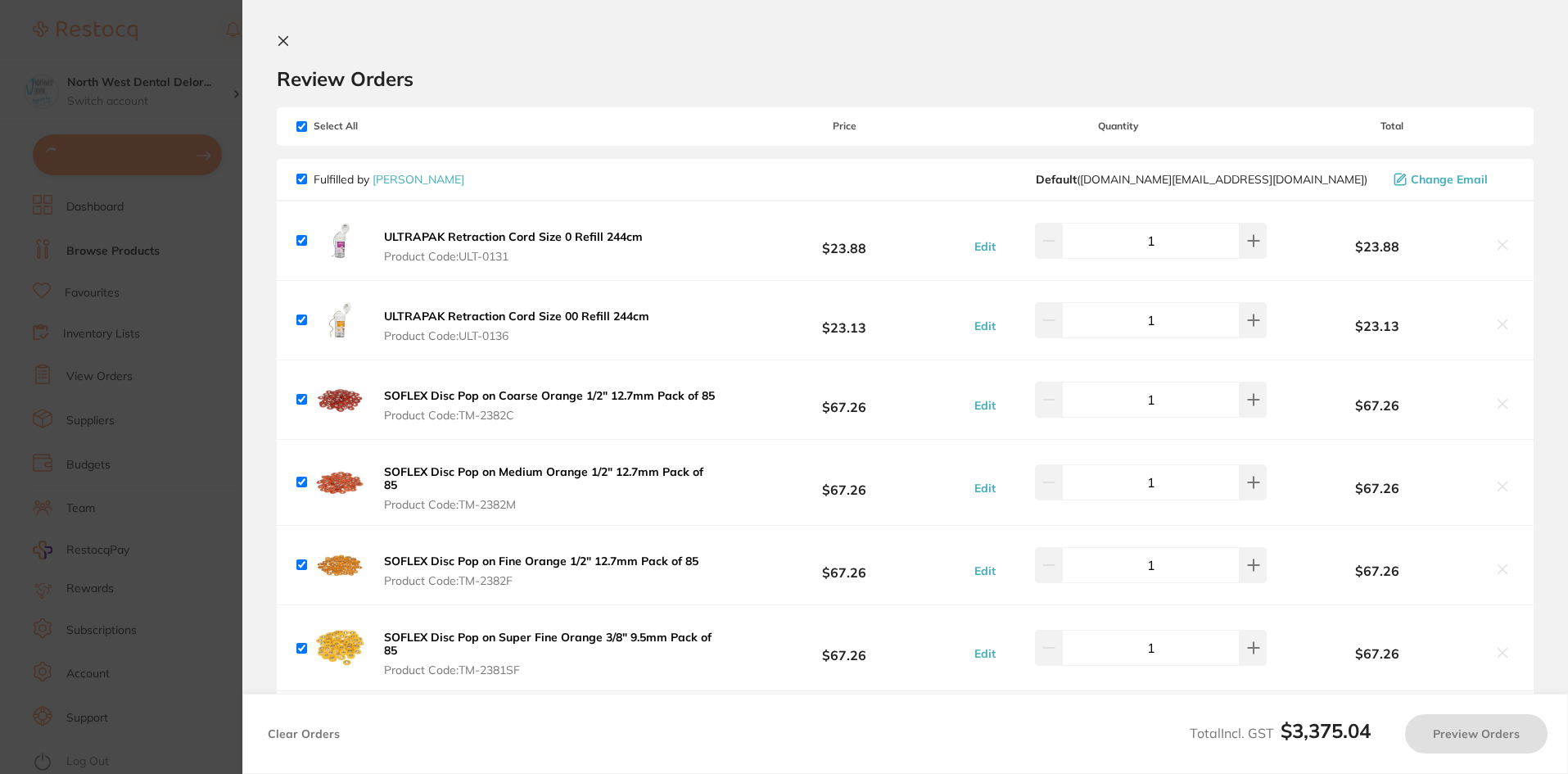
checkbox input "true"
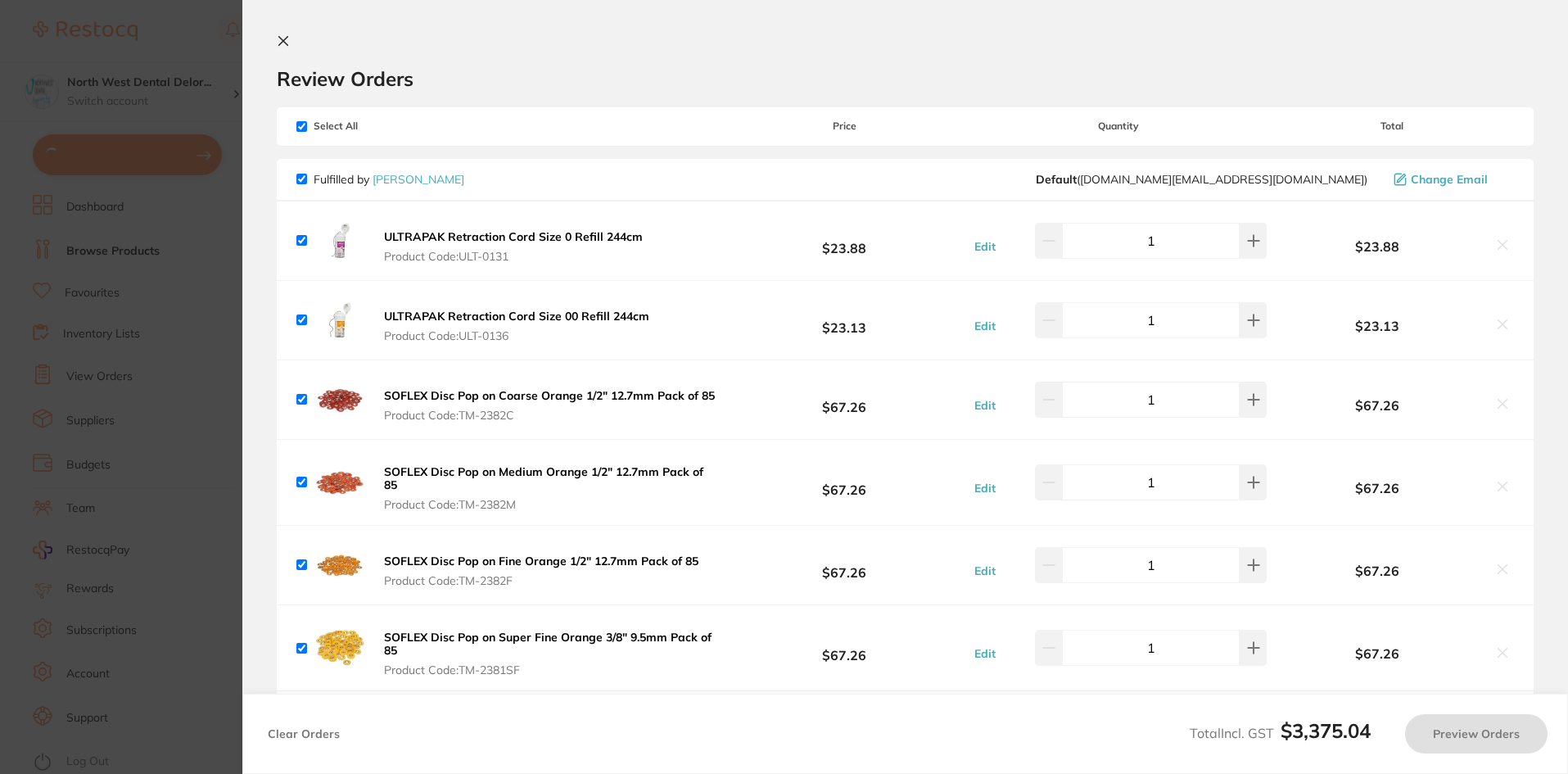
checkbox input "true"
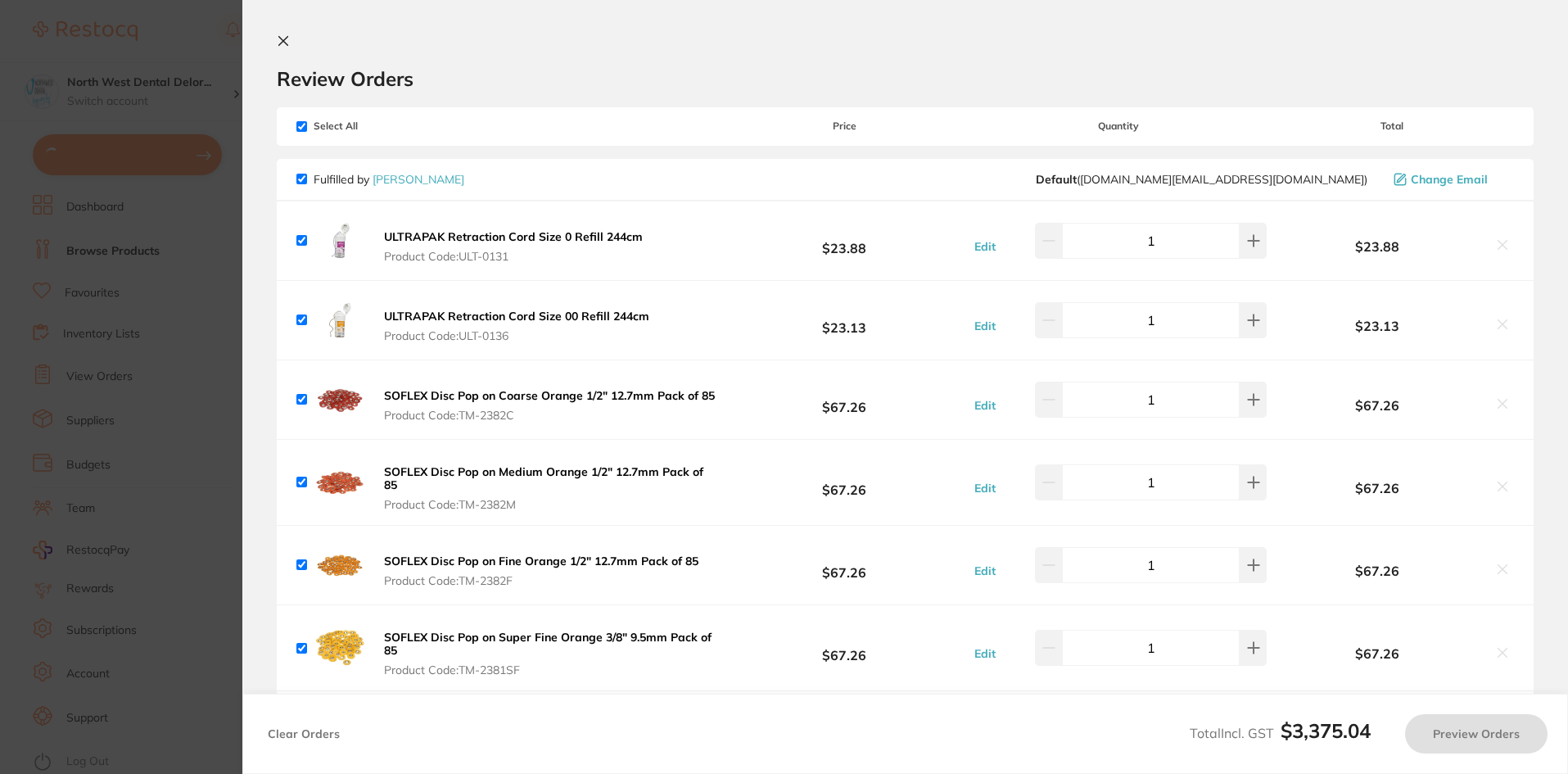
checkbox input "true"
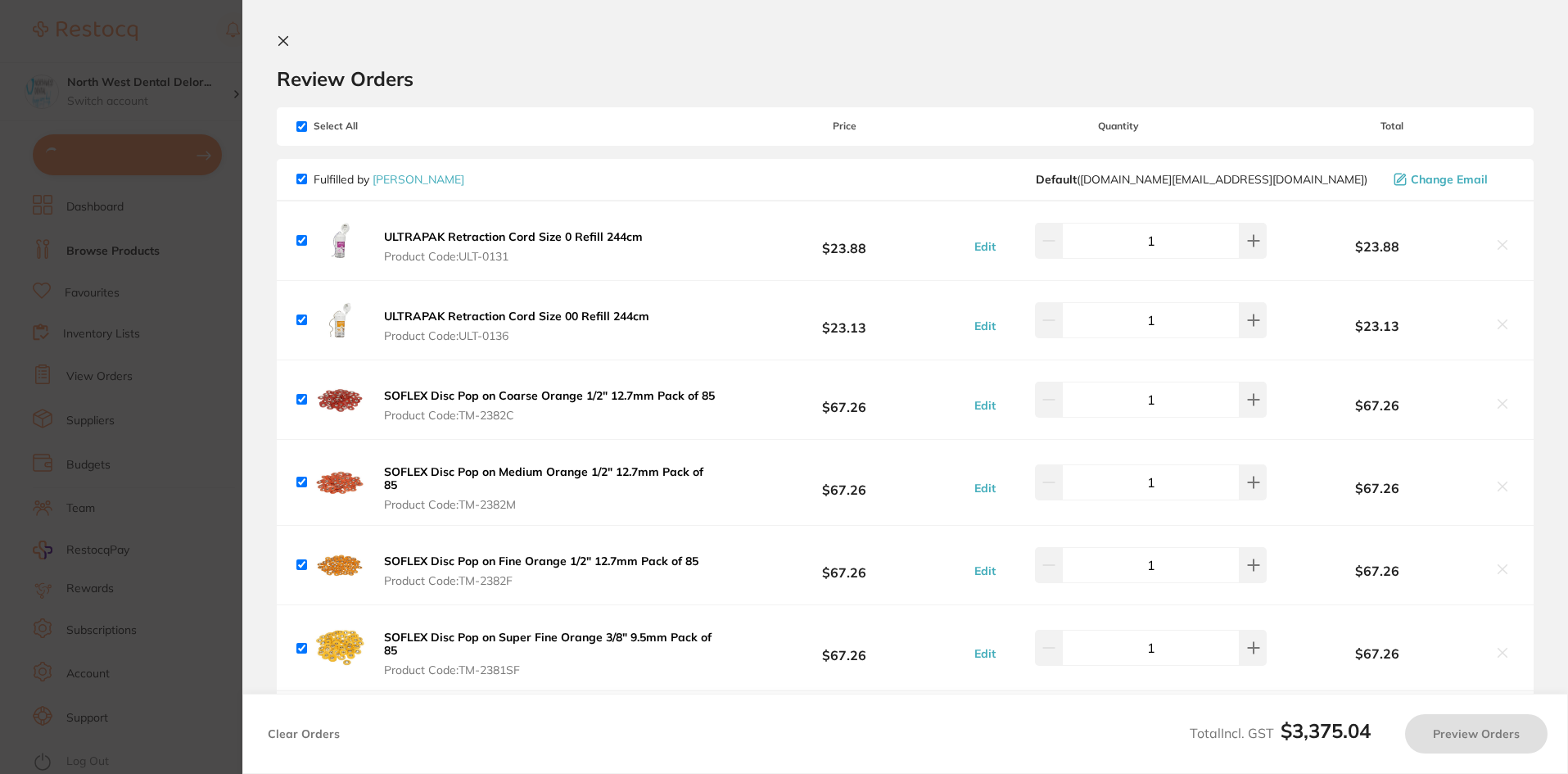
checkbox input "true"
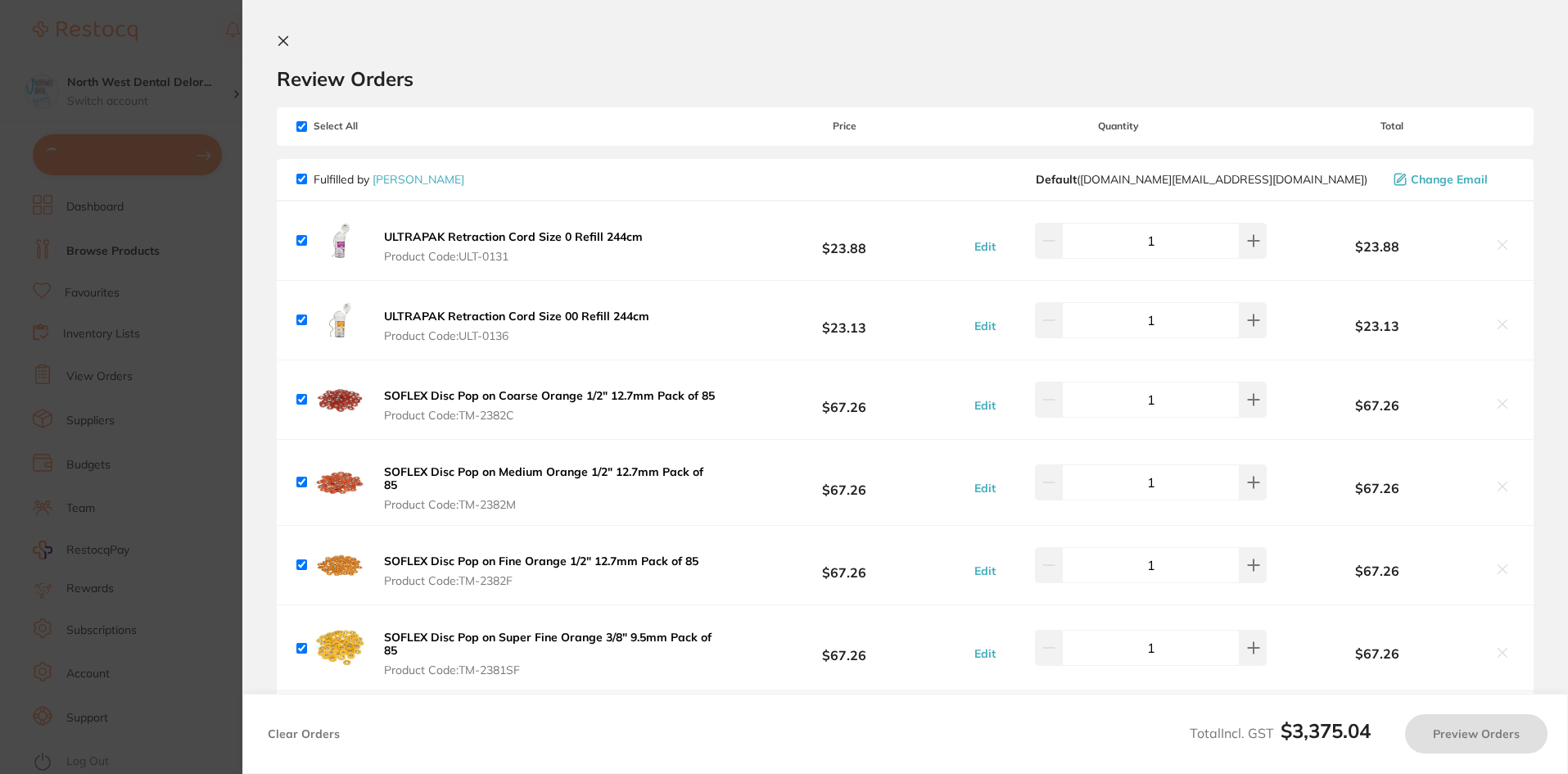
checkbox input "true"
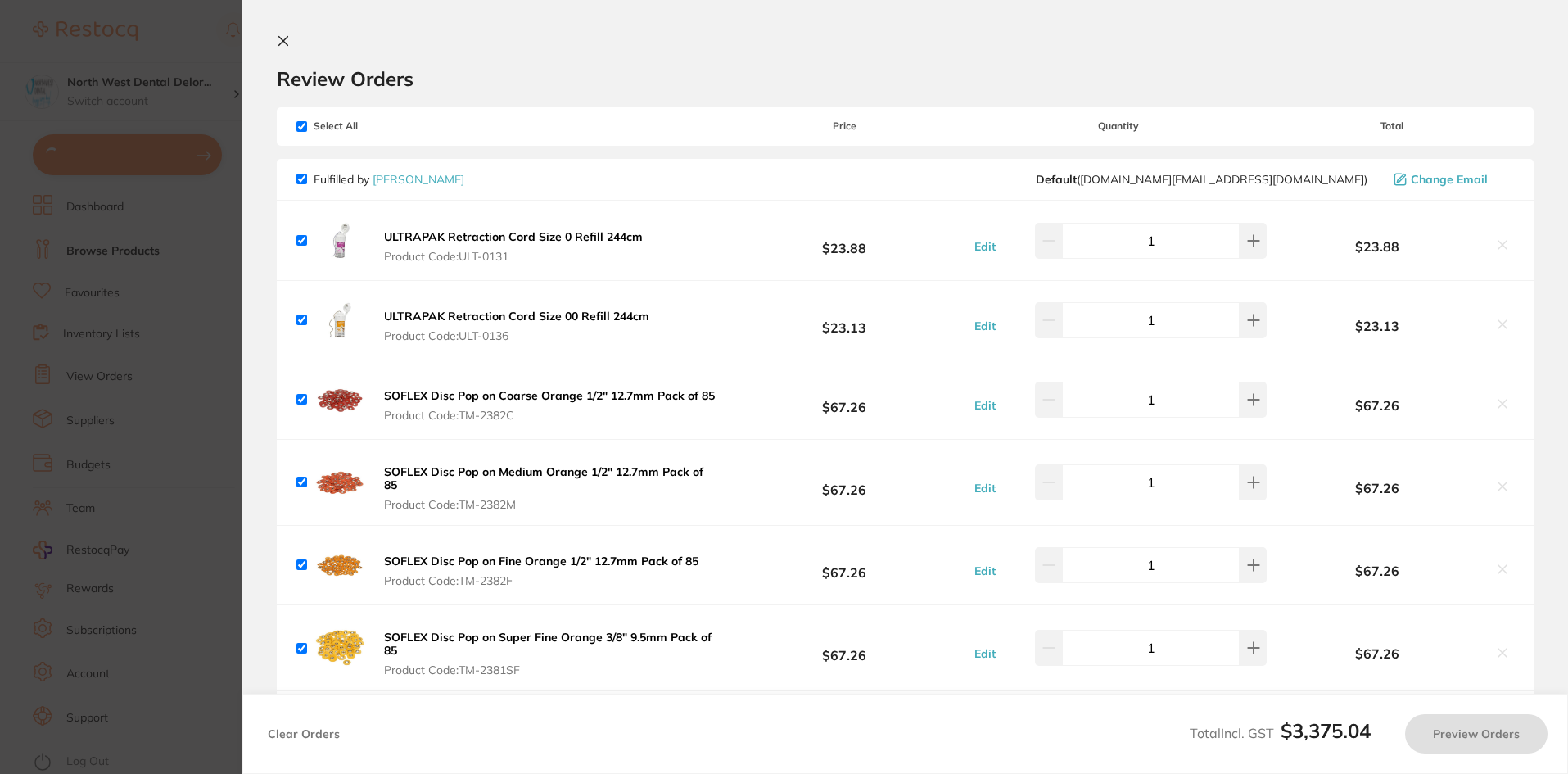
checkbox input "true"
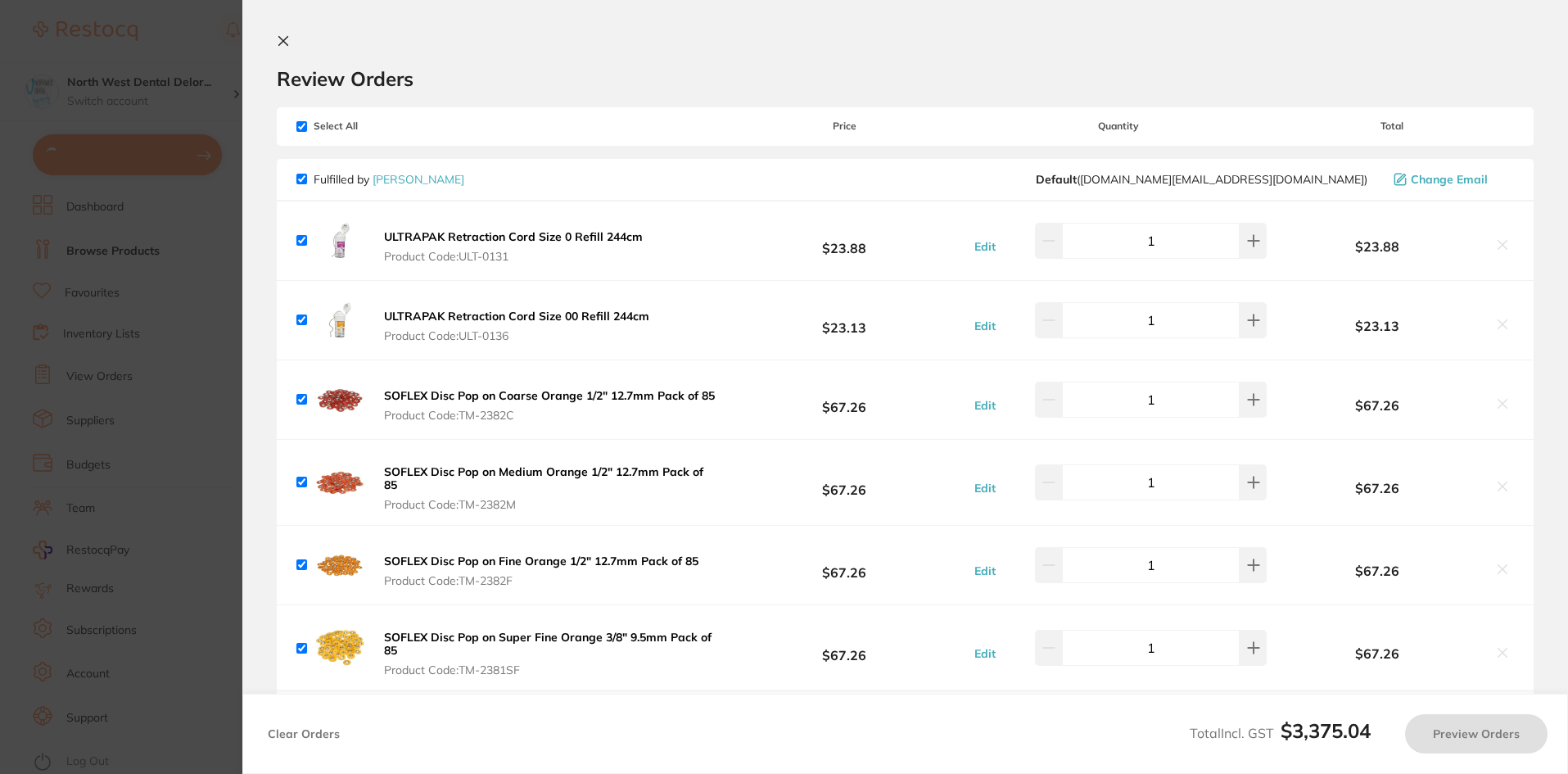
checkbox input "true"
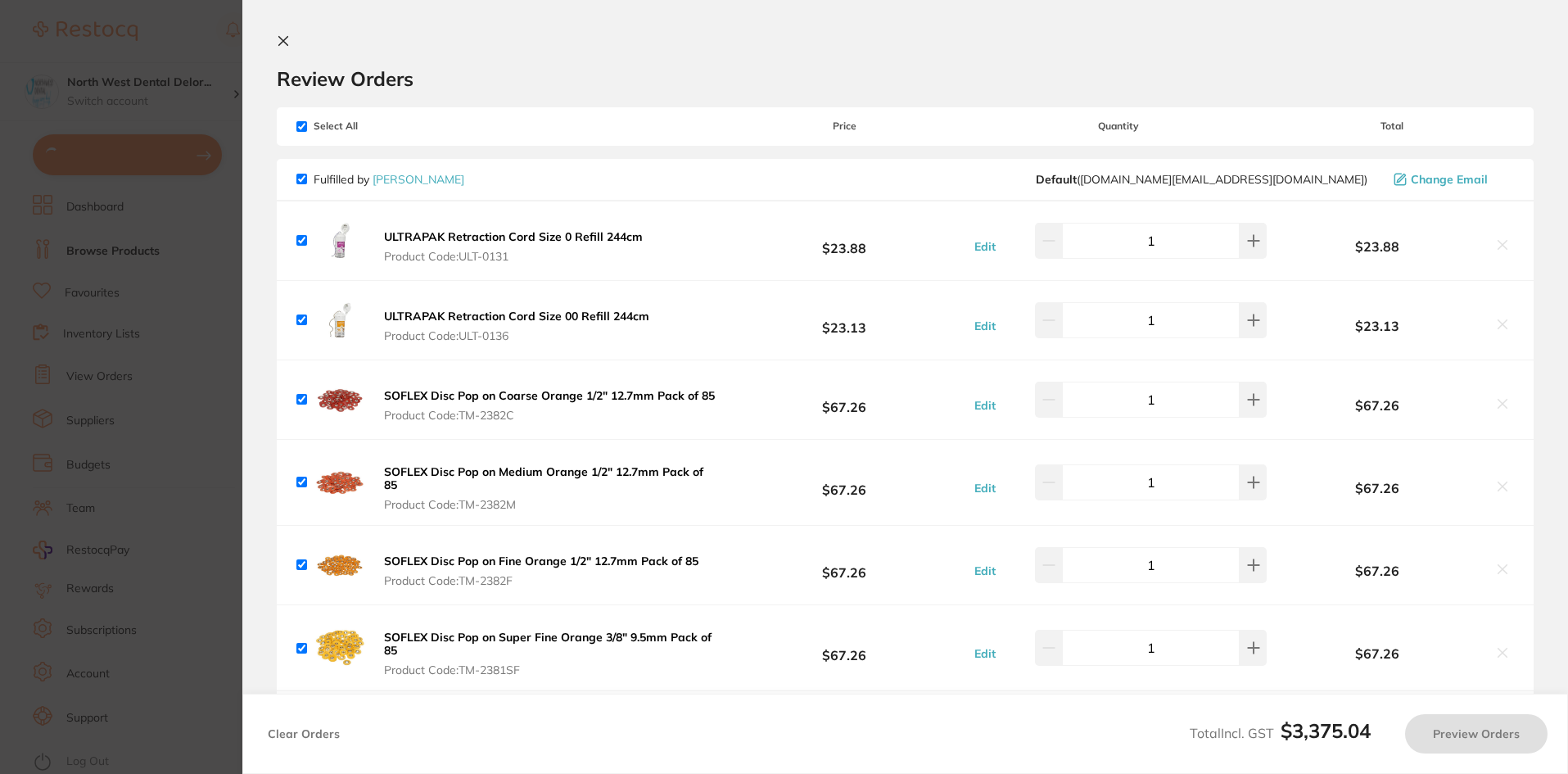
checkbox input "true"
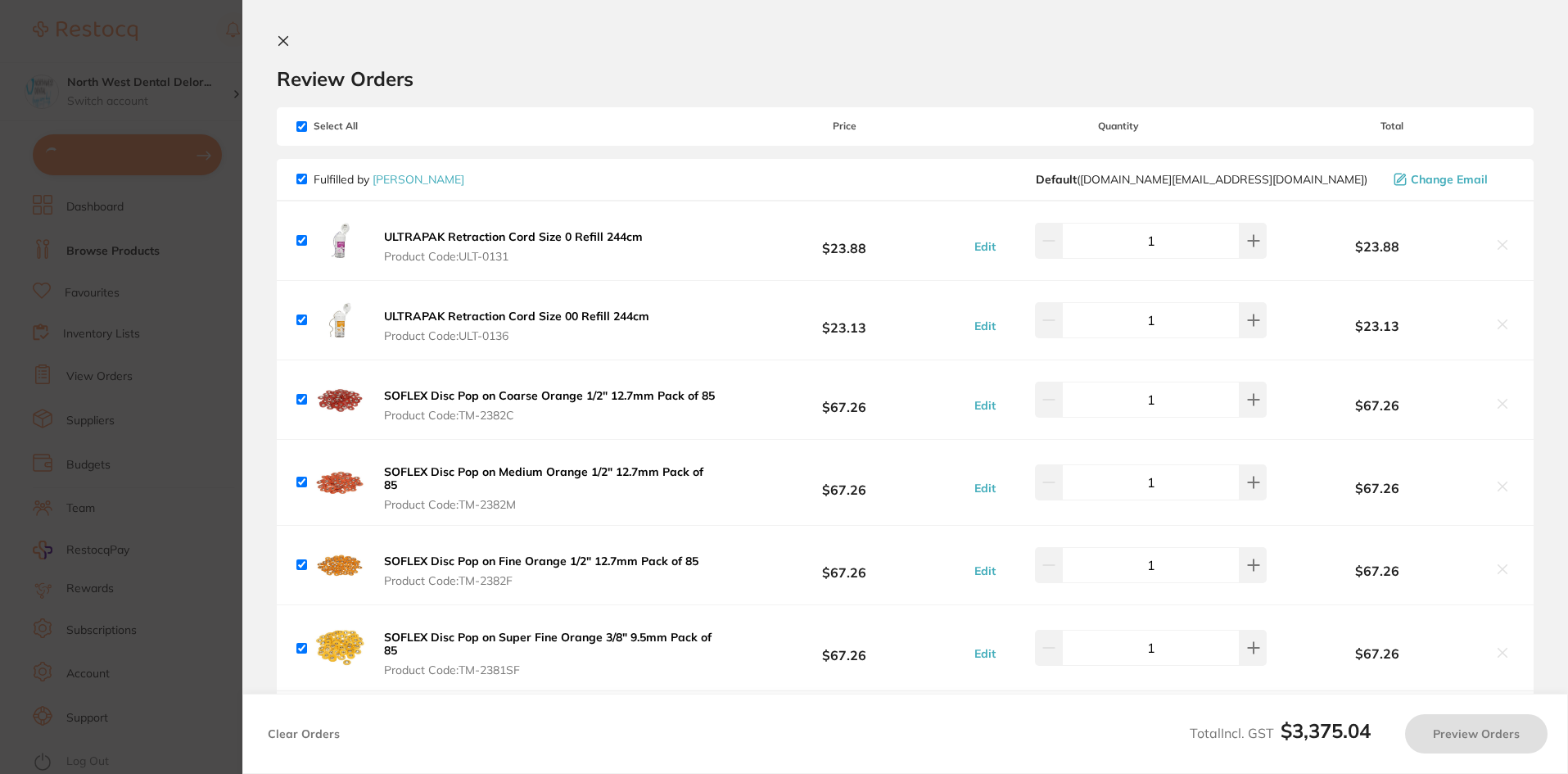
checkbox input "true"
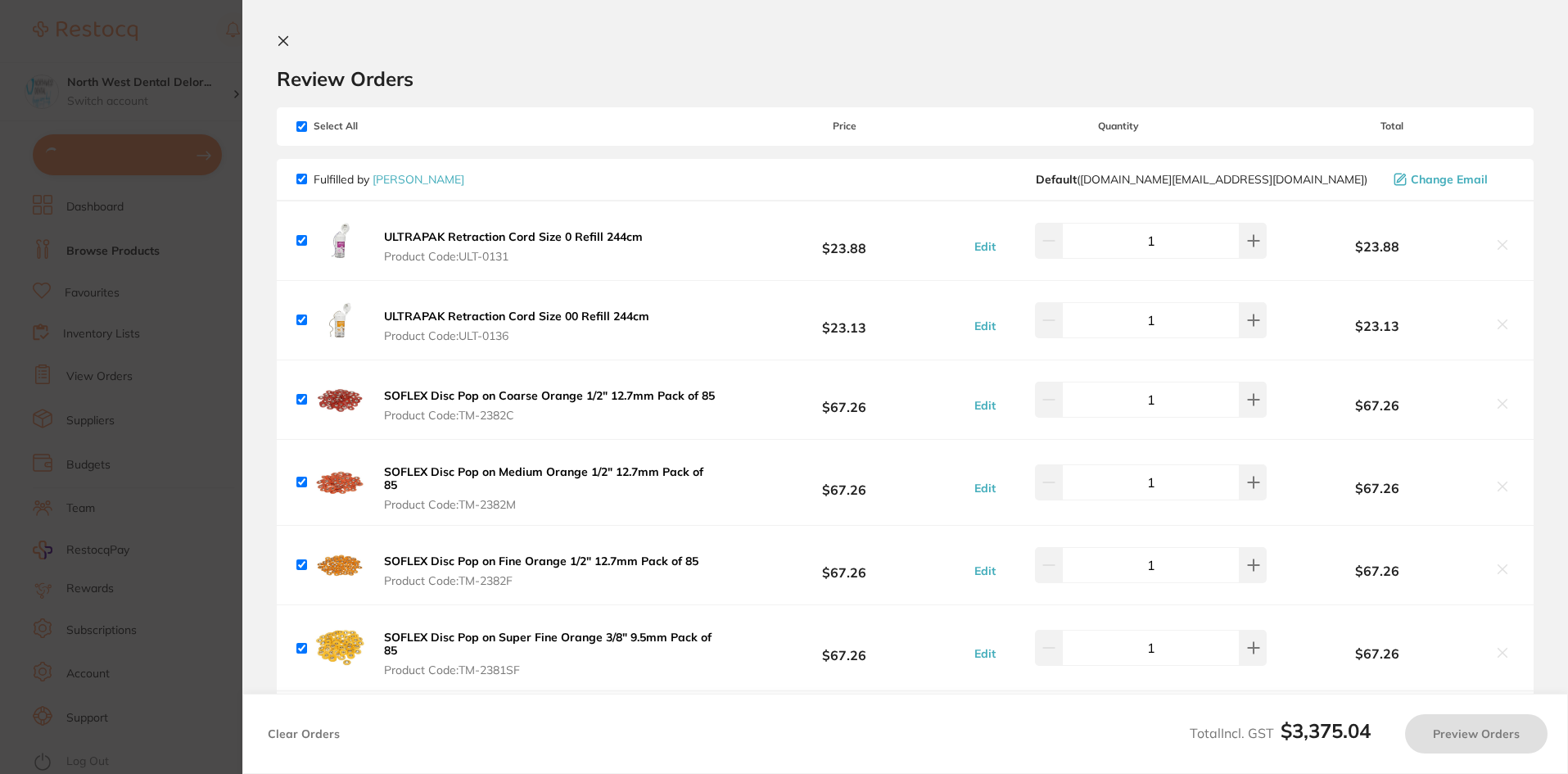
checkbox input "true"
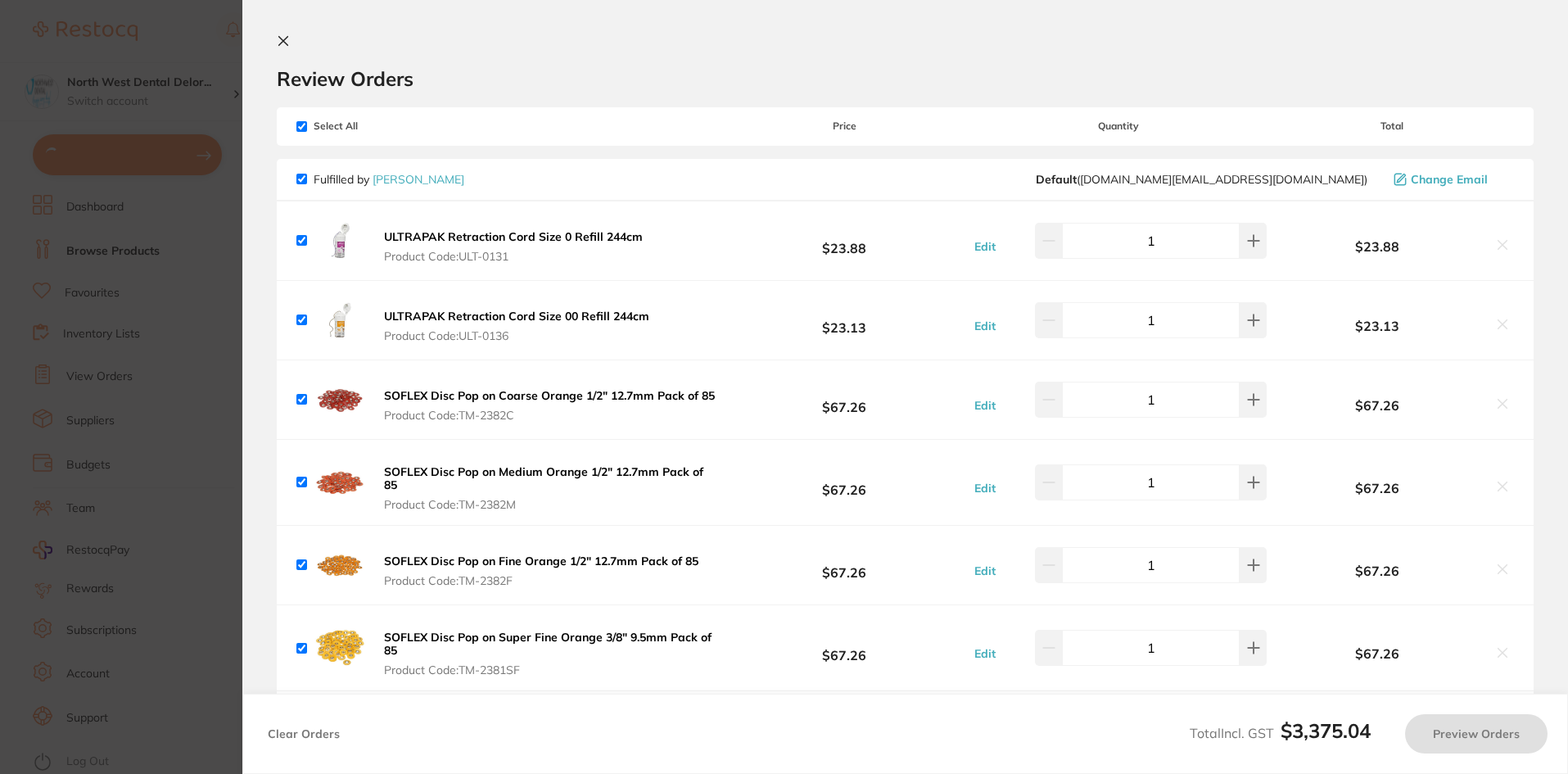
checkbox input "true"
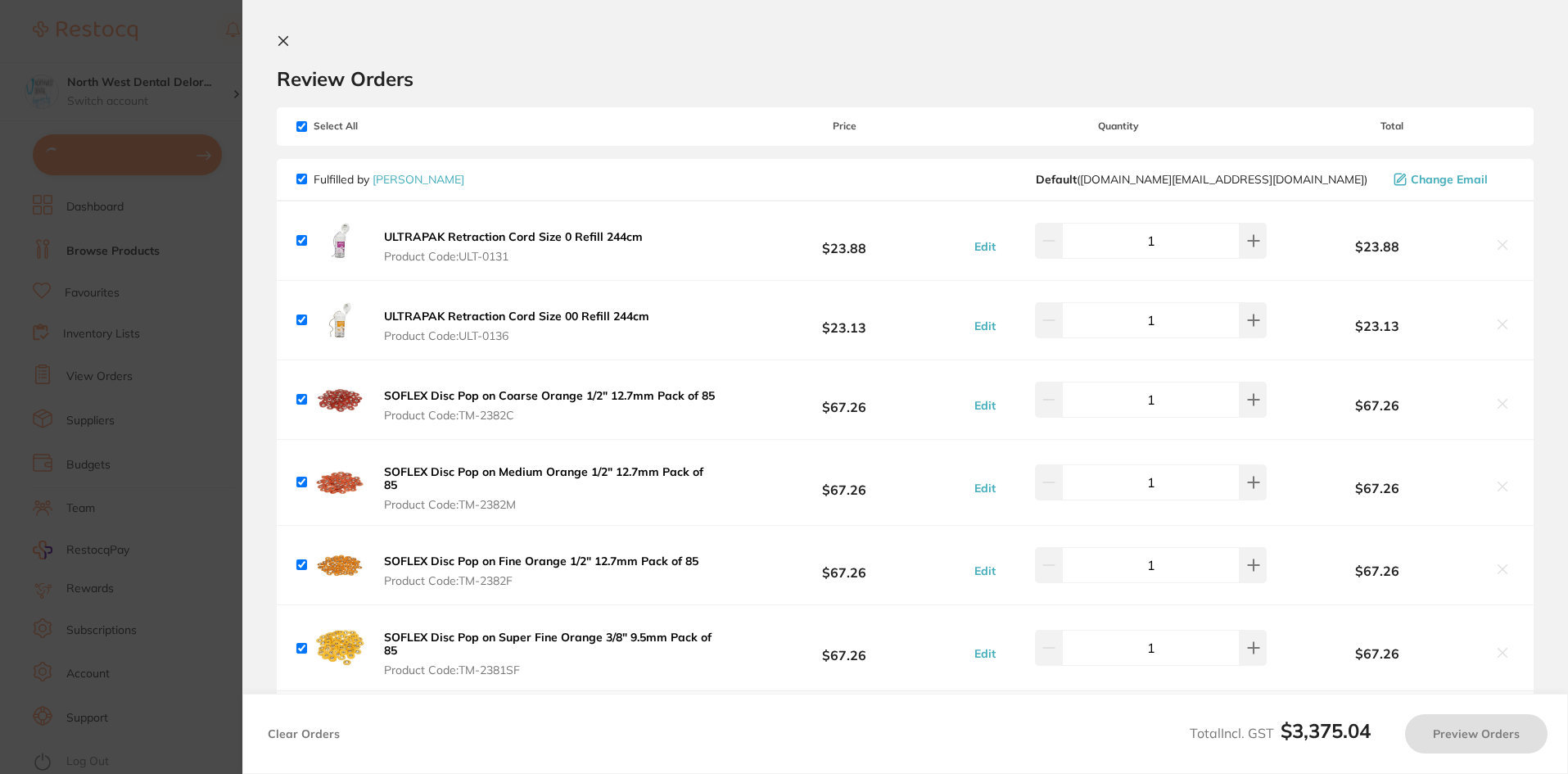
checkbox input "true"
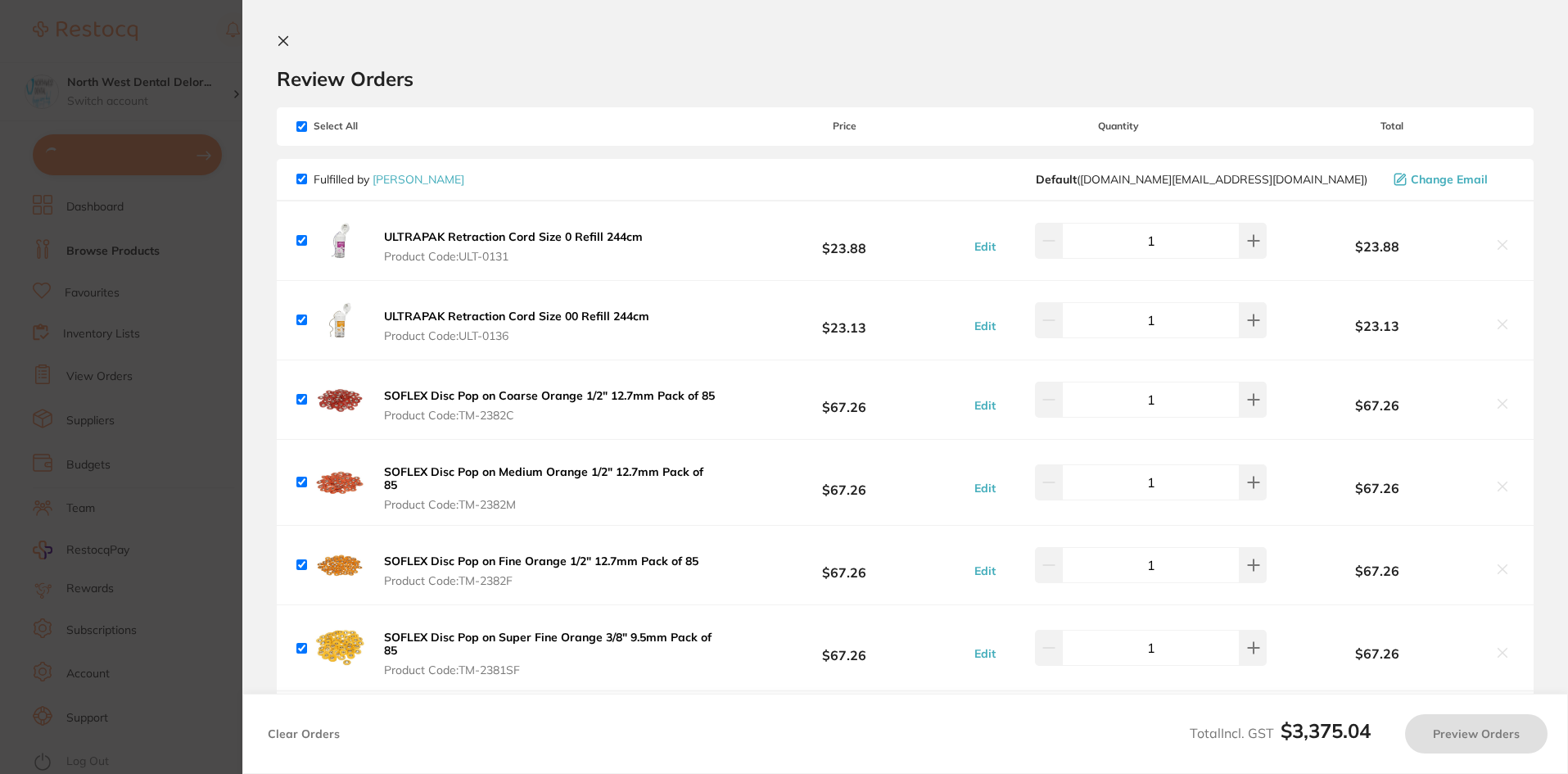
checkbox input "true"
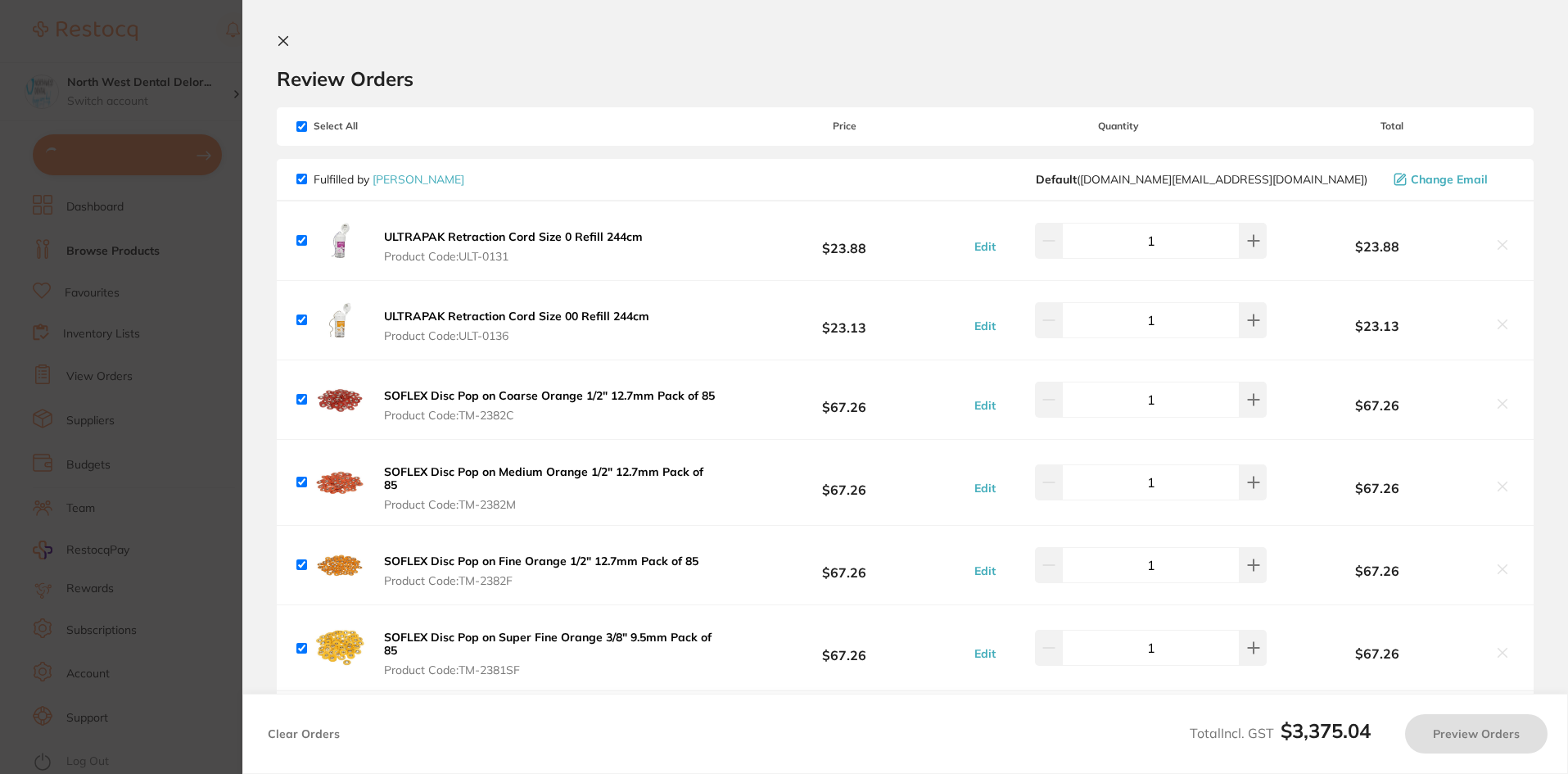
checkbox input "true"
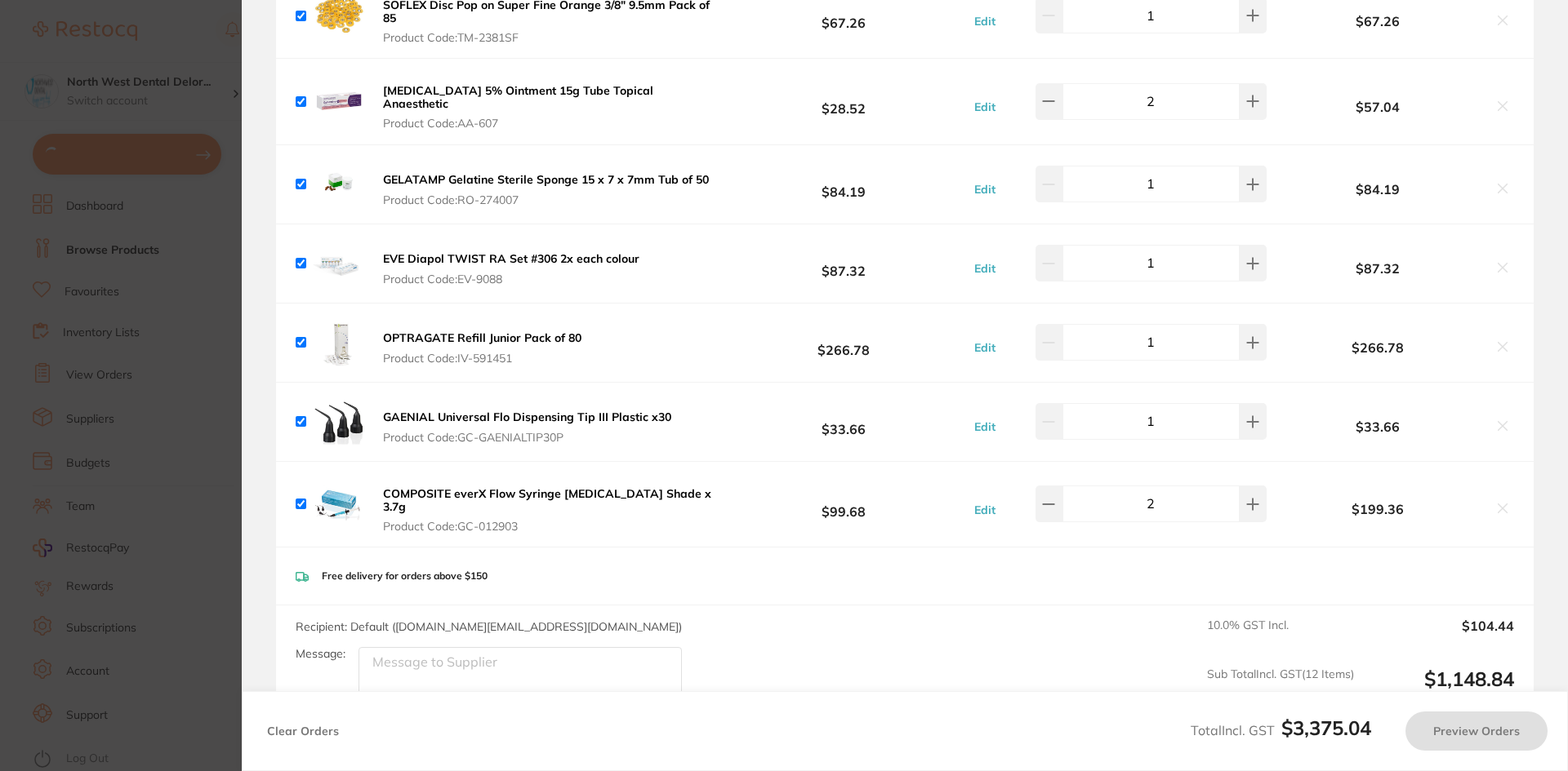
checkbox input "true"
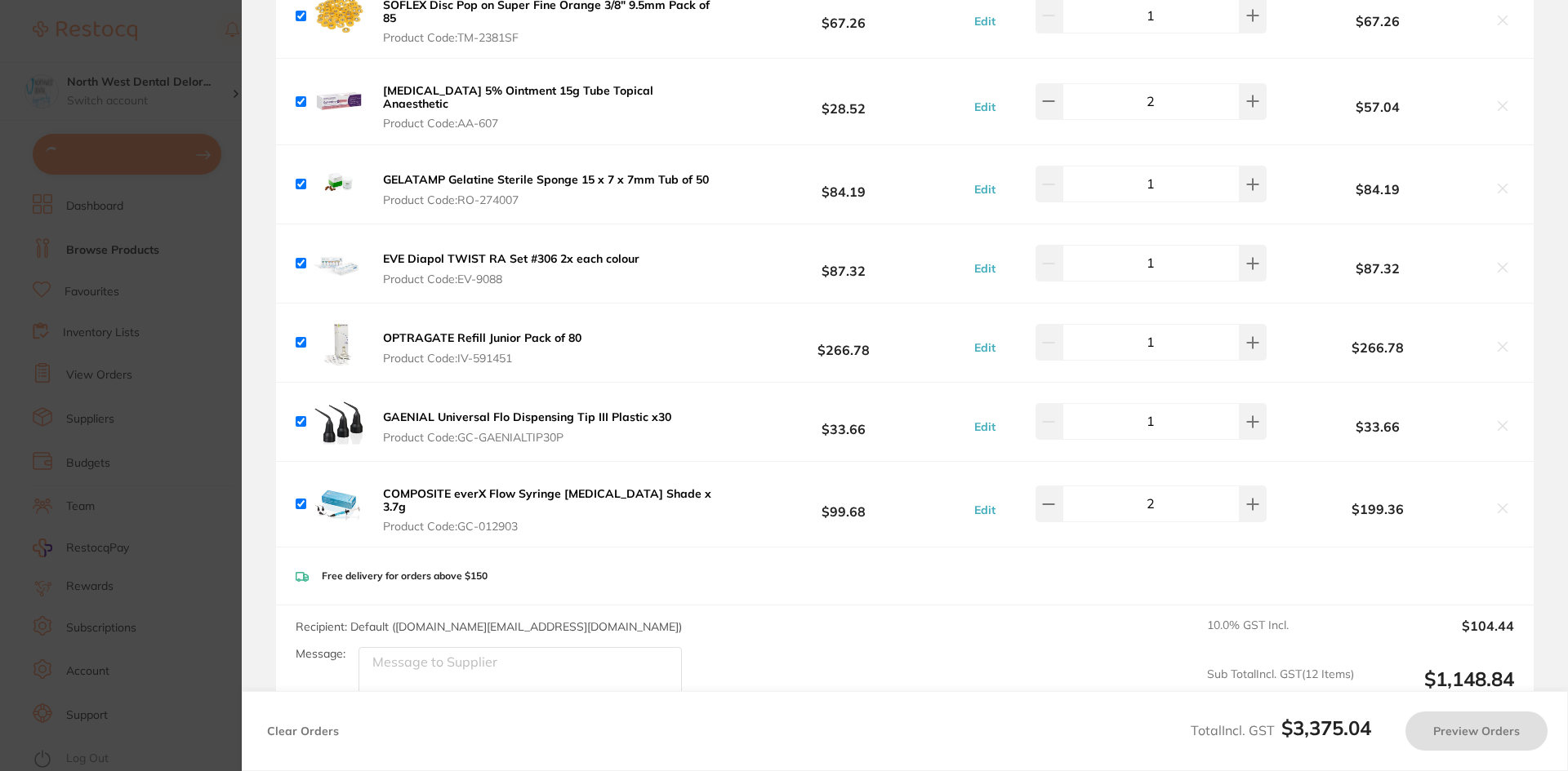
checkbox input "true"
type input "2"
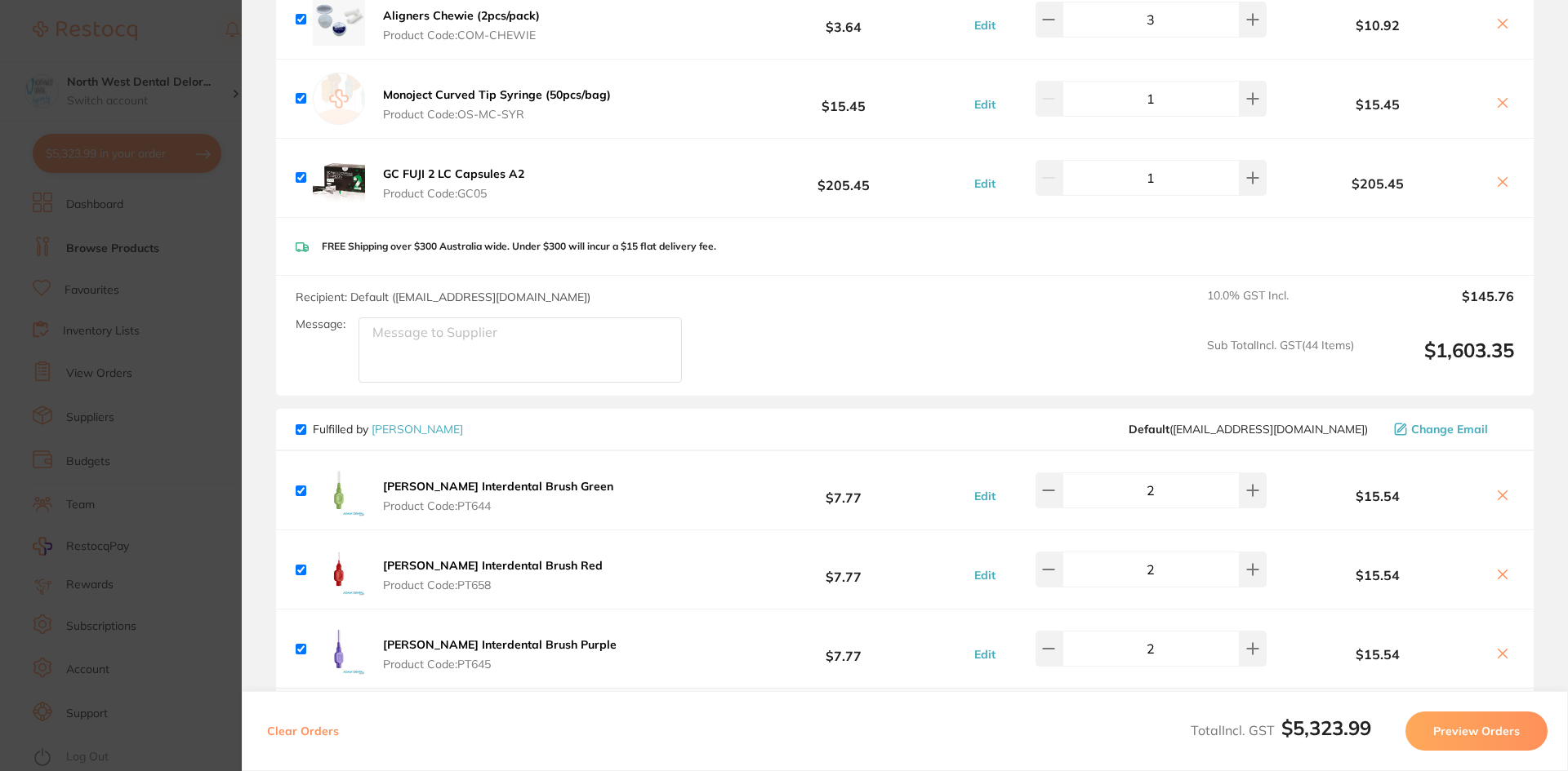
scroll to position [6757, 0]
click at [141, 205] on section "Update RRP Set your pre negotiated price for this item. Item Agreed RRP (excl. …" at bounding box center [784, 385] width 1568 height 771
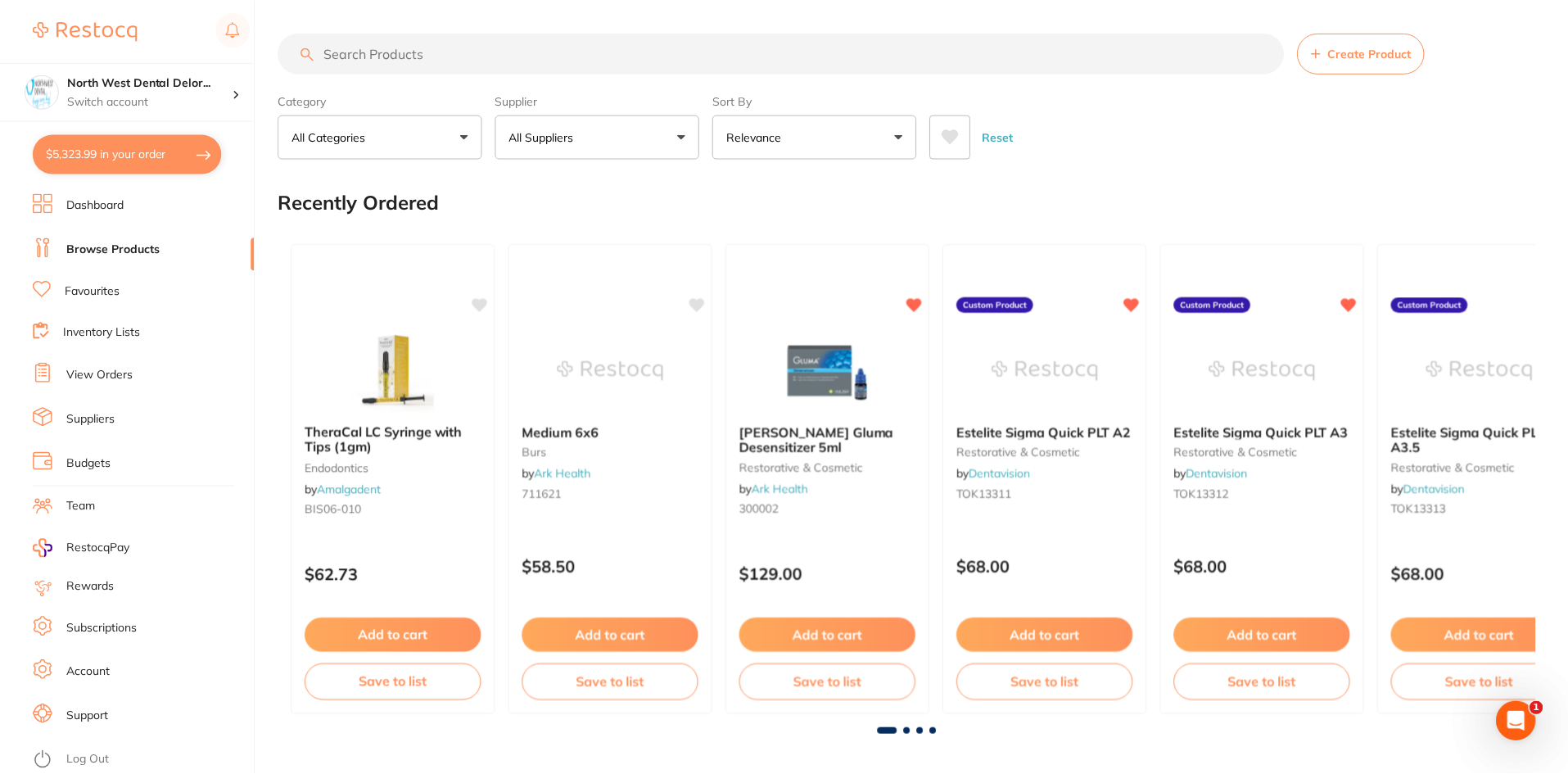
scroll to position [1, 0]
